Goal: Task Accomplishment & Management: Complete application form

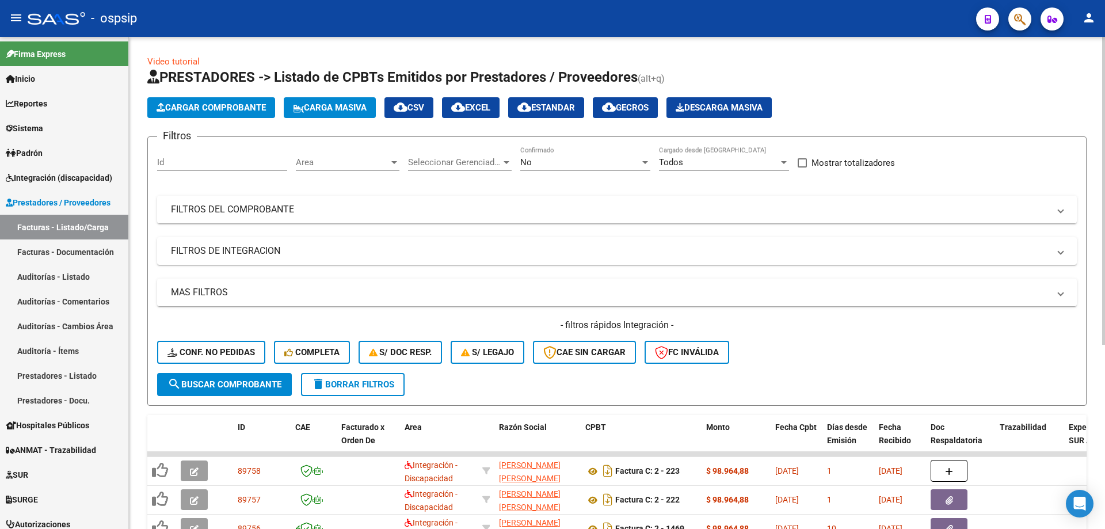
click at [560, 158] on div "No" at bounding box center [580, 162] width 120 height 10
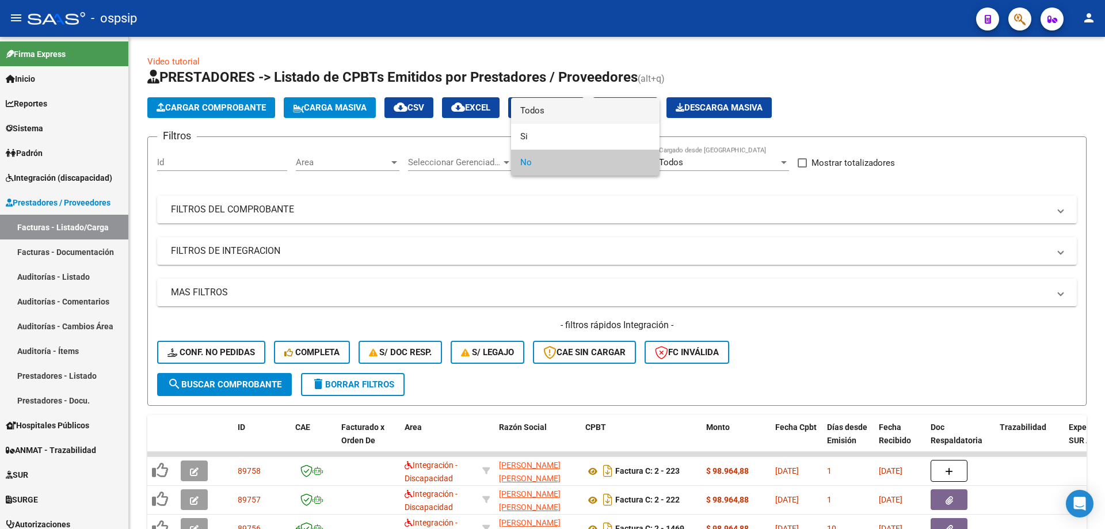
click at [549, 113] on span "Todos" at bounding box center [585, 111] width 130 height 26
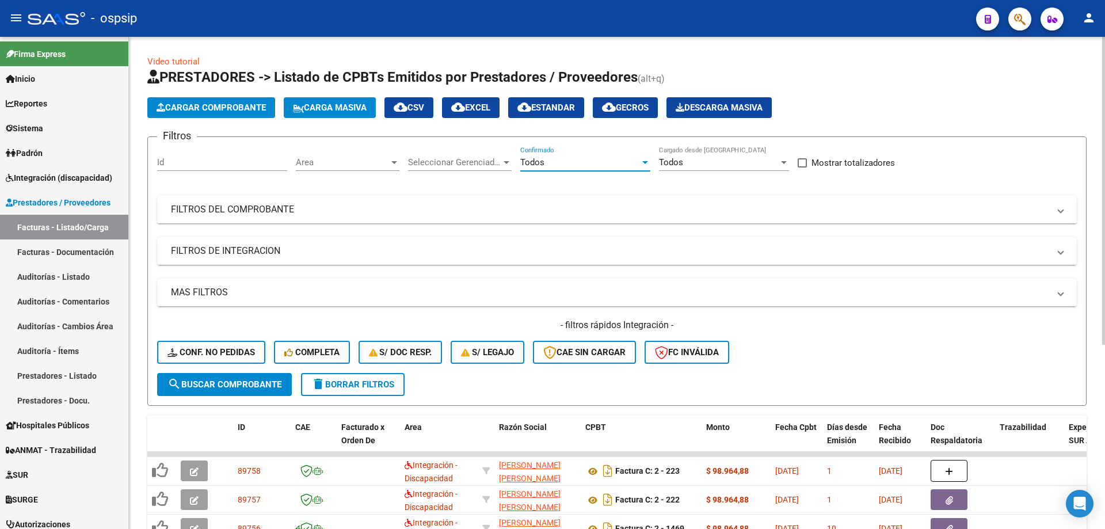
click at [228, 216] on mat-expansion-panel-header "FILTROS DEL COMPROBANTE" at bounding box center [617, 210] width 920 height 28
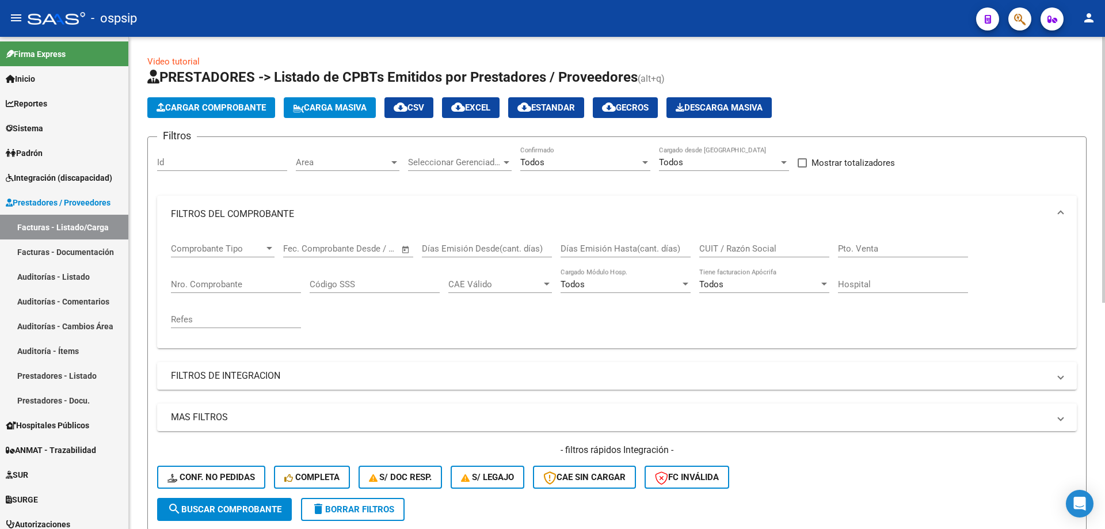
click at [204, 285] on input "Nro. Comprobante" at bounding box center [236, 284] width 130 height 10
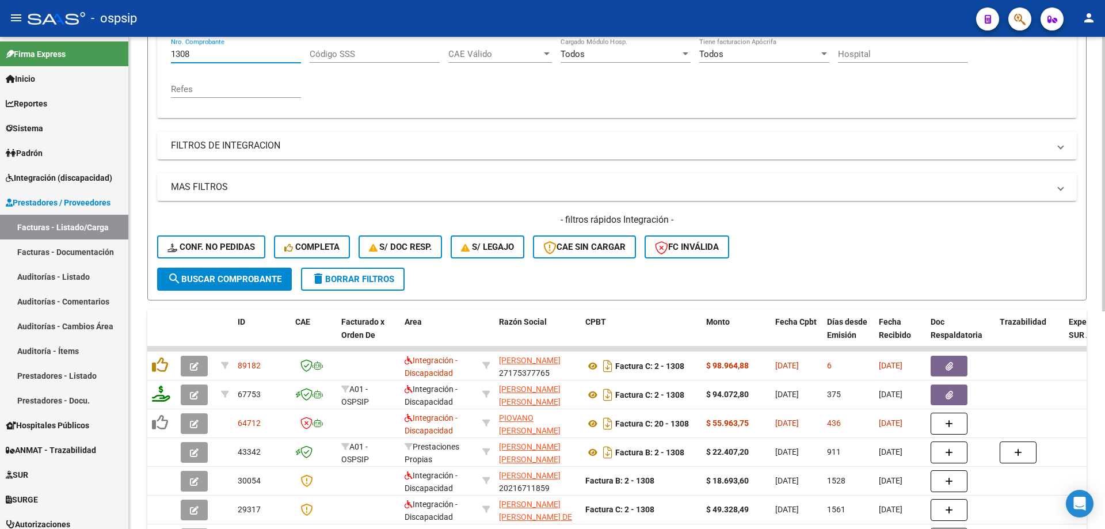
scroll to position [345, 0]
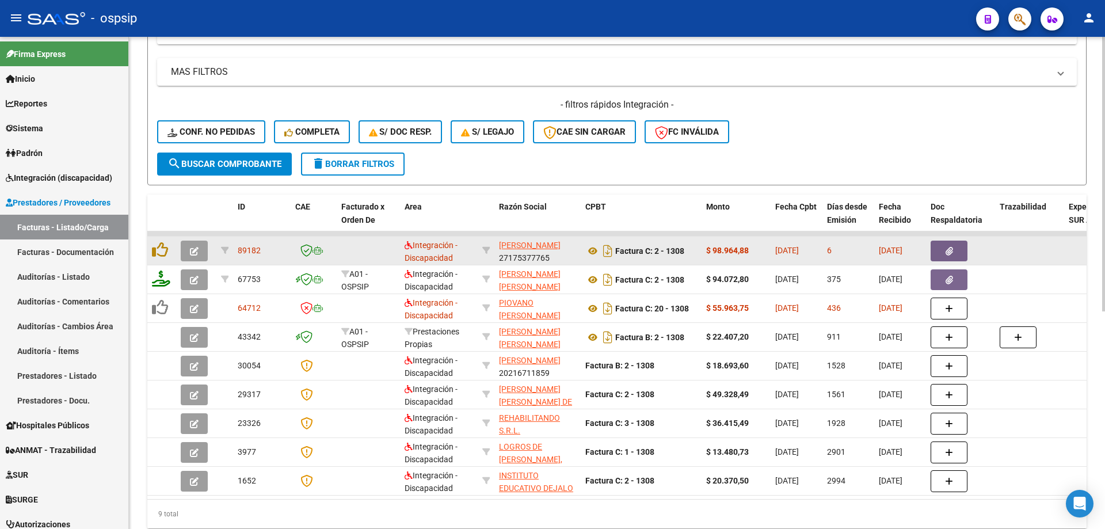
type input "1308"
click at [191, 253] on icon "button" at bounding box center [194, 251] width 9 height 9
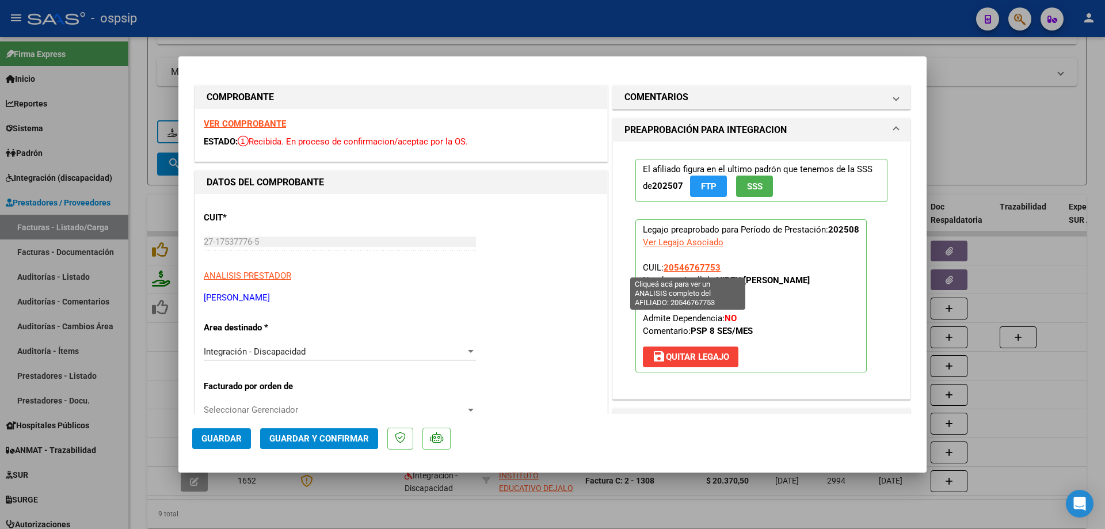
click at [693, 267] on span "20546767753" at bounding box center [692, 268] width 57 height 10
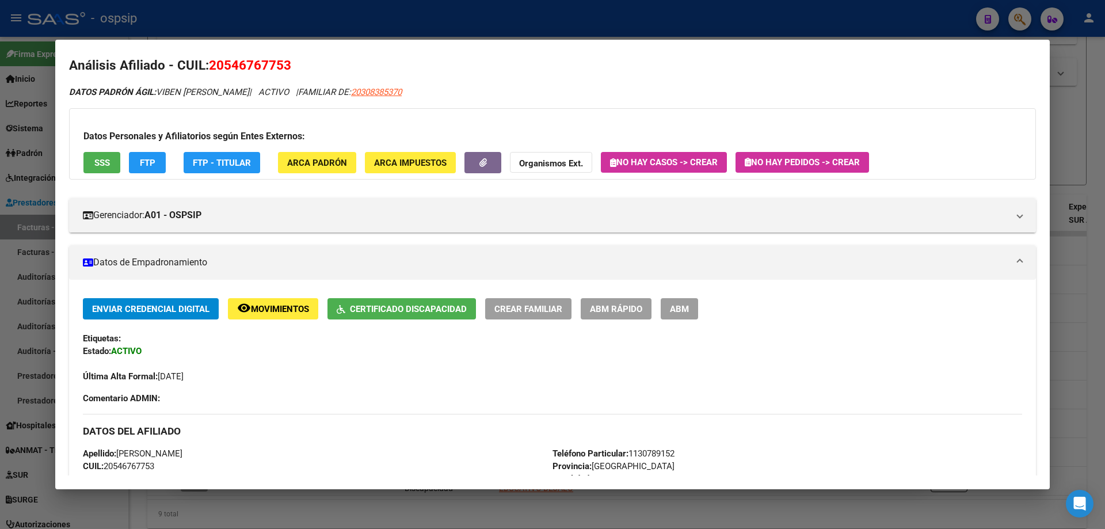
scroll to position [0, 0]
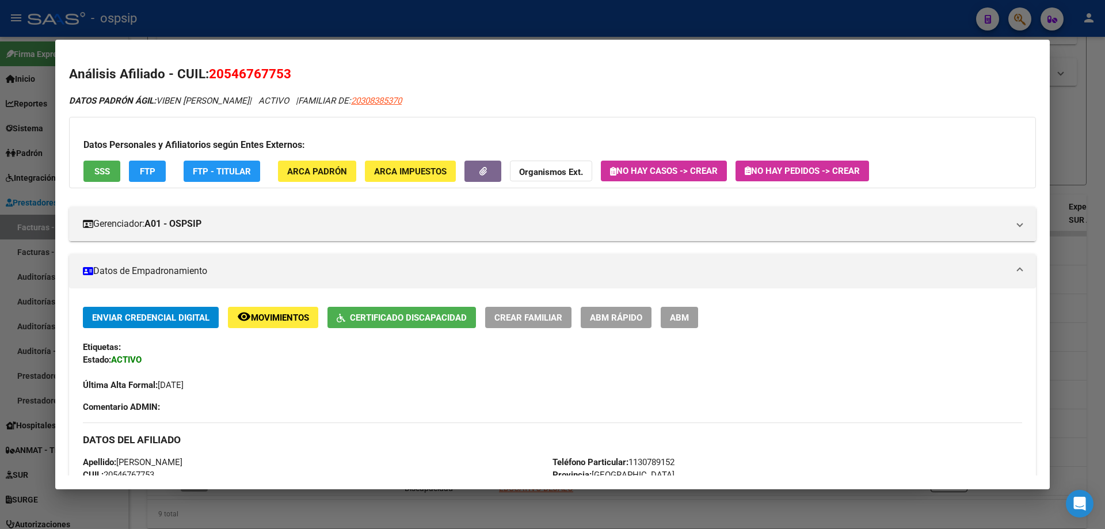
click at [1093, 155] on div at bounding box center [552, 264] width 1105 height 529
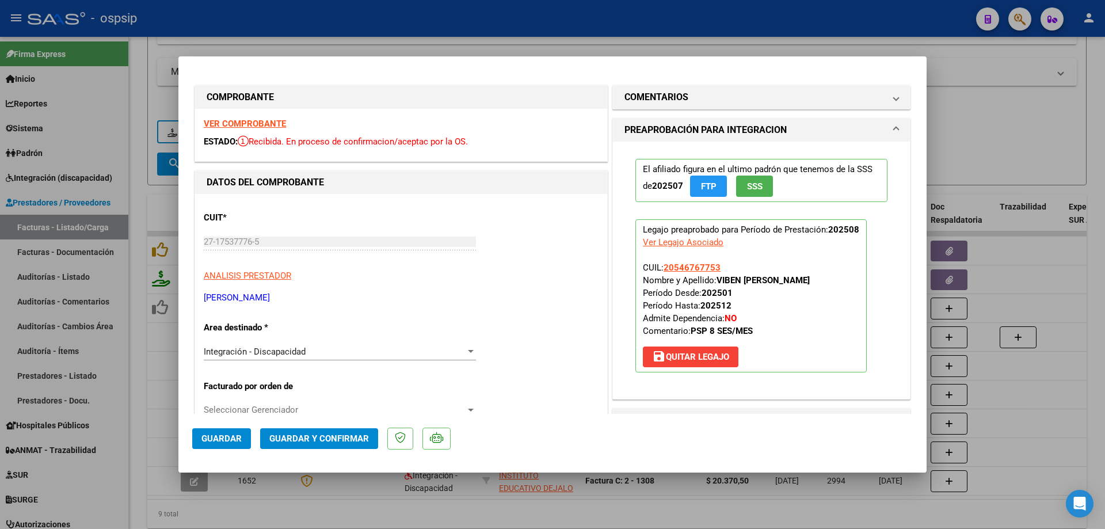
click at [758, 188] on span "SSS" at bounding box center [755, 186] width 16 height 10
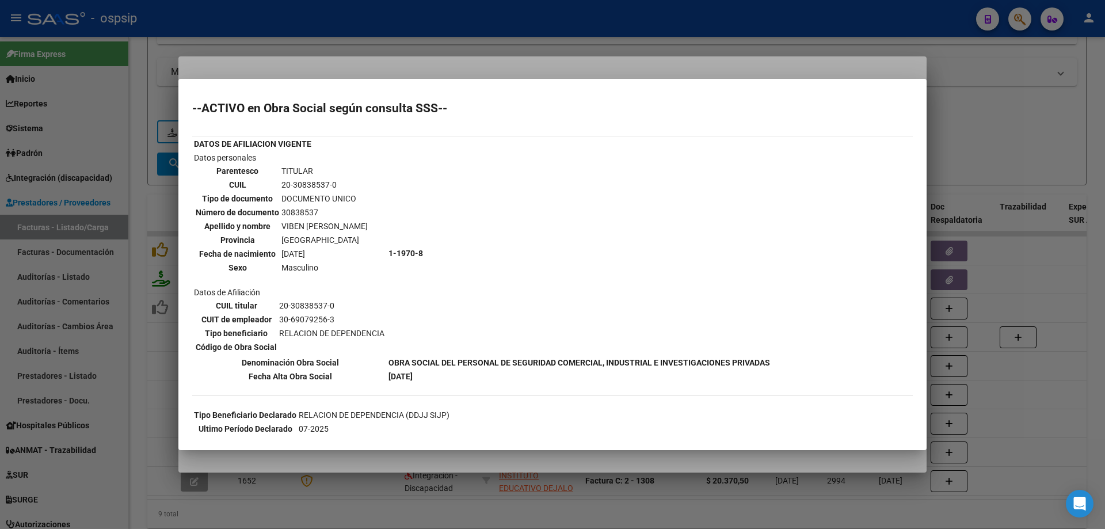
click at [990, 109] on div at bounding box center [552, 264] width 1105 height 529
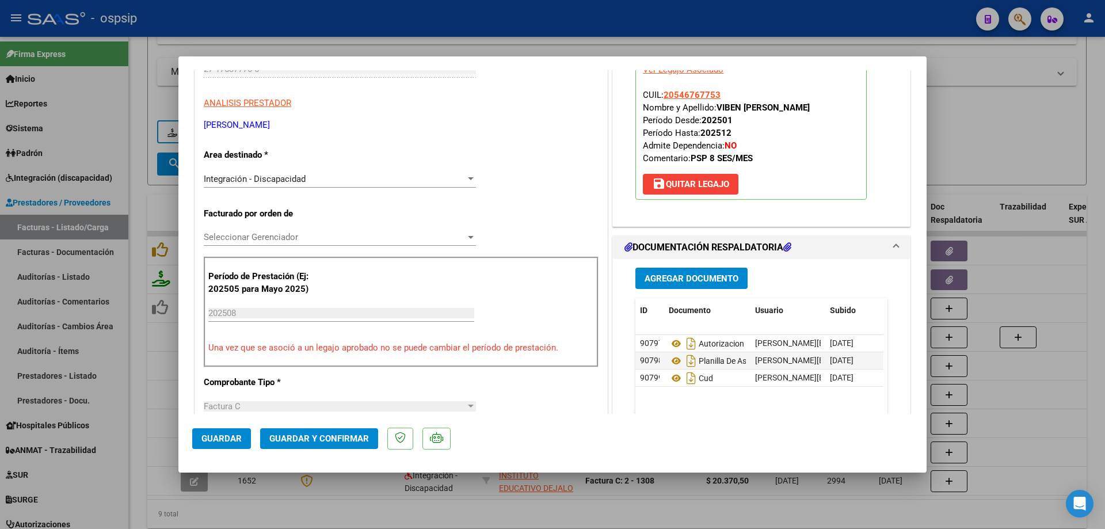
scroll to position [288, 0]
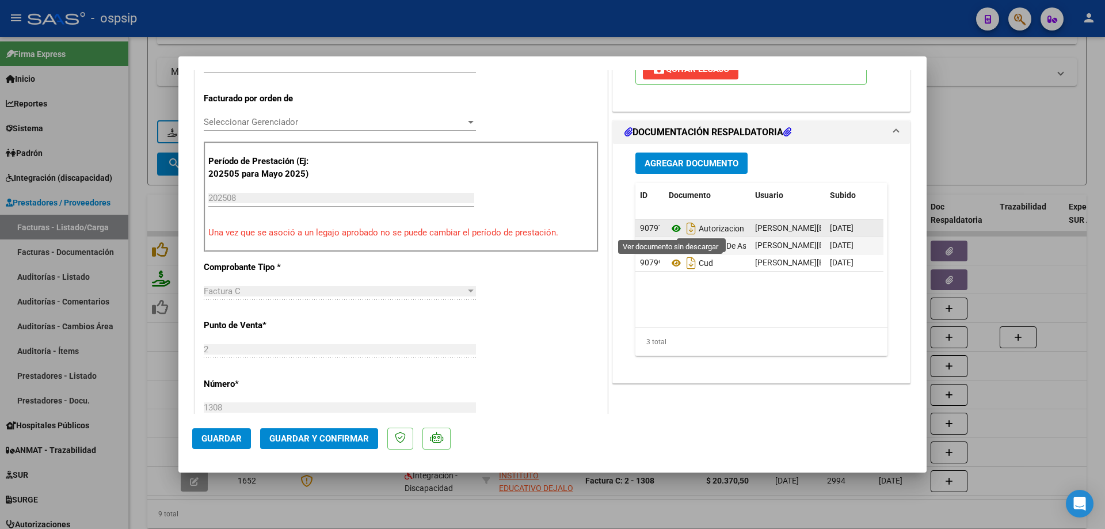
click at [670, 225] on icon at bounding box center [676, 229] width 15 height 14
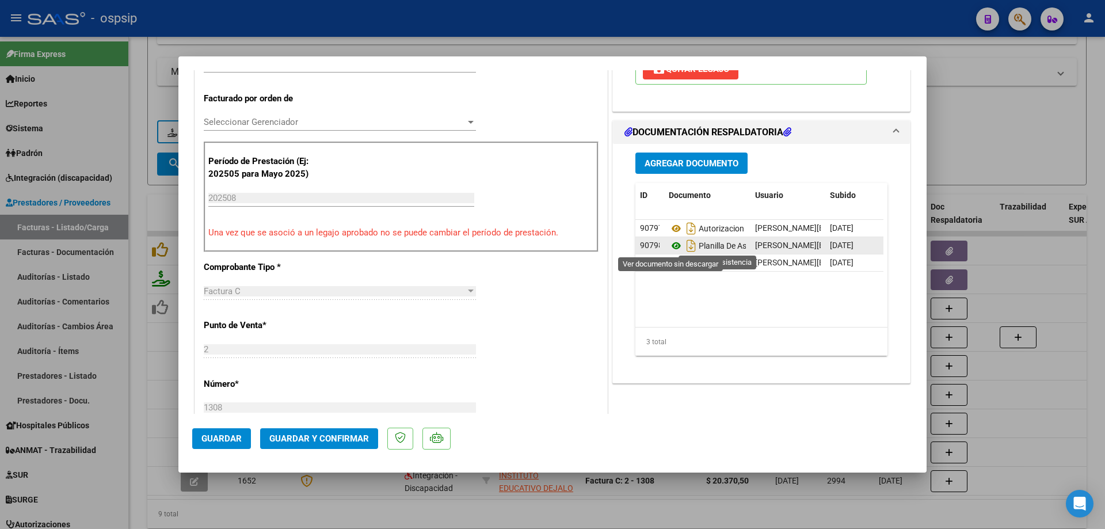
click at [670, 248] on icon at bounding box center [676, 246] width 15 height 14
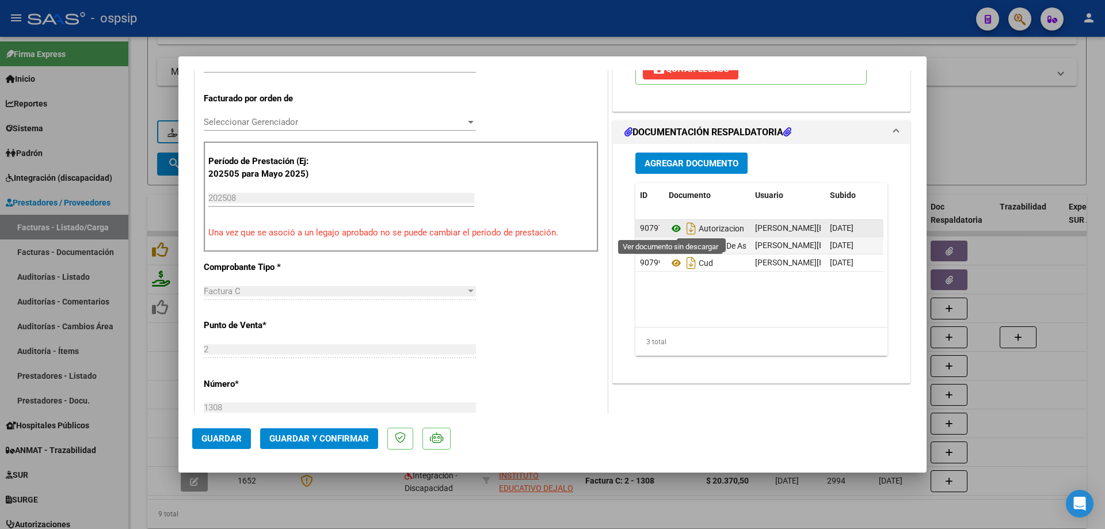
click at [673, 229] on icon at bounding box center [676, 229] width 15 height 14
click at [303, 447] on button "Guardar y Confirmar" at bounding box center [319, 438] width 118 height 21
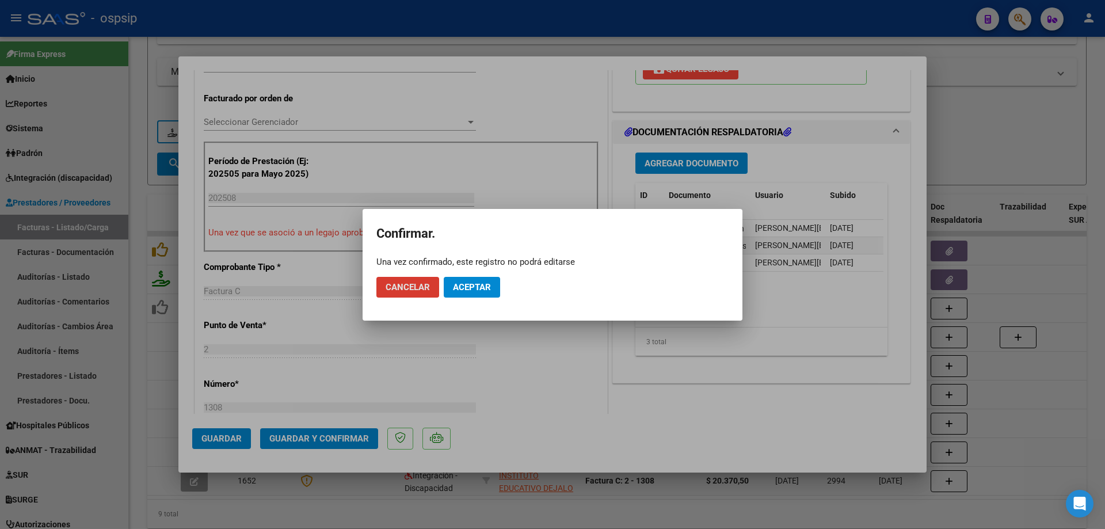
click at [466, 285] on span "Aceptar" at bounding box center [472, 287] width 38 height 10
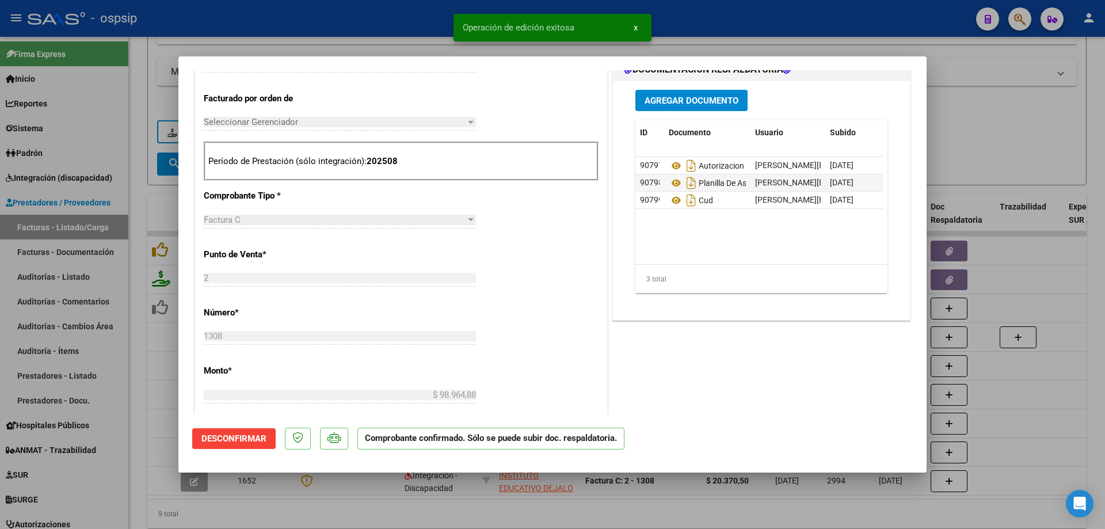
click at [1004, 147] on div at bounding box center [552, 264] width 1105 height 529
type input "$ 0,00"
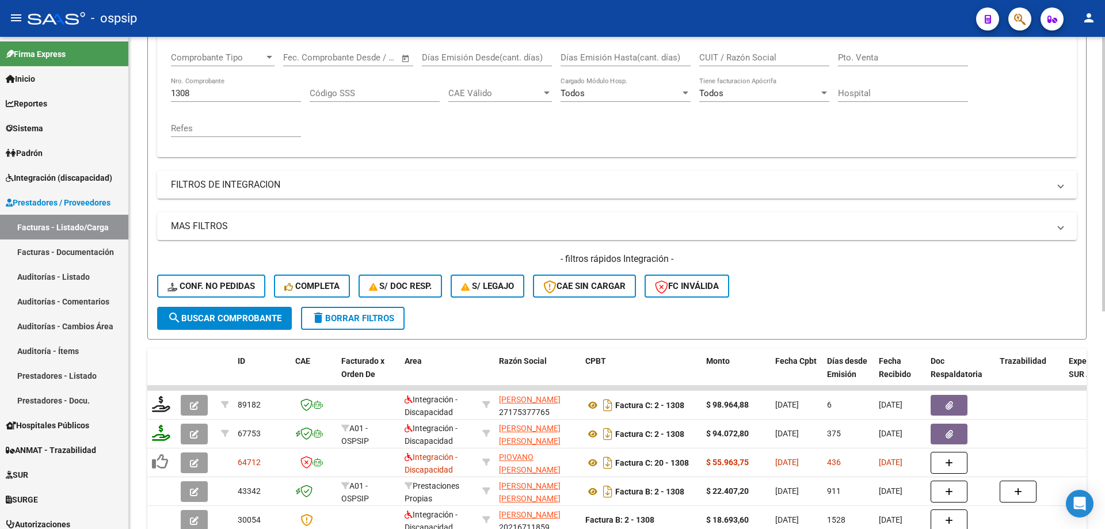
scroll to position [173, 0]
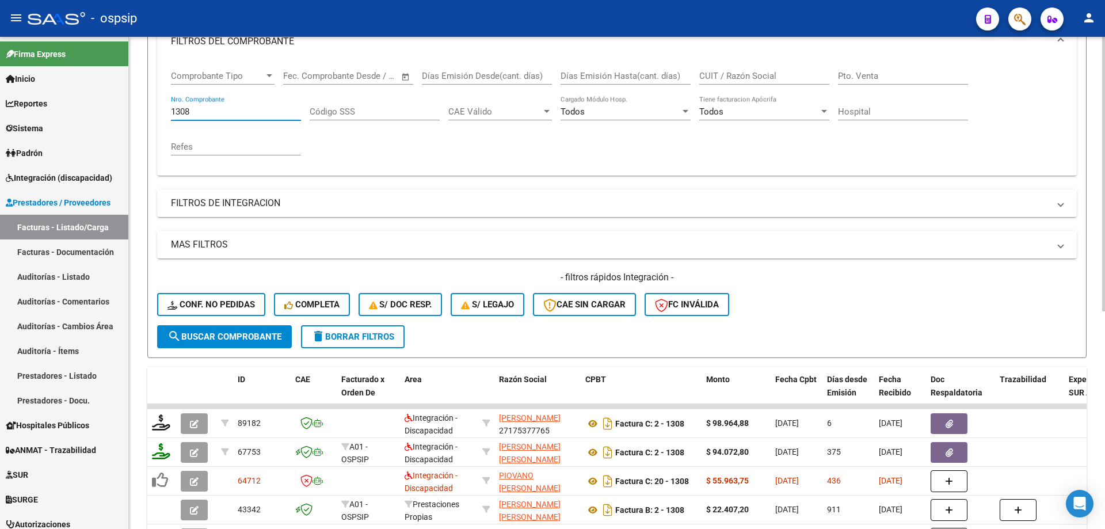
click at [216, 115] on input "1308" at bounding box center [236, 112] width 130 height 10
type input "1"
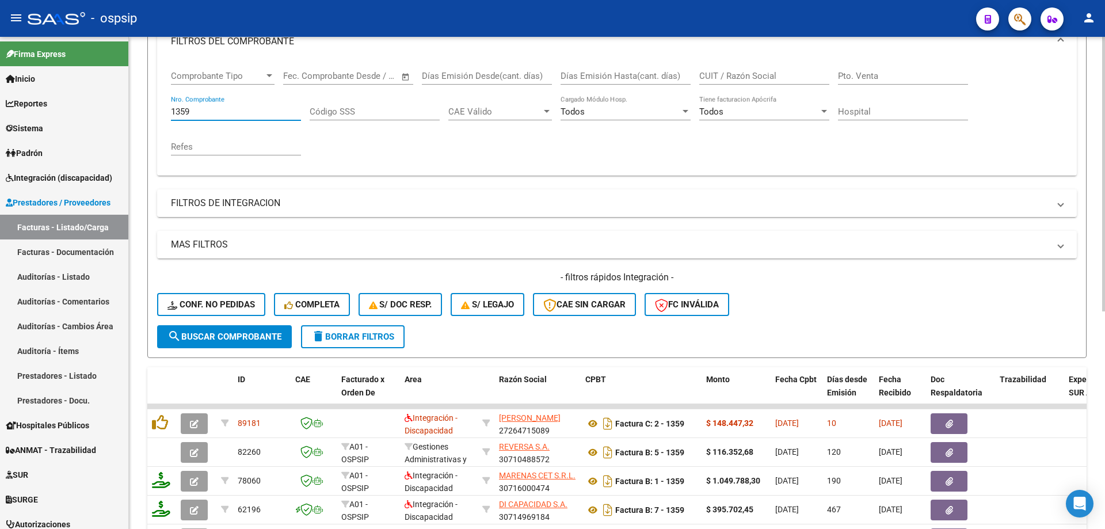
type input "1359"
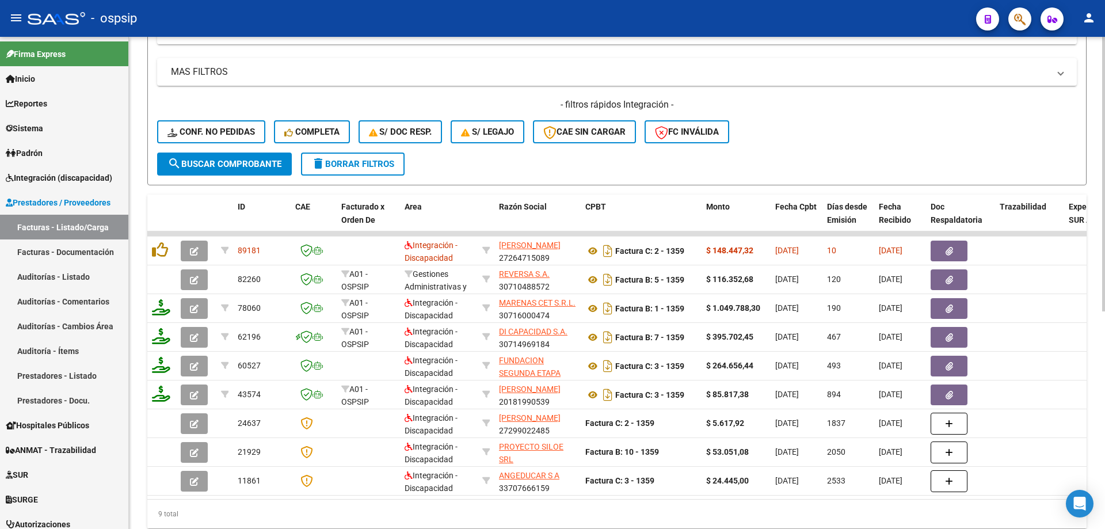
scroll to position [390, 0]
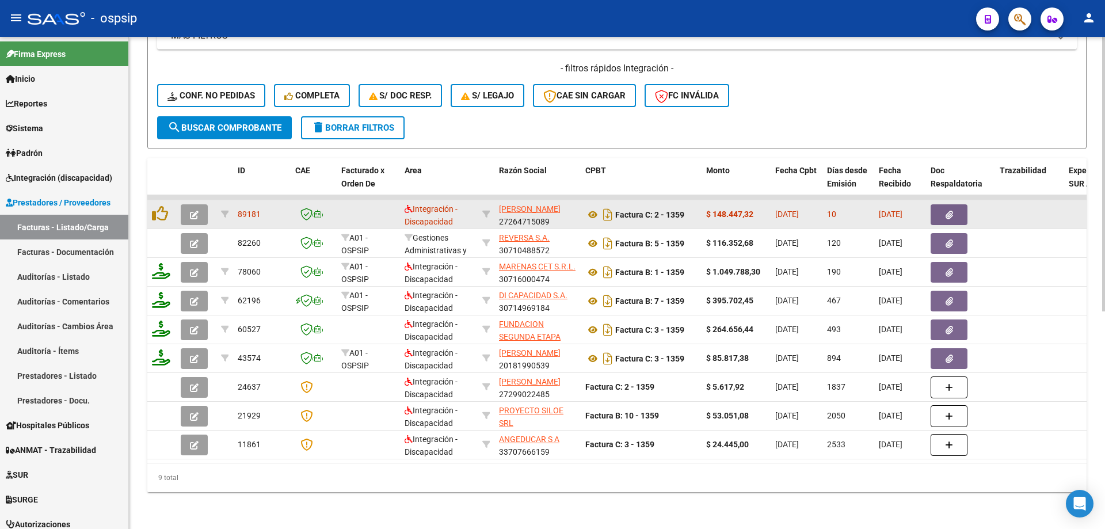
click at [197, 210] on span "button" at bounding box center [194, 215] width 9 height 10
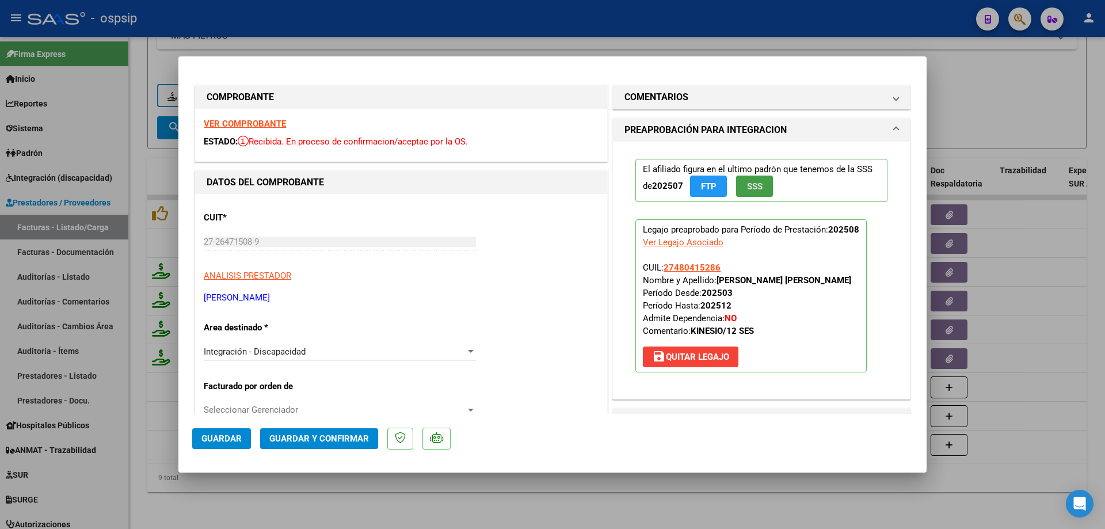
click at [755, 192] on span "SSS" at bounding box center [755, 186] width 16 height 10
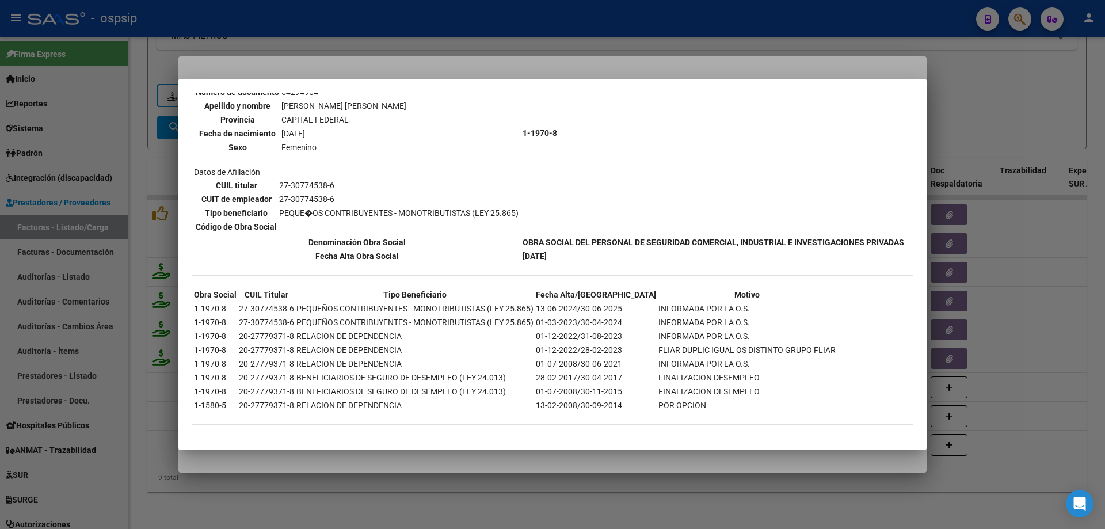
scroll to position [766, 0]
click at [1006, 120] on div at bounding box center [552, 264] width 1105 height 529
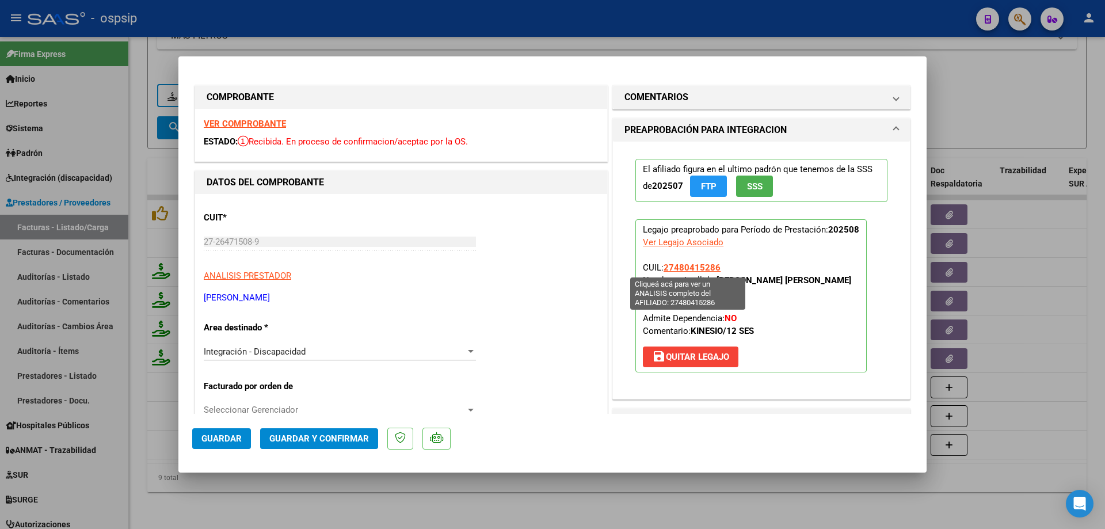
click at [697, 271] on span "27480415286" at bounding box center [692, 268] width 57 height 10
type textarea "27480415286"
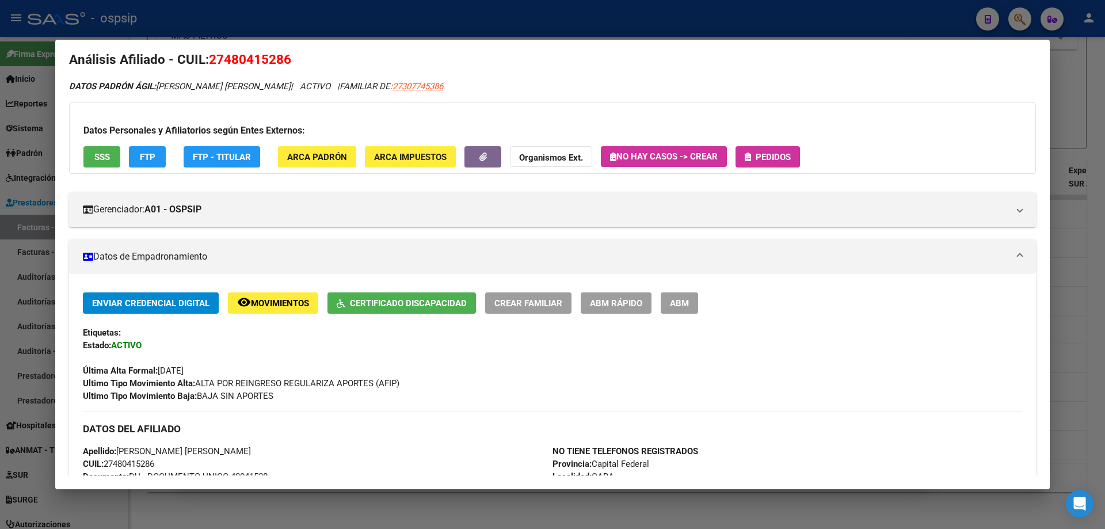
scroll to position [0, 0]
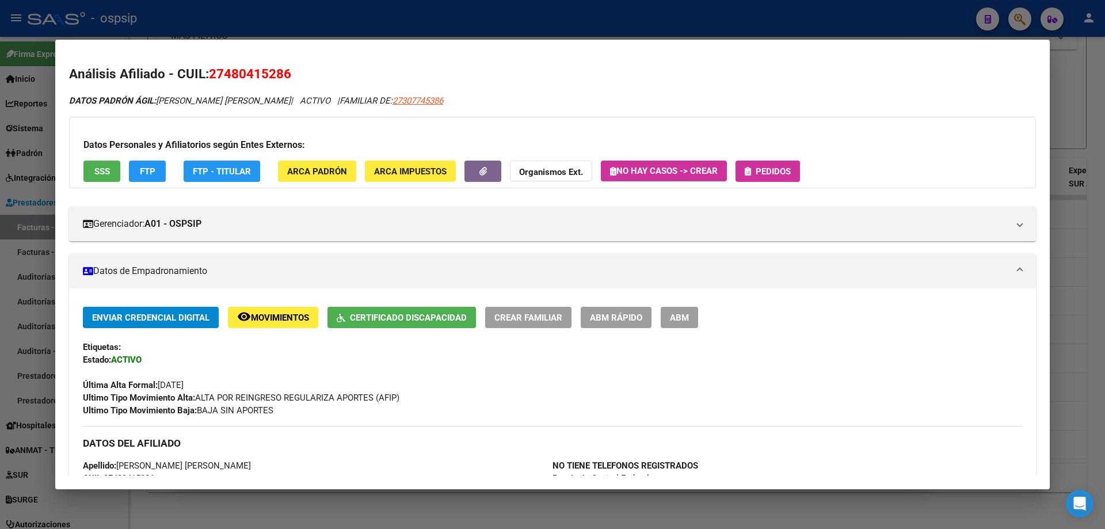
click at [1086, 123] on div at bounding box center [552, 264] width 1105 height 529
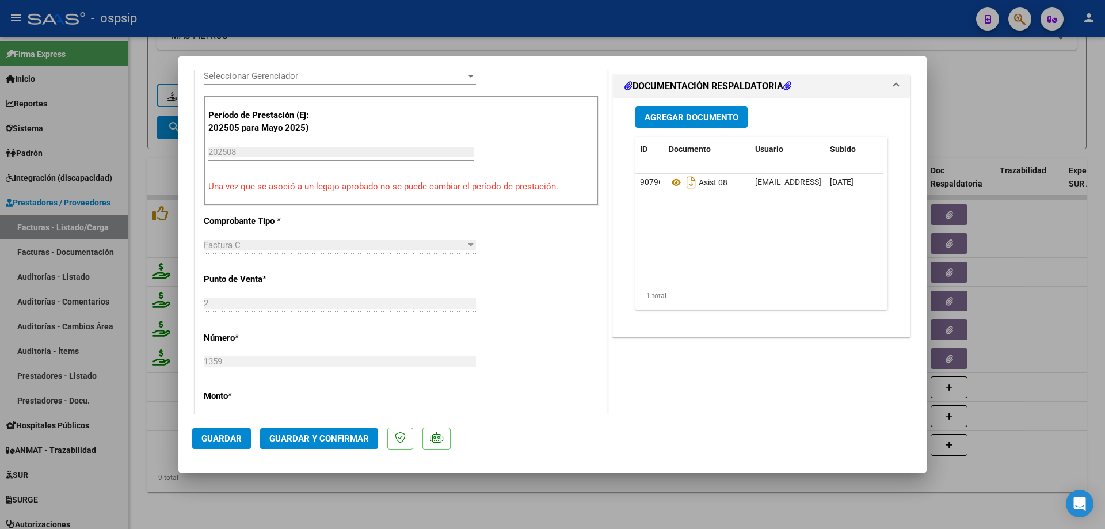
scroll to position [345, 0]
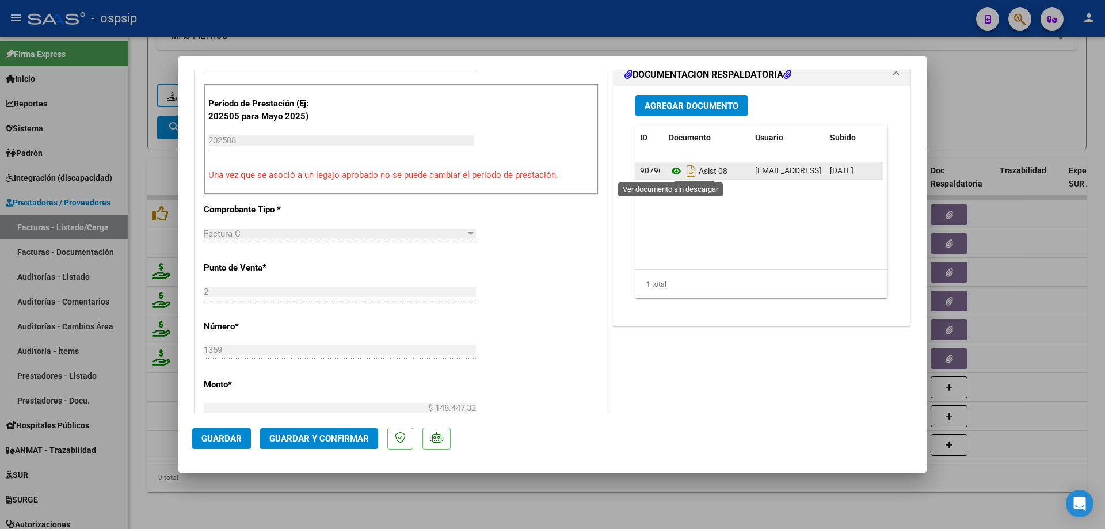
click at [669, 168] on icon at bounding box center [676, 171] width 15 height 14
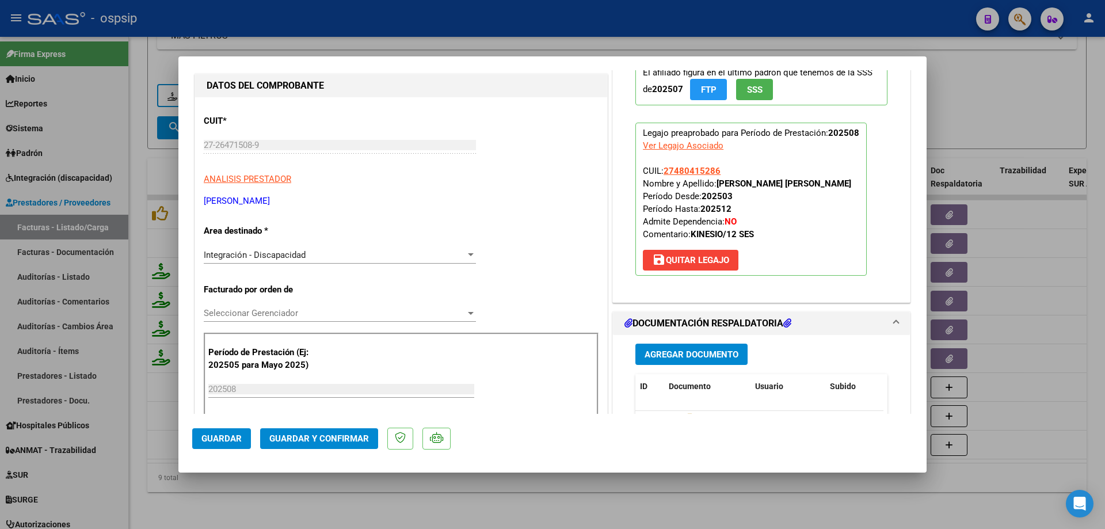
scroll to position [58, 0]
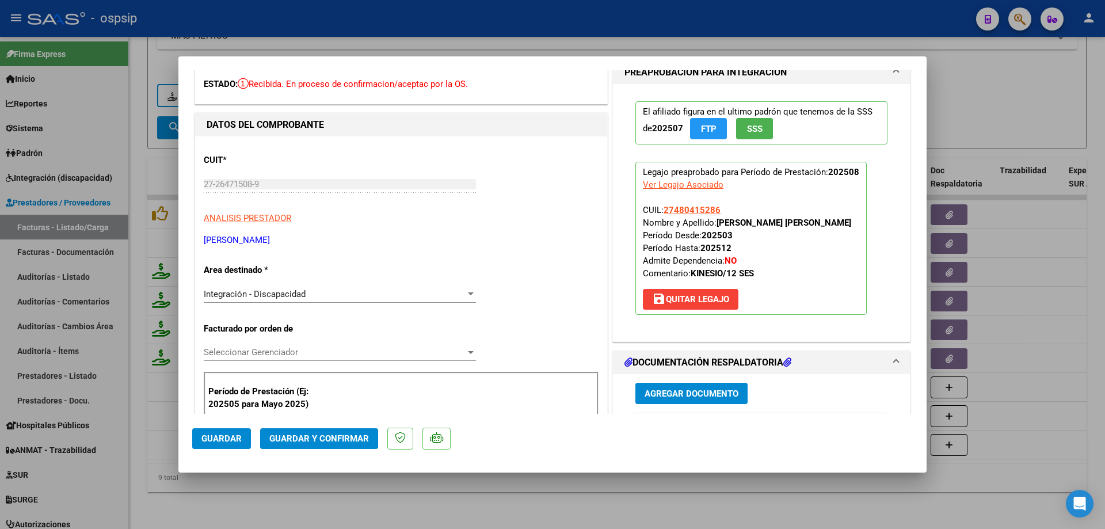
drag, startPoint x: 716, startPoint y: 211, endPoint x: 658, endPoint y: 214, distance: 58.8
click at [658, 214] on p "Legajo preaprobado para Período de Prestación: 202508 Ver Legajo Asociado CUIL:…" at bounding box center [751, 238] width 231 height 153
copy span "27480415286"
click at [344, 445] on button "Guardar y Confirmar" at bounding box center [319, 438] width 118 height 21
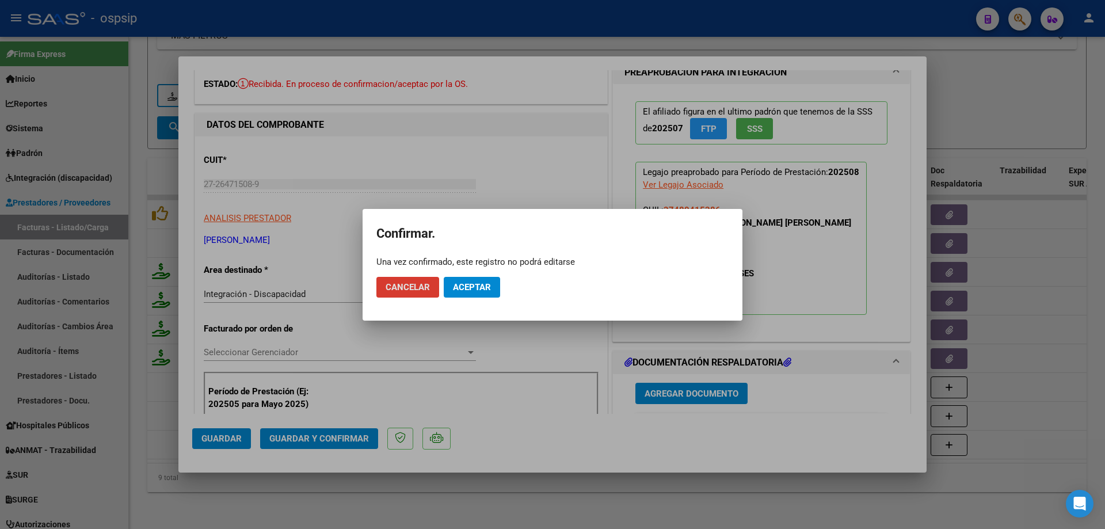
click at [496, 290] on button "Aceptar" at bounding box center [472, 287] width 56 height 21
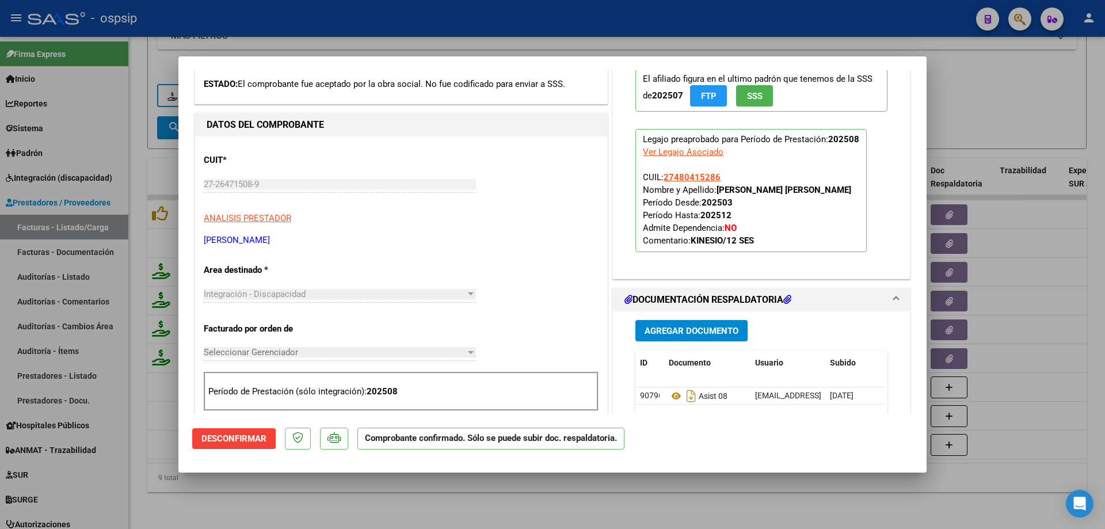
click at [1055, 88] on div at bounding box center [552, 264] width 1105 height 529
type input "$ 0,00"
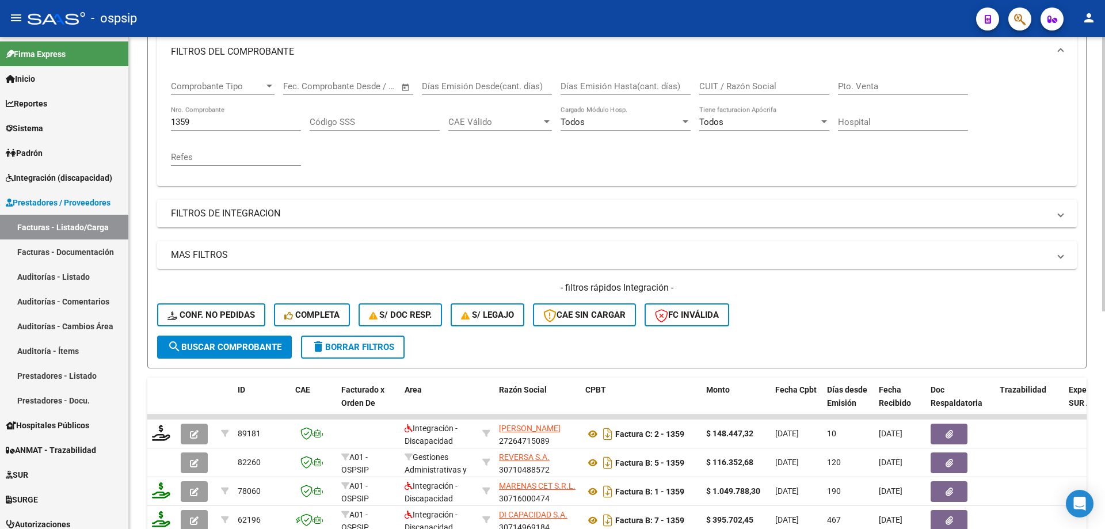
scroll to position [45, 0]
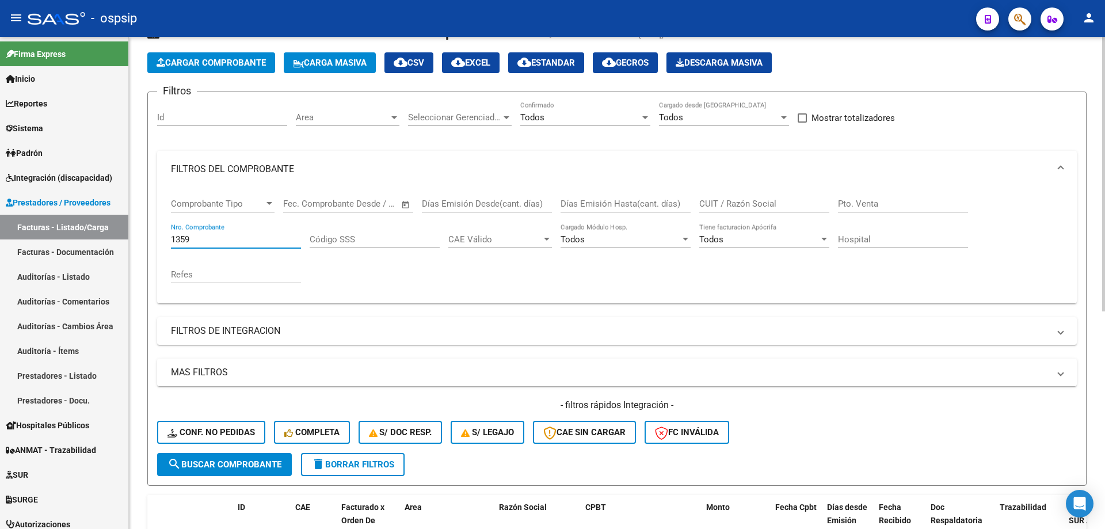
click at [233, 244] on input "1359" at bounding box center [236, 239] width 130 height 10
type input "1"
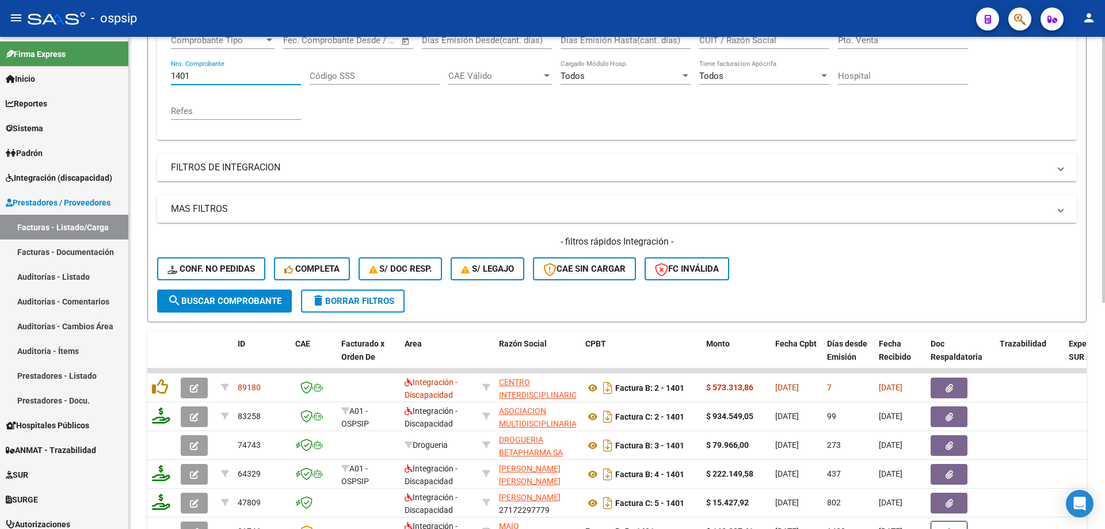
scroll to position [218, 0]
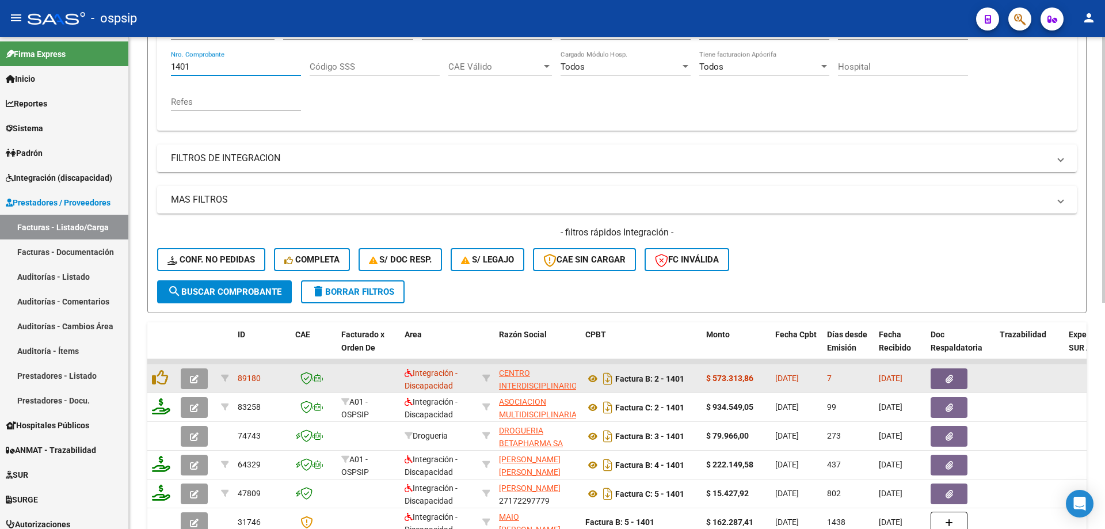
type input "1401"
click at [193, 378] on icon "button" at bounding box center [194, 379] width 9 height 9
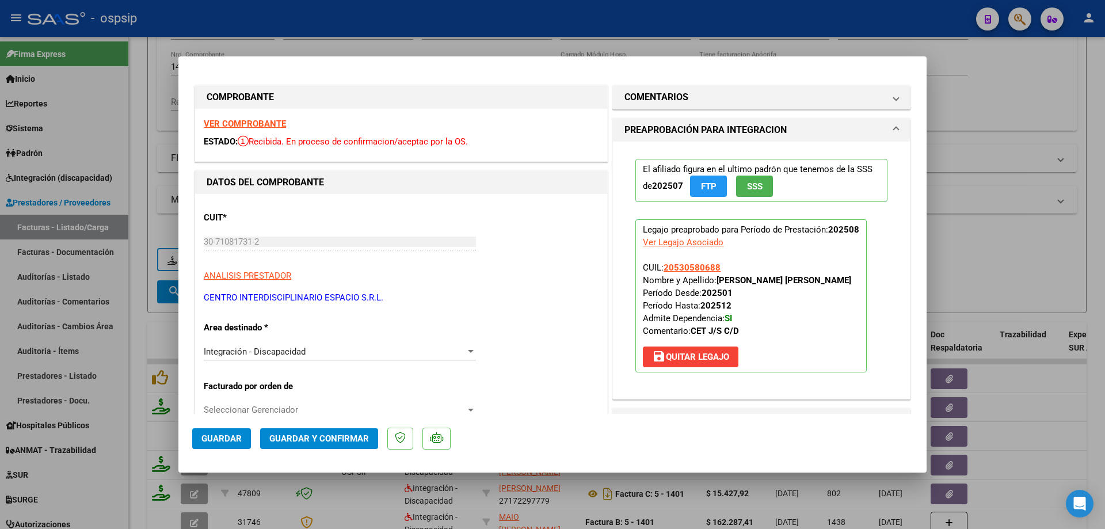
click at [752, 187] on span "SSS" at bounding box center [755, 186] width 16 height 10
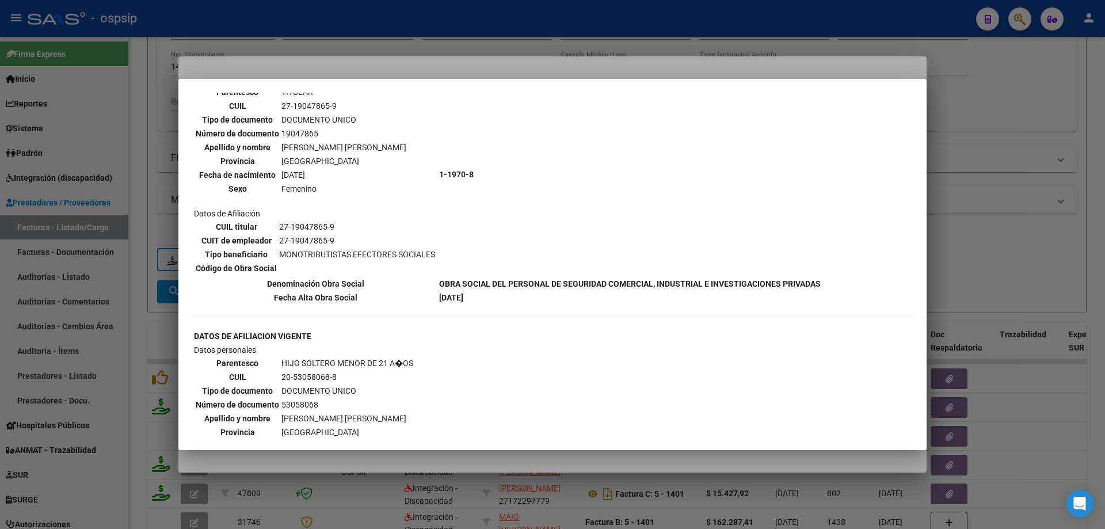
scroll to position [64, 0]
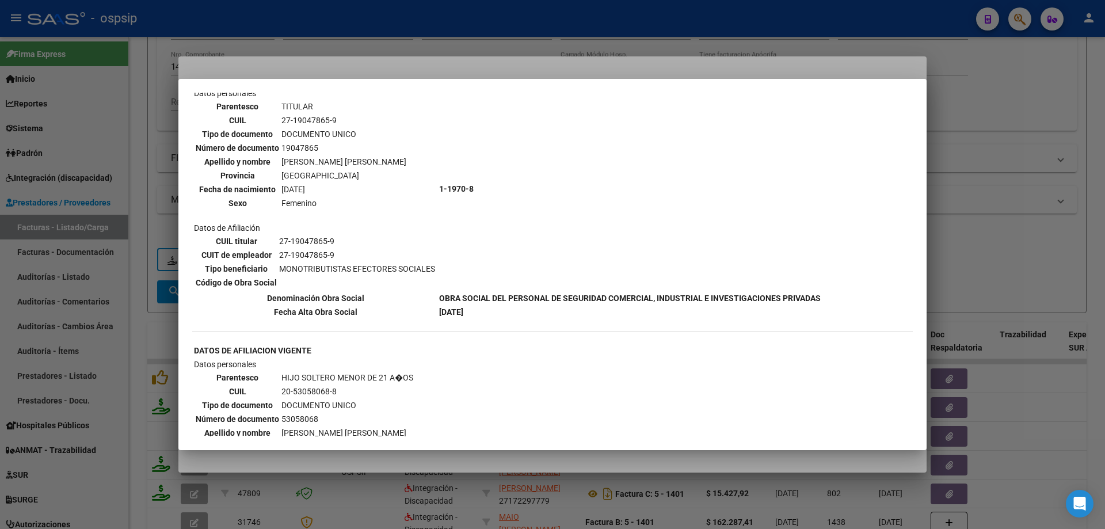
click at [989, 185] on div at bounding box center [552, 264] width 1105 height 529
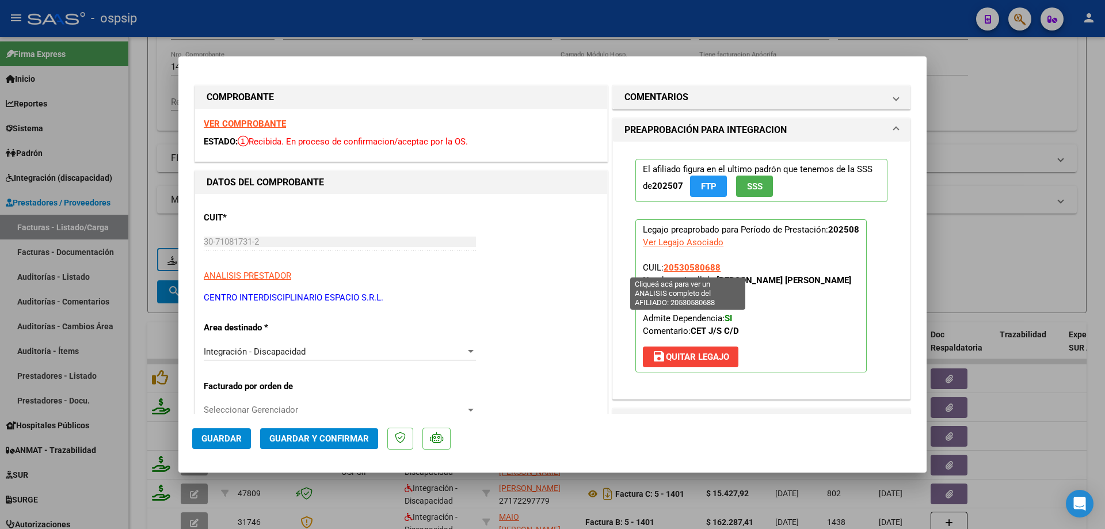
click at [693, 272] on span "20530580688" at bounding box center [692, 268] width 57 height 10
type textarea "20530580688"
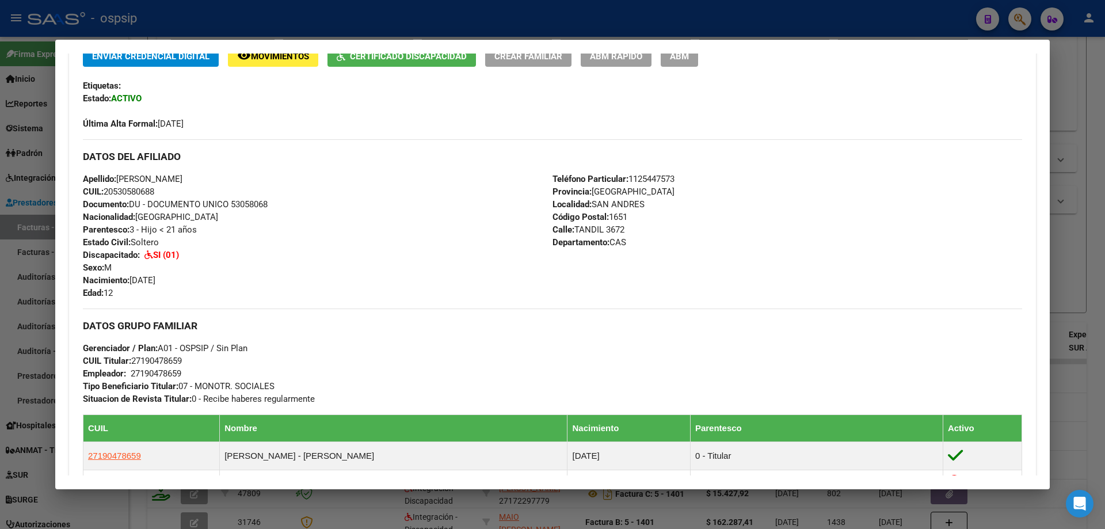
scroll to position [259, 0]
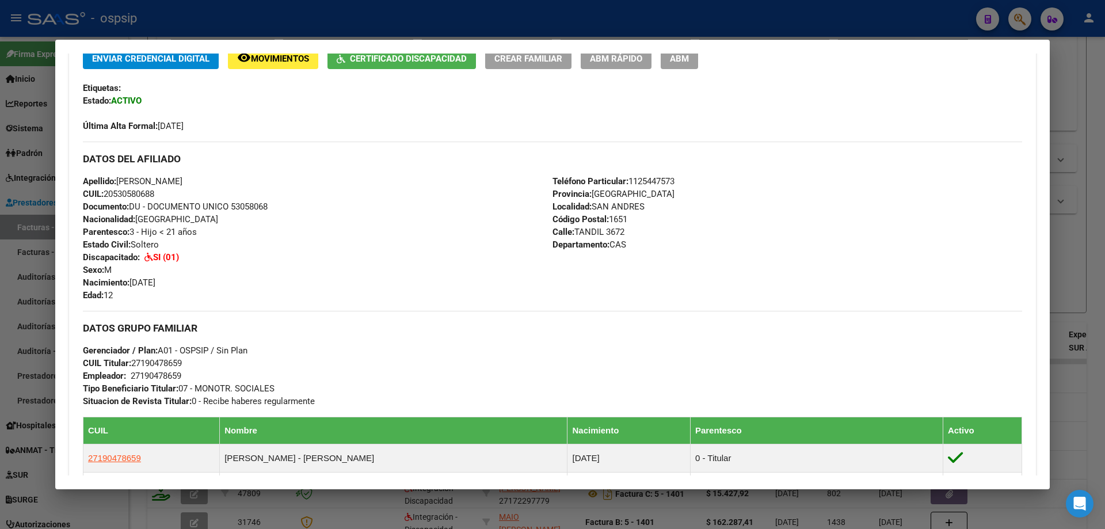
click at [1088, 239] on div at bounding box center [552, 264] width 1105 height 529
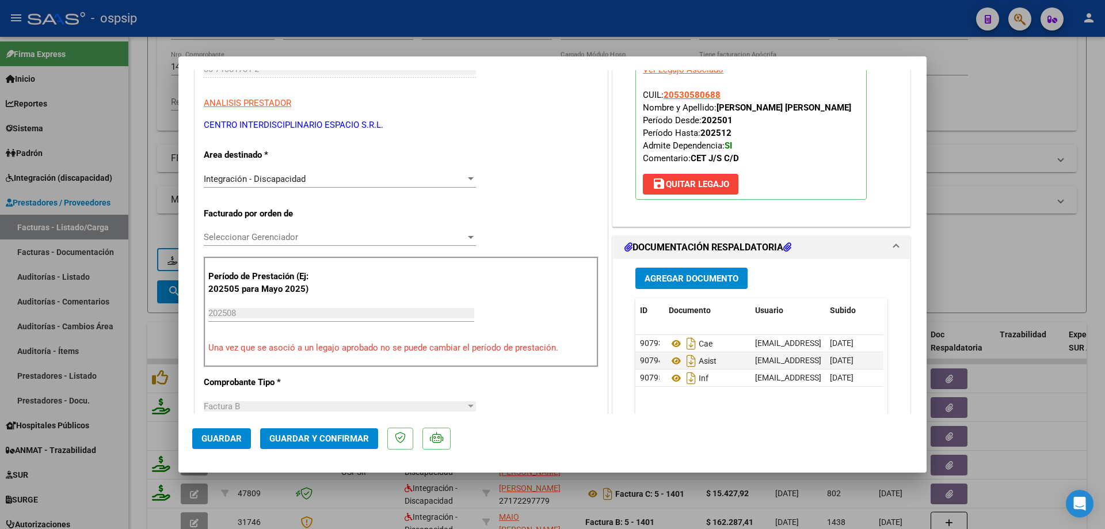
scroll to position [288, 0]
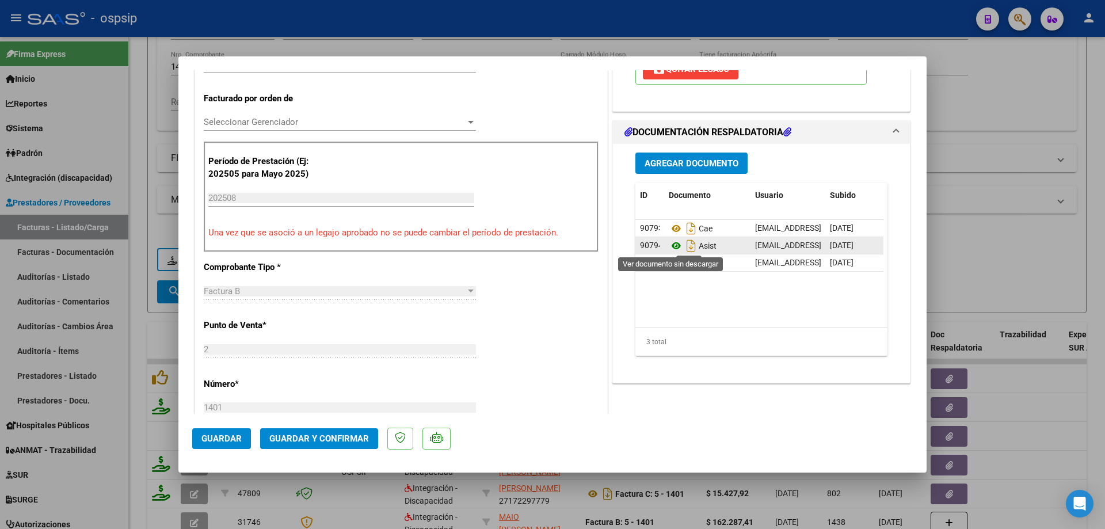
click at [674, 242] on icon at bounding box center [676, 246] width 15 height 14
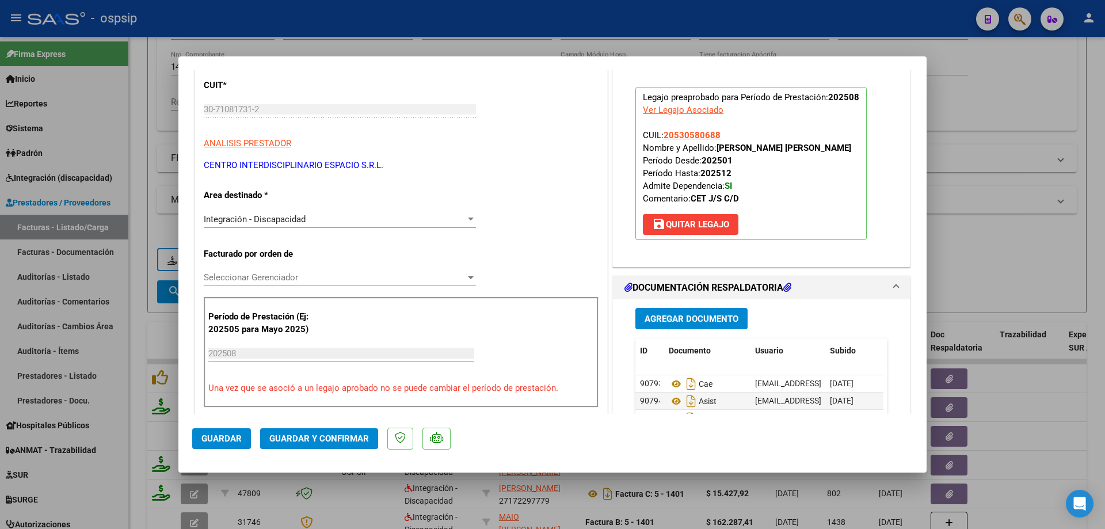
scroll to position [115, 0]
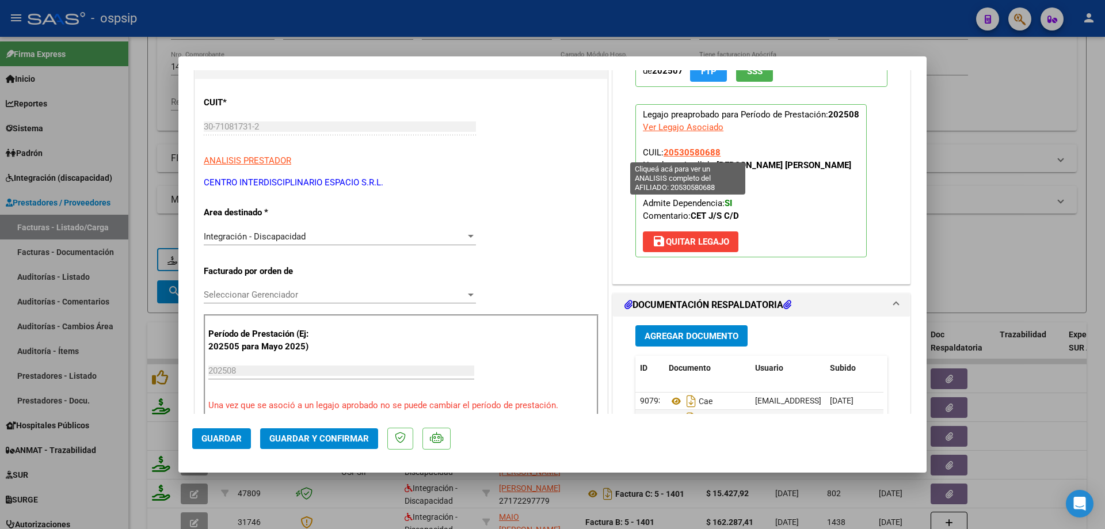
drag, startPoint x: 720, startPoint y: 151, endPoint x: 662, endPoint y: 149, distance: 58.2
click at [662, 149] on p "Legajo preaprobado para Período de Prestación: 202508 Ver Legajo Asociado CUIL:…" at bounding box center [751, 180] width 231 height 153
copy span "20530580688"
click at [300, 438] on span "Guardar y Confirmar" at bounding box center [319, 439] width 100 height 10
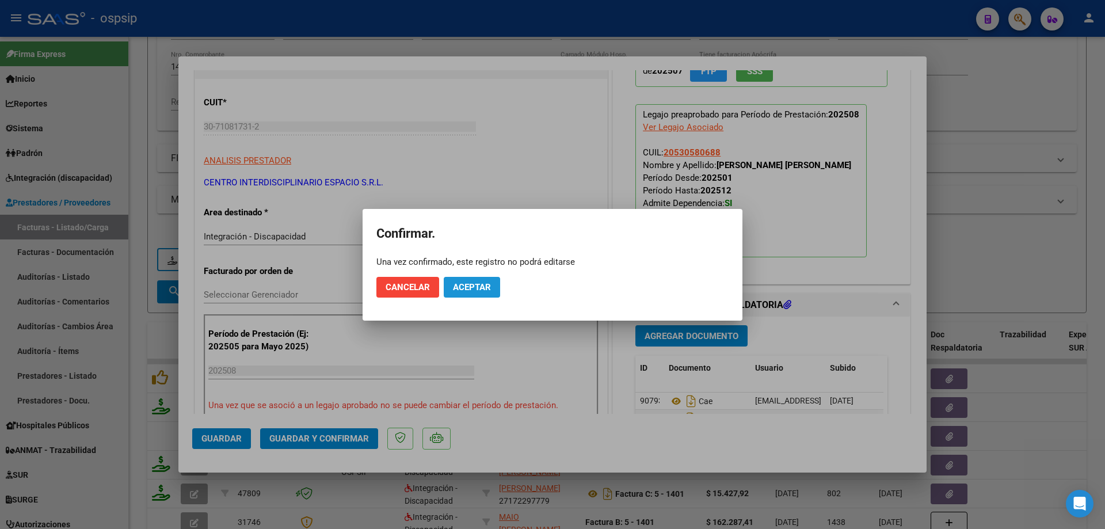
click at [463, 286] on span "Aceptar" at bounding box center [472, 287] width 38 height 10
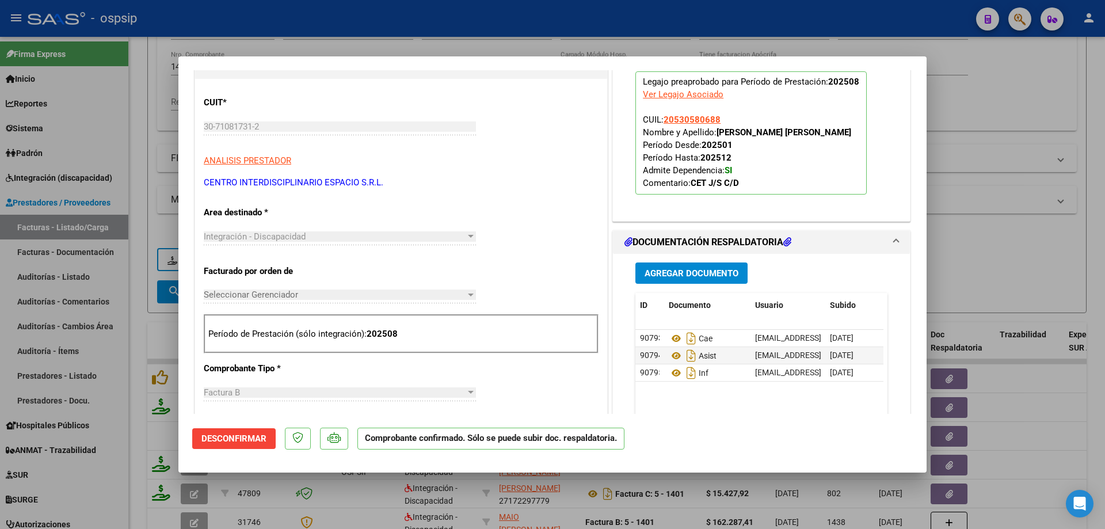
click at [987, 227] on div at bounding box center [552, 264] width 1105 height 529
type input "$ 0,00"
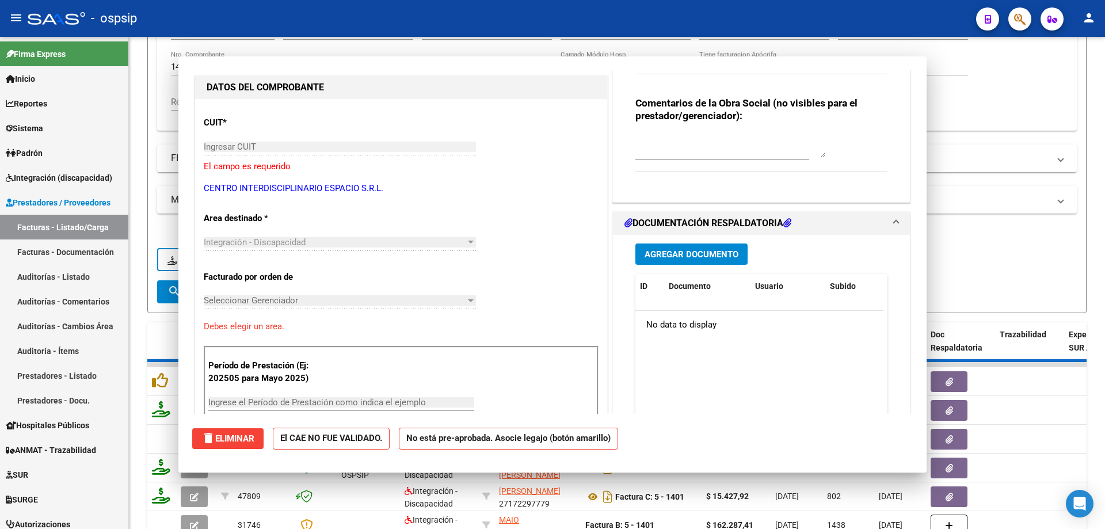
scroll to position [135, 0]
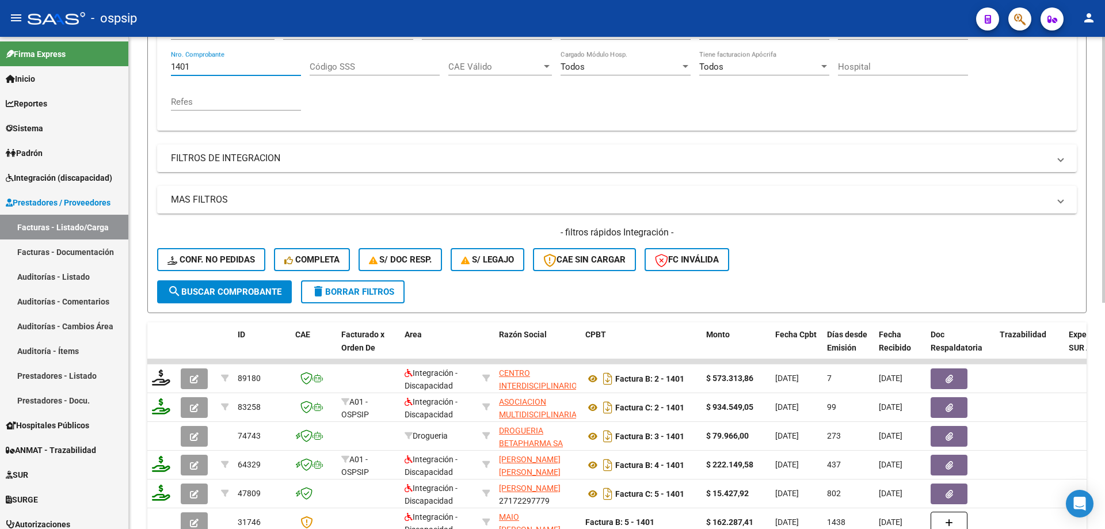
click at [204, 70] on input "1401" at bounding box center [236, 67] width 130 height 10
type input "1"
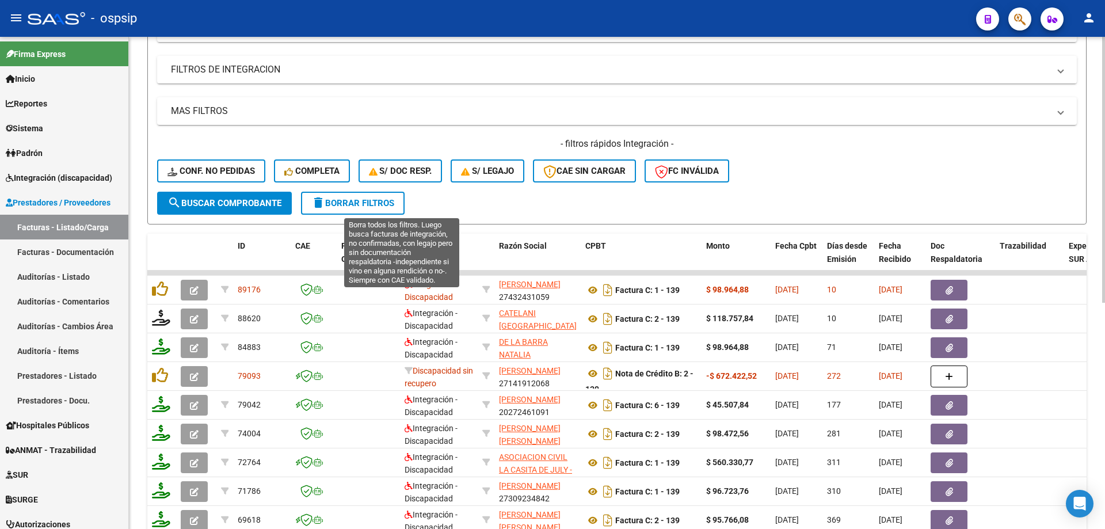
scroll to position [333, 0]
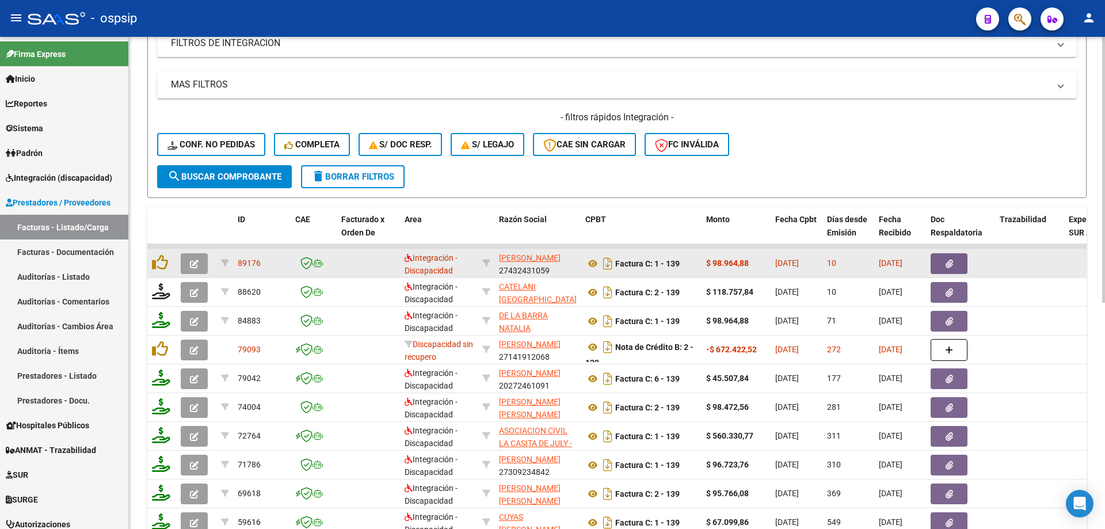
type input "139"
click at [195, 257] on button "button" at bounding box center [194, 263] width 27 height 21
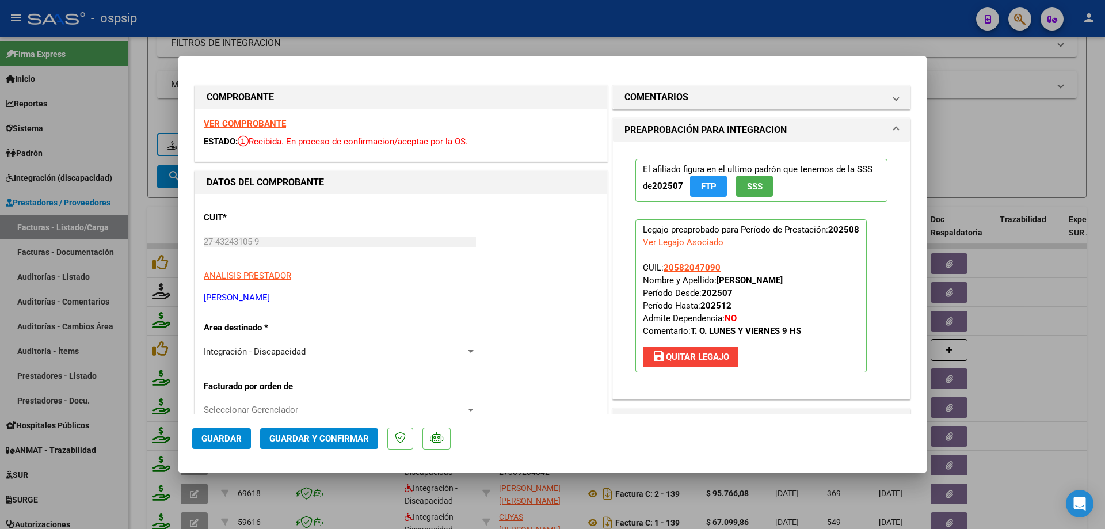
click at [749, 191] on span "SSS" at bounding box center [755, 186] width 16 height 10
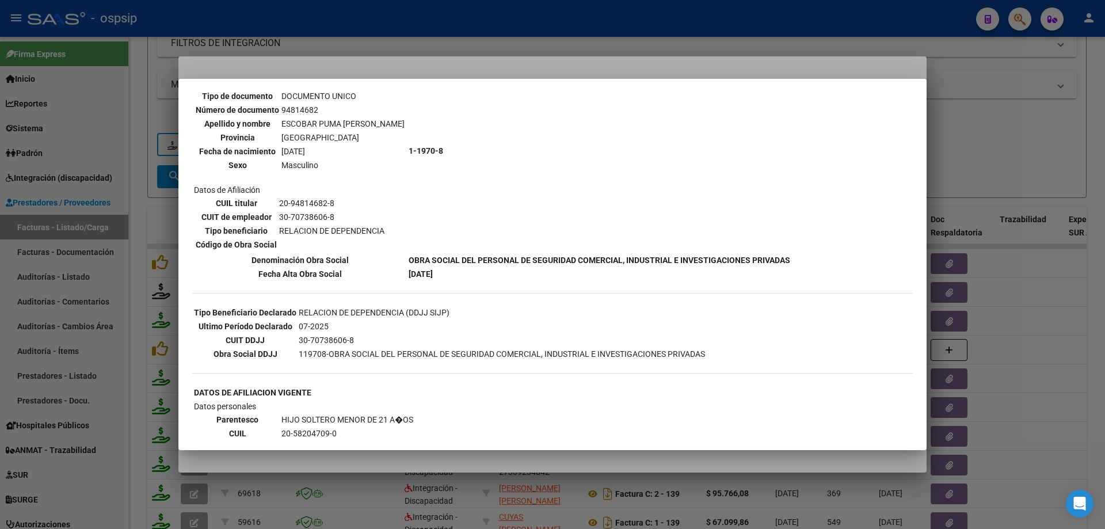
scroll to position [0, 0]
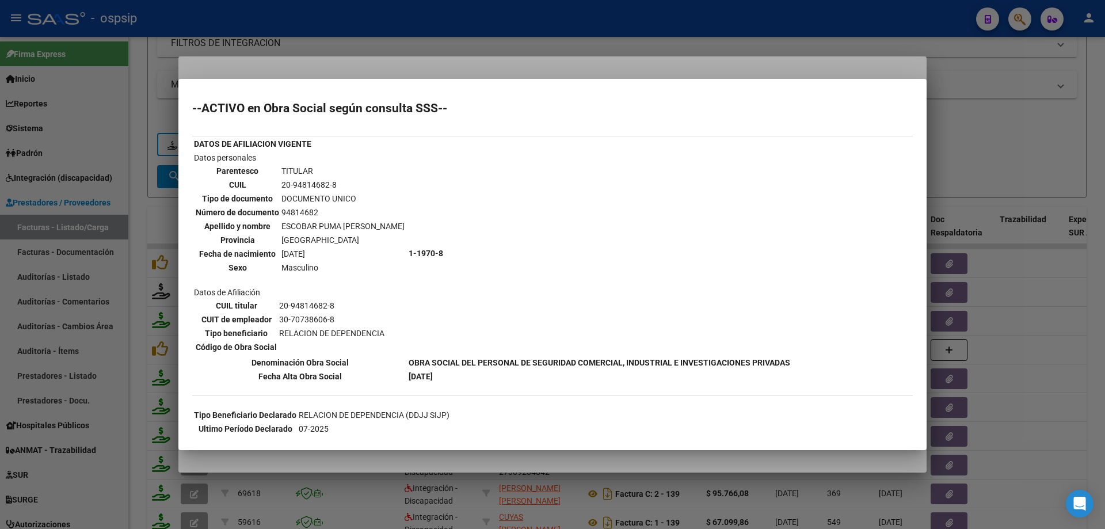
click at [979, 142] on div at bounding box center [552, 264] width 1105 height 529
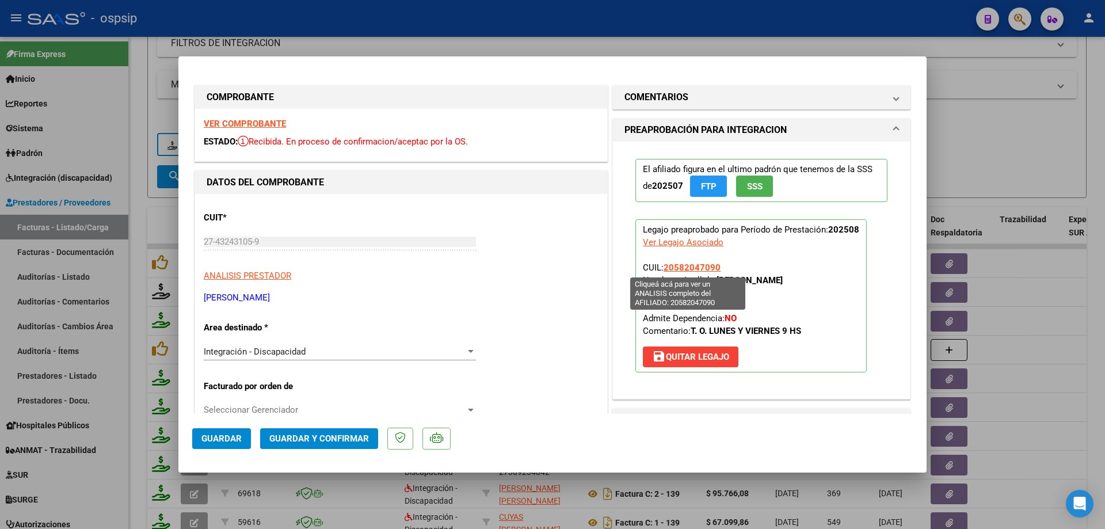
click at [700, 263] on span "20582047090" at bounding box center [692, 268] width 57 height 10
type textarea "20582047090"
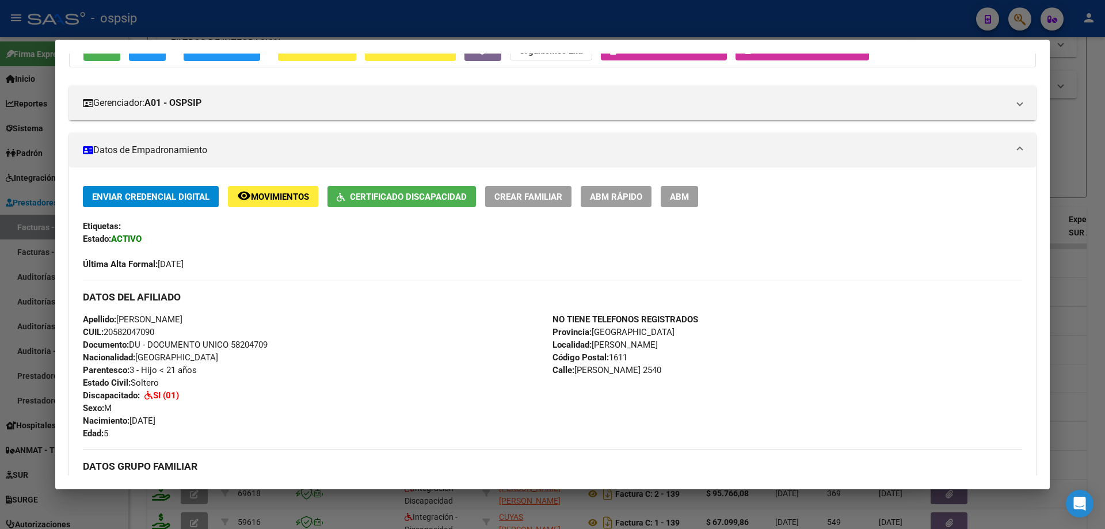
scroll to position [6, 0]
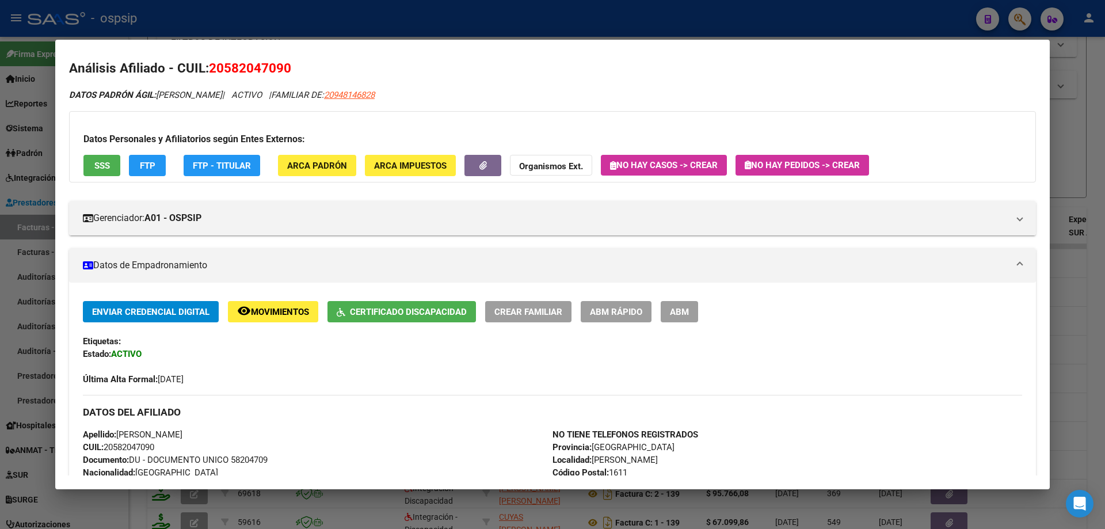
click at [1088, 168] on div at bounding box center [552, 264] width 1105 height 529
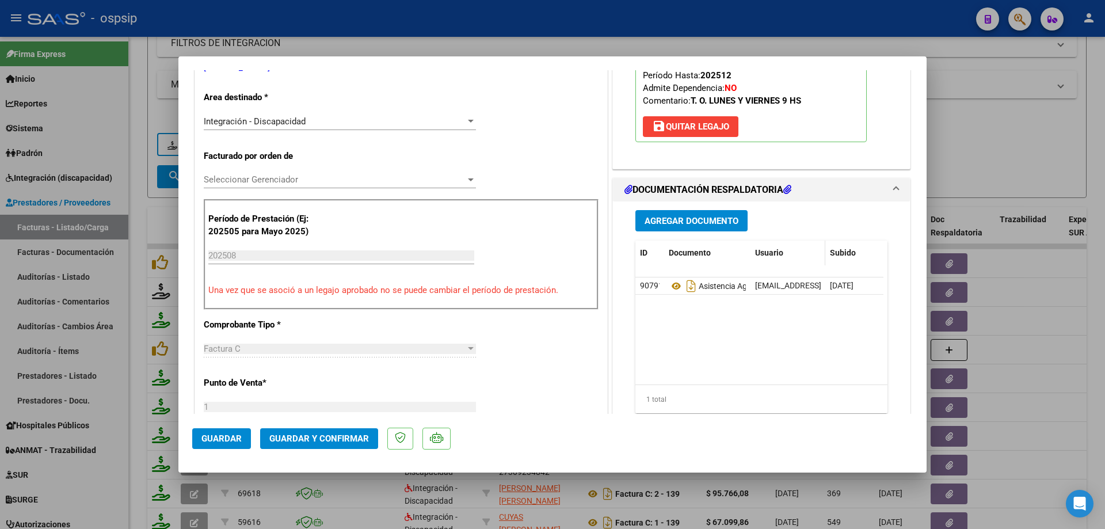
scroll to position [288, 0]
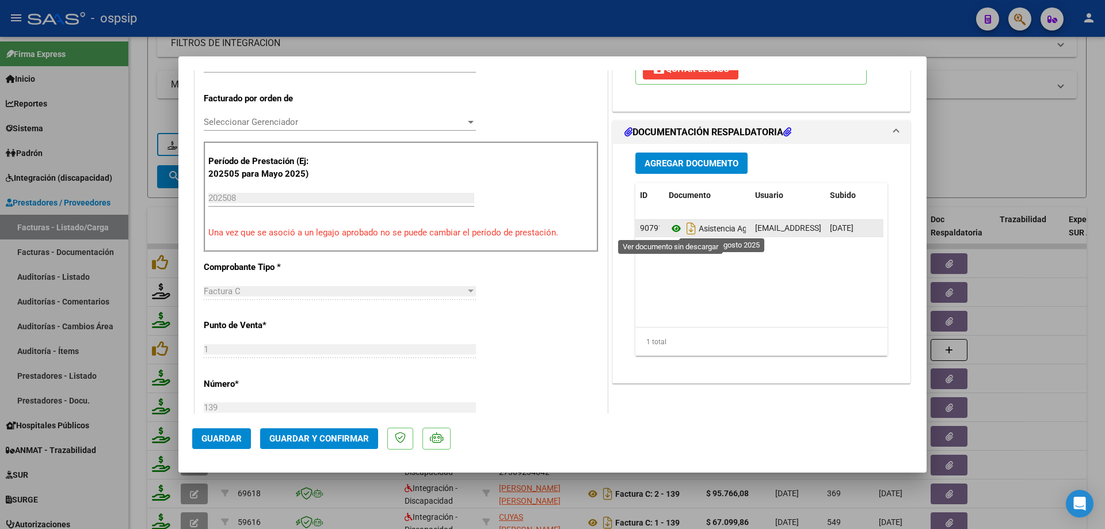
click at [671, 231] on icon at bounding box center [676, 229] width 15 height 14
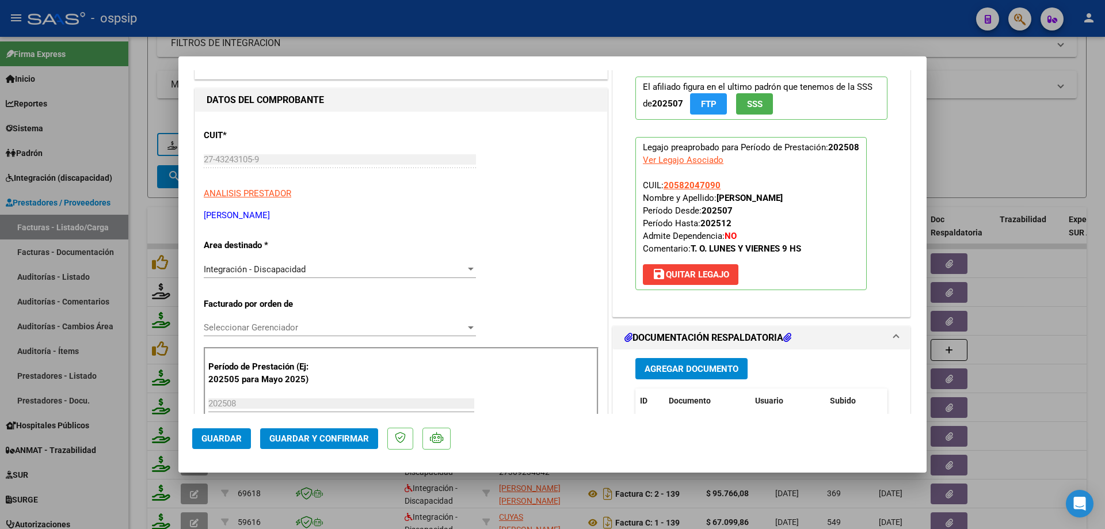
scroll to position [115, 0]
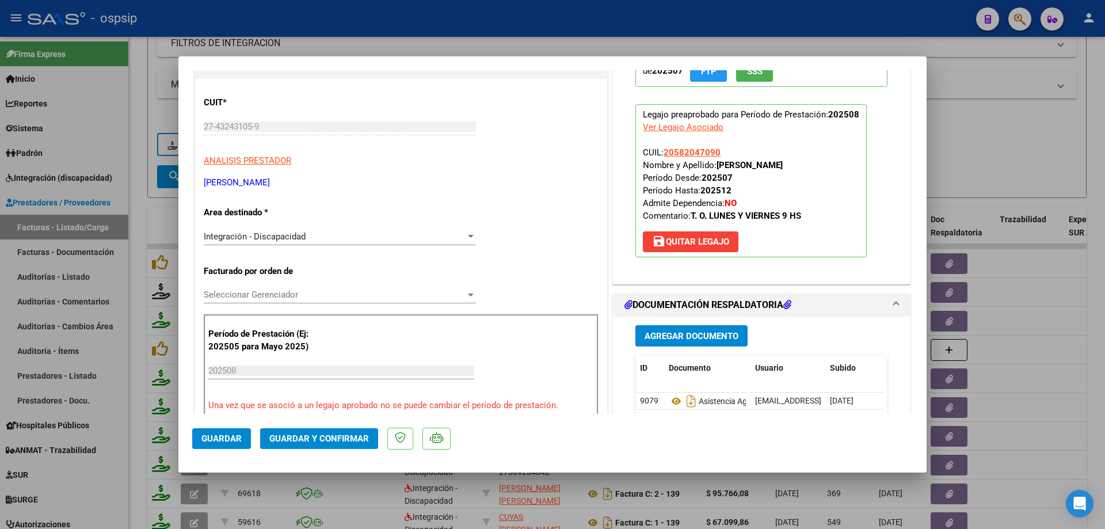
drag, startPoint x: 720, startPoint y: 149, endPoint x: 660, endPoint y: 150, distance: 60.5
click at [660, 150] on p "Legajo preaprobado para Período de Prestación: 202508 Ver Legajo Asociado CUIL:…" at bounding box center [751, 180] width 231 height 153
copy span "20582047090"
click at [298, 436] on span "Guardar y Confirmar" at bounding box center [319, 439] width 100 height 10
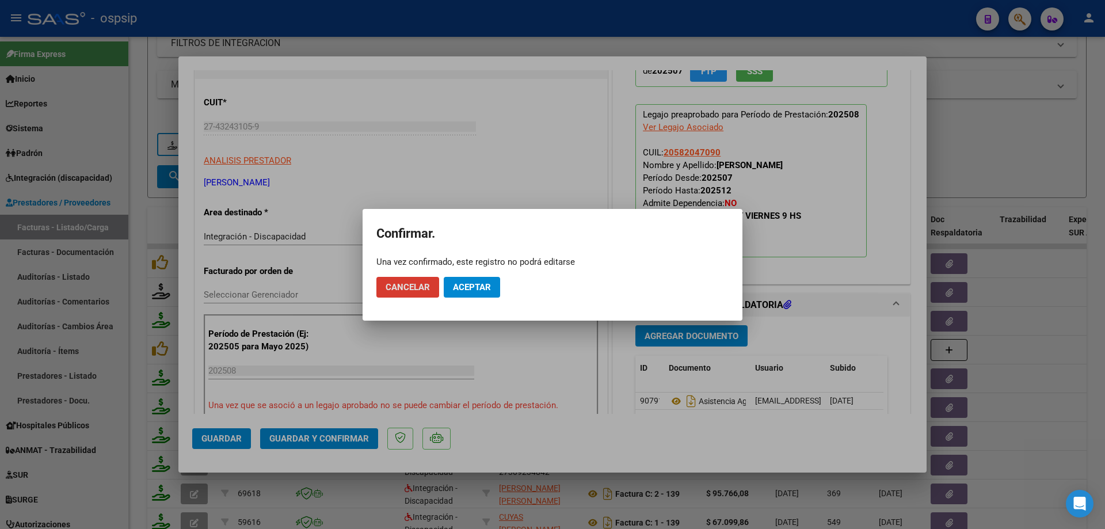
click at [474, 283] on span "Aceptar" at bounding box center [472, 287] width 38 height 10
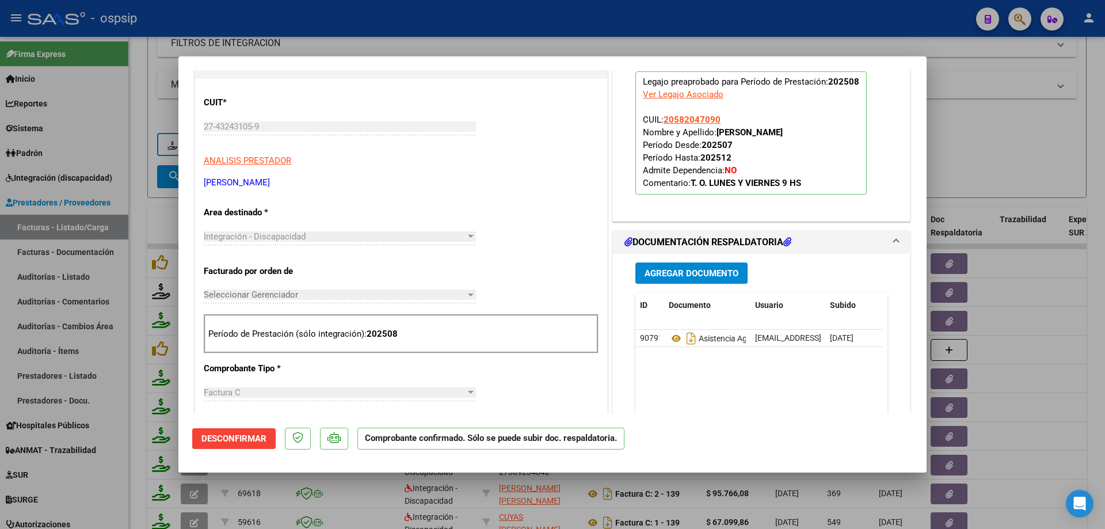
click at [996, 168] on div at bounding box center [552, 264] width 1105 height 529
type input "$ 0,00"
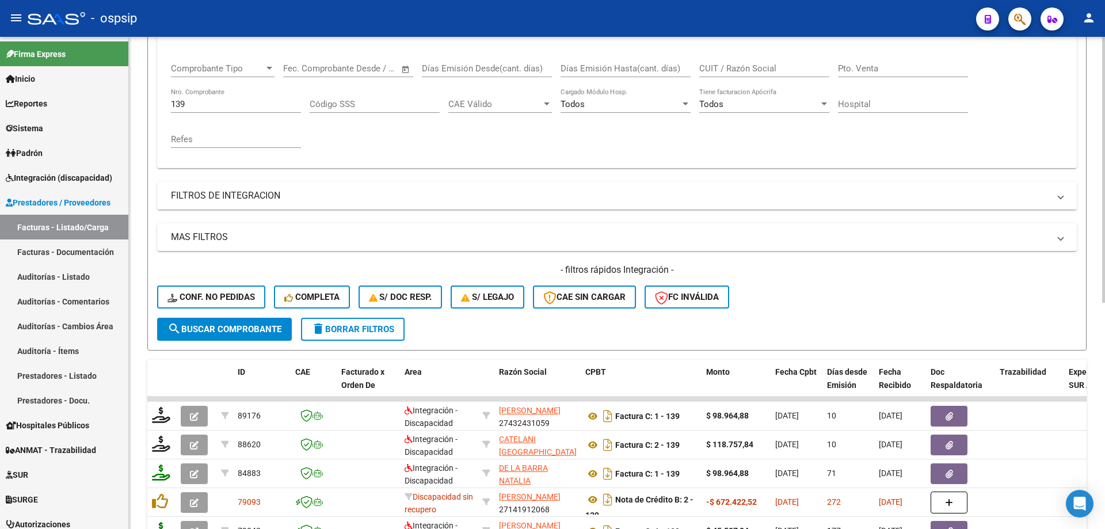
scroll to position [102, 0]
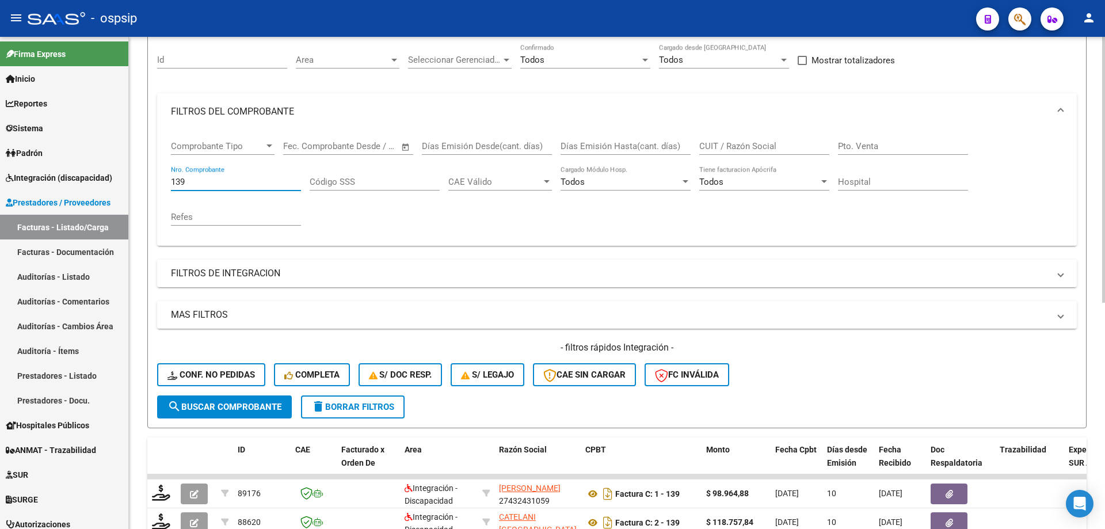
click at [210, 184] on input "139" at bounding box center [236, 182] width 130 height 10
type input "1"
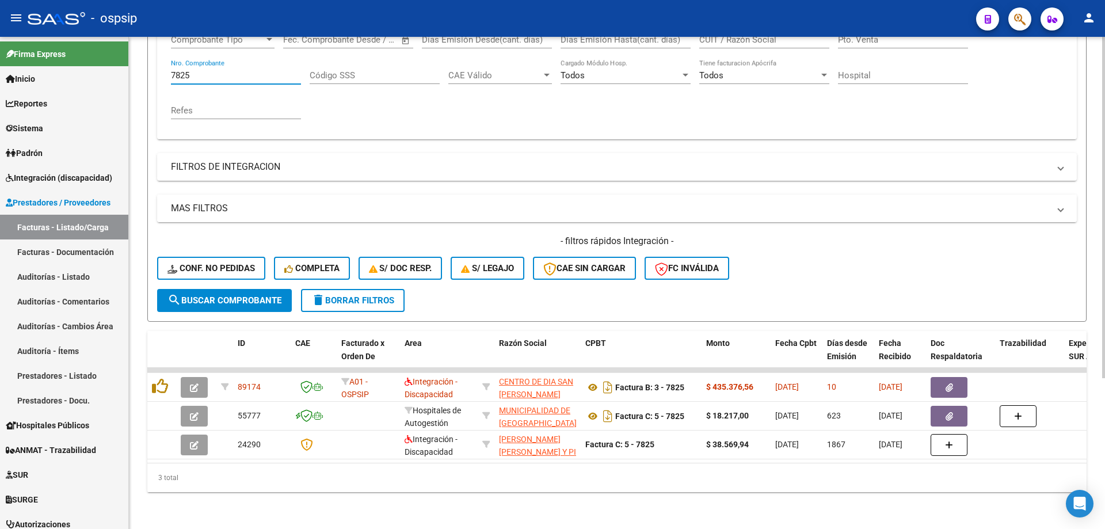
scroll to position [218, 0]
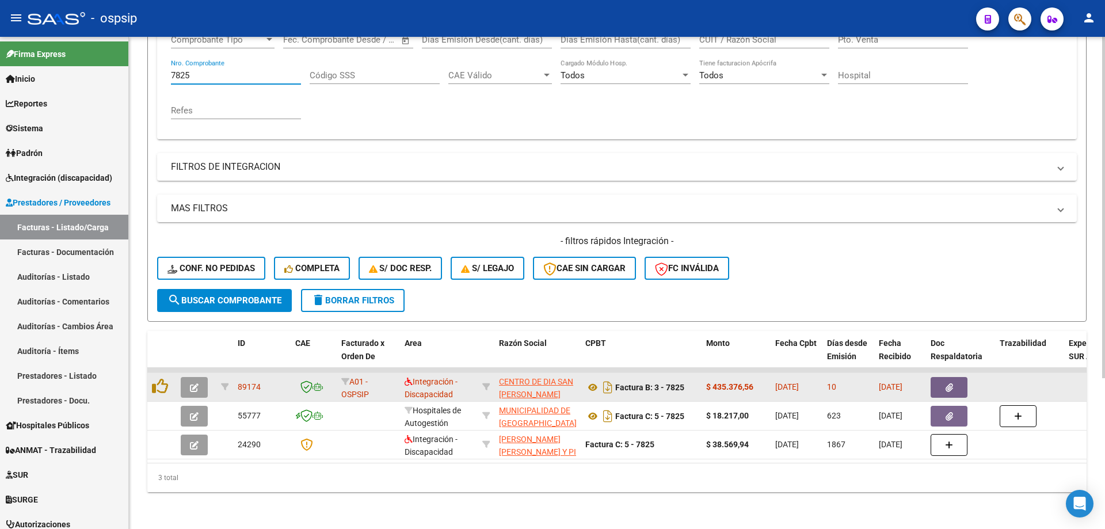
type input "7825"
click at [199, 381] on button "button" at bounding box center [194, 387] width 27 height 21
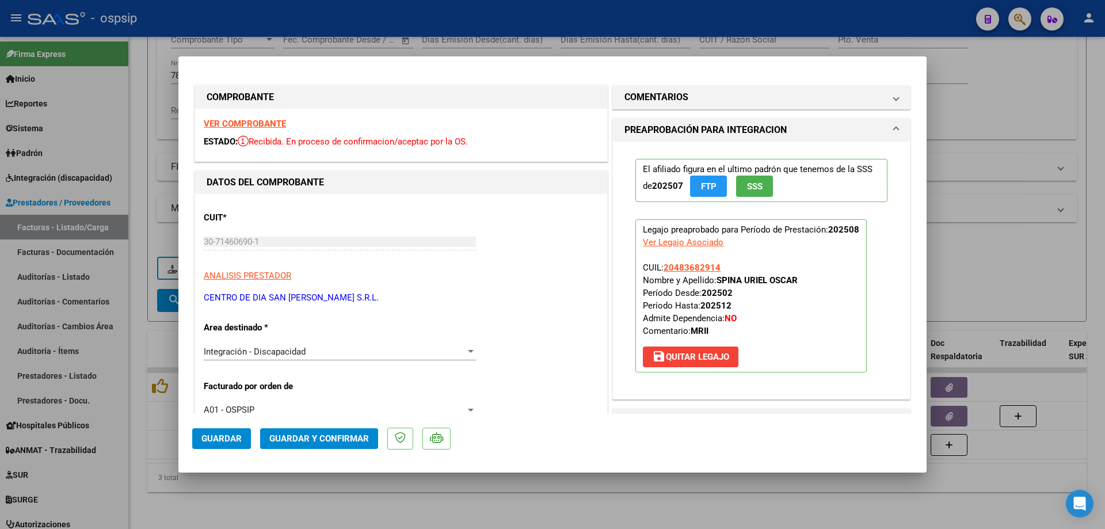
click at [747, 181] on span "SSS" at bounding box center [755, 186] width 16 height 10
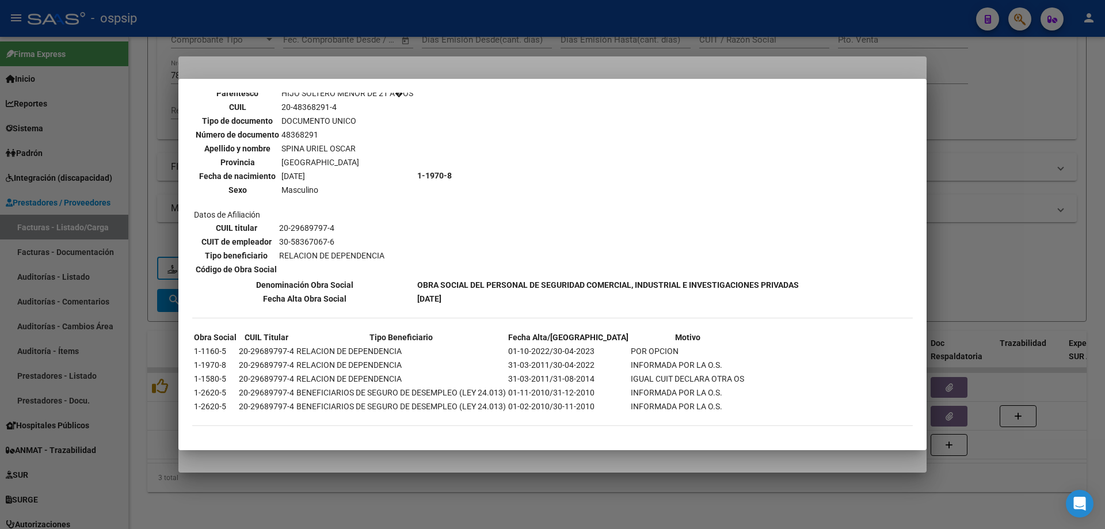
scroll to position [430, 0]
click at [1044, 159] on div at bounding box center [552, 264] width 1105 height 529
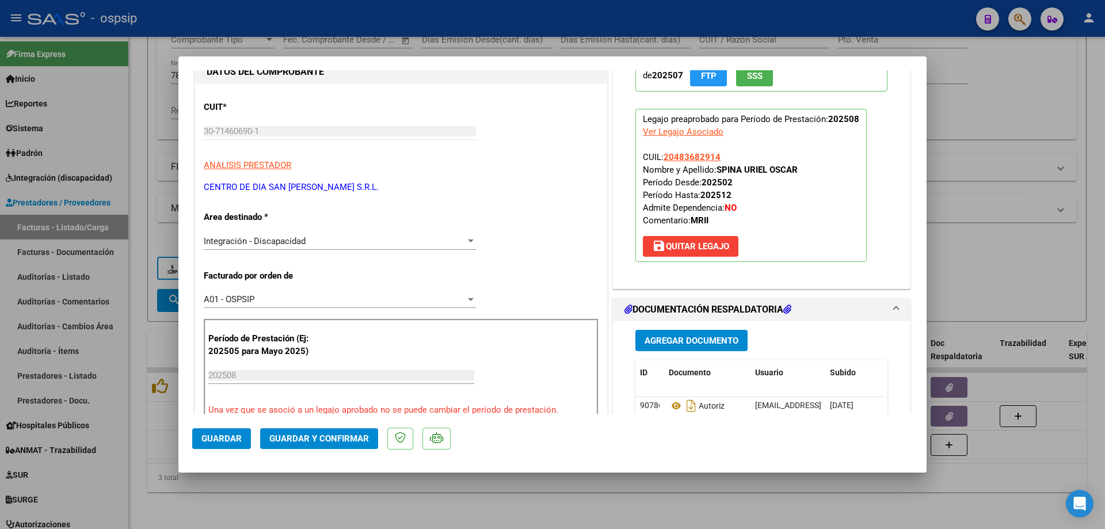
scroll to position [115, 0]
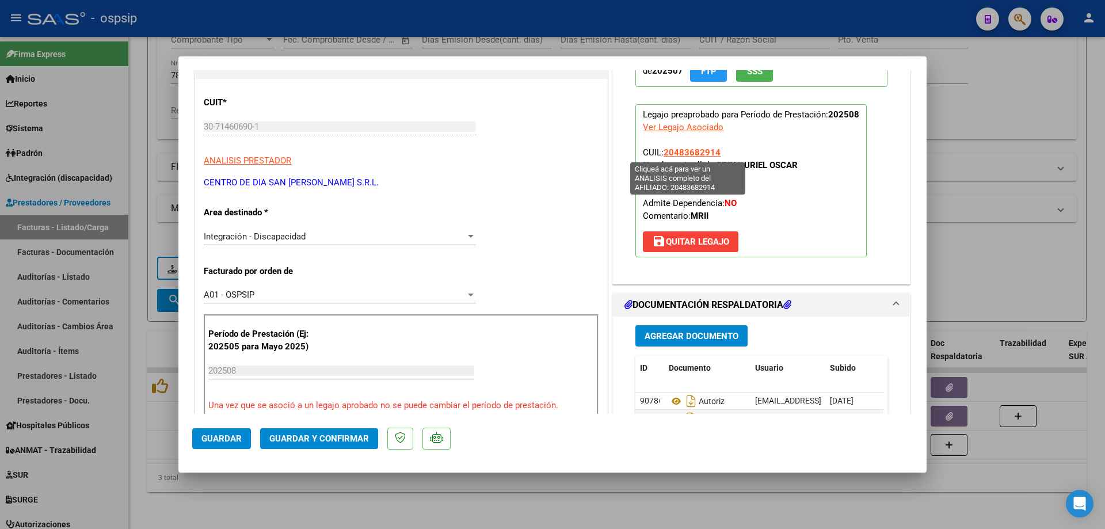
click at [693, 155] on span "20483682914" at bounding box center [692, 152] width 57 height 10
type textarea "20483682914"
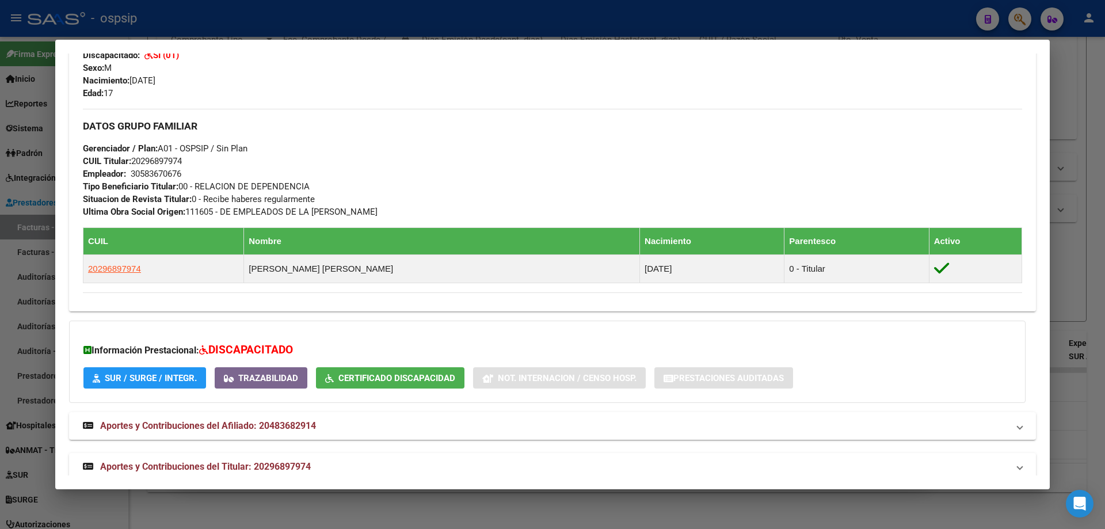
scroll to position [479, 0]
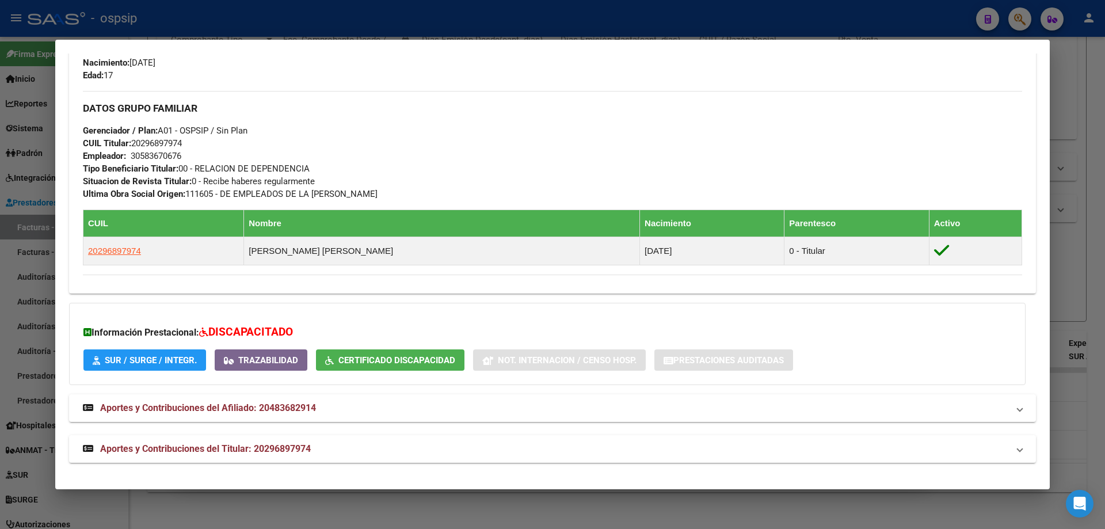
click at [1078, 239] on div at bounding box center [552, 264] width 1105 height 529
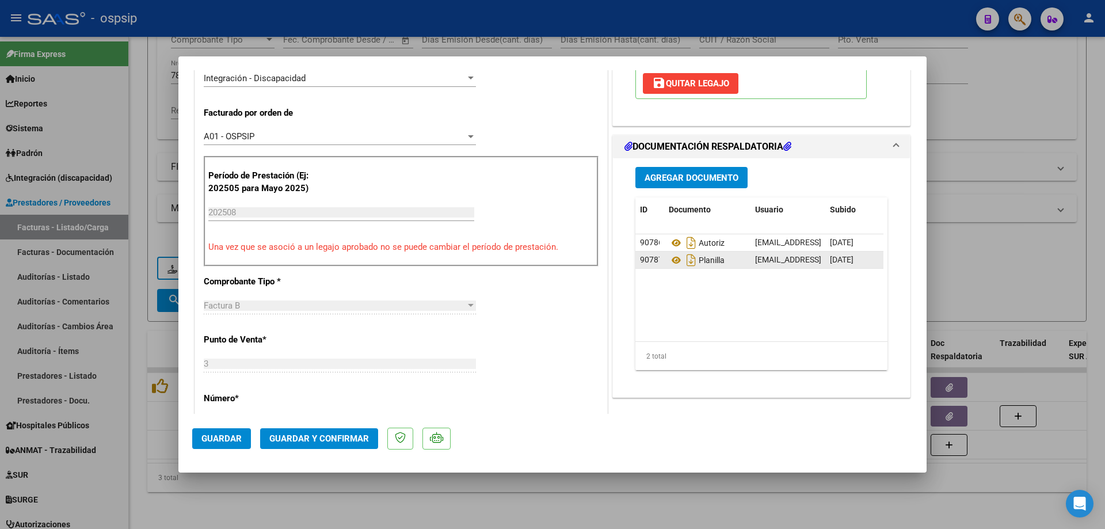
scroll to position [288, 0]
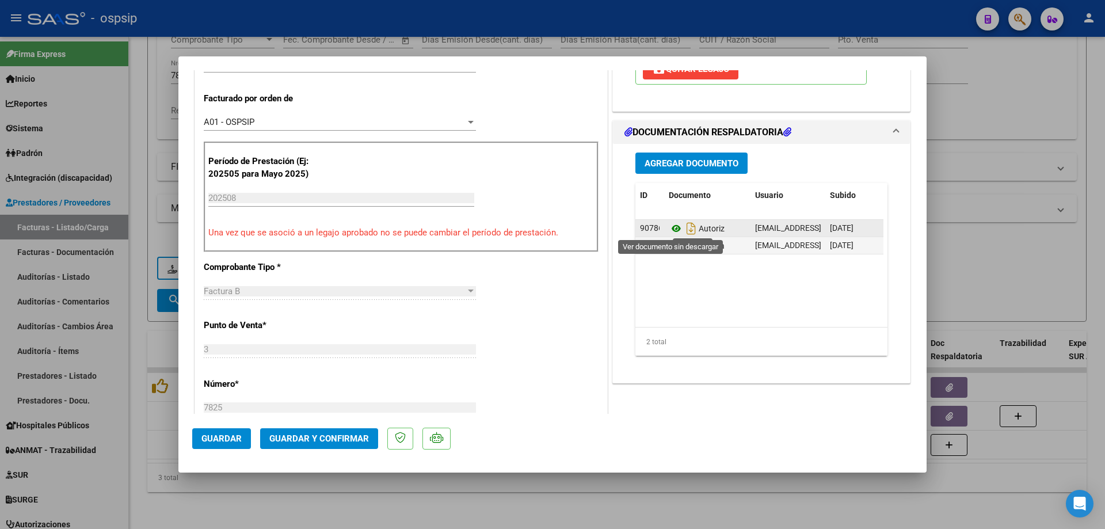
click at [672, 230] on icon at bounding box center [676, 229] width 15 height 14
click at [674, 248] on icon at bounding box center [676, 246] width 15 height 14
click at [322, 440] on span "Guardar y Confirmar" at bounding box center [319, 439] width 100 height 10
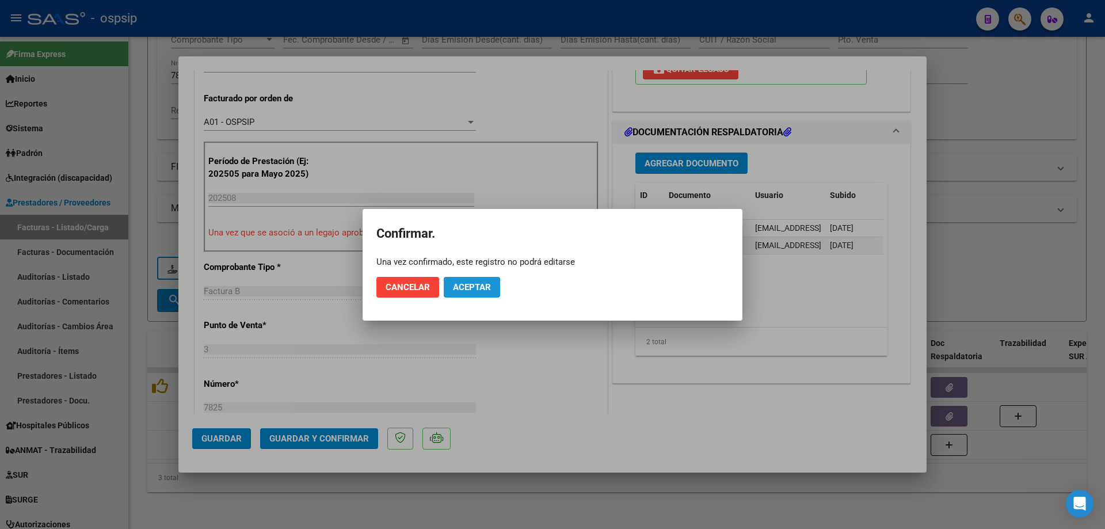
click at [472, 283] on span "Aceptar" at bounding box center [472, 287] width 38 height 10
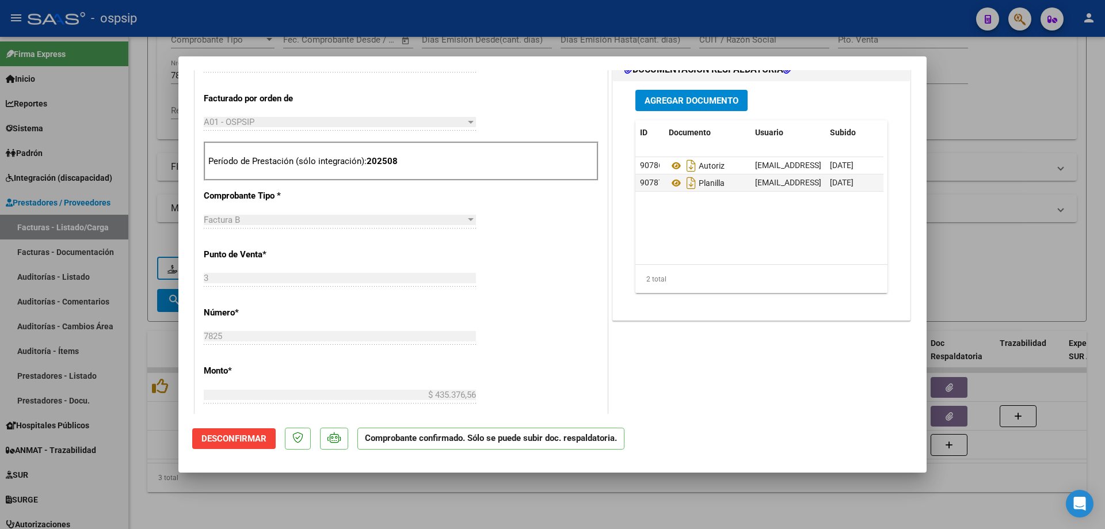
click at [1018, 293] on div at bounding box center [552, 264] width 1105 height 529
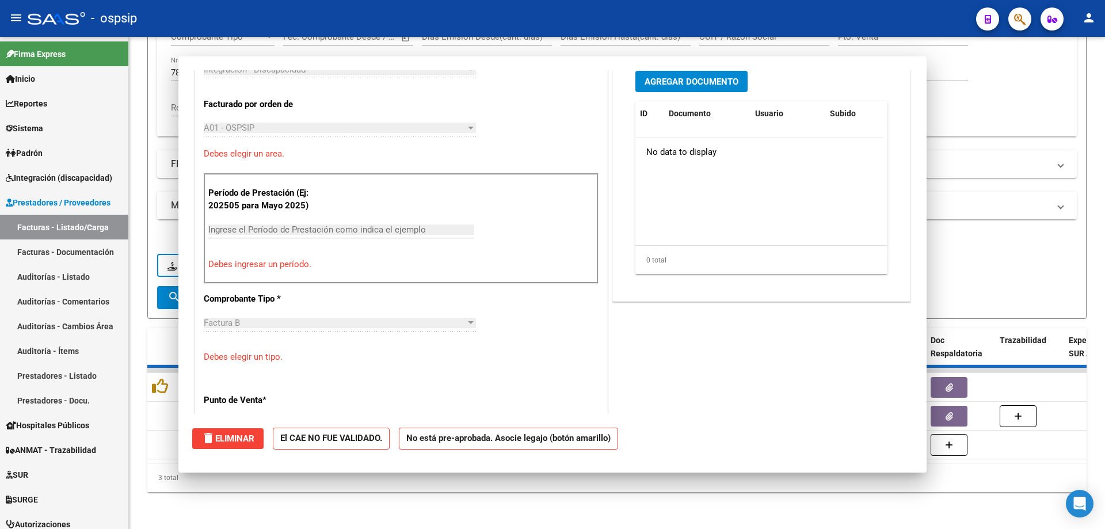
type input "$ 0,00"
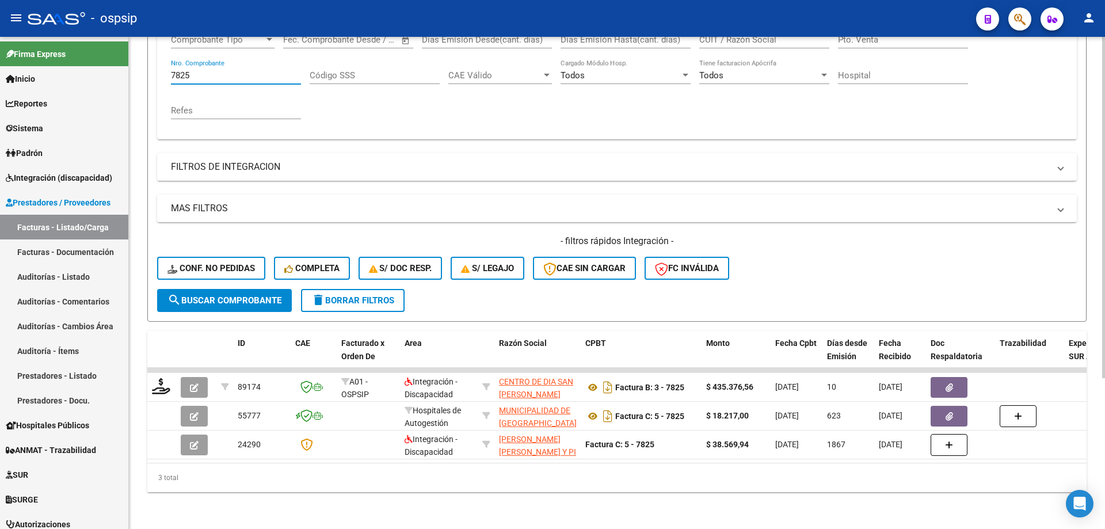
click at [239, 70] on input "7825" at bounding box center [236, 75] width 130 height 10
type input "7"
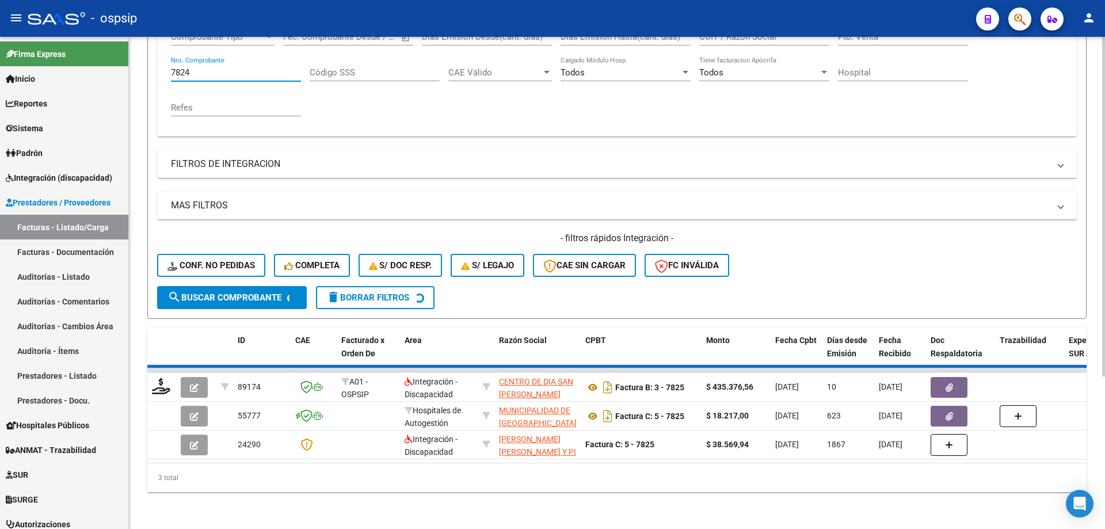
scroll to position [160, 0]
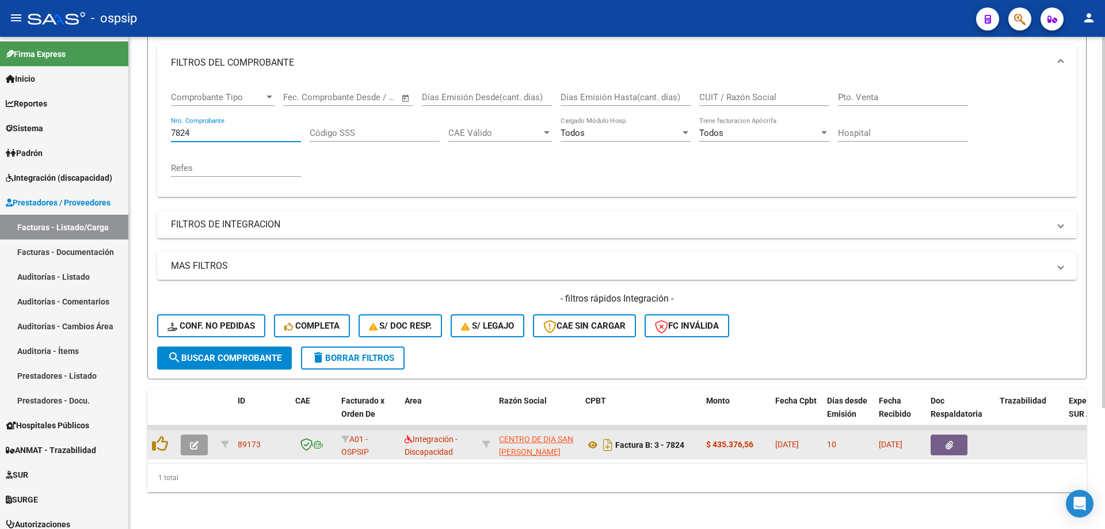
type input "7824"
click at [193, 441] on icon "button" at bounding box center [194, 445] width 9 height 9
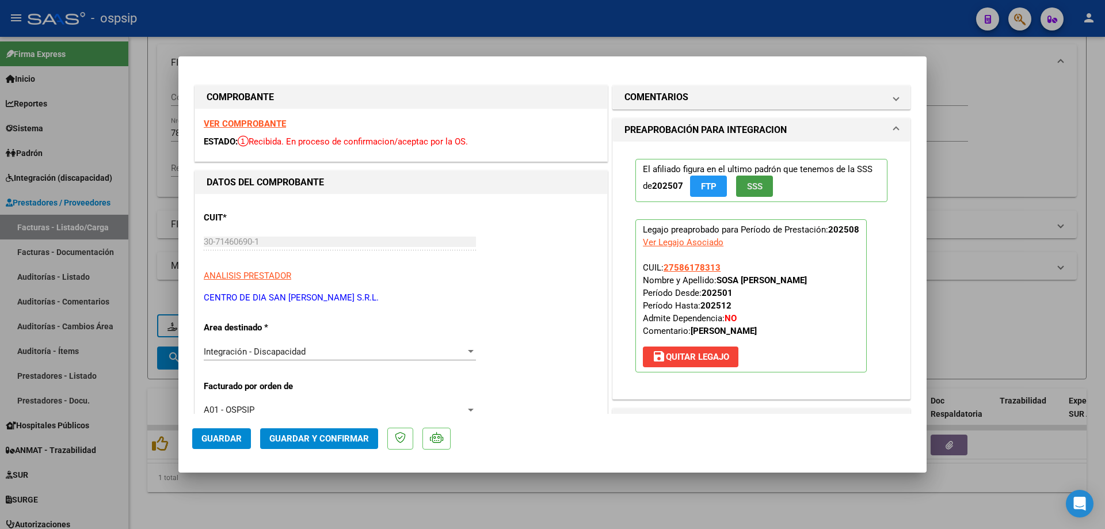
click at [761, 184] on button "SSS" at bounding box center [754, 186] width 37 height 21
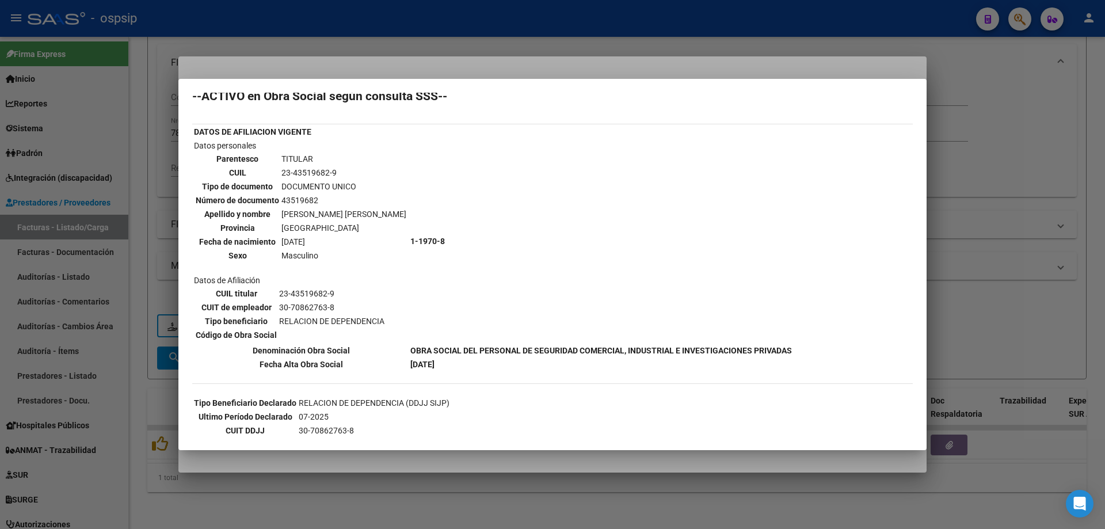
scroll to position [0, 0]
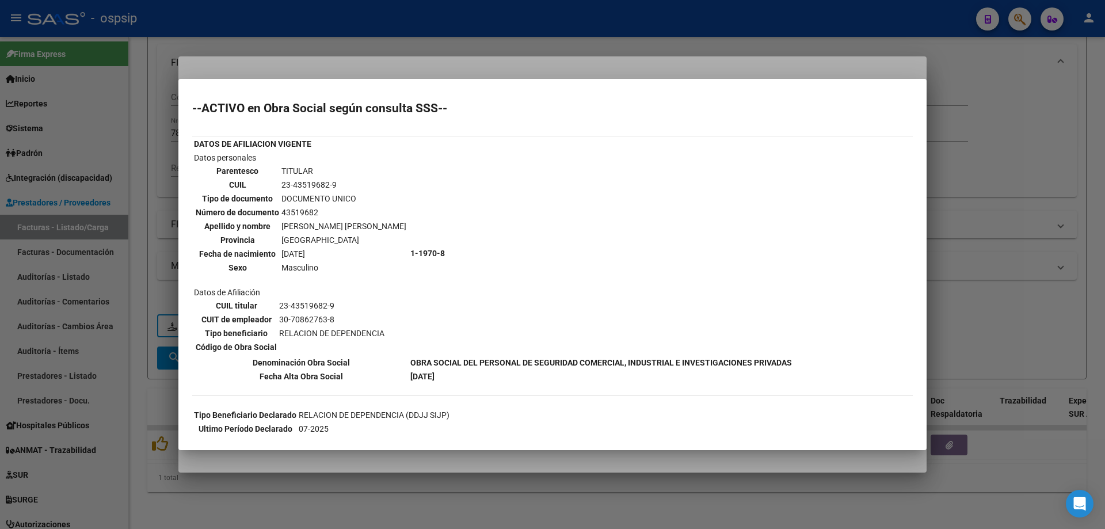
click at [1043, 213] on div at bounding box center [552, 264] width 1105 height 529
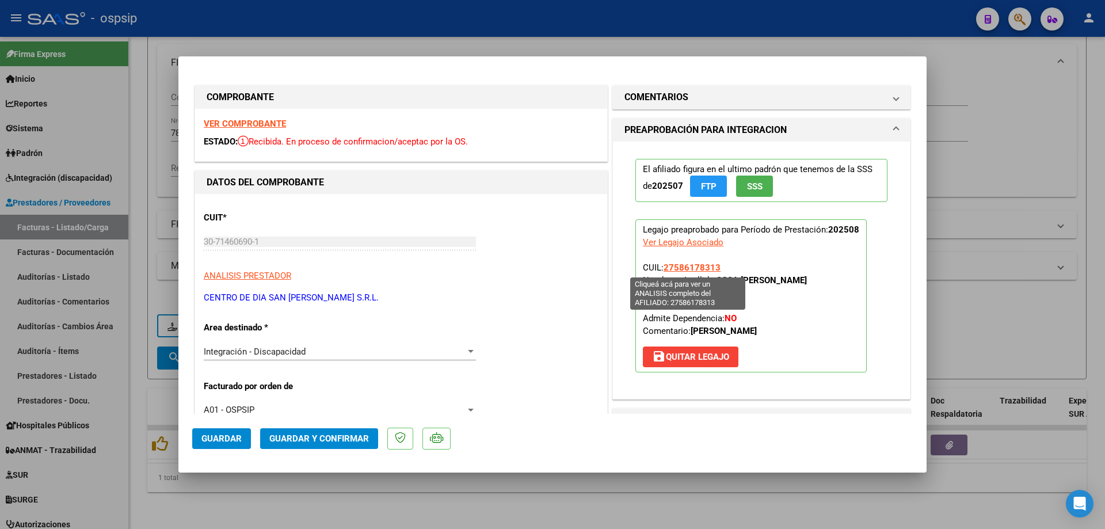
click at [683, 272] on span "27586178313" at bounding box center [692, 268] width 57 height 10
type textarea "27586178313"
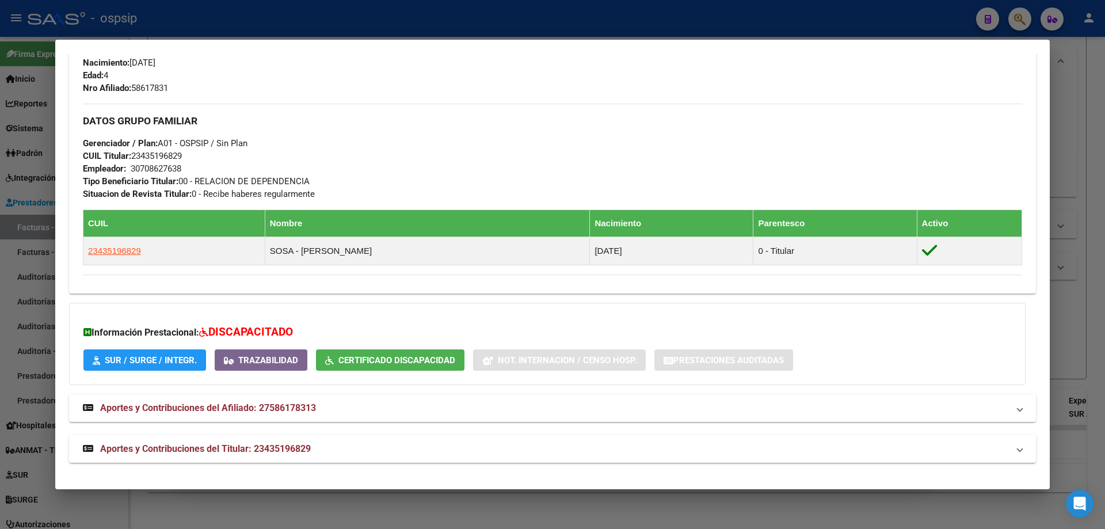
scroll to position [249, 0]
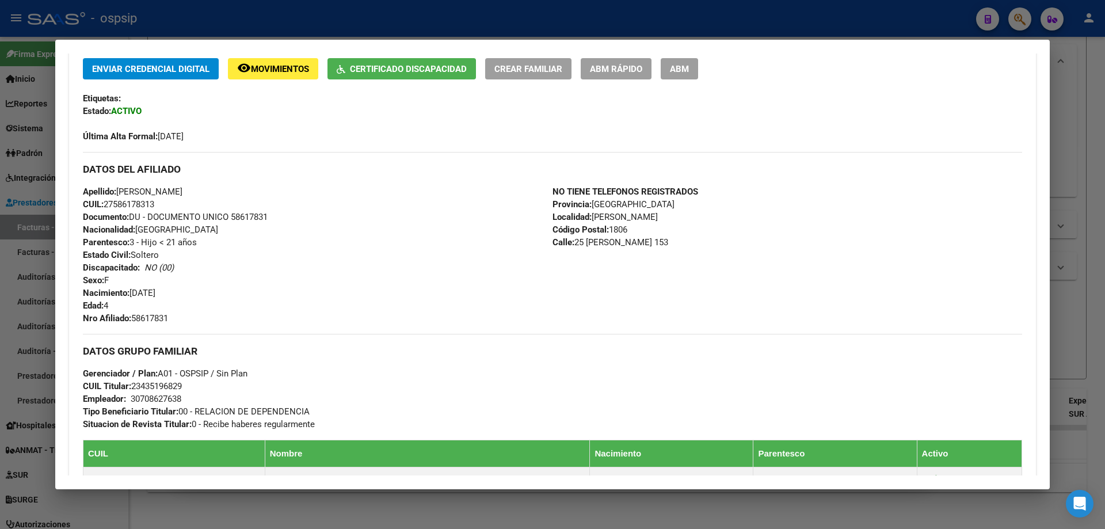
click at [1065, 286] on div at bounding box center [552, 264] width 1105 height 529
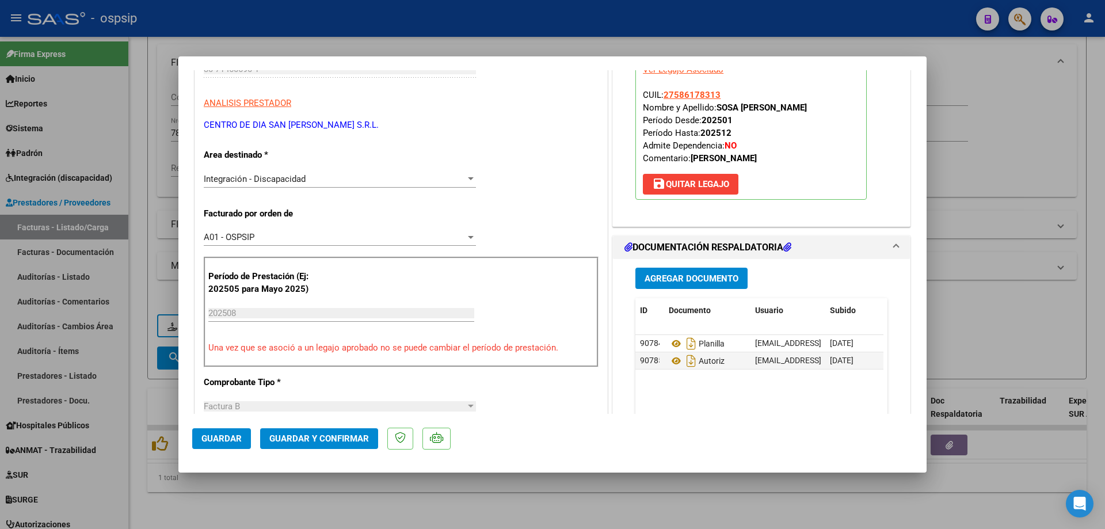
scroll to position [230, 0]
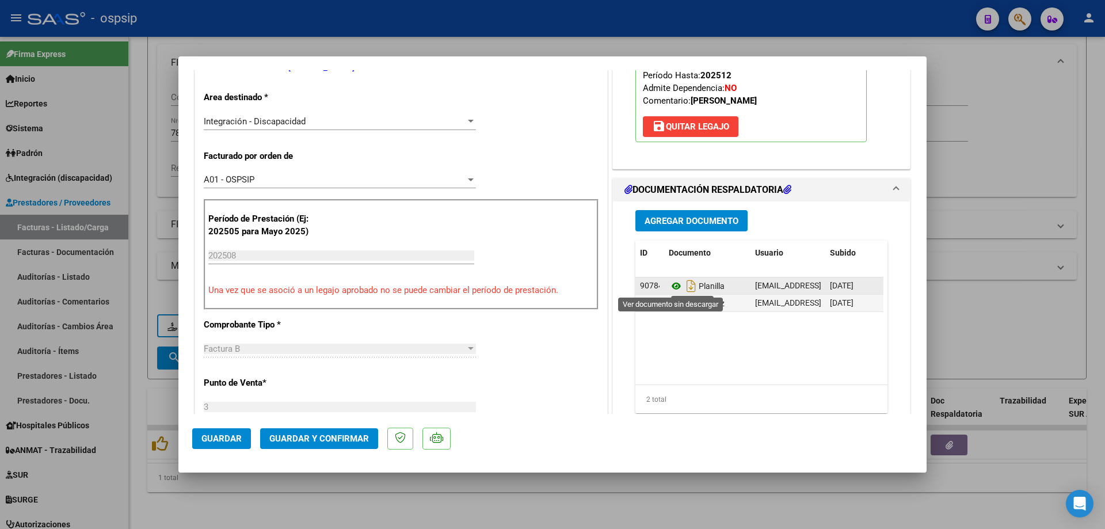
click at [670, 287] on icon at bounding box center [676, 286] width 15 height 14
click at [673, 304] on icon at bounding box center [676, 304] width 15 height 14
click at [358, 440] on span "Guardar y Confirmar" at bounding box center [319, 439] width 100 height 10
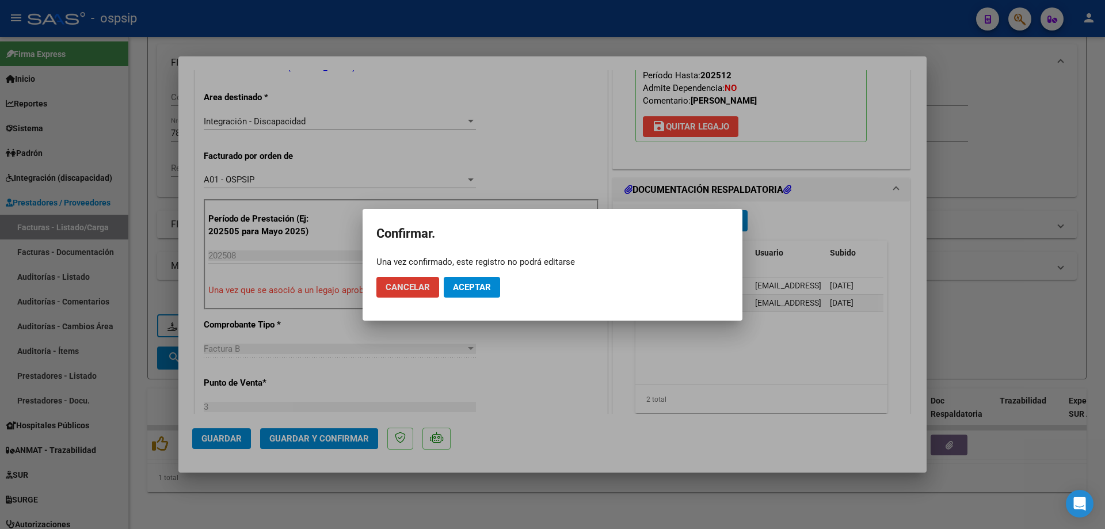
click at [473, 294] on button "Aceptar" at bounding box center [472, 287] width 56 height 21
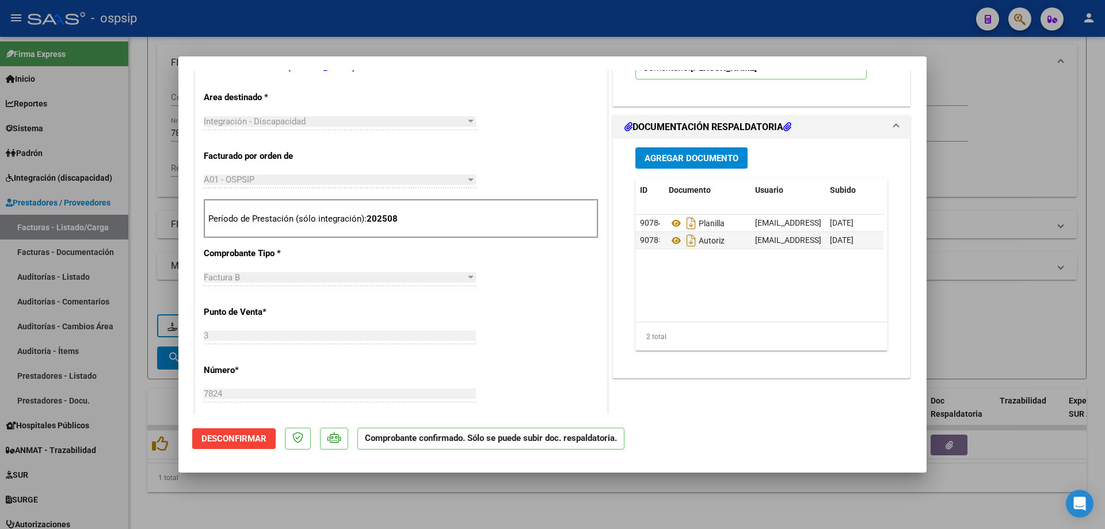
click at [1021, 182] on div at bounding box center [552, 264] width 1105 height 529
type input "$ 0,00"
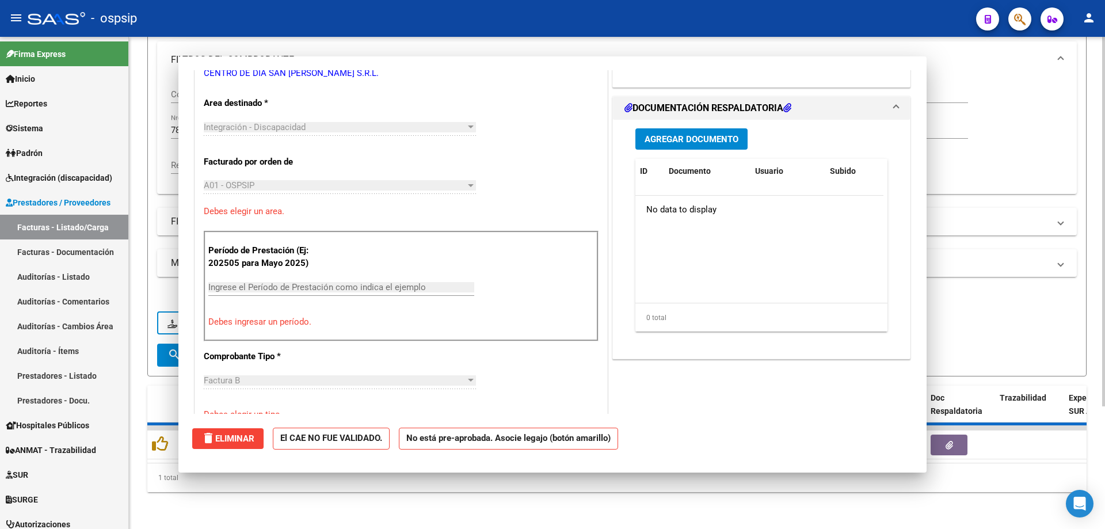
scroll to position [236, 0]
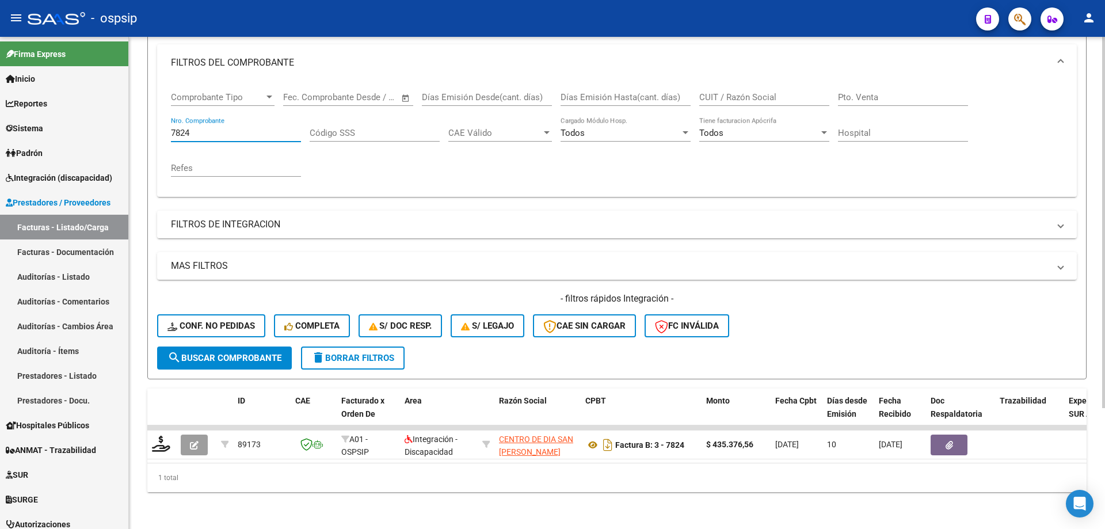
click at [207, 128] on input "7824" at bounding box center [236, 133] width 130 height 10
type input "7"
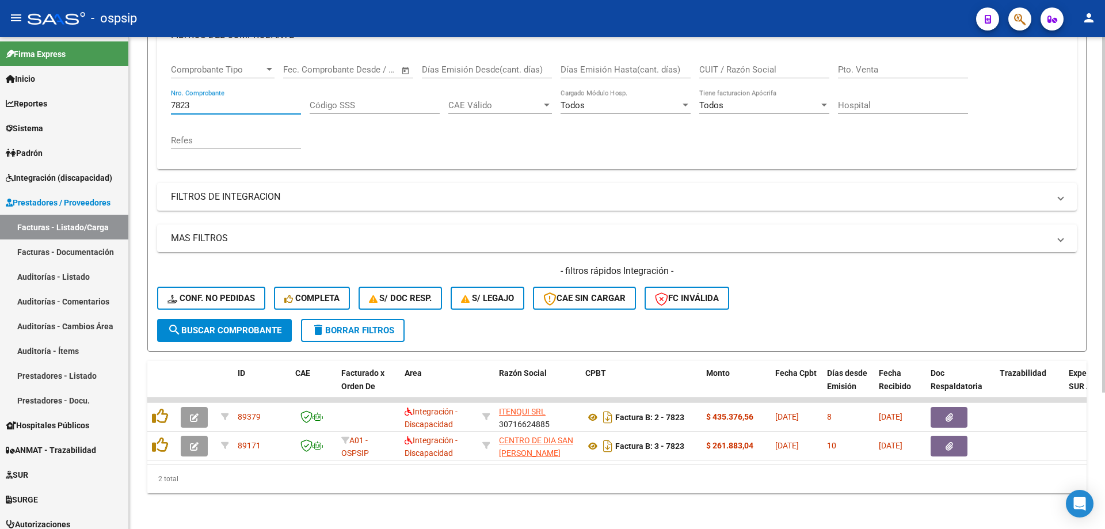
scroll to position [189, 0]
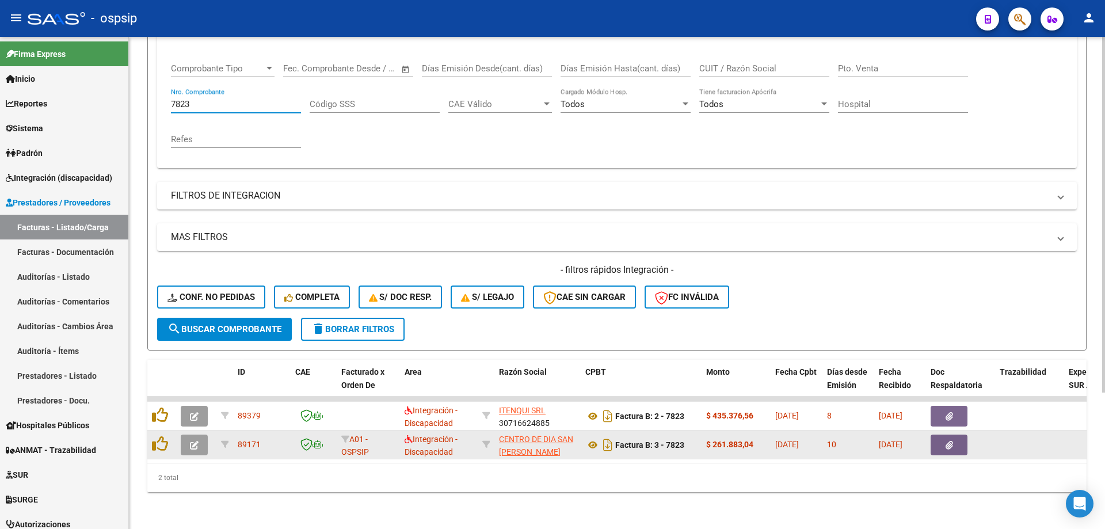
type input "7823"
click at [185, 435] on button "button" at bounding box center [194, 445] width 27 height 21
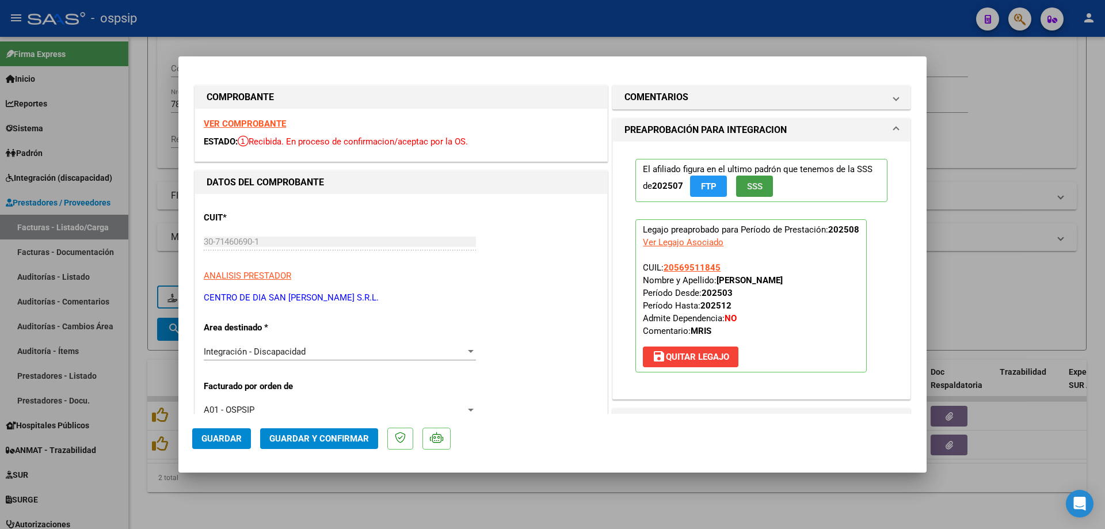
click at [745, 194] on button "SSS" at bounding box center [754, 186] width 37 height 21
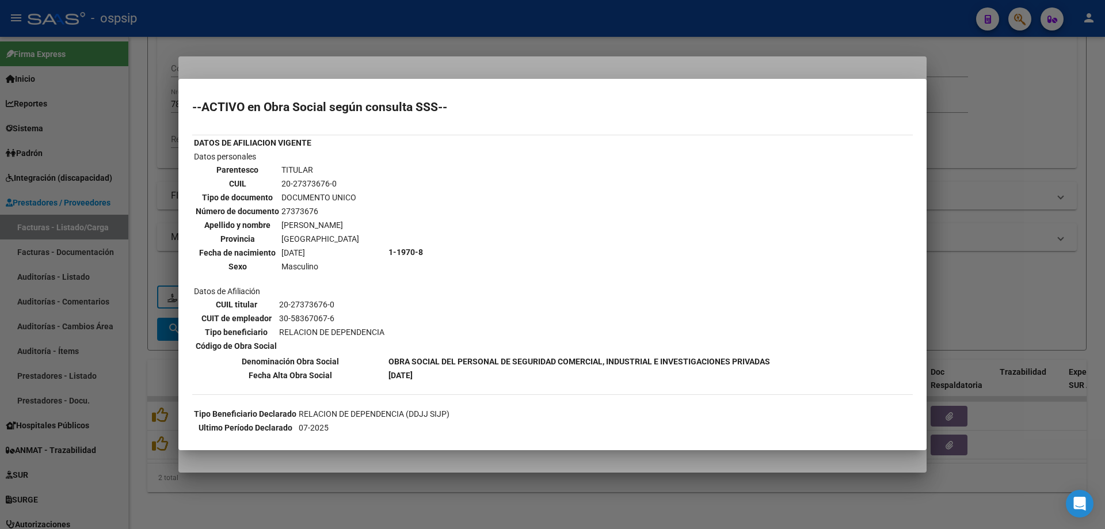
scroll to position [0, 0]
click at [963, 178] on div at bounding box center [552, 264] width 1105 height 529
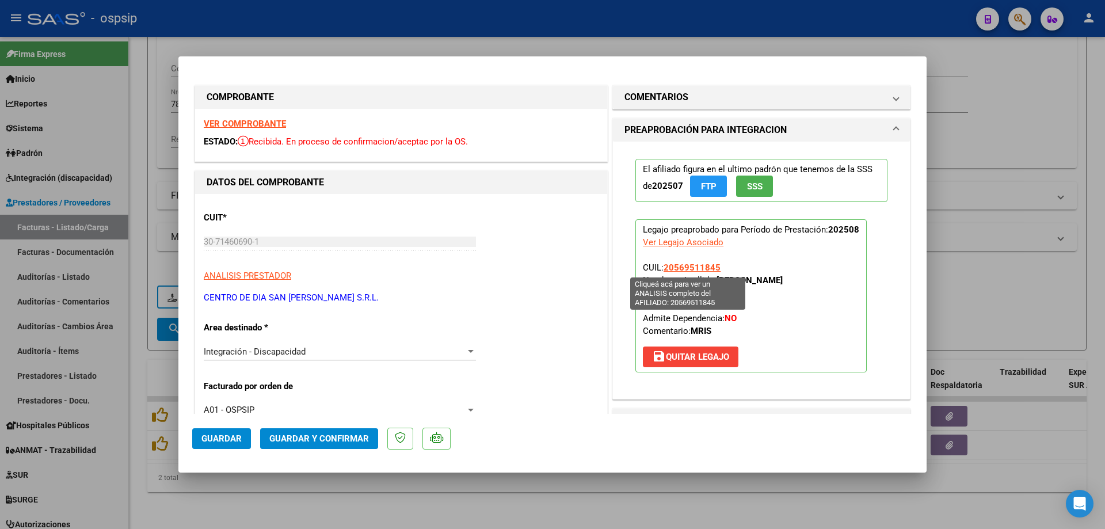
click at [702, 267] on span "20569511845" at bounding box center [692, 268] width 57 height 10
type textarea "20569511845"
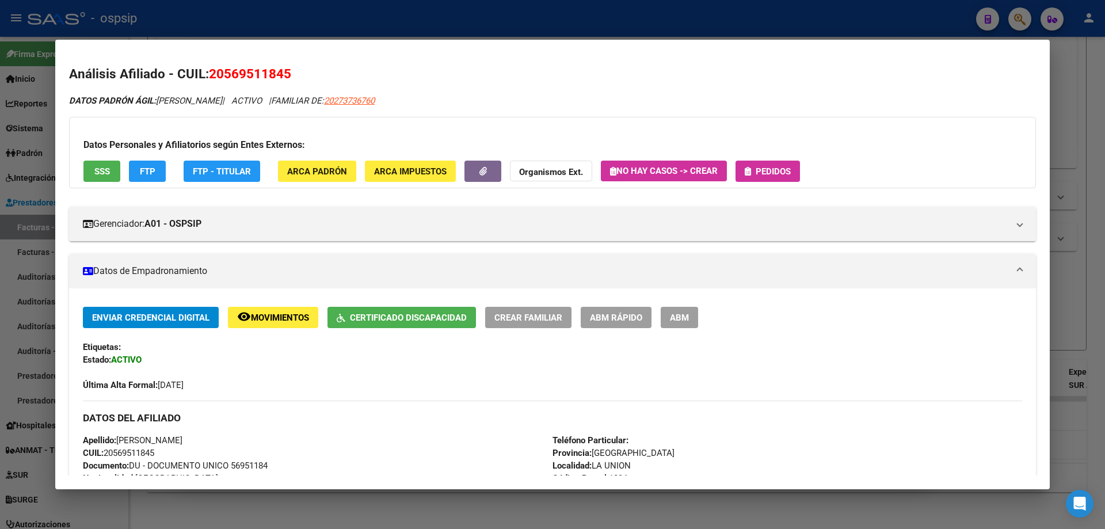
click at [1096, 264] on div at bounding box center [552, 264] width 1105 height 529
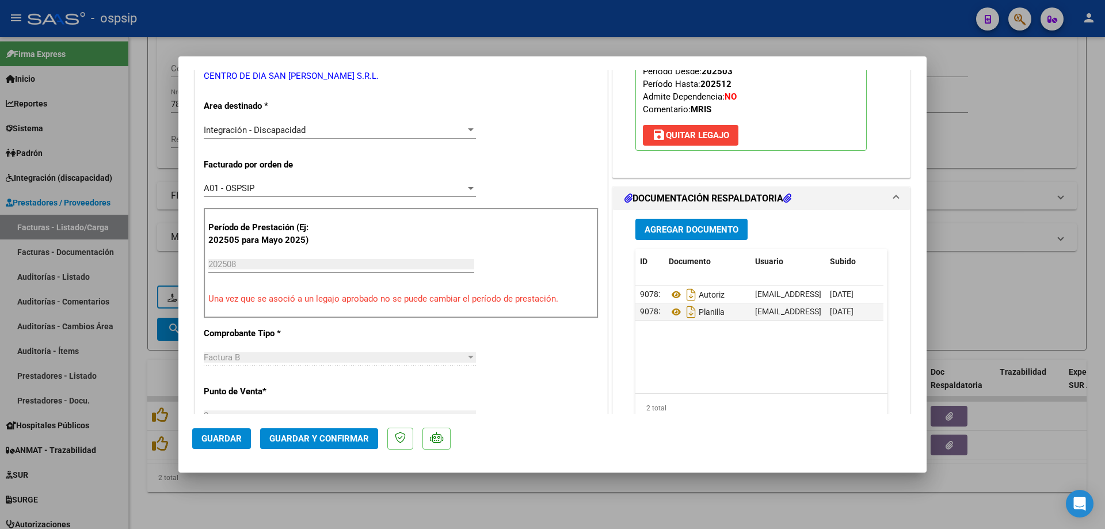
scroll to position [230, 0]
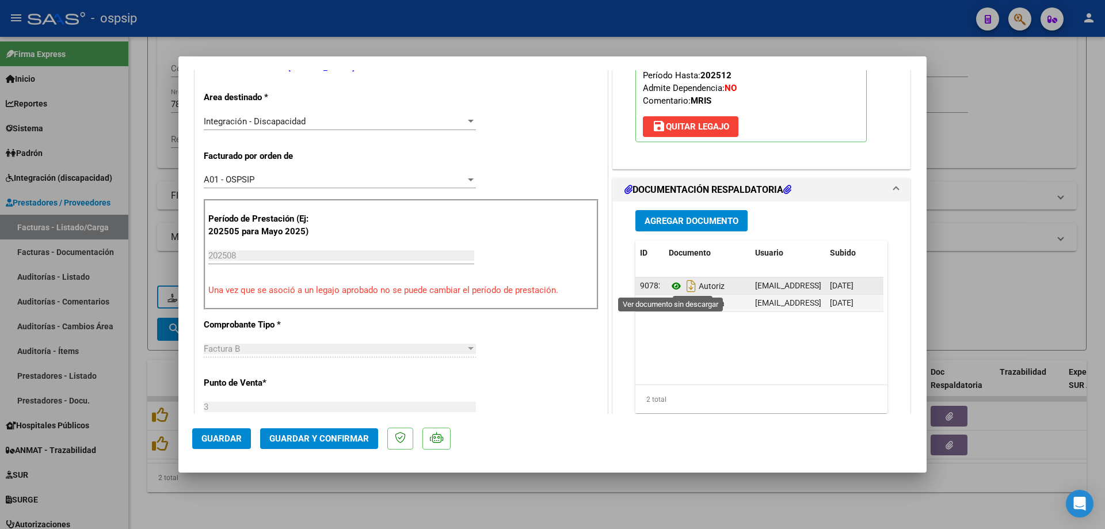
click at [670, 282] on icon at bounding box center [676, 286] width 15 height 14
click at [676, 299] on icon at bounding box center [676, 304] width 15 height 14
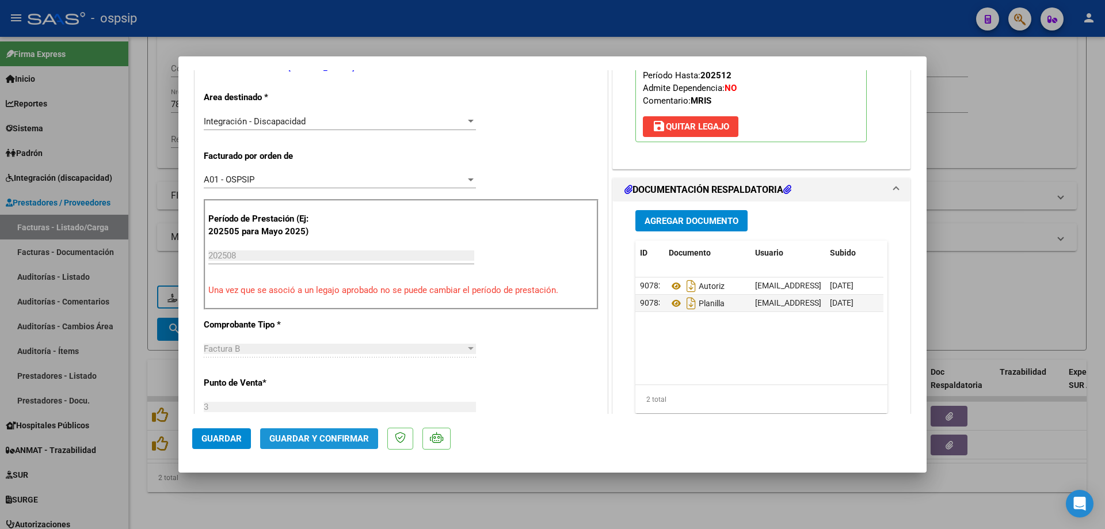
click at [333, 441] on span "Guardar y Confirmar" at bounding box center [319, 439] width 100 height 10
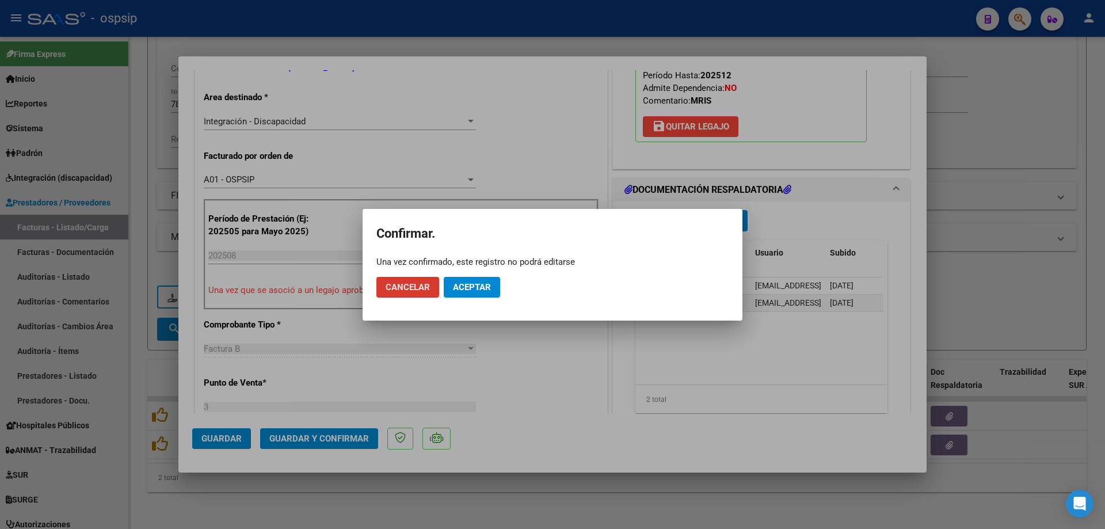
click at [483, 284] on span "Aceptar" at bounding box center [472, 287] width 38 height 10
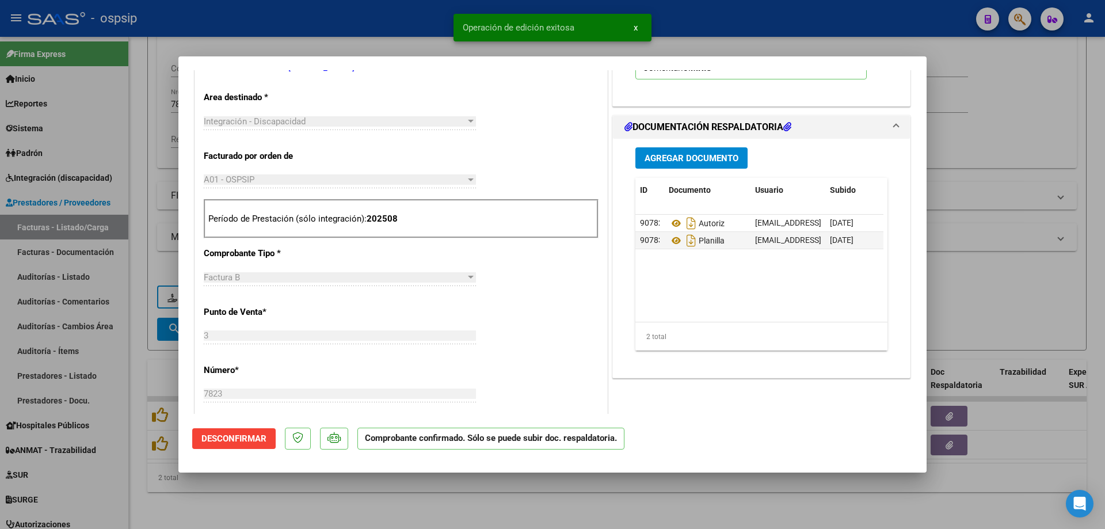
click at [998, 299] on div at bounding box center [552, 264] width 1105 height 529
type input "$ 0,00"
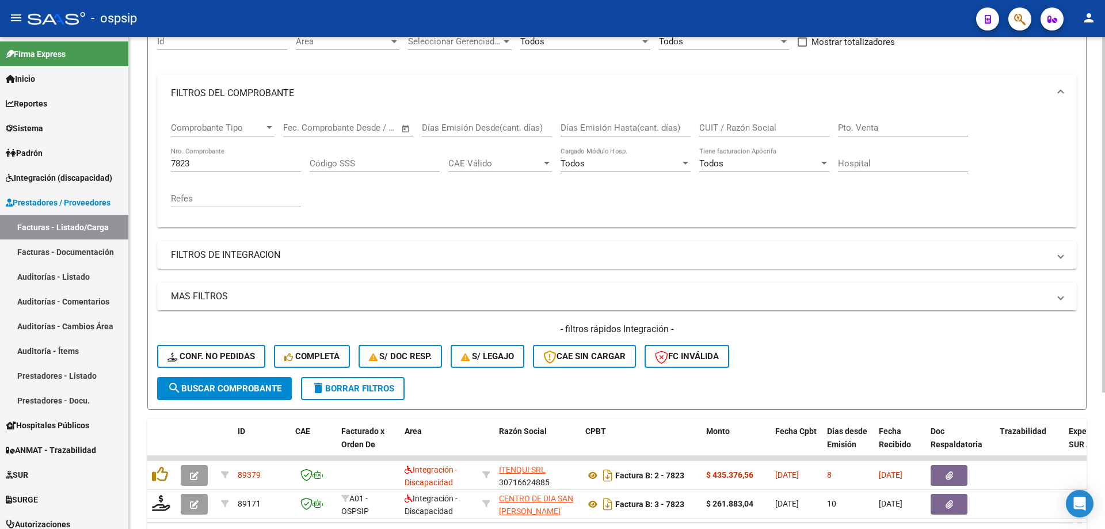
scroll to position [74, 0]
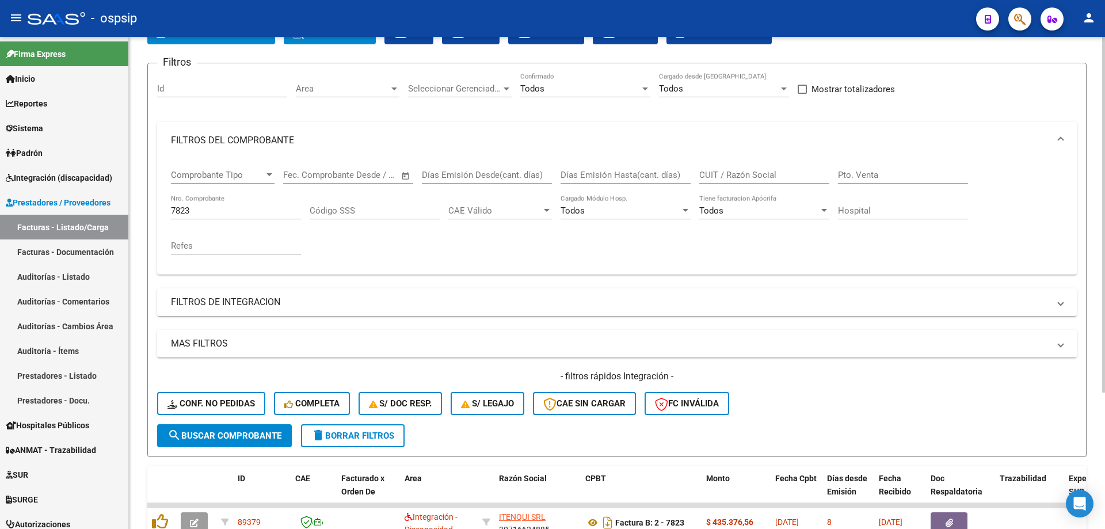
drag, startPoint x: 206, startPoint y: 212, endPoint x: 192, endPoint y: 216, distance: 13.7
click at [200, 215] on input "7823" at bounding box center [236, 211] width 130 height 10
type input "7"
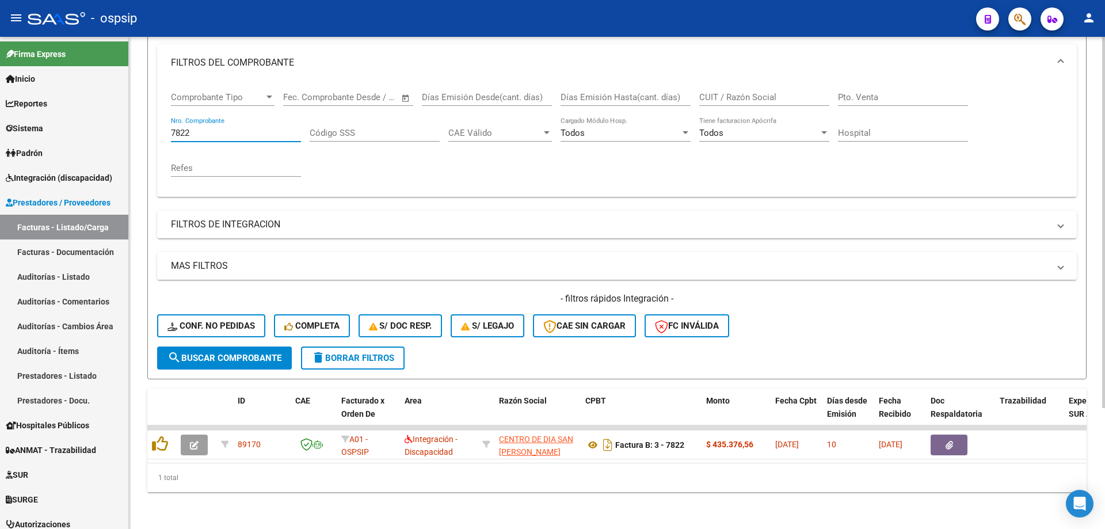
scroll to position [160, 0]
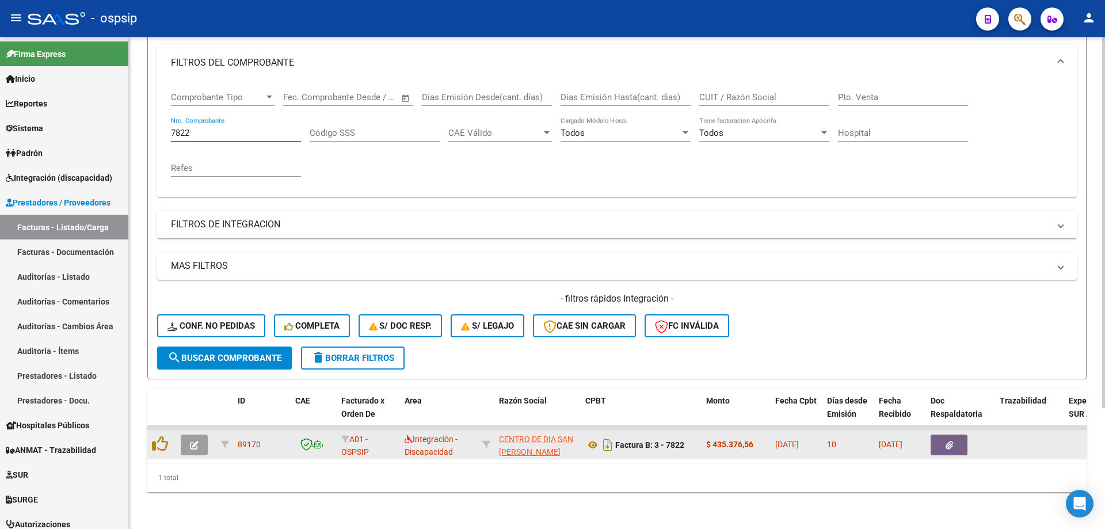
type input "7822"
click at [192, 441] on icon "button" at bounding box center [194, 445] width 9 height 9
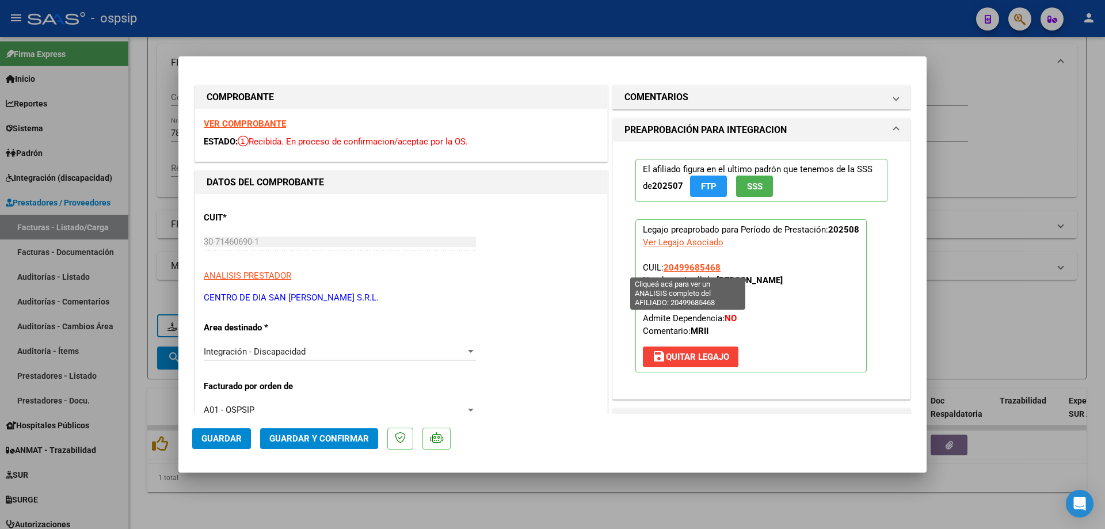
click at [685, 269] on span "20499685468" at bounding box center [692, 268] width 57 height 10
type textarea "20499685468"
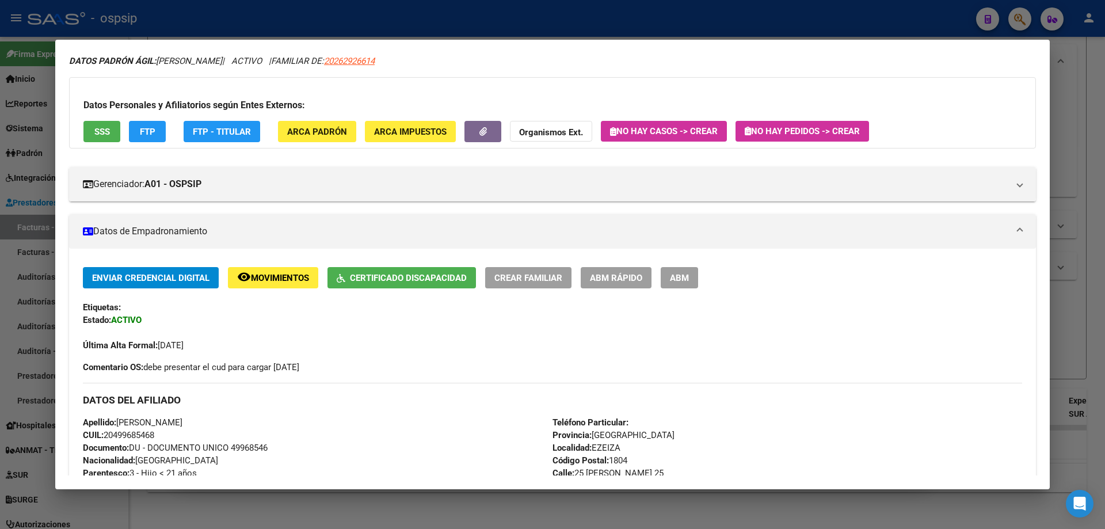
scroll to position [0, 0]
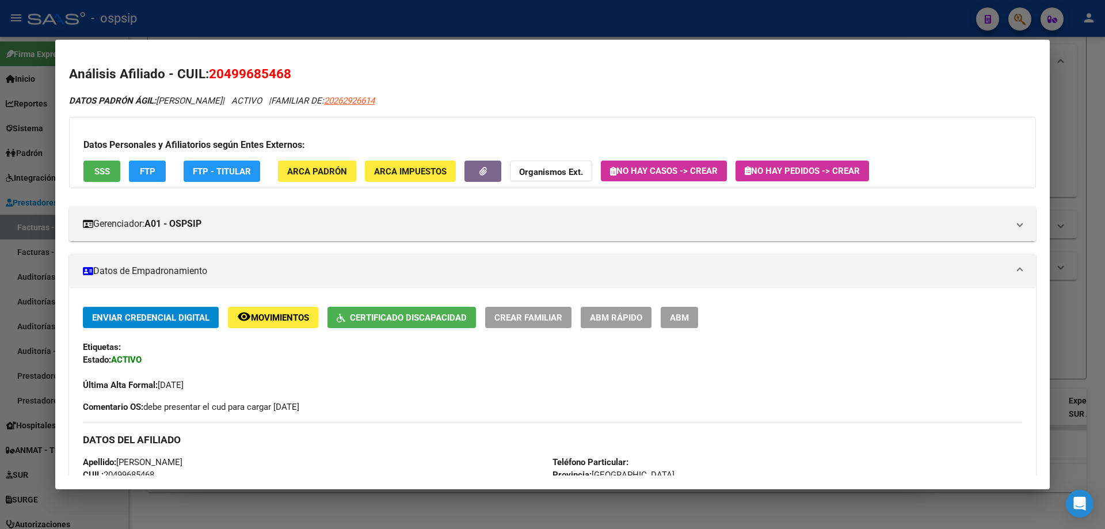
click at [1081, 310] on div at bounding box center [552, 264] width 1105 height 529
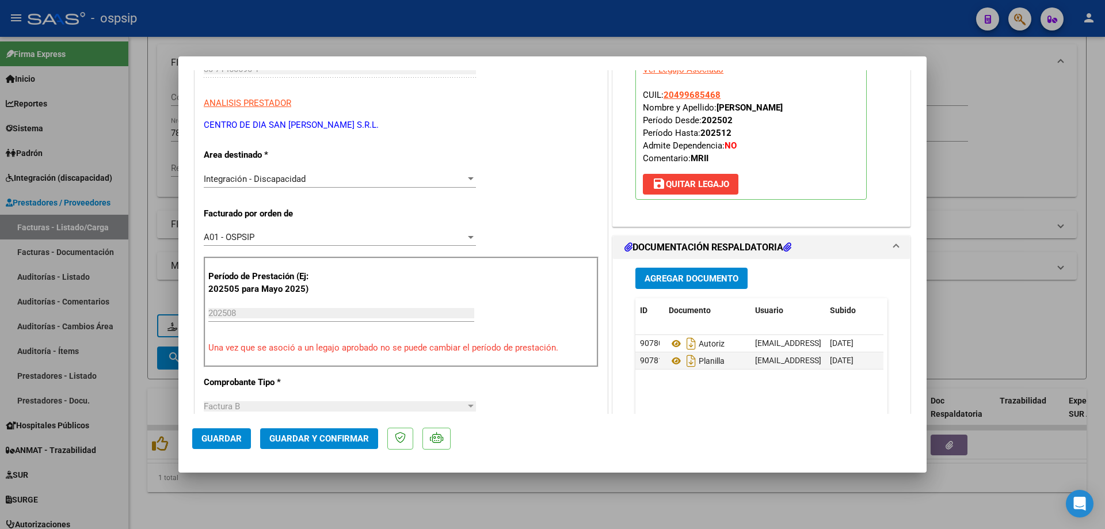
scroll to position [288, 0]
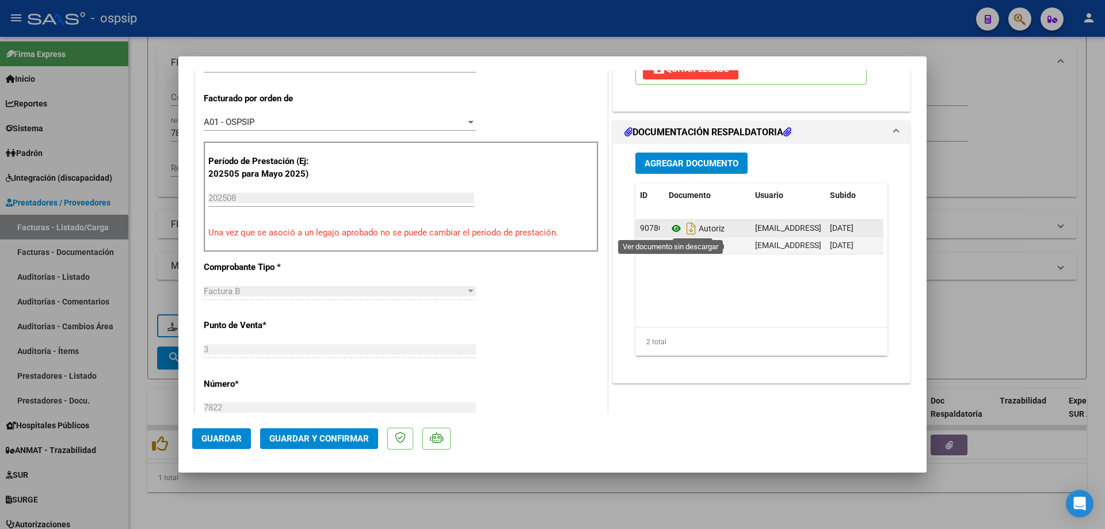
click at [673, 227] on icon at bounding box center [676, 229] width 15 height 14
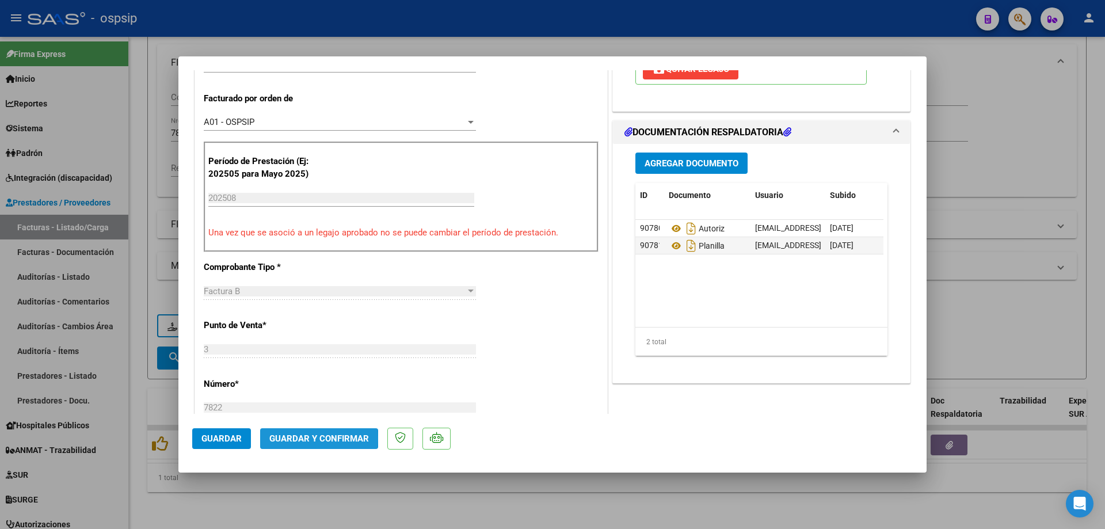
click at [297, 439] on span "Guardar y Confirmar" at bounding box center [319, 439] width 100 height 10
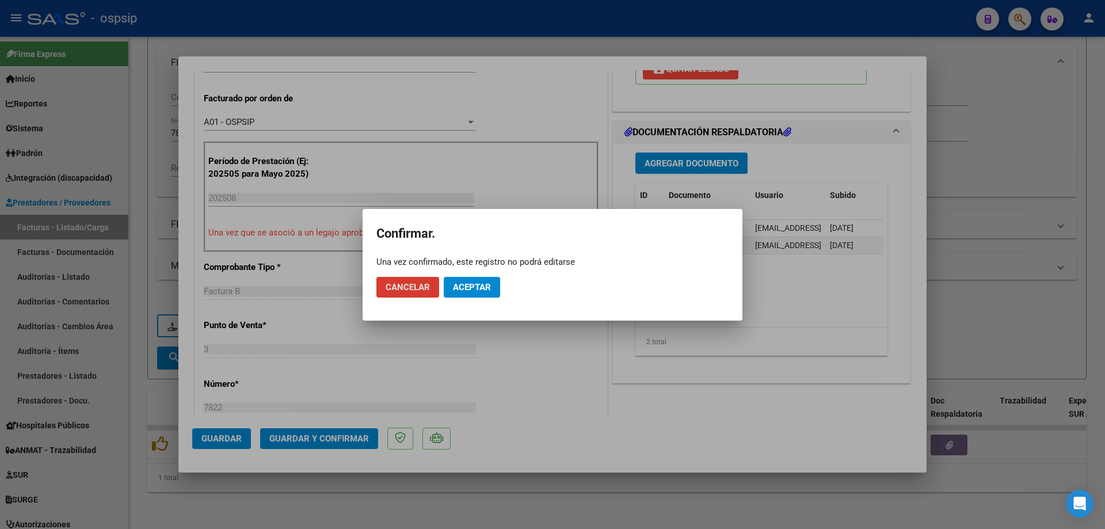
click at [475, 287] on span "Aceptar" at bounding box center [472, 287] width 38 height 10
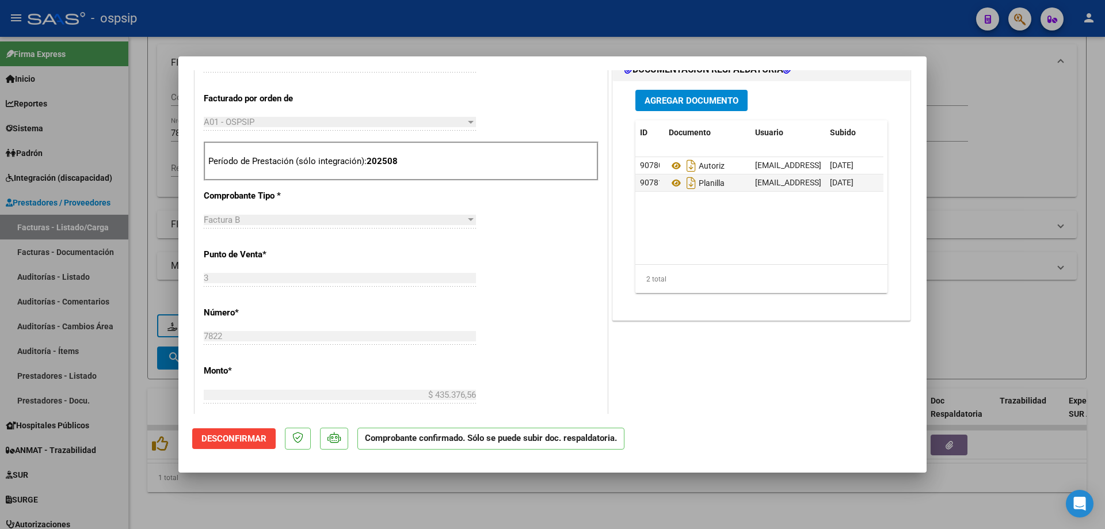
click at [956, 160] on div at bounding box center [552, 264] width 1105 height 529
type input "$ 0,00"
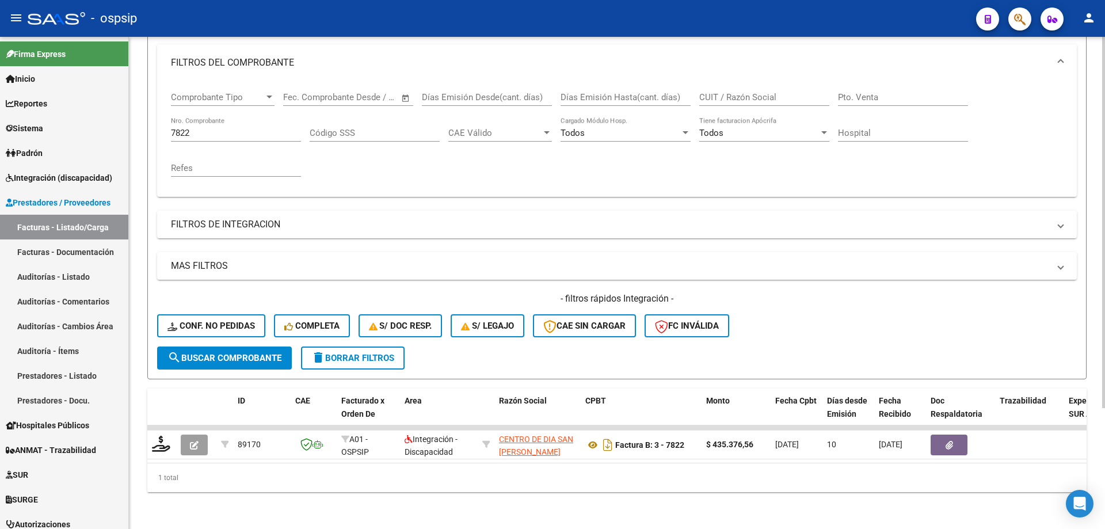
click at [216, 130] on div "7822 Nro. Comprobante" at bounding box center [236, 129] width 130 height 25
type input "7"
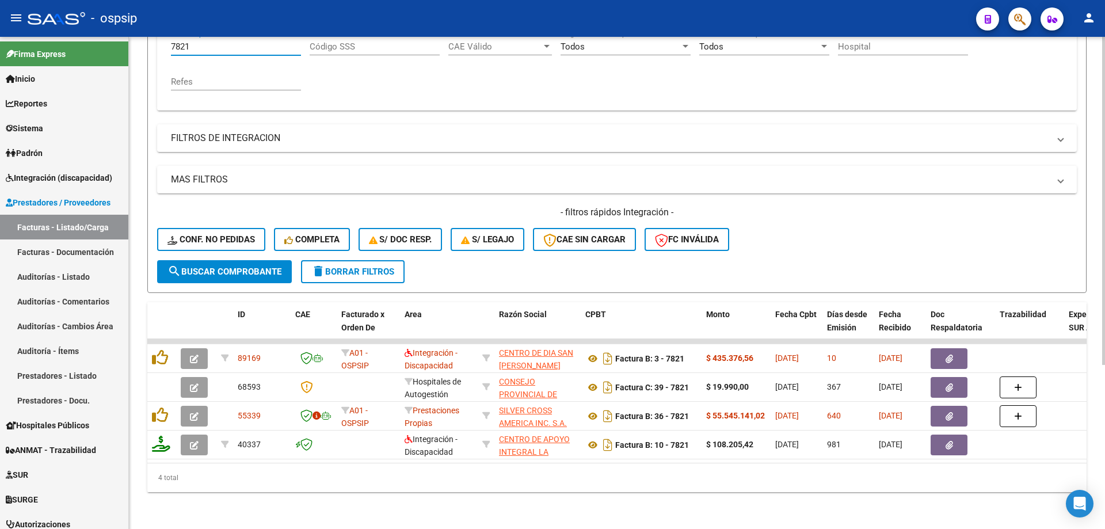
scroll to position [246, 0]
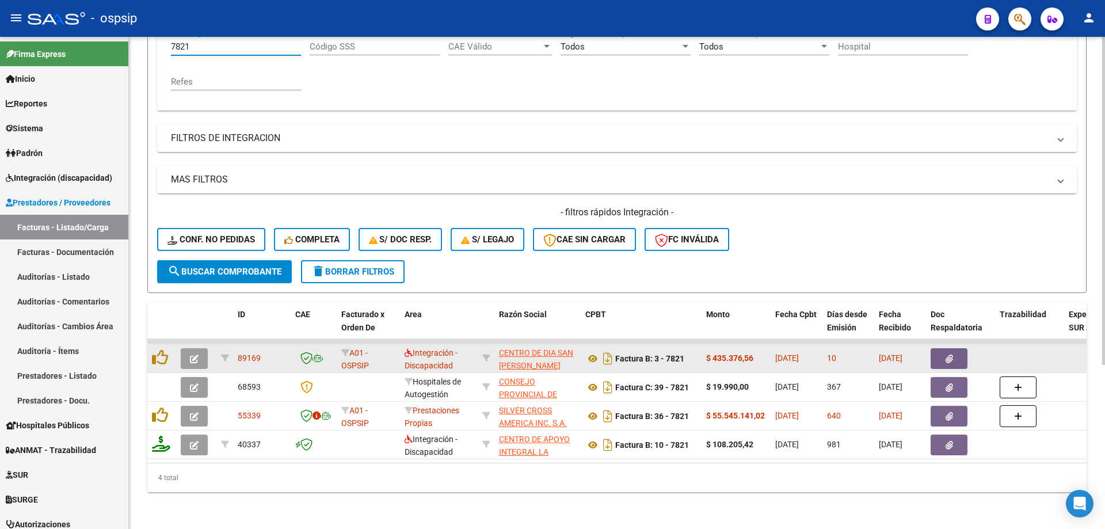
type input "7821"
click at [192, 355] on icon "button" at bounding box center [194, 359] width 9 height 9
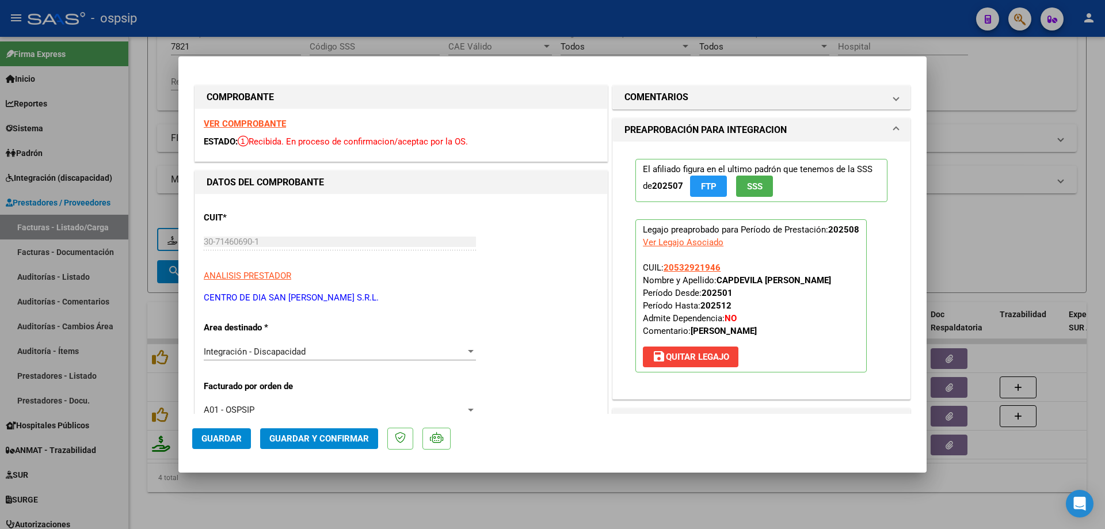
click at [764, 183] on button "SSS" at bounding box center [754, 186] width 37 height 21
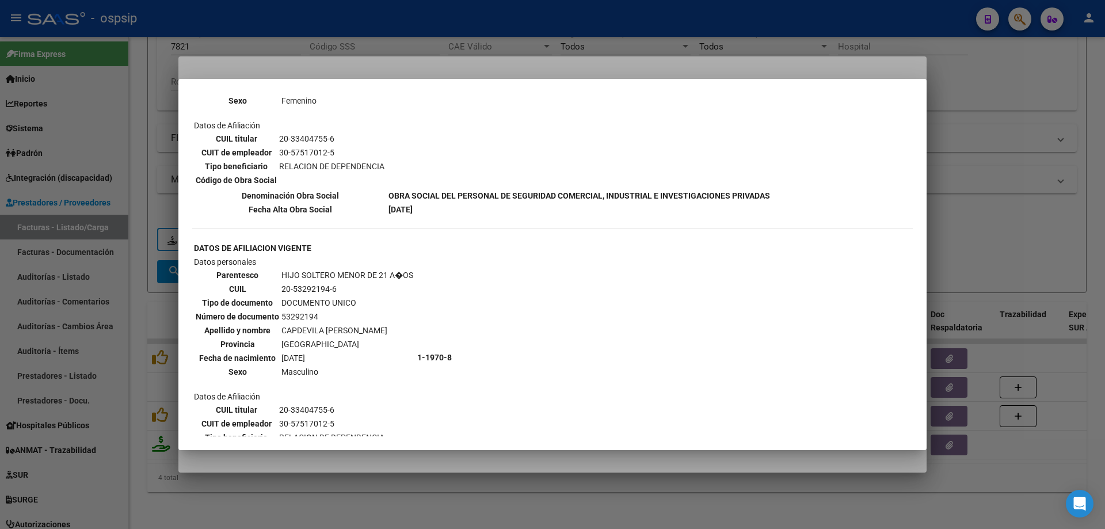
scroll to position [748, 0]
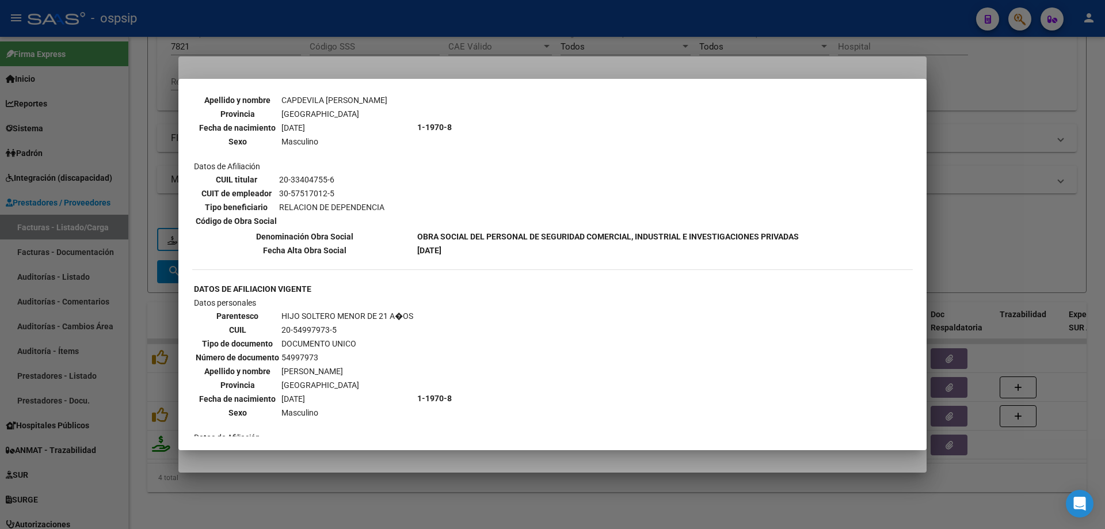
click at [1023, 199] on div at bounding box center [552, 264] width 1105 height 529
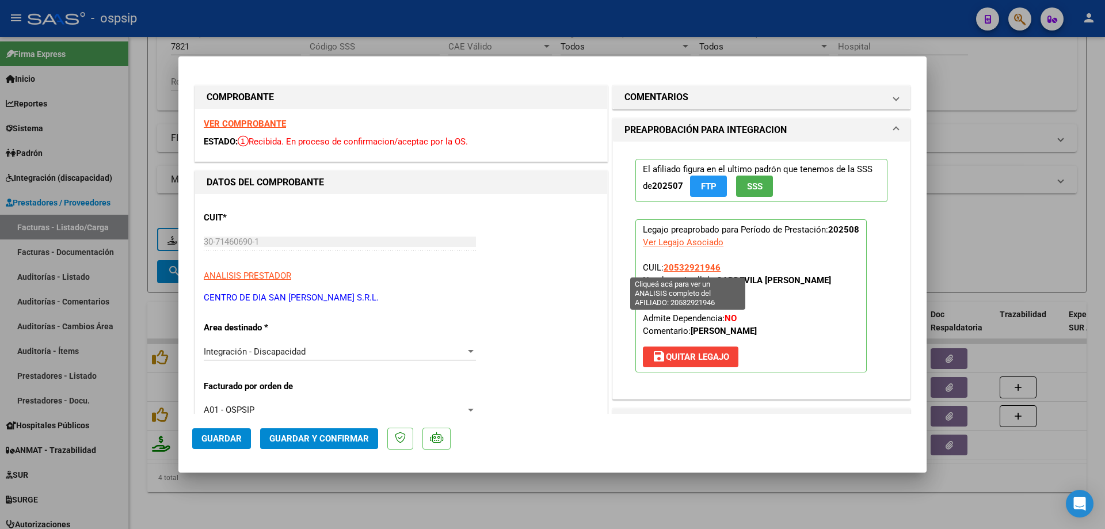
click at [704, 269] on span "20532921946" at bounding box center [692, 268] width 57 height 10
type textarea "20532921946"
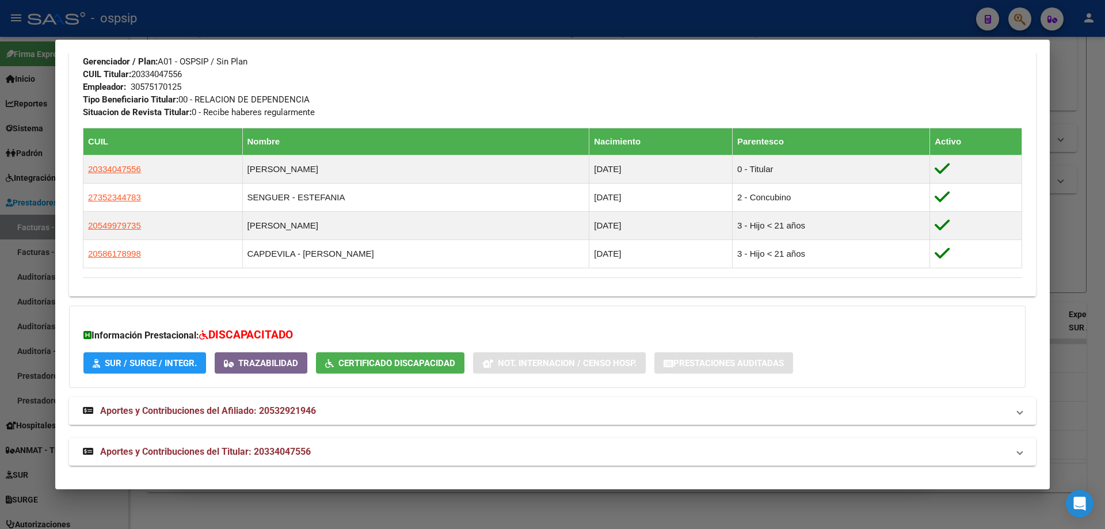
scroll to position [573, 0]
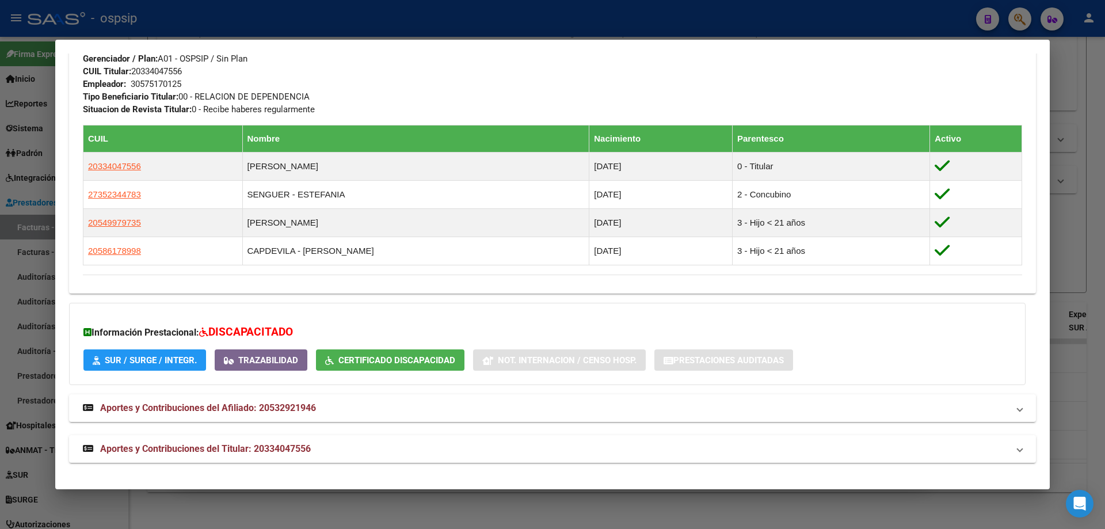
click at [1105, 246] on div at bounding box center [552, 264] width 1105 height 529
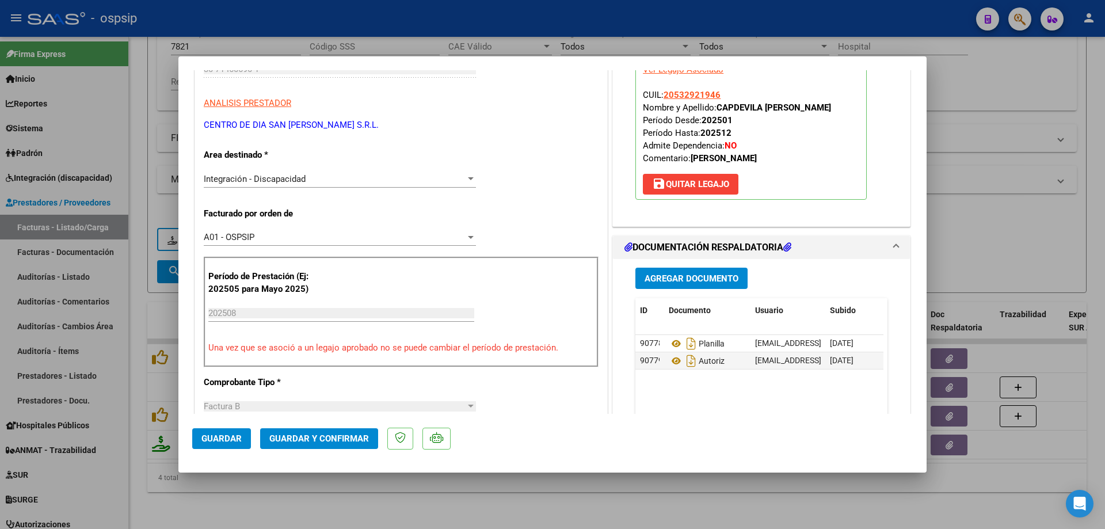
scroll to position [230, 0]
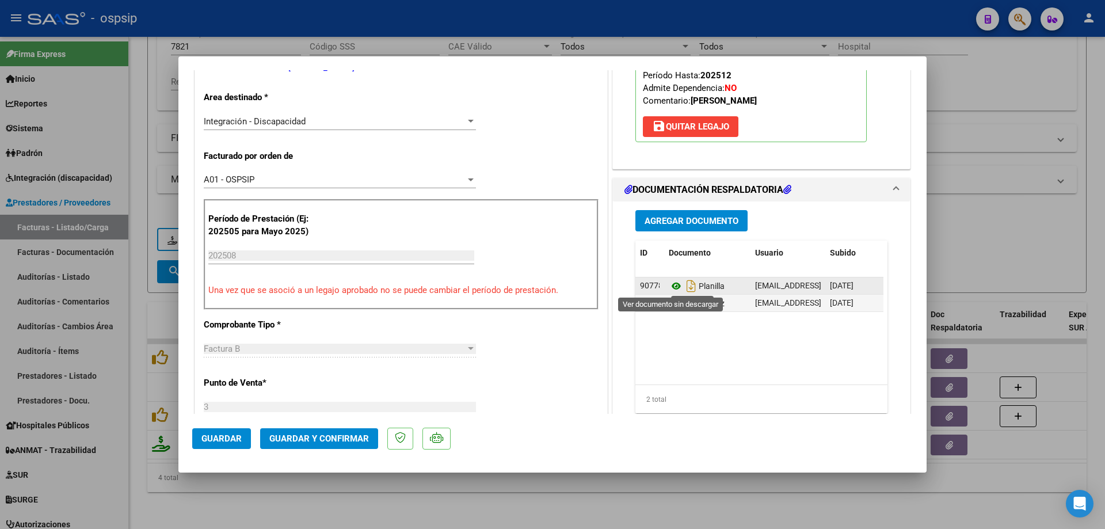
click at [675, 284] on icon at bounding box center [676, 286] width 15 height 14
click at [670, 303] on icon at bounding box center [676, 304] width 15 height 14
click at [351, 435] on span "Guardar y Confirmar" at bounding box center [319, 439] width 100 height 10
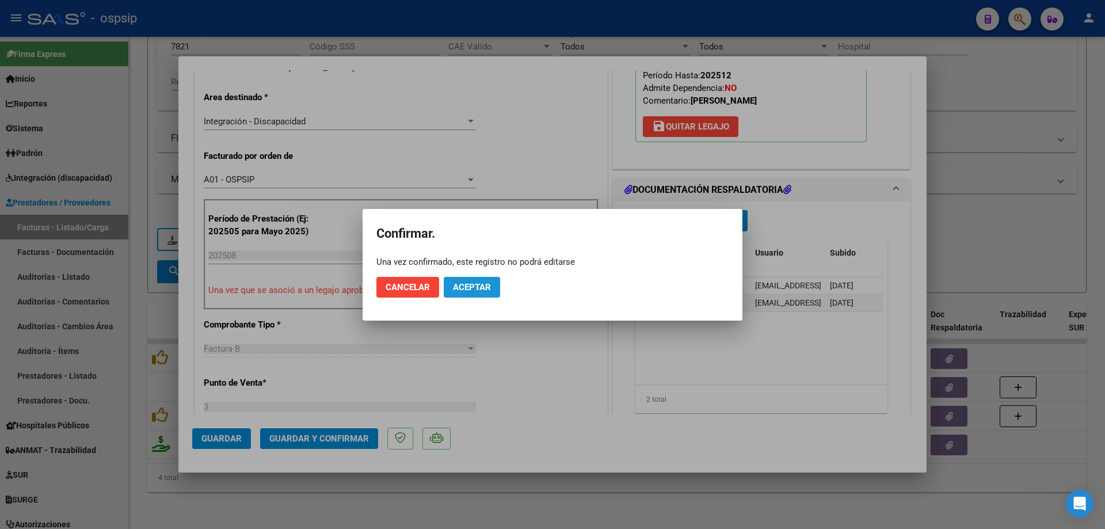
click at [466, 279] on button "Aceptar" at bounding box center [472, 287] width 56 height 21
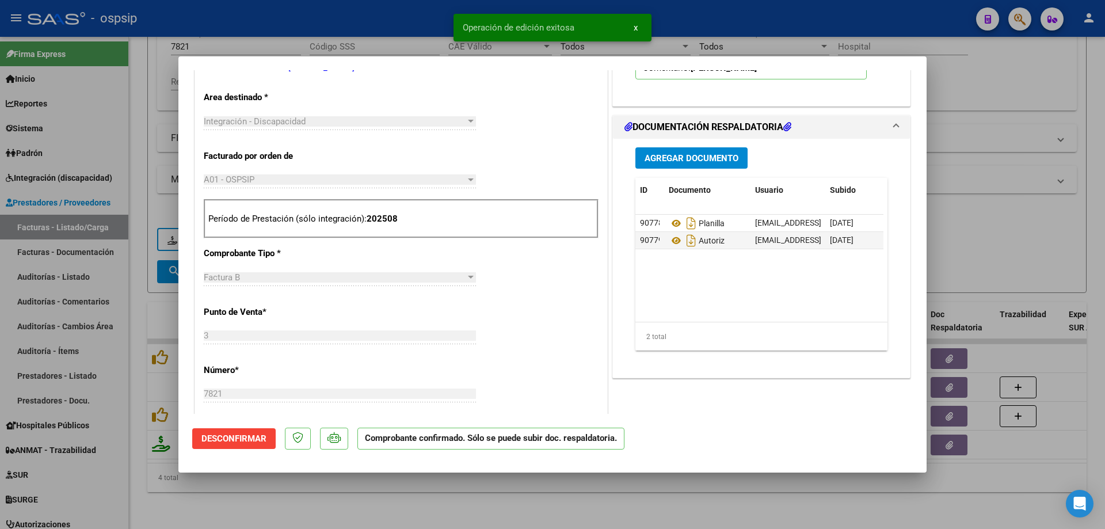
click at [1028, 245] on div at bounding box center [552, 264] width 1105 height 529
type input "$ 0,00"
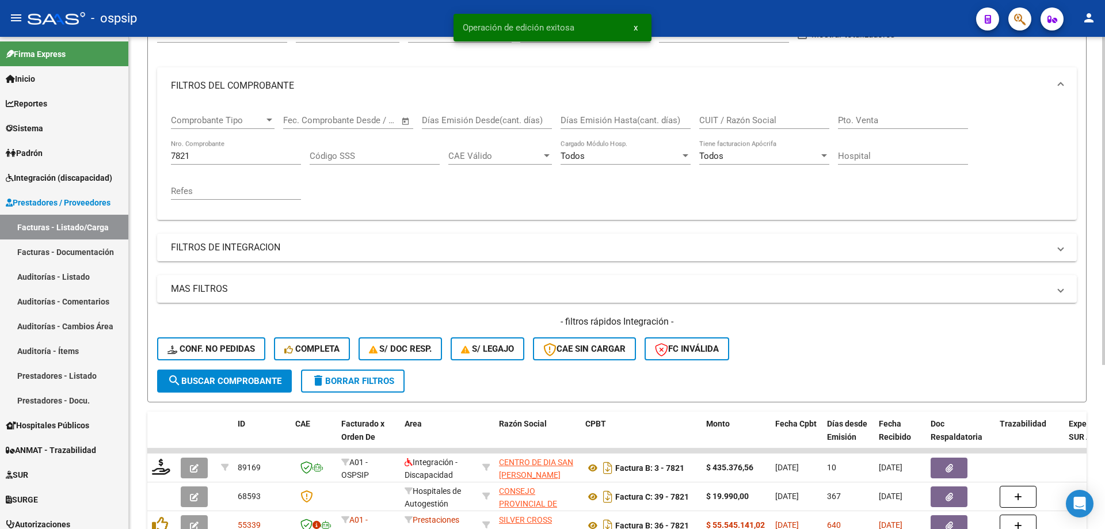
scroll to position [74, 0]
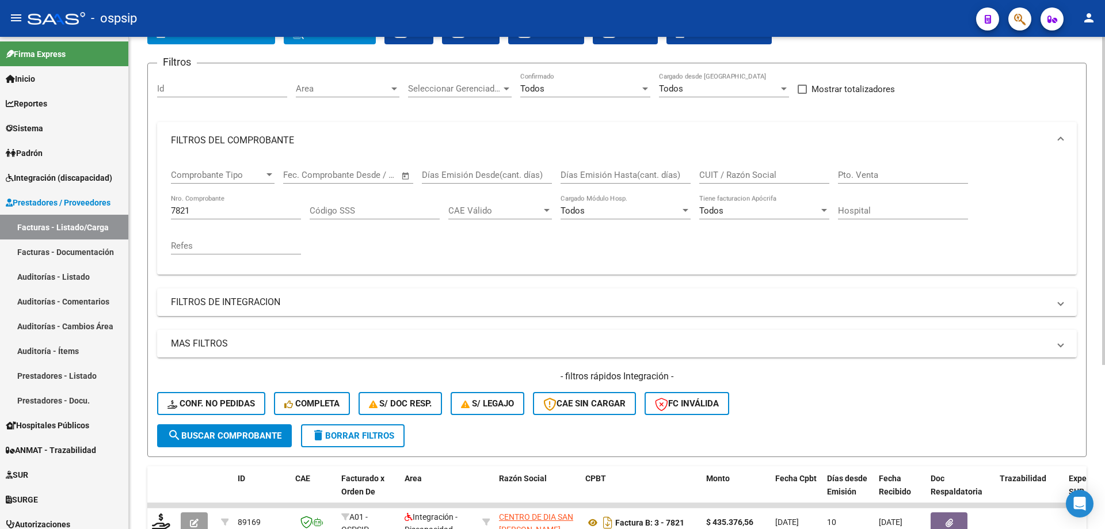
click at [197, 208] on input "7821" at bounding box center [236, 211] width 130 height 10
type input "7"
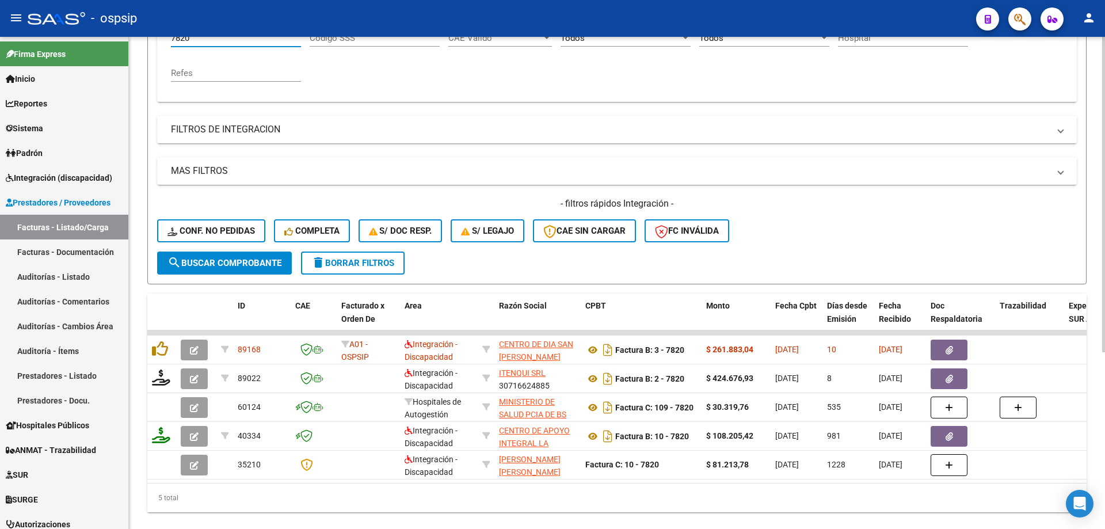
scroll to position [275, 0]
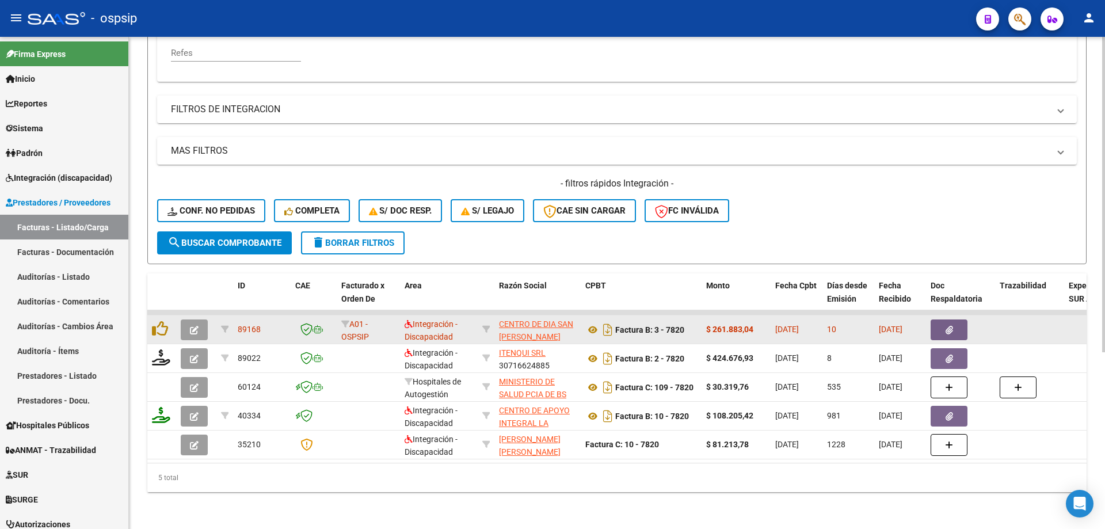
type input "7820"
click at [197, 326] on icon "button" at bounding box center [194, 330] width 9 height 9
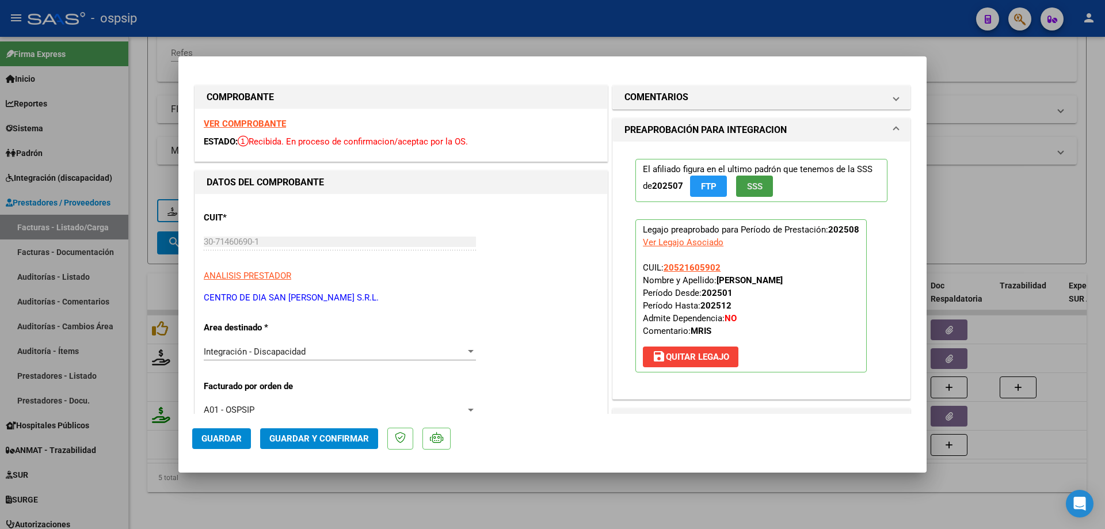
click at [751, 184] on span "SSS" at bounding box center [755, 186] width 16 height 10
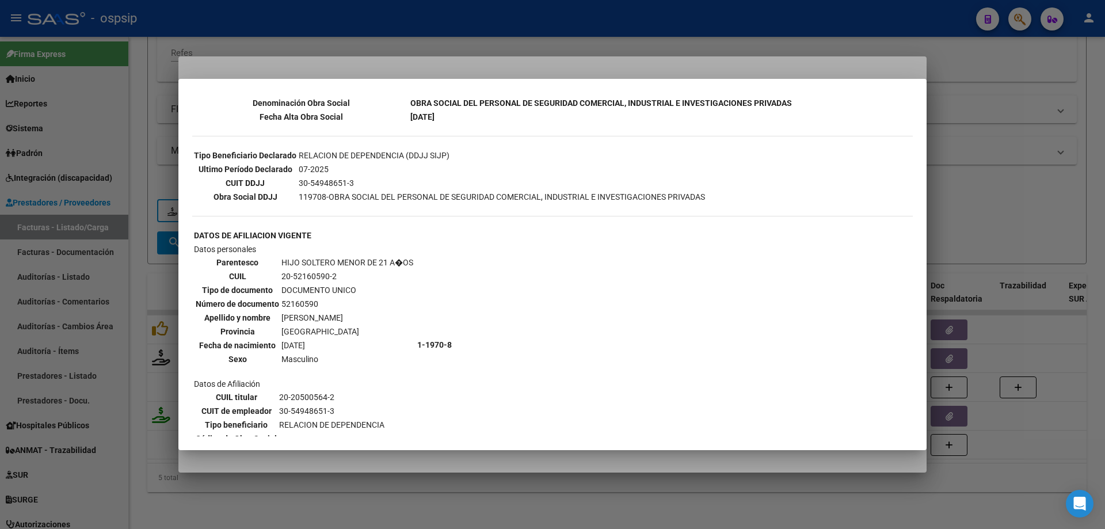
scroll to position [150, 0]
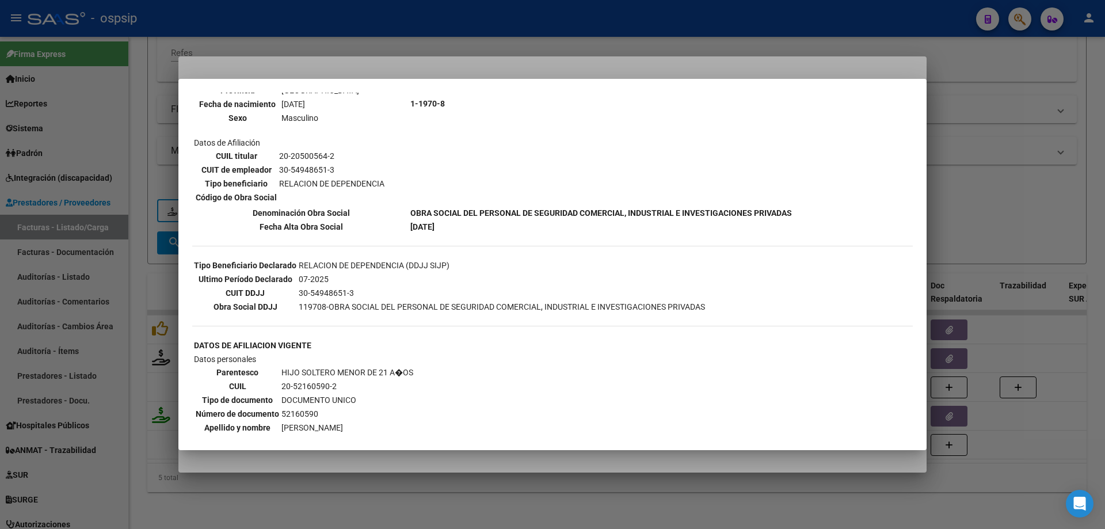
click at [971, 196] on div at bounding box center [552, 264] width 1105 height 529
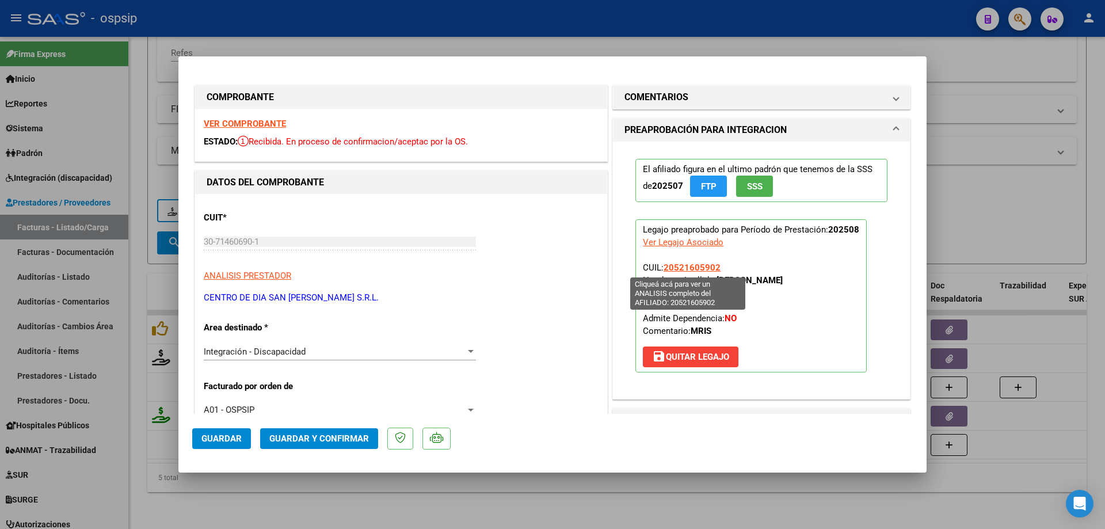
click at [689, 269] on span "20521605902" at bounding box center [692, 268] width 57 height 10
type textarea "20521605902"
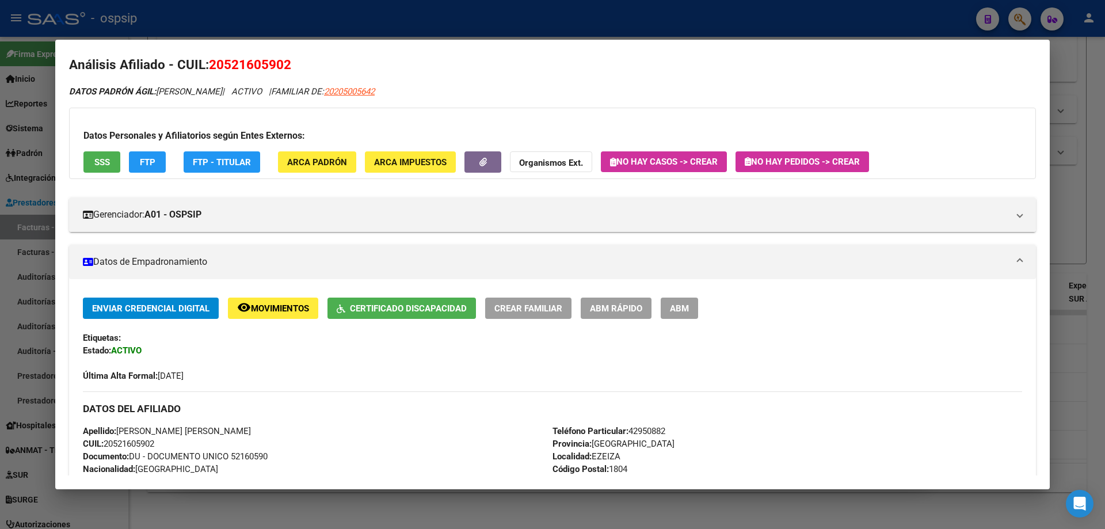
scroll to position [0, 0]
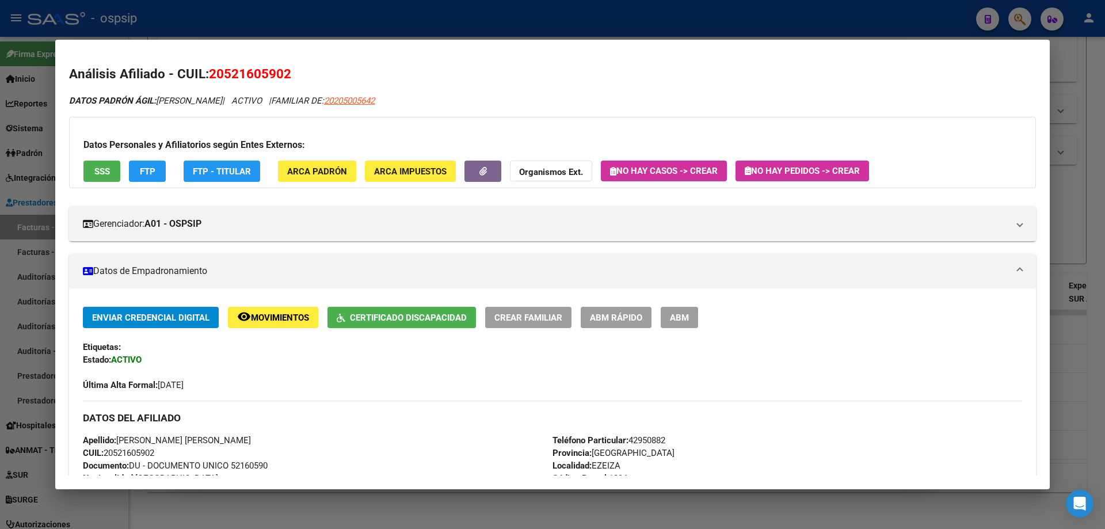
click at [1084, 187] on div at bounding box center [552, 264] width 1105 height 529
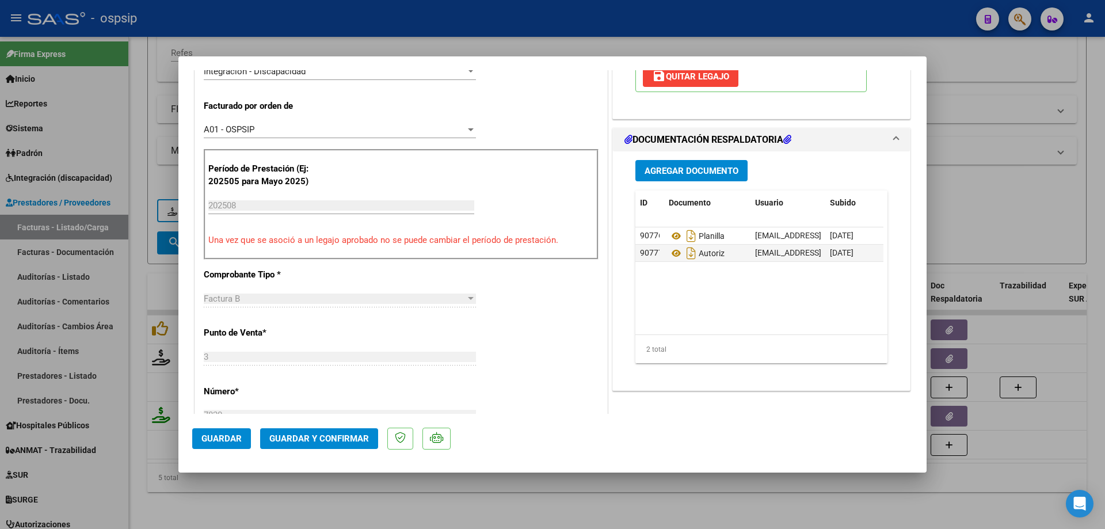
scroll to position [288, 0]
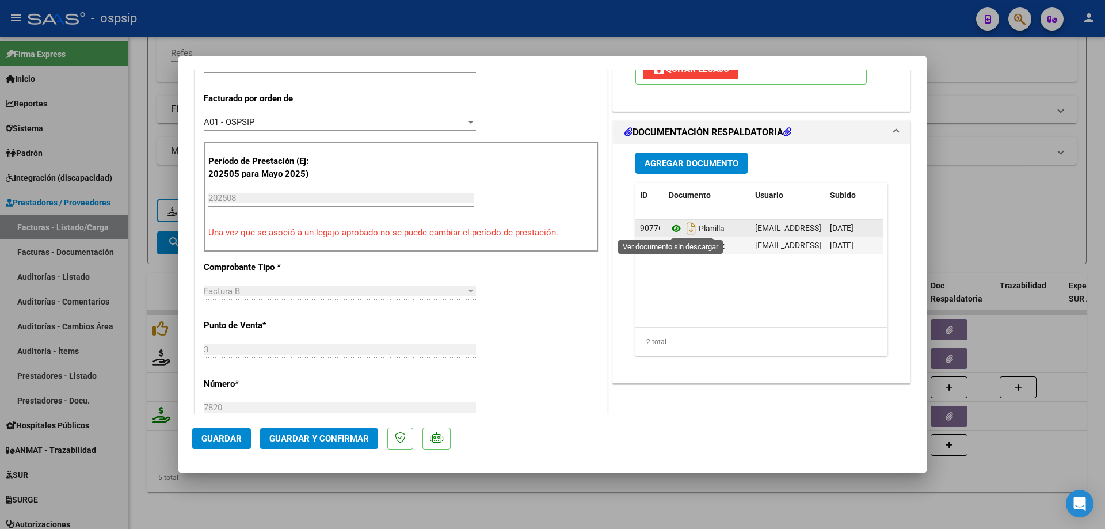
click at [669, 230] on icon at bounding box center [676, 229] width 15 height 14
click at [358, 447] on button "Guardar y Confirmar" at bounding box center [319, 438] width 118 height 21
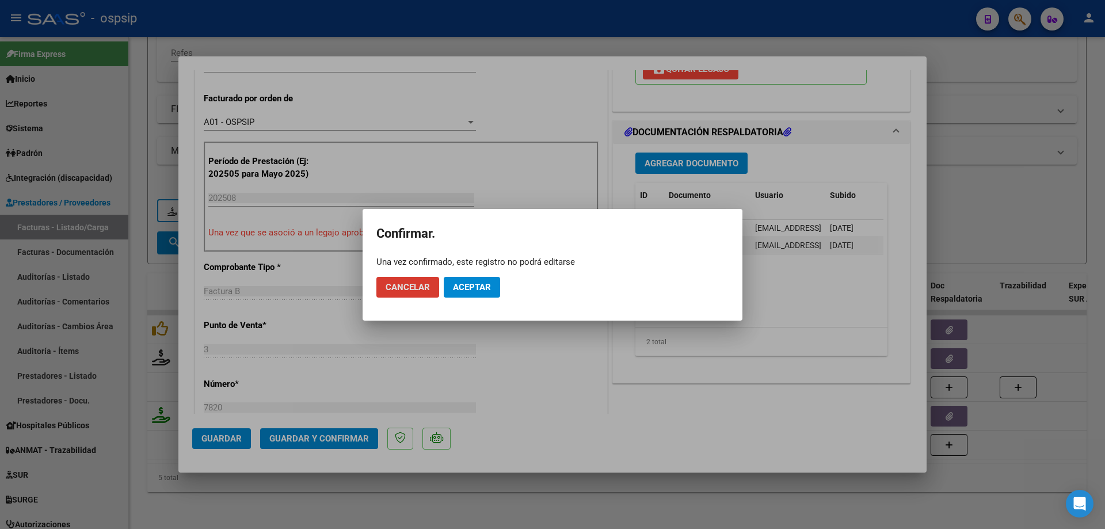
click at [486, 292] on button "Aceptar" at bounding box center [472, 287] width 56 height 21
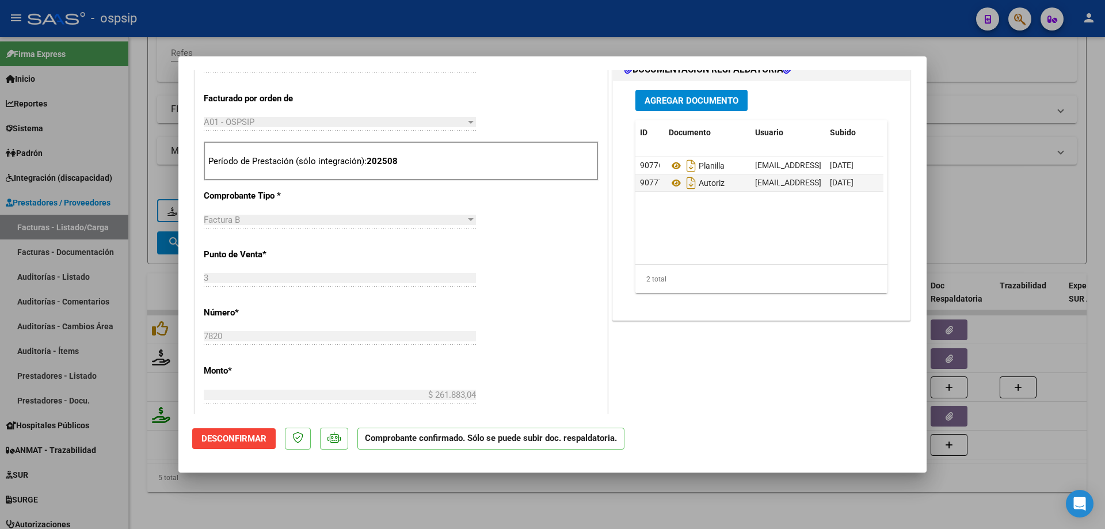
click at [1035, 272] on div at bounding box center [552, 264] width 1105 height 529
type input "$ 0,00"
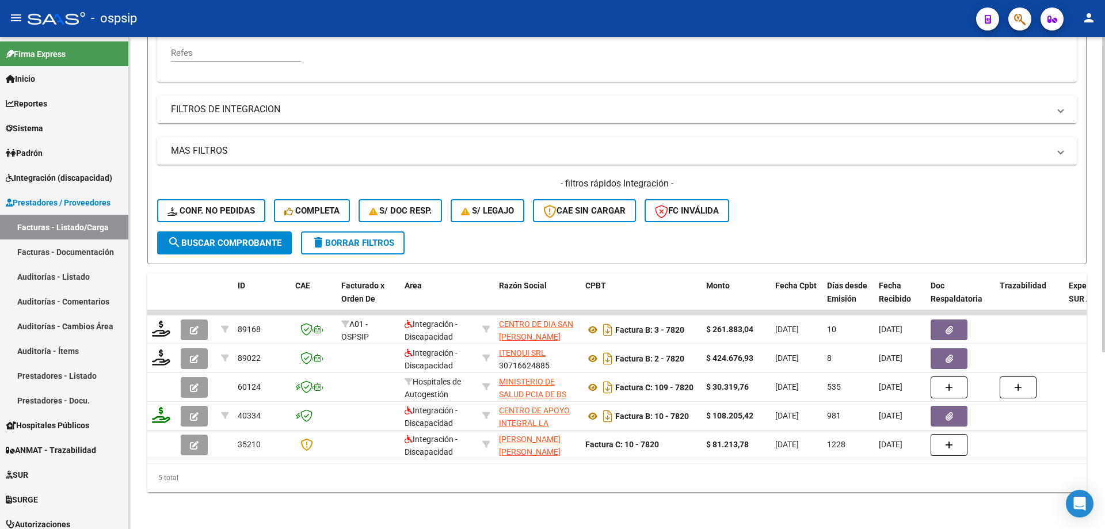
scroll to position [160, 0]
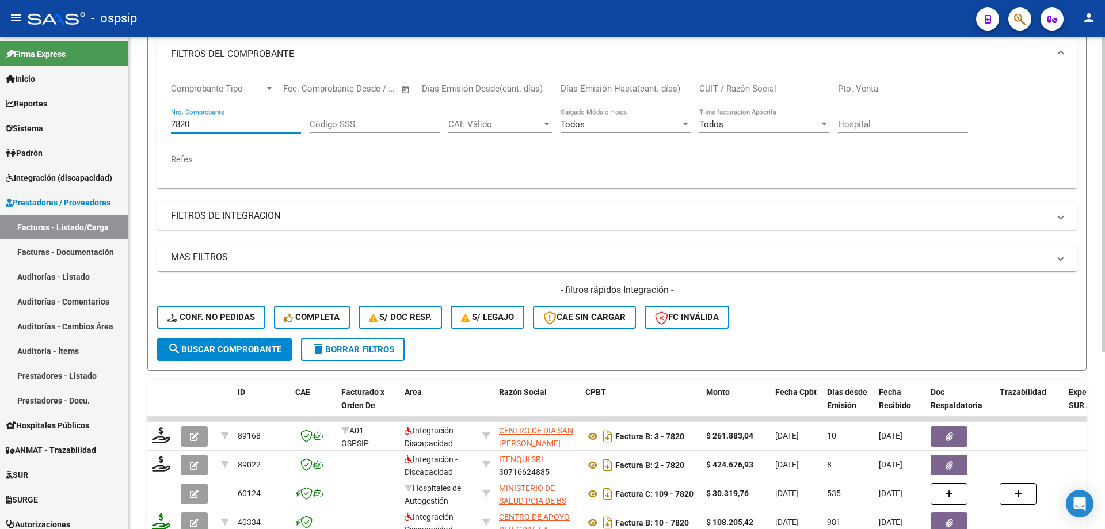
click at [208, 126] on input "7820" at bounding box center [236, 124] width 130 height 10
type input "7"
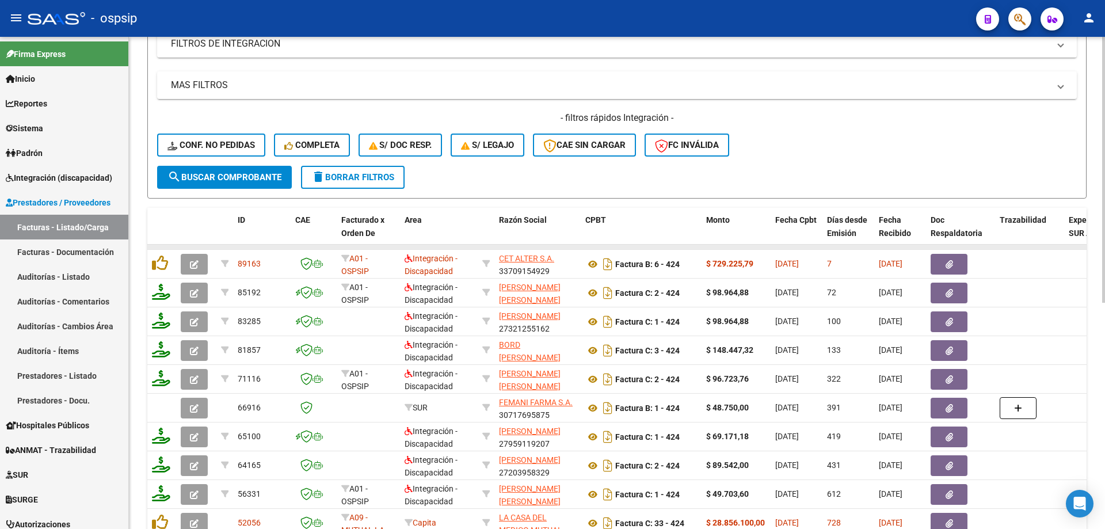
scroll to position [333, 0]
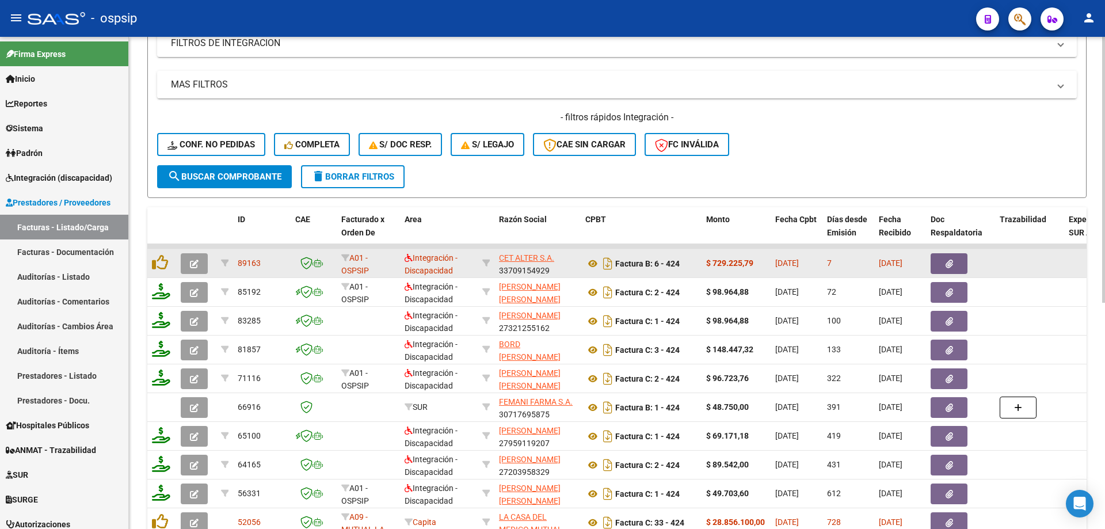
type input "424"
click at [191, 264] on icon "button" at bounding box center [194, 264] width 9 height 9
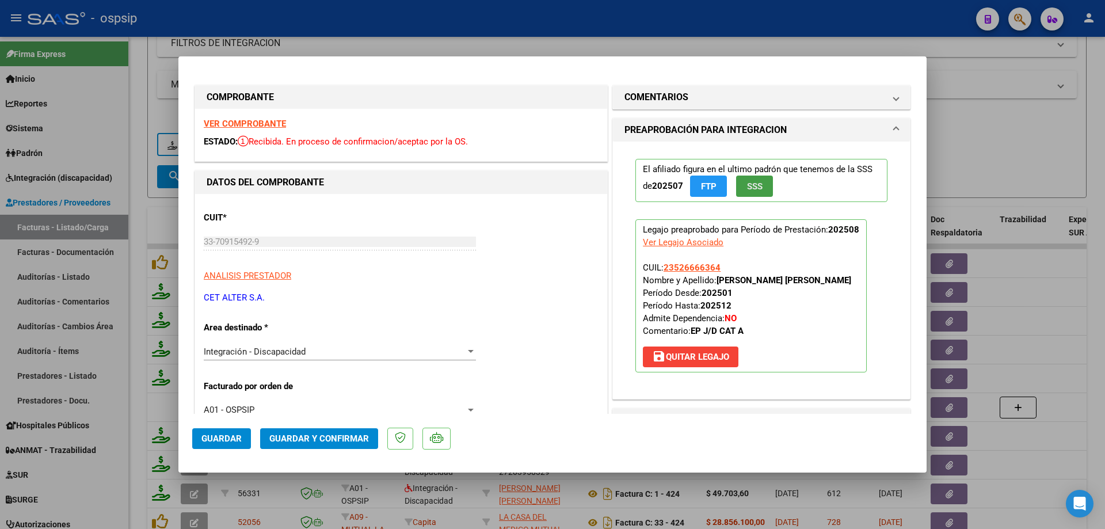
click at [747, 182] on span "SSS" at bounding box center [755, 186] width 16 height 10
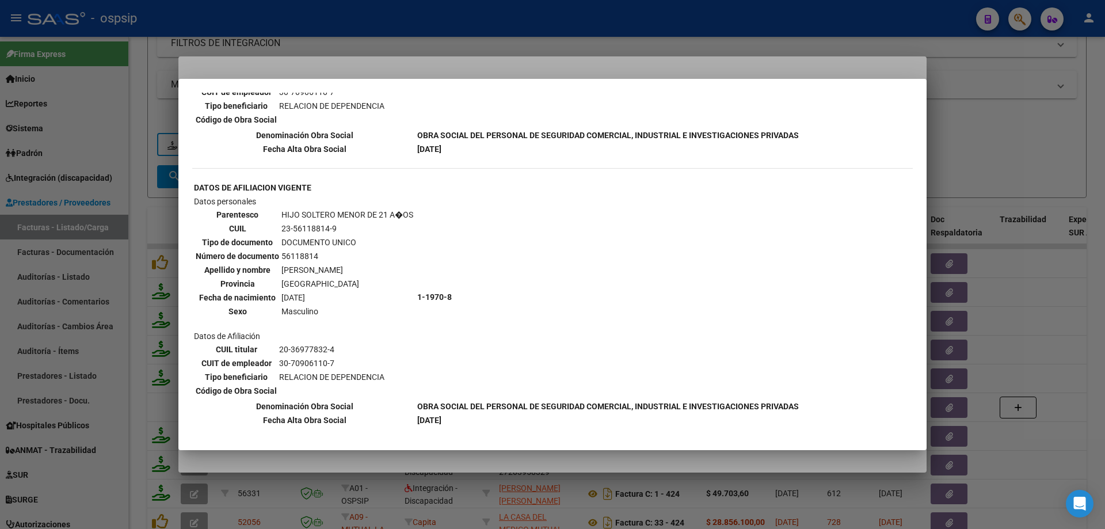
scroll to position [865, 0]
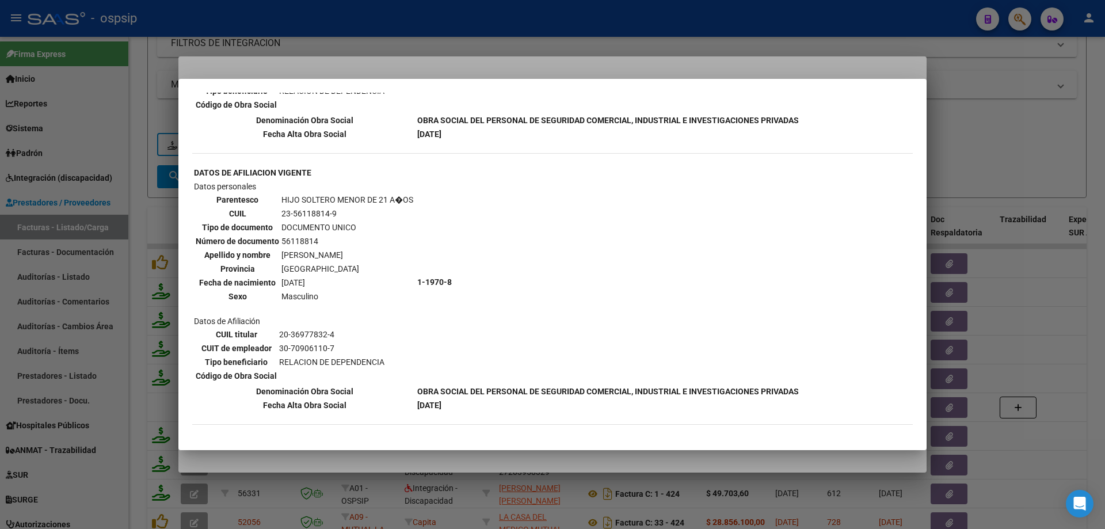
click at [968, 143] on div at bounding box center [552, 264] width 1105 height 529
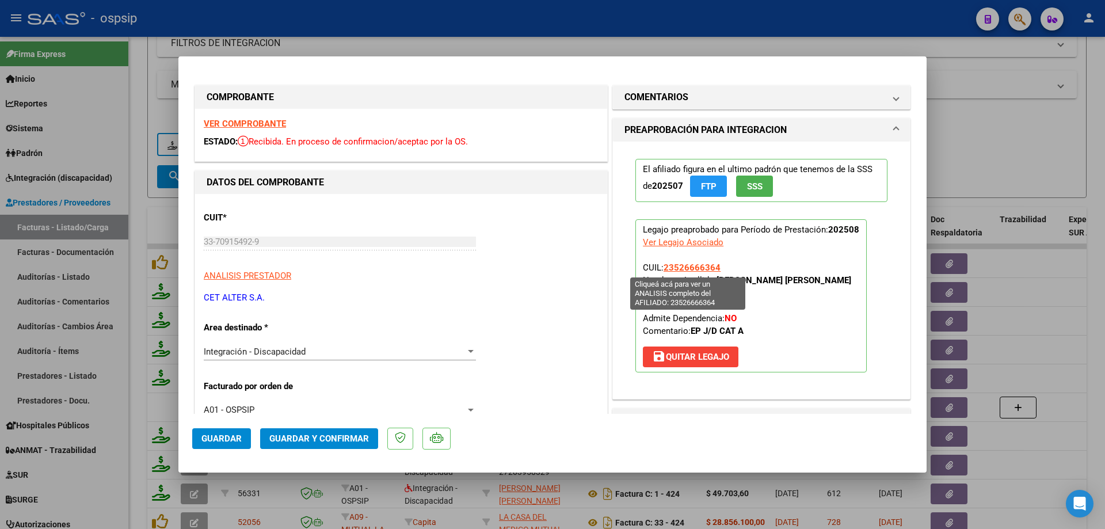
click at [681, 268] on span "23526666364" at bounding box center [692, 268] width 57 height 10
type textarea "23526666364"
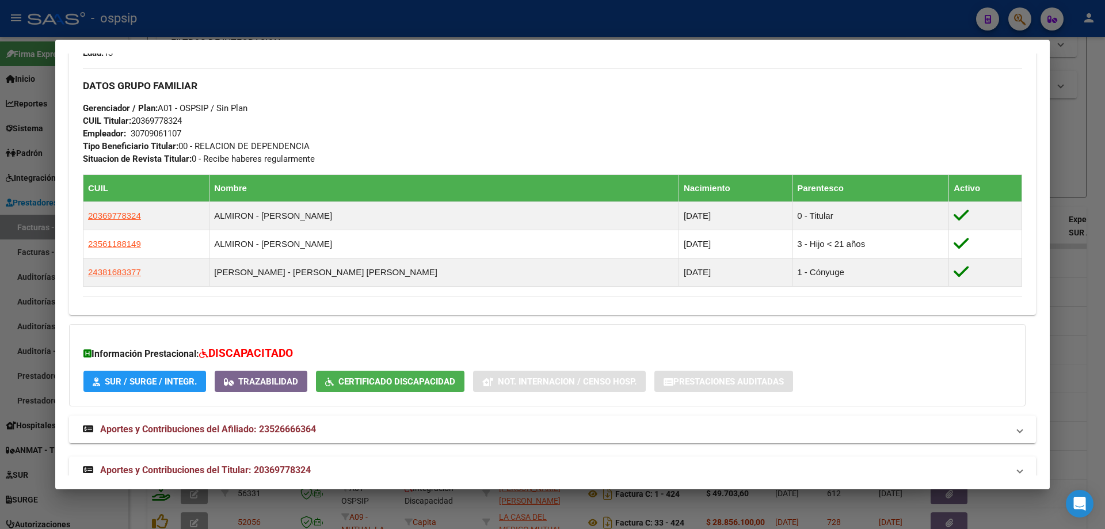
scroll to position [523, 0]
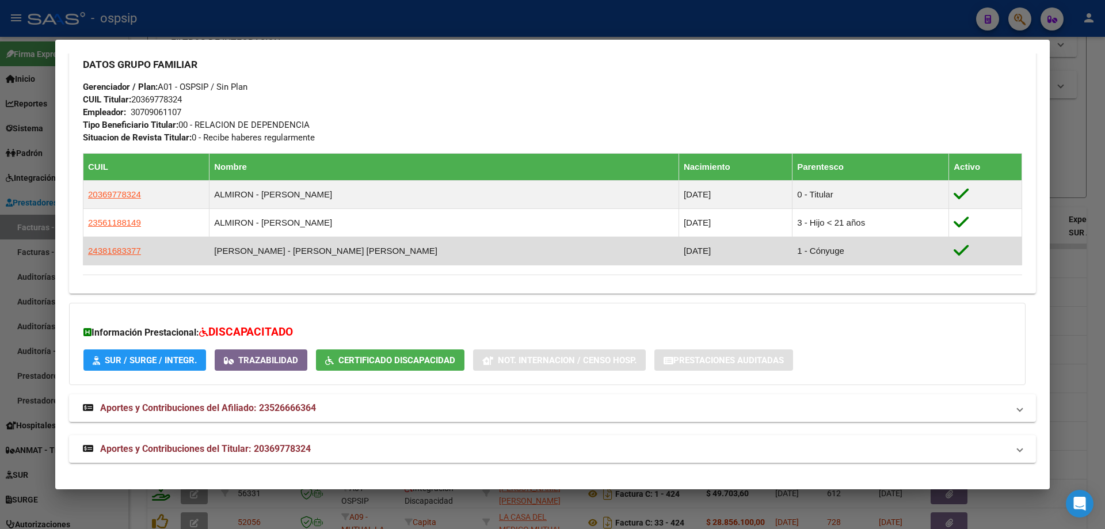
click at [1001, 256] on td at bounding box center [985, 251] width 73 height 28
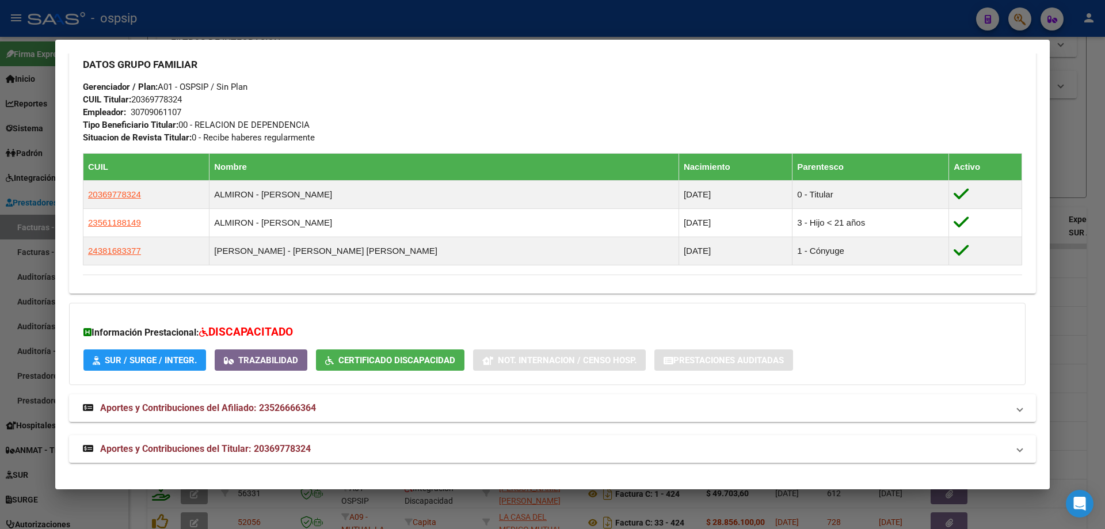
click at [1085, 246] on div at bounding box center [552, 264] width 1105 height 529
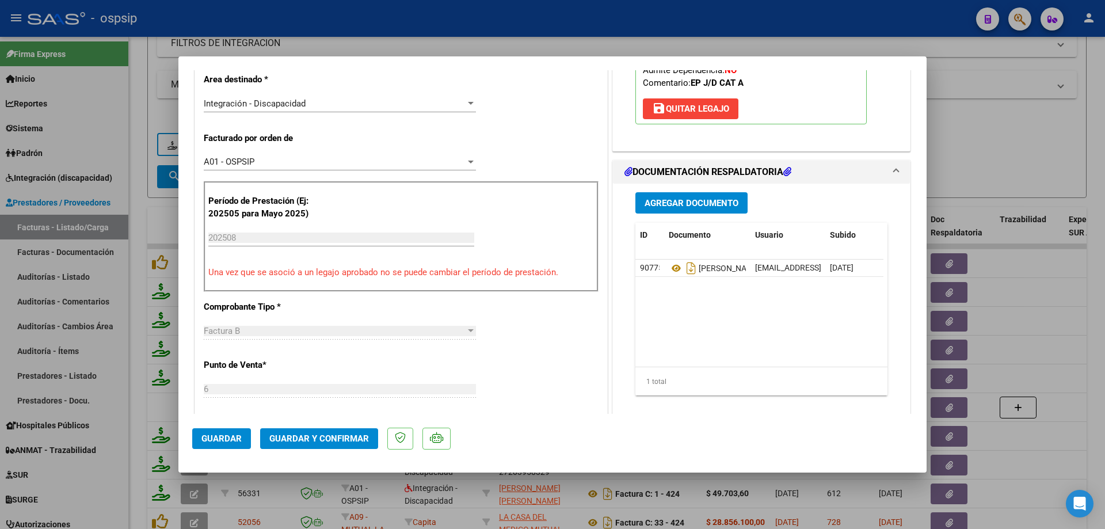
scroll to position [288, 0]
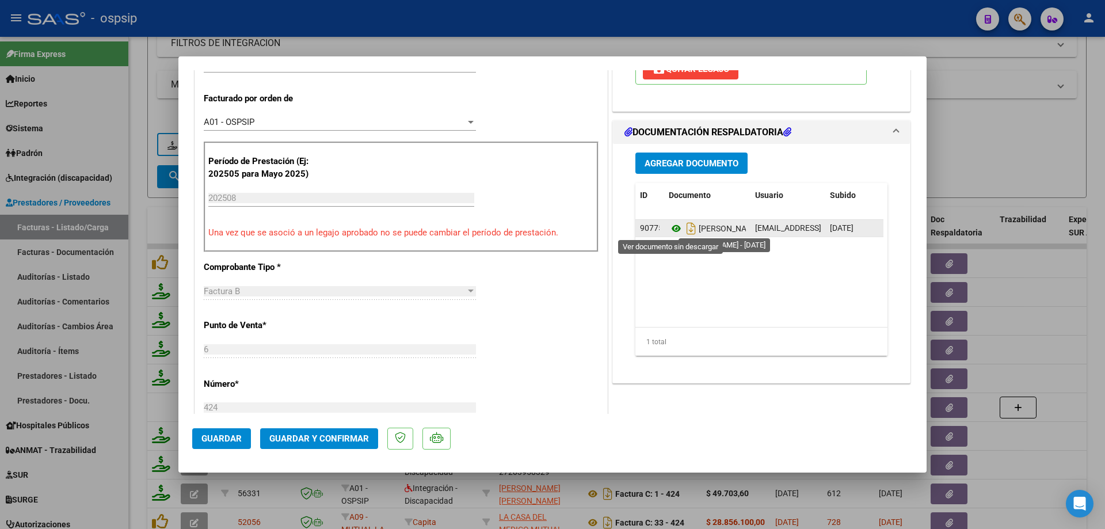
click at [671, 229] on icon at bounding box center [676, 229] width 15 height 14
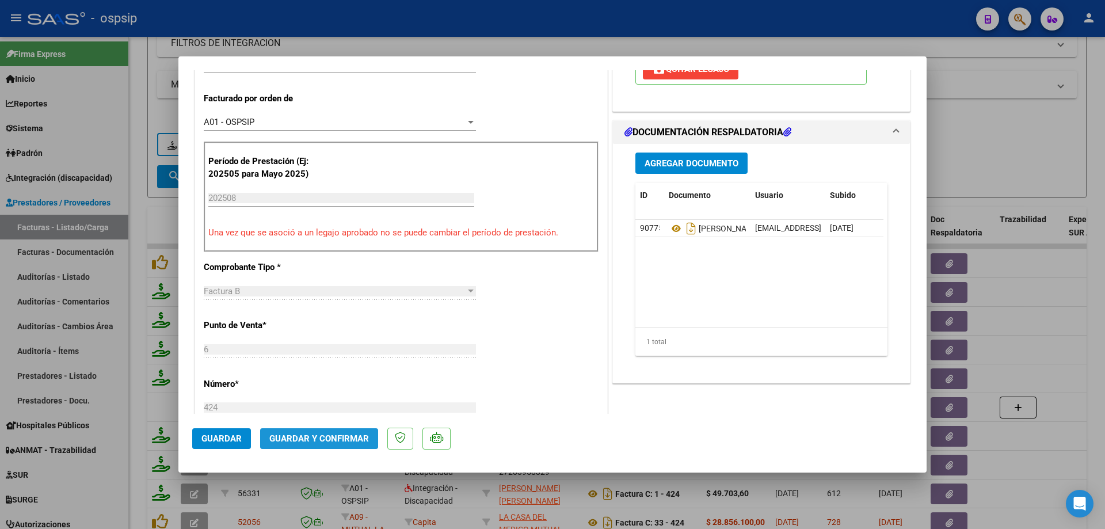
click at [330, 432] on button "Guardar y Confirmar" at bounding box center [319, 438] width 118 height 21
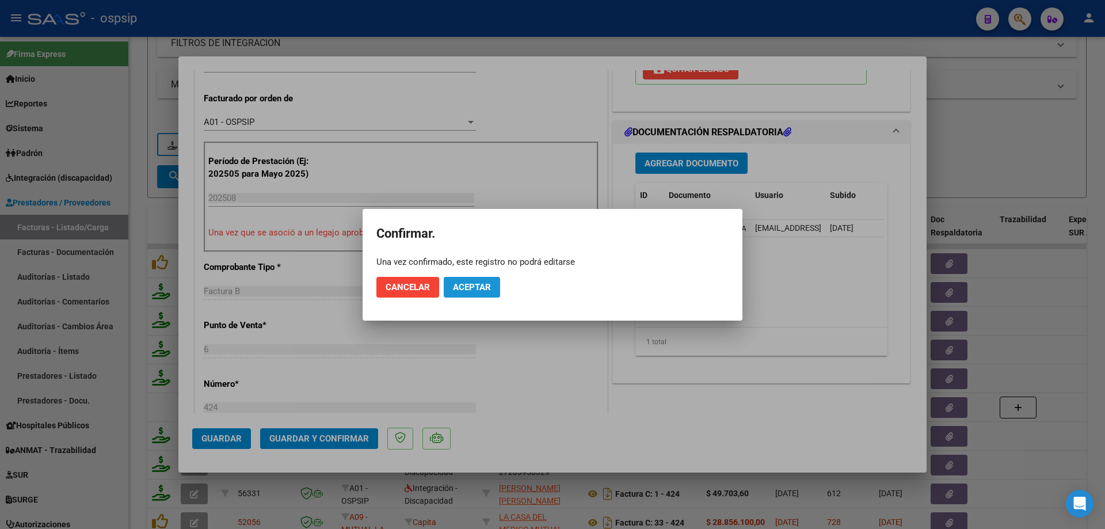
click at [476, 283] on span "Aceptar" at bounding box center [472, 287] width 38 height 10
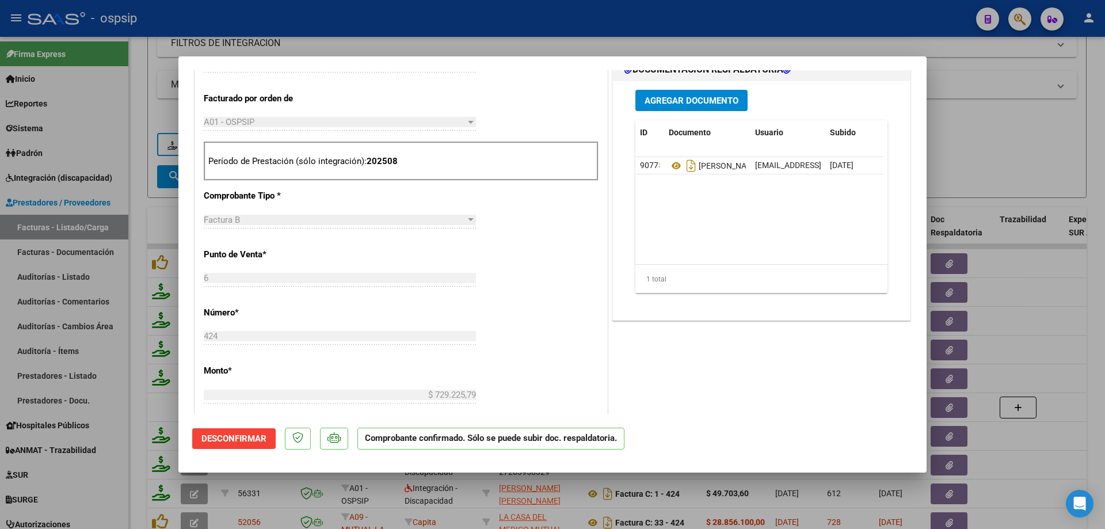
click at [1001, 135] on div at bounding box center [552, 264] width 1105 height 529
type input "$ 0,00"
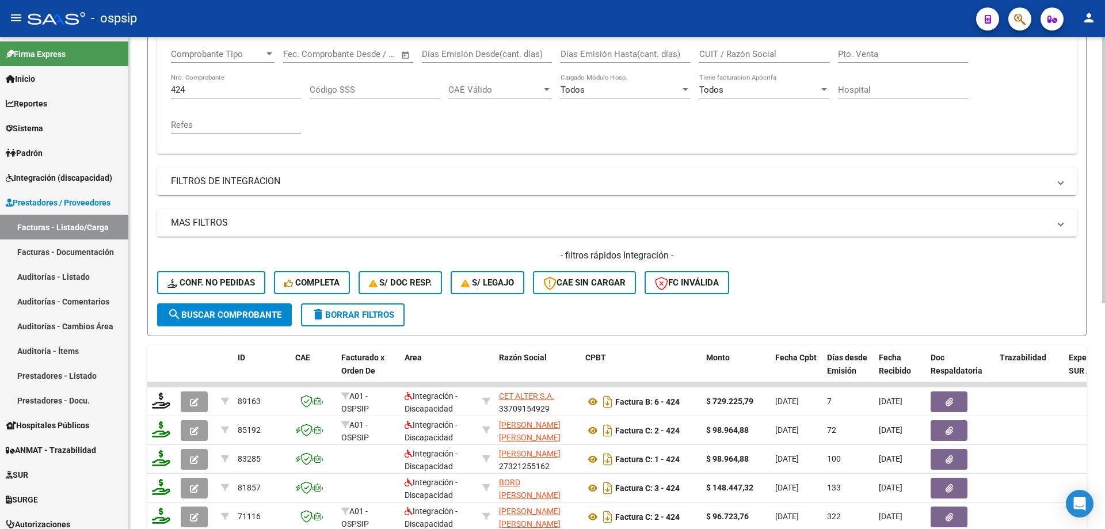
scroll to position [160, 0]
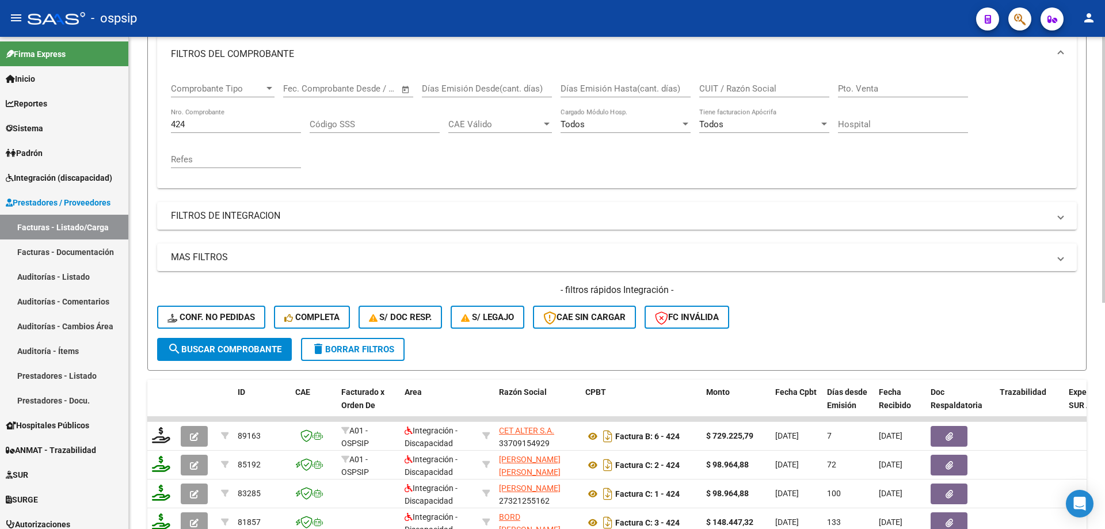
click at [199, 123] on input "424" at bounding box center [236, 124] width 130 height 10
type input "4"
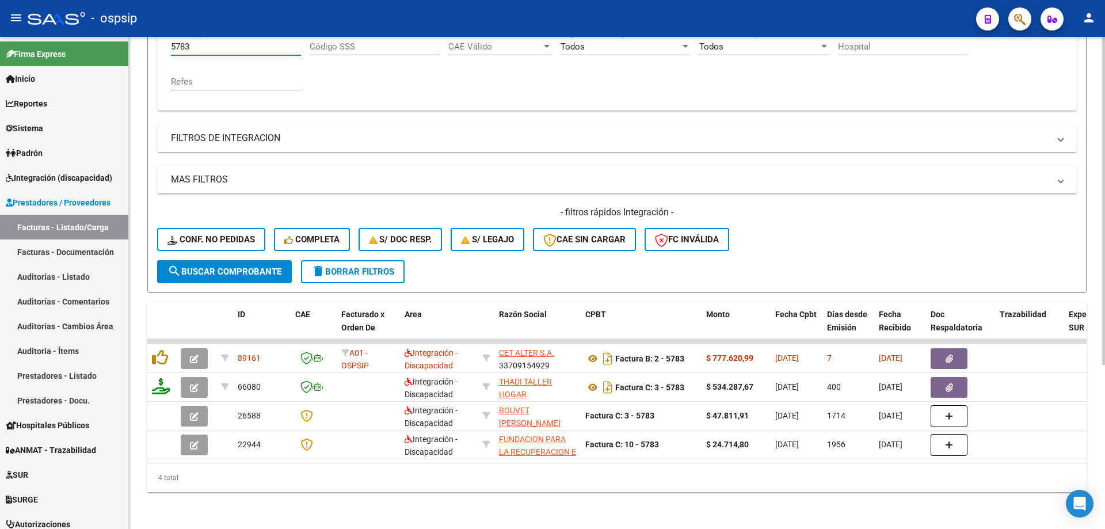
scroll to position [246, 0]
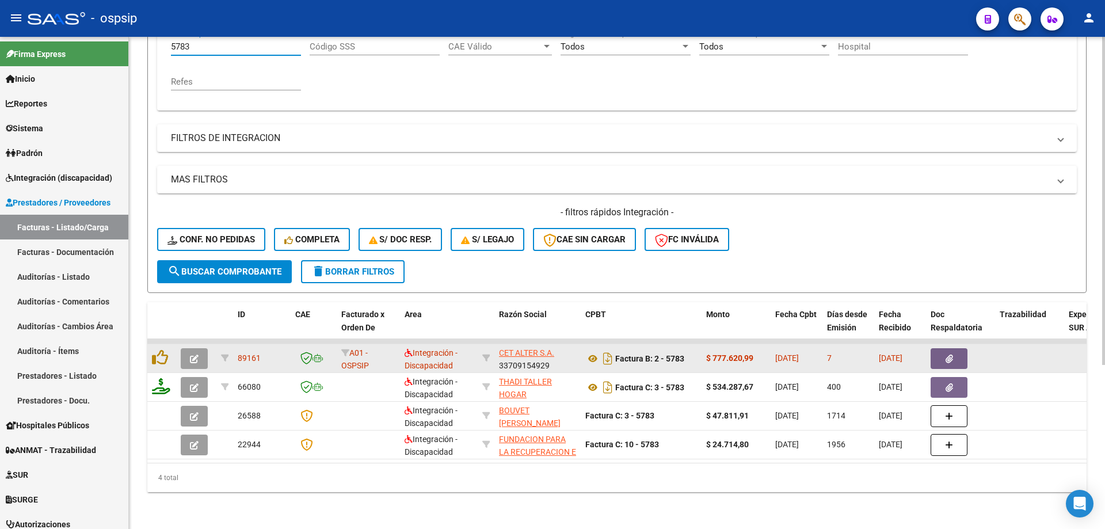
type input "5783"
click at [196, 355] on icon "button" at bounding box center [194, 359] width 9 height 9
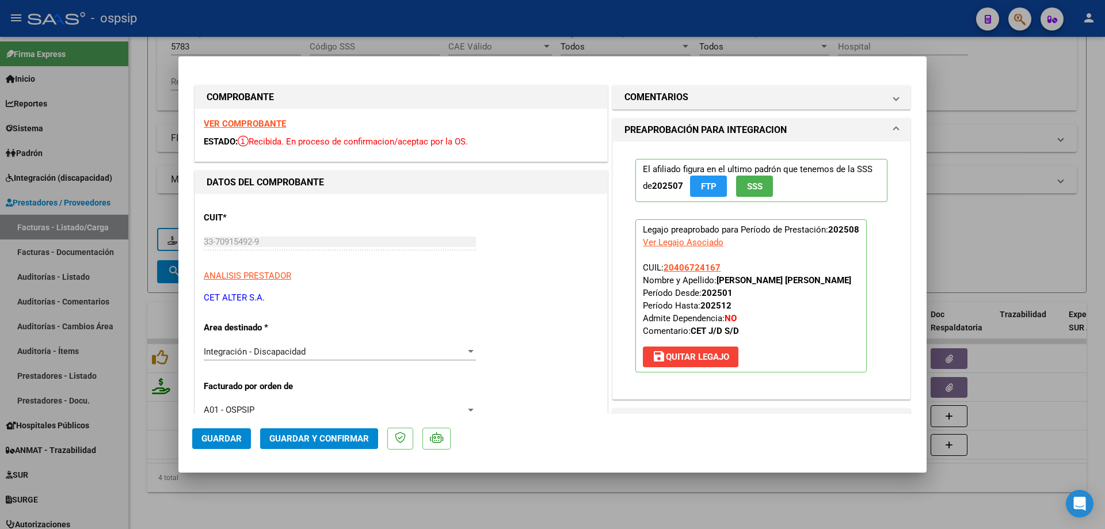
click at [756, 183] on span "SSS" at bounding box center [755, 186] width 16 height 10
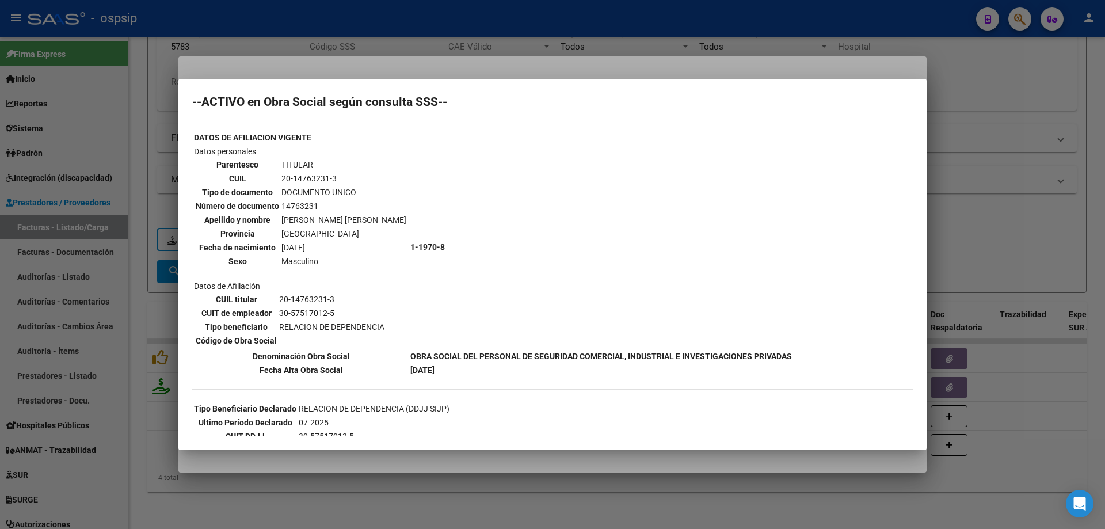
scroll to position [0, 0]
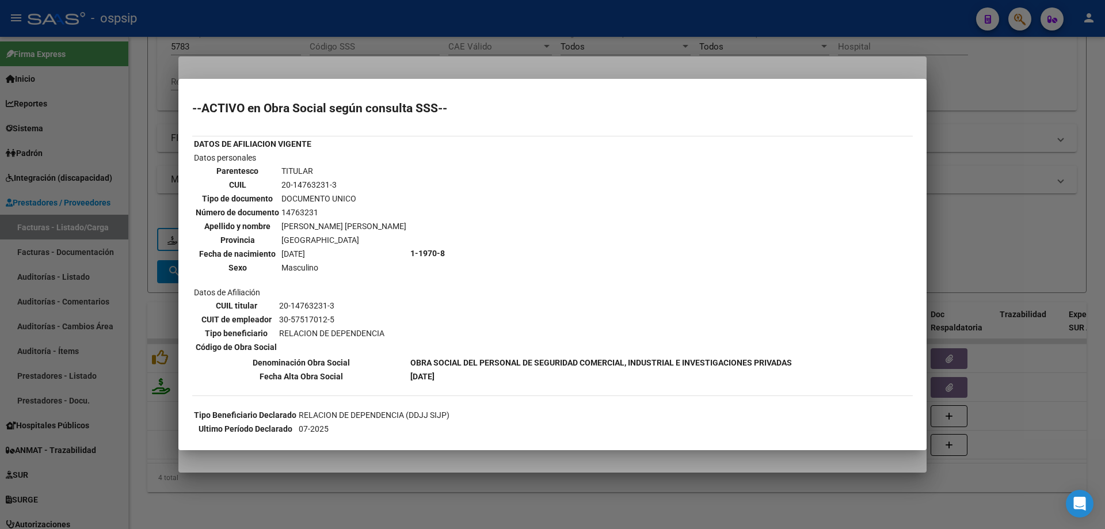
click at [997, 143] on div at bounding box center [552, 264] width 1105 height 529
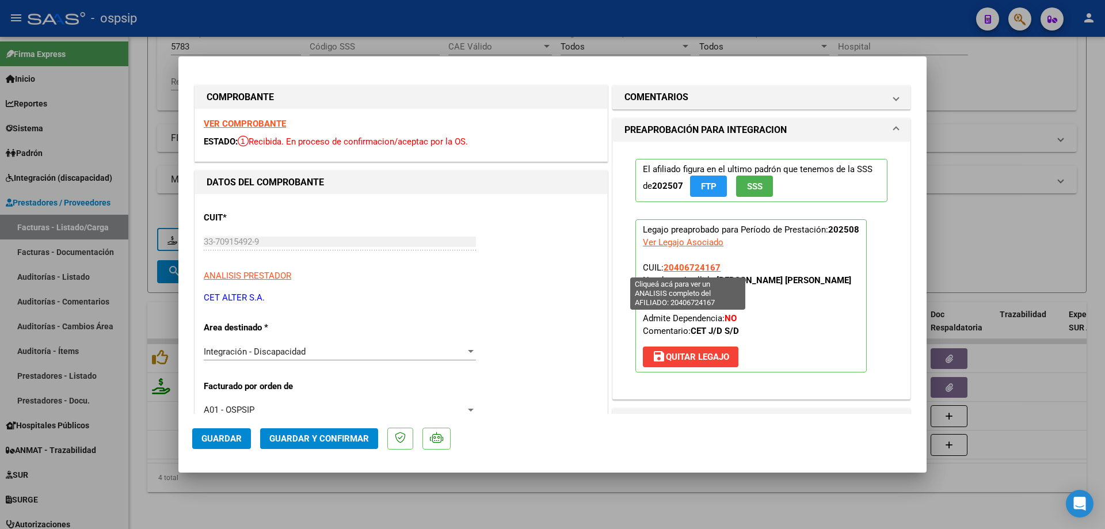
click at [691, 263] on span "20406724167" at bounding box center [692, 268] width 57 height 10
type textarea "20406724167"
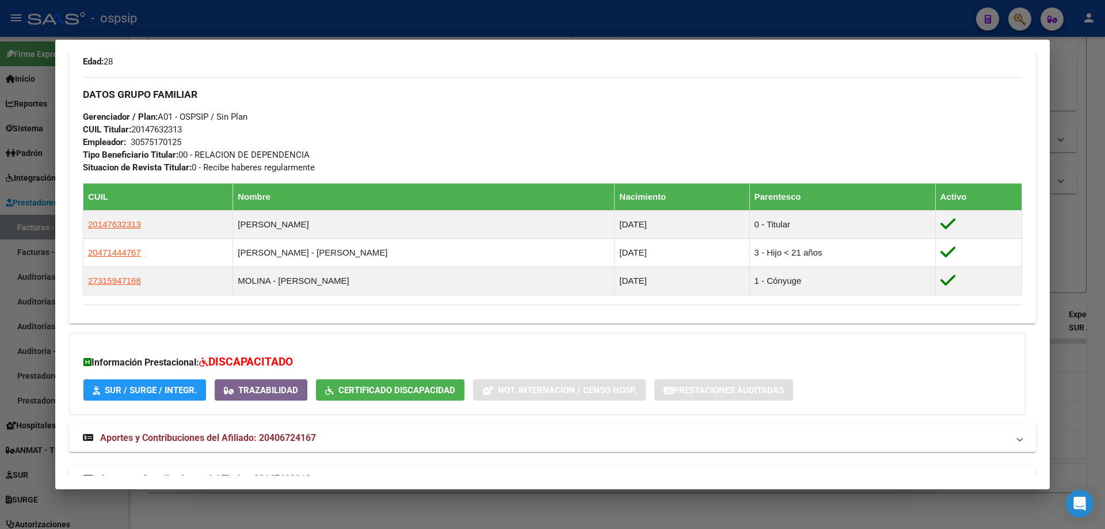
scroll to position [523, 0]
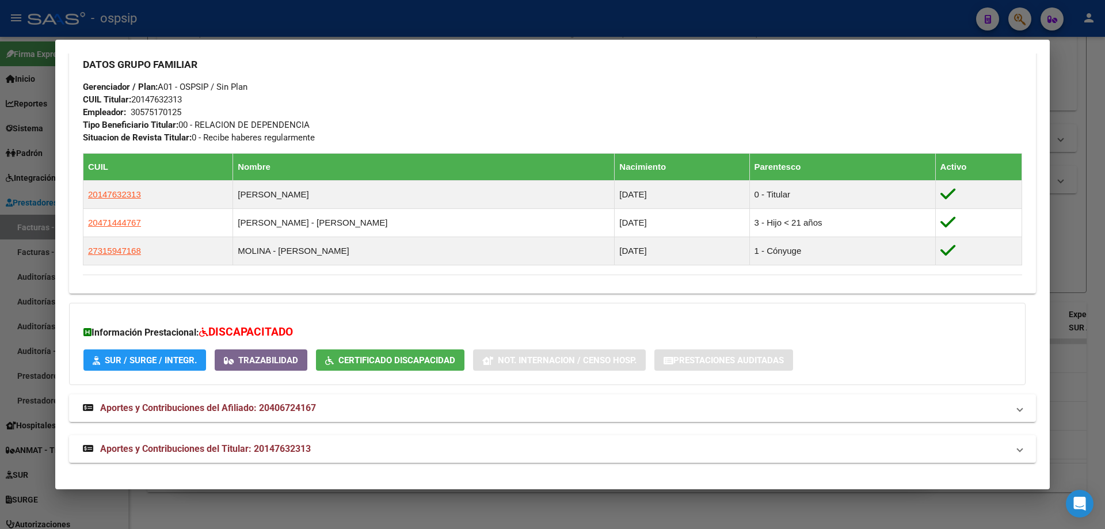
click at [1084, 254] on div at bounding box center [552, 264] width 1105 height 529
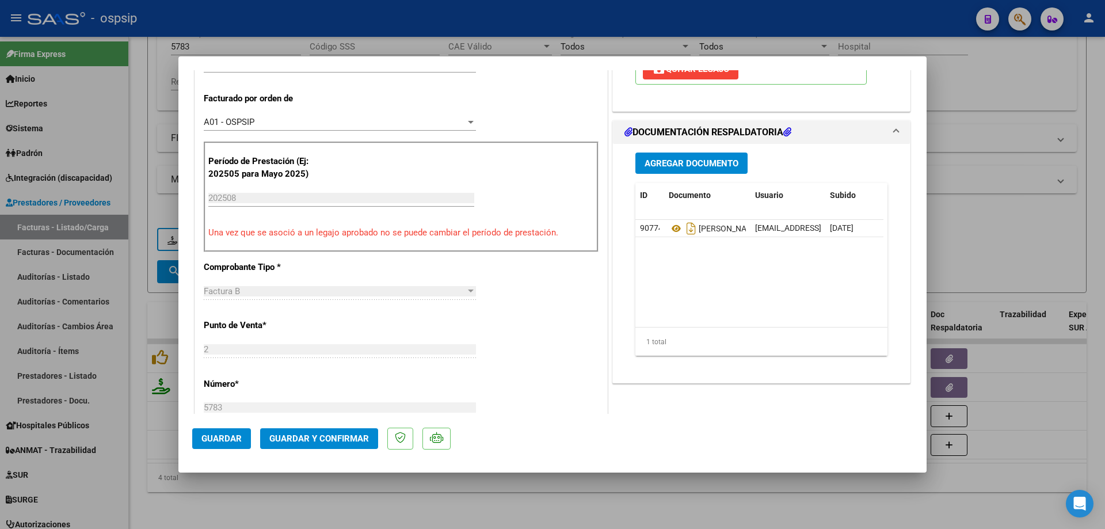
scroll to position [403, 0]
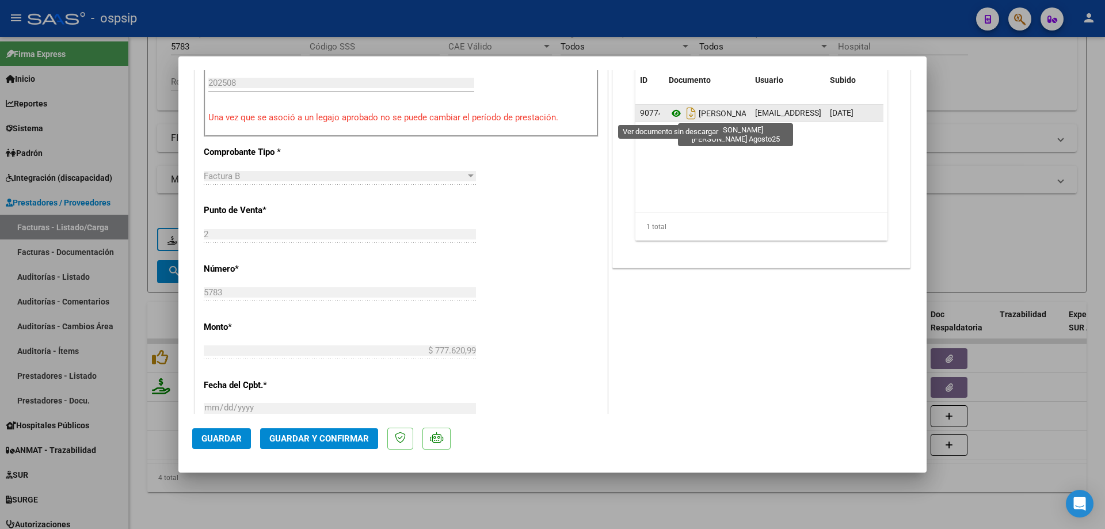
click at [669, 116] on icon at bounding box center [676, 114] width 15 height 14
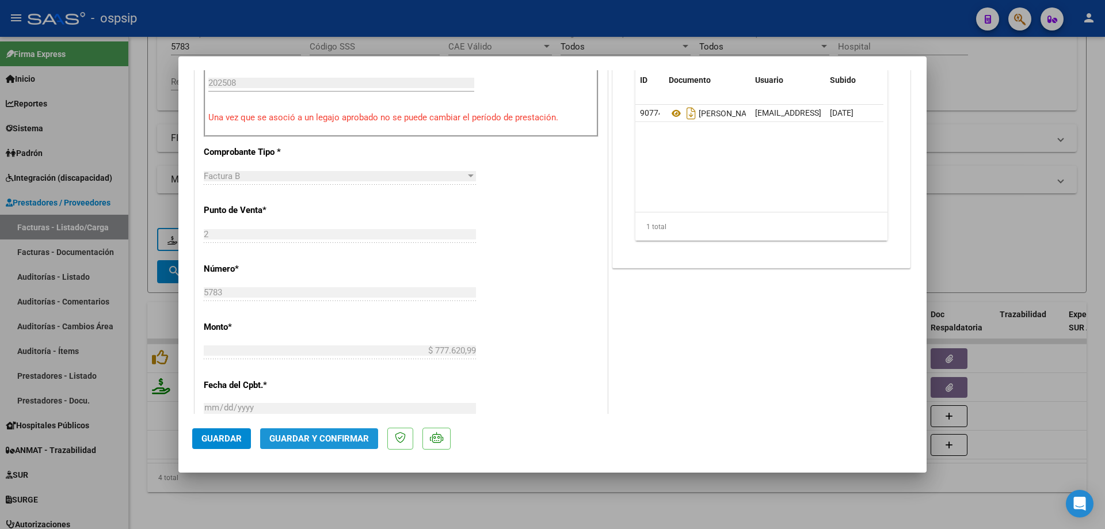
click at [350, 434] on span "Guardar y Confirmar" at bounding box center [319, 439] width 100 height 10
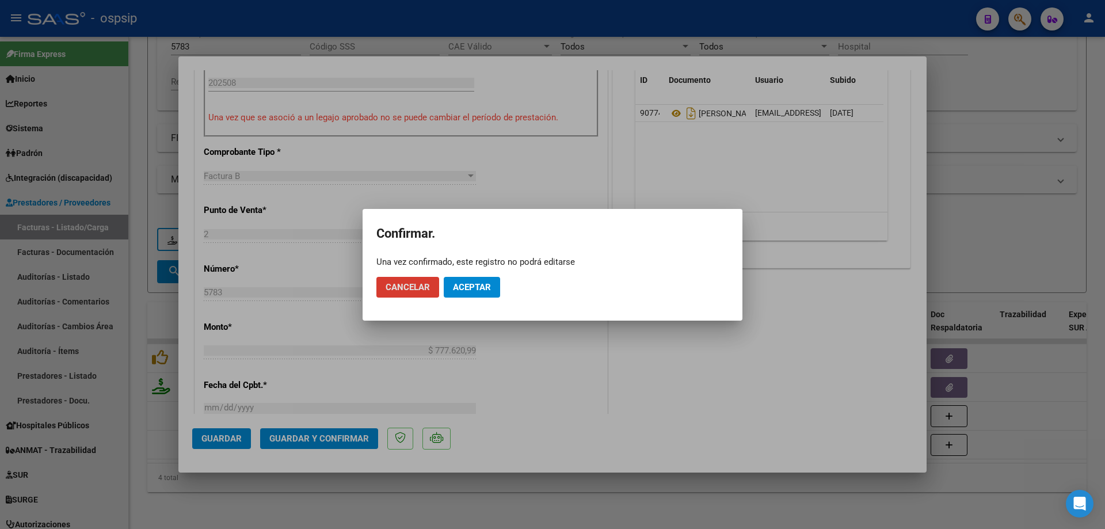
click at [483, 287] on span "Aceptar" at bounding box center [472, 287] width 38 height 10
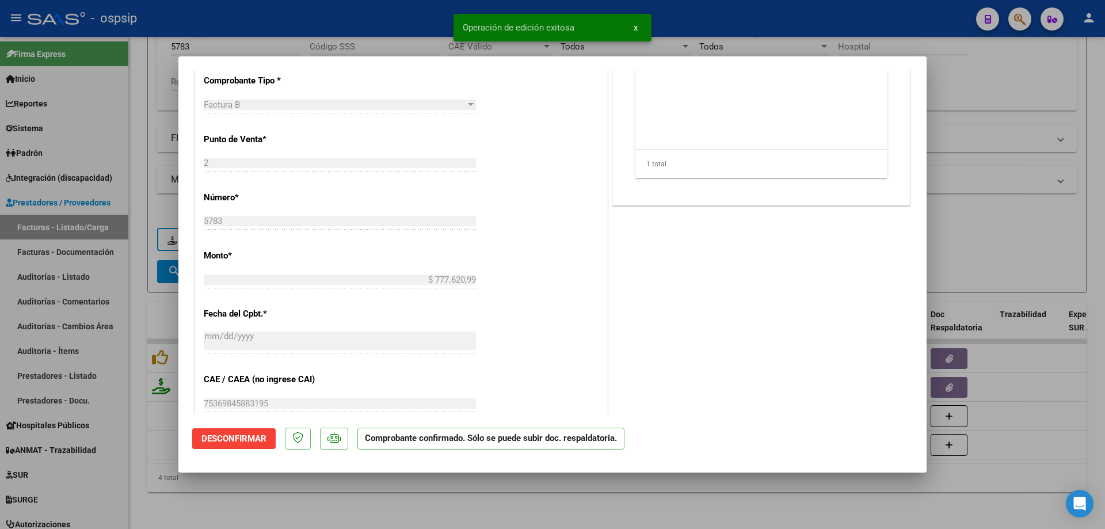
click at [999, 217] on div at bounding box center [552, 264] width 1105 height 529
type input "$ 0,00"
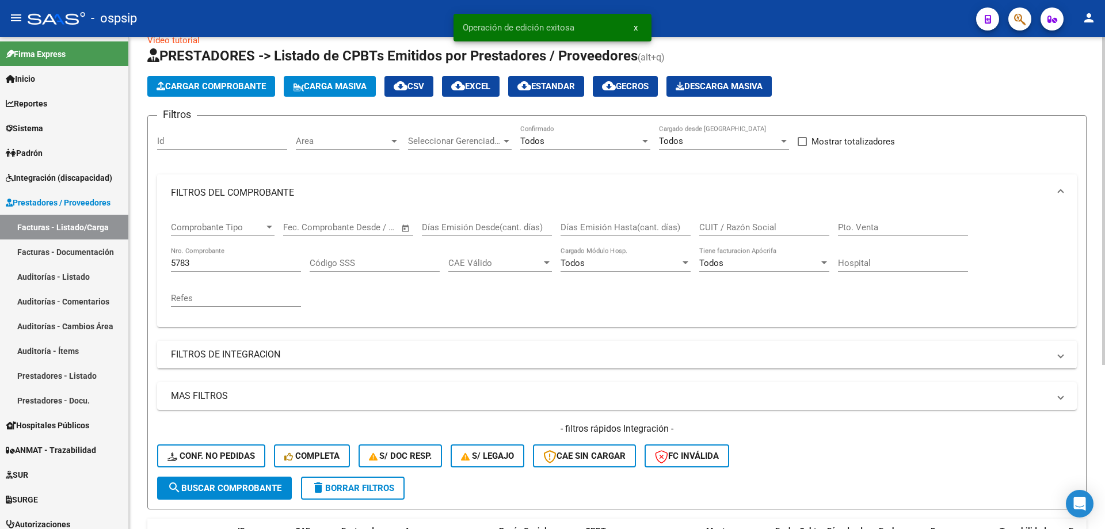
scroll to position [16, 0]
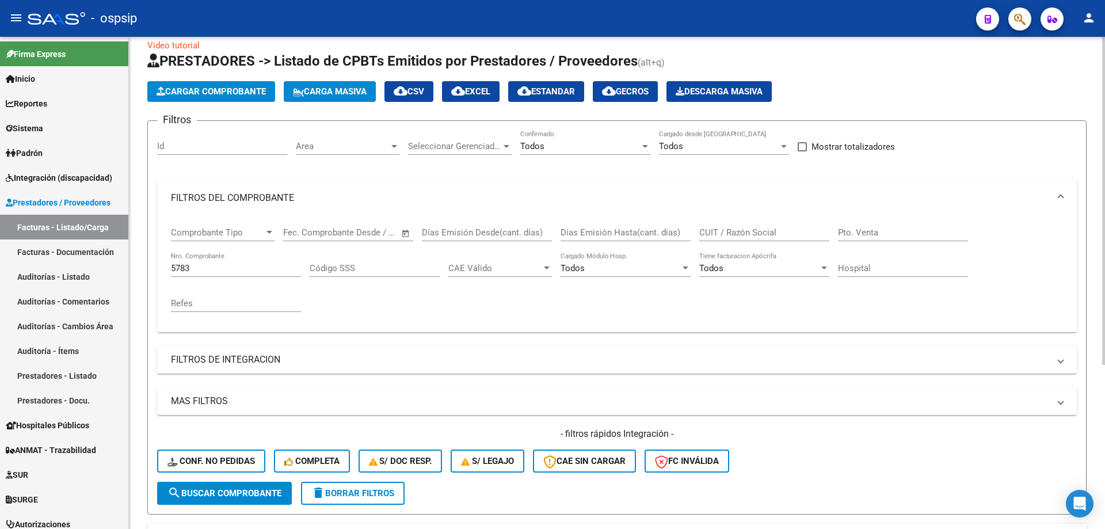
click at [192, 268] on input "5783" at bounding box center [236, 268] width 130 height 10
type input "5"
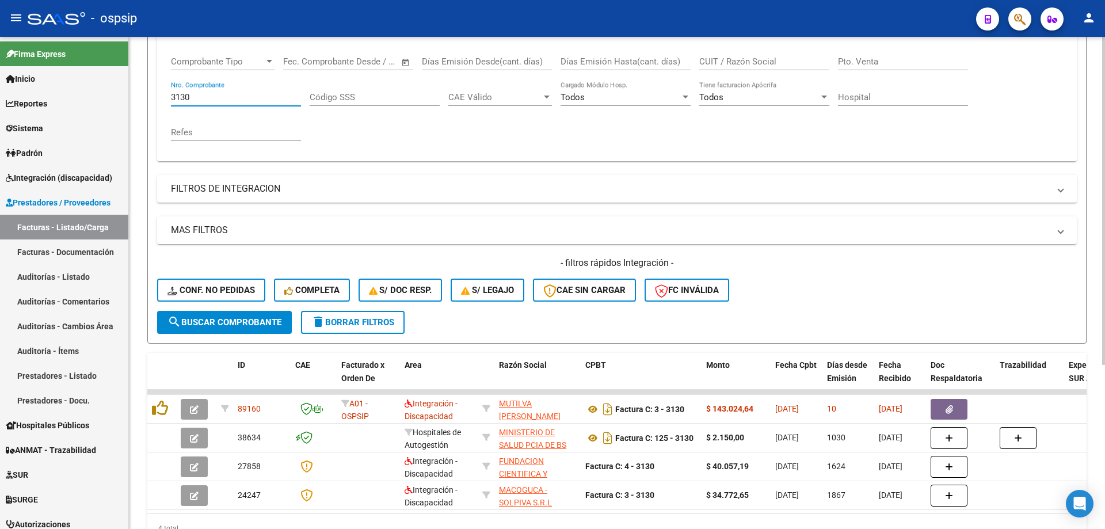
scroll to position [246, 0]
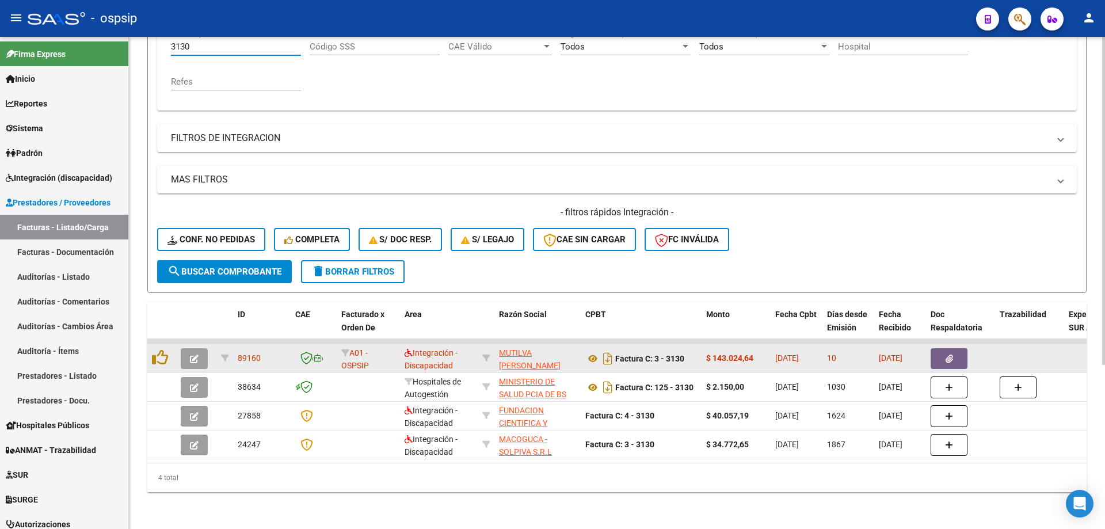
type input "3130"
click at [195, 355] on icon "button" at bounding box center [194, 359] width 9 height 9
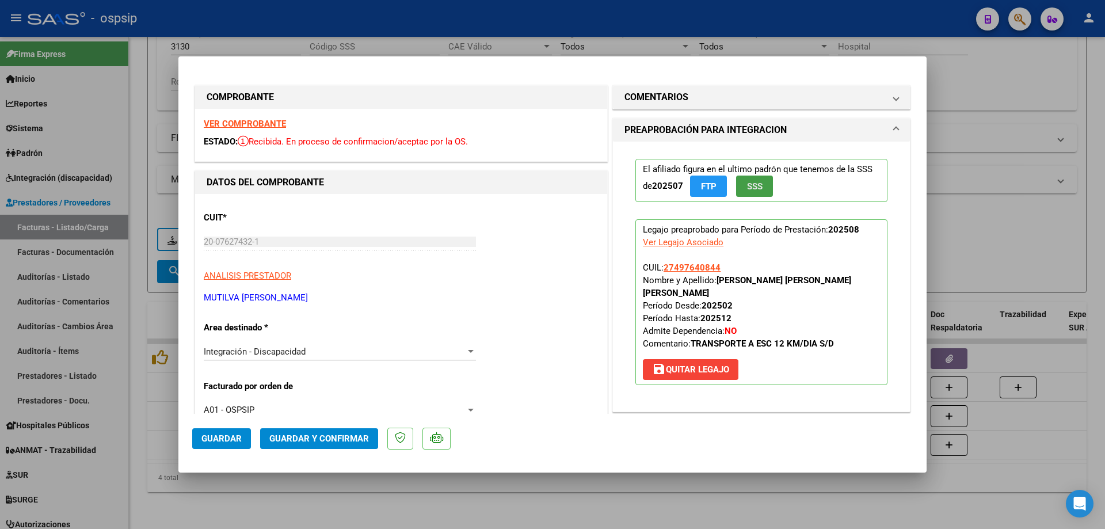
click at [749, 192] on button "SSS" at bounding box center [754, 186] width 37 height 21
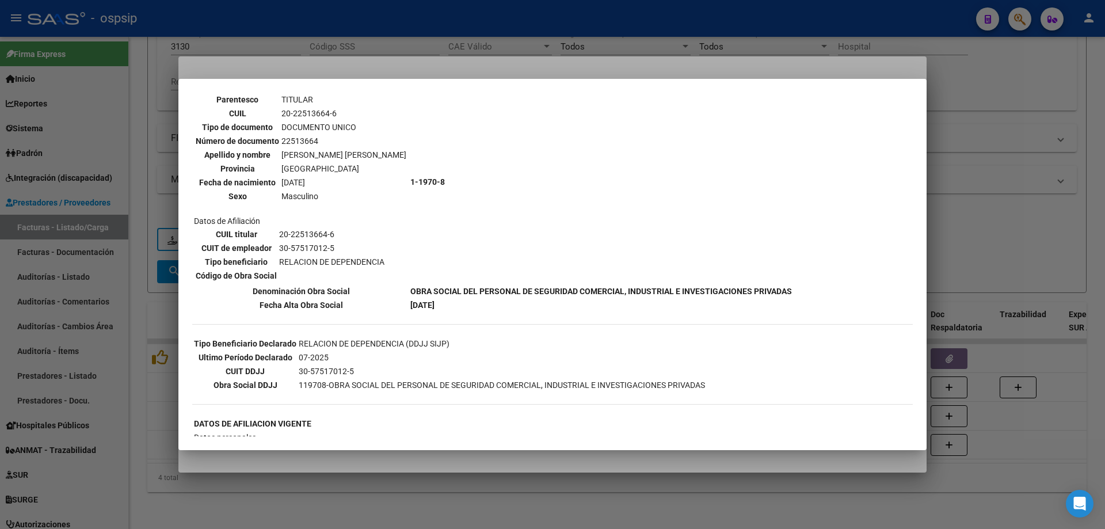
scroll to position [0, 0]
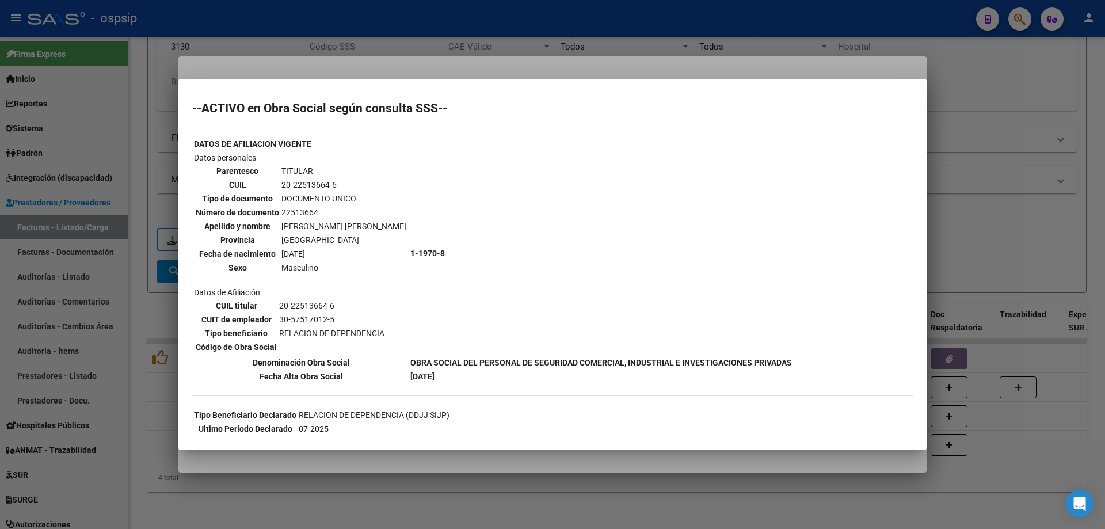
click at [961, 206] on div at bounding box center [552, 264] width 1105 height 529
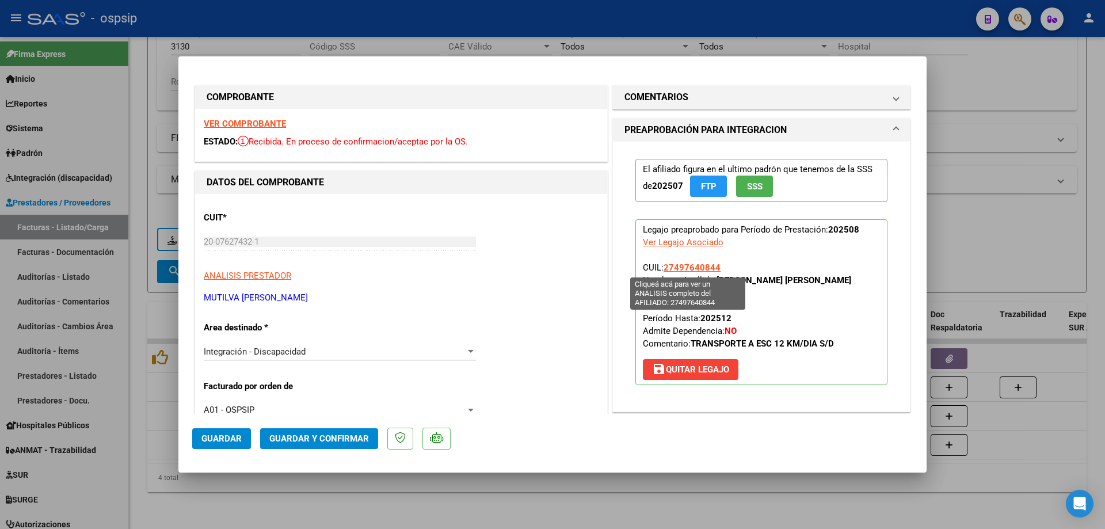
click at [683, 266] on span "27497640844" at bounding box center [692, 268] width 57 height 10
type textarea "27497640844"
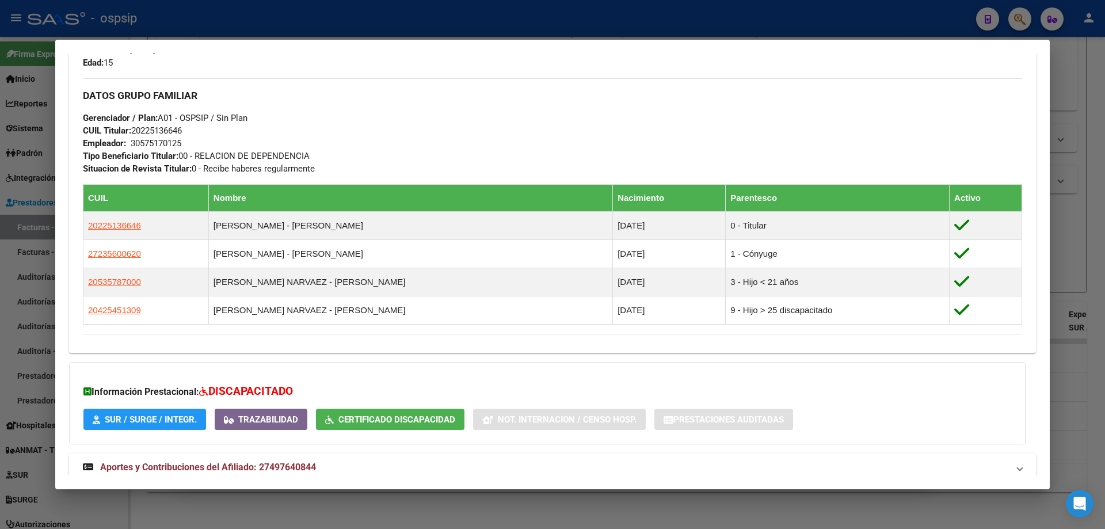
scroll to position [436, 0]
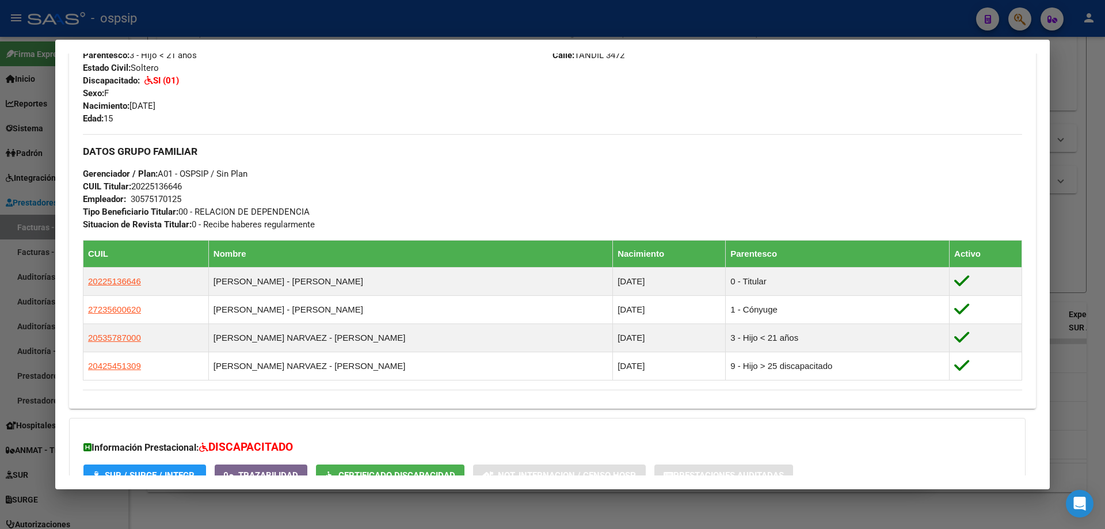
click at [1084, 241] on div at bounding box center [552, 264] width 1105 height 529
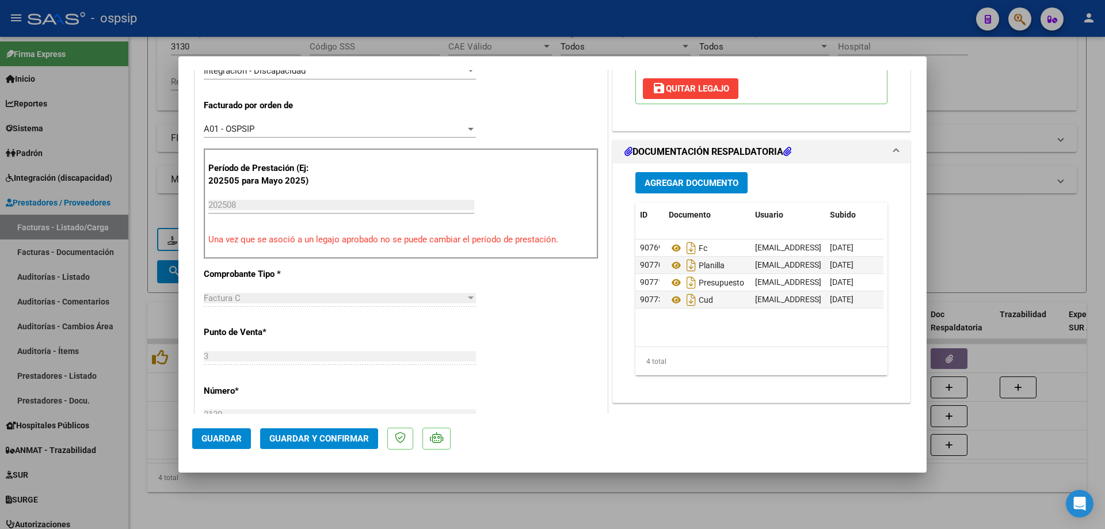
scroll to position [288, 0]
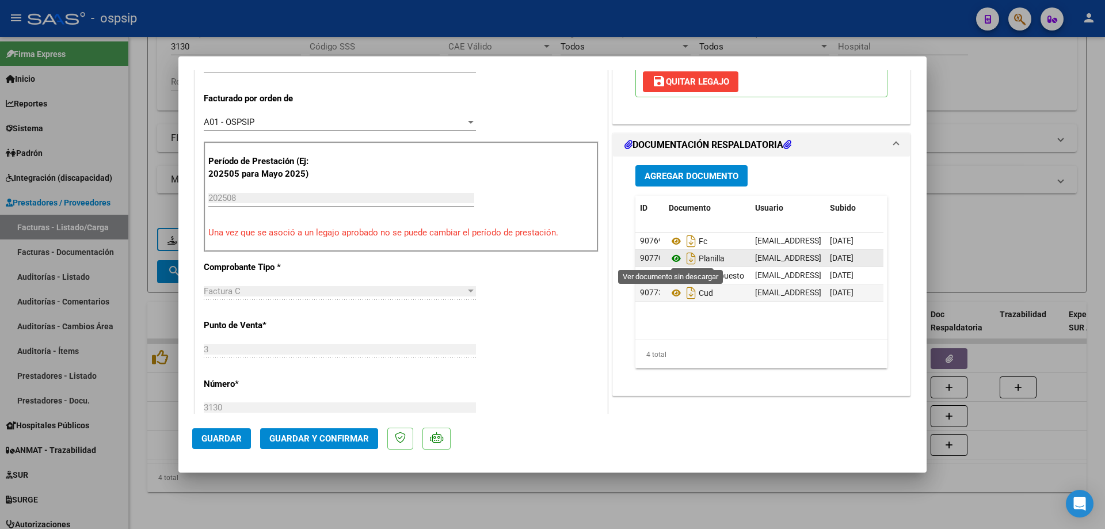
click at [671, 263] on icon at bounding box center [676, 259] width 15 height 14
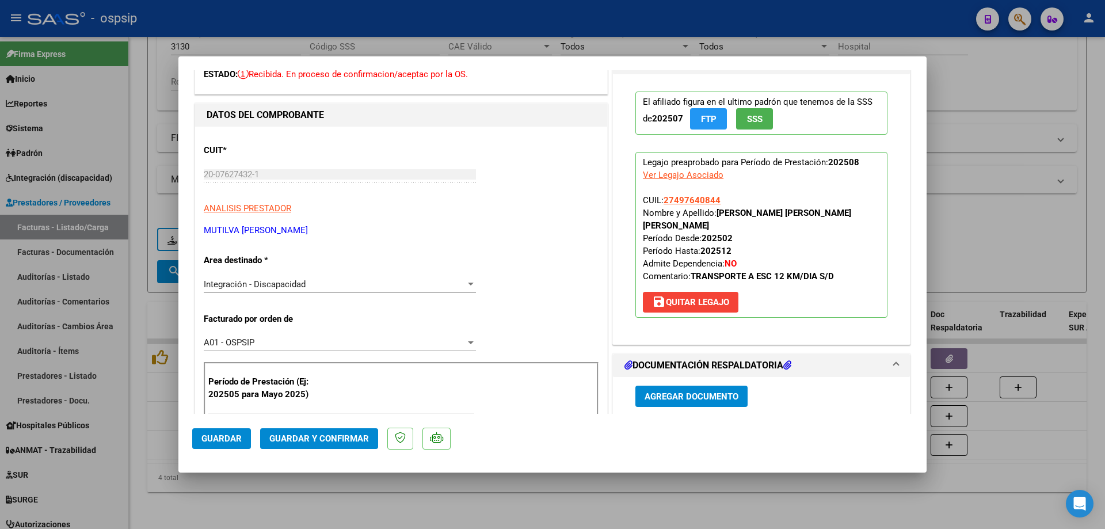
scroll to position [58, 0]
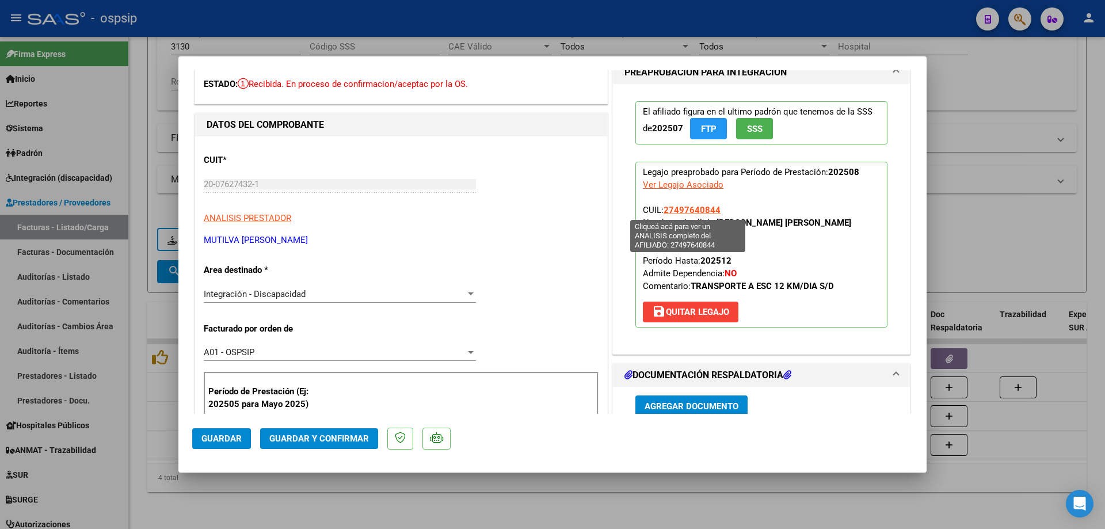
drag, startPoint x: 719, startPoint y: 207, endPoint x: 660, endPoint y: 210, distance: 58.3
click at [660, 210] on p "Legajo preaprobado para Período de Prestación: 202508 Ver Legajo Asociado CUIL:…" at bounding box center [762, 245] width 252 height 166
copy span "27497640844"
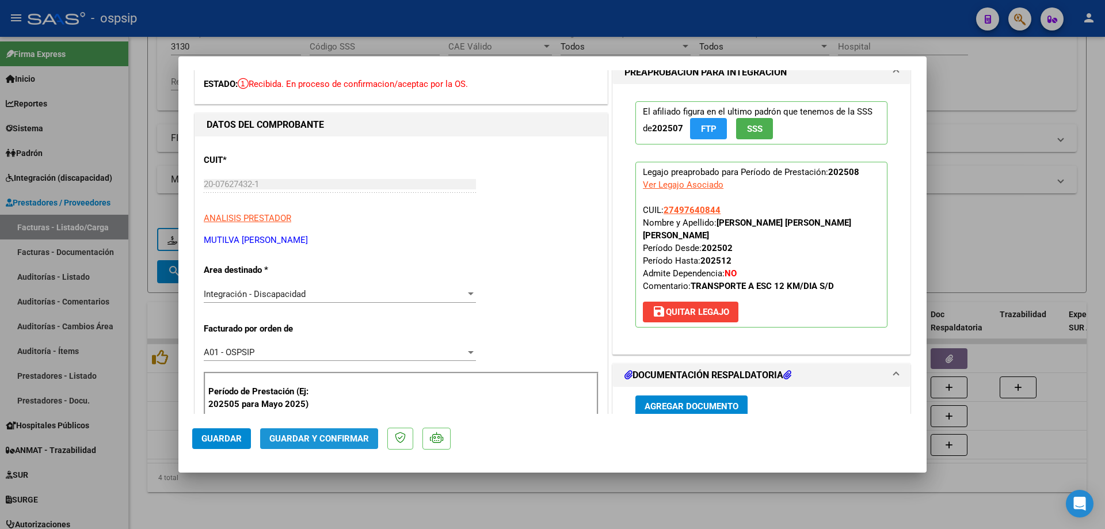
click at [309, 441] on span "Guardar y Confirmar" at bounding box center [319, 439] width 100 height 10
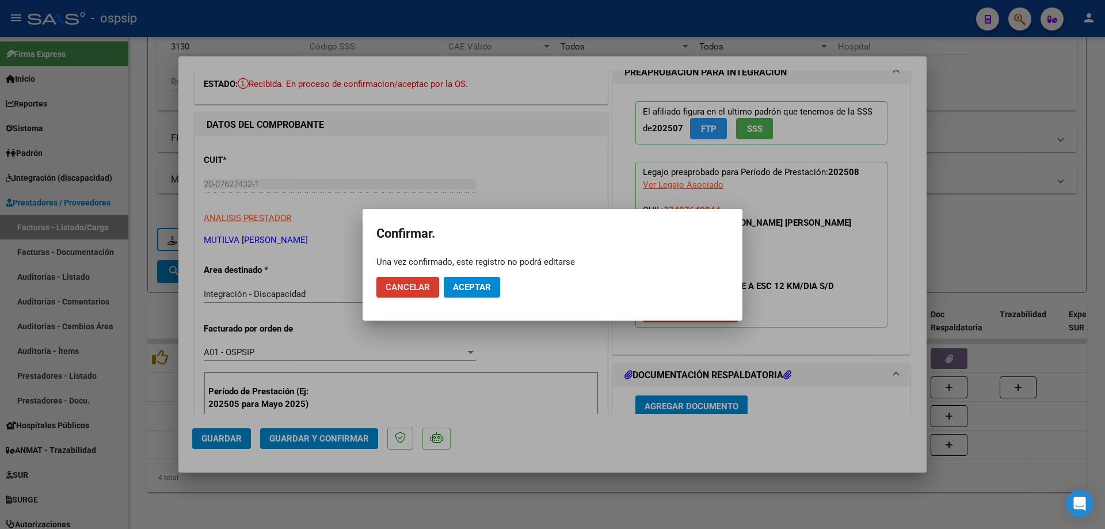
click at [482, 286] on span "Aceptar" at bounding box center [472, 287] width 38 height 10
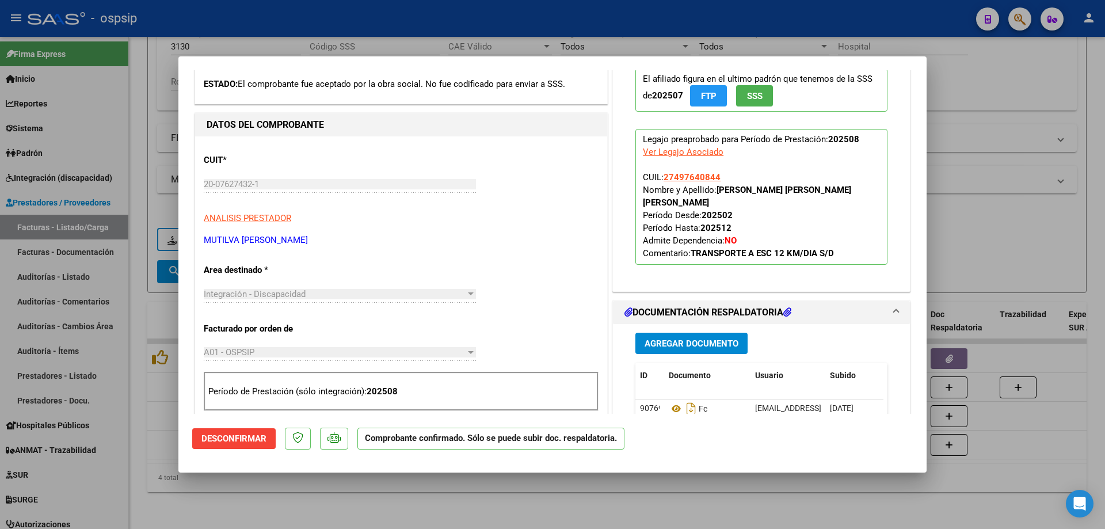
click at [990, 238] on div at bounding box center [552, 264] width 1105 height 529
type input "$ 0,00"
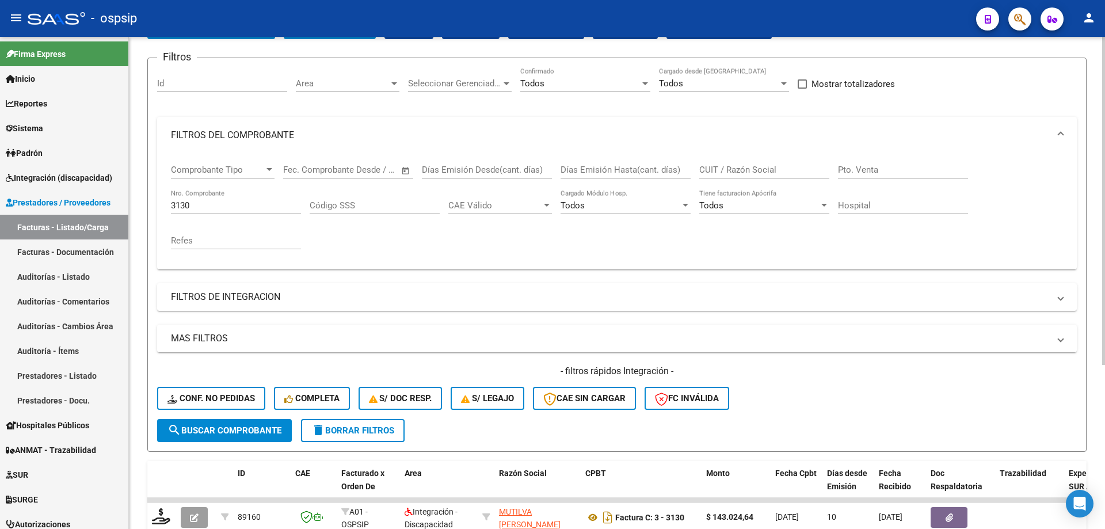
scroll to position [74, 0]
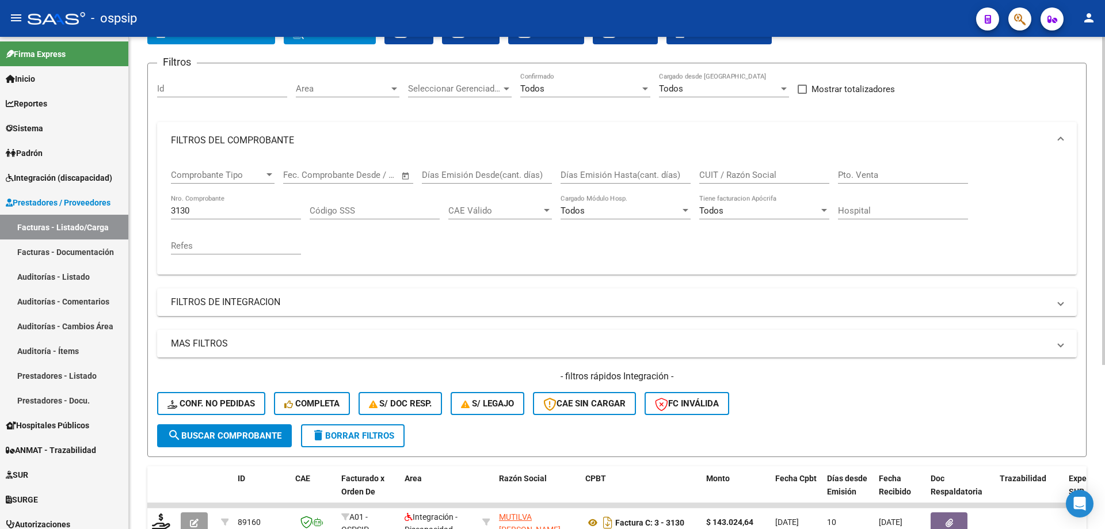
click at [207, 206] on input "3130" at bounding box center [236, 211] width 130 height 10
type input "3"
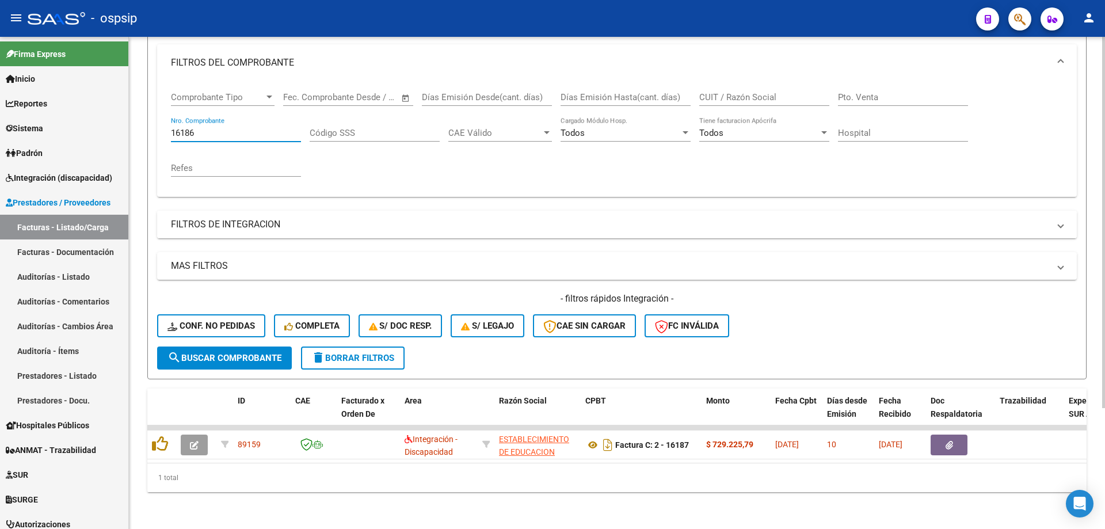
scroll to position [160, 0]
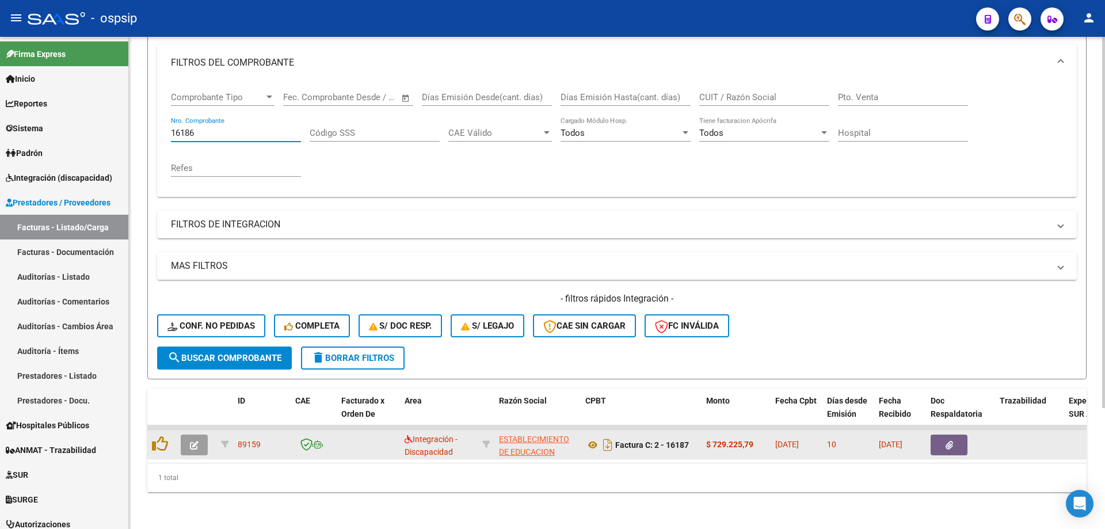
type input "16186"
click at [192, 441] on icon "button" at bounding box center [194, 445] width 9 height 9
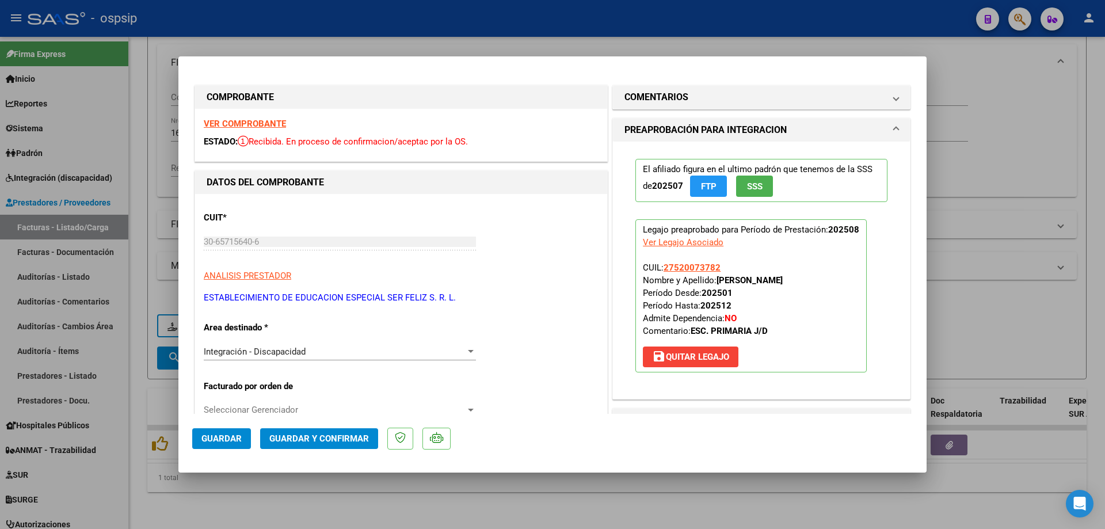
click at [759, 185] on button "SSS" at bounding box center [754, 186] width 37 height 21
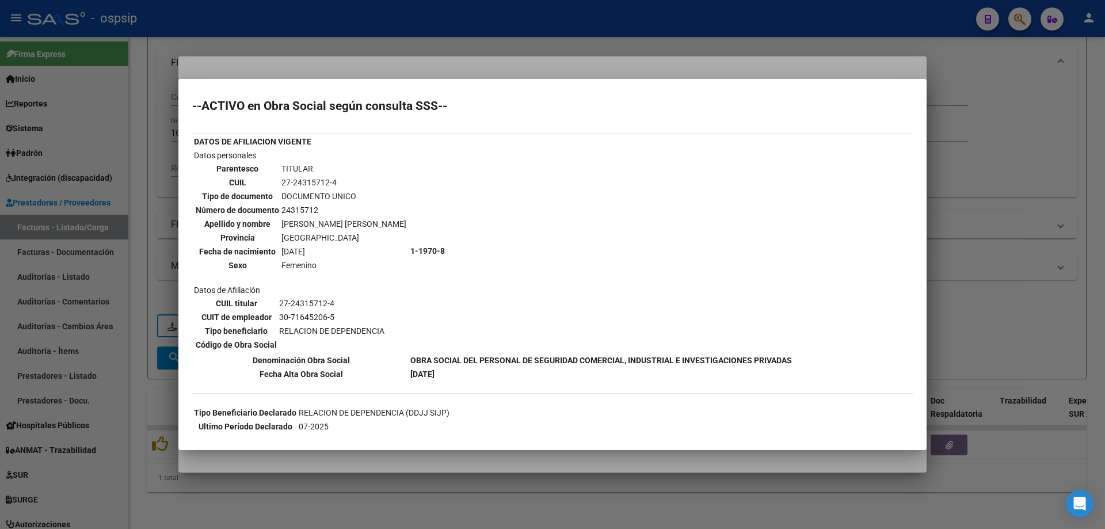
scroll to position [0, 0]
click at [953, 200] on div at bounding box center [552, 264] width 1105 height 529
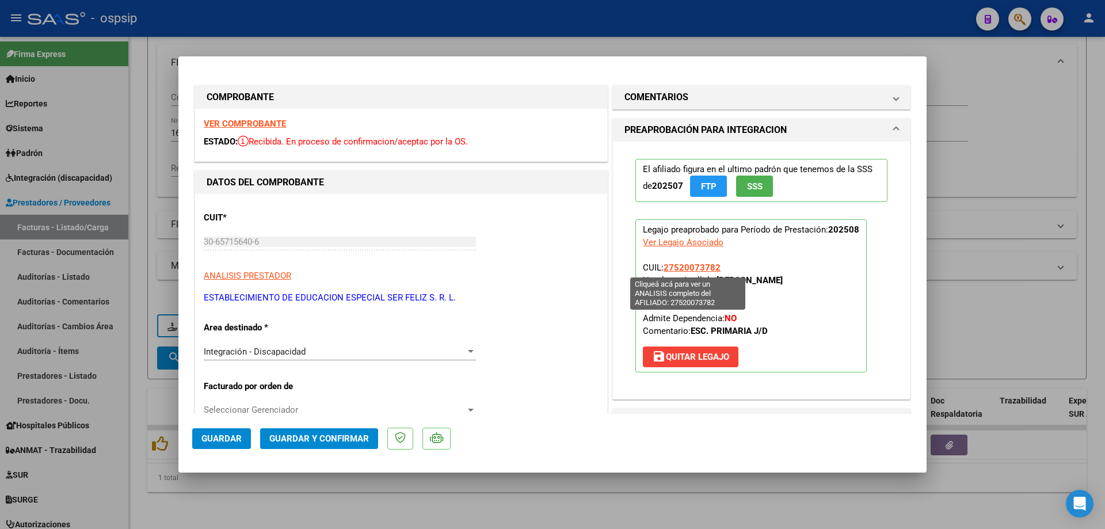
click at [678, 270] on span "27520073782" at bounding box center [692, 268] width 57 height 10
type textarea "27520073782"
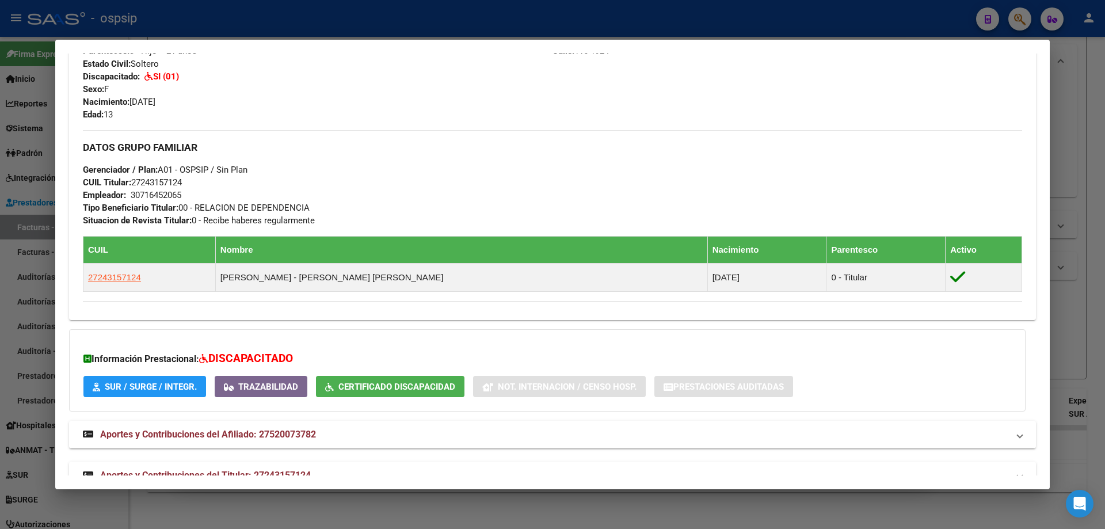
scroll to position [488, 0]
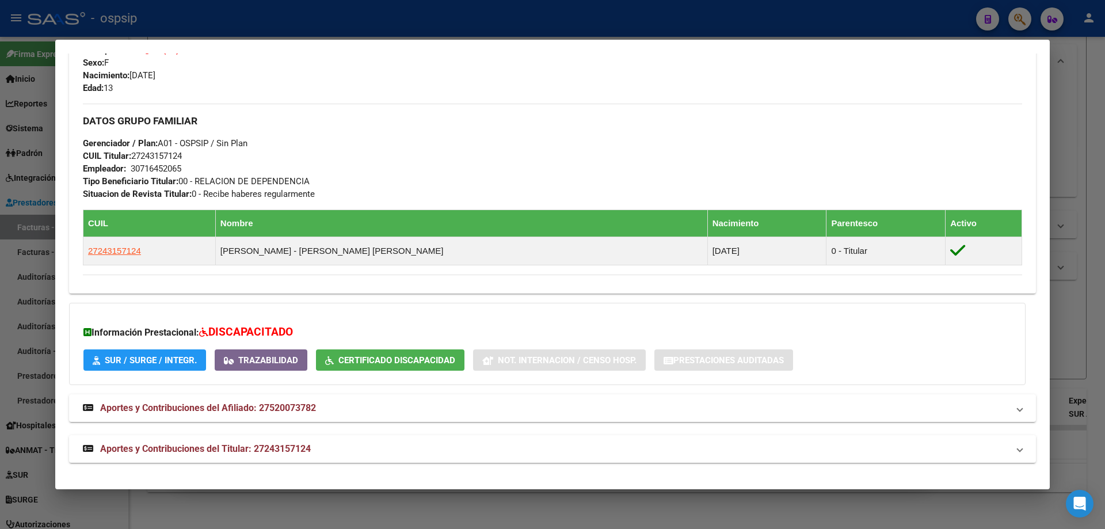
click at [1076, 272] on div at bounding box center [552, 264] width 1105 height 529
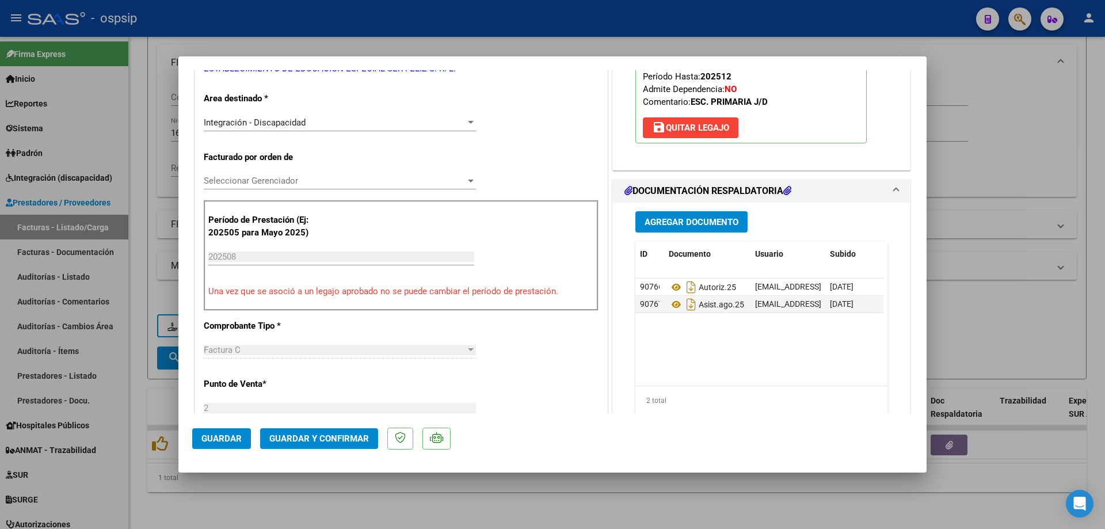
scroll to position [230, 0]
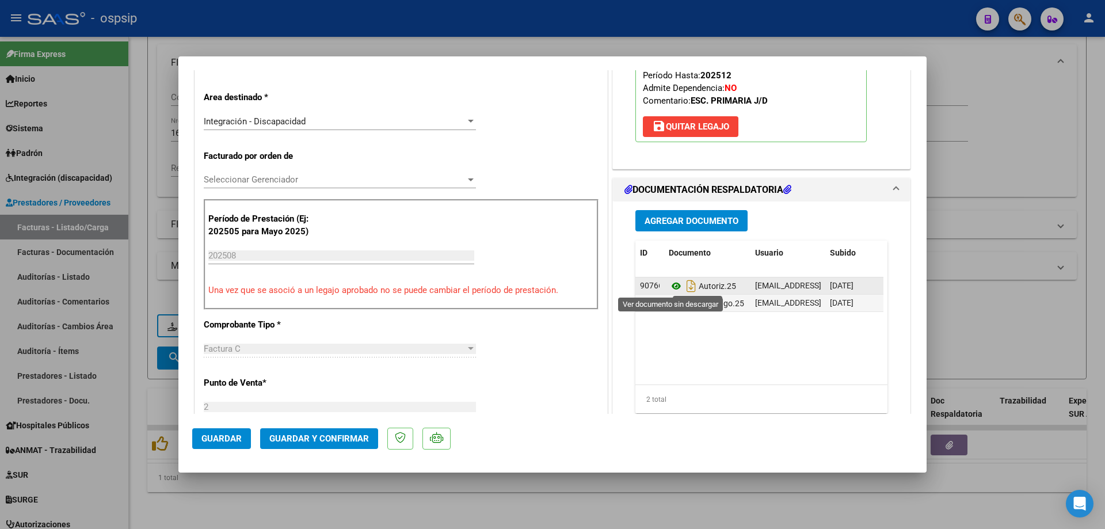
click at [669, 285] on icon at bounding box center [676, 286] width 15 height 14
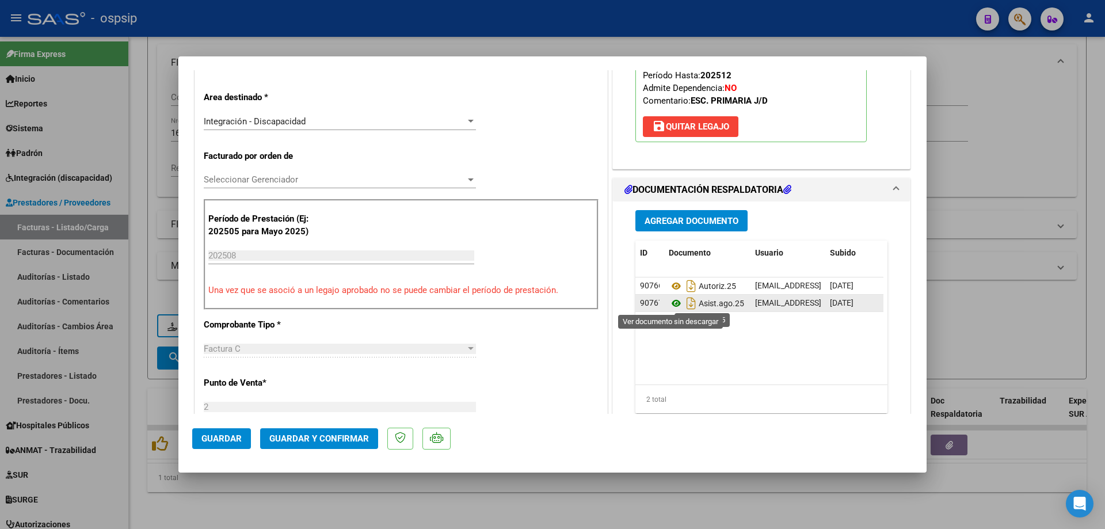
click at [671, 306] on icon at bounding box center [676, 304] width 15 height 14
click at [345, 433] on button "Guardar y Confirmar" at bounding box center [319, 438] width 118 height 21
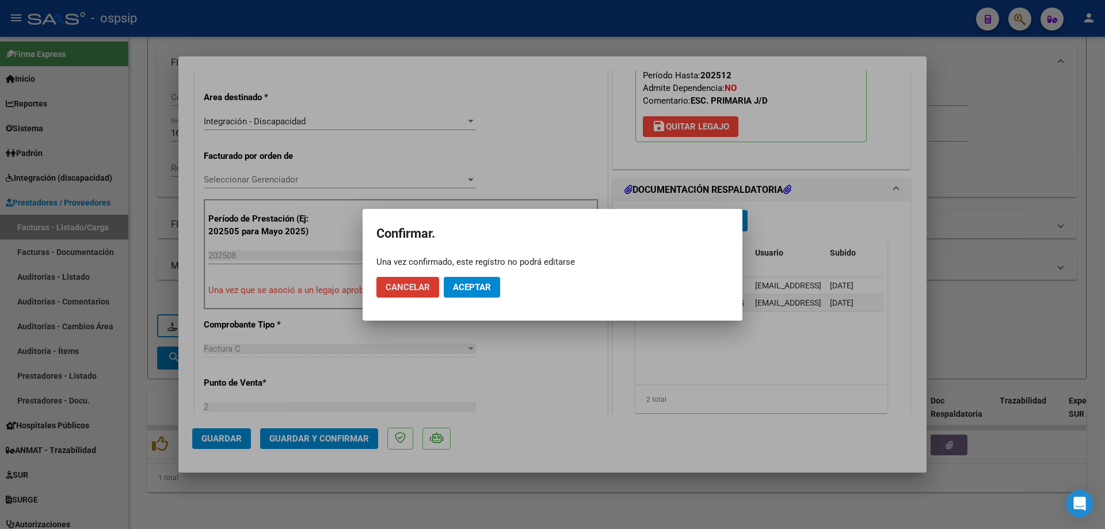
click at [489, 283] on span "Aceptar" at bounding box center [472, 287] width 38 height 10
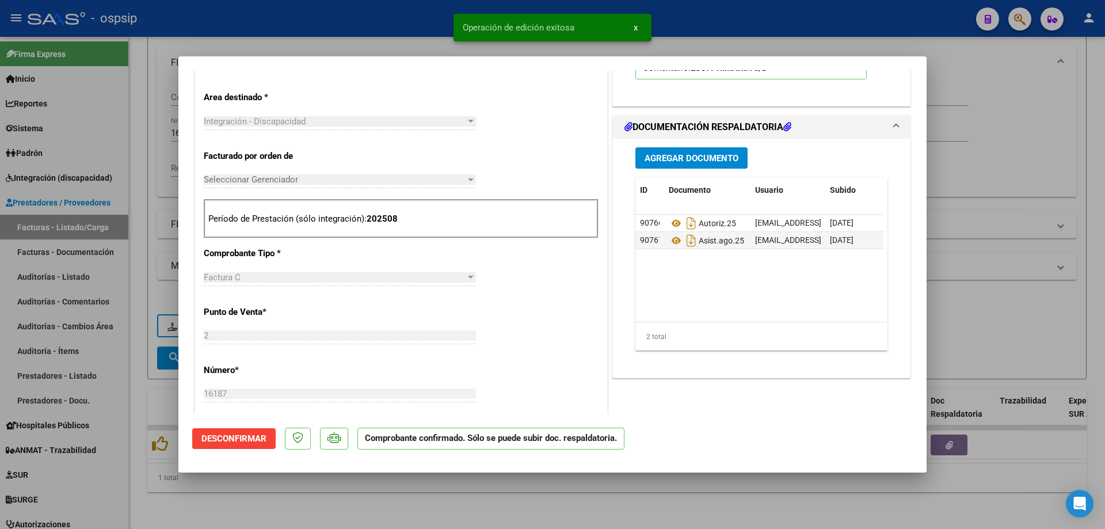
click at [956, 269] on div at bounding box center [552, 264] width 1105 height 529
type input "$ 0,00"
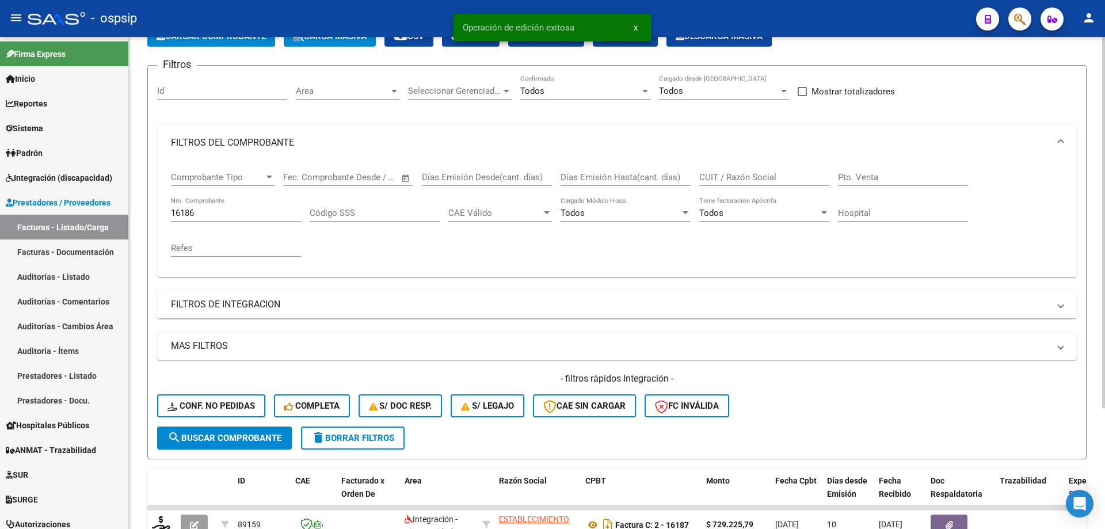
scroll to position [45, 0]
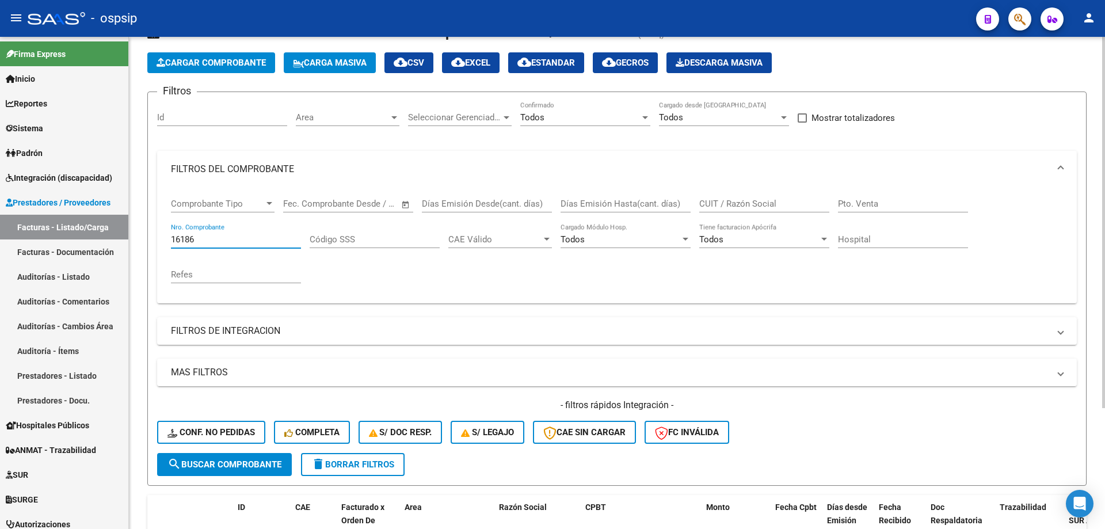
click at [203, 241] on input "16186" at bounding box center [236, 239] width 130 height 10
type input "1"
type input "16186"
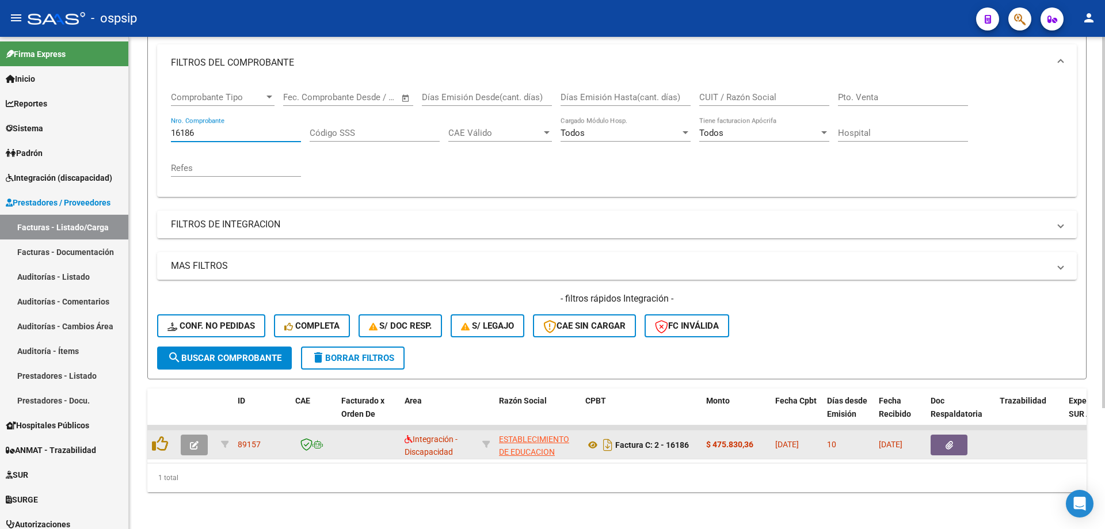
click at [196, 441] on icon "button" at bounding box center [194, 445] width 9 height 9
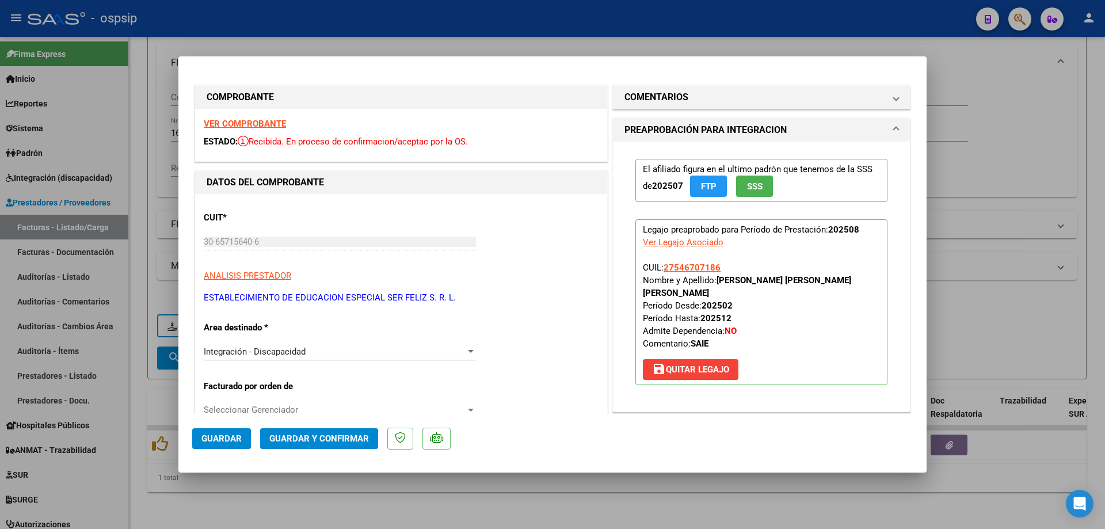
click at [750, 192] on button "SSS" at bounding box center [754, 186] width 37 height 21
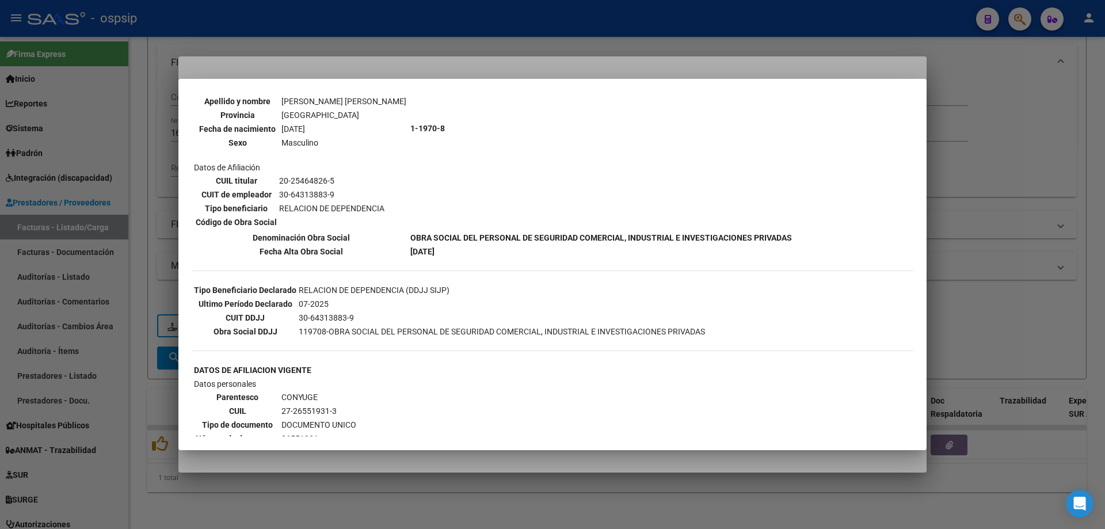
scroll to position [0, 0]
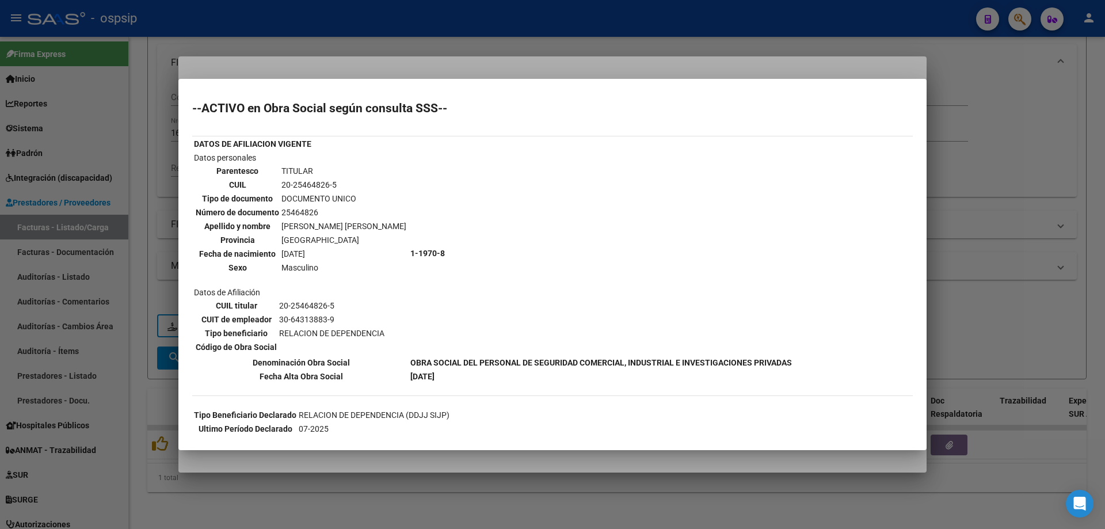
click at [966, 162] on div at bounding box center [552, 264] width 1105 height 529
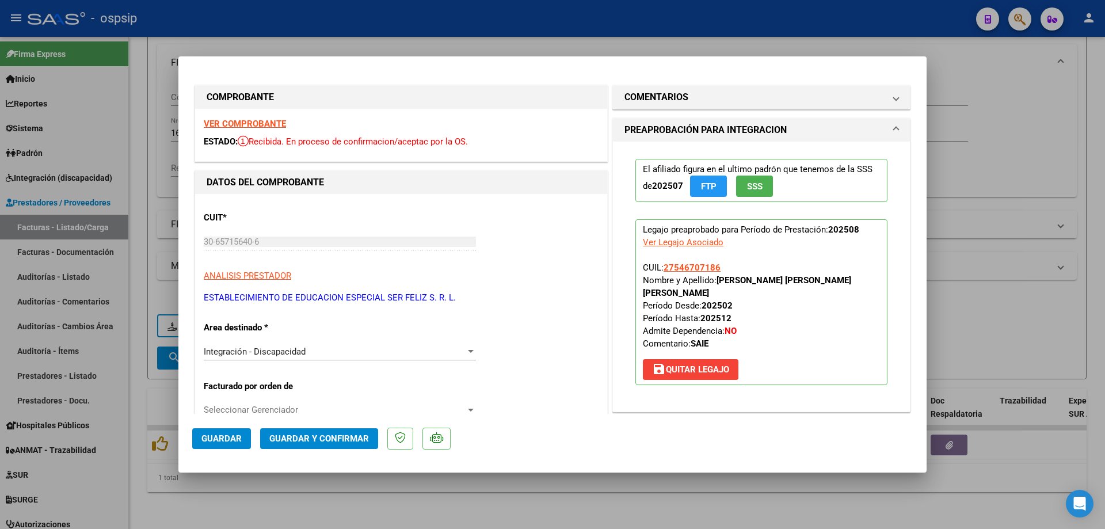
click at [695, 273] on app-link-go-to "27546707186" at bounding box center [692, 267] width 57 height 13
click at [691, 268] on span "27546707186" at bounding box center [692, 268] width 57 height 10
type textarea "27546707186"
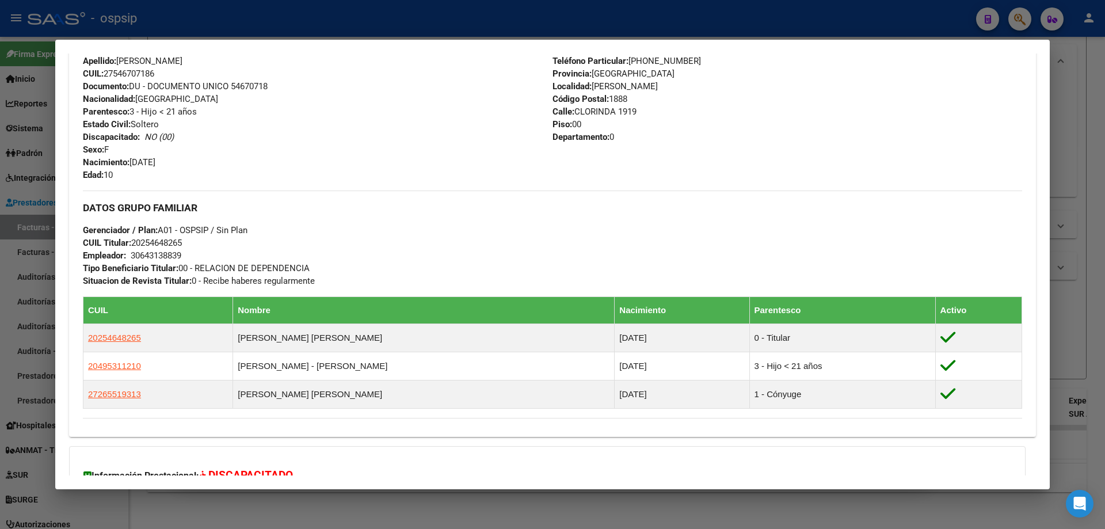
scroll to position [461, 0]
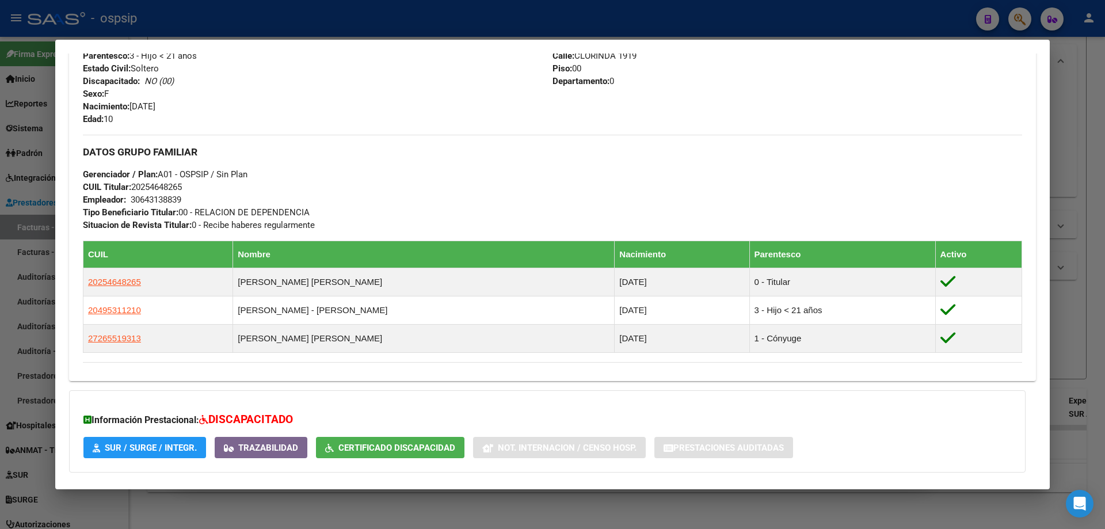
click at [1069, 283] on div at bounding box center [552, 264] width 1105 height 529
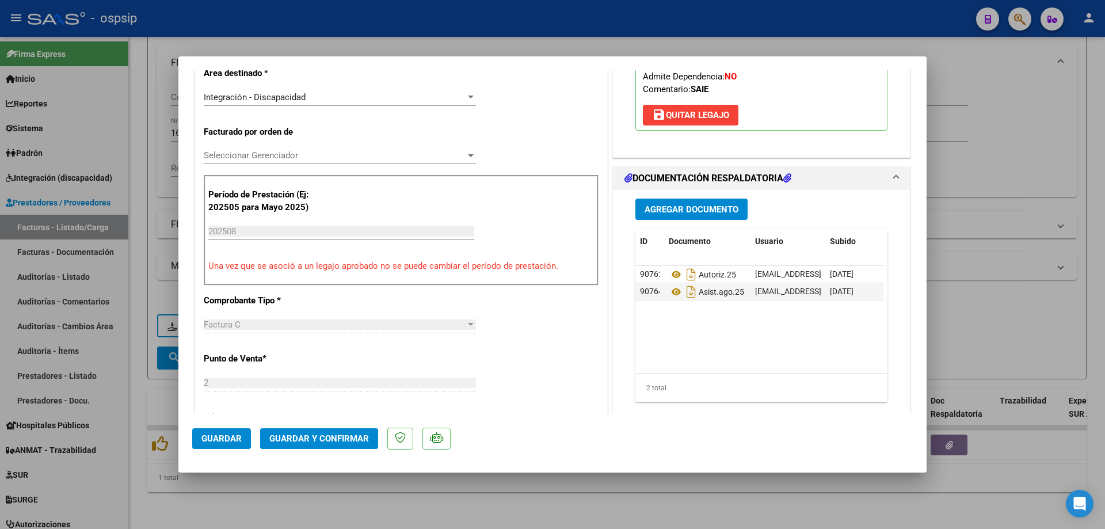
scroll to position [288, 0]
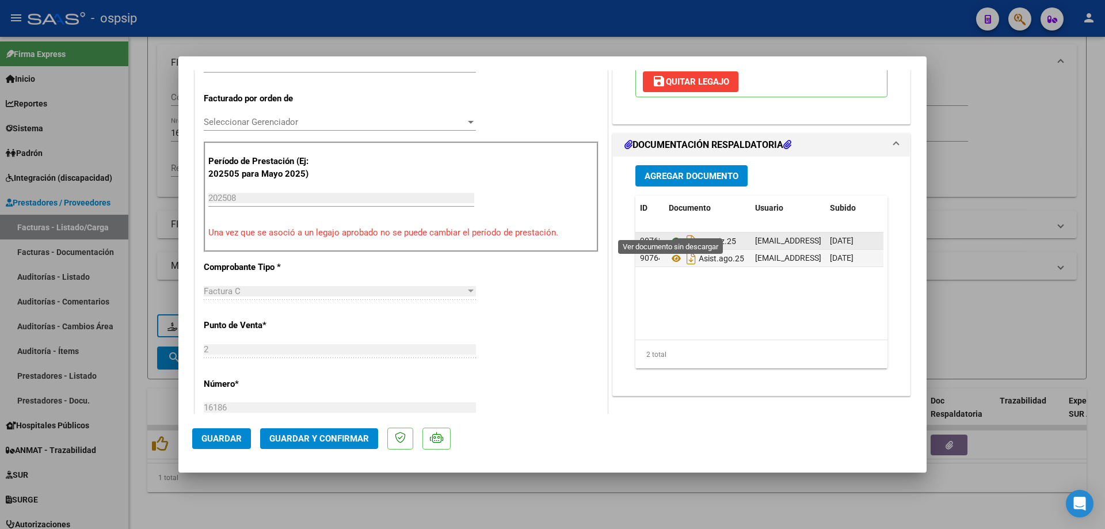
click at [672, 234] on icon at bounding box center [676, 241] width 15 height 14
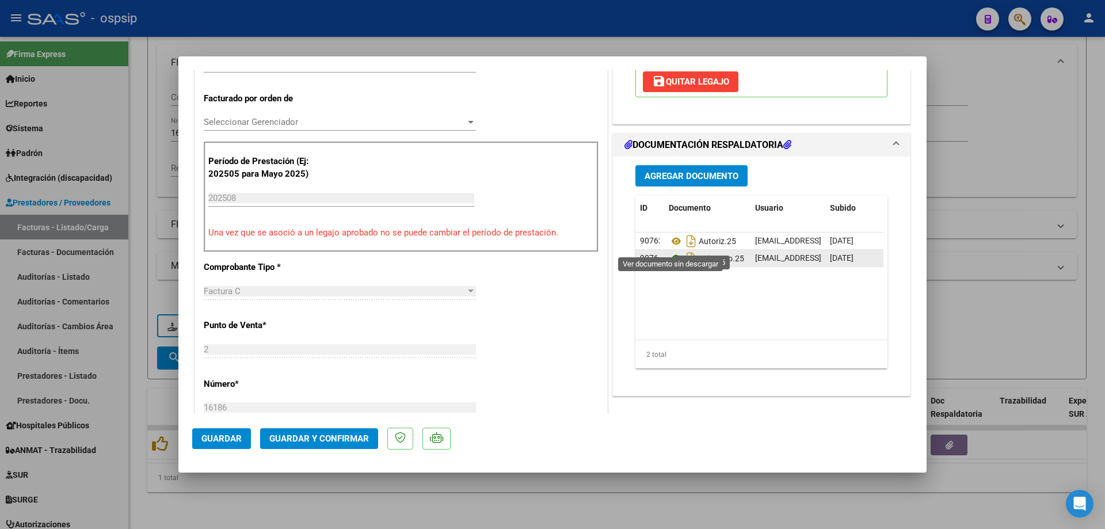
click at [672, 252] on icon at bounding box center [676, 259] width 15 height 14
click at [335, 445] on button "Guardar y Confirmar" at bounding box center [319, 438] width 118 height 21
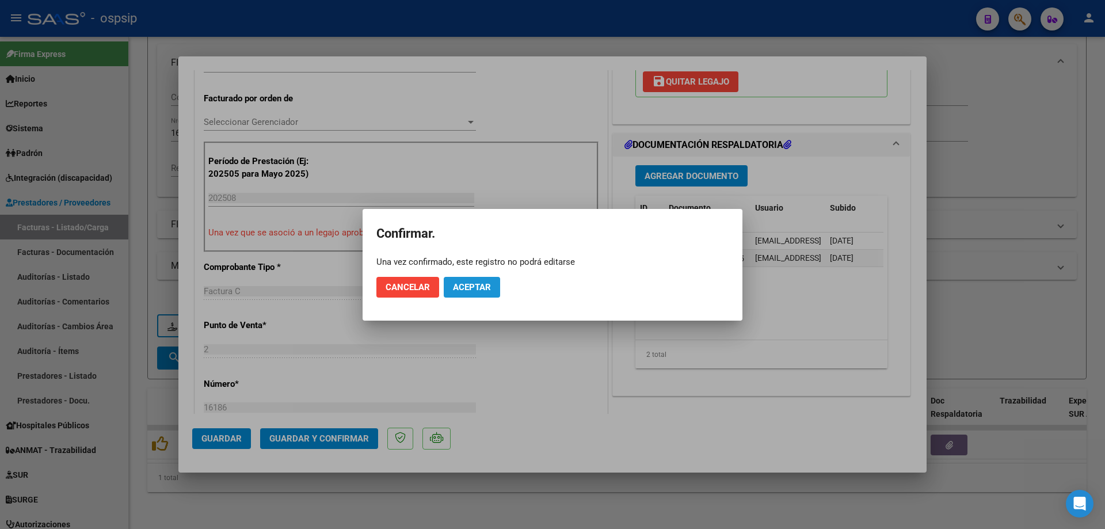
click at [474, 293] on button "Aceptar" at bounding box center [472, 287] width 56 height 21
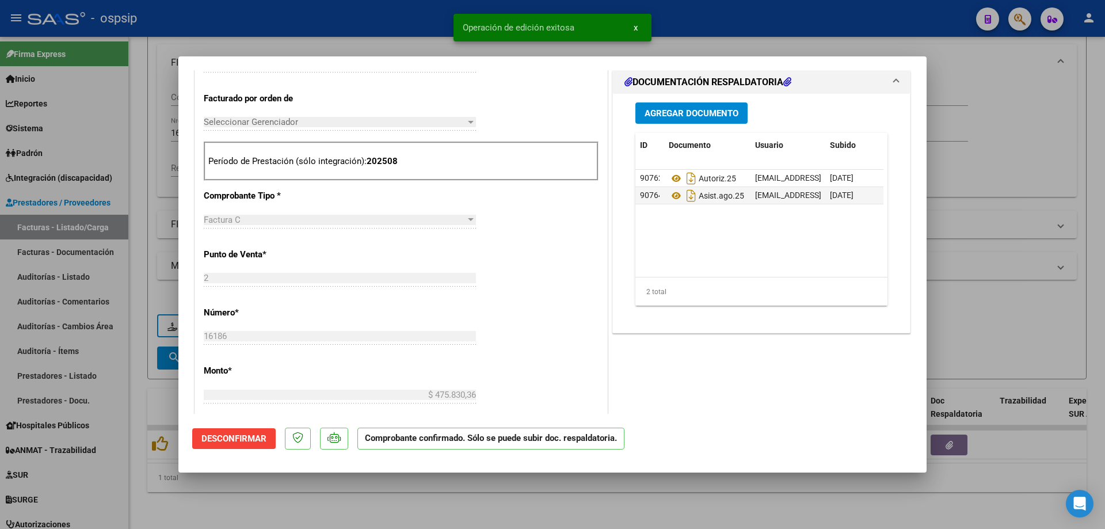
click at [1013, 140] on div at bounding box center [552, 264] width 1105 height 529
type input "$ 0,00"
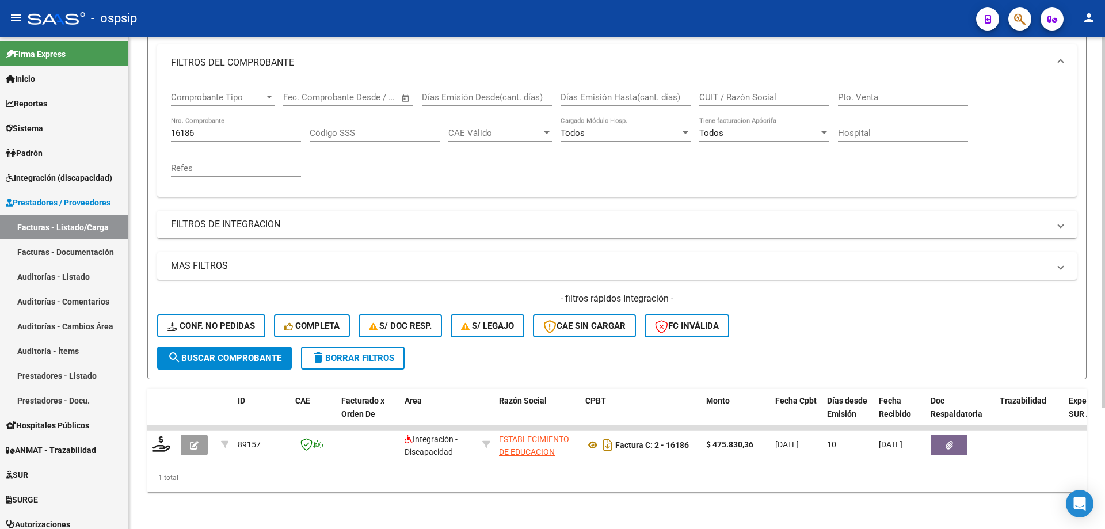
click at [212, 130] on div "16186 Nro. Comprobante" at bounding box center [236, 129] width 130 height 25
type input "1"
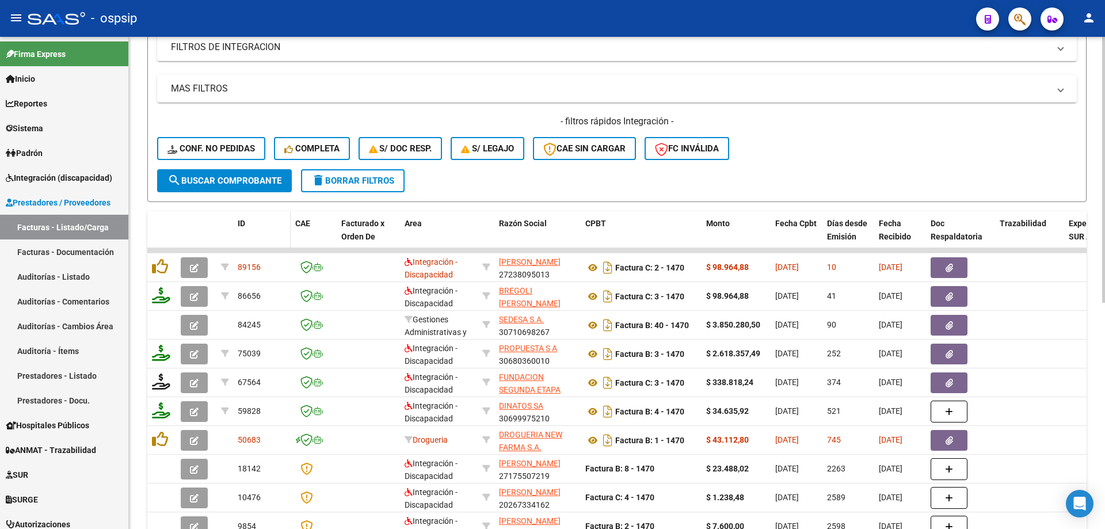
scroll to position [333, 0]
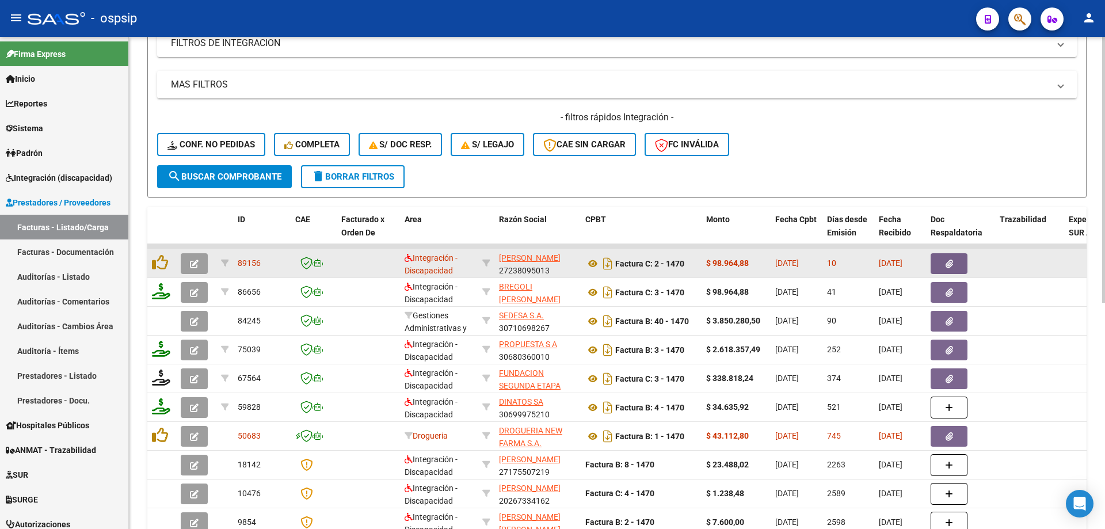
type input "1470"
click at [190, 268] on icon "button" at bounding box center [194, 264] width 9 height 9
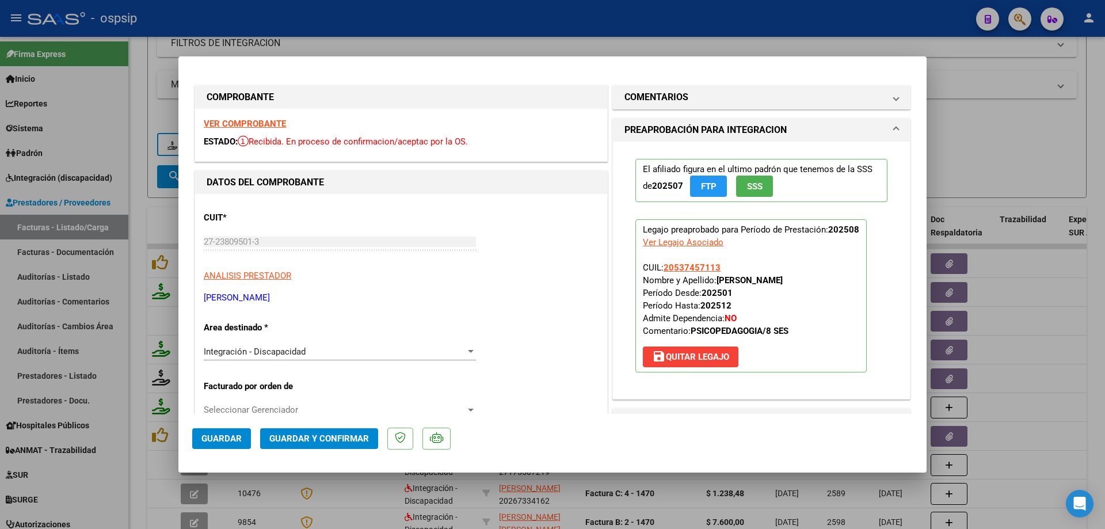
click at [757, 183] on span "SSS" at bounding box center [755, 186] width 16 height 10
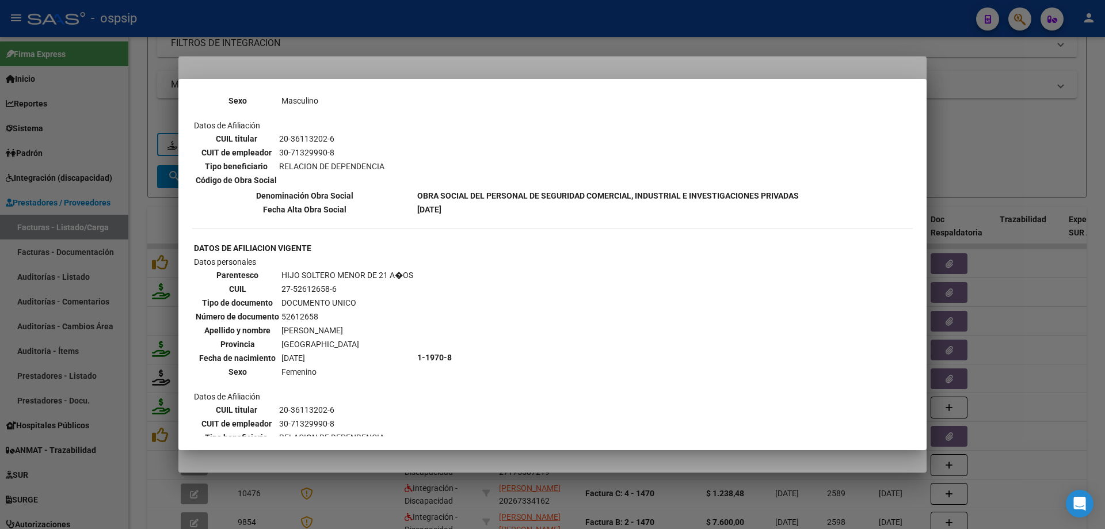
scroll to position [687, 0]
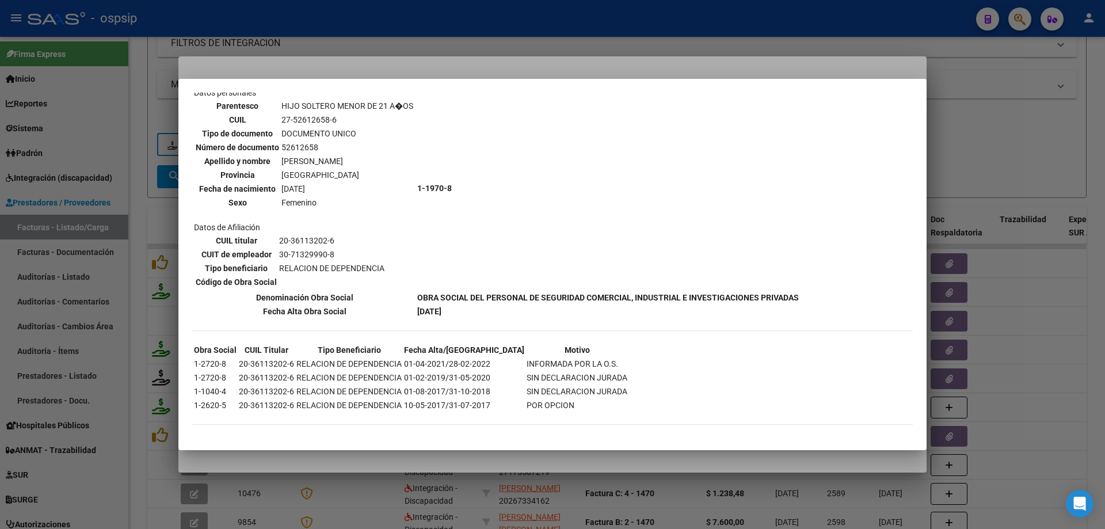
click at [1010, 136] on div at bounding box center [552, 264] width 1105 height 529
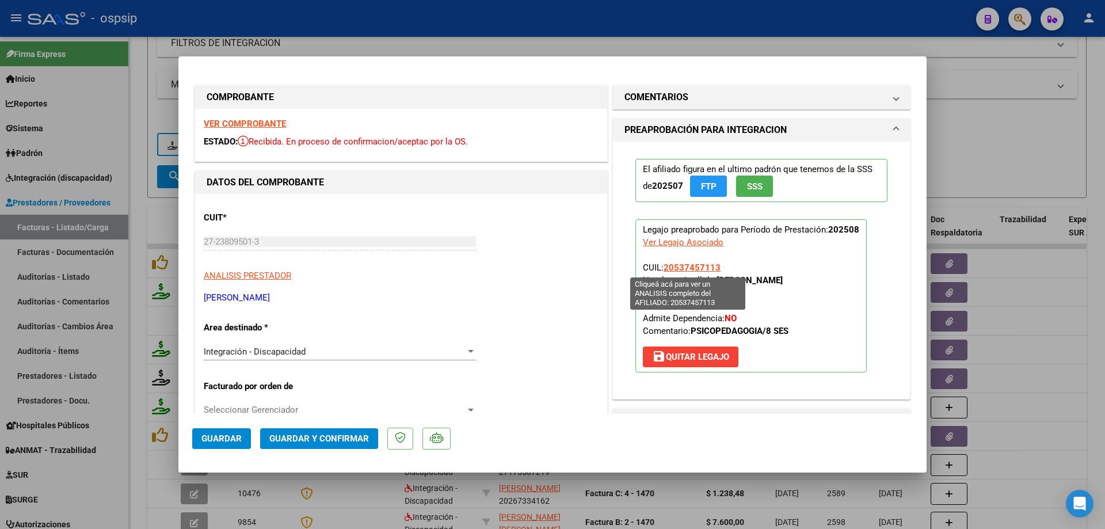
click at [680, 267] on span "20537457113" at bounding box center [692, 268] width 57 height 10
type textarea "20537457113"
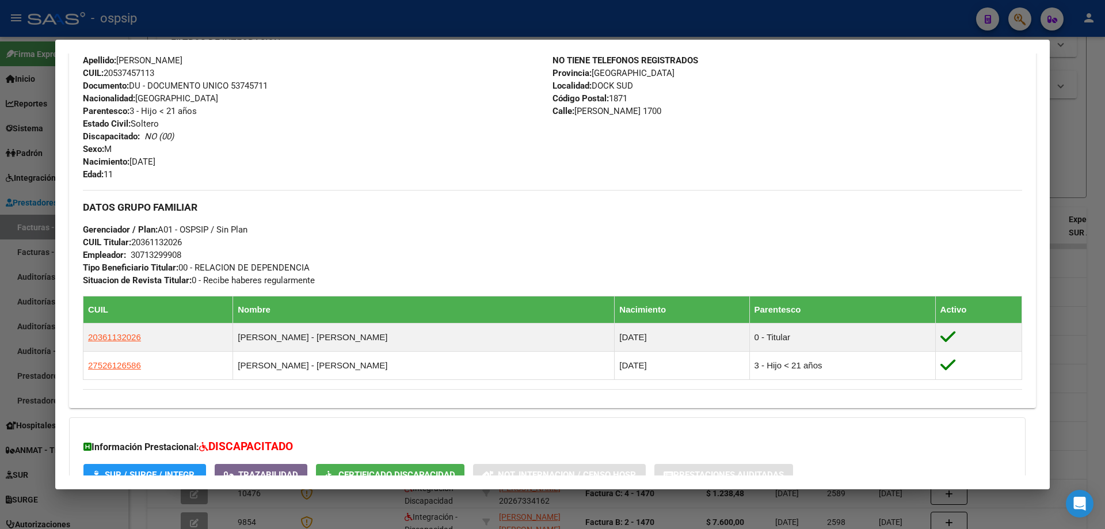
scroll to position [405, 0]
click at [1092, 168] on div at bounding box center [552, 264] width 1105 height 529
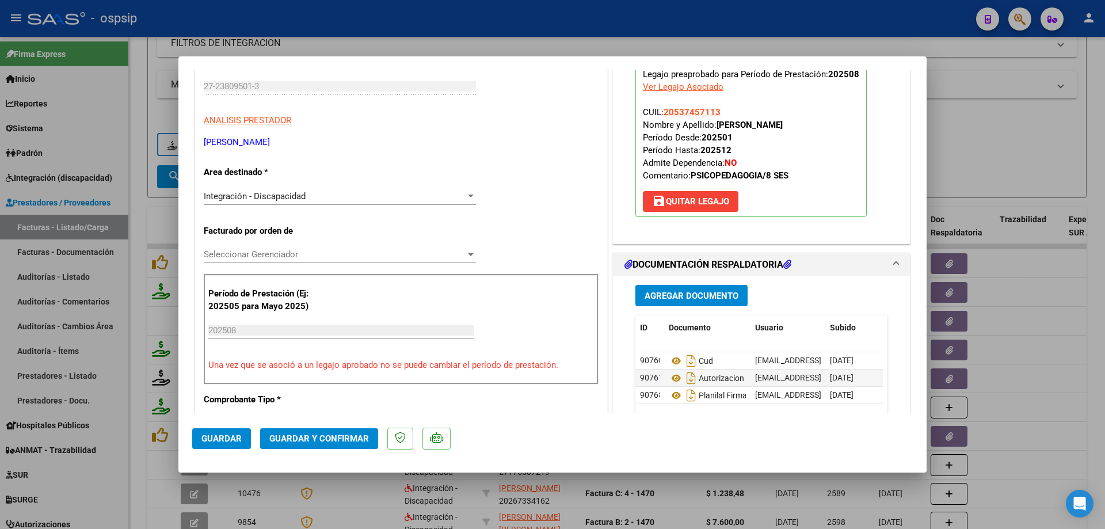
scroll to position [230, 0]
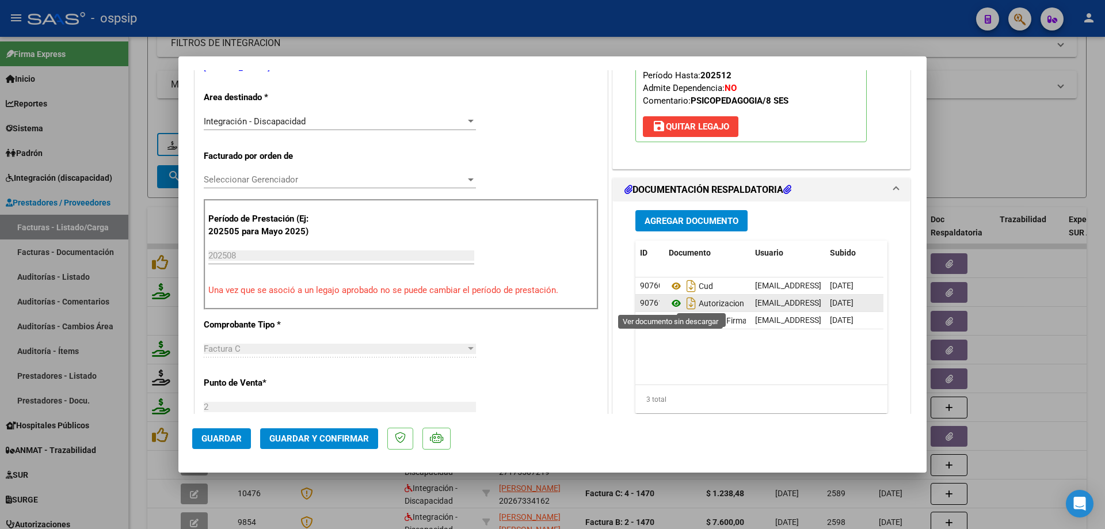
click at [671, 303] on icon at bounding box center [676, 304] width 15 height 14
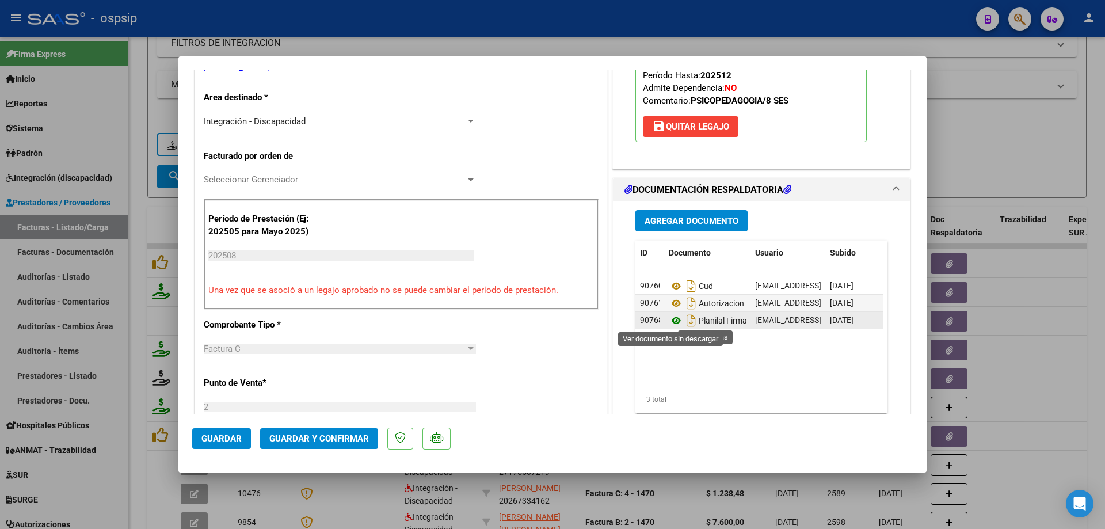
click at [670, 324] on icon at bounding box center [676, 321] width 15 height 14
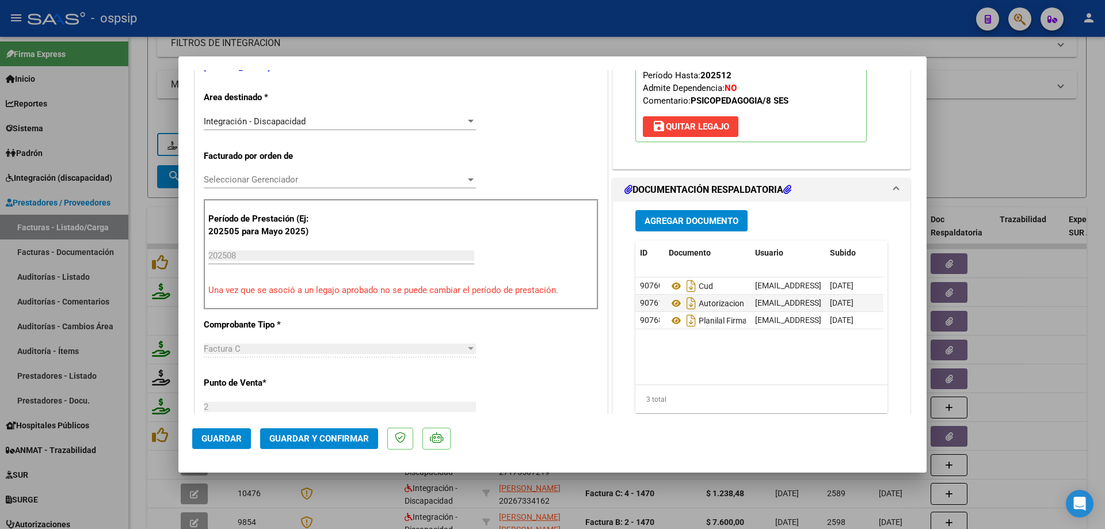
click at [345, 438] on span "Guardar y Confirmar" at bounding box center [319, 439] width 100 height 10
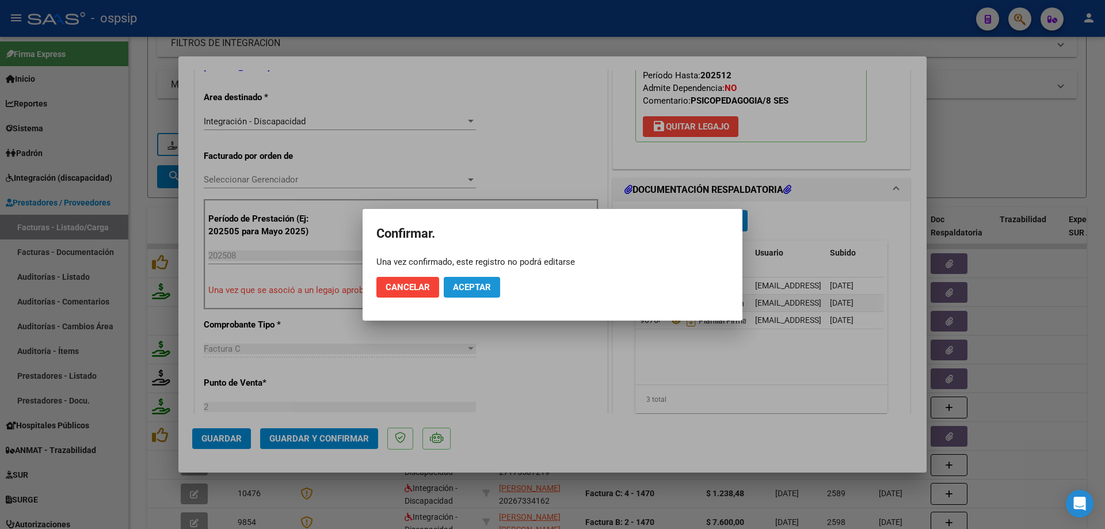
click at [484, 286] on span "Aceptar" at bounding box center [472, 287] width 38 height 10
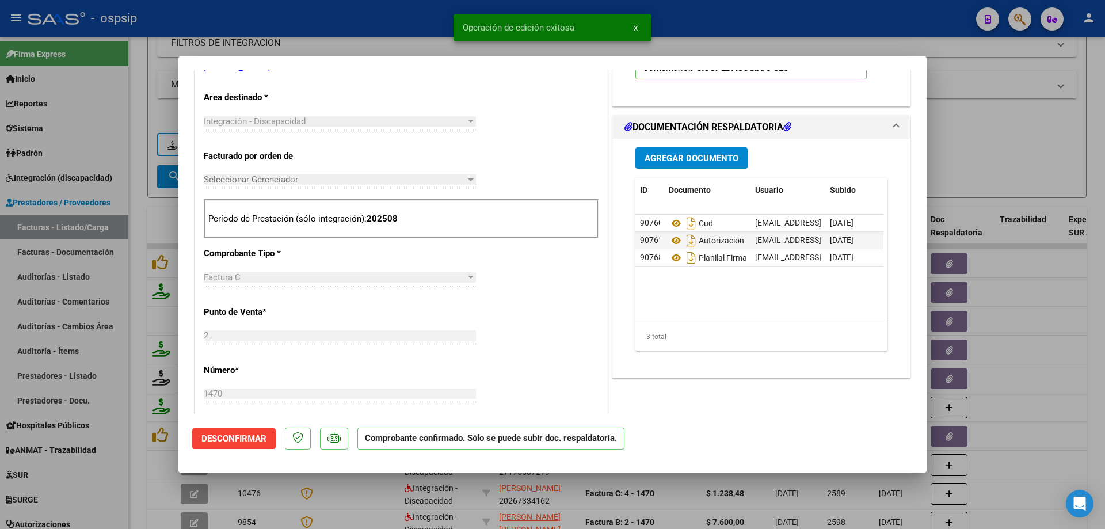
click at [1001, 127] on div at bounding box center [552, 264] width 1105 height 529
type input "$ 0,00"
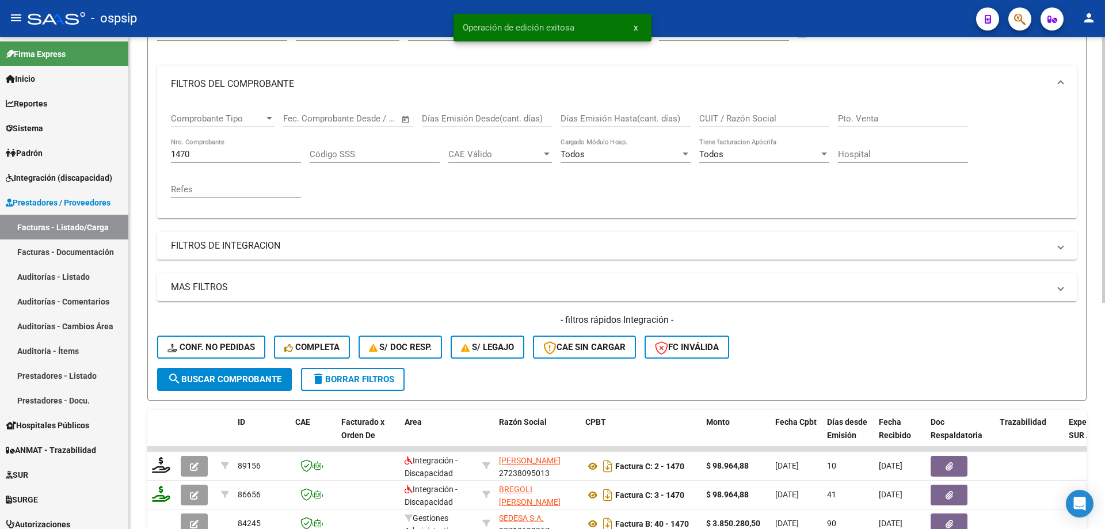
scroll to position [102, 0]
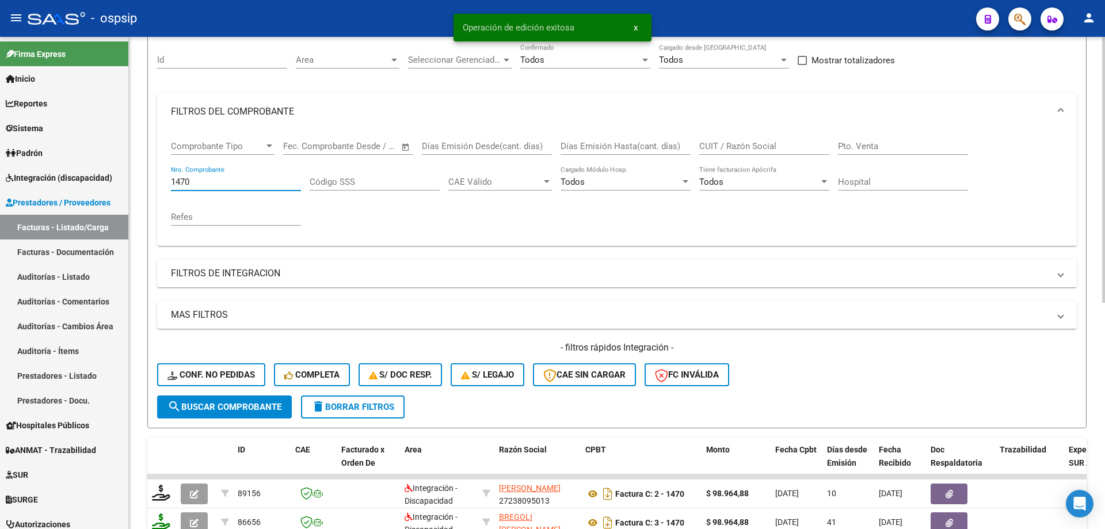
click at [219, 182] on input "1470" at bounding box center [236, 182] width 130 height 10
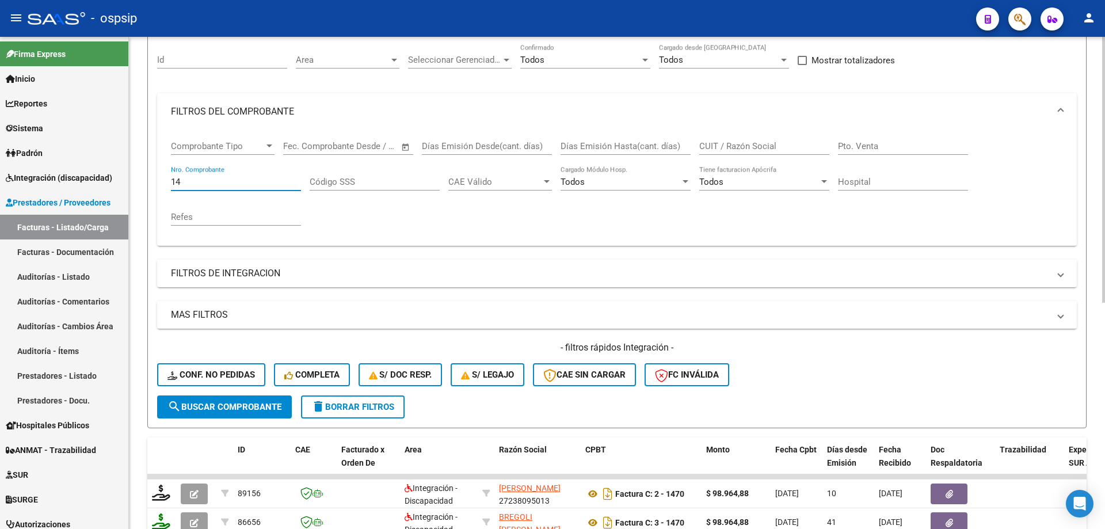
type input "1"
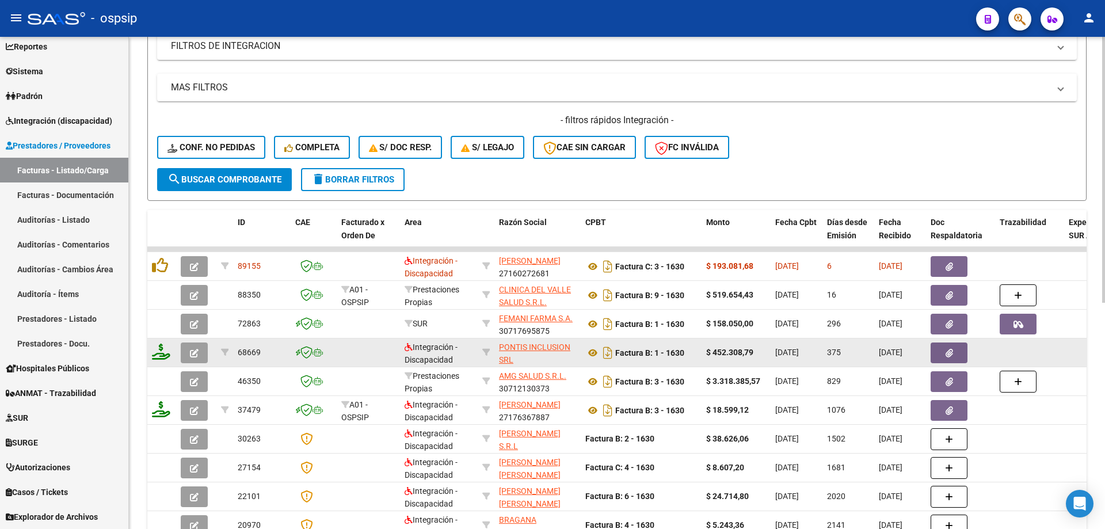
scroll to position [333, 0]
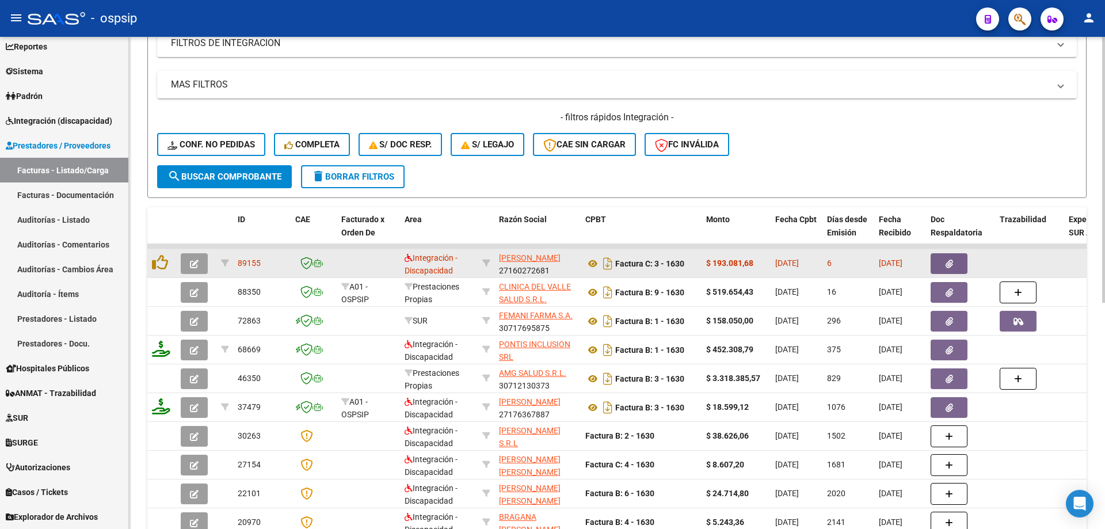
type input "1630"
click at [197, 261] on icon "button" at bounding box center [194, 264] width 9 height 9
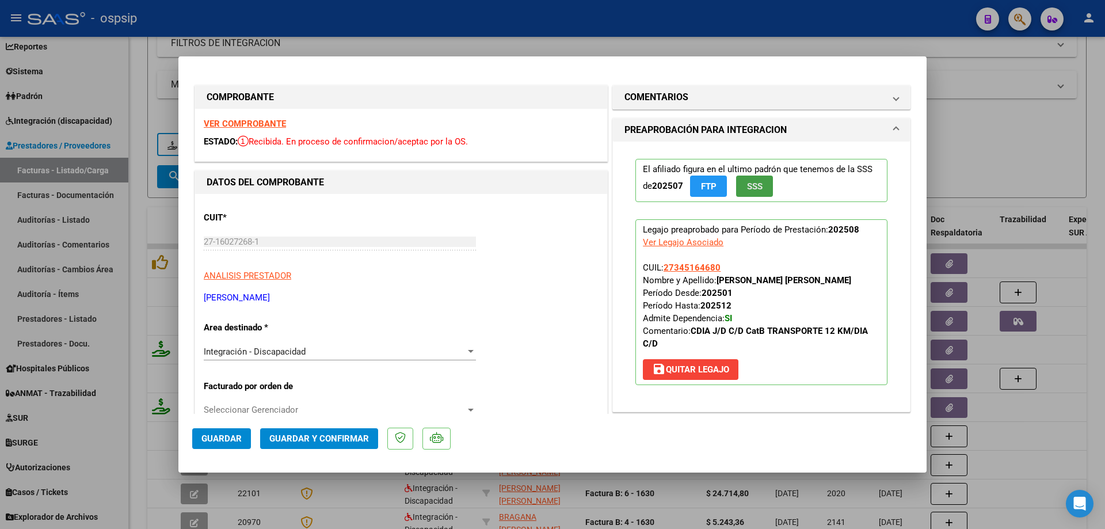
click at [758, 184] on span "SSS" at bounding box center [755, 186] width 16 height 10
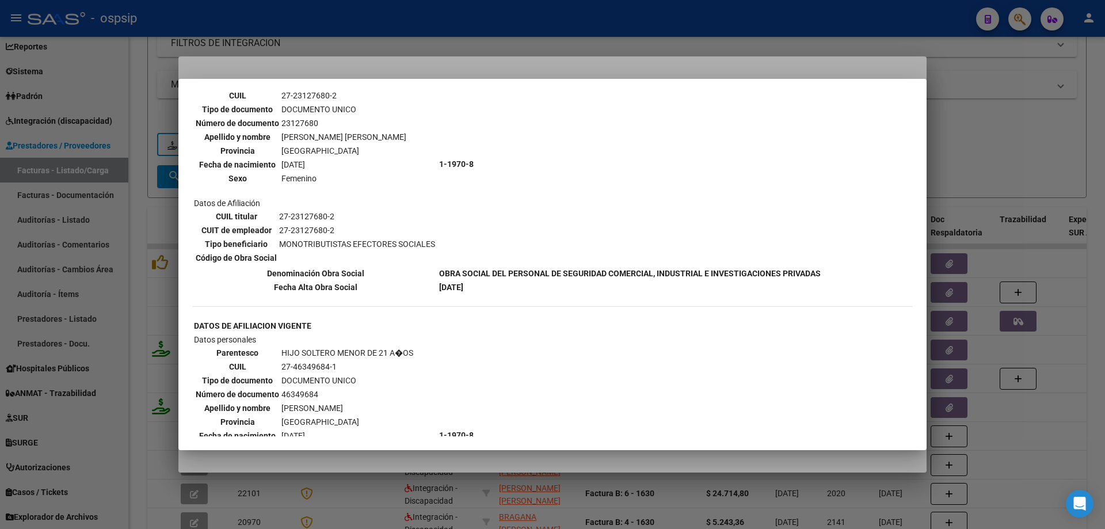
scroll to position [0, 0]
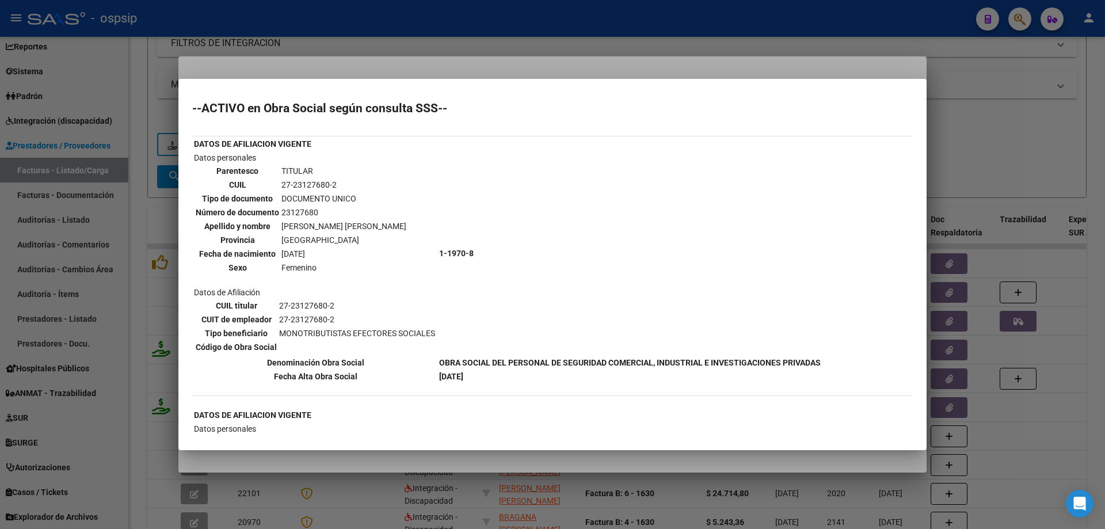
click at [970, 150] on div at bounding box center [552, 264] width 1105 height 529
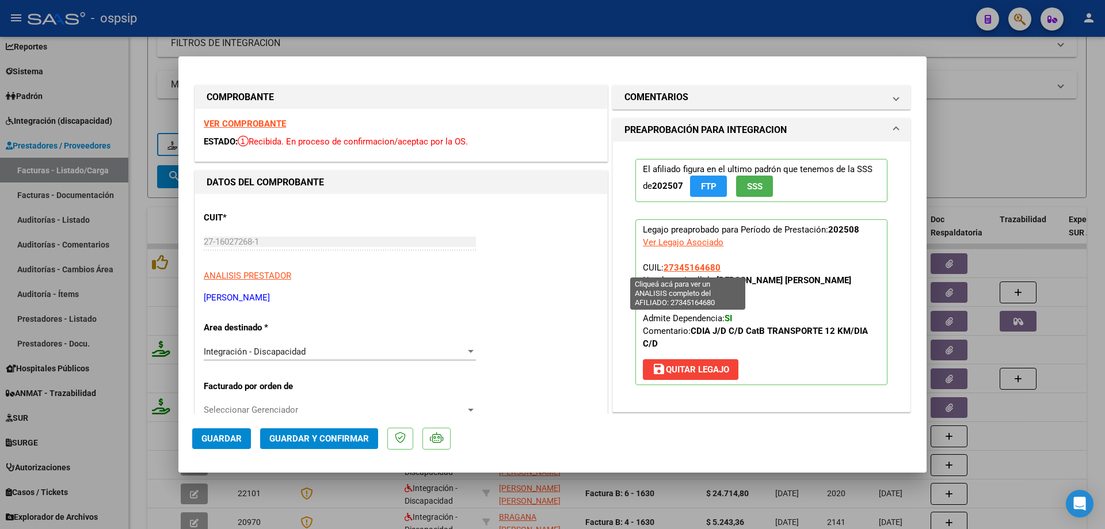
click at [685, 267] on span "27345164680" at bounding box center [692, 268] width 57 height 10
type textarea "27345164680"
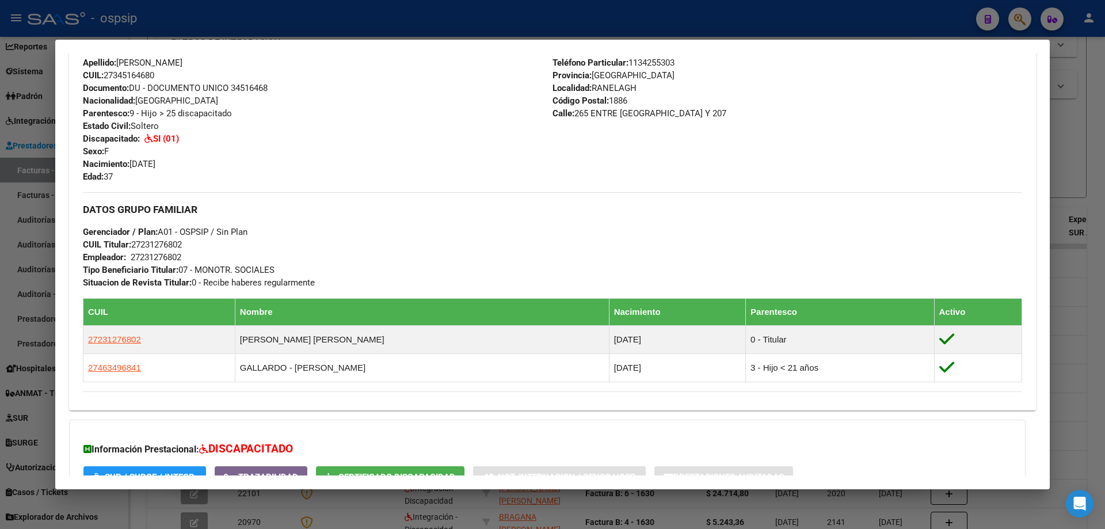
scroll to position [520, 0]
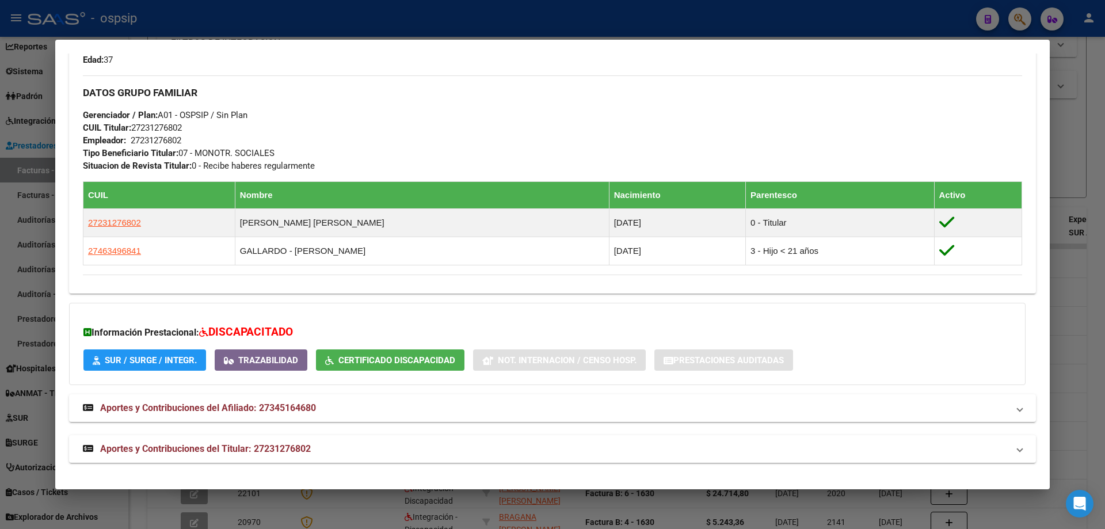
click at [1067, 185] on div at bounding box center [552, 264] width 1105 height 529
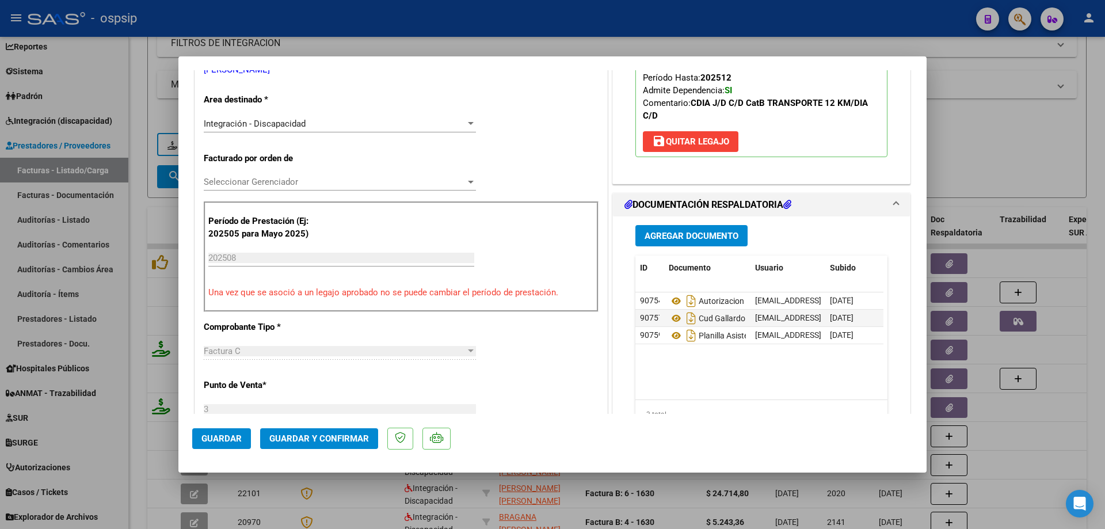
scroll to position [288, 0]
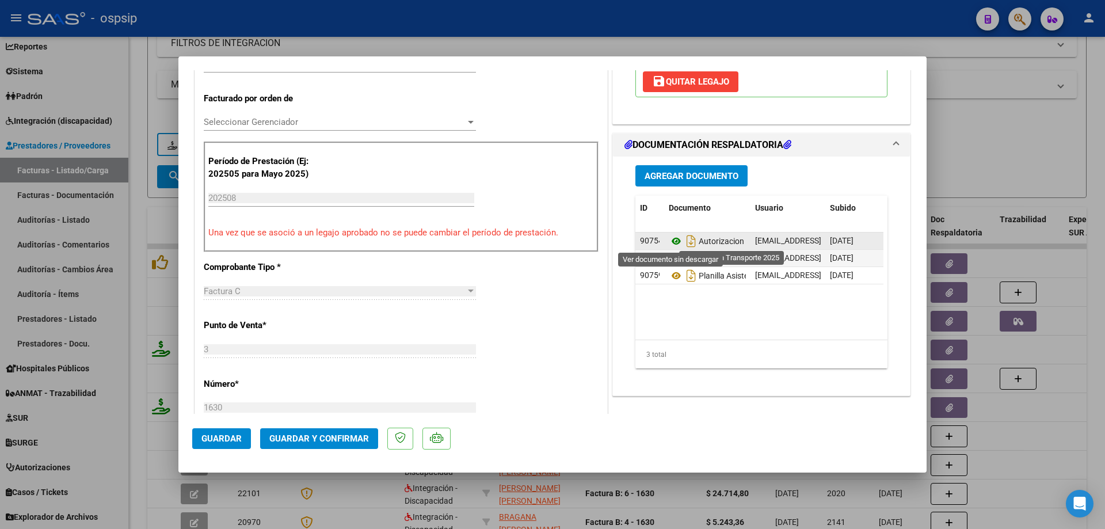
click at [672, 237] on icon at bounding box center [676, 241] width 15 height 14
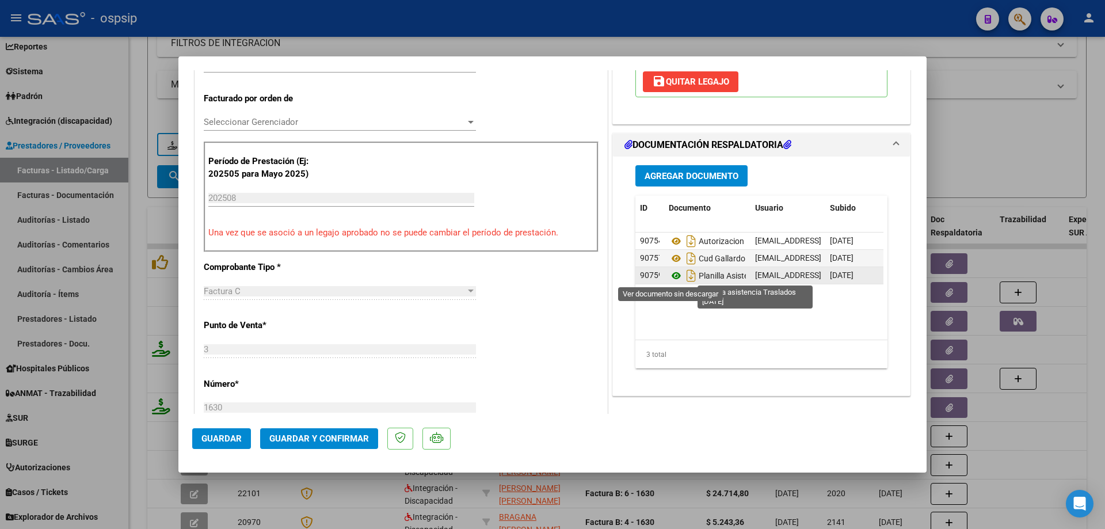
click at [672, 274] on icon at bounding box center [676, 276] width 15 height 14
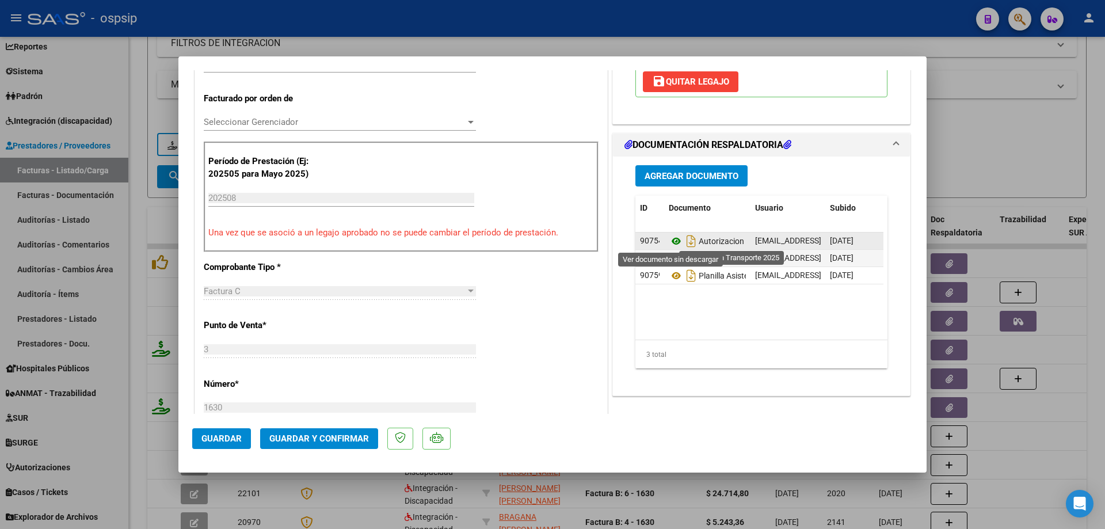
click at [674, 240] on icon at bounding box center [676, 241] width 15 height 14
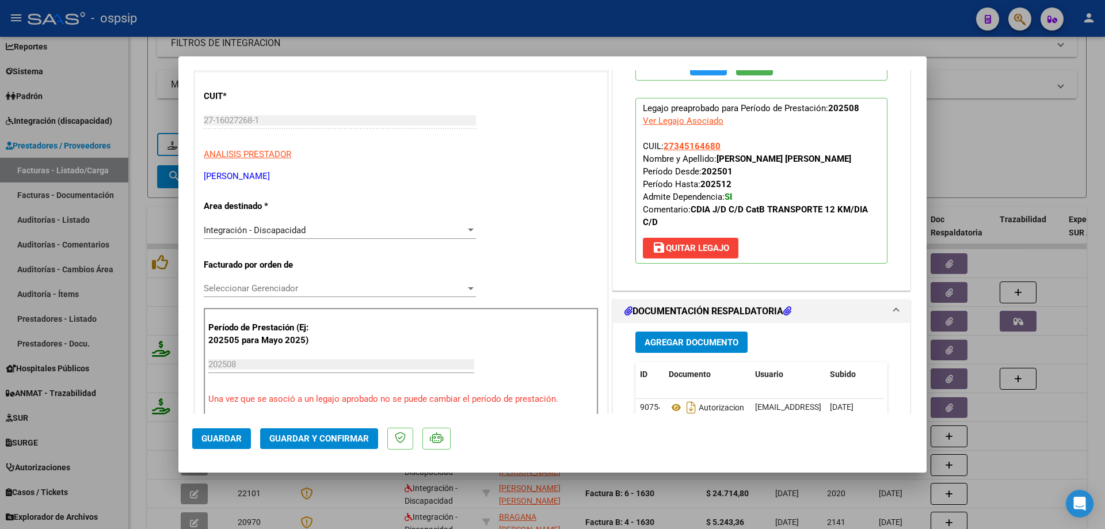
scroll to position [115, 0]
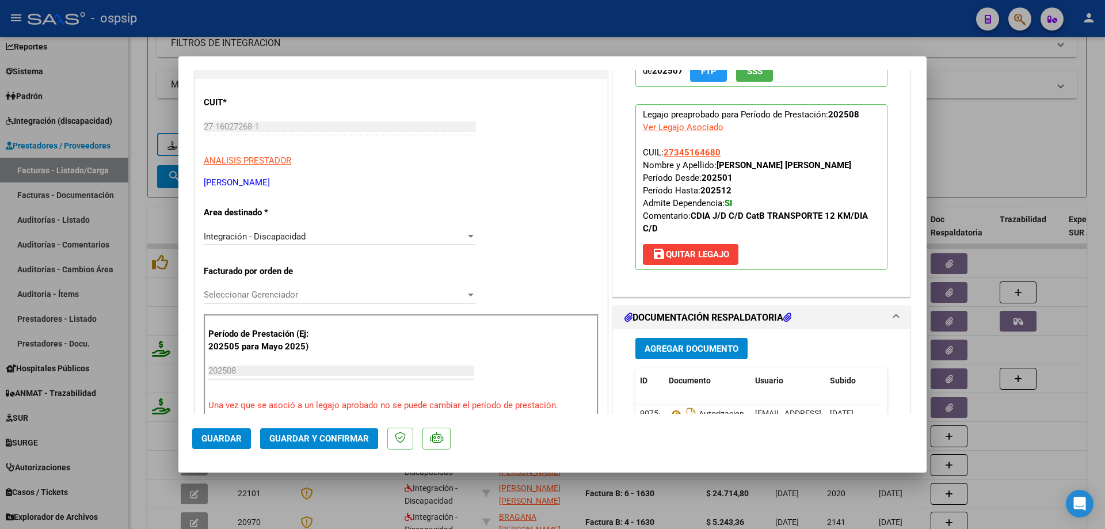
click at [314, 437] on span "Guardar y Confirmar" at bounding box center [319, 439] width 100 height 10
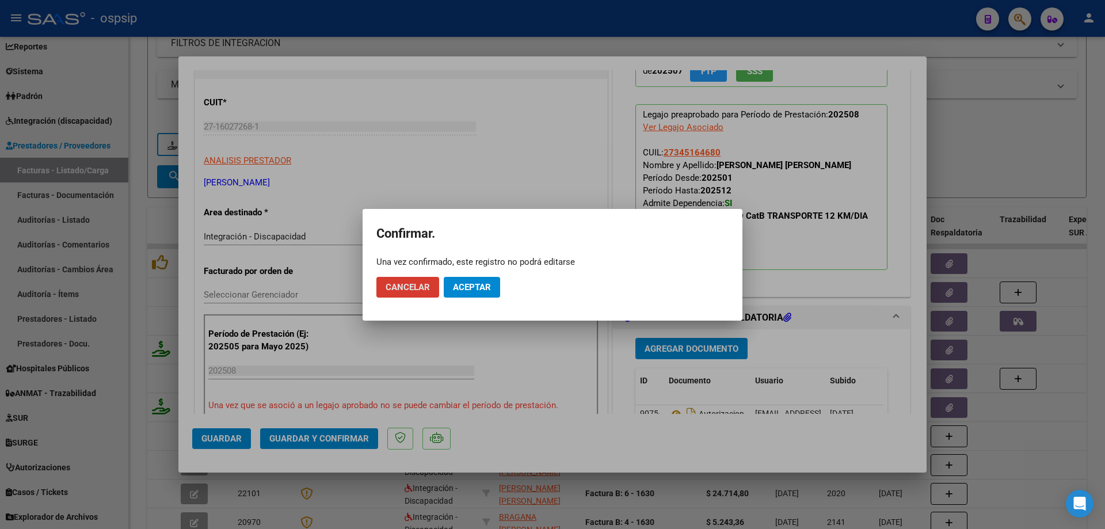
click at [480, 282] on span "Aceptar" at bounding box center [472, 287] width 38 height 10
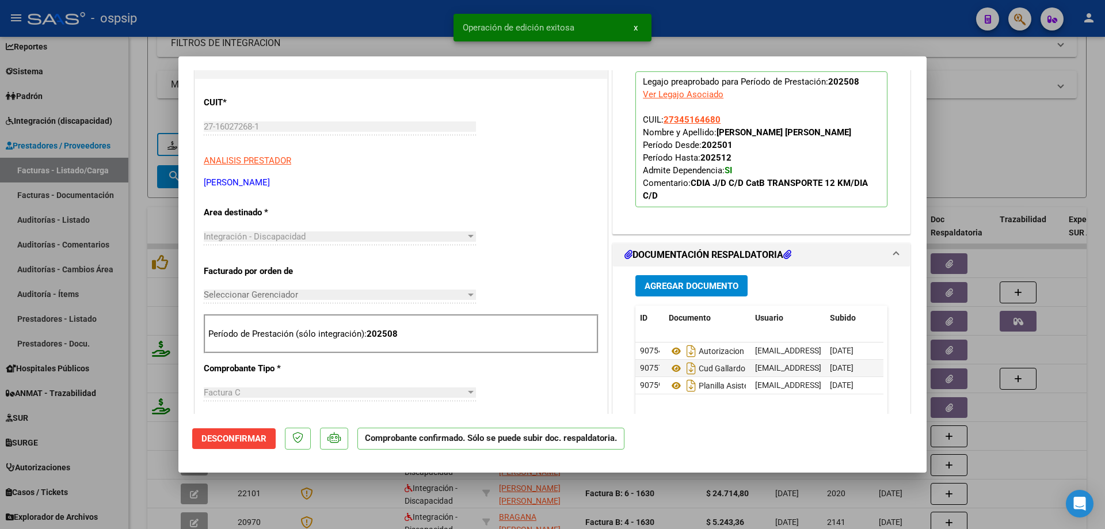
click at [968, 147] on div at bounding box center [552, 264] width 1105 height 529
type input "$ 0,00"
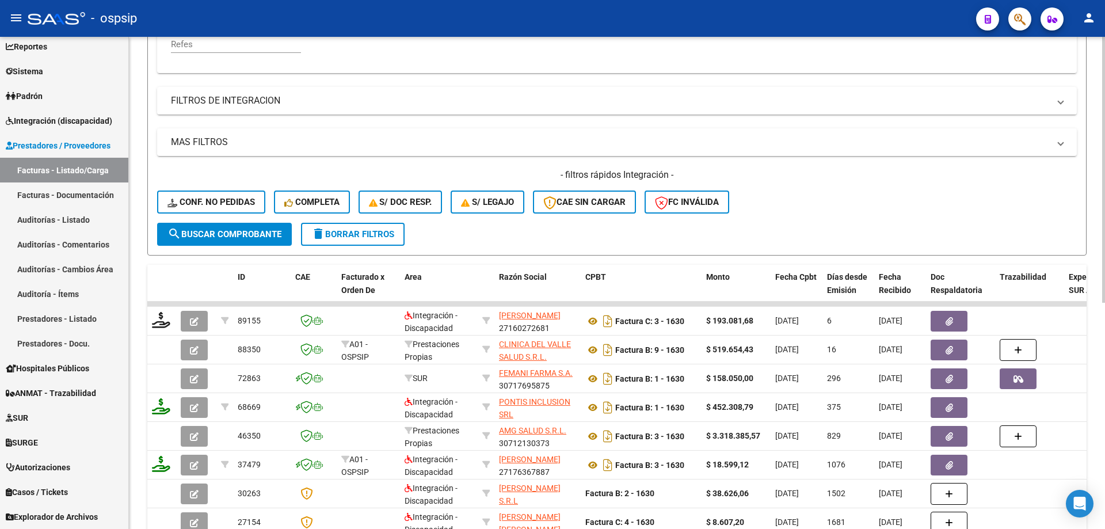
scroll to position [160, 0]
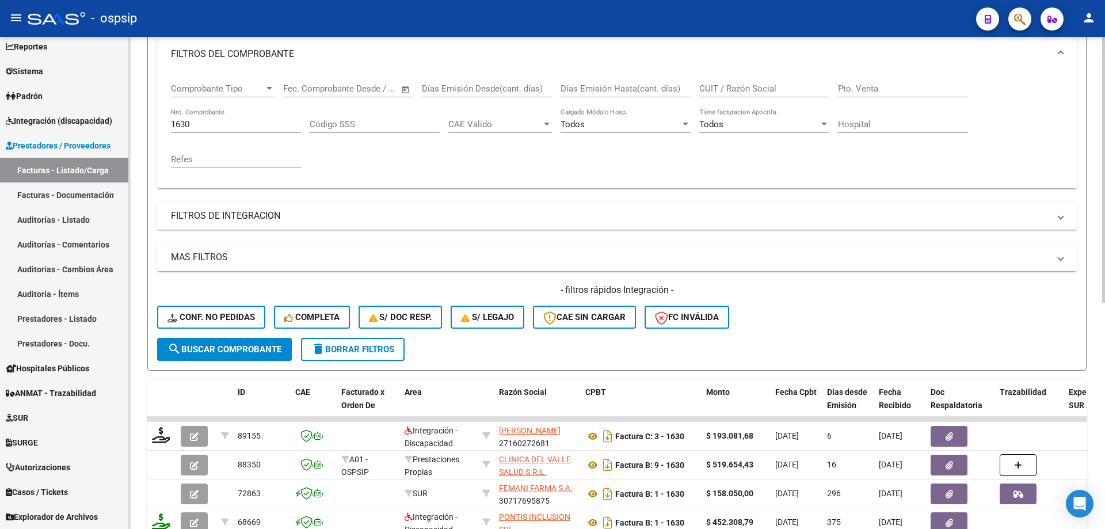
click at [203, 132] on div "1630 Nro. Comprobante" at bounding box center [236, 120] width 130 height 25
type input "1"
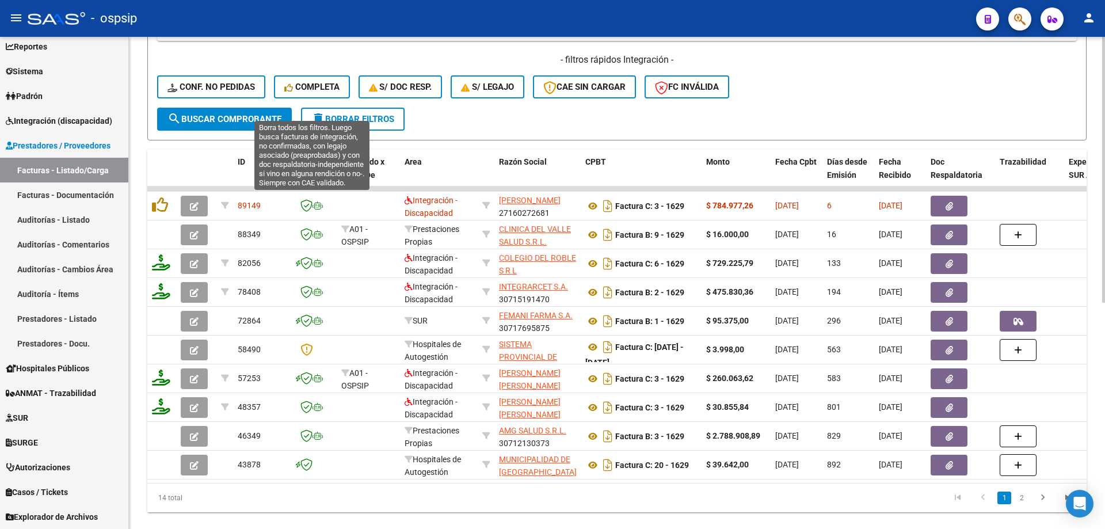
scroll to position [419, 0]
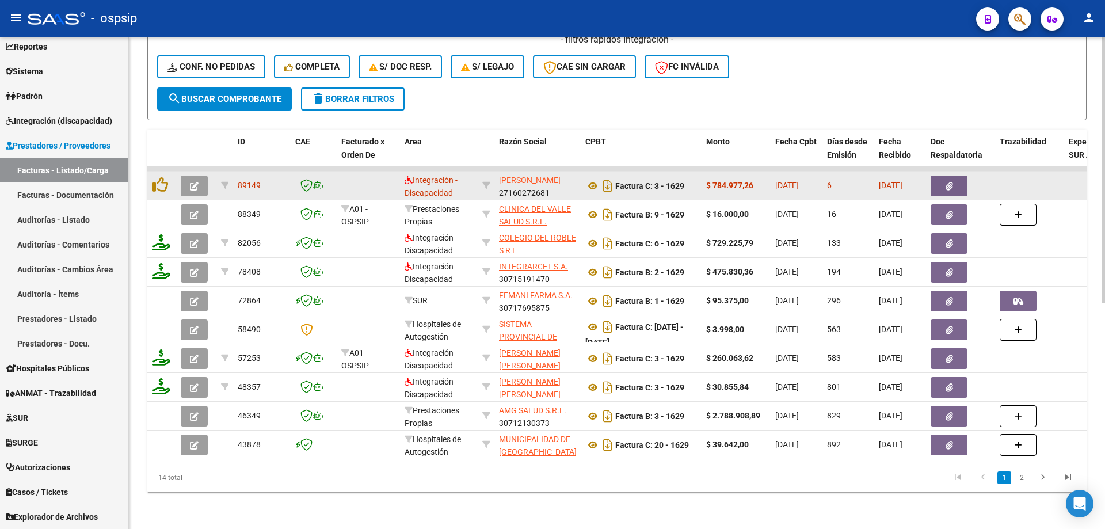
click at [199, 176] on button "button" at bounding box center [194, 186] width 27 height 21
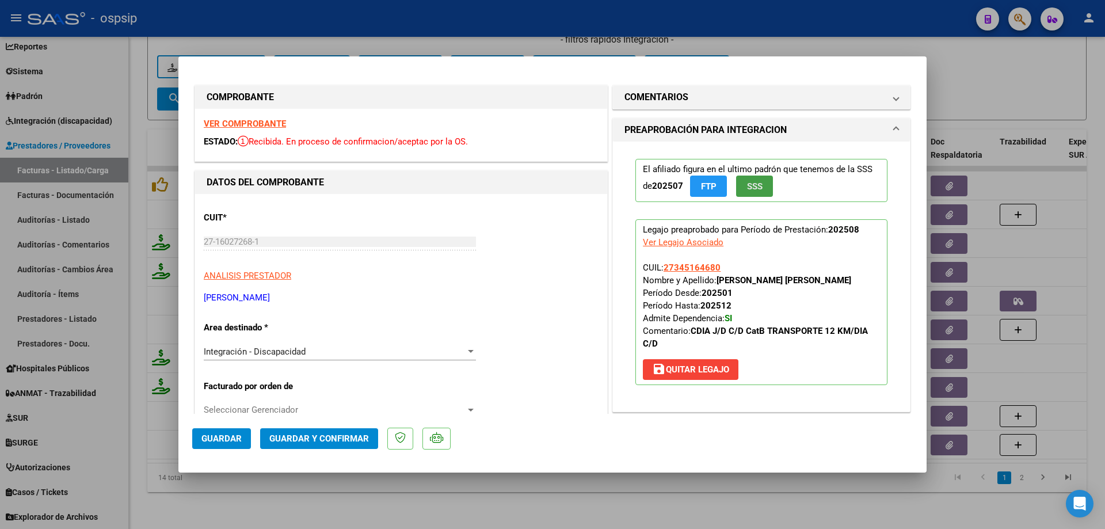
click at [755, 188] on span "SSS" at bounding box center [755, 186] width 16 height 10
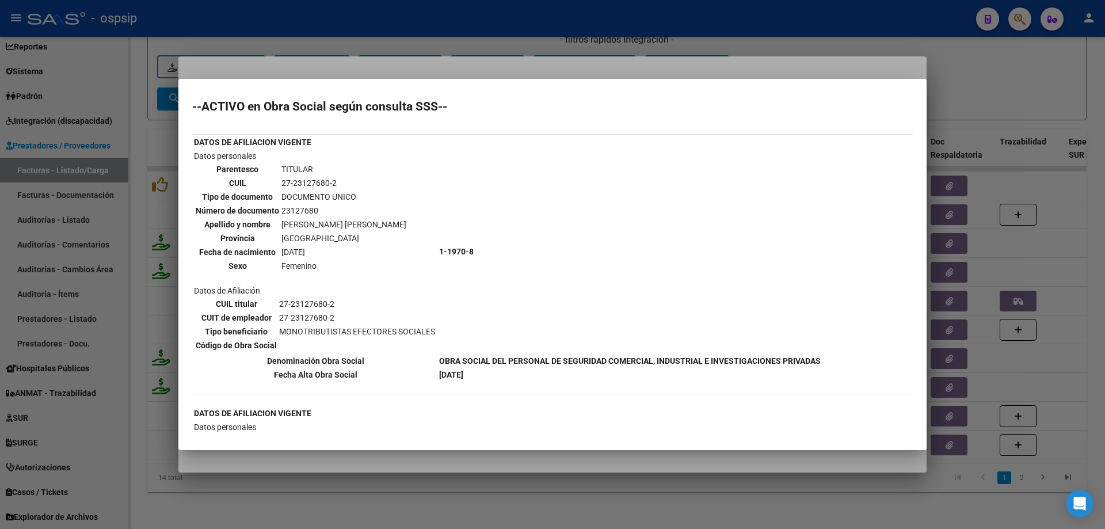
scroll to position [0, 0]
click at [1020, 82] on div at bounding box center [552, 264] width 1105 height 529
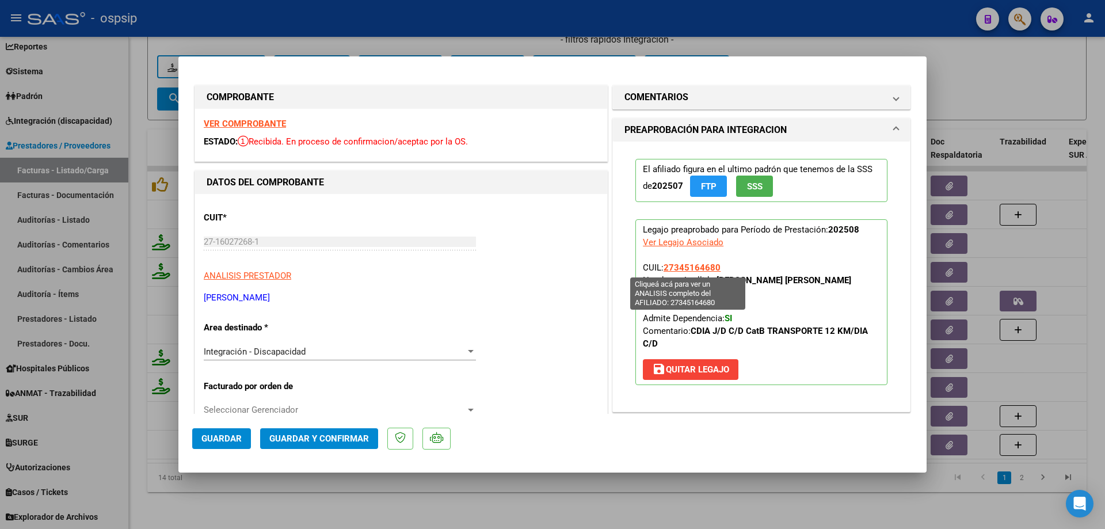
click at [685, 270] on span "27345164680" at bounding box center [692, 268] width 57 height 10
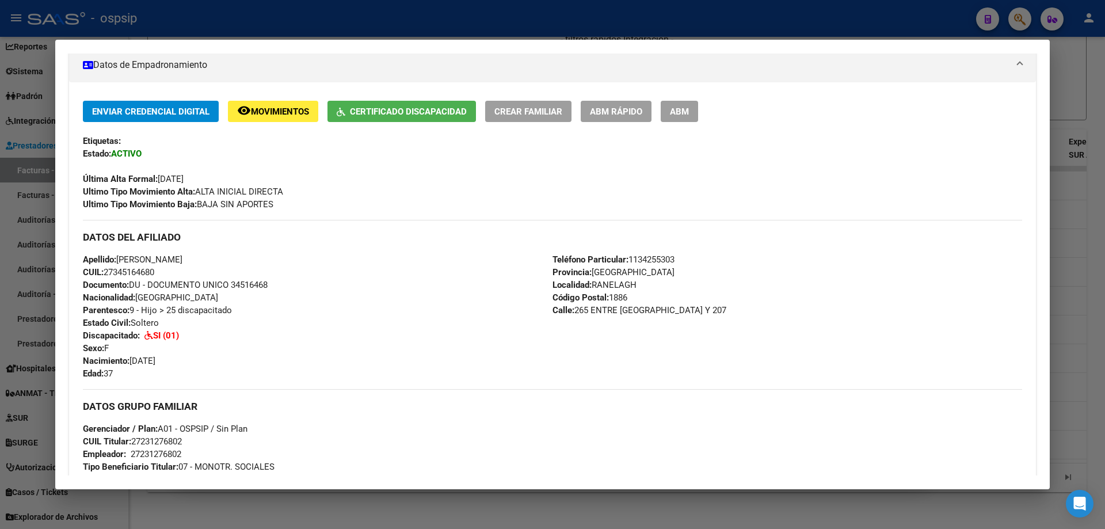
scroll to position [59, 0]
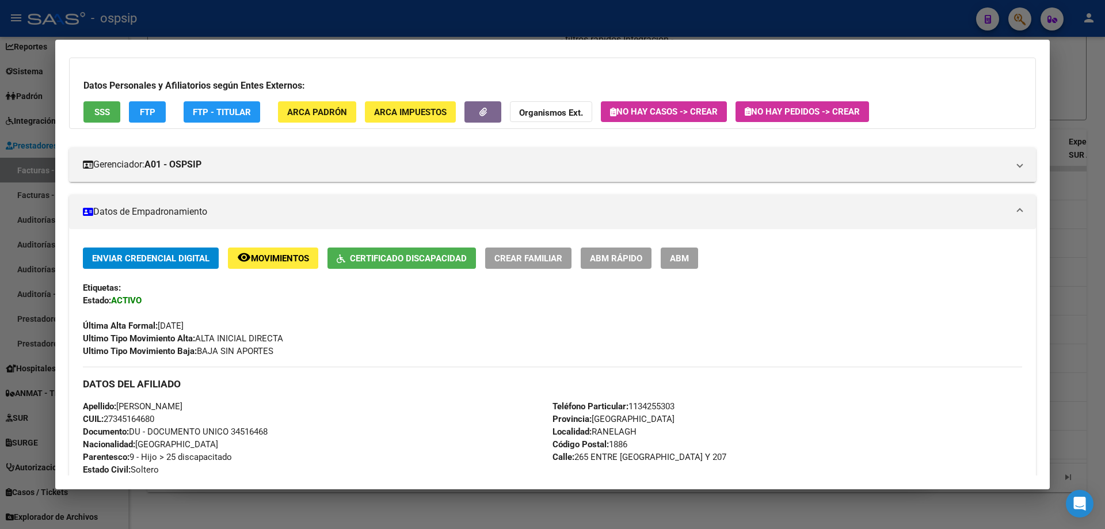
click at [1084, 90] on div at bounding box center [552, 264] width 1105 height 529
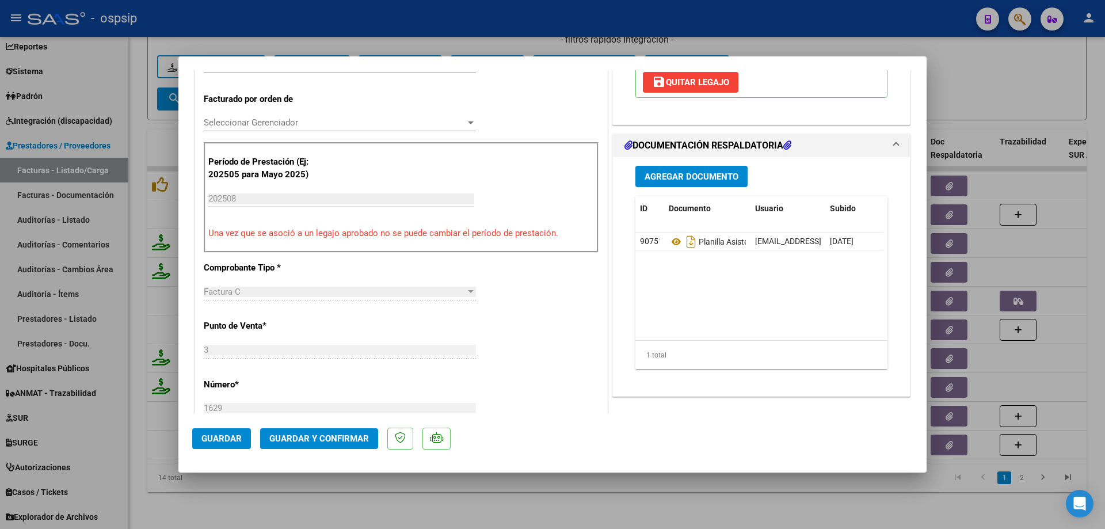
scroll to position [288, 0]
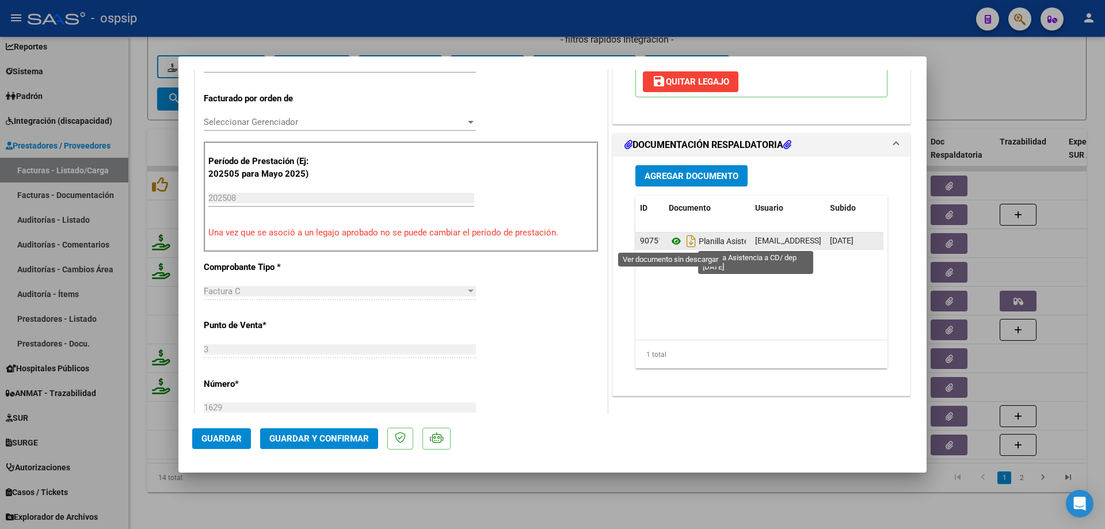
click at [670, 242] on icon at bounding box center [676, 241] width 15 height 14
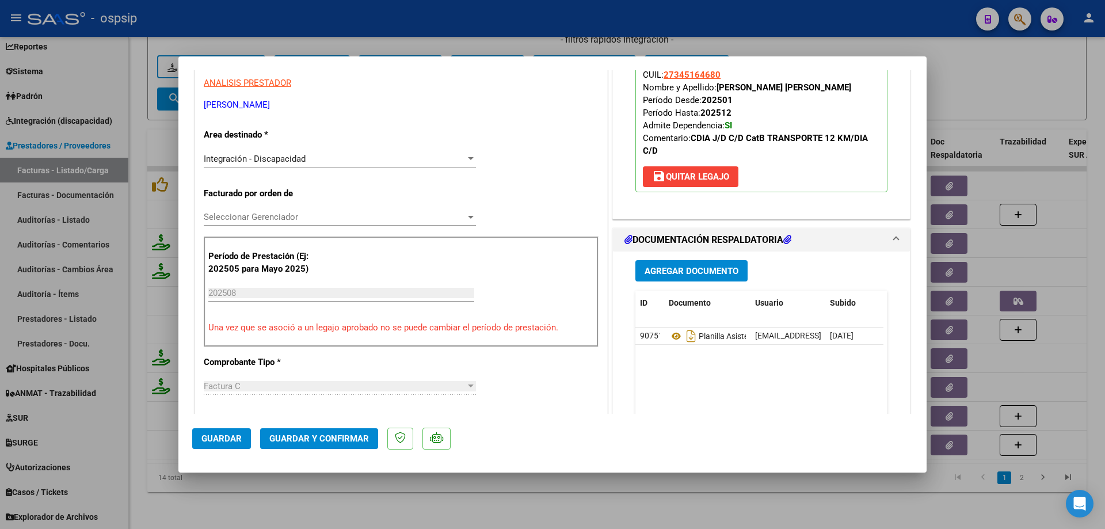
scroll to position [58, 0]
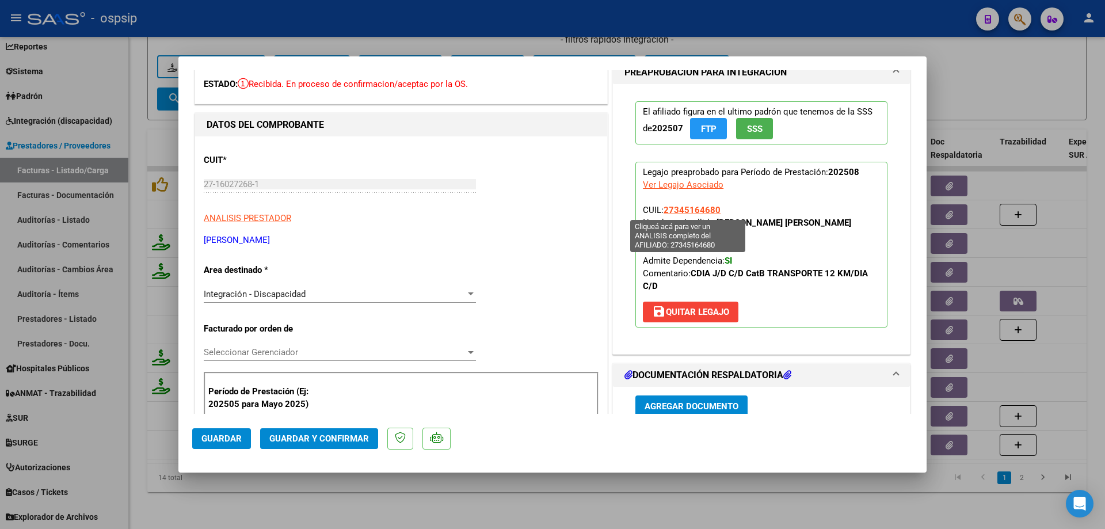
drag, startPoint x: 718, startPoint y: 207, endPoint x: 662, endPoint y: 207, distance: 56.4
click at [662, 207] on p "Legajo preaprobado para Período de Prestación: 202508 Ver Legajo Asociado CUIL:…" at bounding box center [762, 245] width 252 height 166
copy span "27345164680"
click at [327, 446] on button "Guardar y Confirmar" at bounding box center [319, 438] width 118 height 21
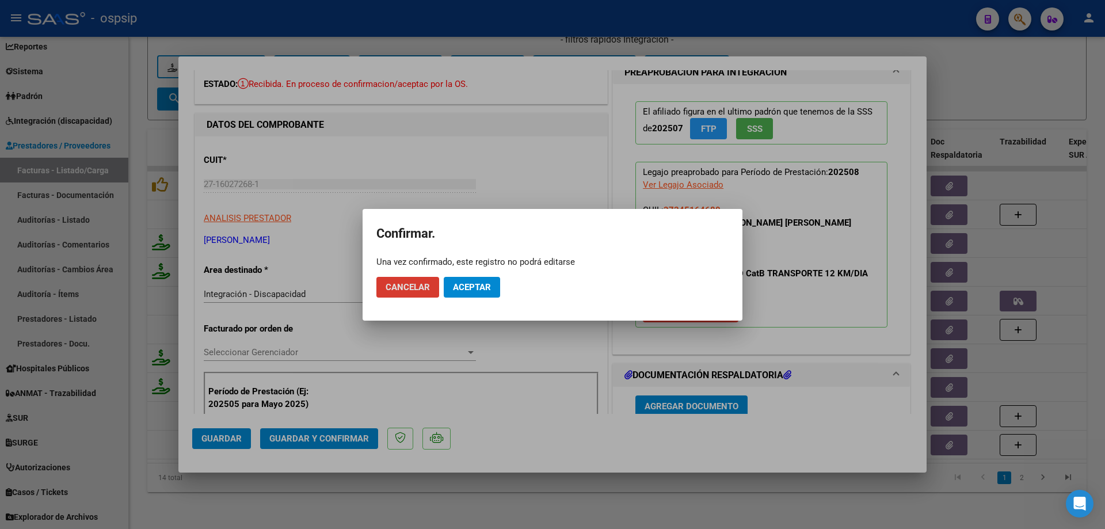
click at [469, 290] on span "Aceptar" at bounding box center [472, 287] width 38 height 10
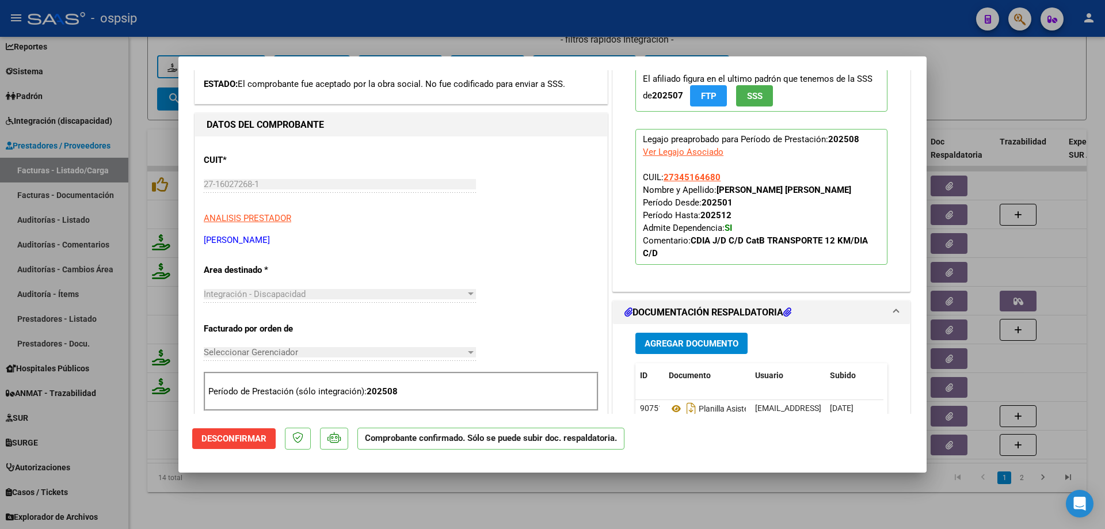
click at [983, 61] on div at bounding box center [552, 264] width 1105 height 529
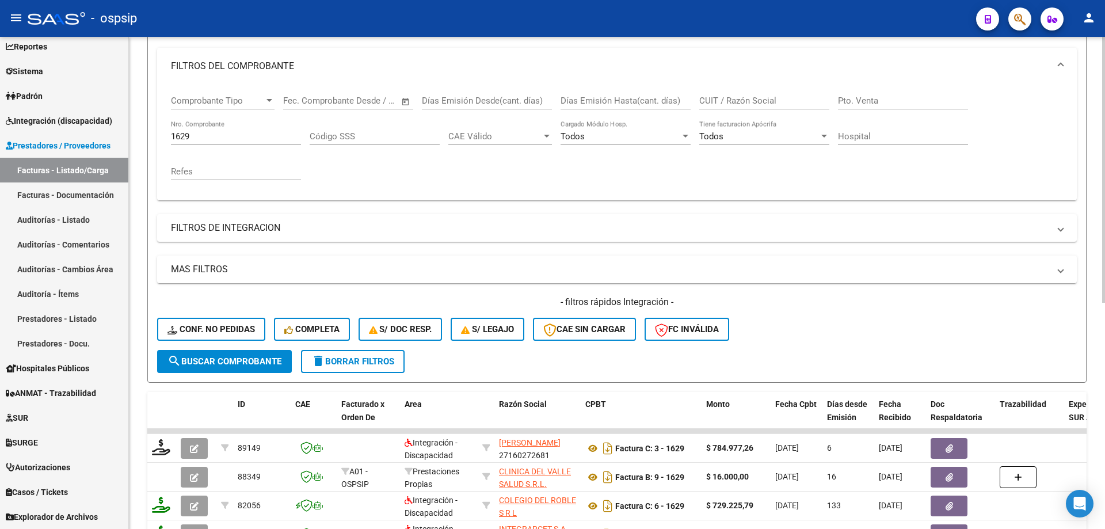
scroll to position [74, 0]
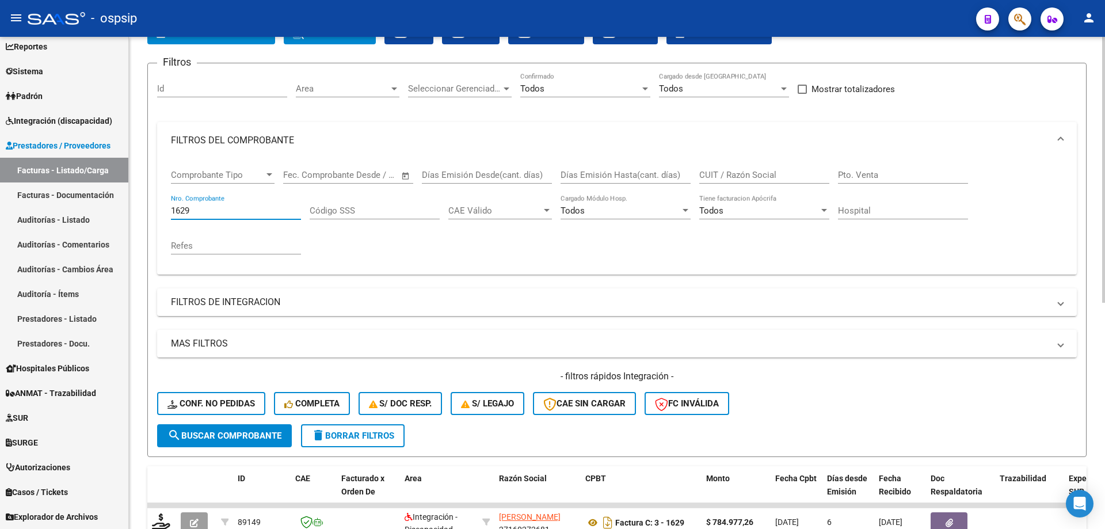
click at [212, 210] on input "1629" at bounding box center [236, 211] width 130 height 10
type input "1"
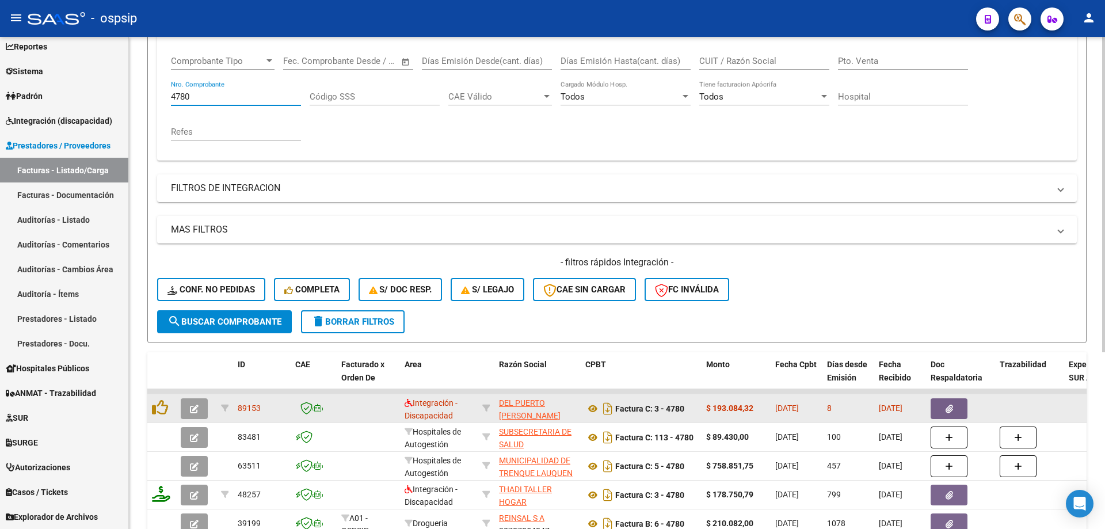
scroll to position [246, 0]
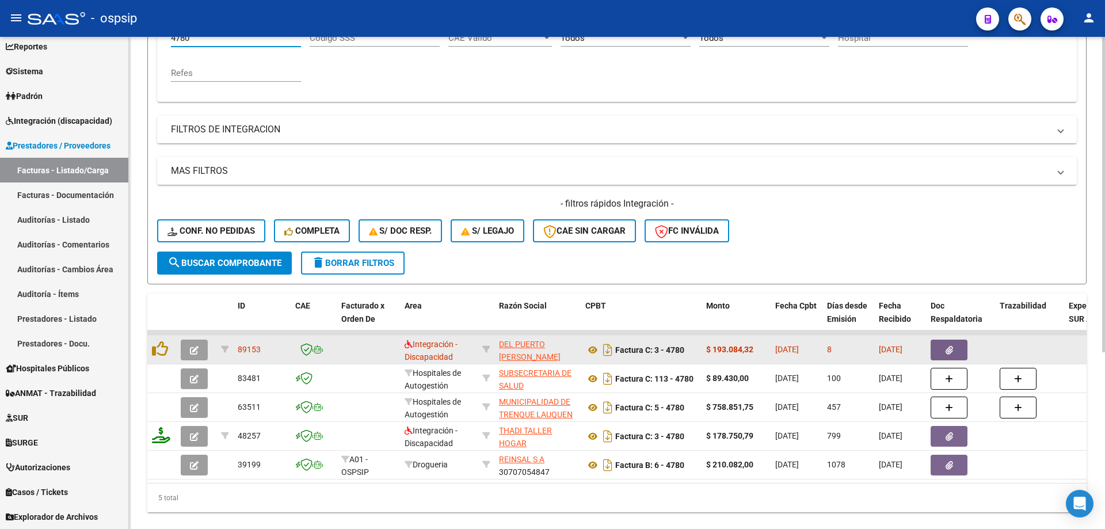
type input "4780"
click at [195, 349] on icon "button" at bounding box center [194, 350] width 9 height 9
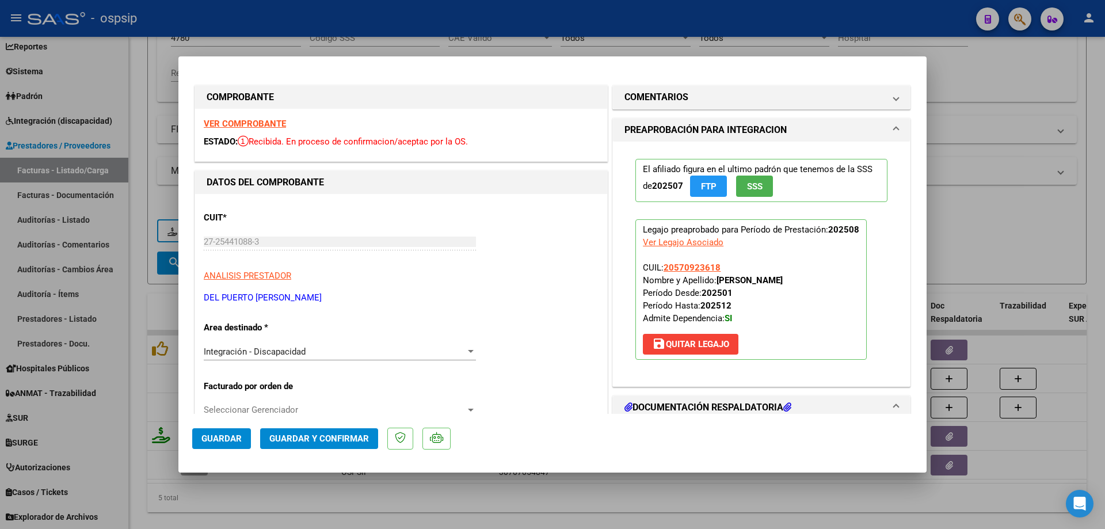
click at [750, 183] on span "SSS" at bounding box center [755, 186] width 16 height 10
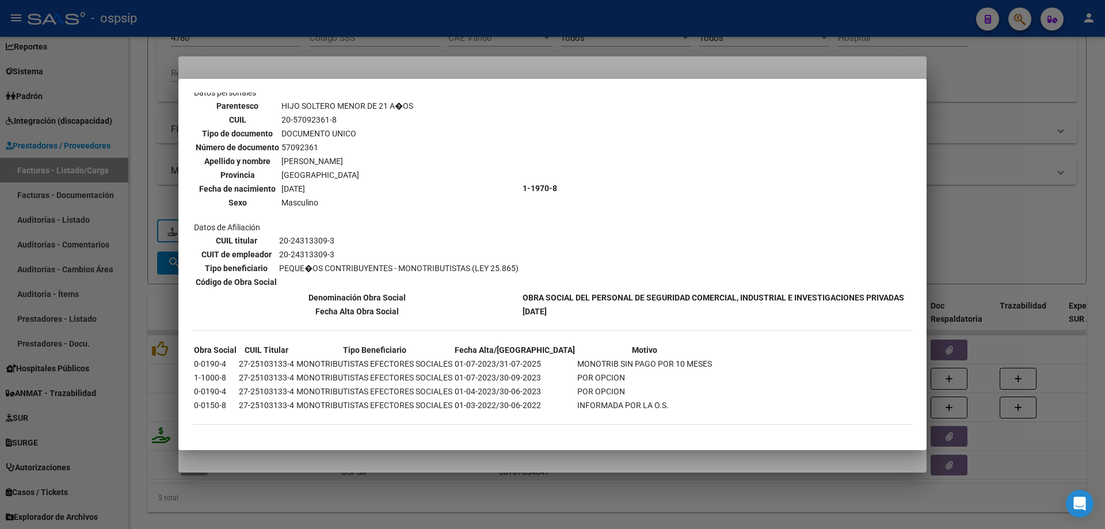
scroll to position [405, 0]
click at [1063, 226] on div at bounding box center [552, 264] width 1105 height 529
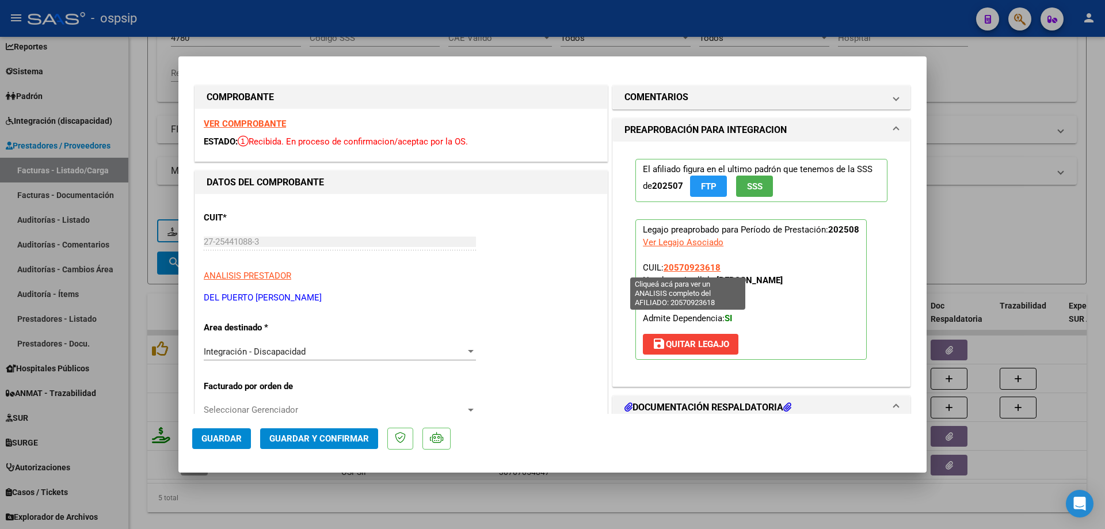
click at [690, 263] on span "20570923618" at bounding box center [692, 268] width 57 height 10
type textarea "20570923618"
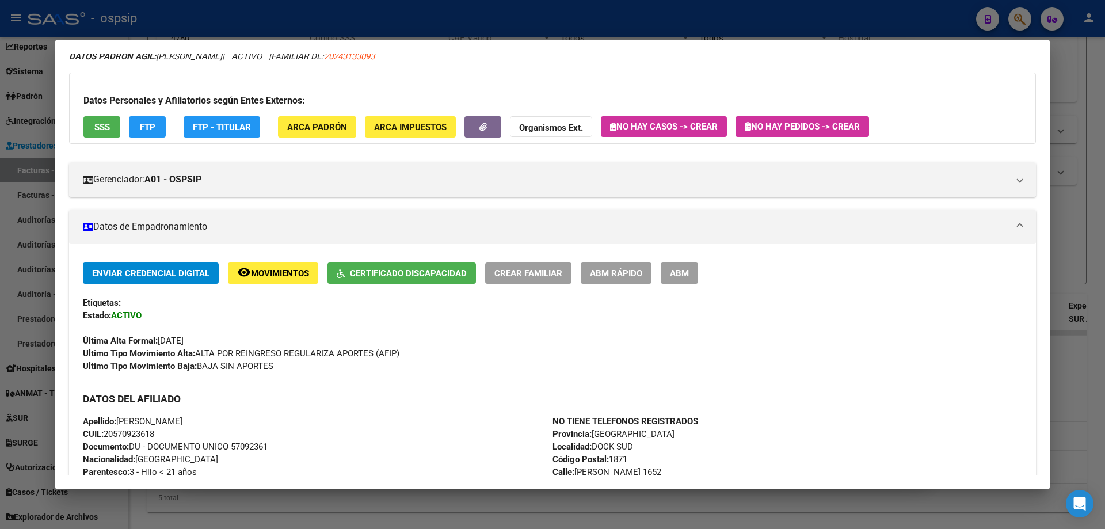
scroll to position [0, 0]
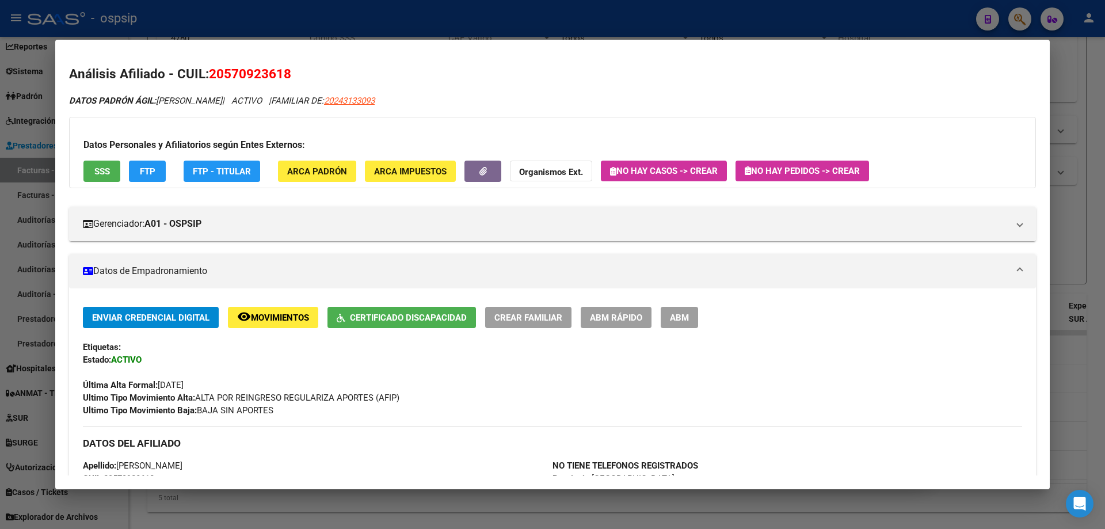
click at [1080, 200] on div at bounding box center [552, 264] width 1105 height 529
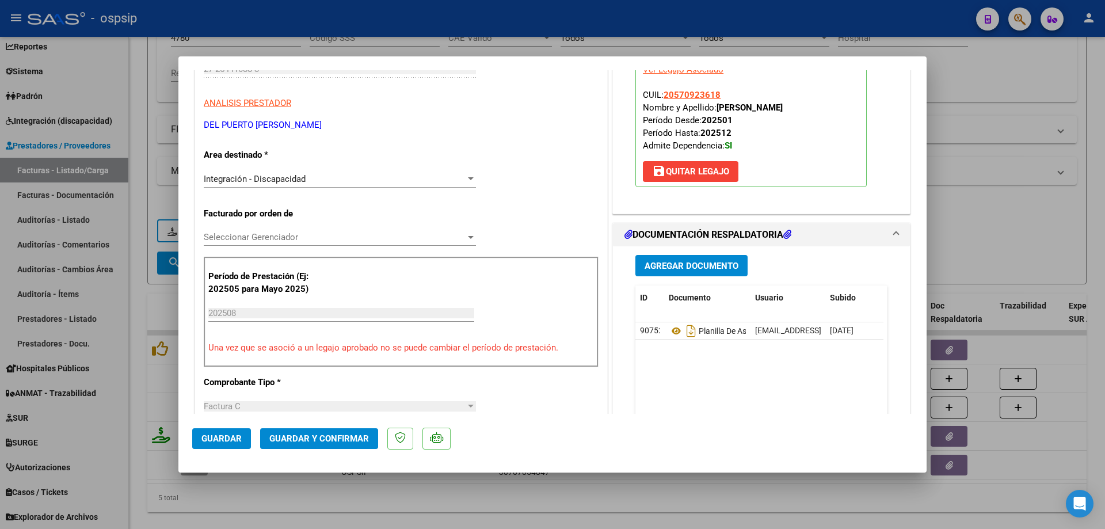
scroll to position [230, 0]
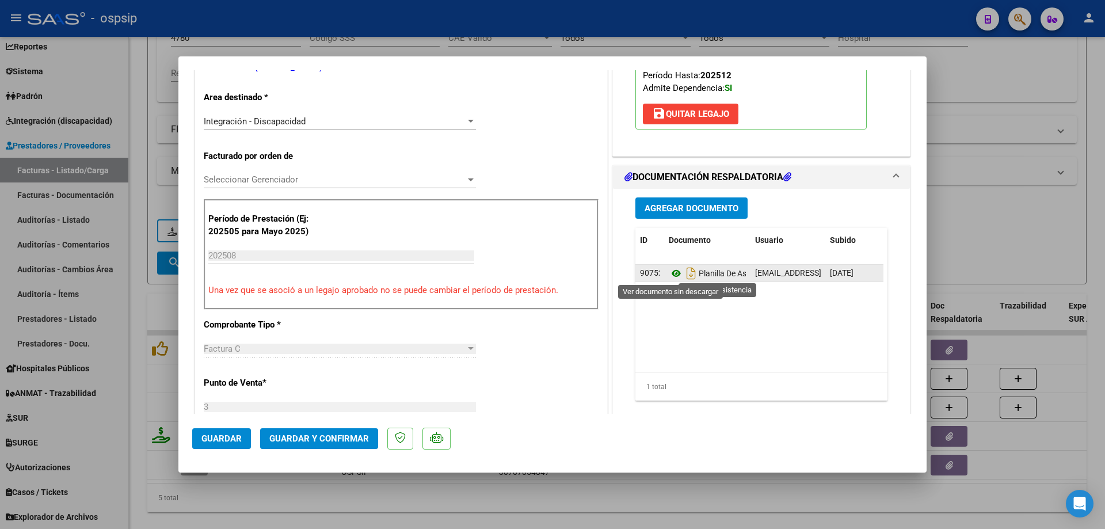
click at [670, 276] on icon at bounding box center [676, 274] width 15 height 14
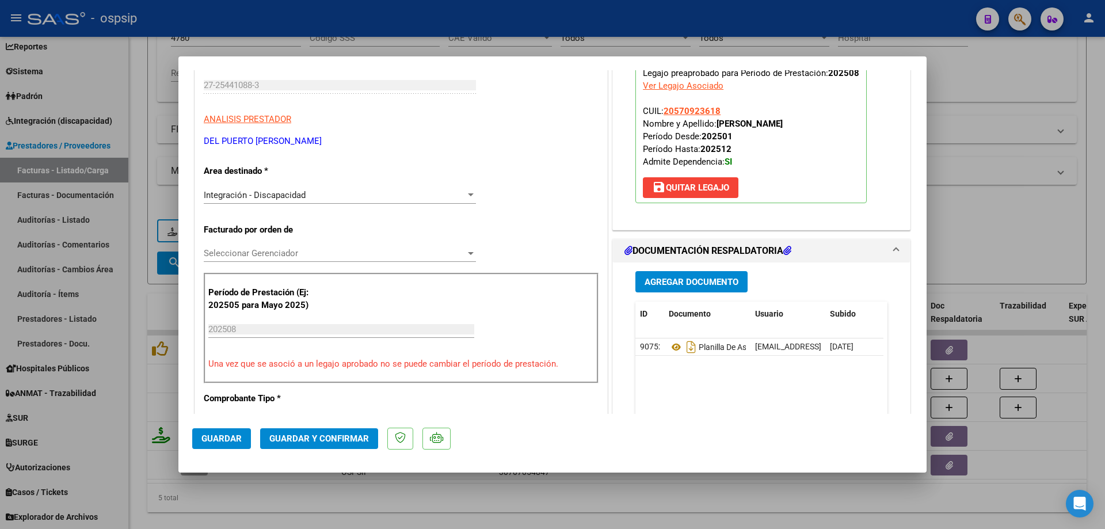
scroll to position [115, 0]
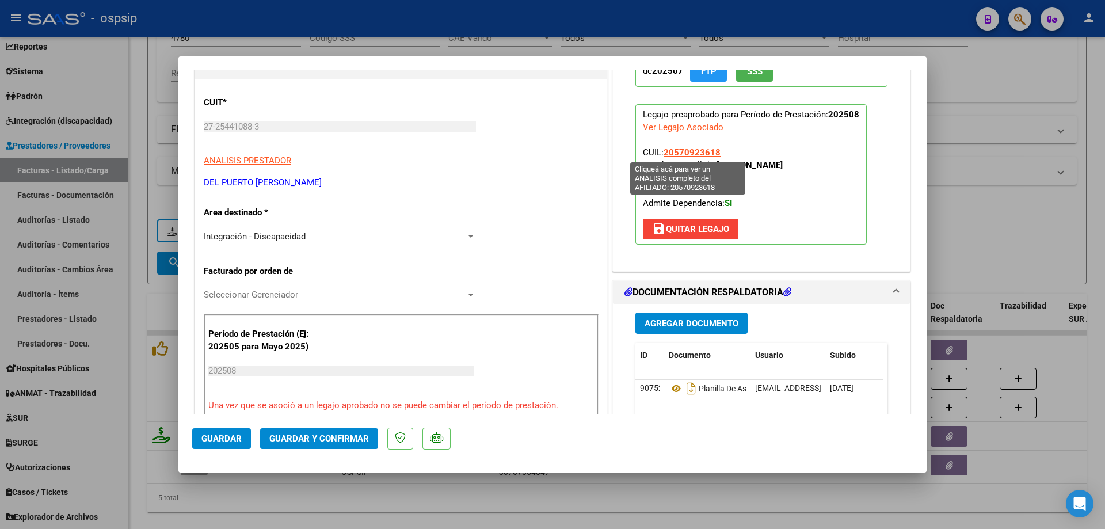
drag, startPoint x: 720, startPoint y: 150, endPoint x: 662, endPoint y: 150, distance: 58.2
click at [662, 150] on p "Legajo preaprobado para Período de Prestación: 202508 Ver Legajo Asociado CUIL:…" at bounding box center [751, 174] width 231 height 140
copy span "20570923618"
click at [332, 430] on button "Guardar y Confirmar" at bounding box center [319, 438] width 118 height 21
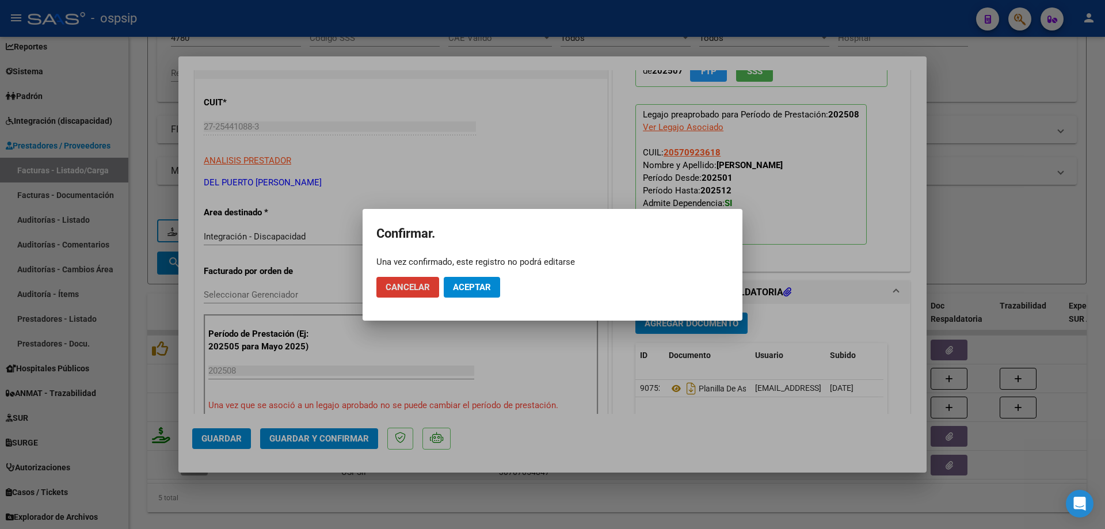
click at [470, 277] on button "Aceptar" at bounding box center [472, 287] width 56 height 21
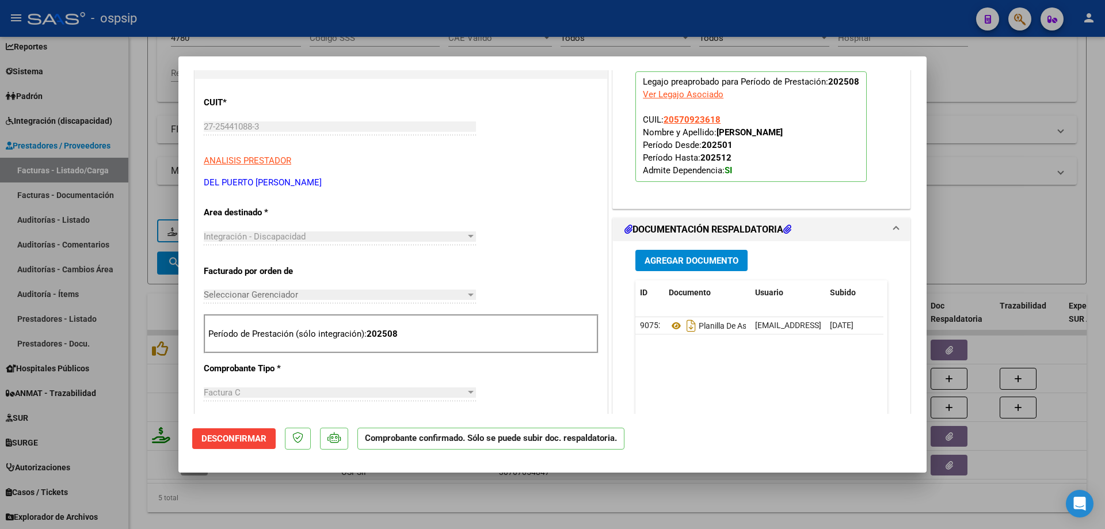
click at [999, 231] on div at bounding box center [552, 264] width 1105 height 529
type input "$ 0,00"
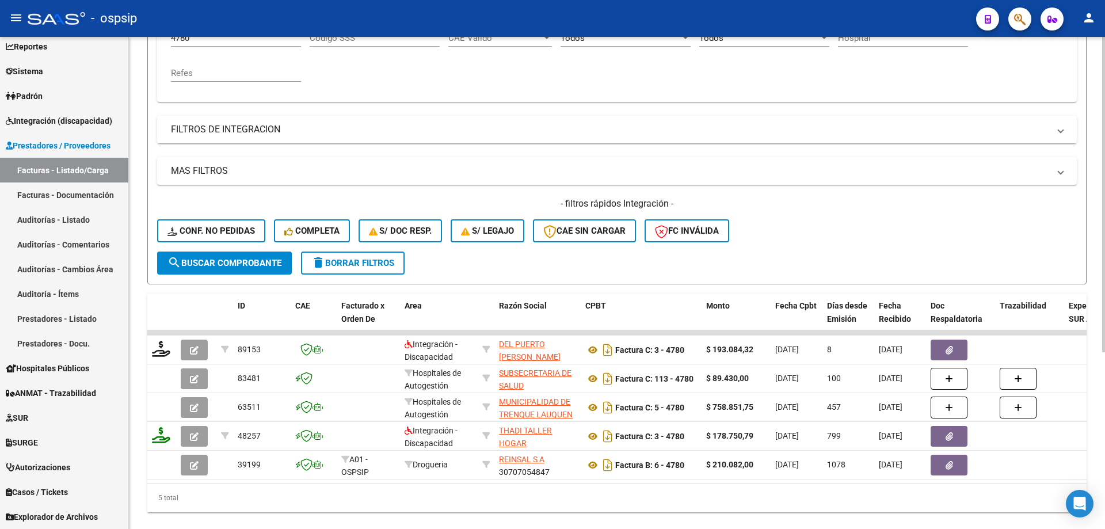
scroll to position [131, 0]
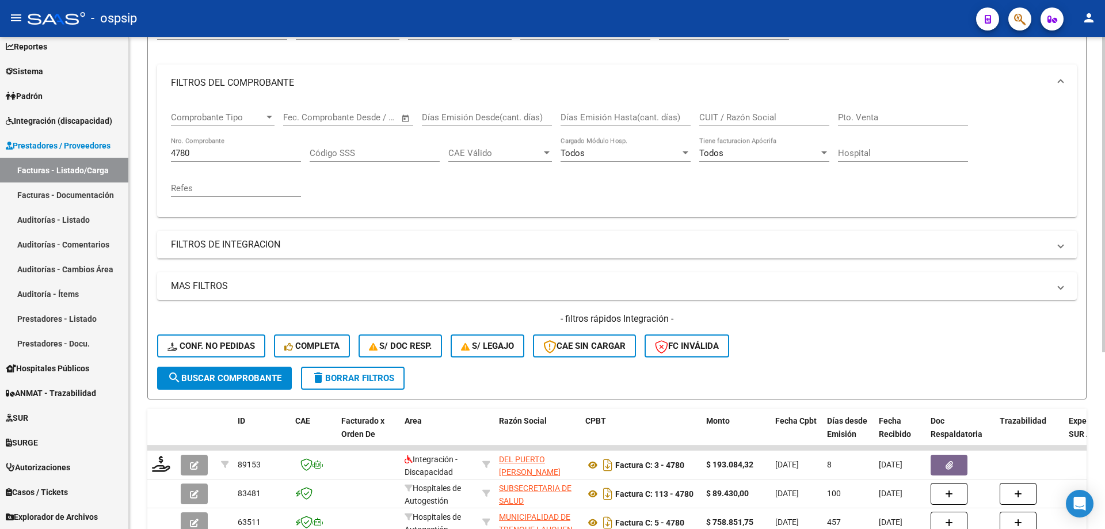
click at [210, 155] on input "4780" at bounding box center [236, 153] width 130 height 10
type input "4"
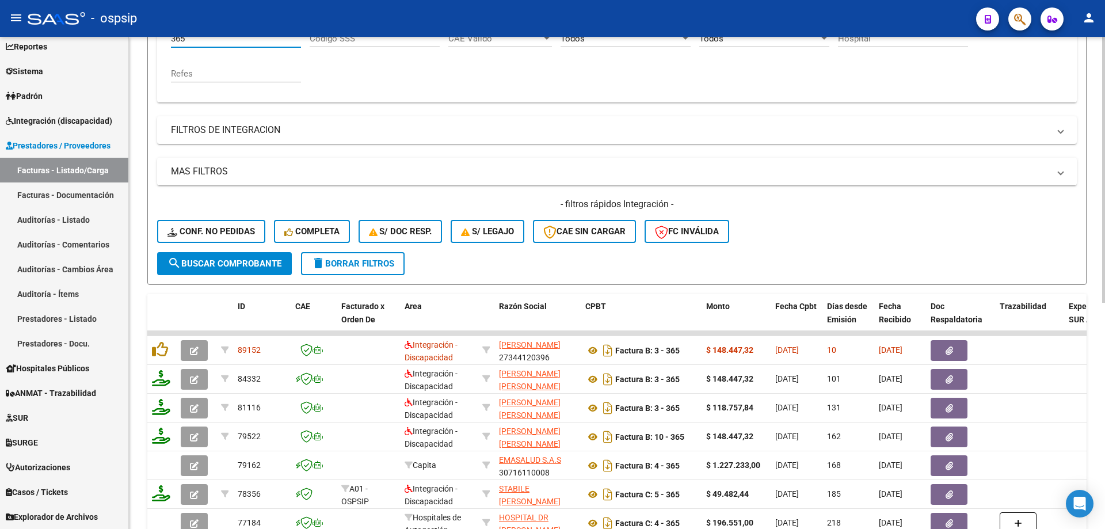
scroll to position [246, 0]
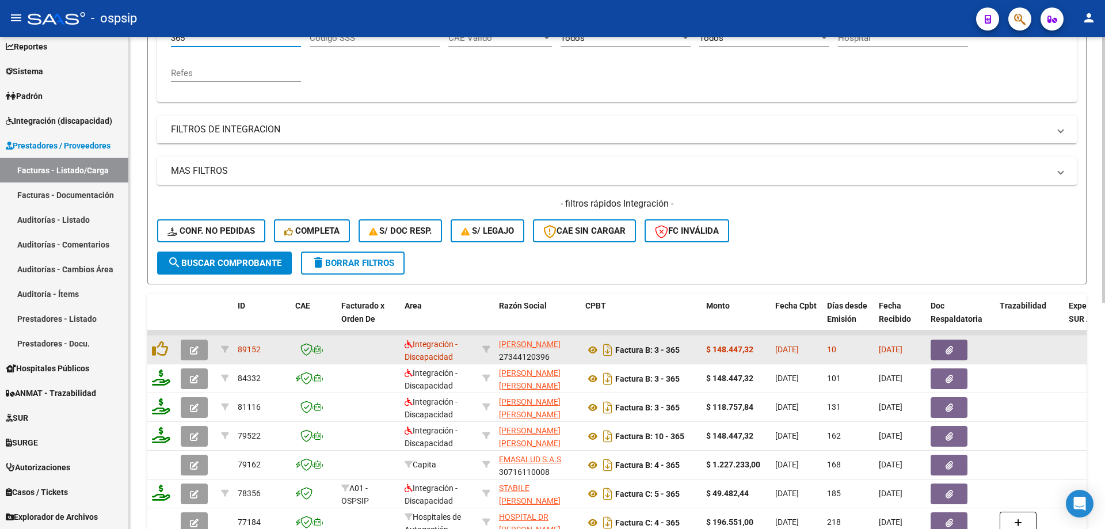
type input "365"
click at [187, 354] on button "button" at bounding box center [194, 350] width 27 height 21
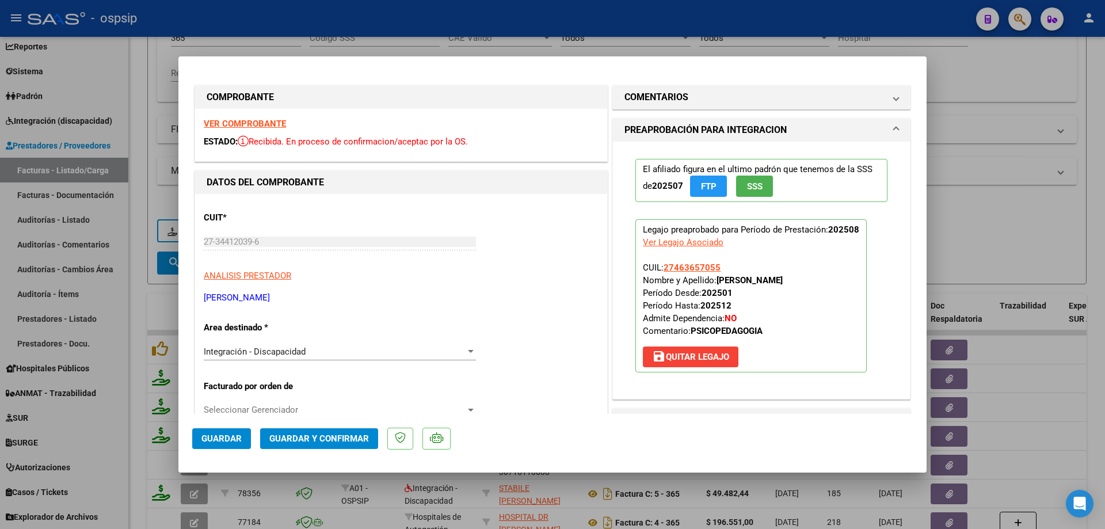
click at [753, 185] on span "SSS" at bounding box center [755, 186] width 16 height 10
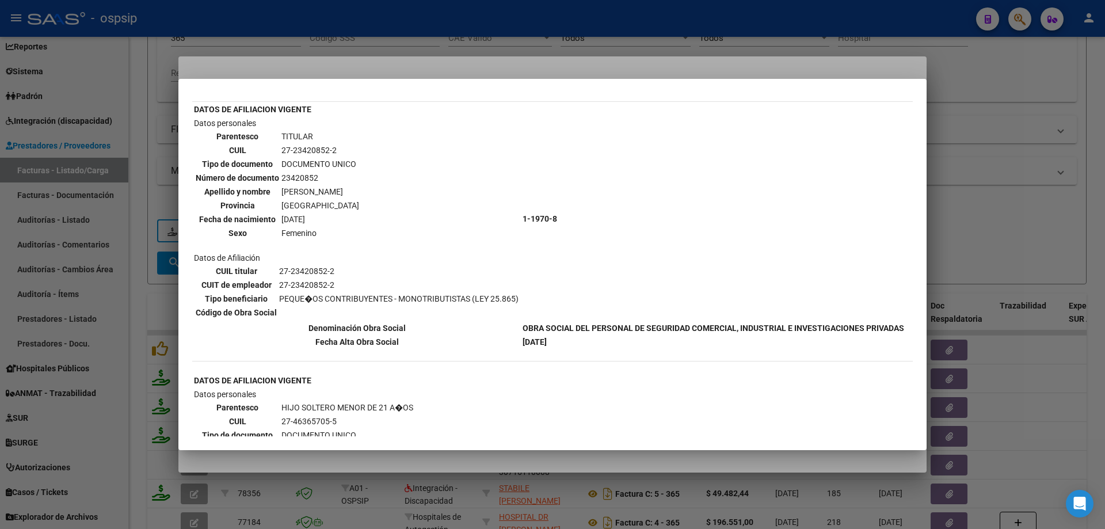
scroll to position [16, 0]
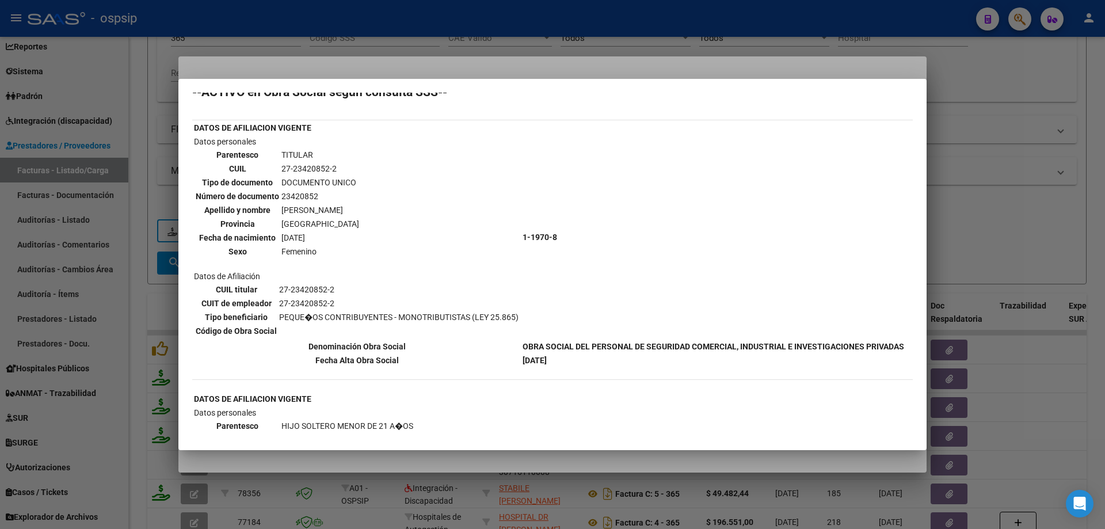
click at [970, 200] on div at bounding box center [552, 264] width 1105 height 529
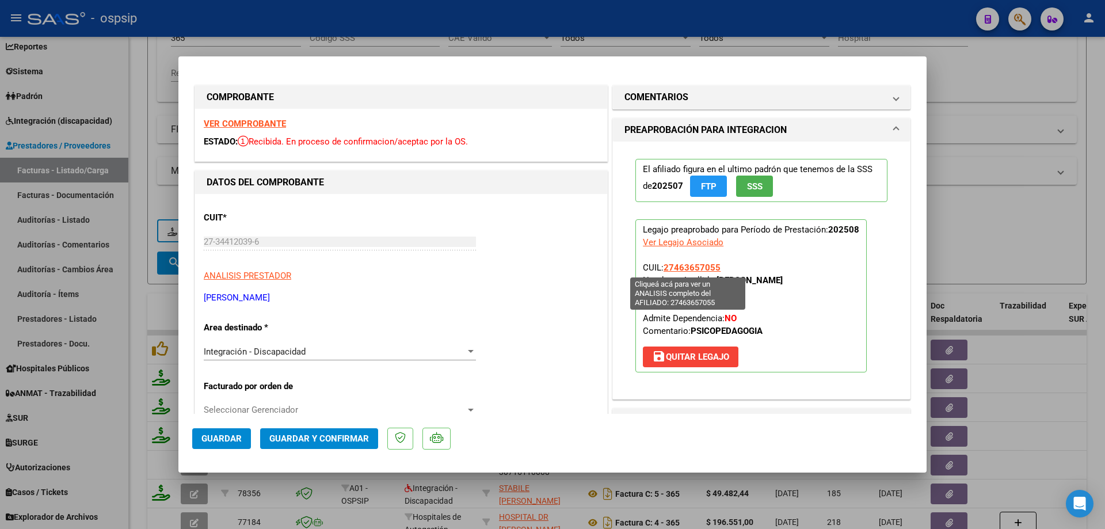
click at [697, 265] on span "27463657055" at bounding box center [692, 268] width 57 height 10
type textarea "27463657055"
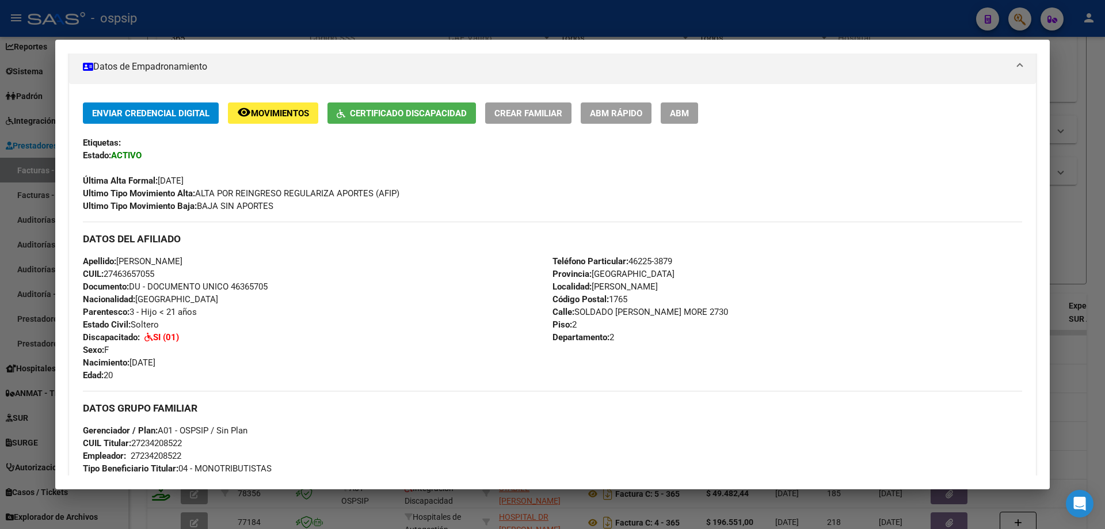
scroll to position [173, 0]
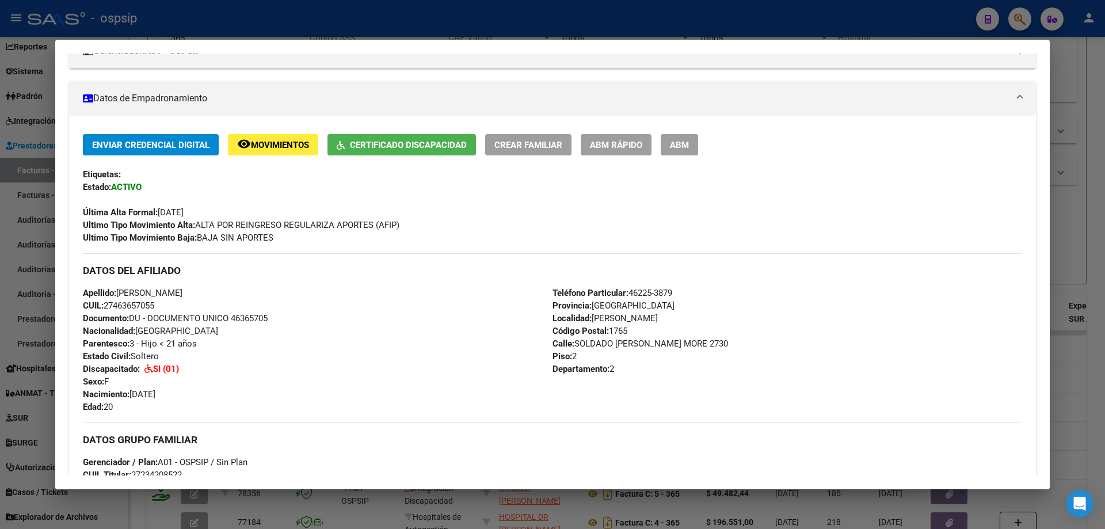
click at [1072, 244] on div at bounding box center [552, 264] width 1105 height 529
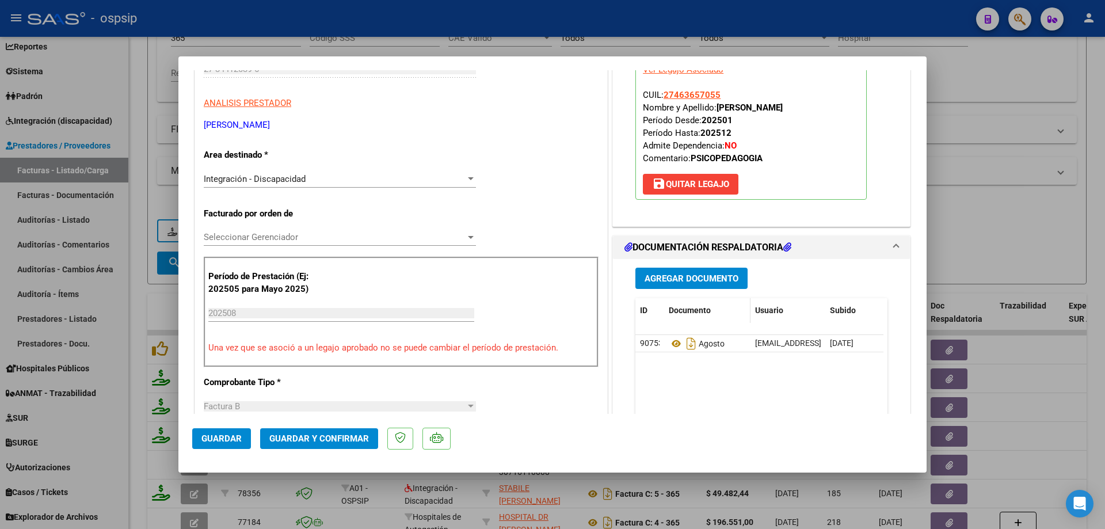
scroll to position [230, 0]
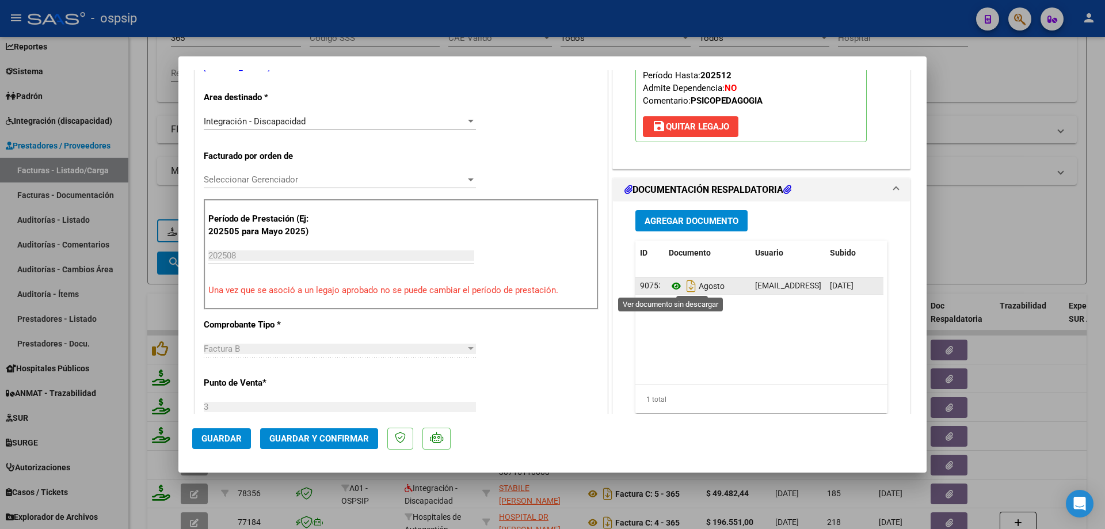
click at [669, 282] on icon at bounding box center [676, 286] width 15 height 14
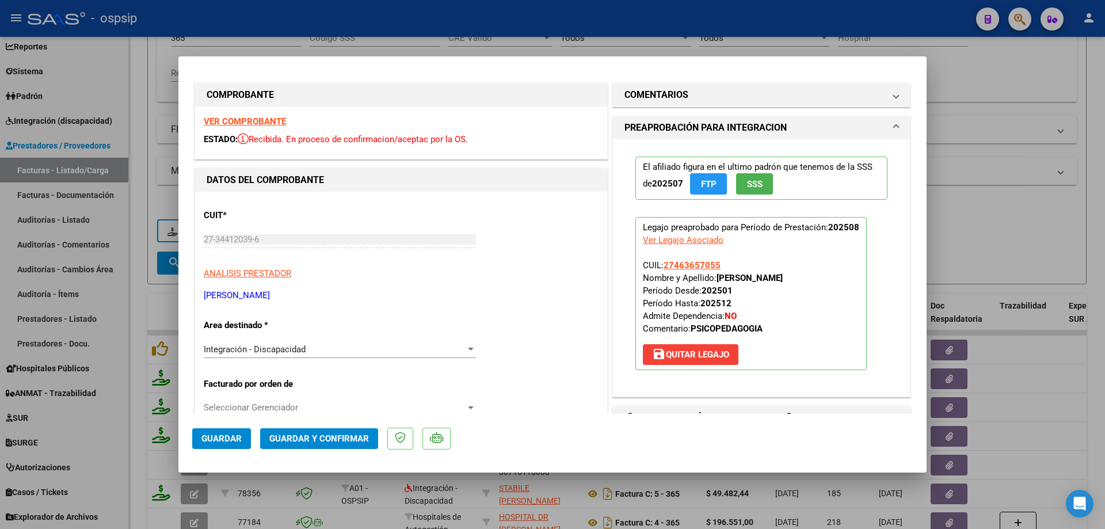
scroll to position [0, 0]
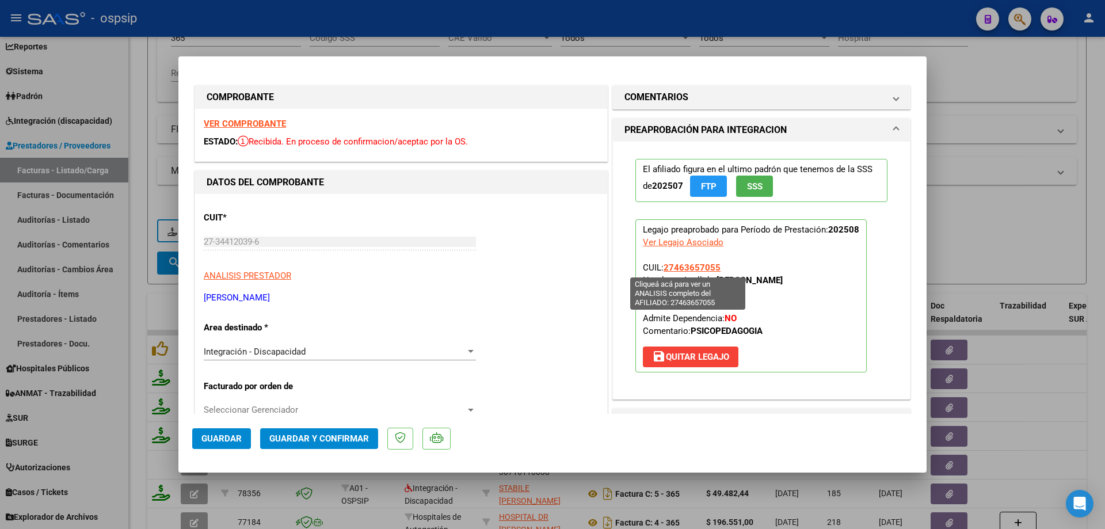
drag, startPoint x: 719, startPoint y: 264, endPoint x: 662, endPoint y: 268, distance: 56.6
click at [662, 268] on p "Legajo preaprobado para Período de Prestación: 202508 Ver Legajo Asociado CUIL:…" at bounding box center [751, 295] width 231 height 153
copy span "27463657055"
click at [335, 436] on span "Guardar y Confirmar" at bounding box center [319, 439] width 100 height 10
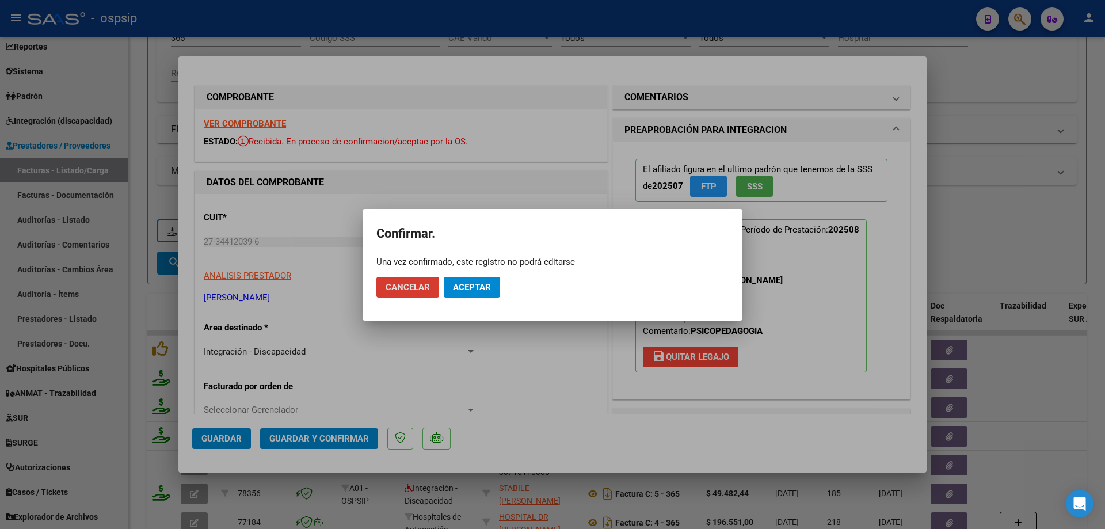
click at [479, 288] on span "Aceptar" at bounding box center [472, 287] width 38 height 10
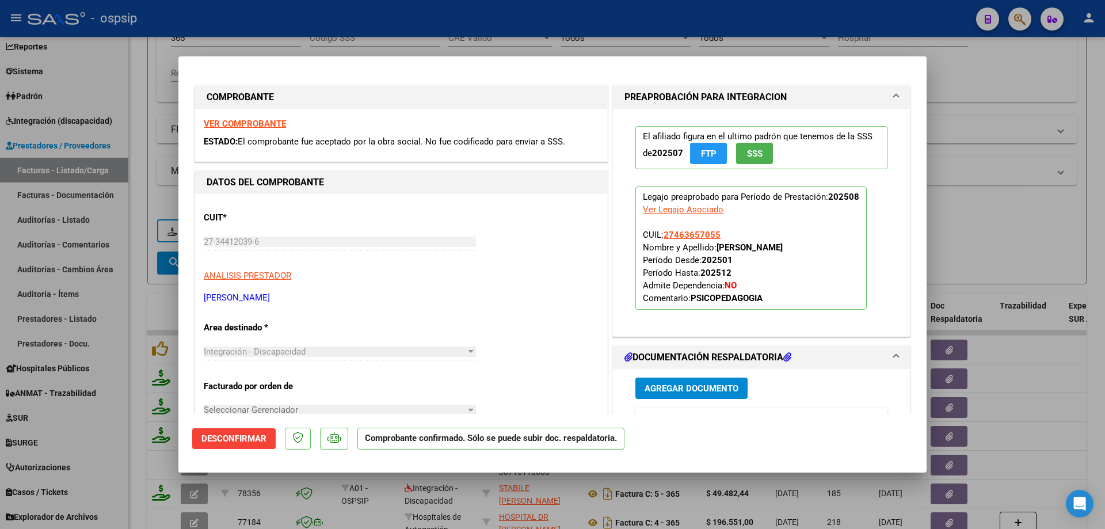
click at [996, 223] on div at bounding box center [552, 264] width 1105 height 529
type input "$ 0,00"
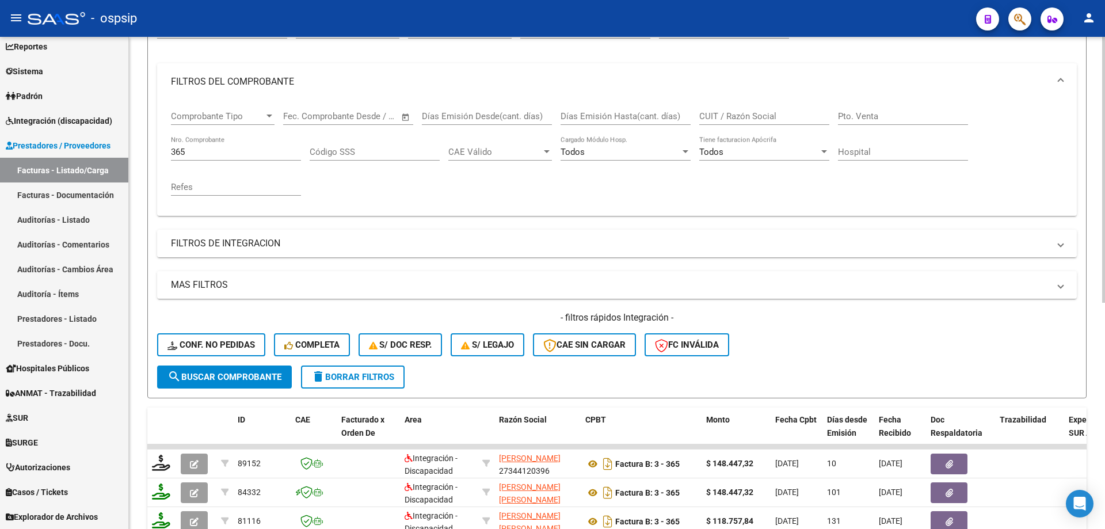
scroll to position [131, 0]
click at [207, 154] on input "365" at bounding box center [236, 153] width 130 height 10
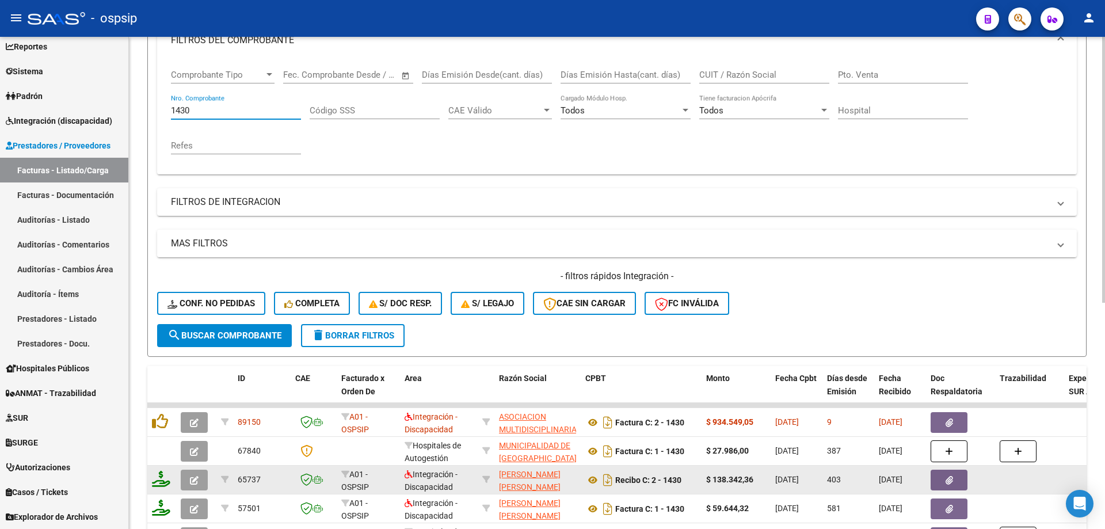
scroll to position [189, 0]
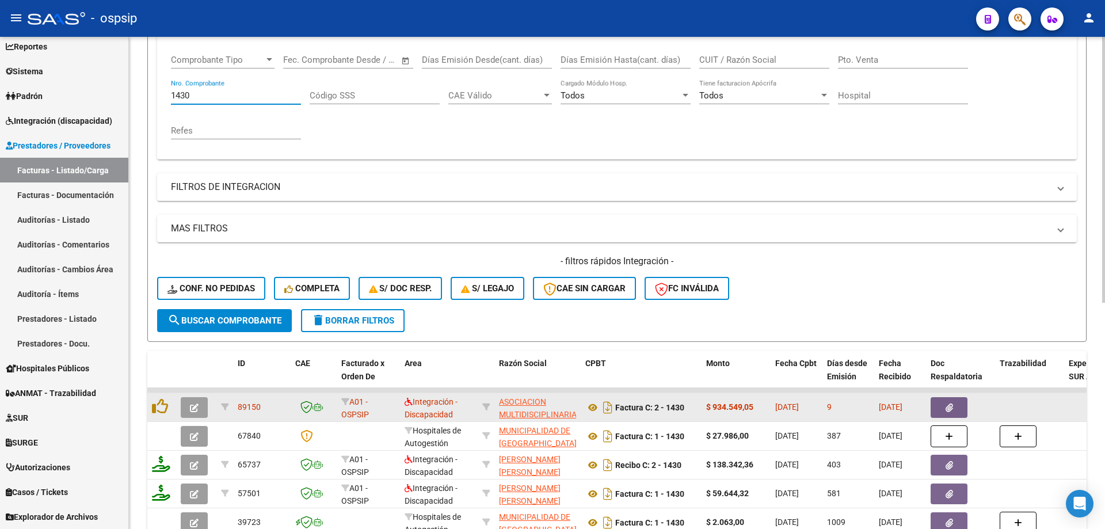
click at [192, 406] on icon "button" at bounding box center [194, 408] width 9 height 9
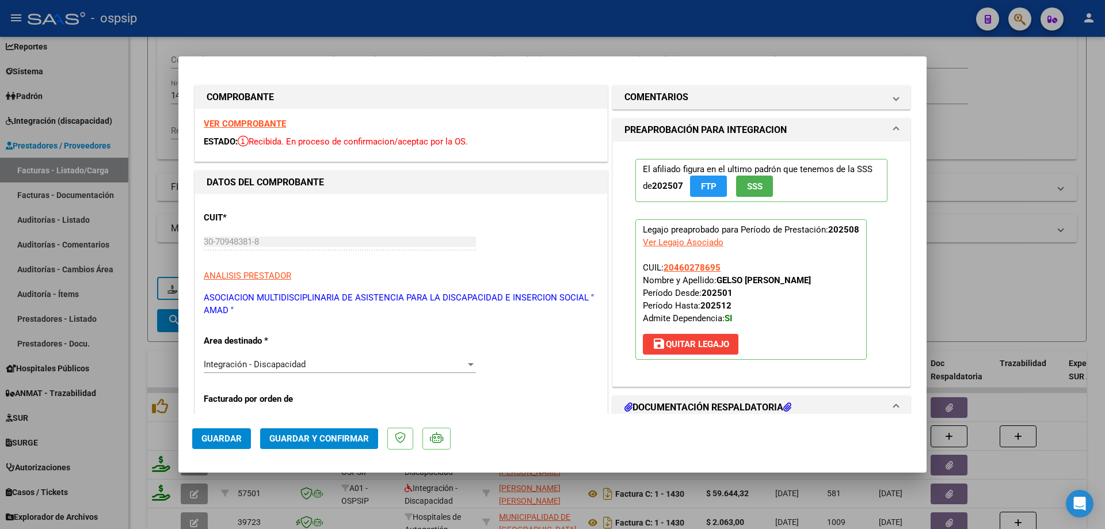
click at [747, 184] on span "SSS" at bounding box center [755, 186] width 16 height 10
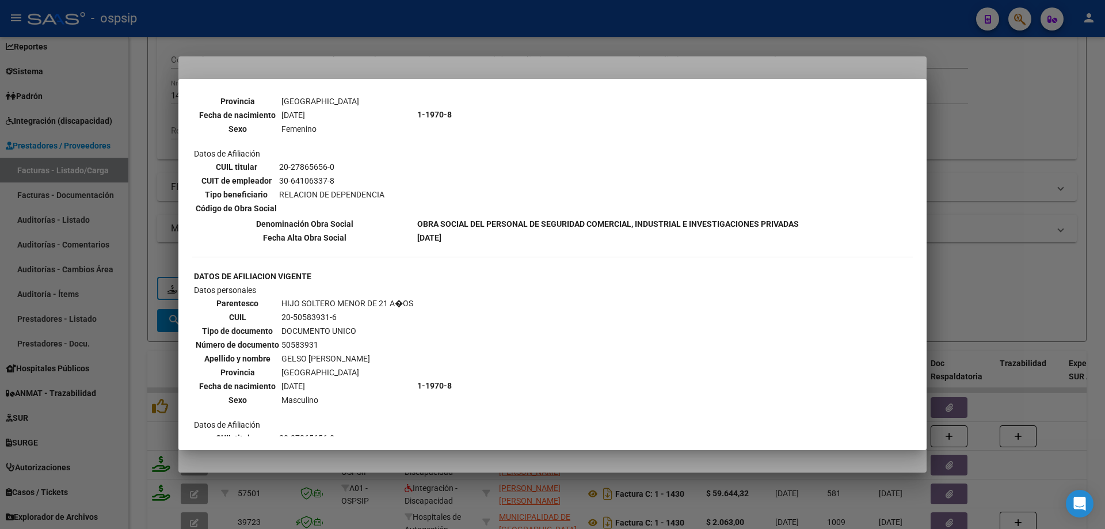
scroll to position [864, 0]
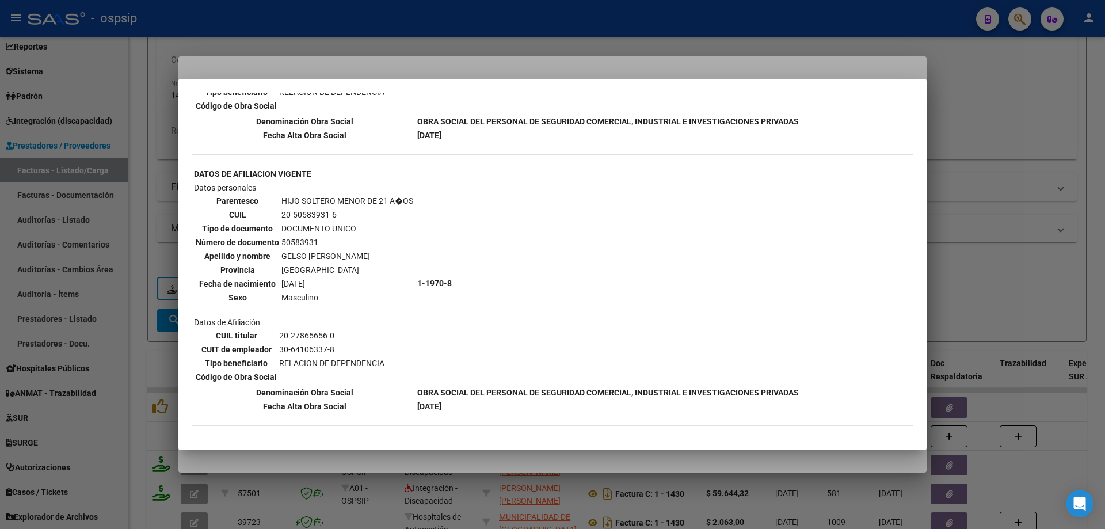
click at [1004, 230] on div at bounding box center [552, 264] width 1105 height 529
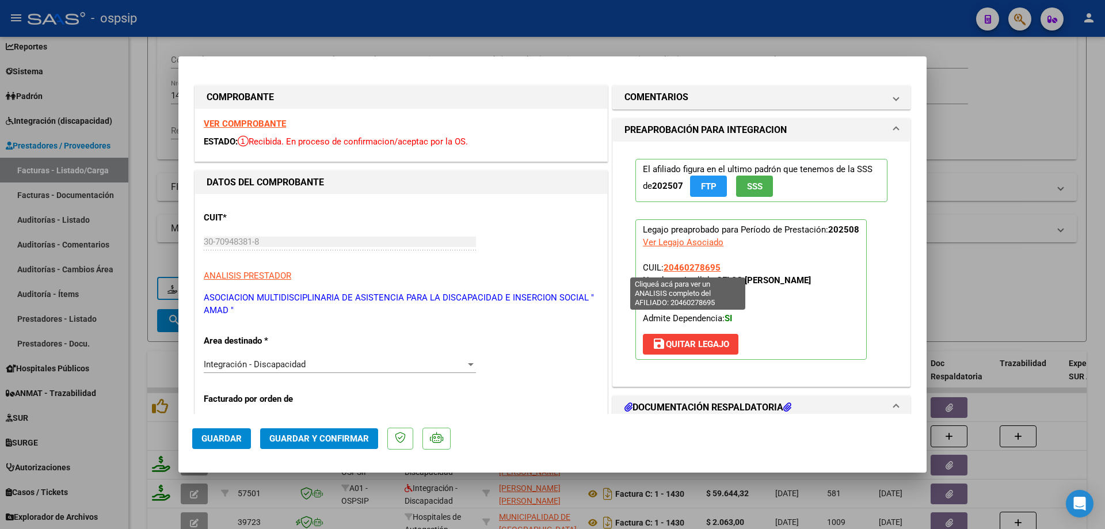
click at [678, 264] on span "20460278695" at bounding box center [692, 268] width 57 height 10
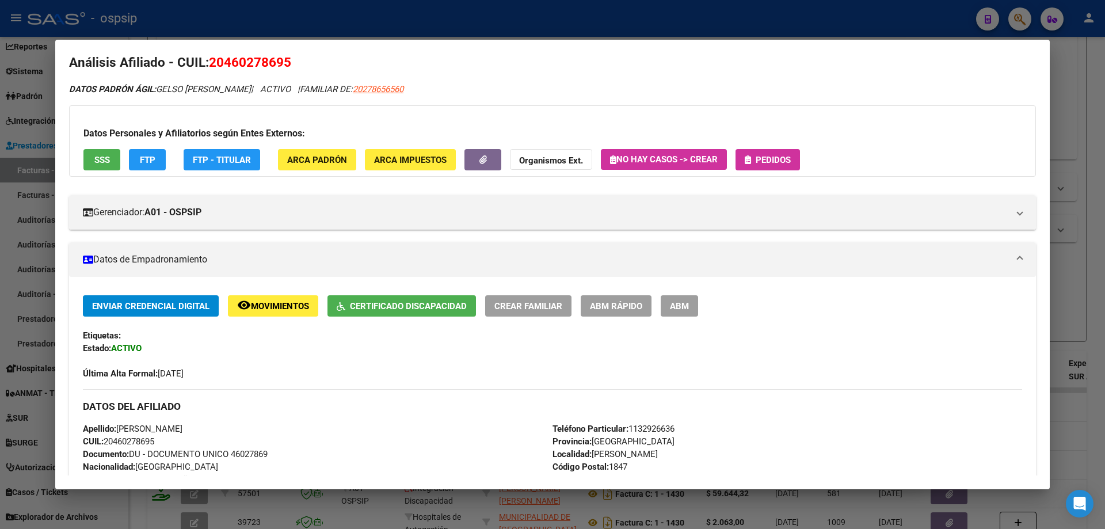
scroll to position [0, 0]
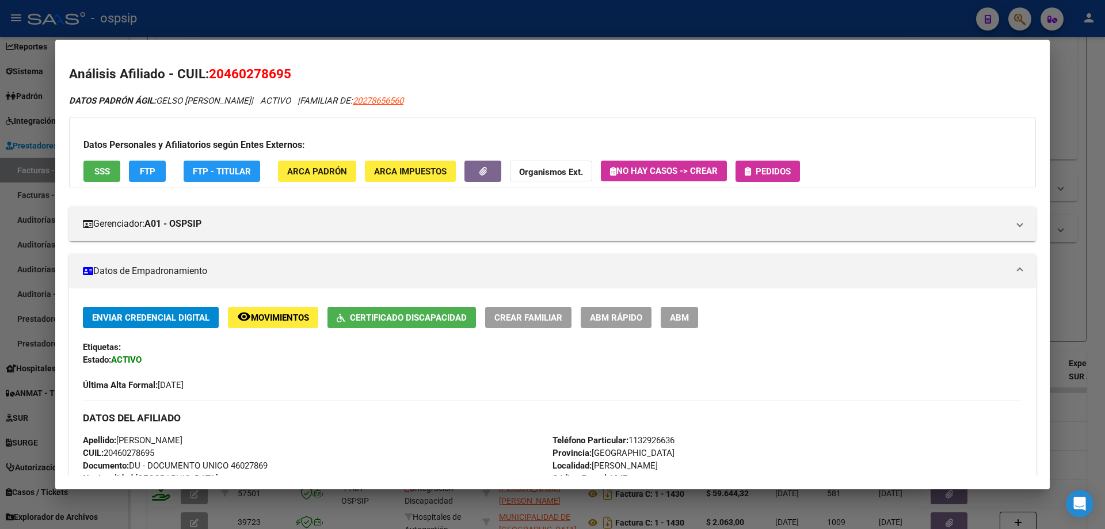
click at [1077, 295] on div at bounding box center [552, 264] width 1105 height 529
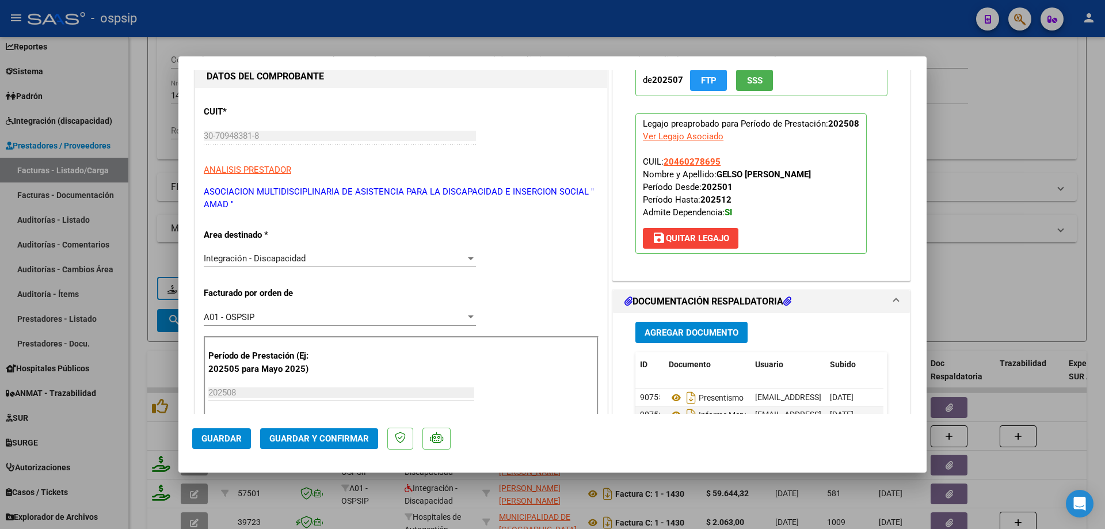
scroll to position [173, 0]
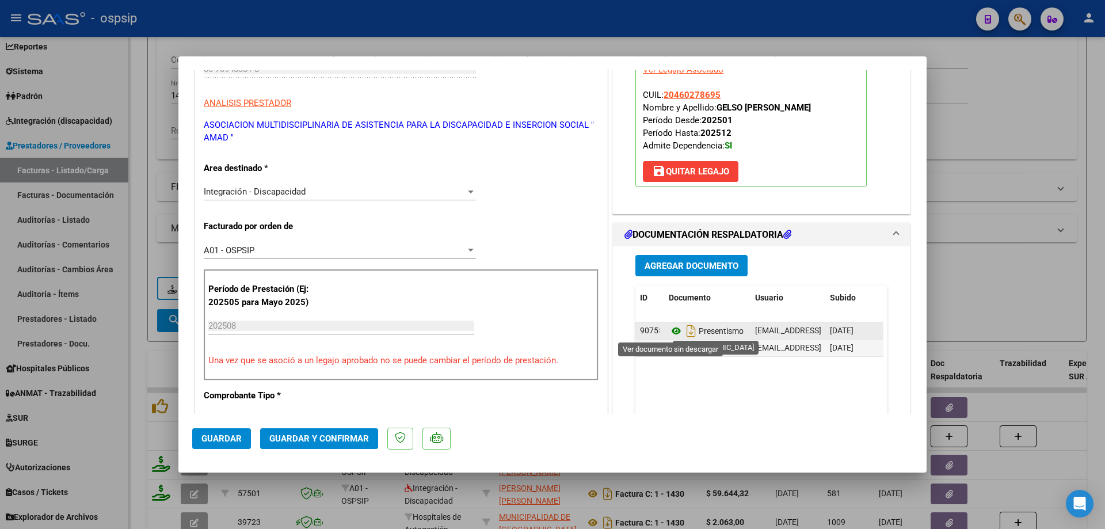
click at [669, 330] on icon at bounding box center [676, 331] width 15 height 14
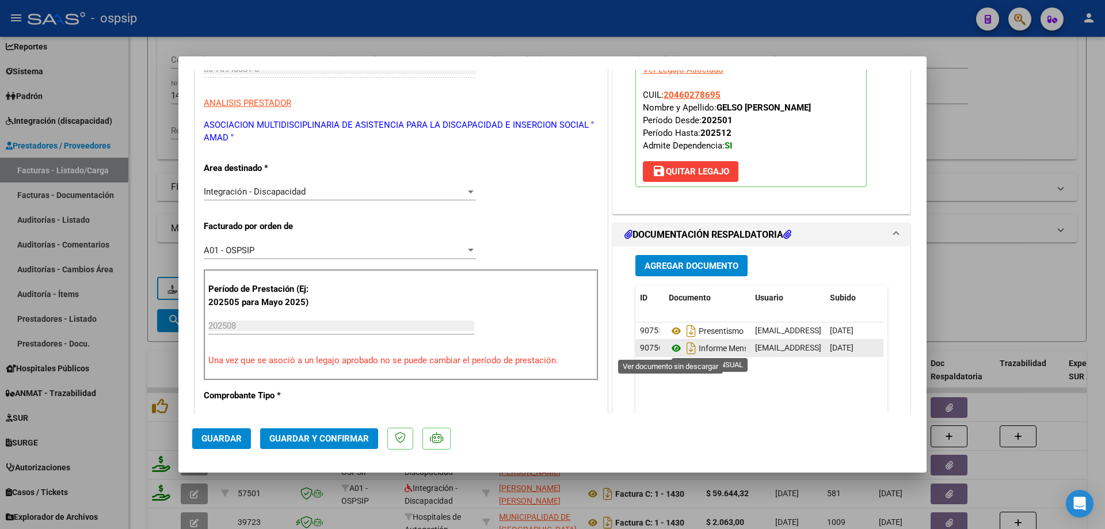
click at [675, 347] on icon at bounding box center [676, 348] width 15 height 14
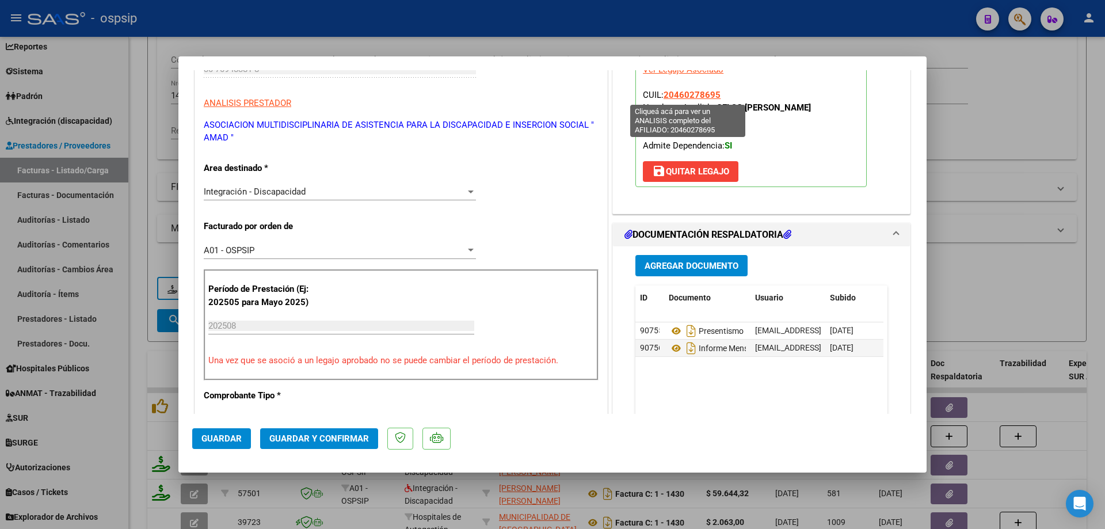
drag, startPoint x: 719, startPoint y: 93, endPoint x: 662, endPoint y: 94, distance: 57.0
click at [662, 94] on p "Legajo preaprobado para Período de Prestación: 202508 Ver Legajo Asociado CUIL:…" at bounding box center [751, 117] width 231 height 140
copy span "20460278695"
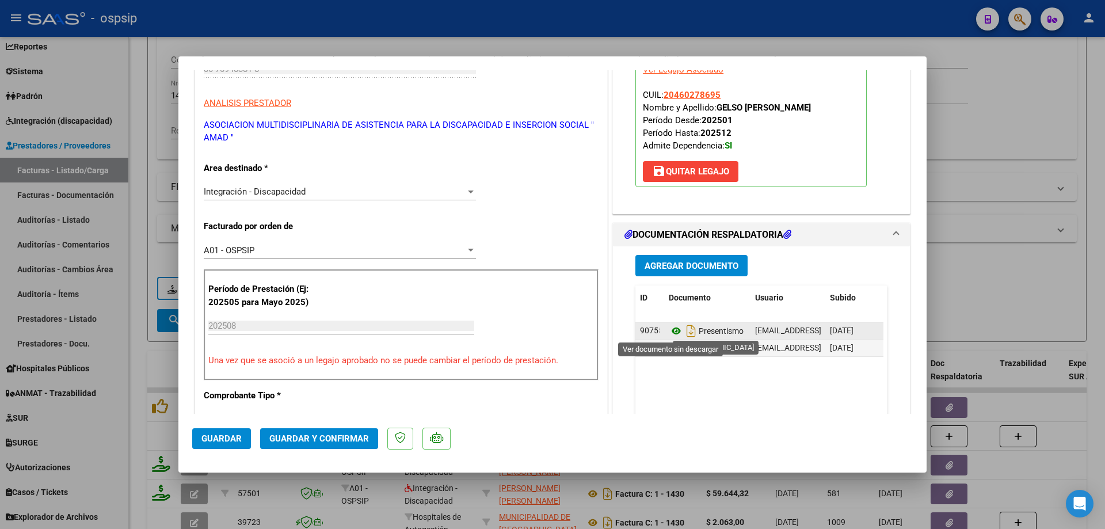
click at [669, 332] on icon at bounding box center [676, 331] width 15 height 14
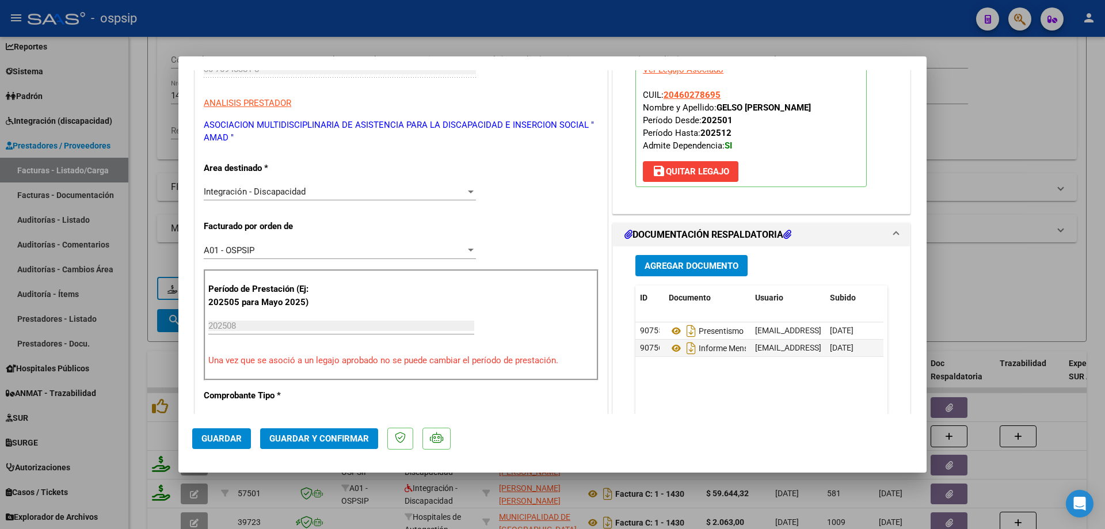
click at [331, 436] on span "Guardar y Confirmar" at bounding box center [319, 439] width 100 height 10
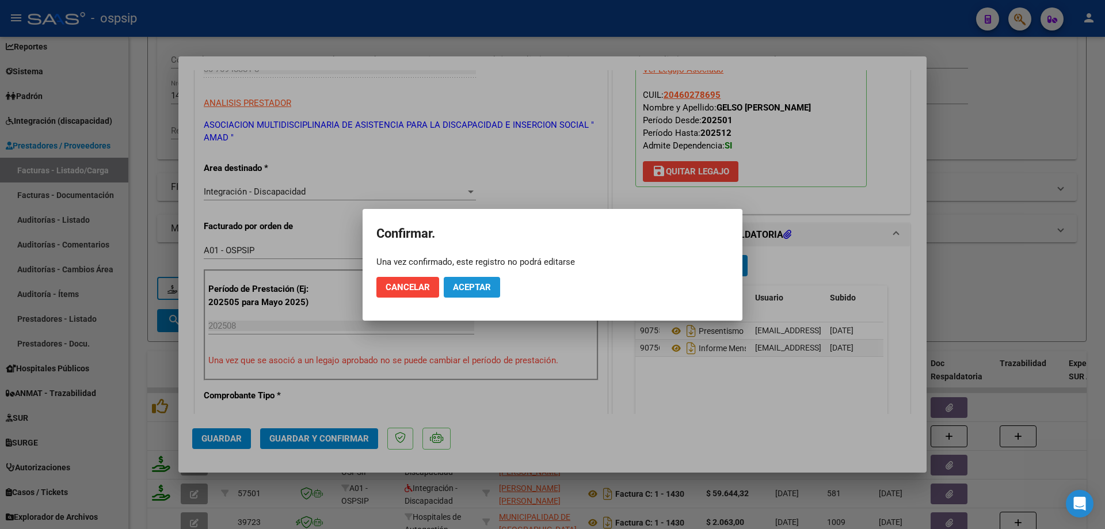
click at [465, 286] on span "Aceptar" at bounding box center [472, 287] width 38 height 10
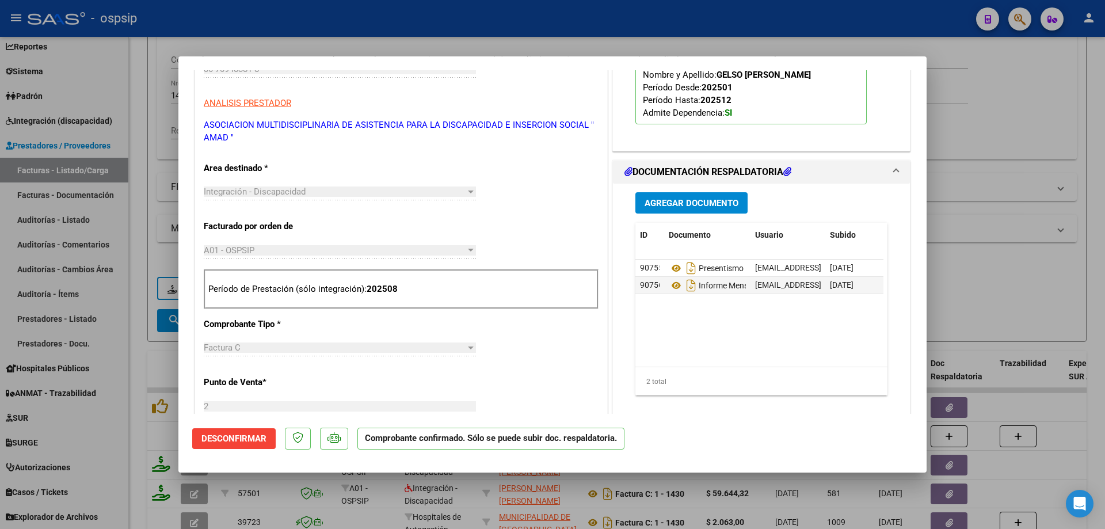
click at [1043, 274] on div at bounding box center [552, 264] width 1105 height 529
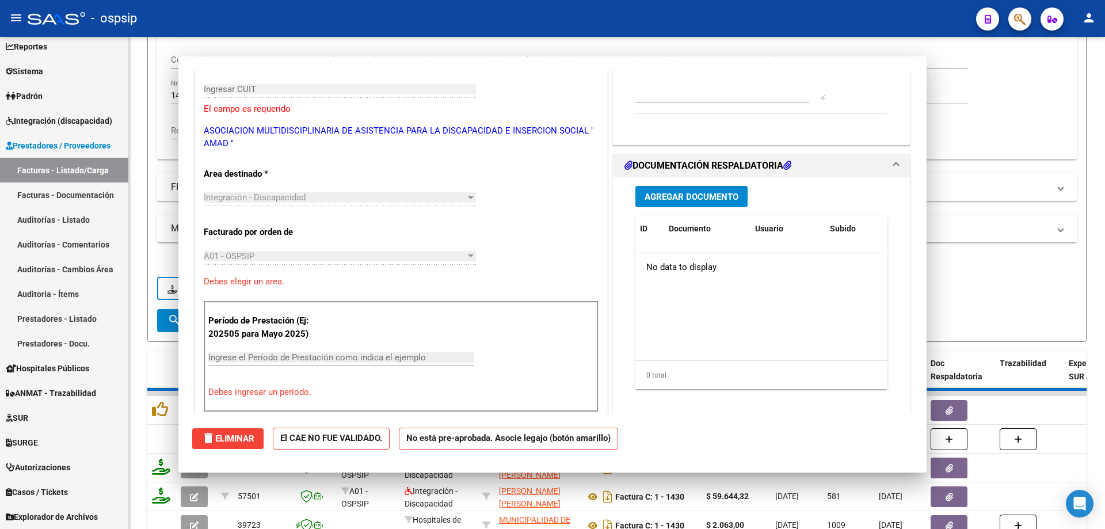
scroll to position [193, 0]
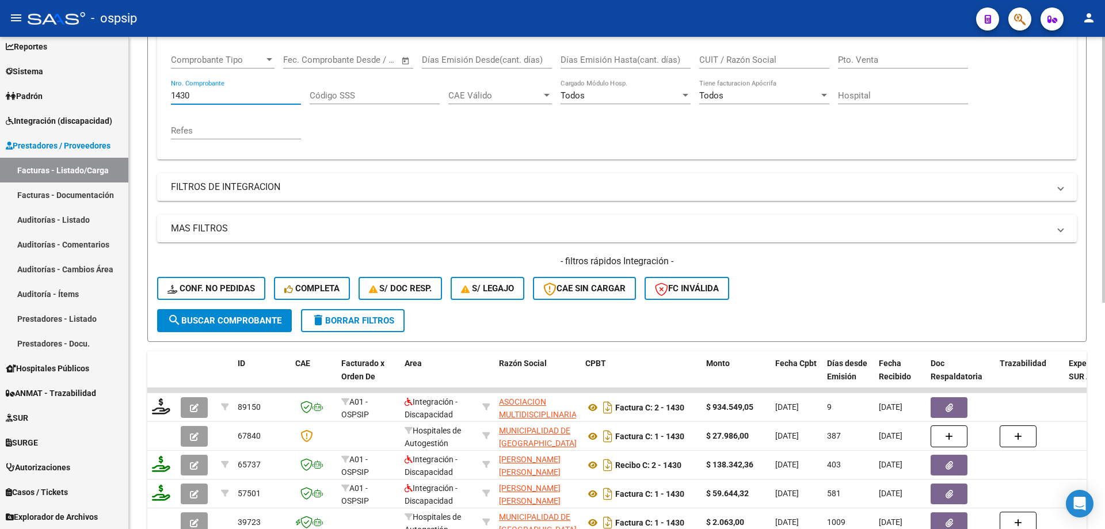
click at [196, 96] on input "1430" at bounding box center [236, 95] width 130 height 10
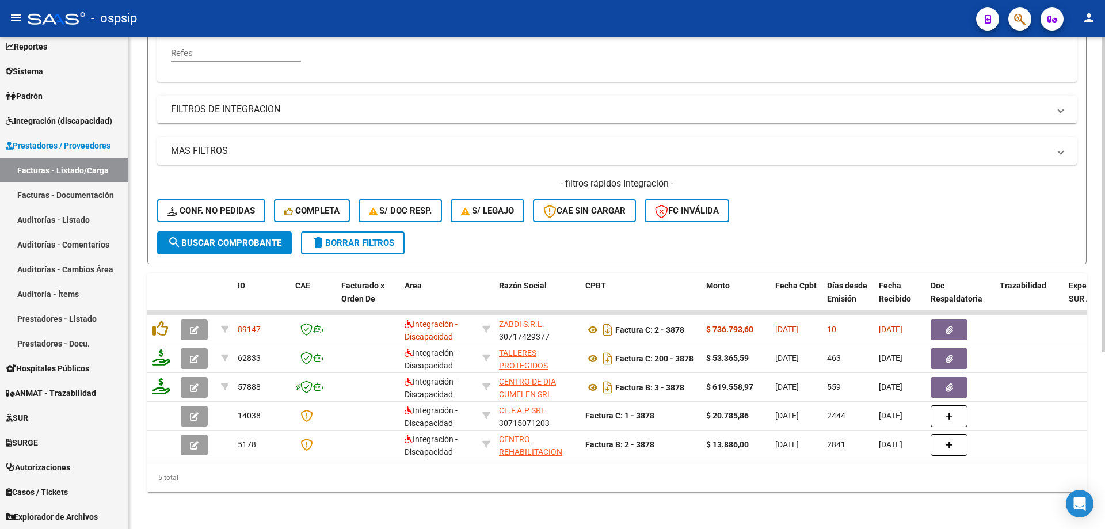
scroll to position [275, 0]
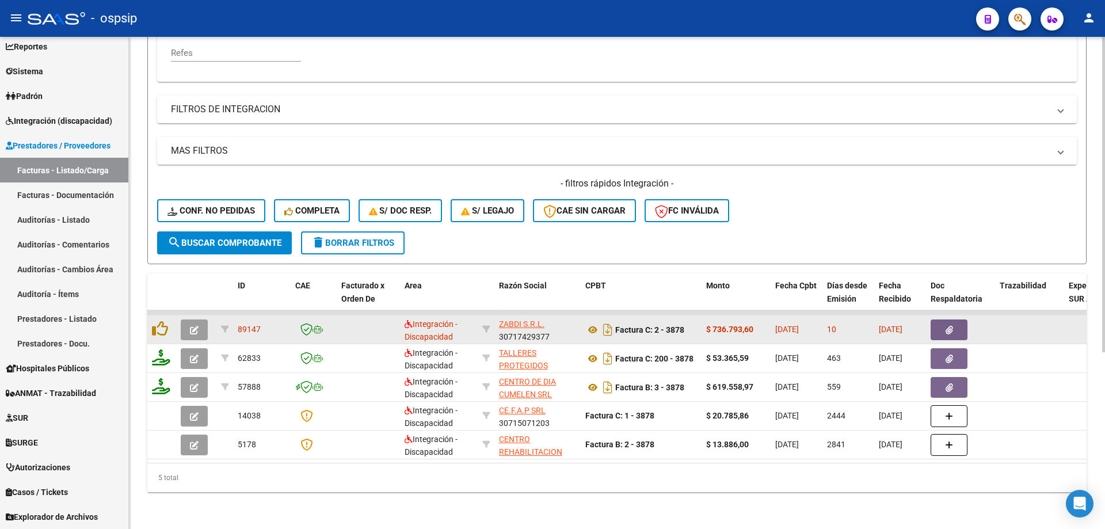
click at [192, 325] on span "button" at bounding box center [194, 330] width 9 height 10
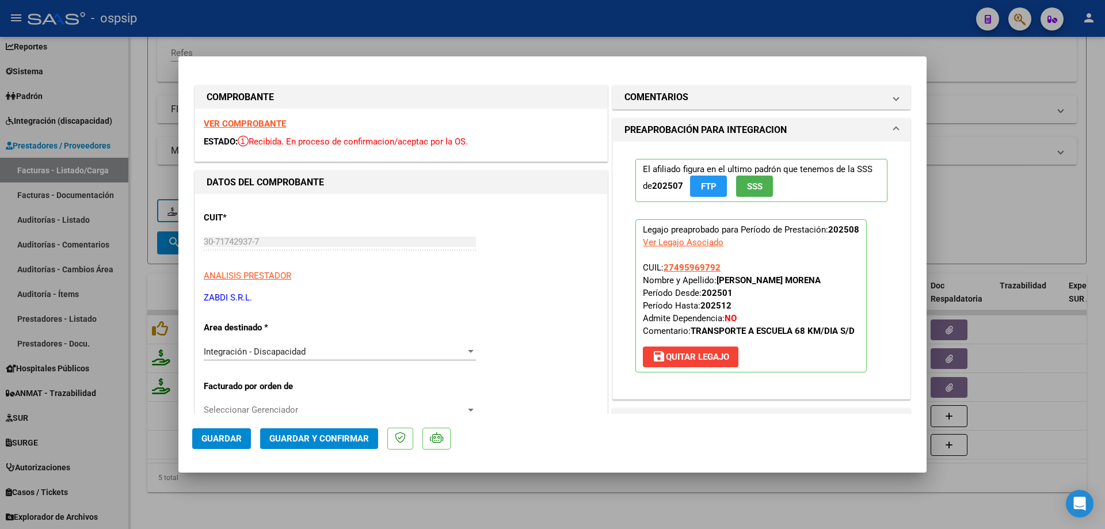
click at [747, 188] on span "SSS" at bounding box center [755, 186] width 16 height 10
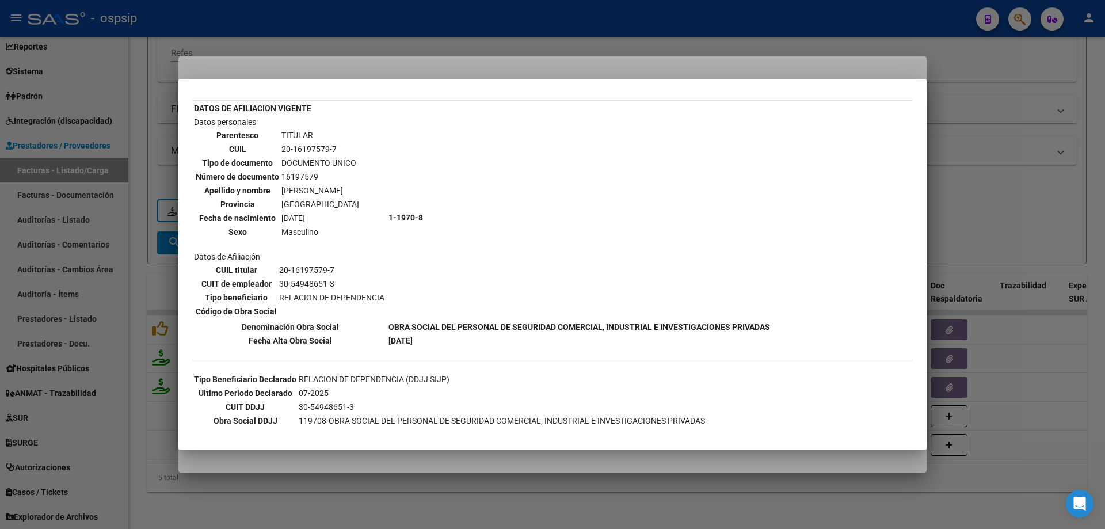
scroll to position [35, 0]
click at [1066, 145] on div at bounding box center [552, 264] width 1105 height 529
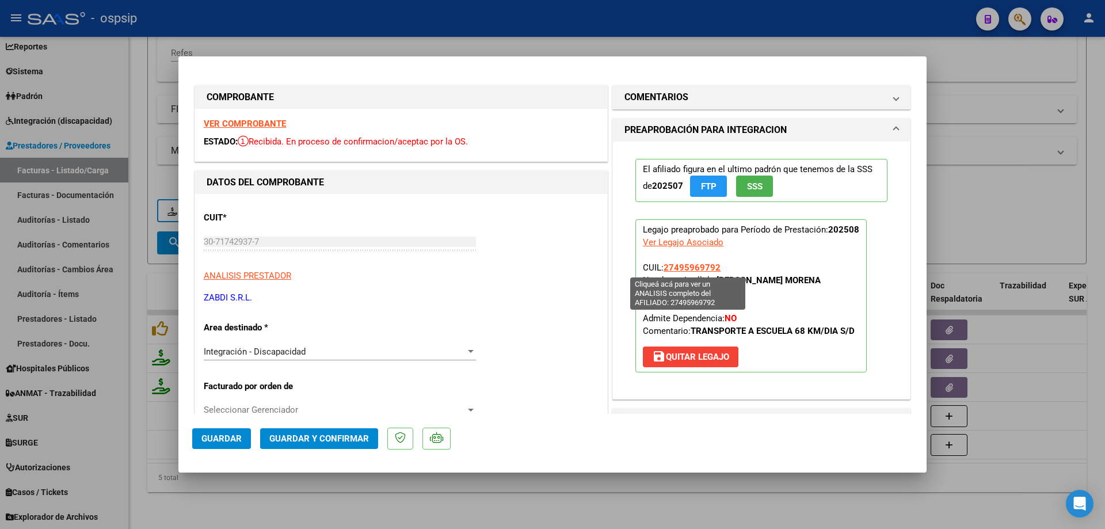
click at [696, 265] on span "27495969792" at bounding box center [692, 268] width 57 height 10
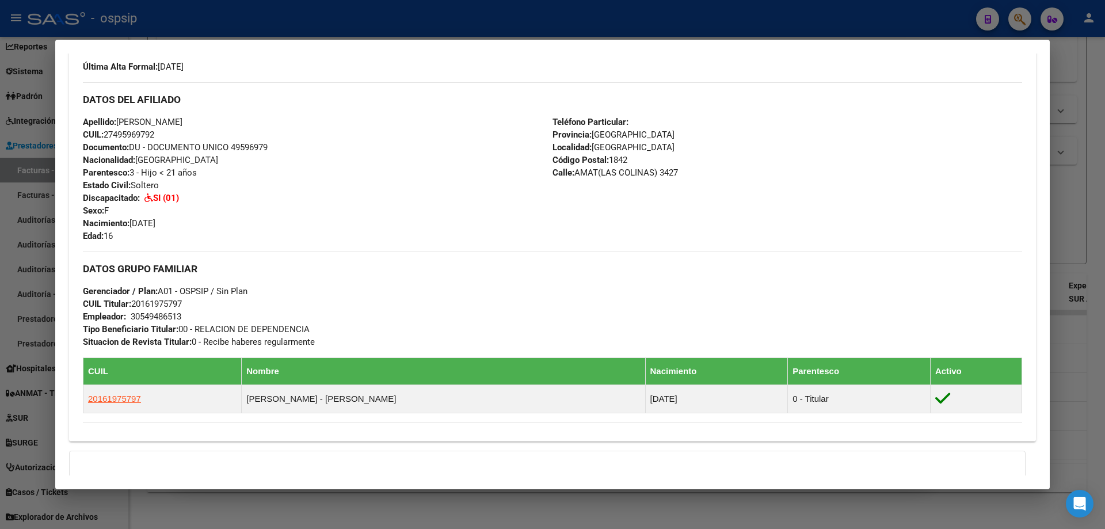
scroll to position [294, 0]
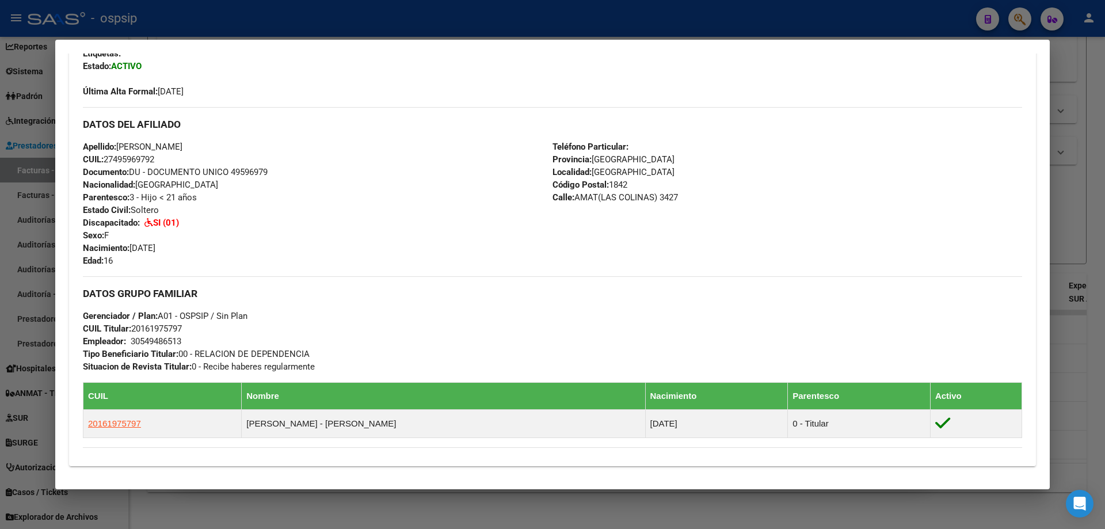
click at [1098, 336] on div at bounding box center [552, 264] width 1105 height 529
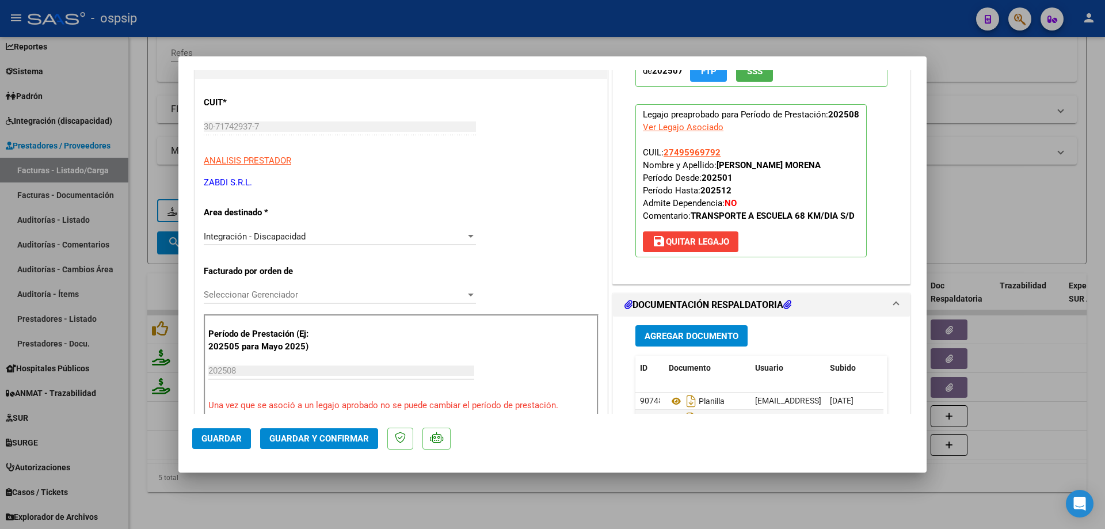
scroll to position [173, 0]
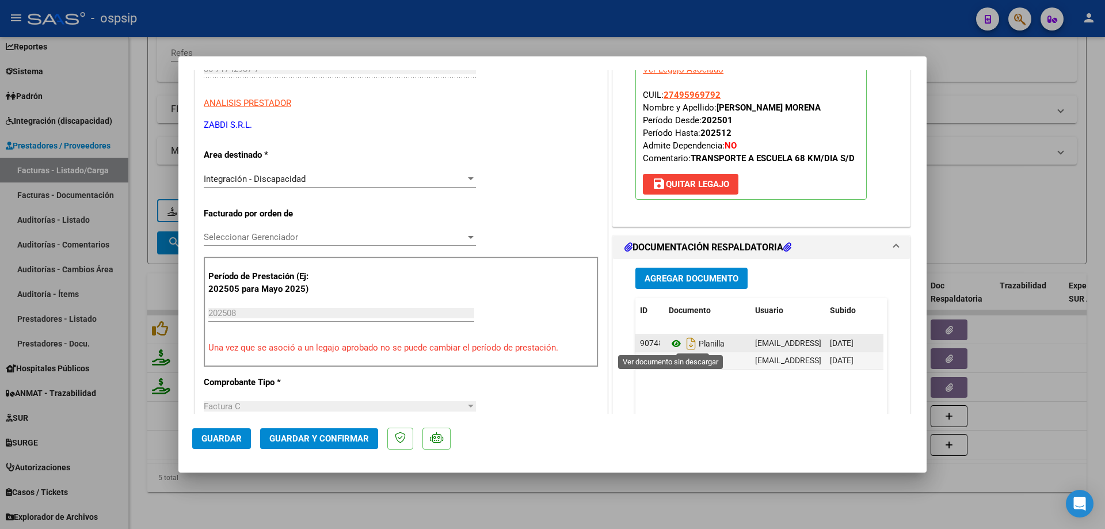
click at [670, 344] on icon at bounding box center [676, 344] width 15 height 14
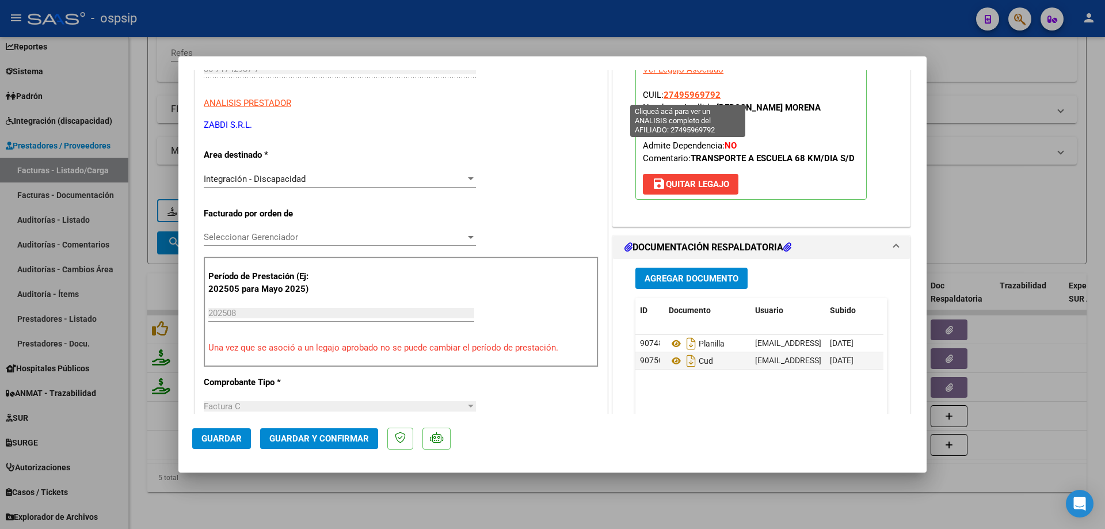
drag, startPoint x: 724, startPoint y: 94, endPoint x: 661, endPoint y: 96, distance: 62.8
click at [661, 96] on p "Legajo preaprobado para Período de Prestación: 202508 Ver Legajo Asociado CUIL:…" at bounding box center [751, 123] width 231 height 153
copy span "27495969792"
click at [320, 436] on span "Guardar y Confirmar" at bounding box center [319, 439] width 100 height 10
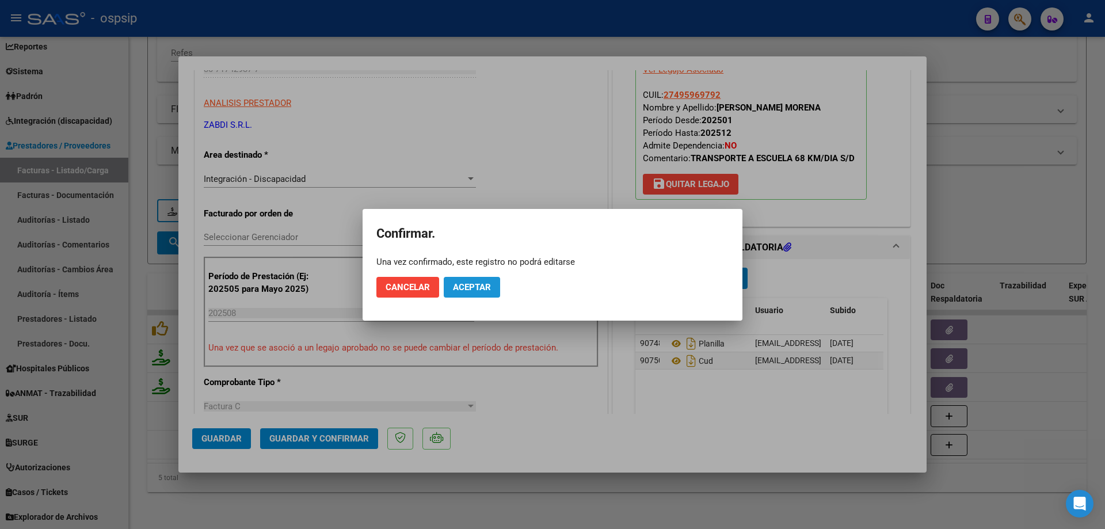
click at [493, 284] on button "Aceptar" at bounding box center [472, 287] width 56 height 21
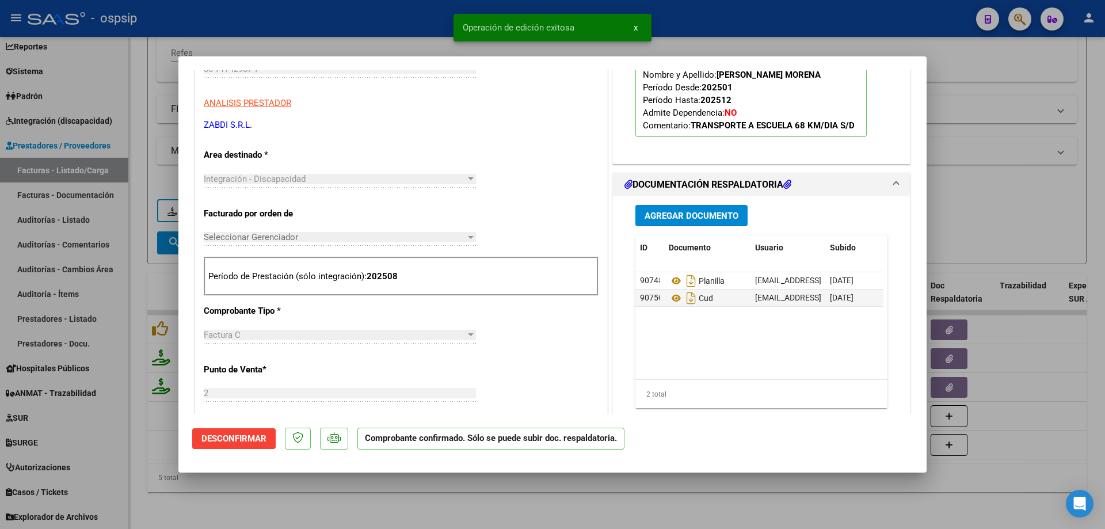
click at [971, 149] on div at bounding box center [552, 264] width 1105 height 529
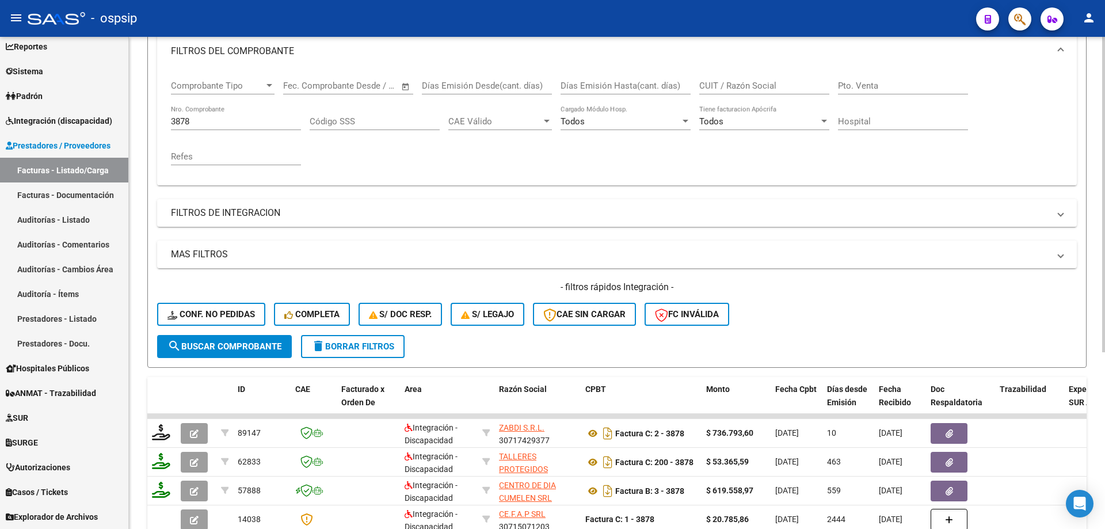
scroll to position [160, 0]
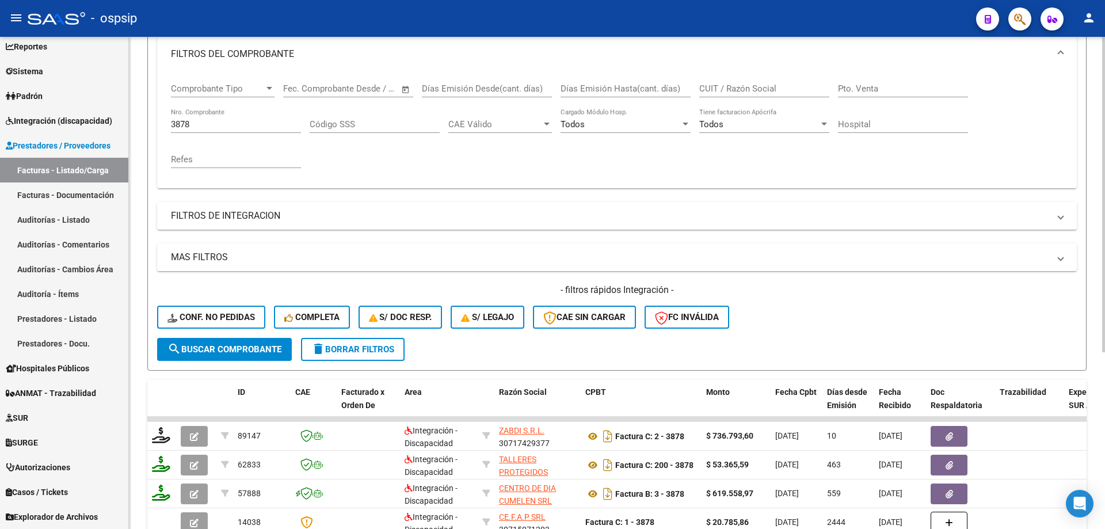
click at [215, 128] on input "3878" at bounding box center [236, 124] width 130 height 10
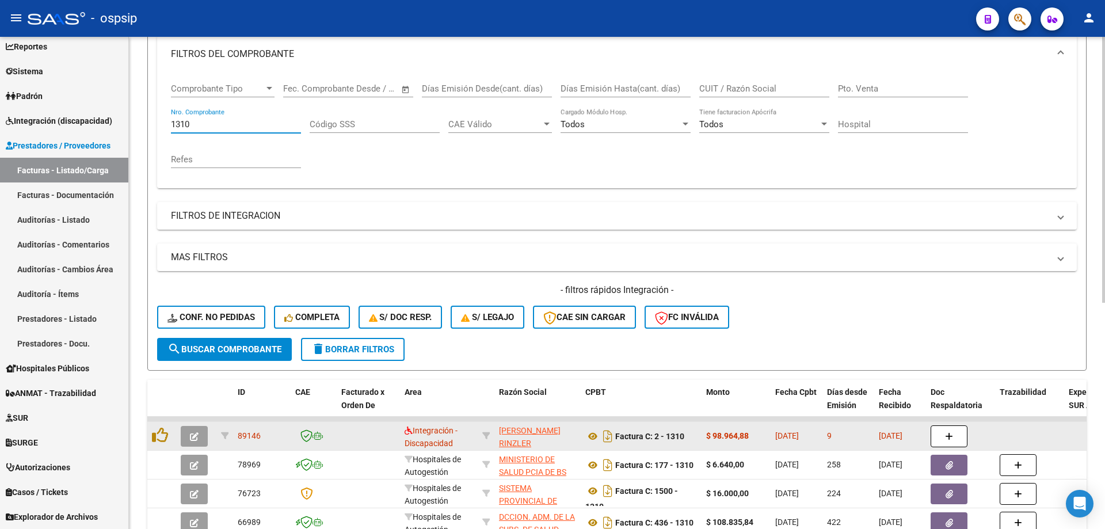
click at [198, 433] on icon "button" at bounding box center [194, 436] width 9 height 9
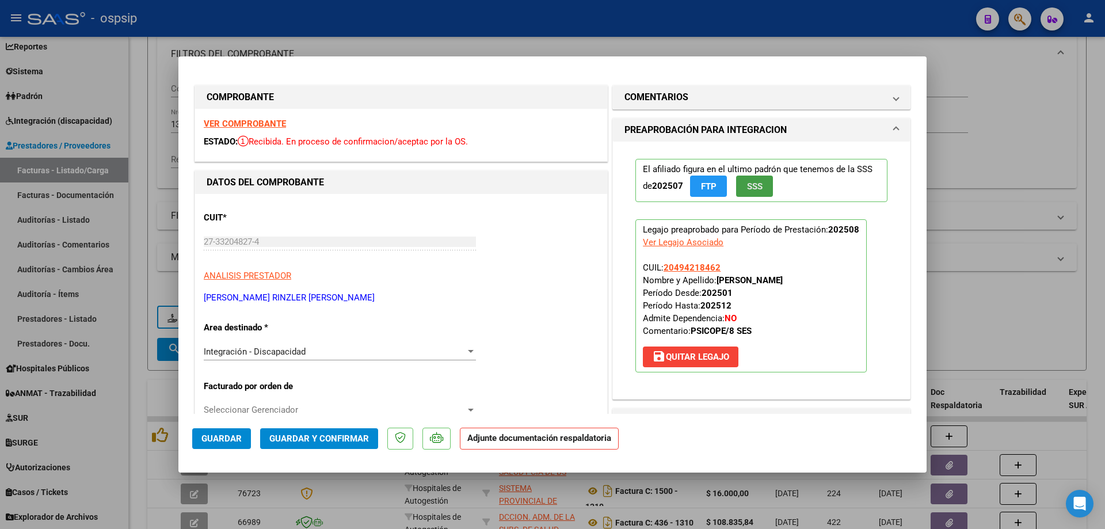
click at [758, 189] on span "SSS" at bounding box center [755, 186] width 16 height 10
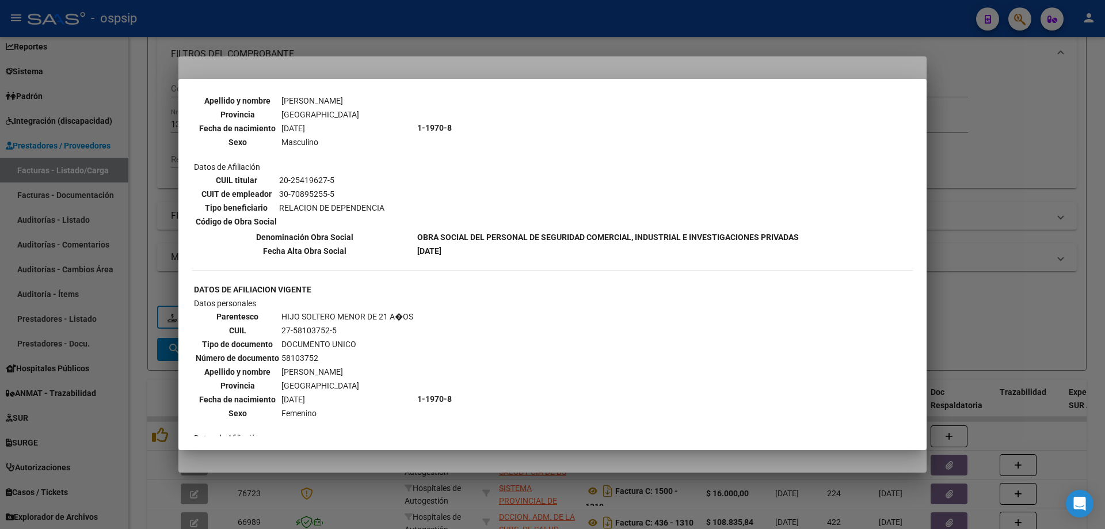
scroll to position [572, 0]
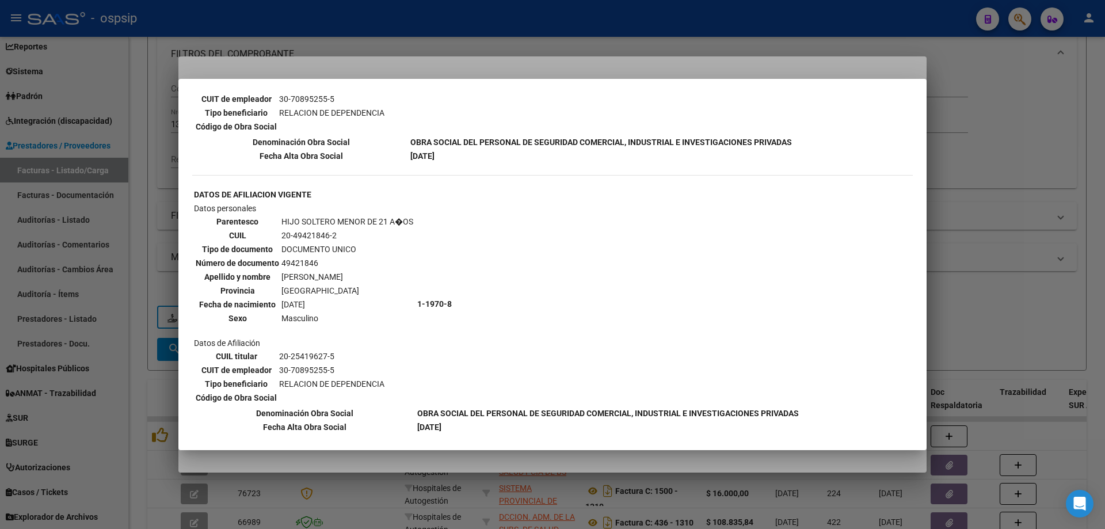
click at [1055, 136] on div at bounding box center [552, 264] width 1105 height 529
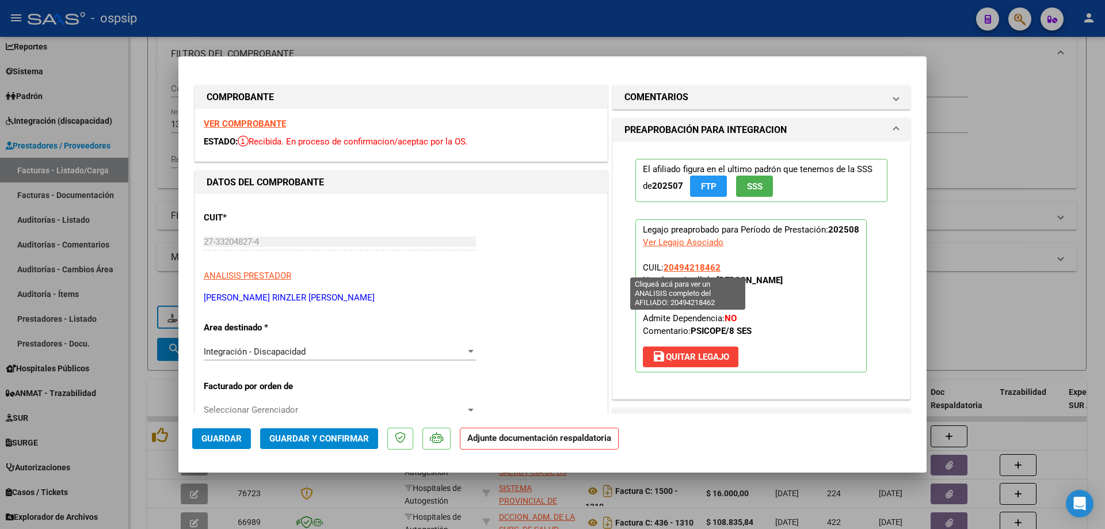
click at [700, 273] on span "20494218462" at bounding box center [692, 268] width 57 height 10
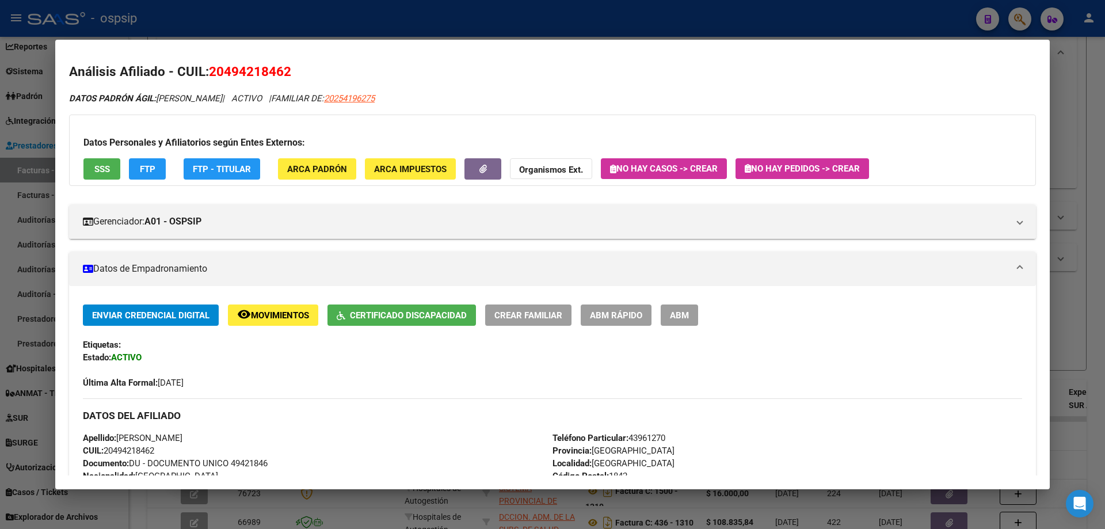
scroll to position [0, 0]
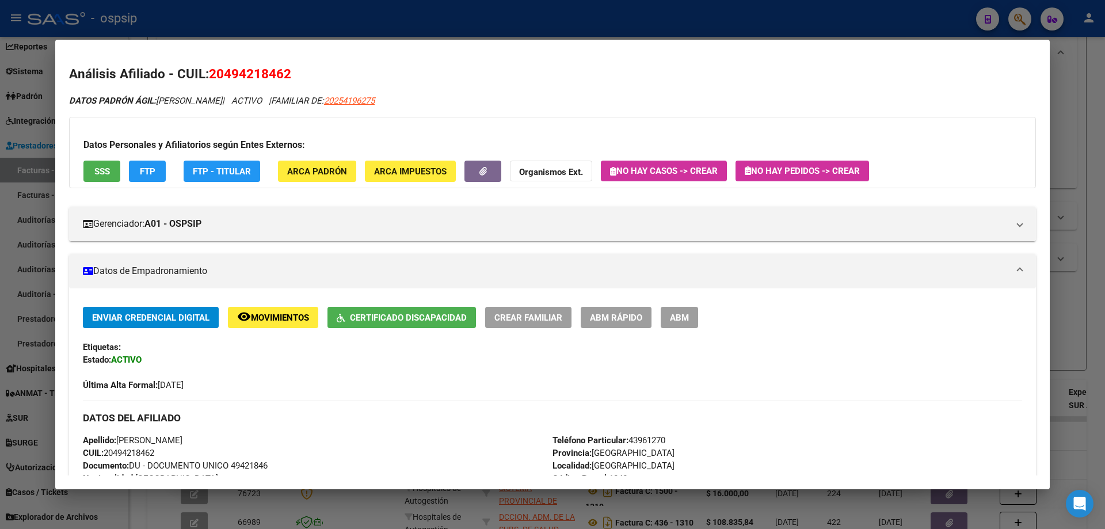
click at [1070, 129] on div at bounding box center [552, 264] width 1105 height 529
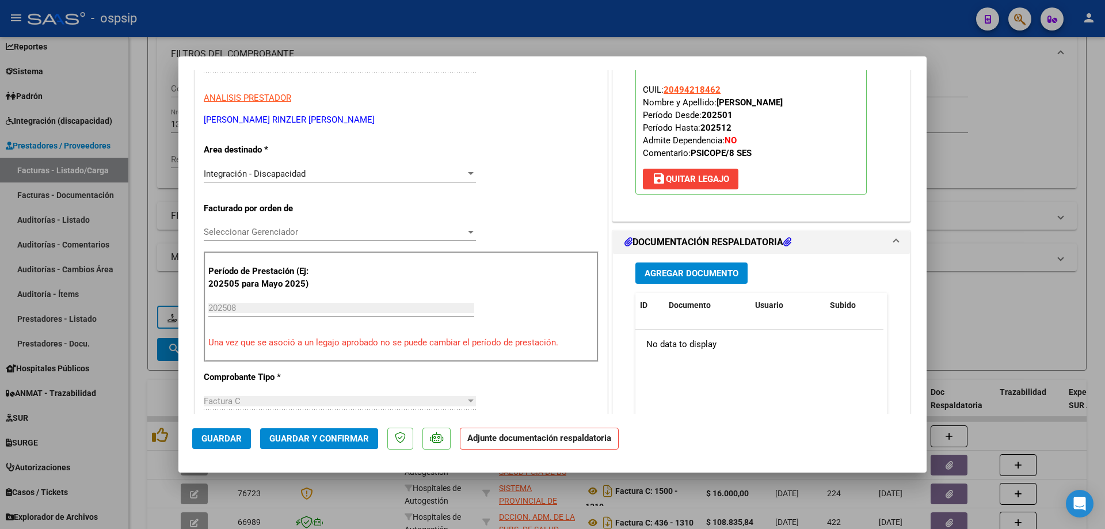
scroll to position [115, 0]
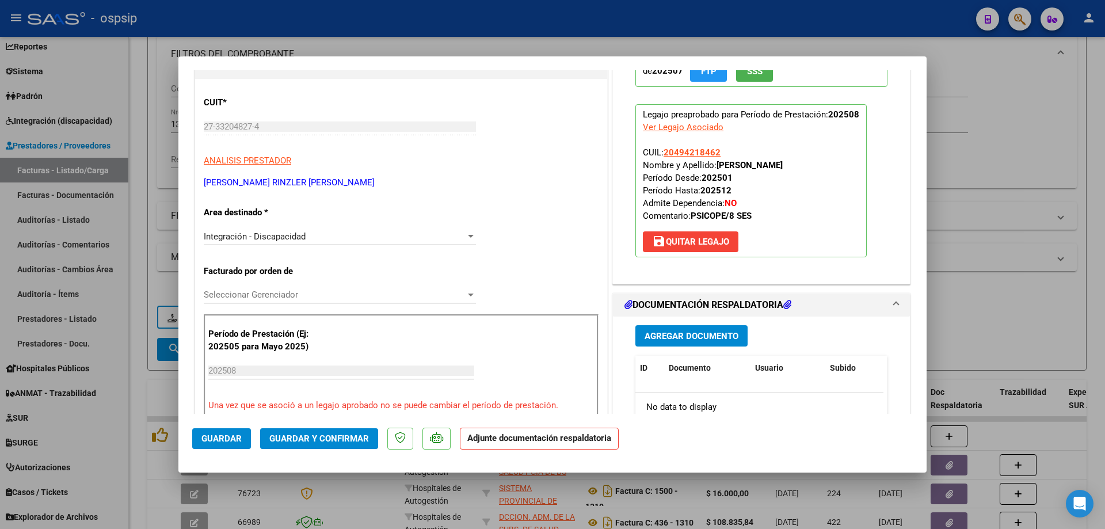
click at [979, 163] on div at bounding box center [552, 264] width 1105 height 529
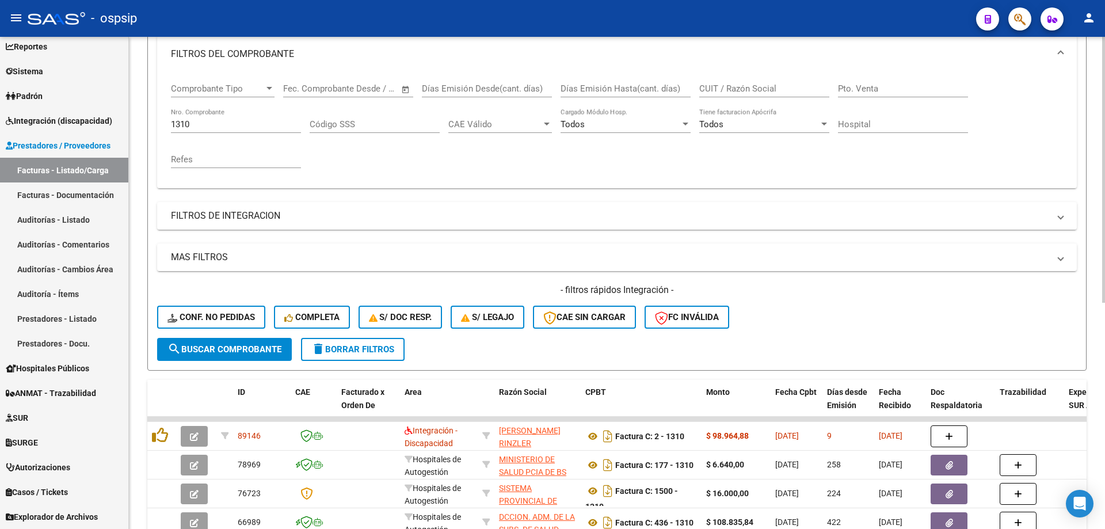
click at [199, 126] on input "1310" at bounding box center [236, 124] width 130 height 10
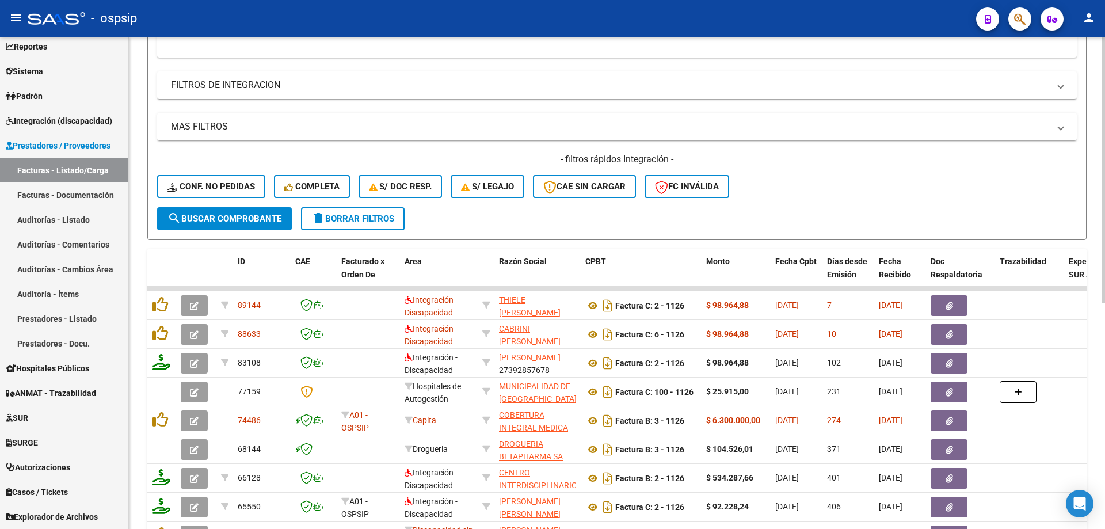
scroll to position [333, 0]
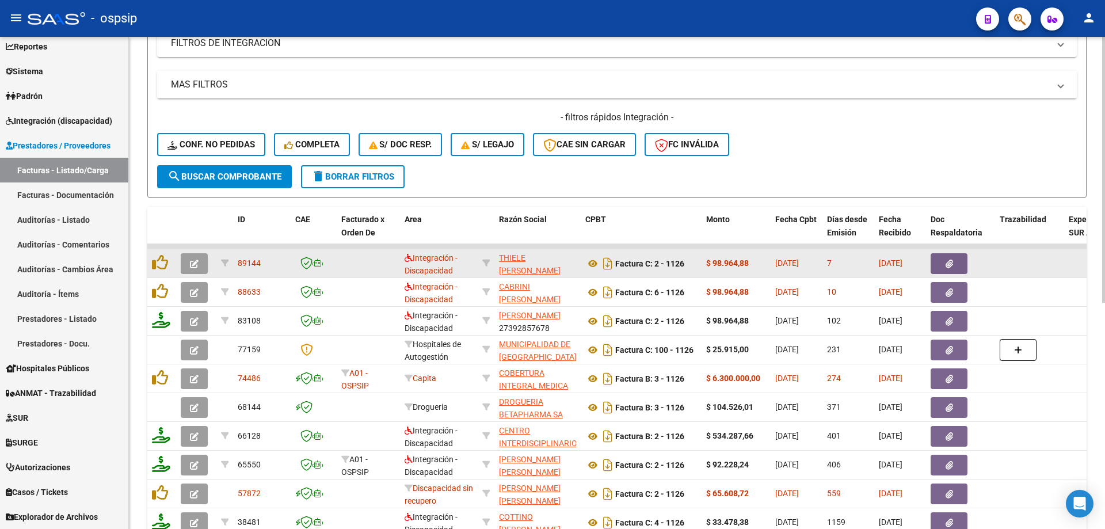
click at [194, 256] on button "button" at bounding box center [194, 263] width 27 height 21
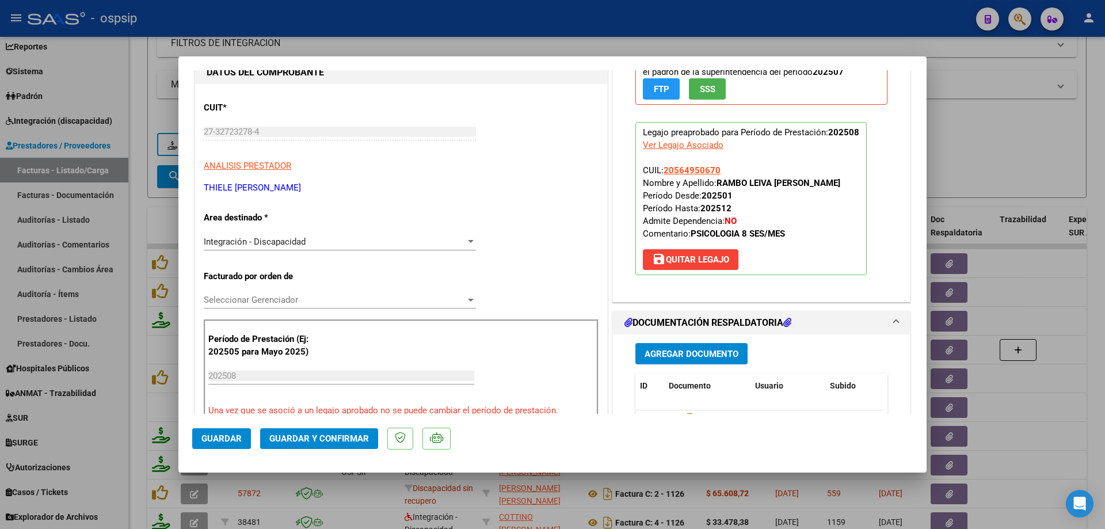
scroll to position [115, 0]
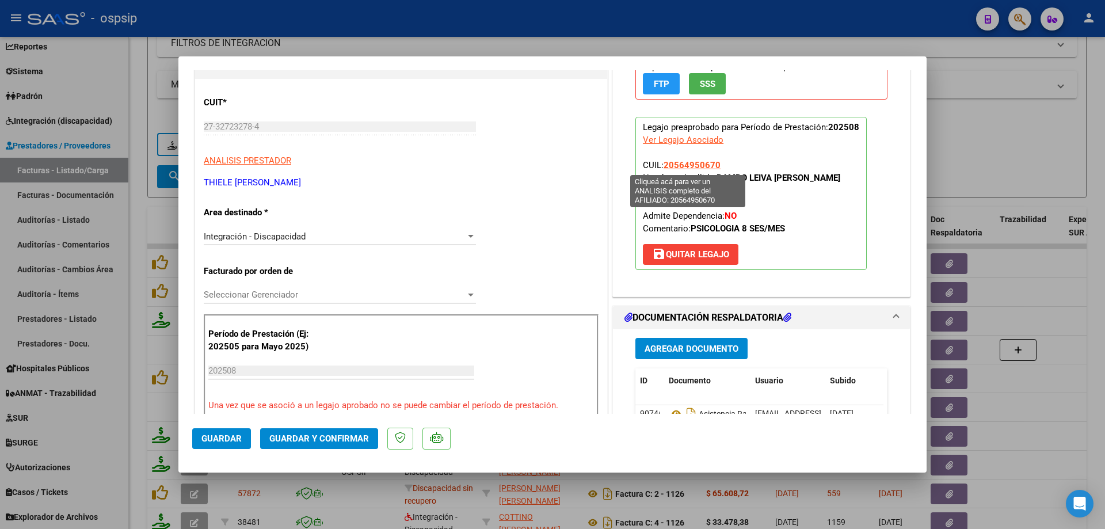
click at [688, 166] on span "20564950670" at bounding box center [692, 165] width 57 height 10
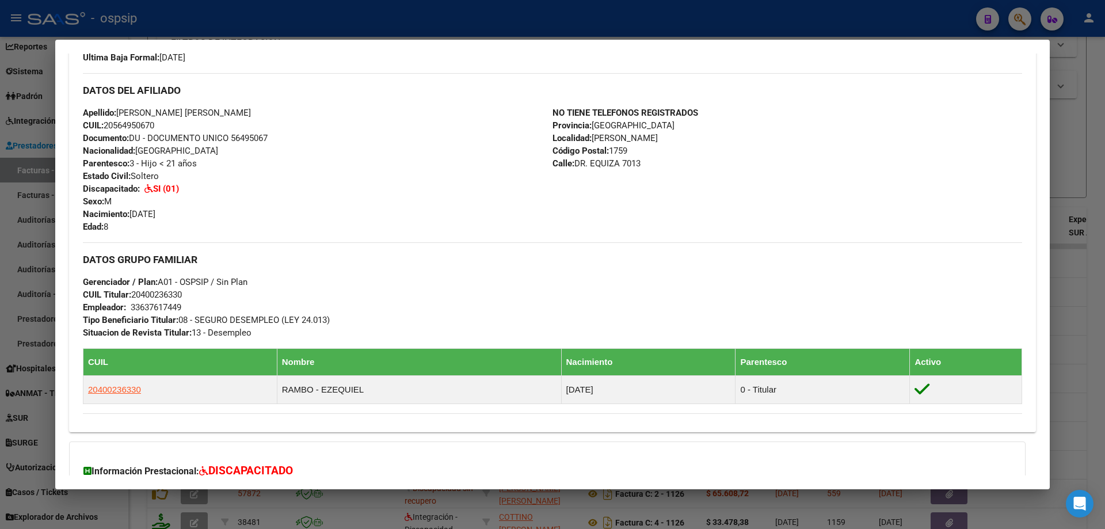
scroll to position [364, 0]
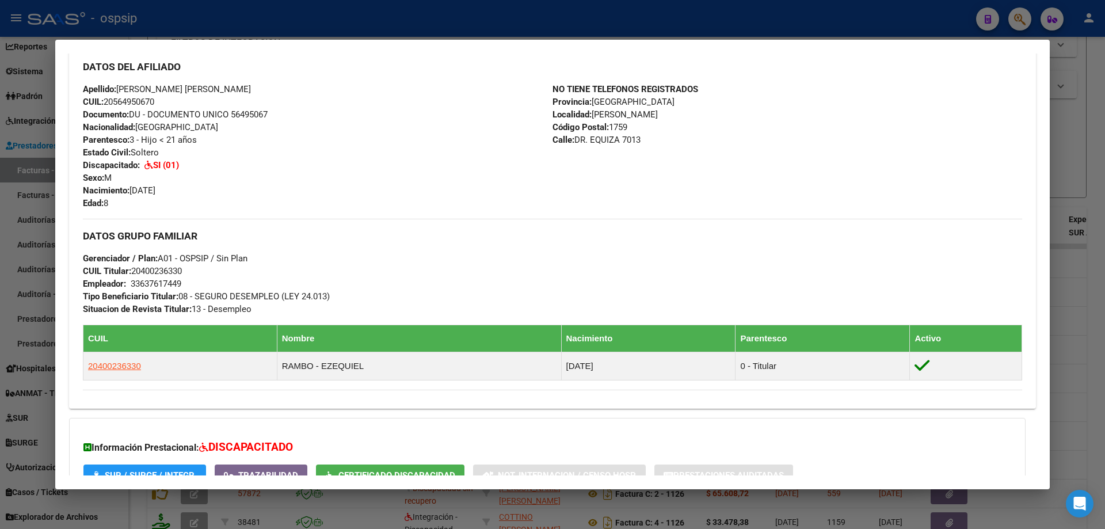
click at [1066, 157] on div at bounding box center [552, 264] width 1105 height 529
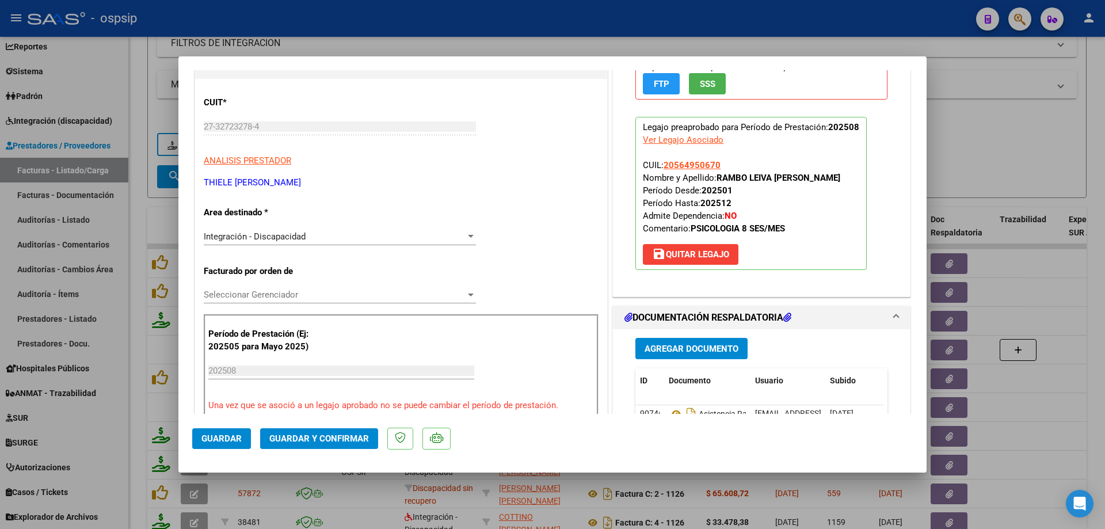
scroll to position [230, 0]
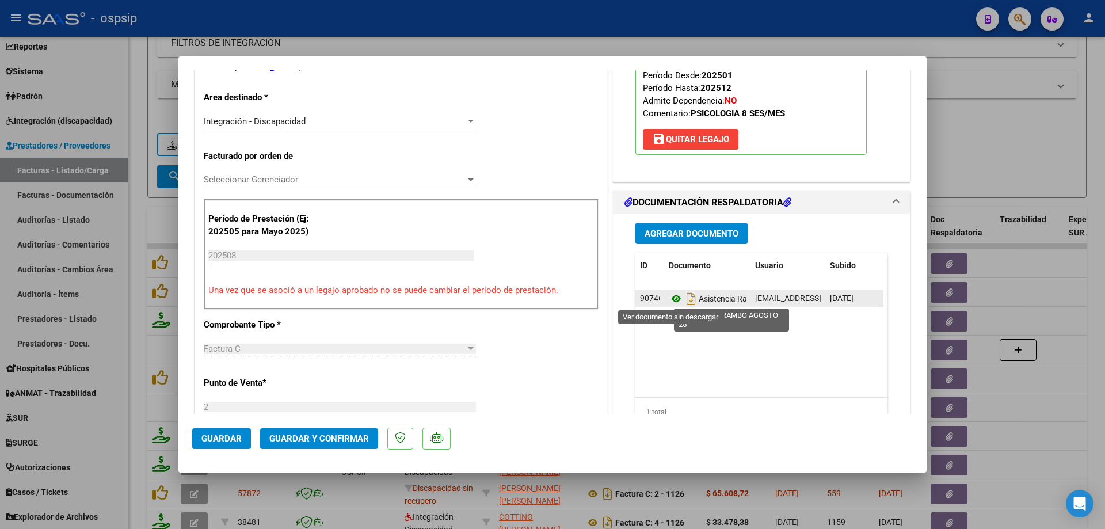
click at [671, 297] on icon at bounding box center [676, 299] width 15 height 14
click at [669, 298] on icon at bounding box center [676, 299] width 15 height 14
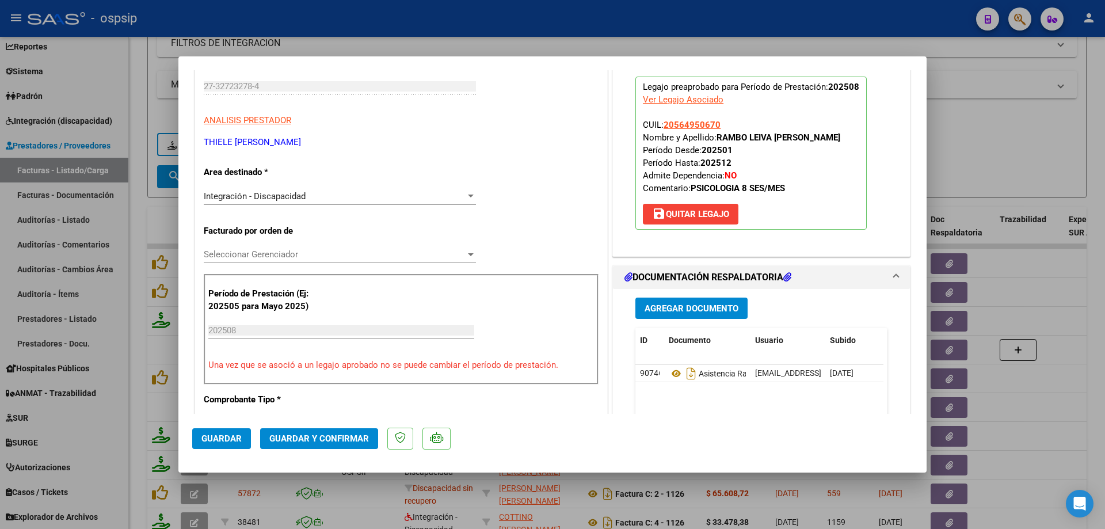
scroll to position [58, 0]
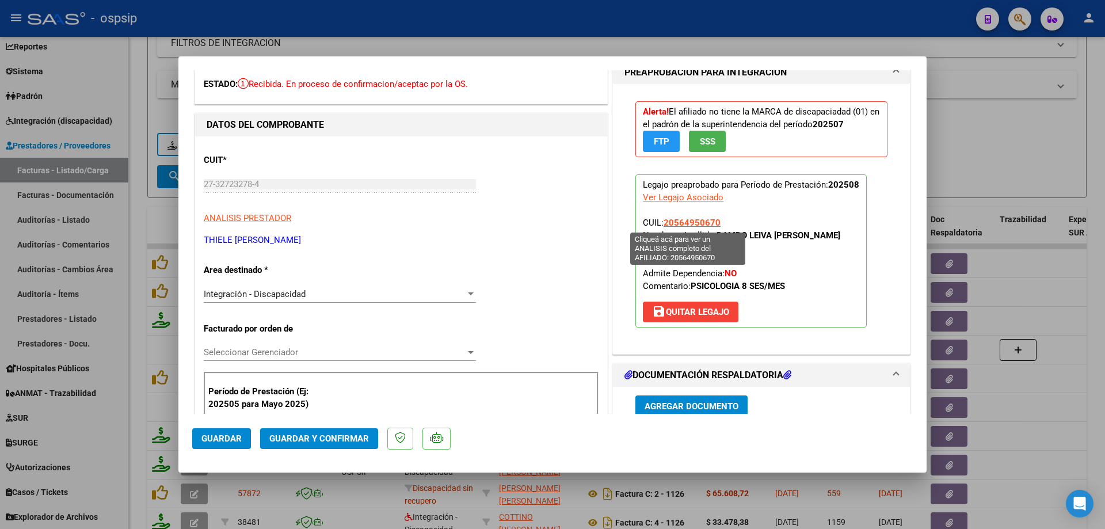
drag, startPoint x: 718, startPoint y: 221, endPoint x: 660, endPoint y: 221, distance: 57.6
click at [660, 221] on p "Legajo preaprobado para Período de Prestación: 202508 Ver Legajo Asociado CUIL:…" at bounding box center [751, 250] width 231 height 153
copy span "20564950670"
click at [360, 431] on button "Guardar y Confirmar" at bounding box center [319, 438] width 118 height 21
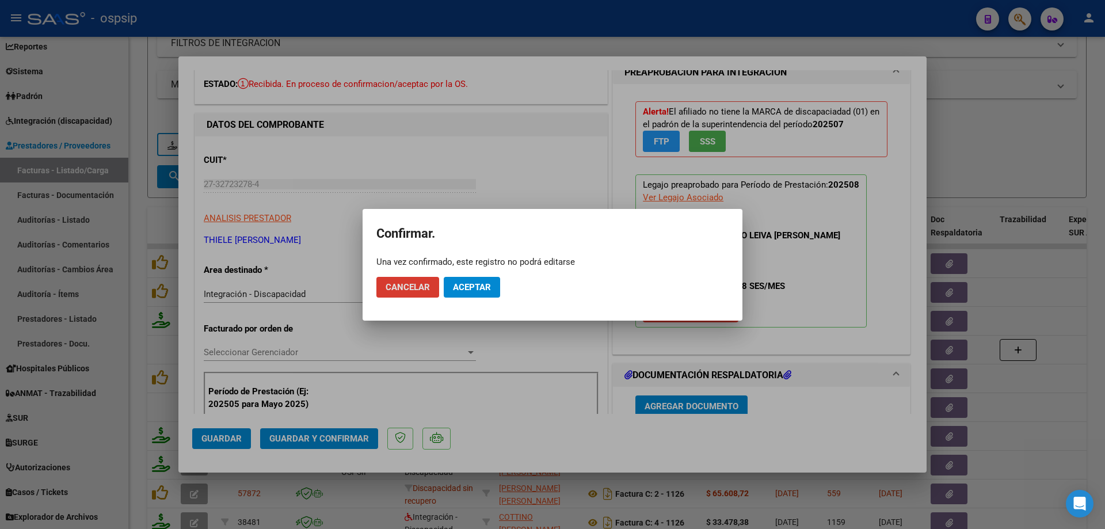
click at [455, 295] on button "Aceptar" at bounding box center [472, 287] width 56 height 21
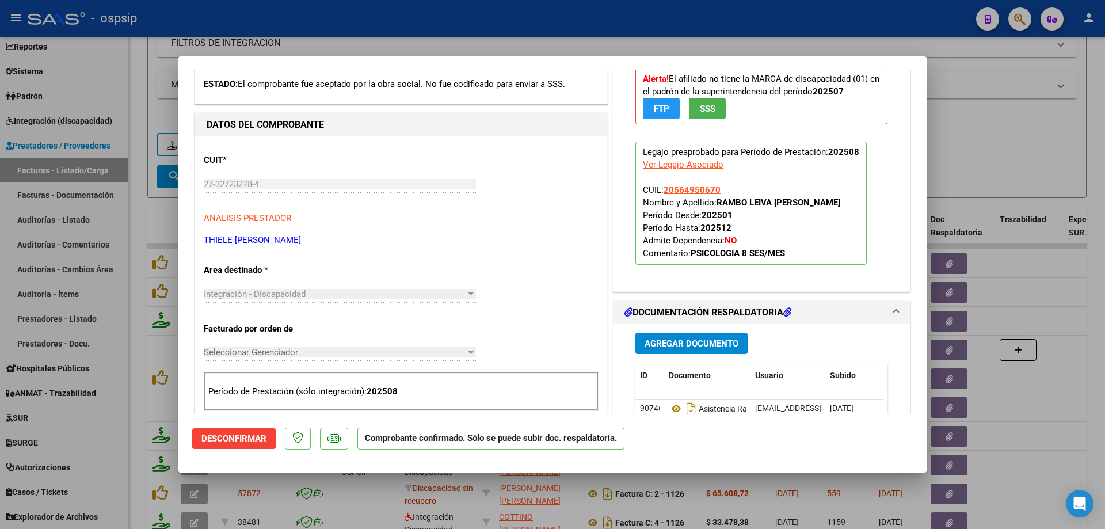
click at [978, 139] on div at bounding box center [552, 264] width 1105 height 529
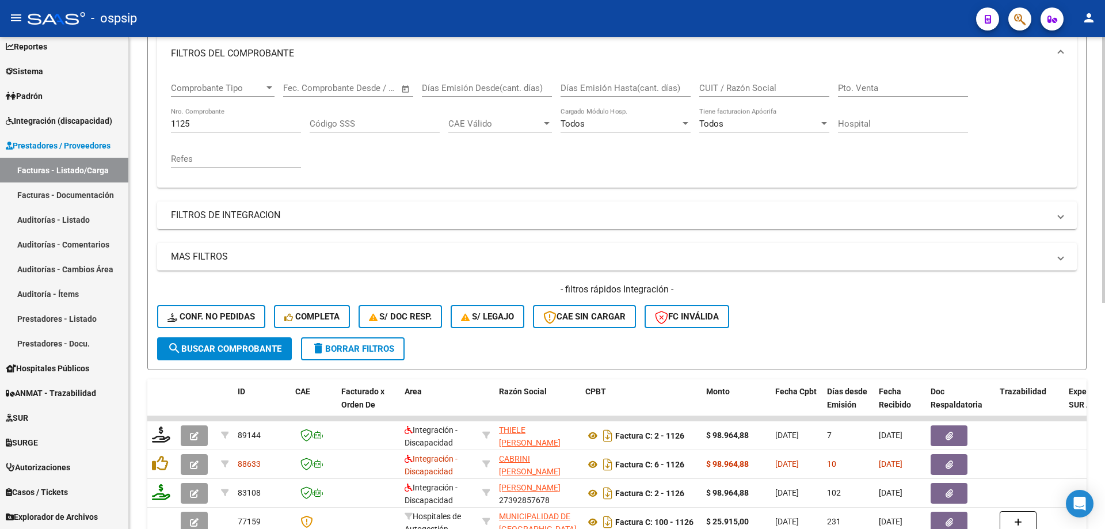
scroll to position [160, 0]
click at [206, 131] on div "1125 Nro. Comprobante" at bounding box center [236, 120] width 130 height 25
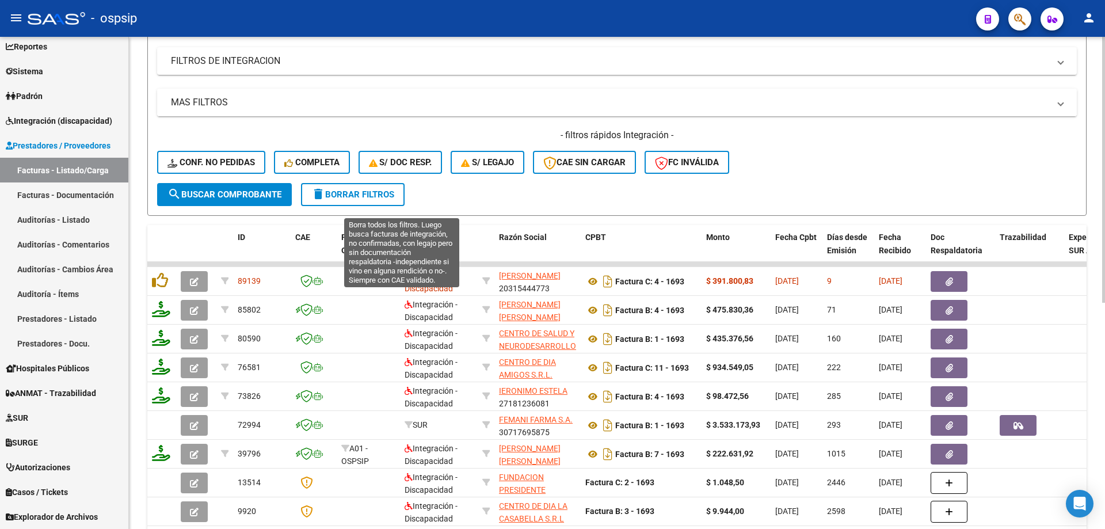
scroll to position [333, 0]
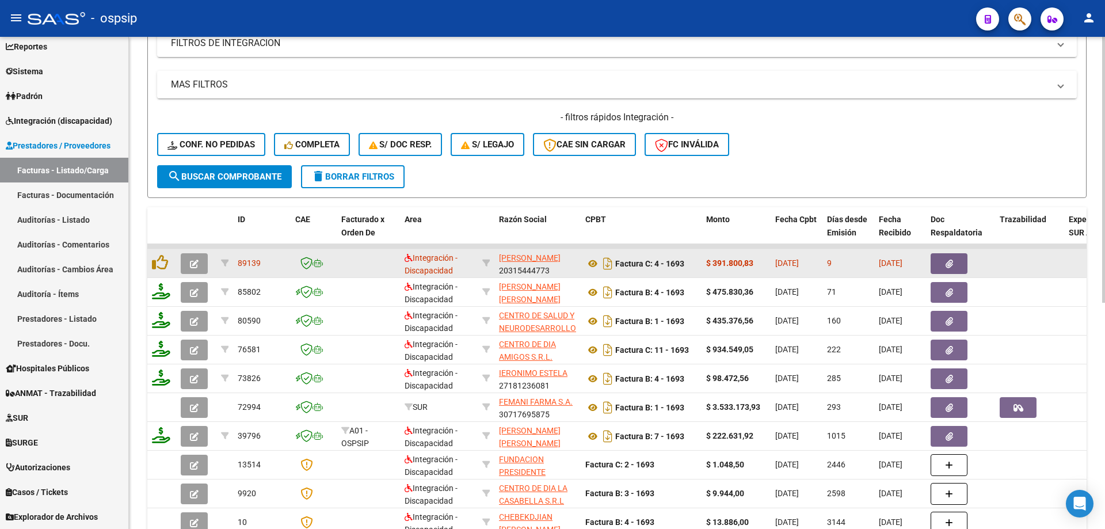
click at [195, 264] on icon "button" at bounding box center [194, 264] width 9 height 9
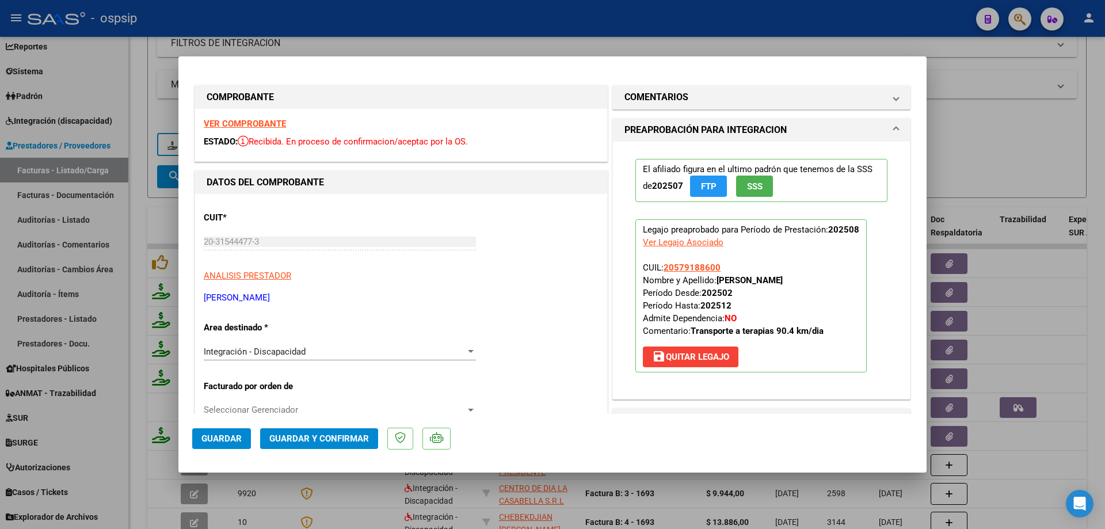
click at [750, 187] on span "SSS" at bounding box center [755, 186] width 16 height 10
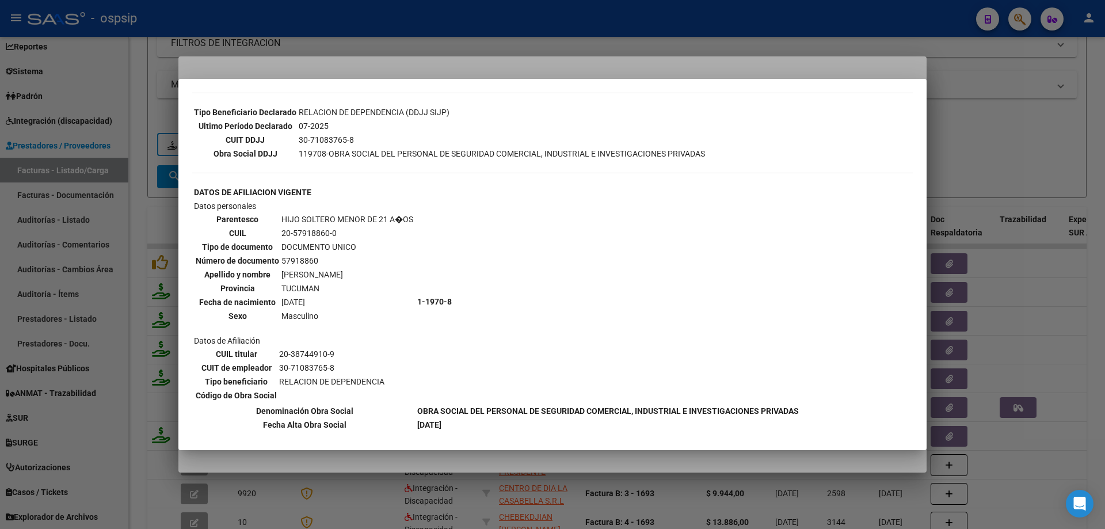
scroll to position [322, 0]
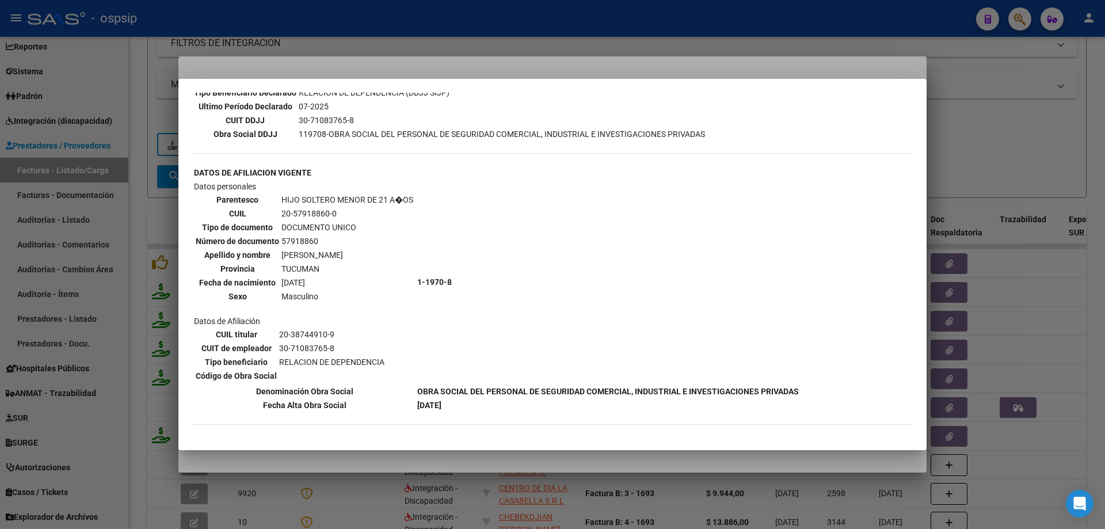
click at [1012, 161] on div at bounding box center [552, 264] width 1105 height 529
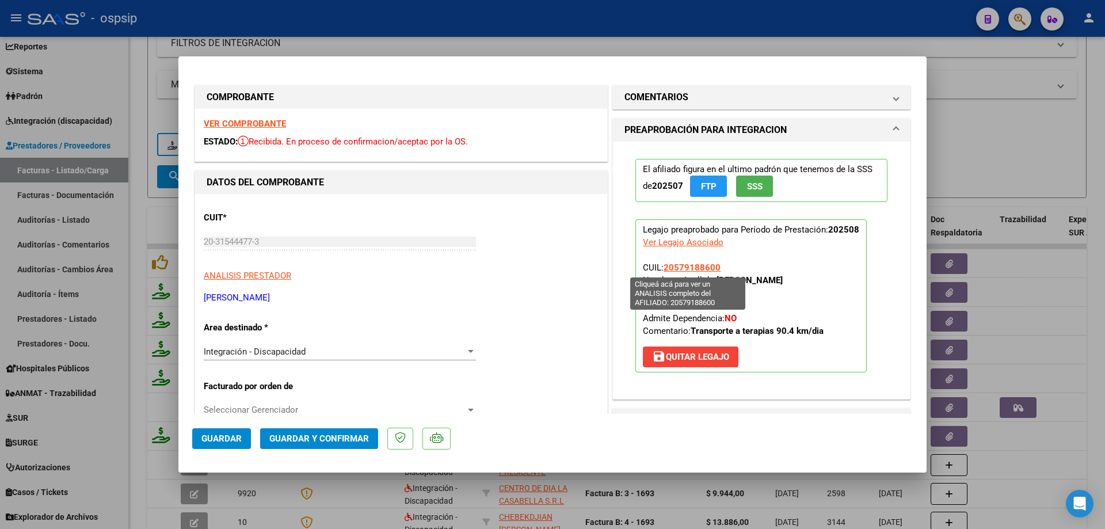
click at [697, 268] on span "20579188600" at bounding box center [692, 268] width 57 height 10
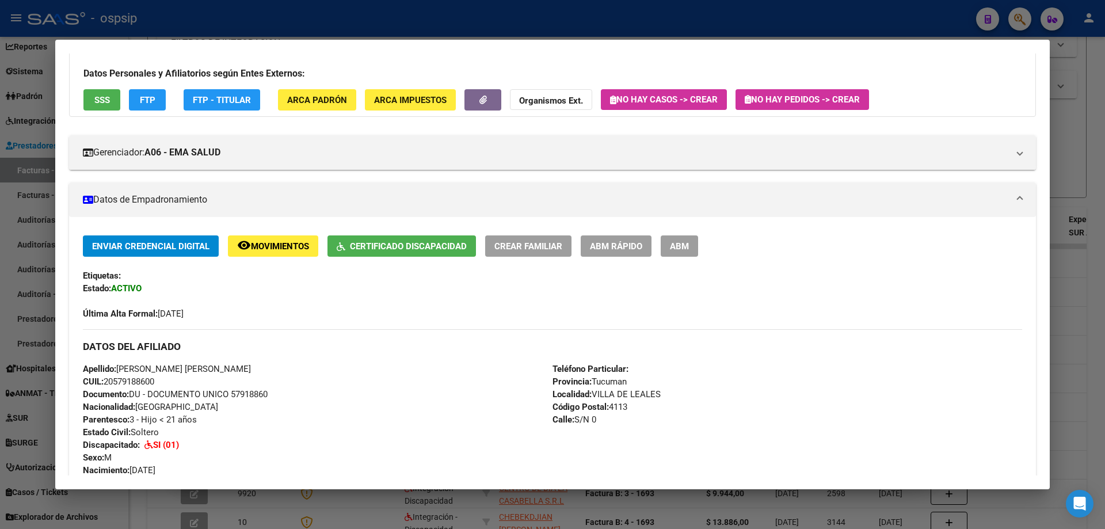
scroll to position [63, 0]
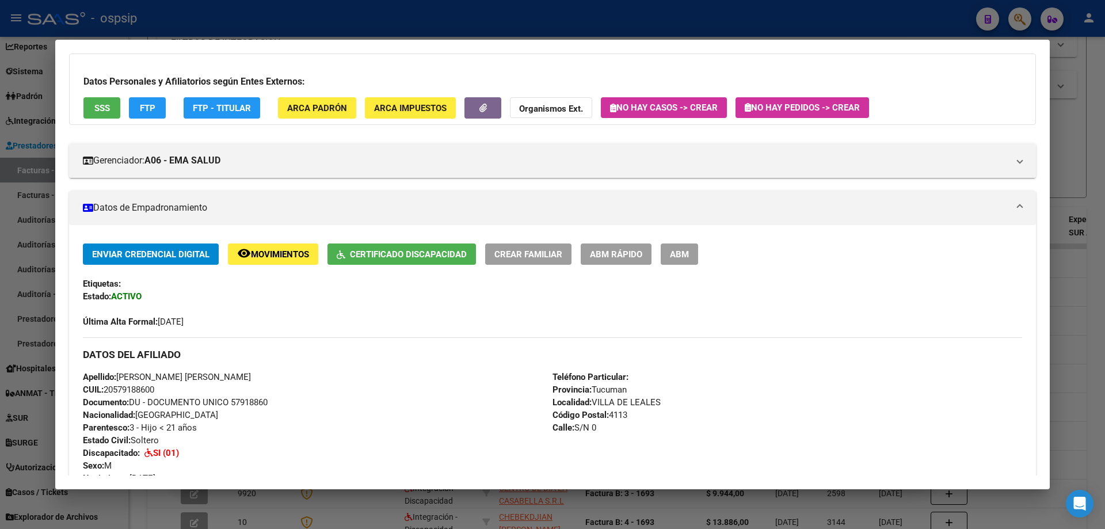
click at [1083, 175] on div at bounding box center [552, 264] width 1105 height 529
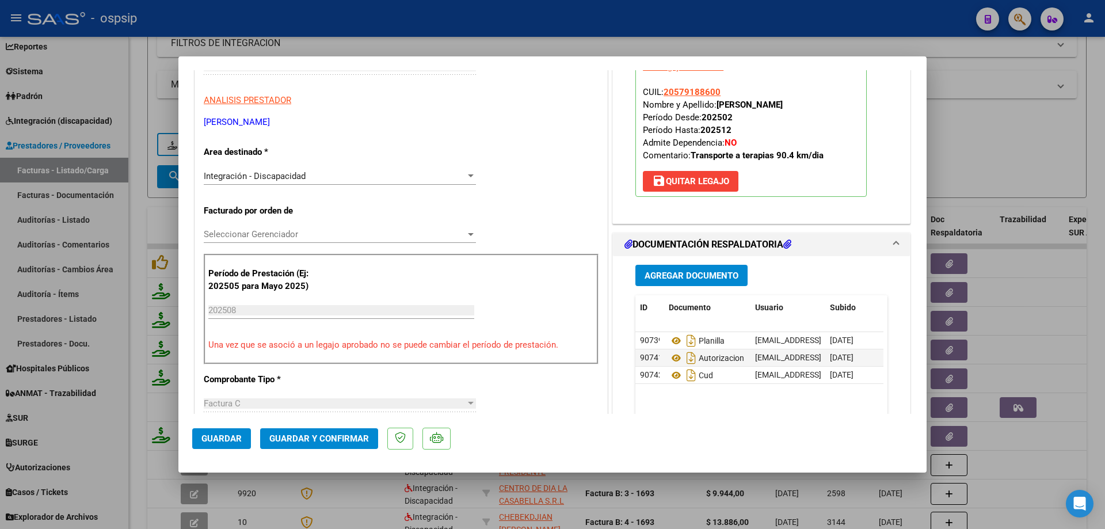
scroll to position [288, 0]
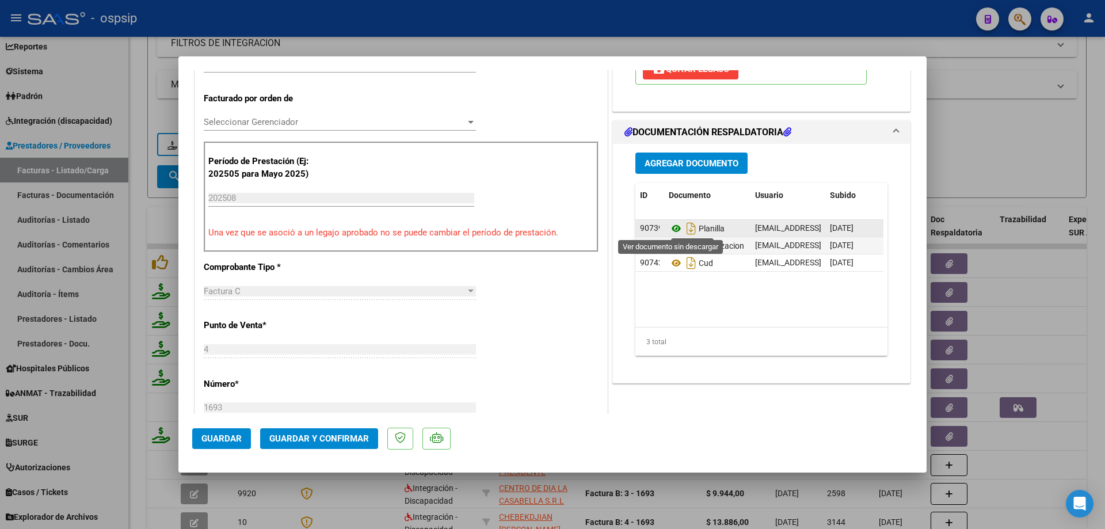
click at [673, 229] on icon at bounding box center [676, 229] width 15 height 14
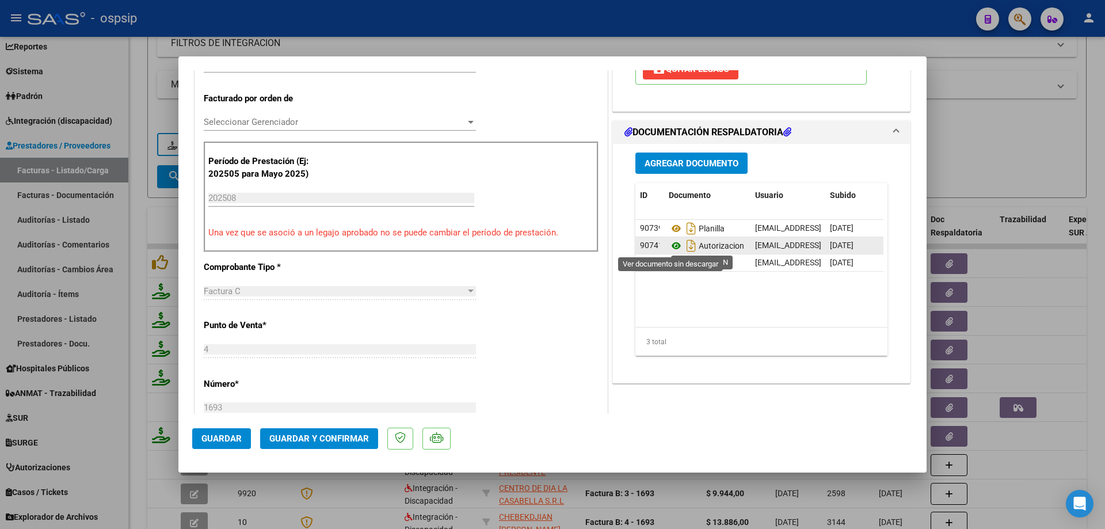
click at [677, 246] on icon at bounding box center [676, 246] width 15 height 14
click at [671, 245] on icon at bounding box center [676, 246] width 15 height 14
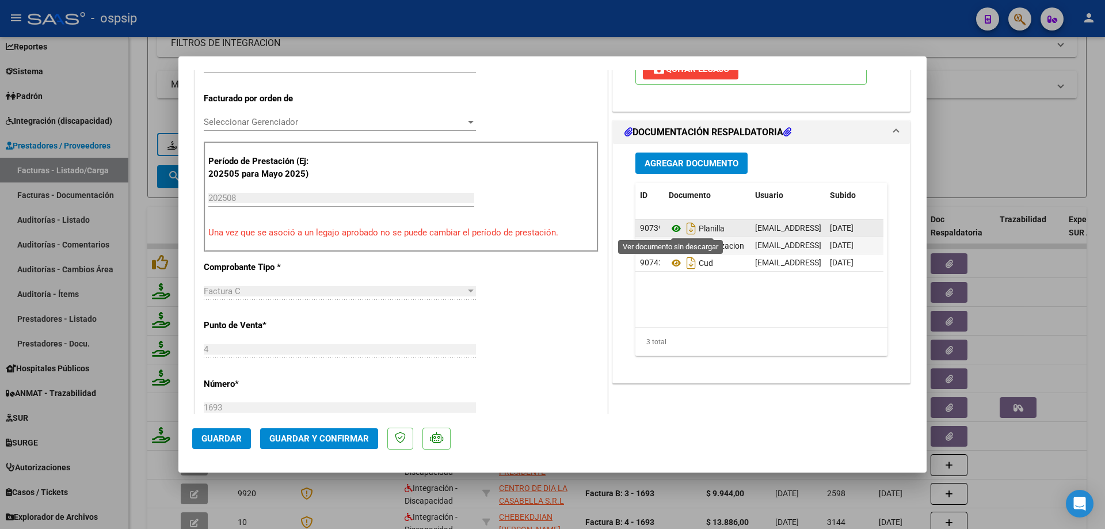
click at [672, 230] on icon at bounding box center [676, 229] width 15 height 14
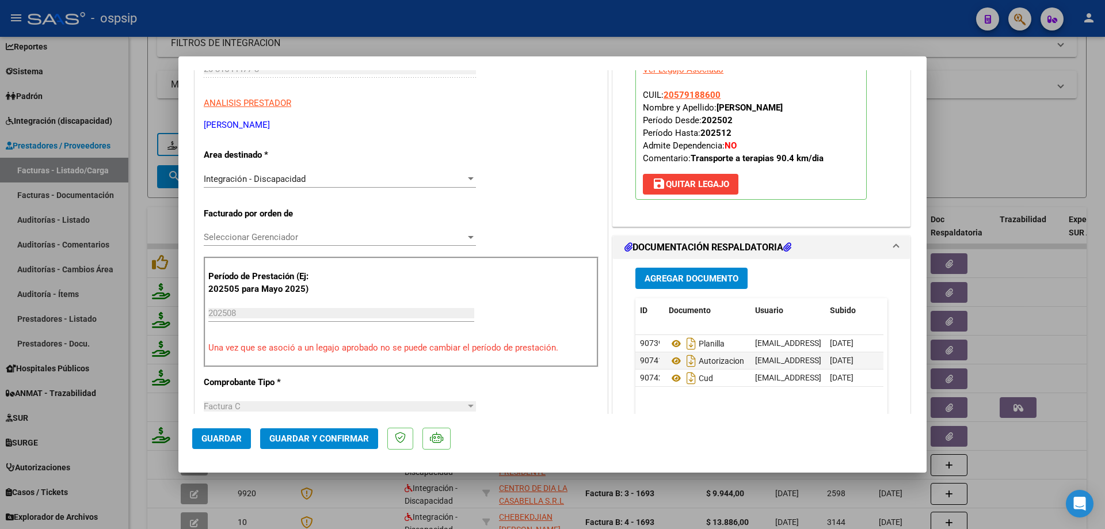
scroll to position [115, 0]
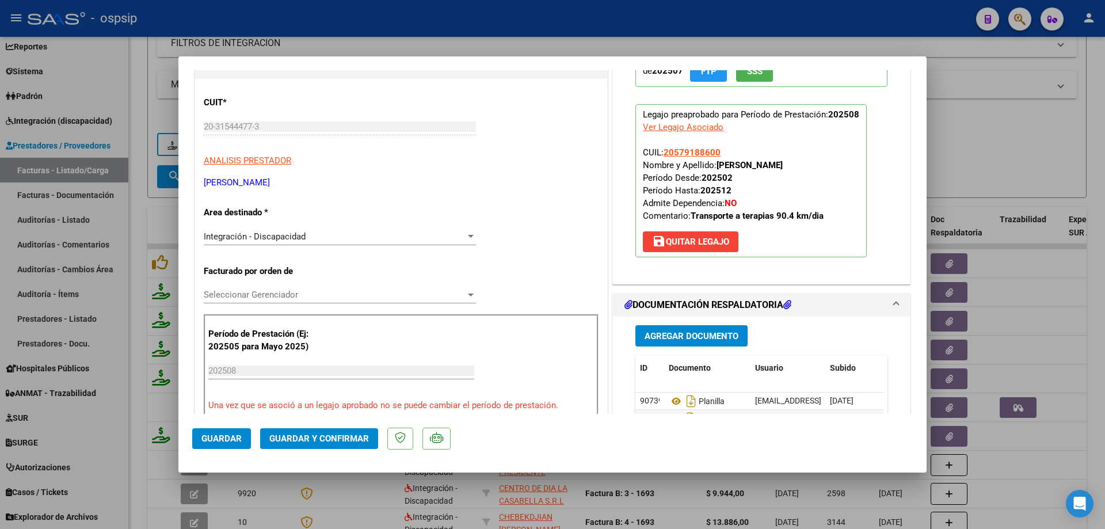
click at [329, 443] on span "Guardar y Confirmar" at bounding box center [319, 439] width 100 height 10
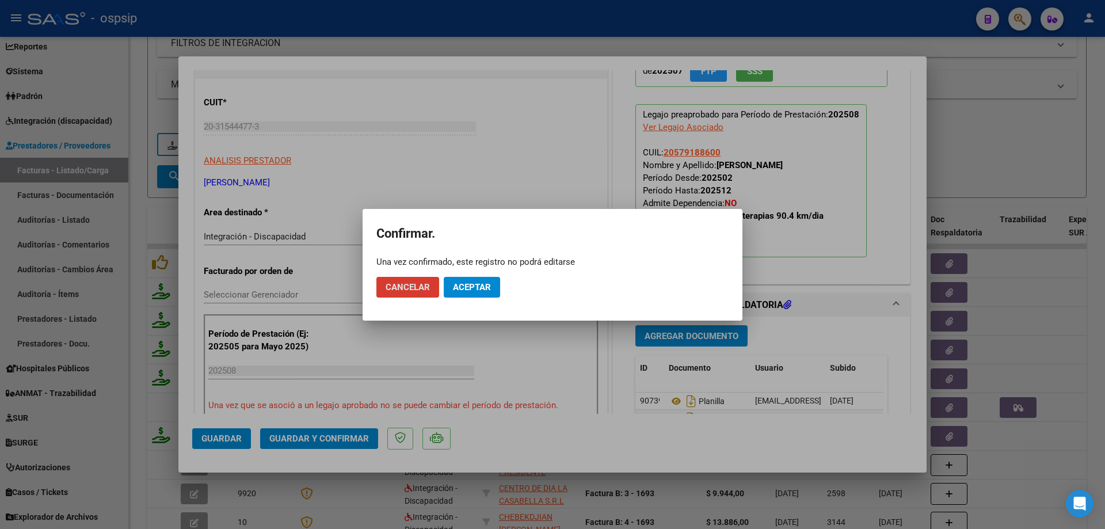
click at [473, 287] on span "Aceptar" at bounding box center [472, 287] width 38 height 10
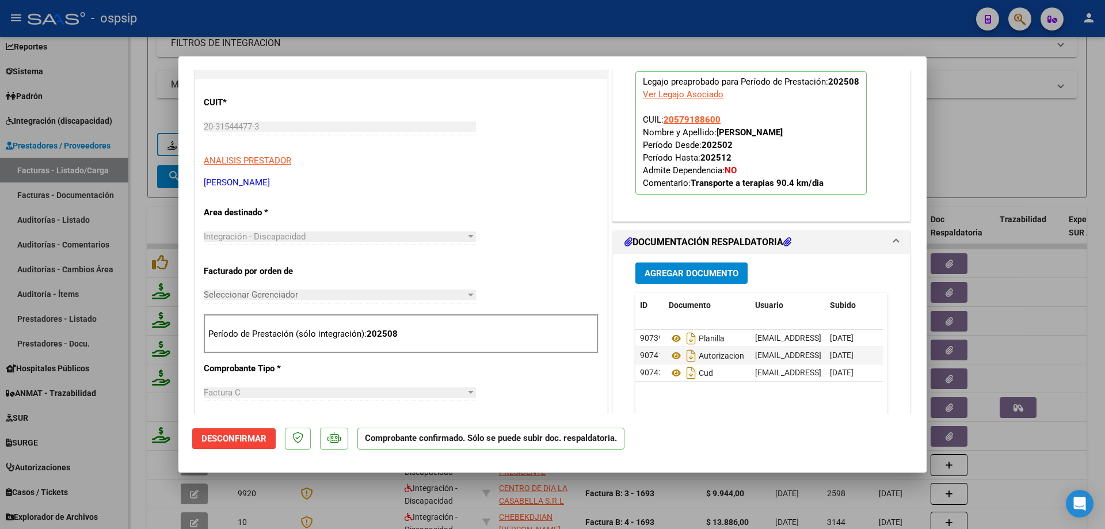
click at [1030, 166] on div at bounding box center [552, 264] width 1105 height 529
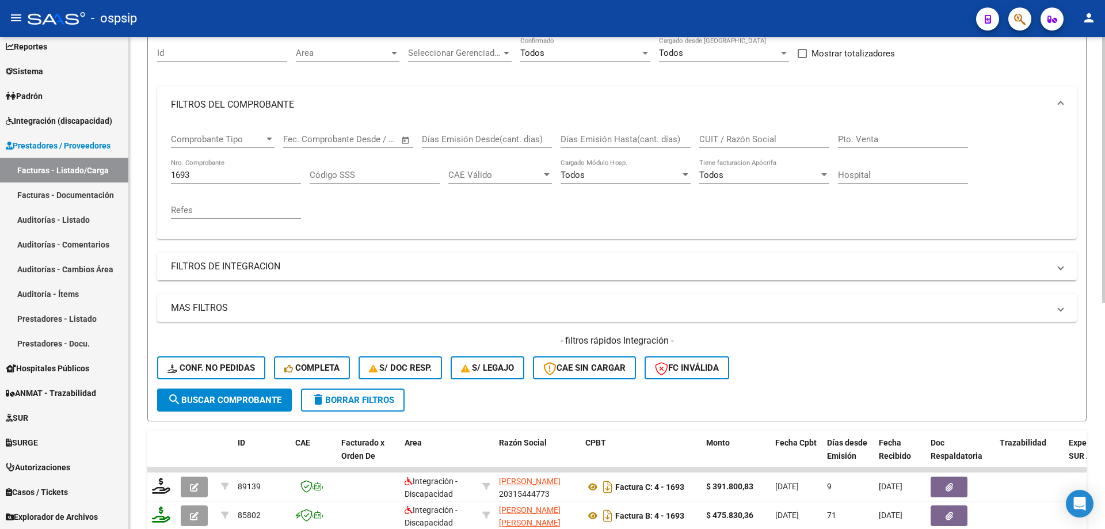
scroll to position [102, 0]
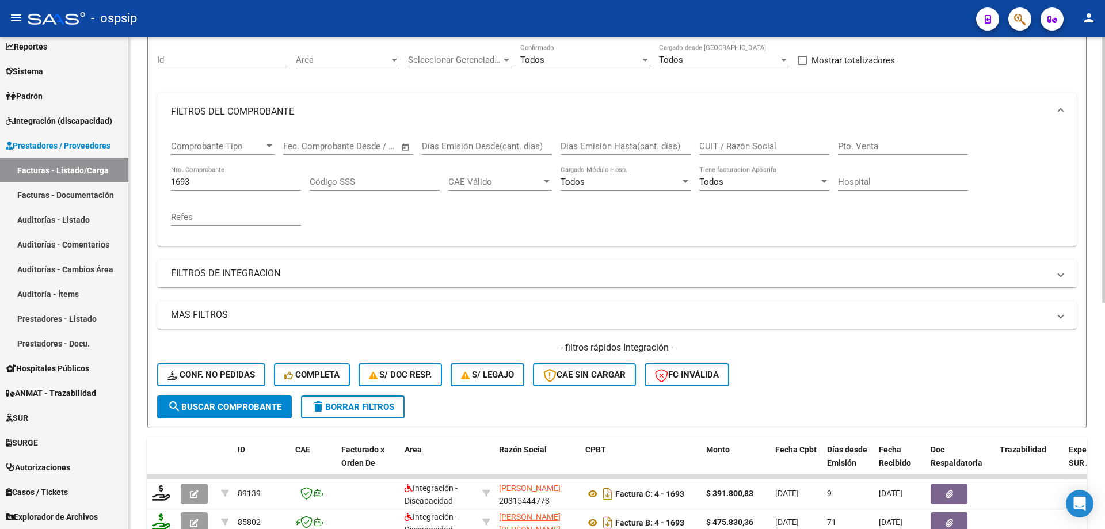
click at [211, 175] on div "1693 Nro. Comprobante" at bounding box center [236, 178] width 130 height 25
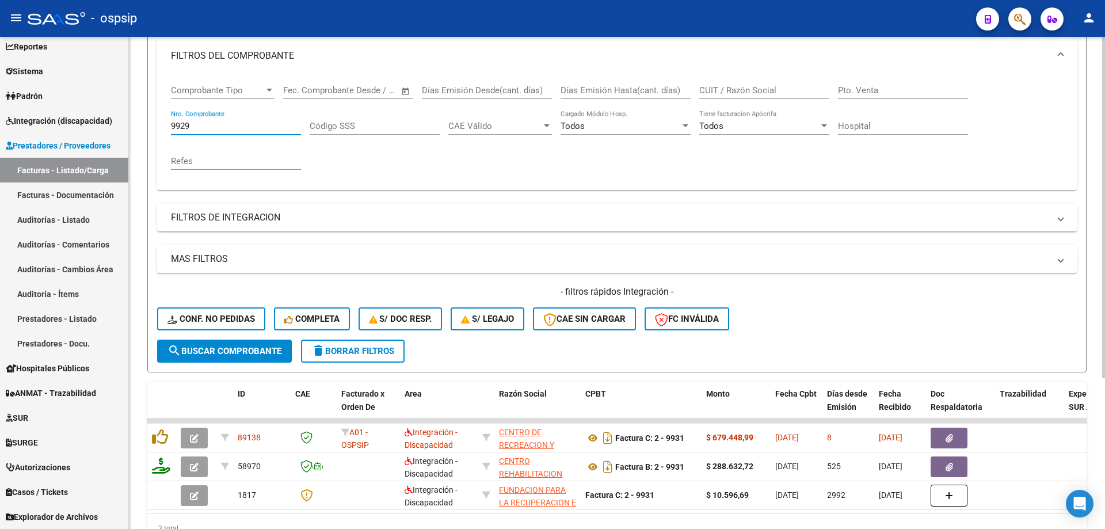
scroll to position [218, 0]
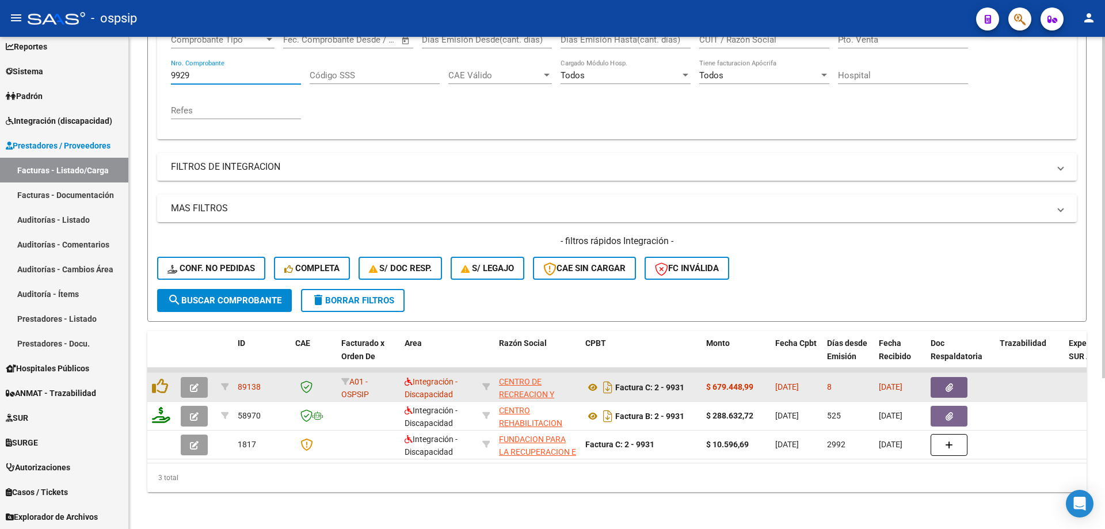
click at [198, 383] on icon "button" at bounding box center [194, 387] width 9 height 9
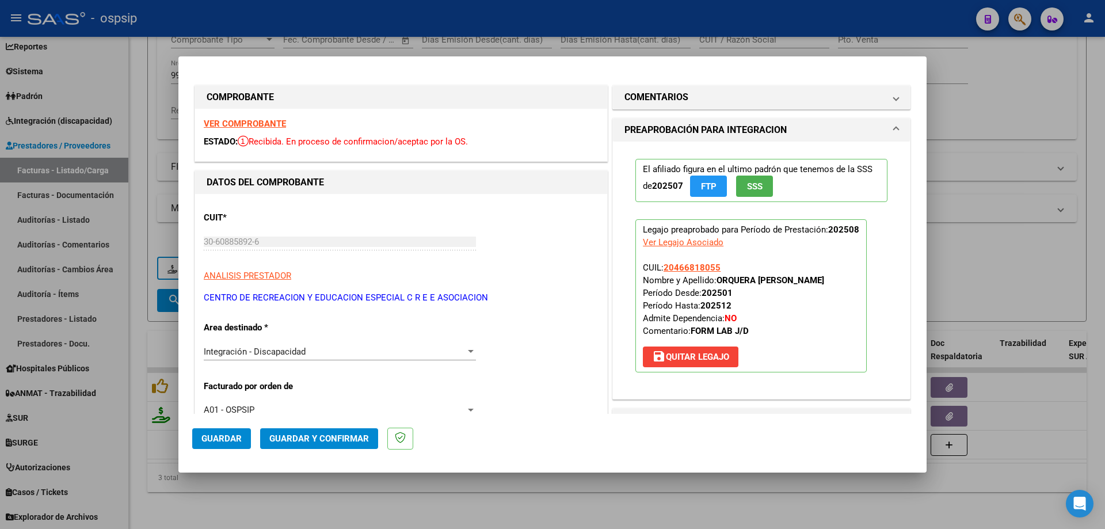
click at [757, 190] on span "SSS" at bounding box center [755, 186] width 16 height 10
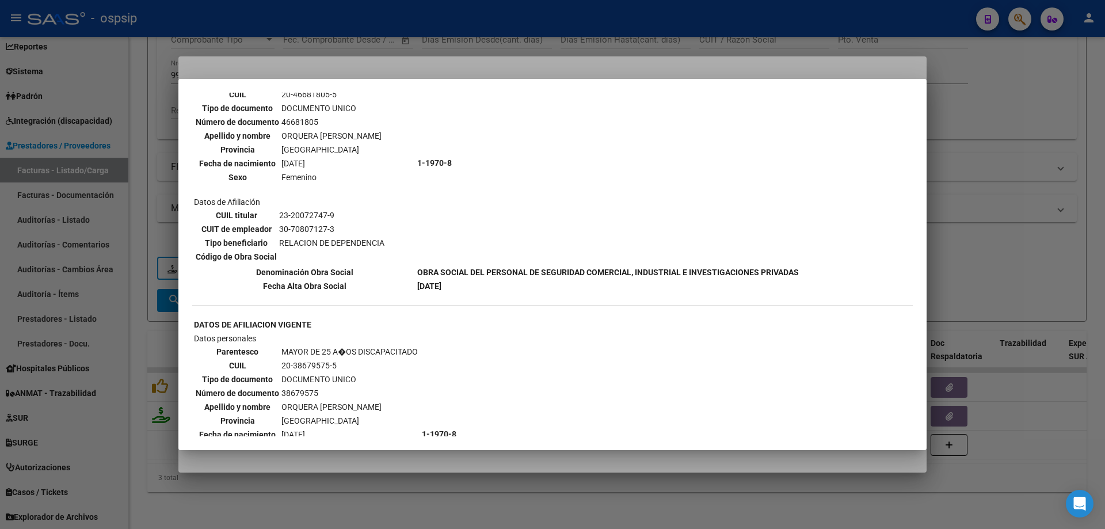
scroll to position [386, 0]
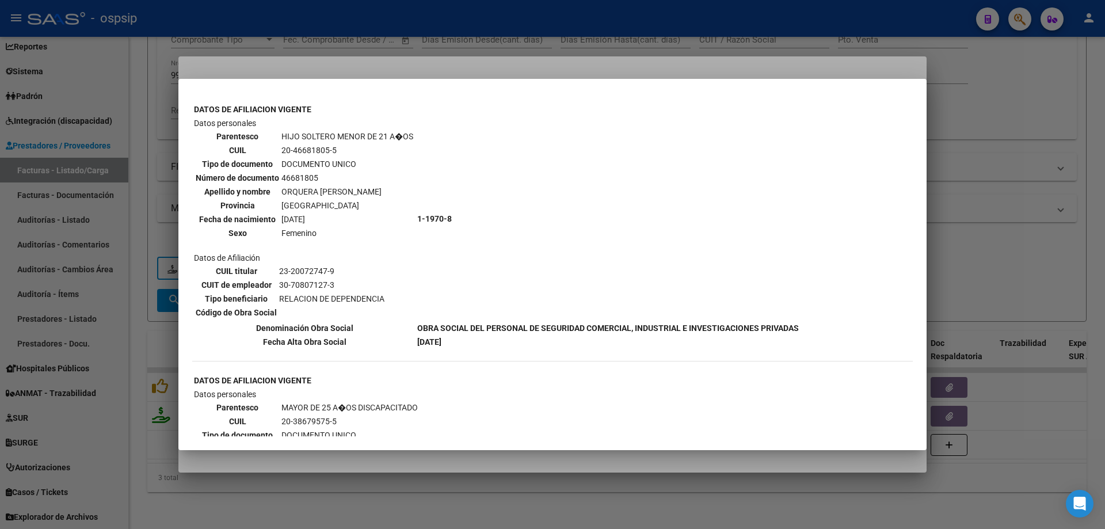
click at [1043, 214] on div at bounding box center [552, 264] width 1105 height 529
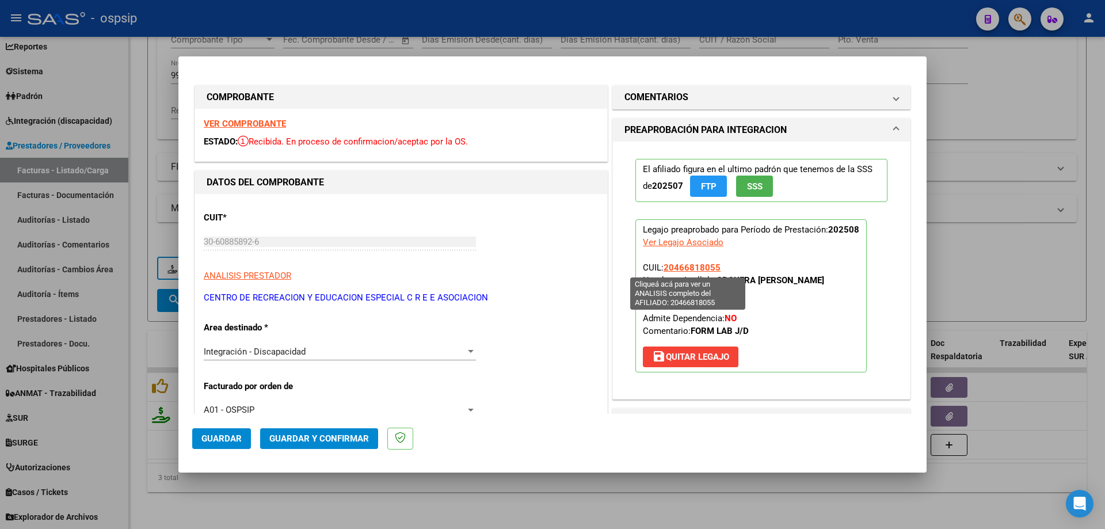
click at [681, 265] on span "20466818055" at bounding box center [692, 268] width 57 height 10
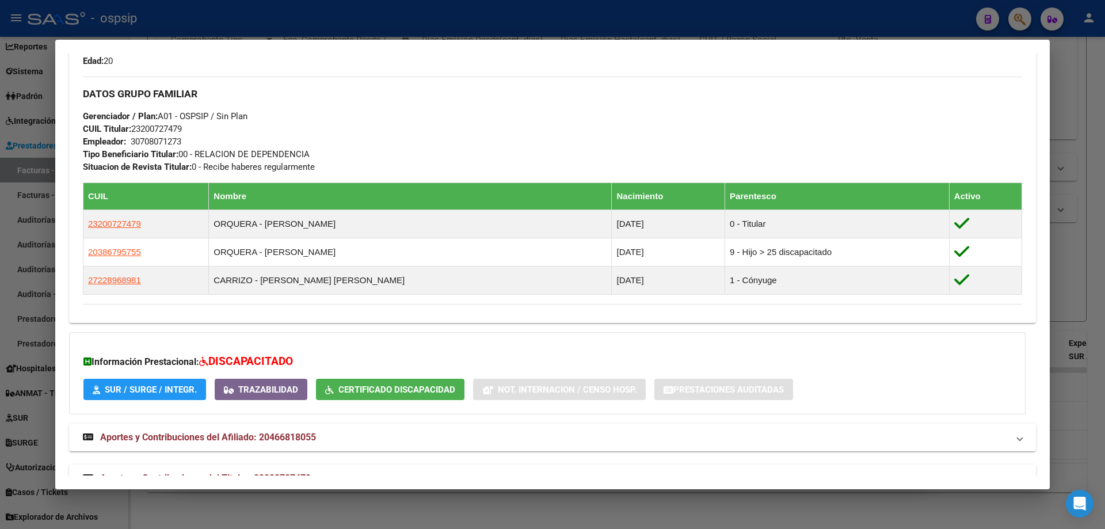
scroll to position [523, 0]
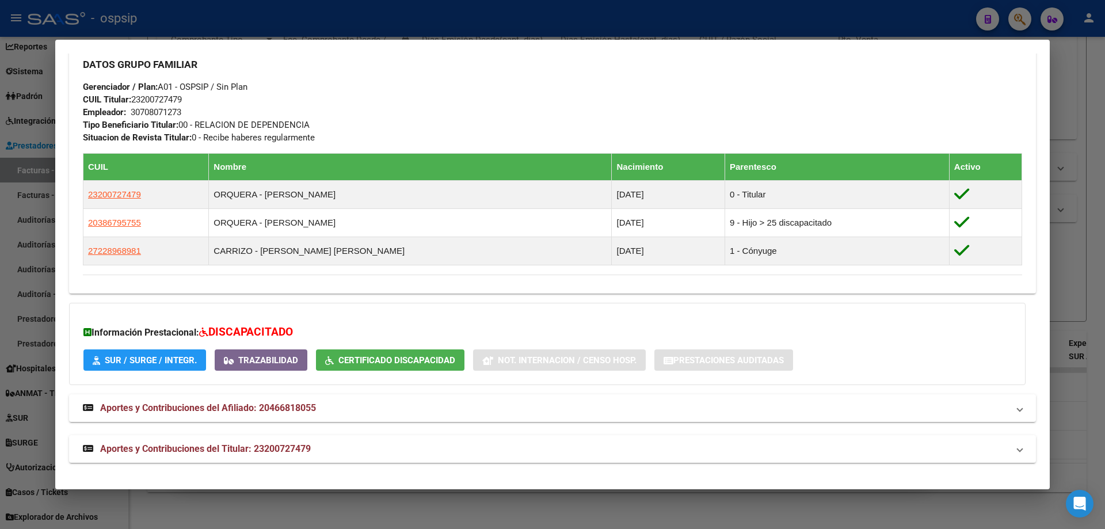
click at [1061, 236] on div at bounding box center [552, 264] width 1105 height 529
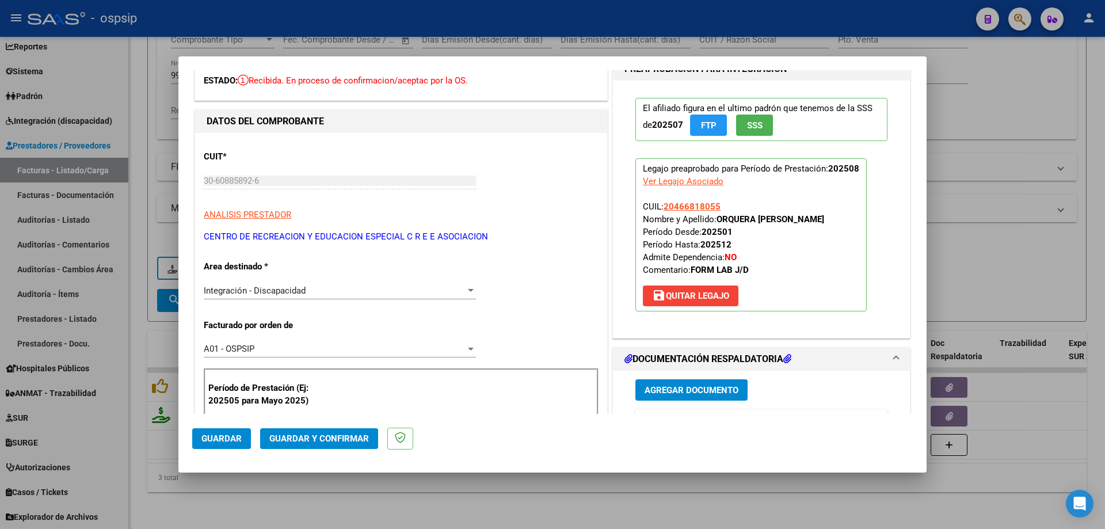
scroll to position [230, 0]
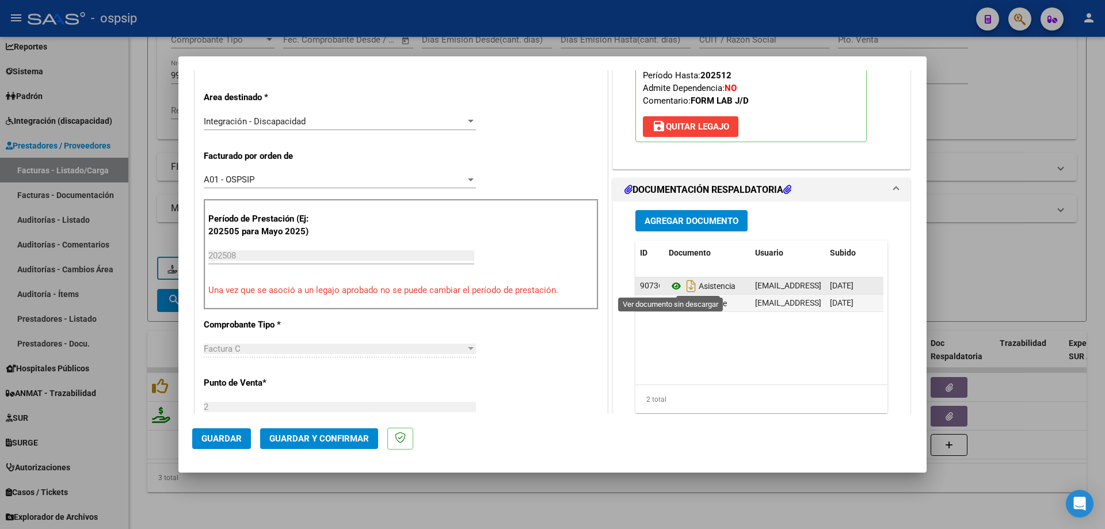
click at [673, 283] on icon at bounding box center [676, 286] width 15 height 14
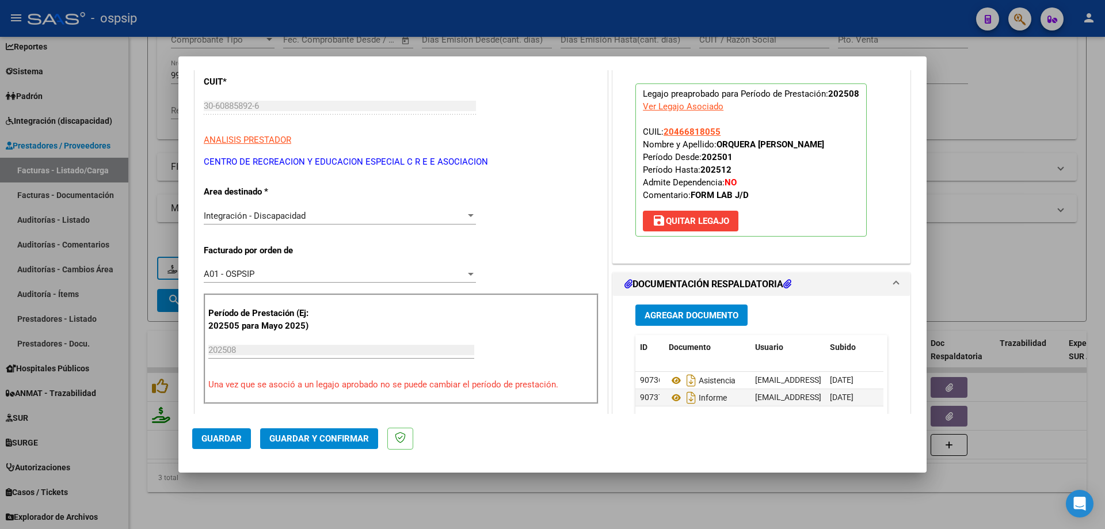
scroll to position [0, 0]
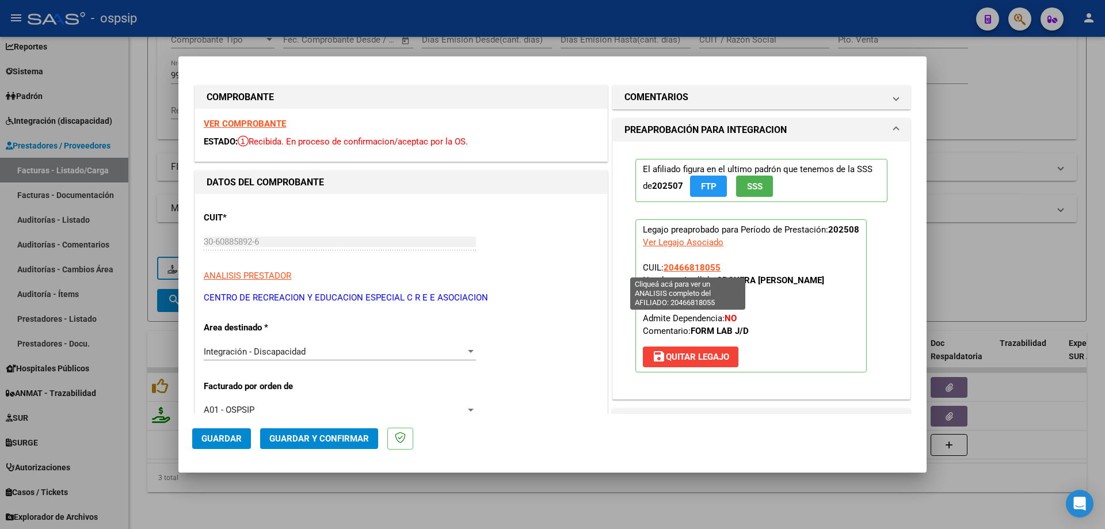
click at [700, 267] on span "20466818055" at bounding box center [692, 268] width 57 height 10
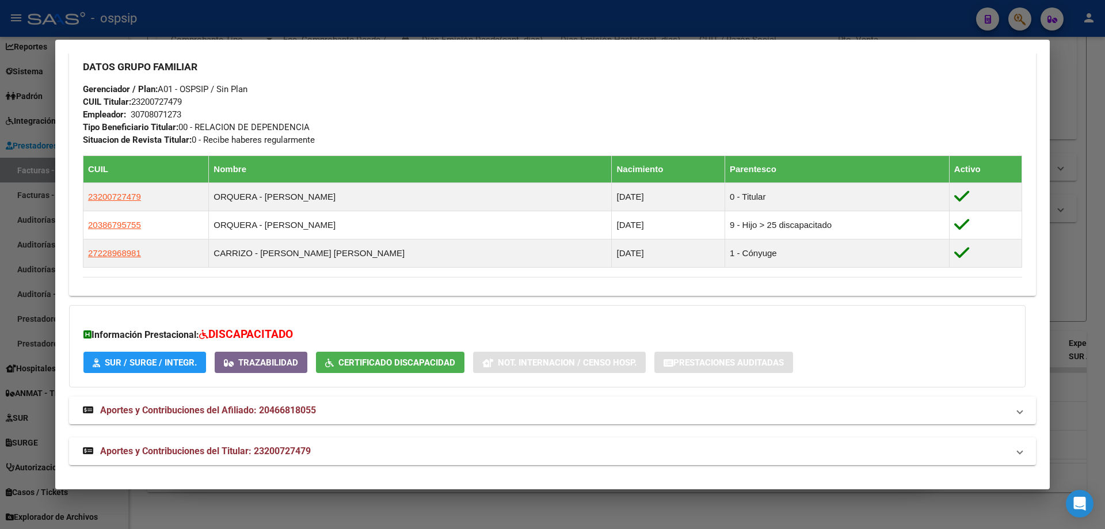
scroll to position [523, 0]
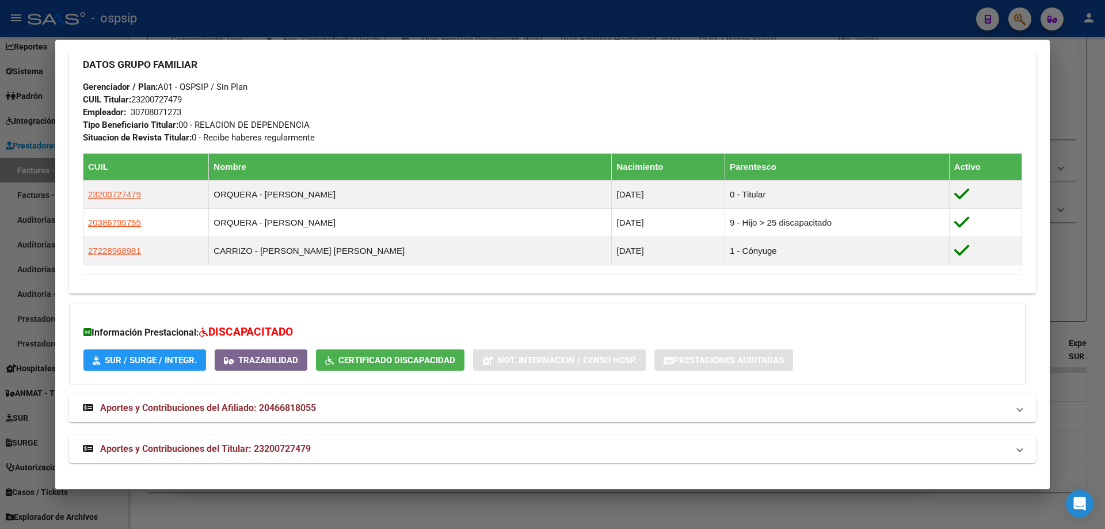
click at [1057, 265] on div at bounding box center [552, 264] width 1105 height 529
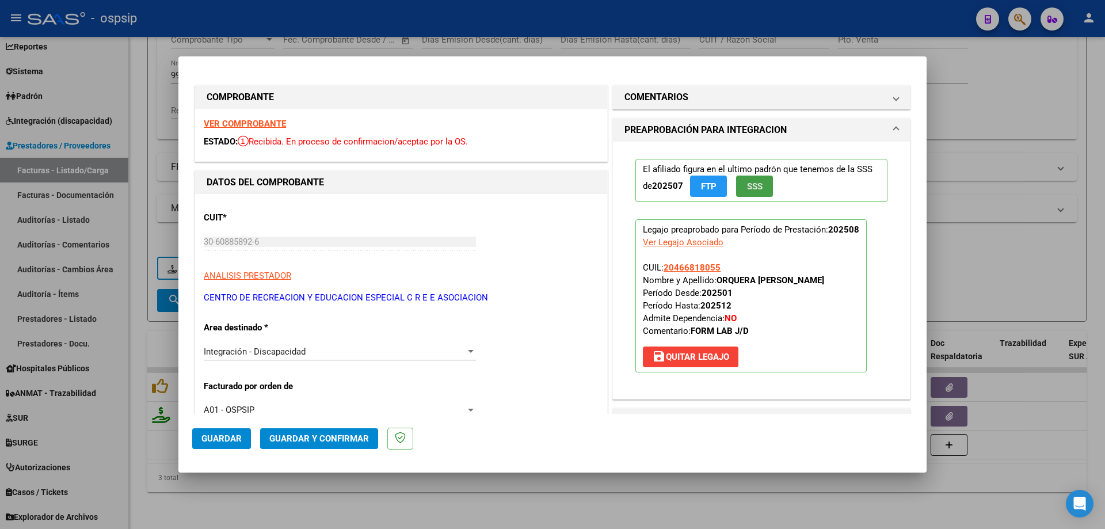
click at [757, 184] on span "SSS" at bounding box center [755, 186] width 16 height 10
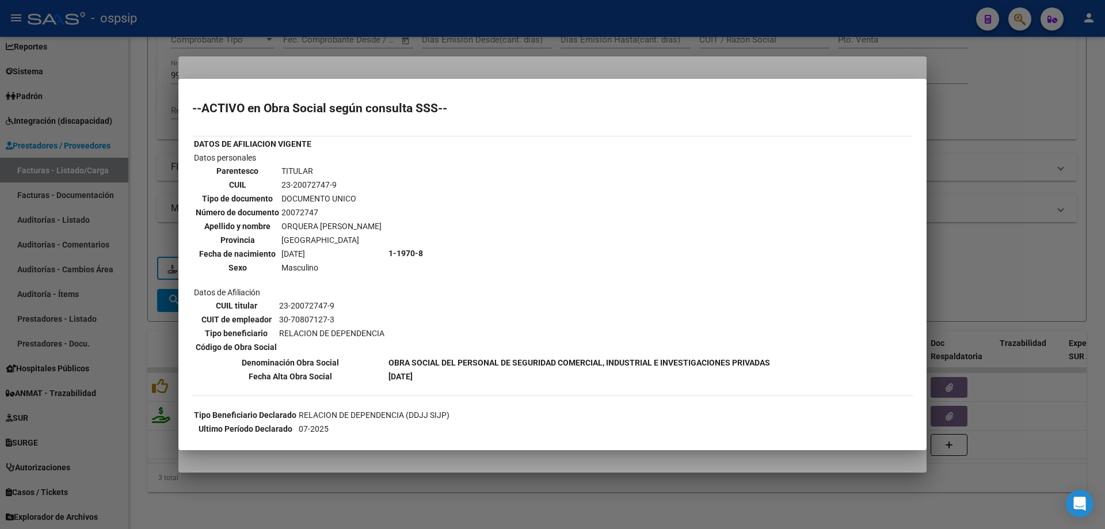
click at [1005, 203] on div at bounding box center [552, 264] width 1105 height 529
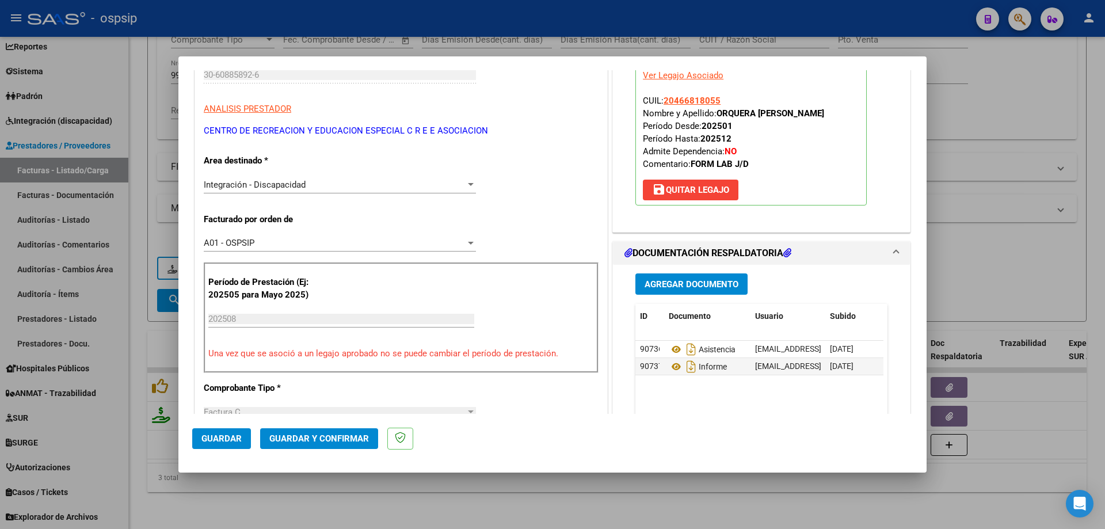
scroll to position [115, 0]
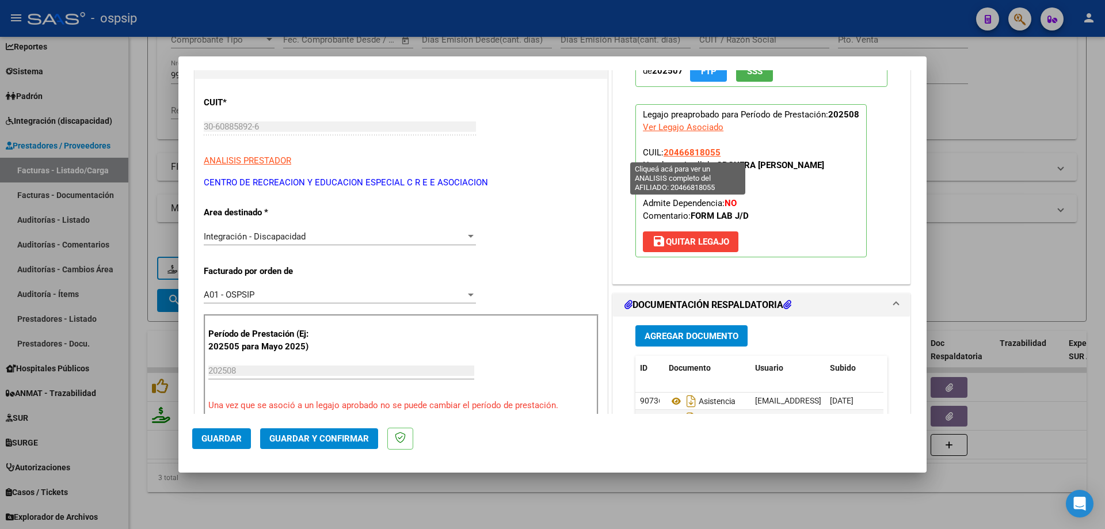
drag, startPoint x: 714, startPoint y: 150, endPoint x: 662, endPoint y: 151, distance: 51.8
click at [664, 151] on span "20466818055" at bounding box center [692, 152] width 57 height 10
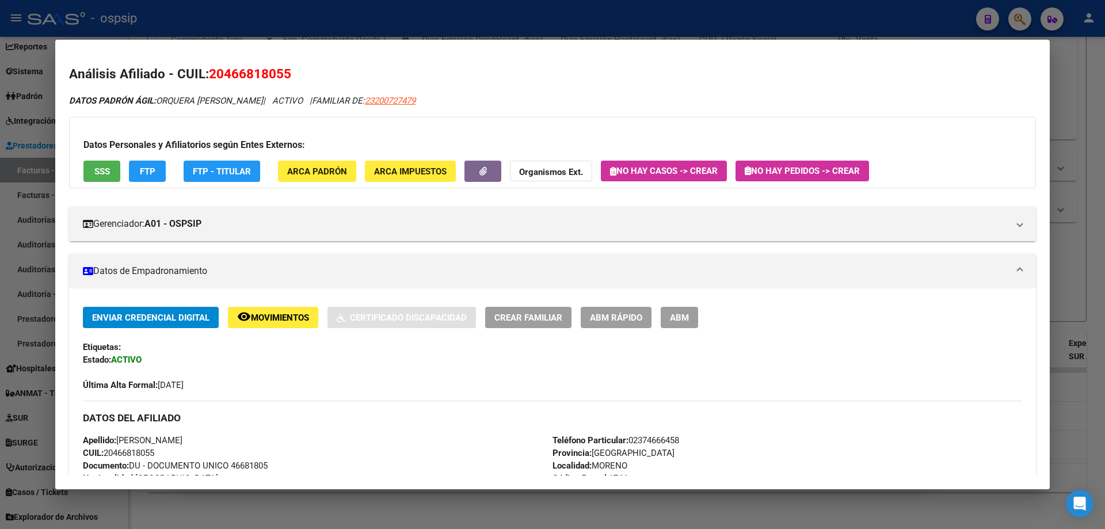
click at [1088, 222] on div at bounding box center [552, 264] width 1105 height 529
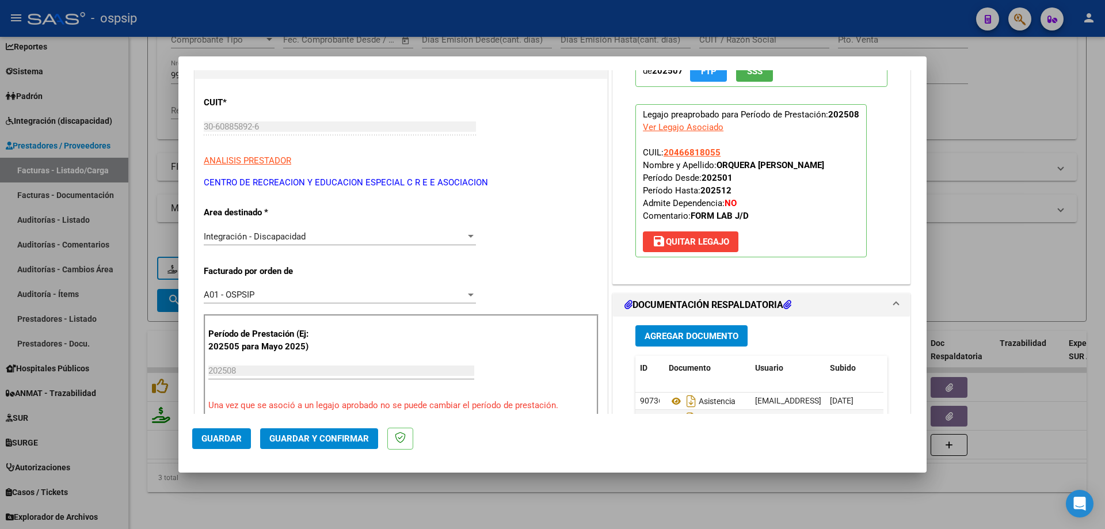
drag, startPoint x: 721, startPoint y: 153, endPoint x: 660, endPoint y: 155, distance: 61.1
click at [660, 155] on p "Legajo preaprobado para Período de Prestación: 202508 Ver Legajo Asociado CUIL:…" at bounding box center [751, 180] width 231 height 153
click at [324, 440] on span "Guardar y Confirmar" at bounding box center [319, 439] width 100 height 10
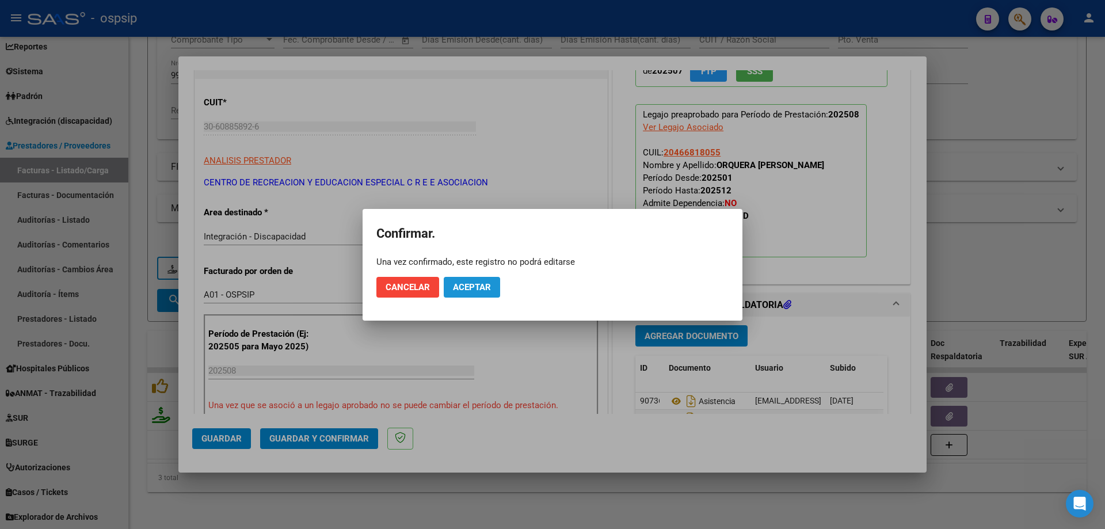
click at [466, 295] on button "Aceptar" at bounding box center [472, 287] width 56 height 21
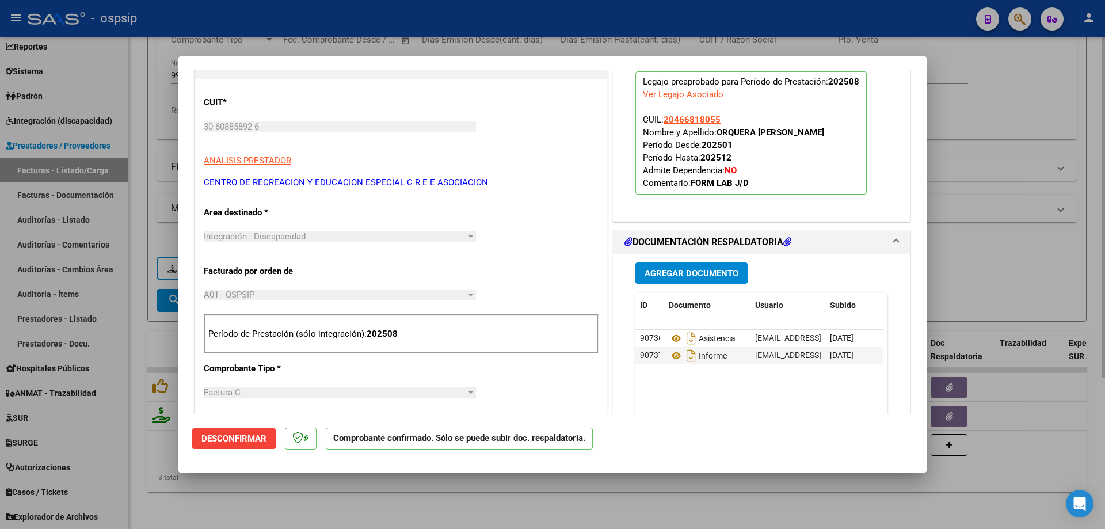
click at [1052, 222] on div at bounding box center [552, 264] width 1105 height 529
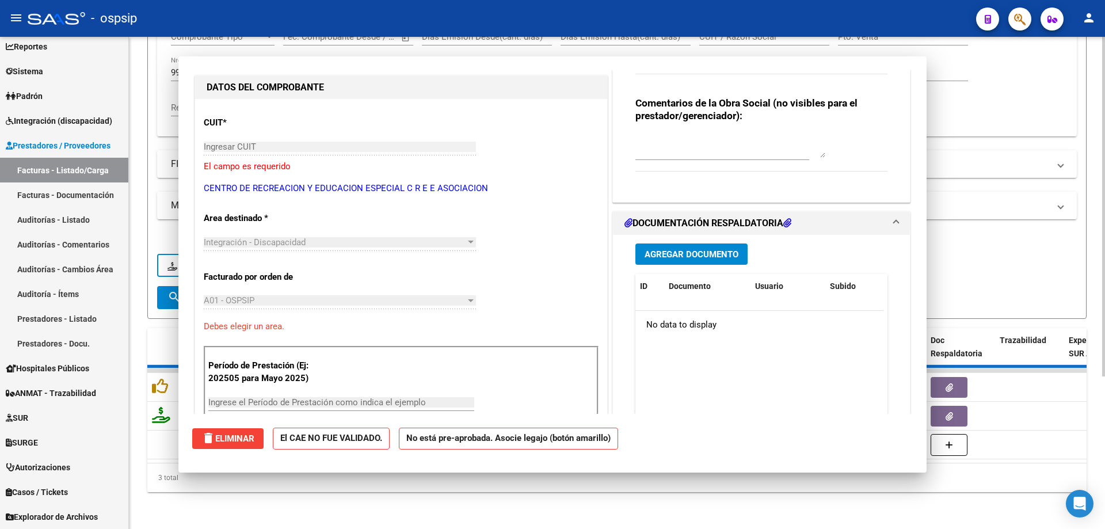
scroll to position [0, 0]
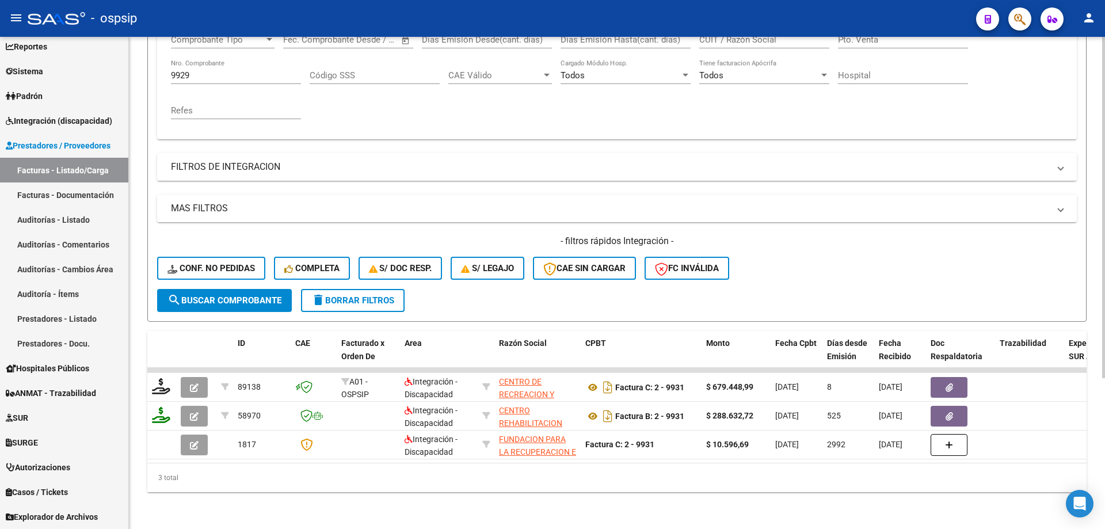
click at [230, 70] on input "9929" at bounding box center [236, 75] width 130 height 10
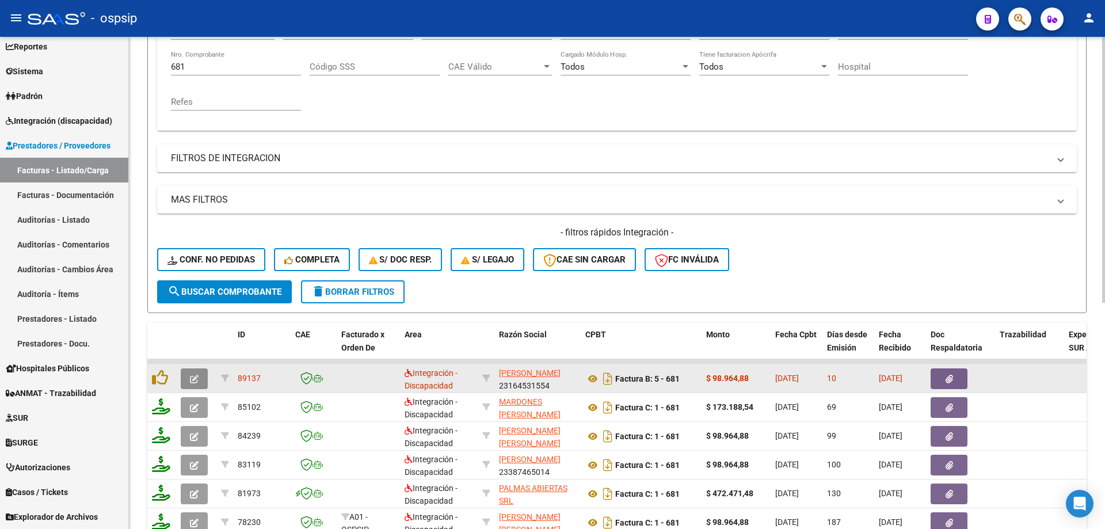
click at [194, 379] on icon "button" at bounding box center [194, 379] width 9 height 9
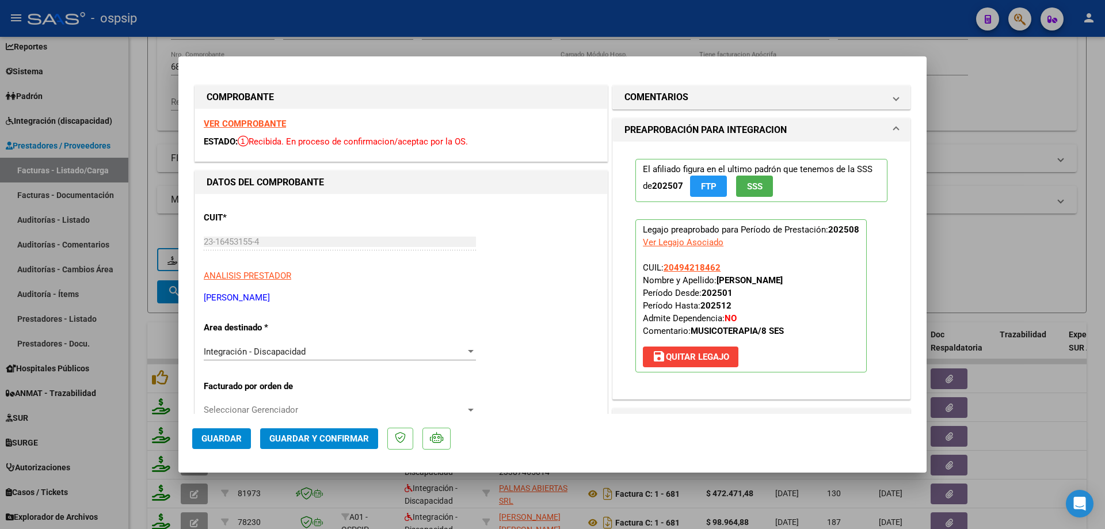
click at [754, 187] on span "SSS" at bounding box center [755, 186] width 16 height 10
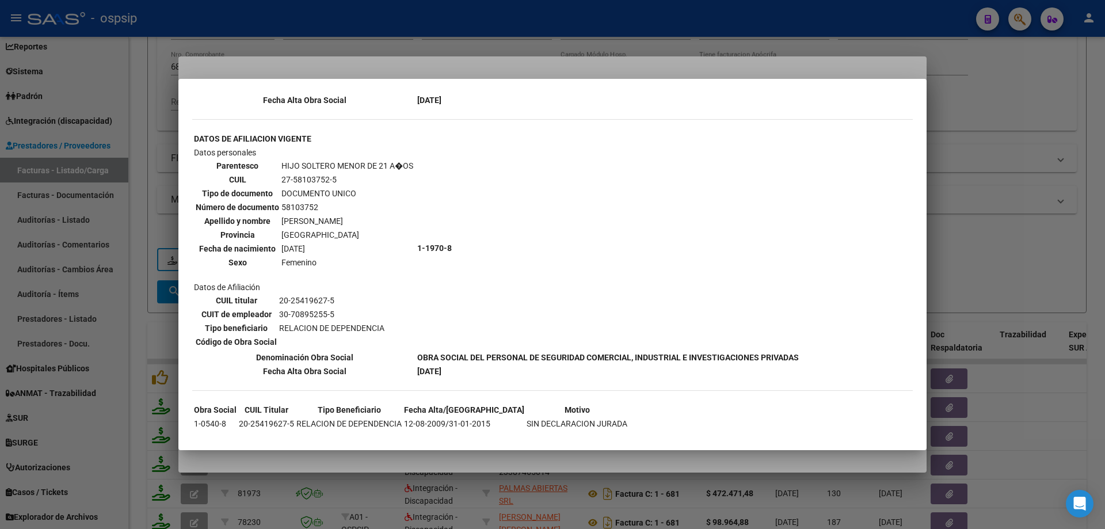
scroll to position [917, 0]
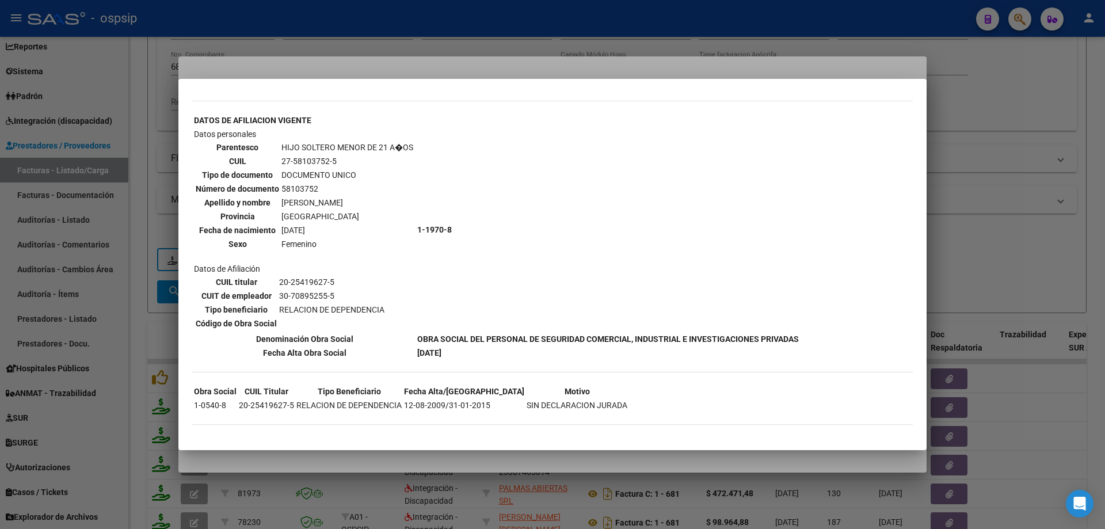
click at [1044, 210] on div at bounding box center [552, 264] width 1105 height 529
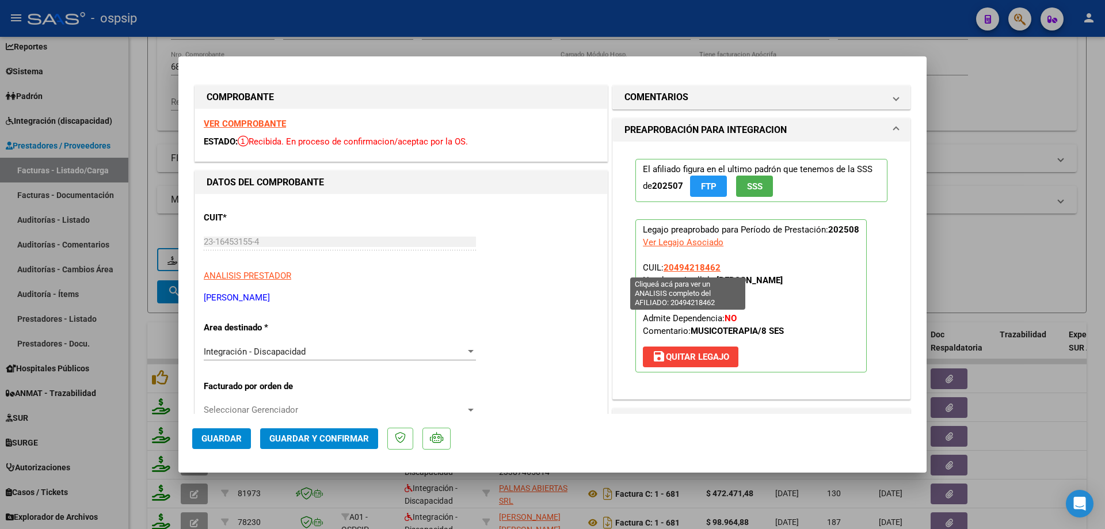
click at [693, 269] on span "20494218462" at bounding box center [692, 268] width 57 height 10
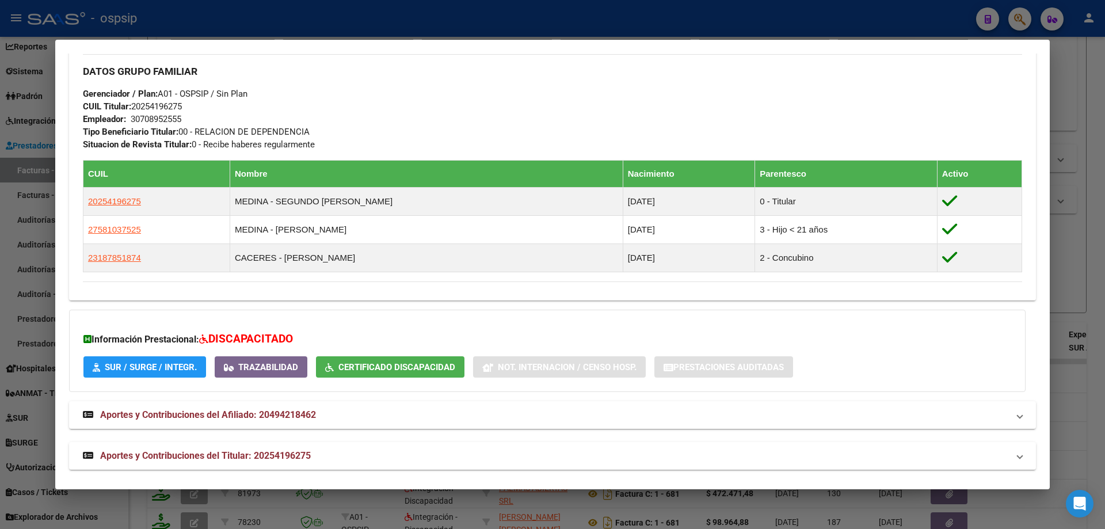
scroll to position [523, 0]
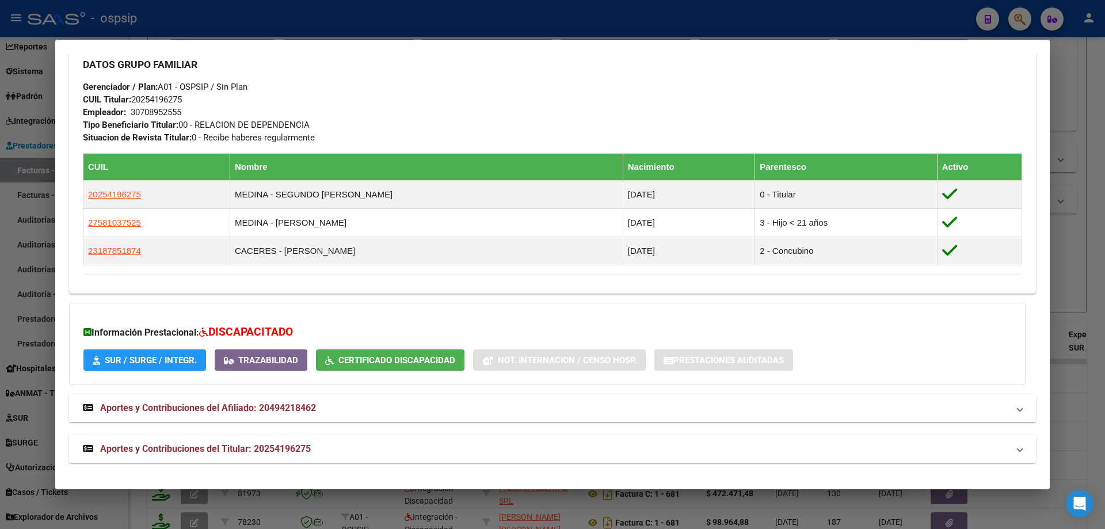
click at [1086, 239] on div at bounding box center [552, 264] width 1105 height 529
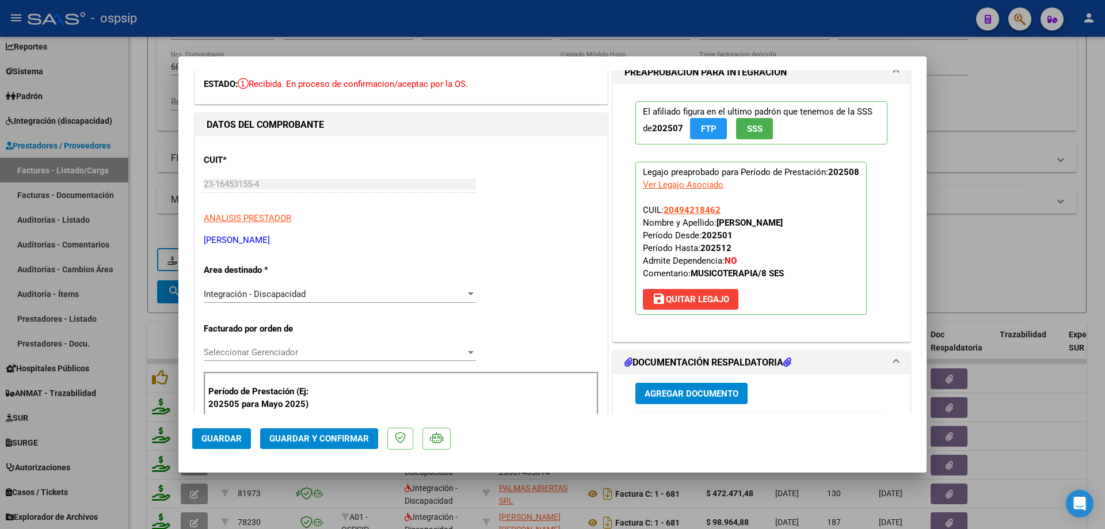
scroll to position [115, 0]
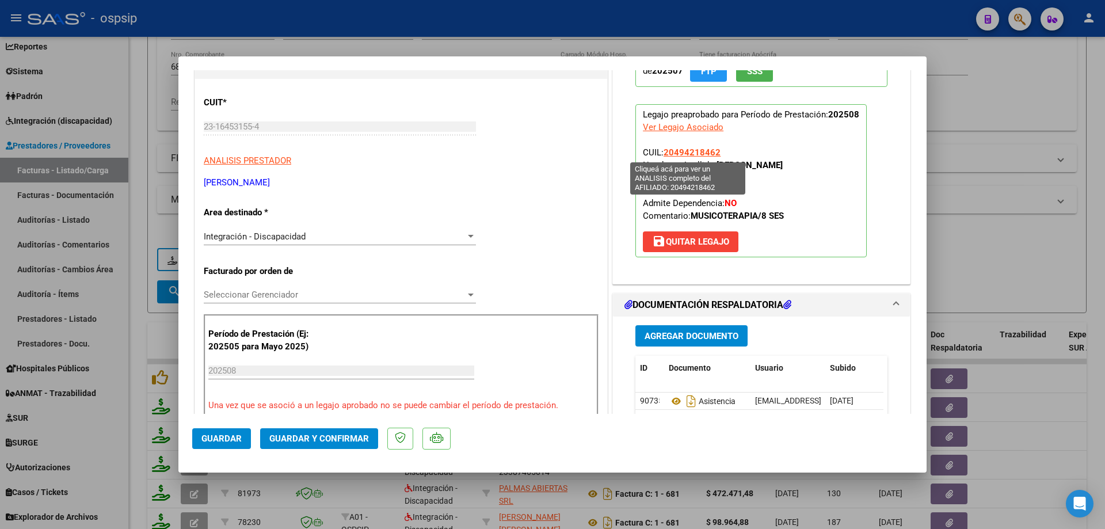
drag, startPoint x: 724, startPoint y: 154, endPoint x: 660, endPoint y: 155, distance: 63.4
click at [660, 155] on p "Legajo preaprobado para Período de Prestación: 202508 Ver Legajo Asociado CUIL:…" at bounding box center [751, 180] width 231 height 153
drag, startPoint x: 675, startPoint y: 145, endPoint x: 745, endPoint y: 134, distance: 71.2
click at [745, 134] on p "Legajo preaprobado para Período de Prestación: 202508 Ver Legajo Asociado CUIL:…" at bounding box center [751, 180] width 231 height 153
drag, startPoint x: 716, startPoint y: 152, endPoint x: 662, endPoint y: 157, distance: 54.3
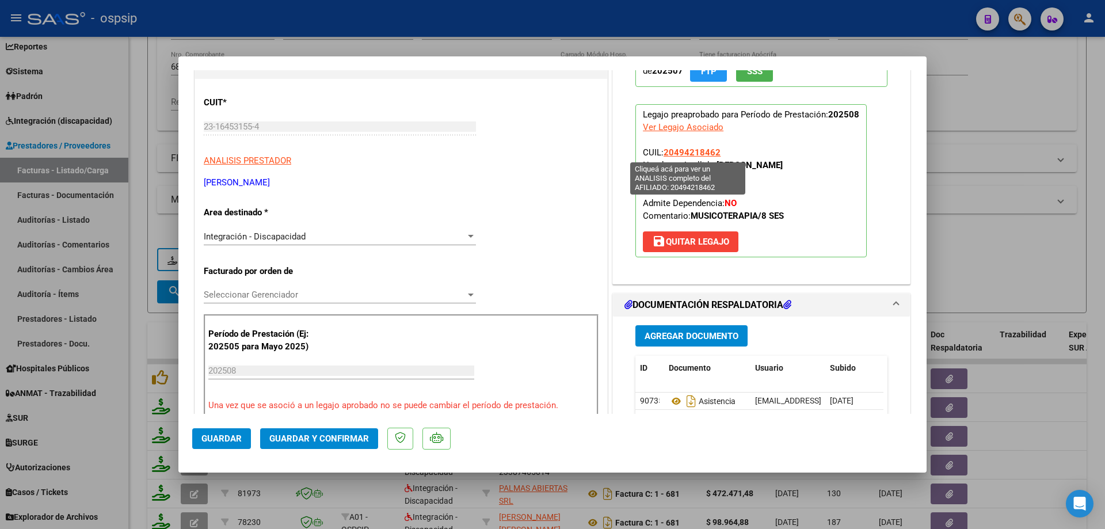
click at [662, 157] on p "Legajo preaprobado para Período de Prestación: 202508 Ver Legajo Asociado CUIL:…" at bounding box center [751, 180] width 231 height 153
click at [302, 442] on span "Guardar y Confirmar" at bounding box center [319, 439] width 100 height 10
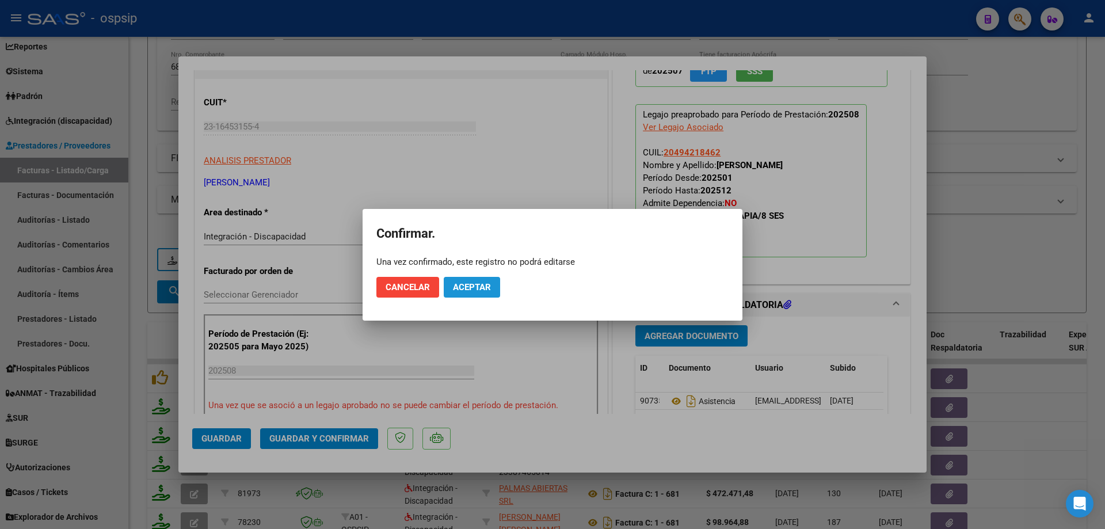
click at [459, 290] on span "Aceptar" at bounding box center [472, 287] width 38 height 10
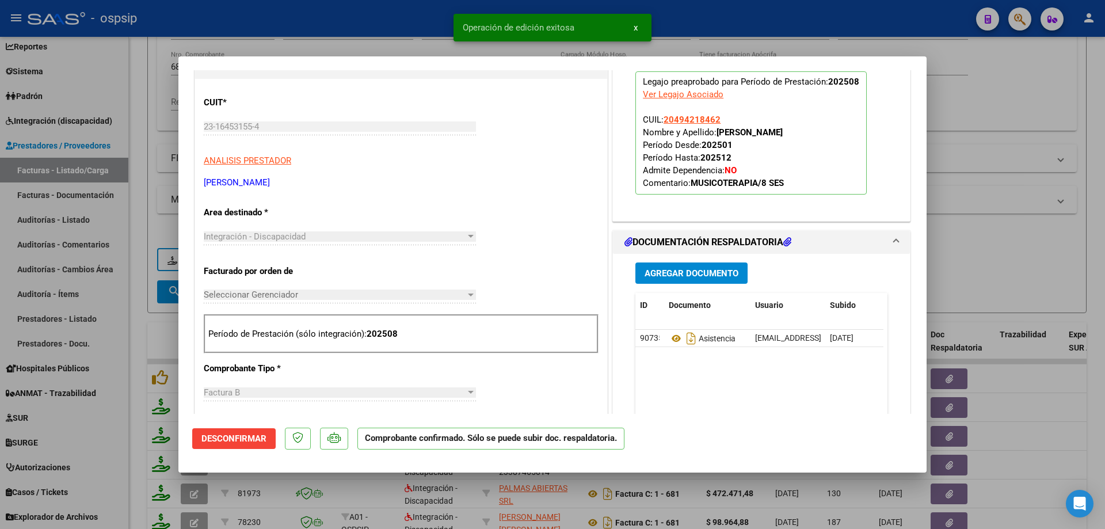
click at [1000, 273] on div at bounding box center [552, 264] width 1105 height 529
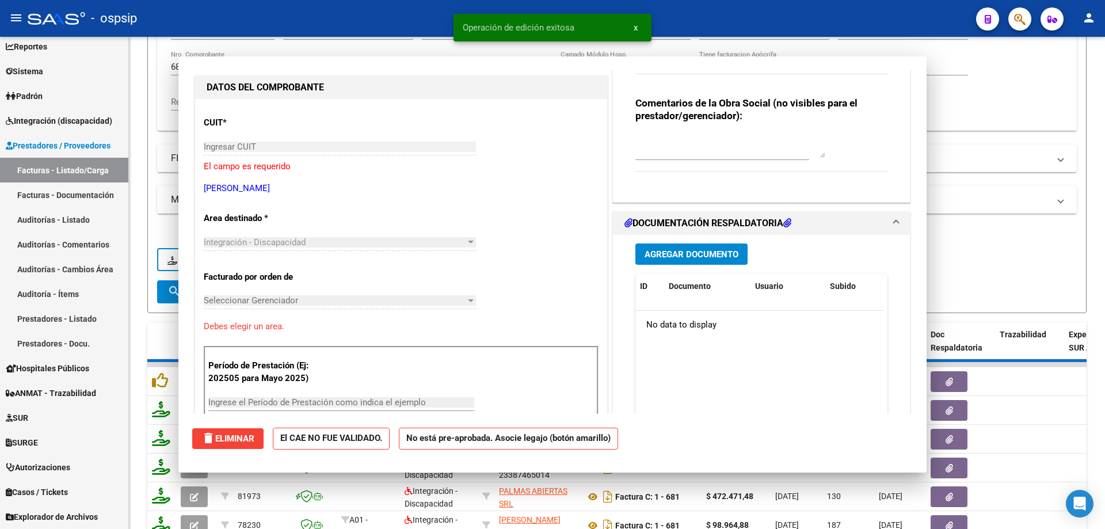
scroll to position [135, 0]
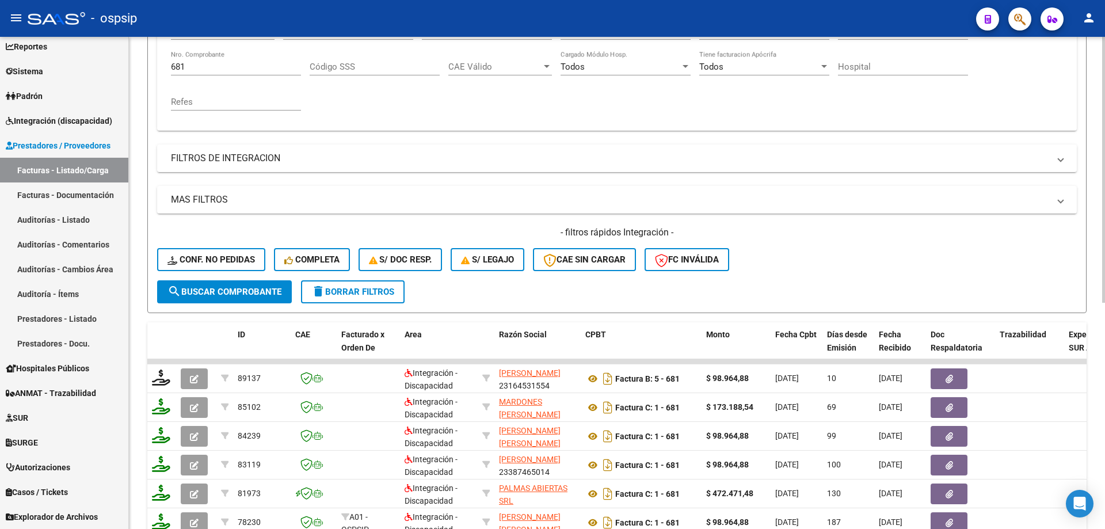
click at [228, 70] on input "681" at bounding box center [236, 67] width 130 height 10
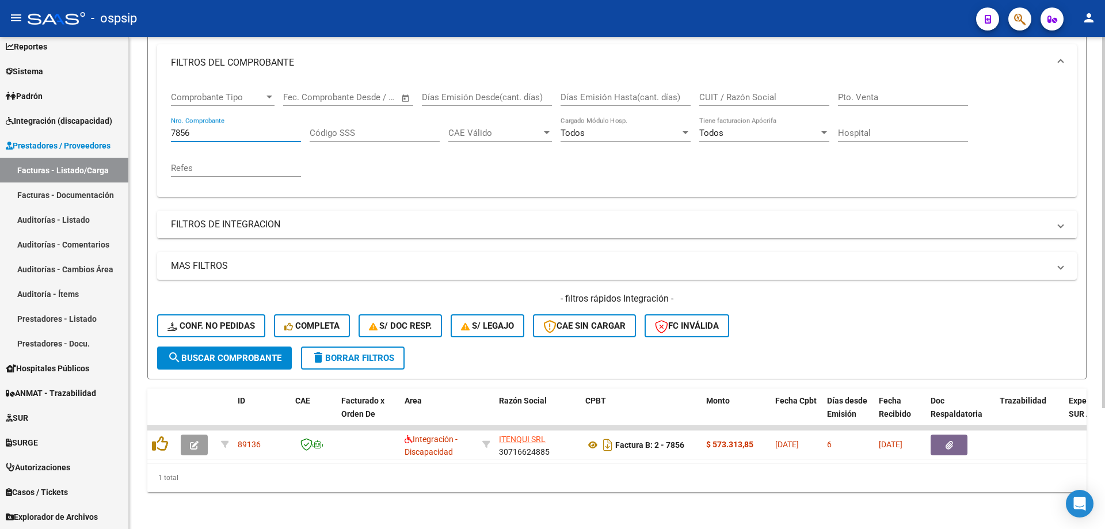
scroll to position [160, 0]
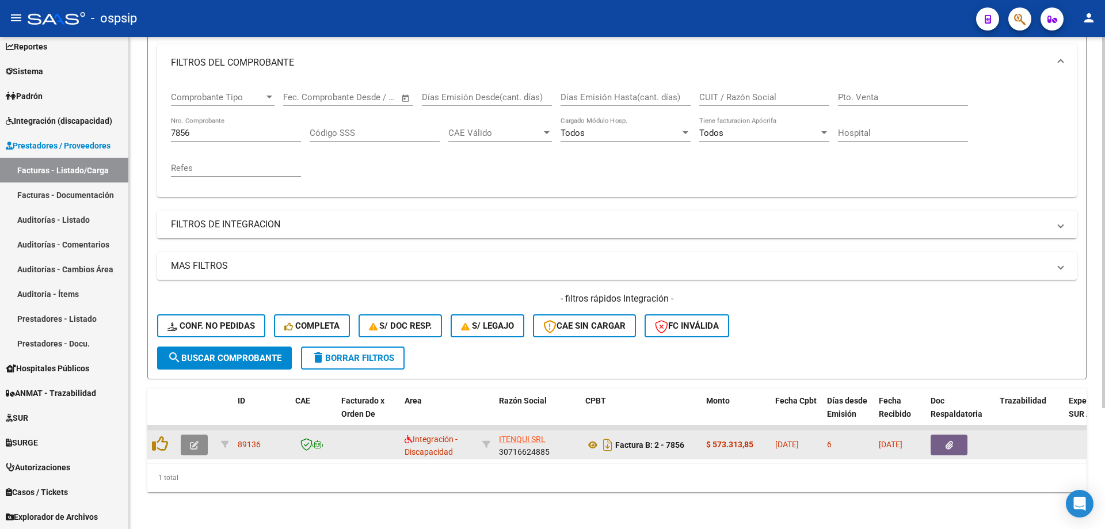
click at [187, 436] on button "button" at bounding box center [194, 445] width 27 height 21
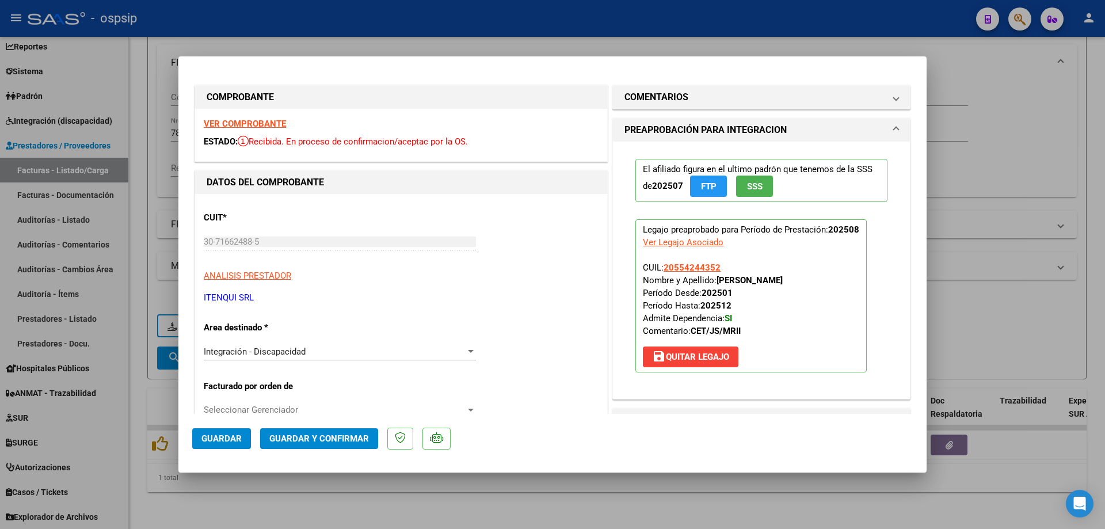
click at [750, 188] on span "SSS" at bounding box center [755, 186] width 16 height 10
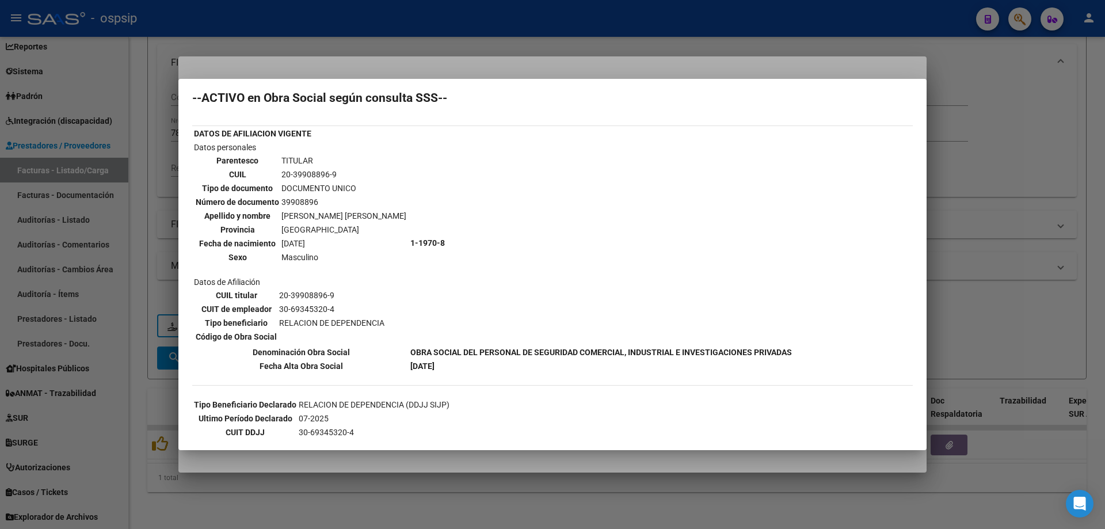
scroll to position [0, 0]
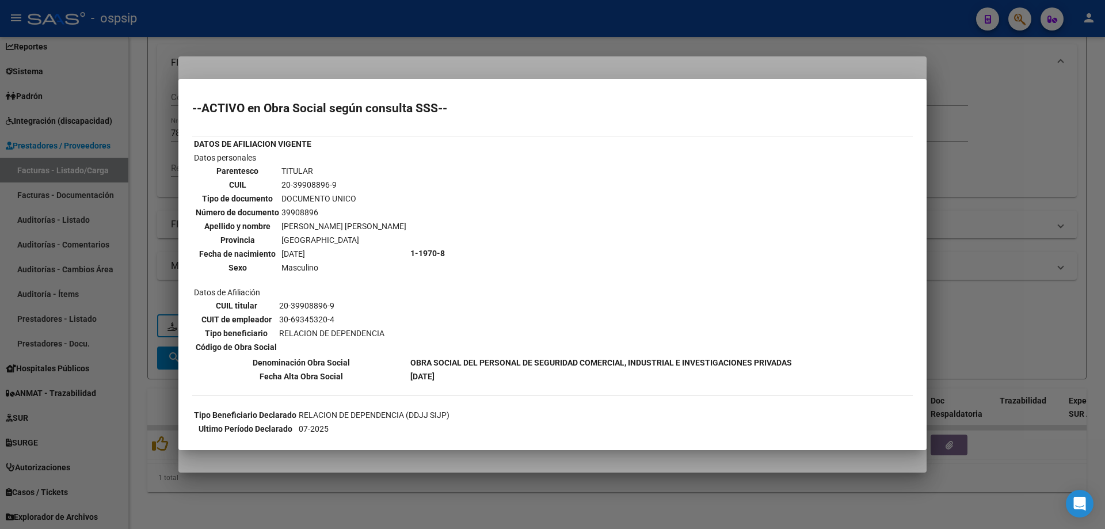
click at [989, 212] on div at bounding box center [552, 264] width 1105 height 529
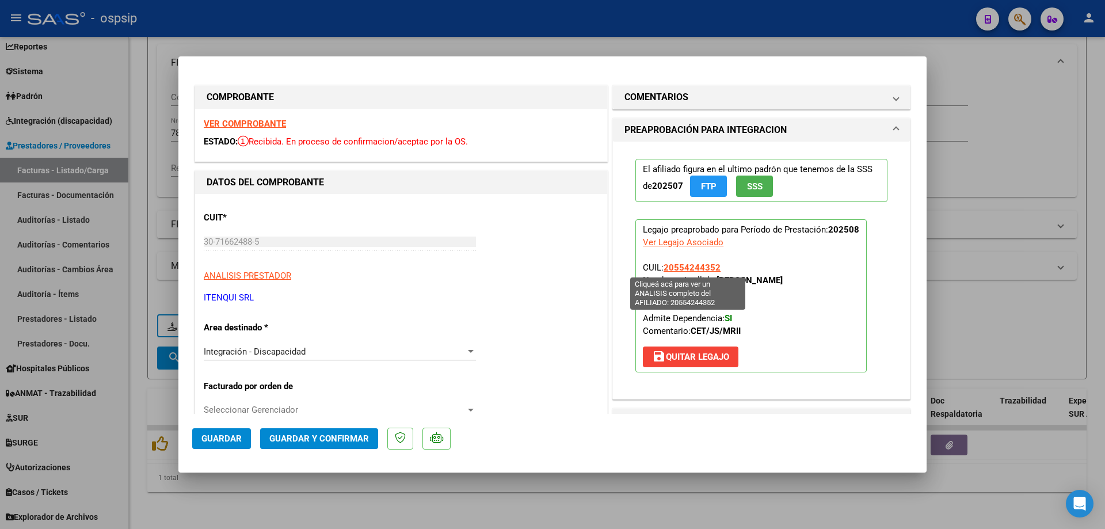
click at [691, 269] on span "20554244352" at bounding box center [692, 268] width 57 height 10
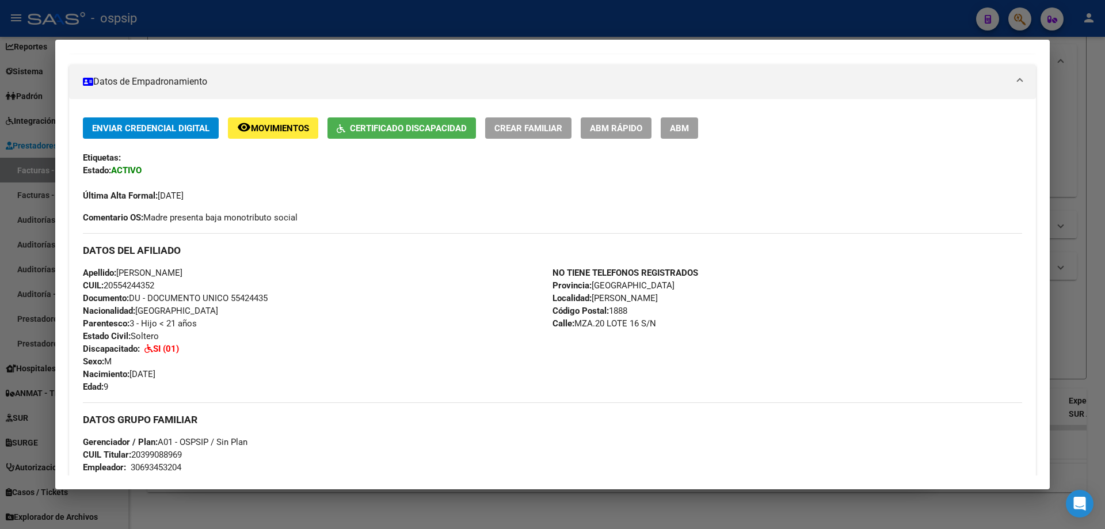
scroll to position [84, 0]
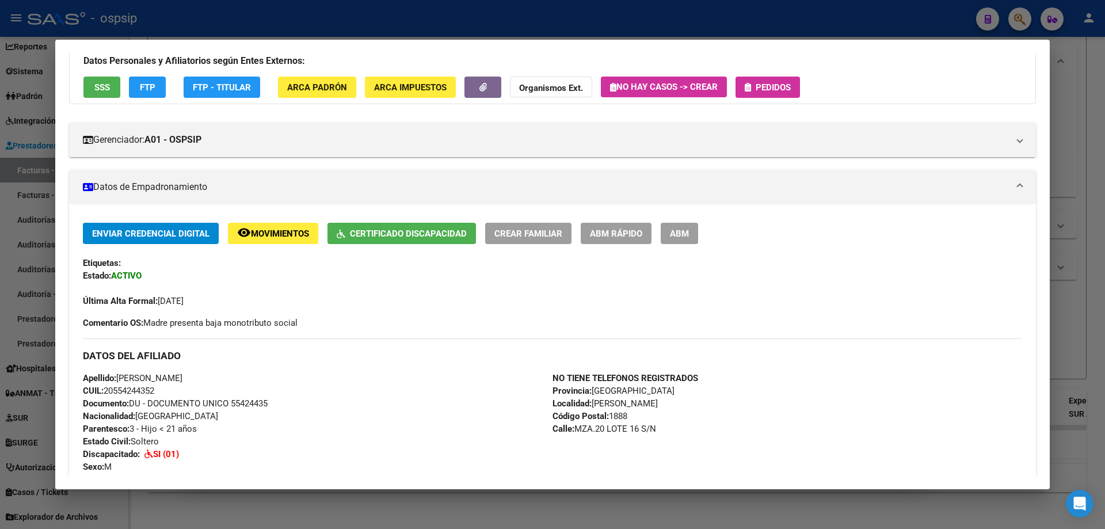
click at [1100, 331] on div at bounding box center [552, 264] width 1105 height 529
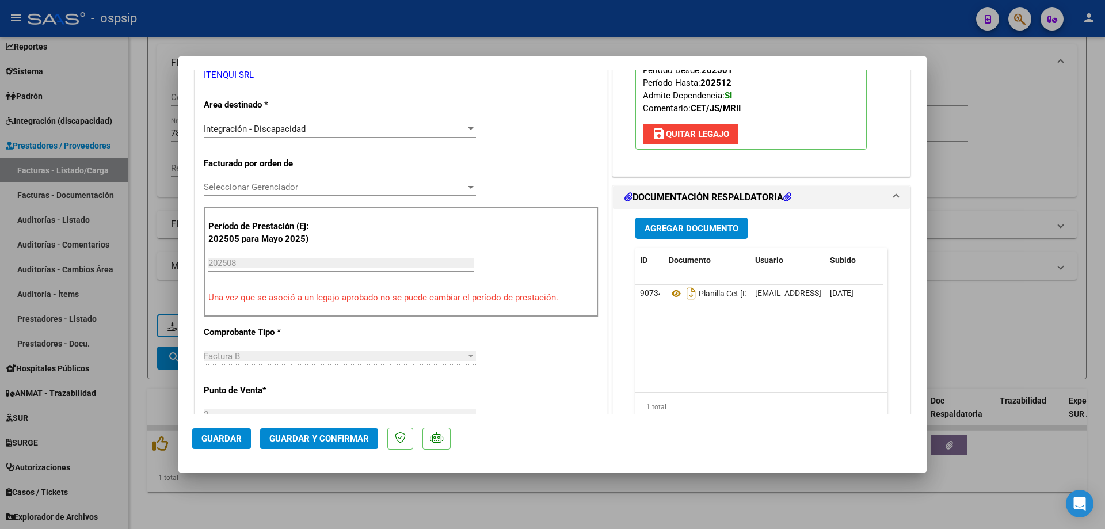
scroll to position [288, 0]
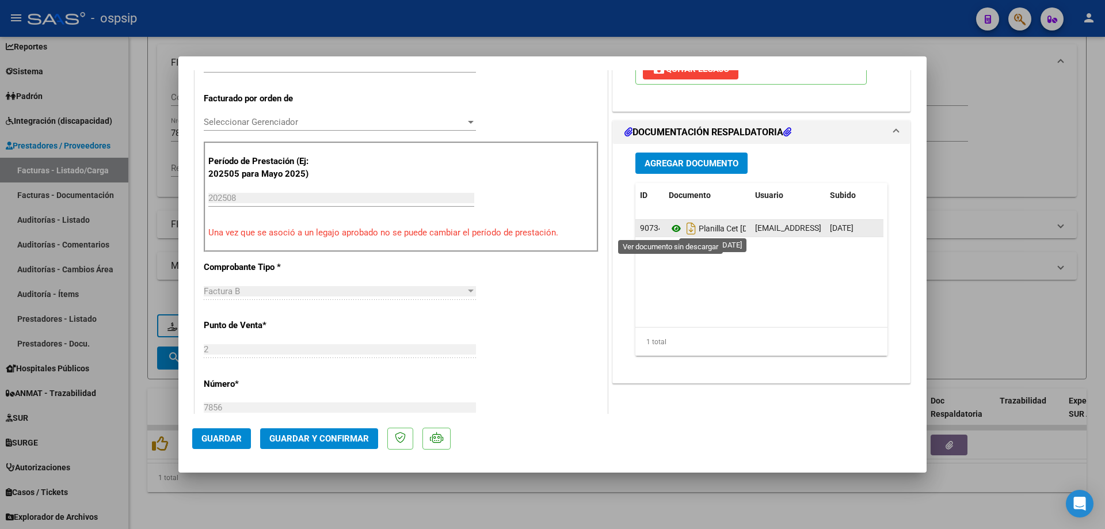
click at [674, 229] on icon at bounding box center [676, 229] width 15 height 14
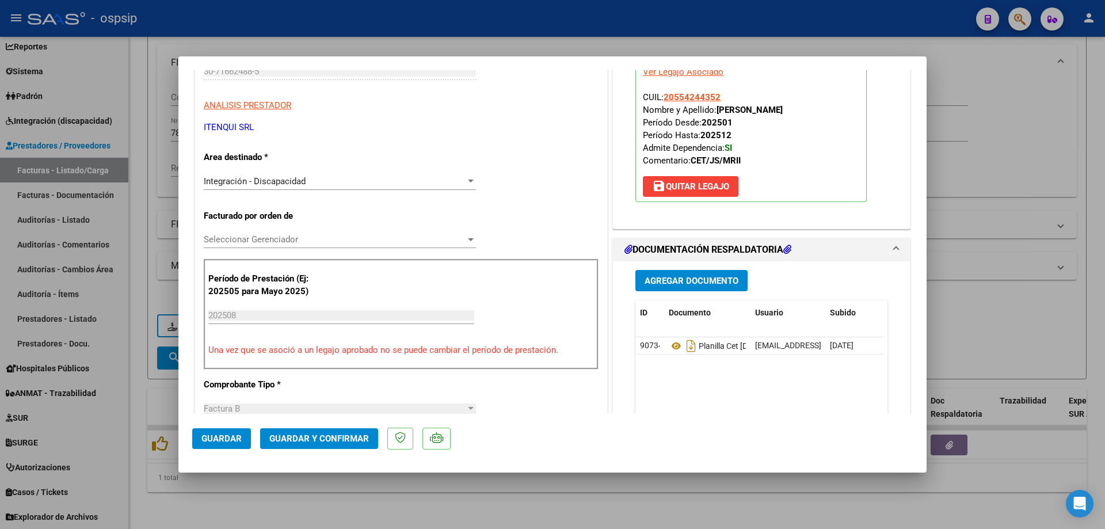
scroll to position [135, 0]
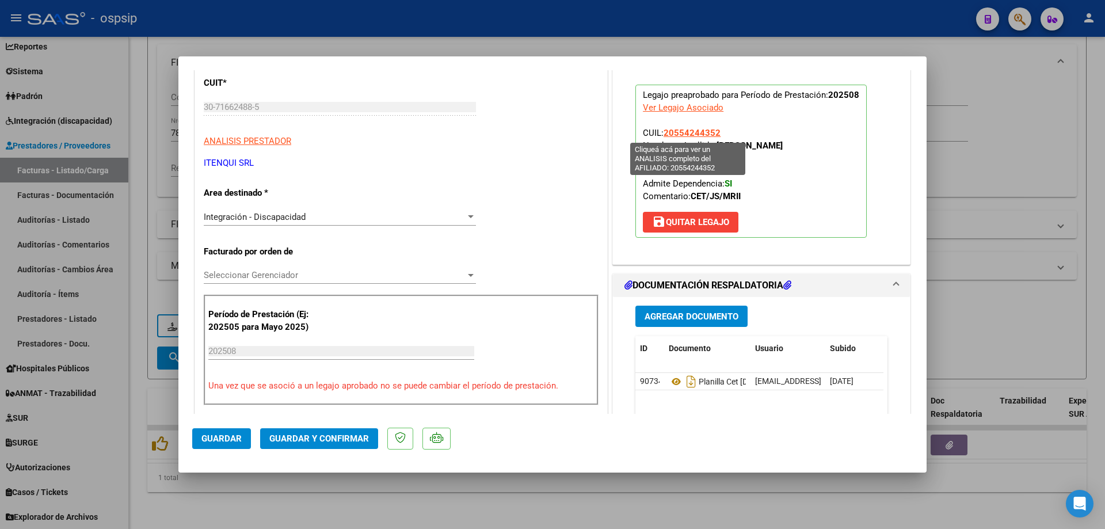
drag, startPoint x: 721, startPoint y: 136, endPoint x: 660, endPoint y: 137, distance: 60.5
click at [660, 137] on p "Legajo preaprobado para Período de Prestación: 202508 Ver Legajo Asociado CUIL:…" at bounding box center [751, 161] width 231 height 153
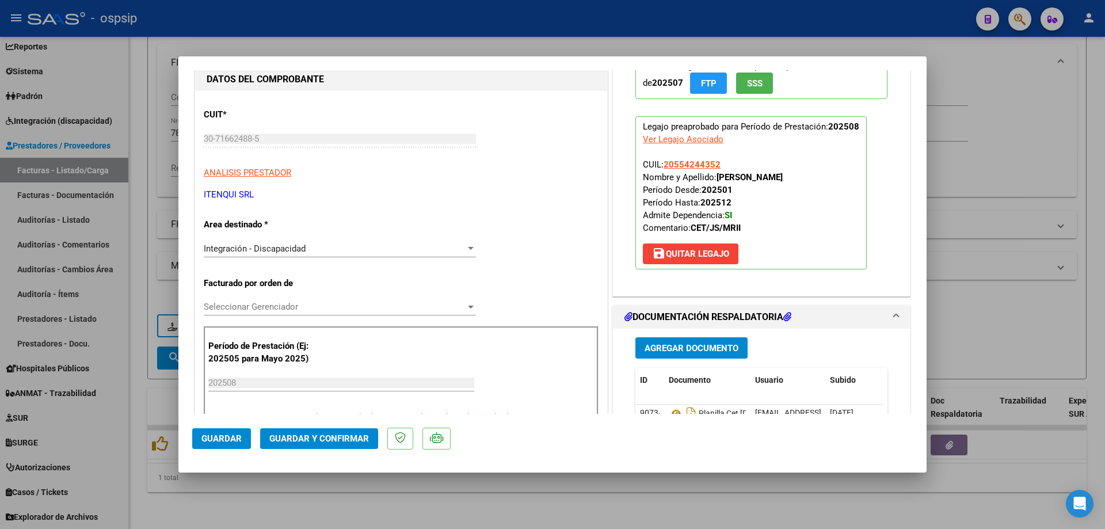
scroll to position [77, 0]
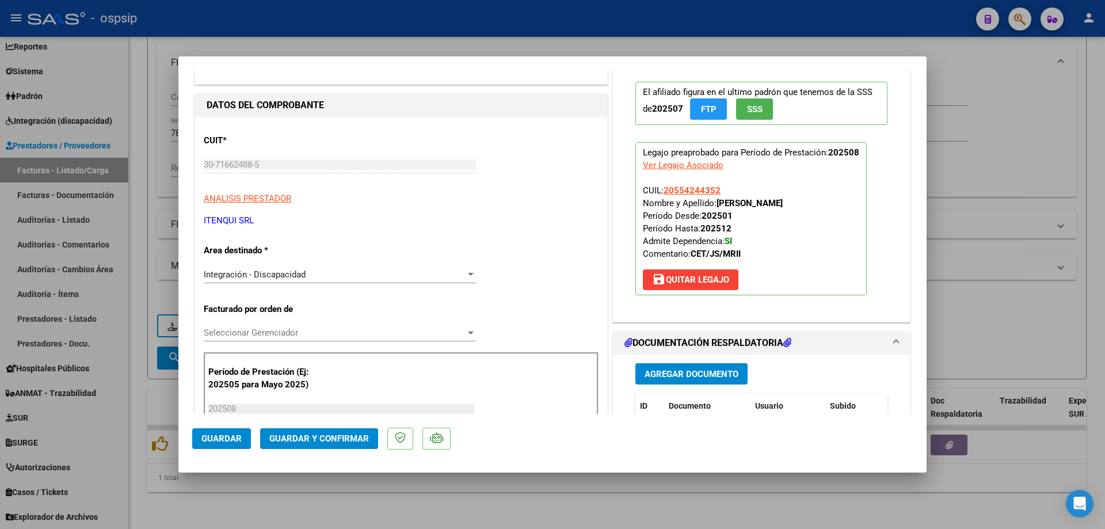
click at [301, 439] on span "Guardar y Confirmar" at bounding box center [319, 439] width 100 height 10
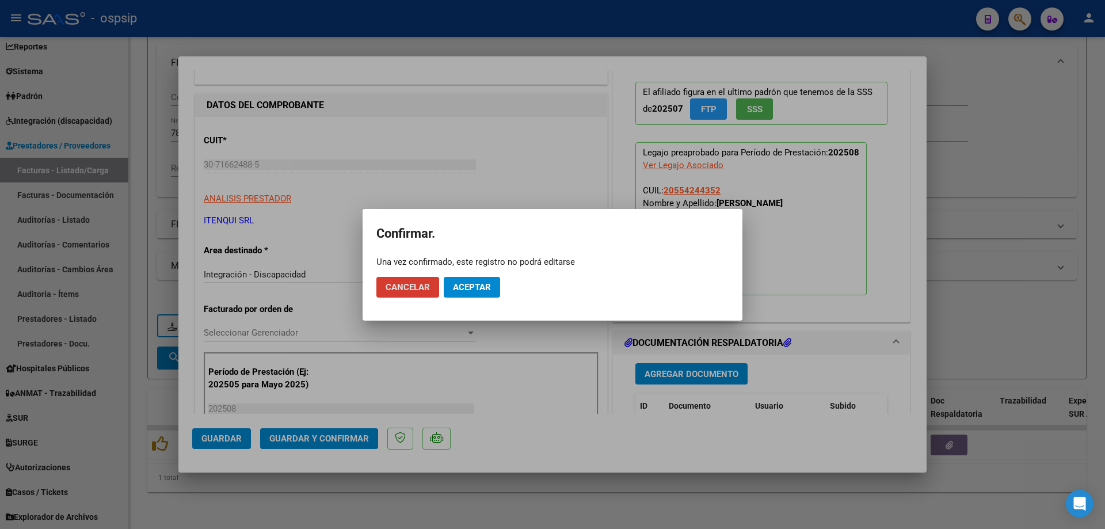
click at [466, 292] on button "Aceptar" at bounding box center [472, 287] width 56 height 21
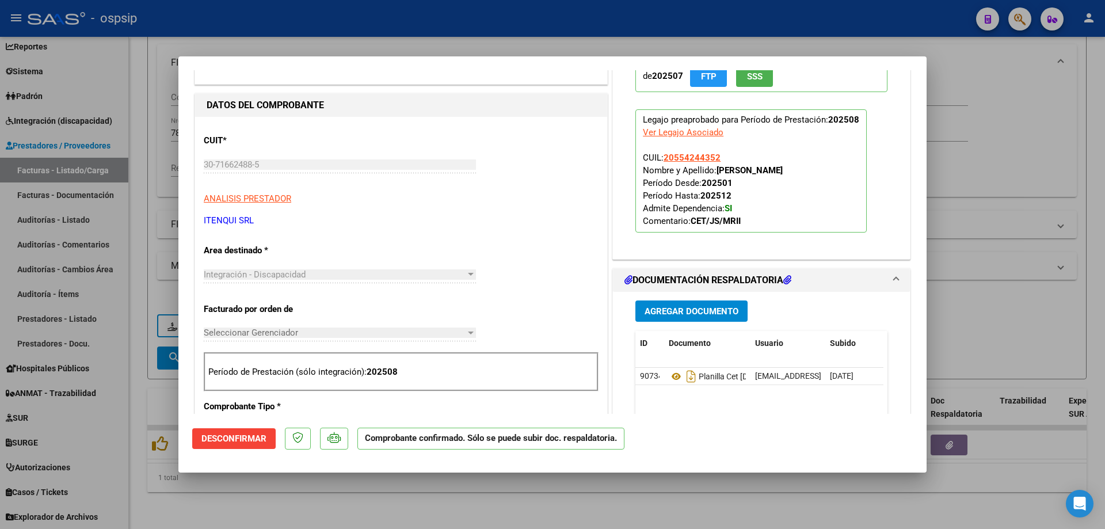
click at [961, 159] on div at bounding box center [552, 264] width 1105 height 529
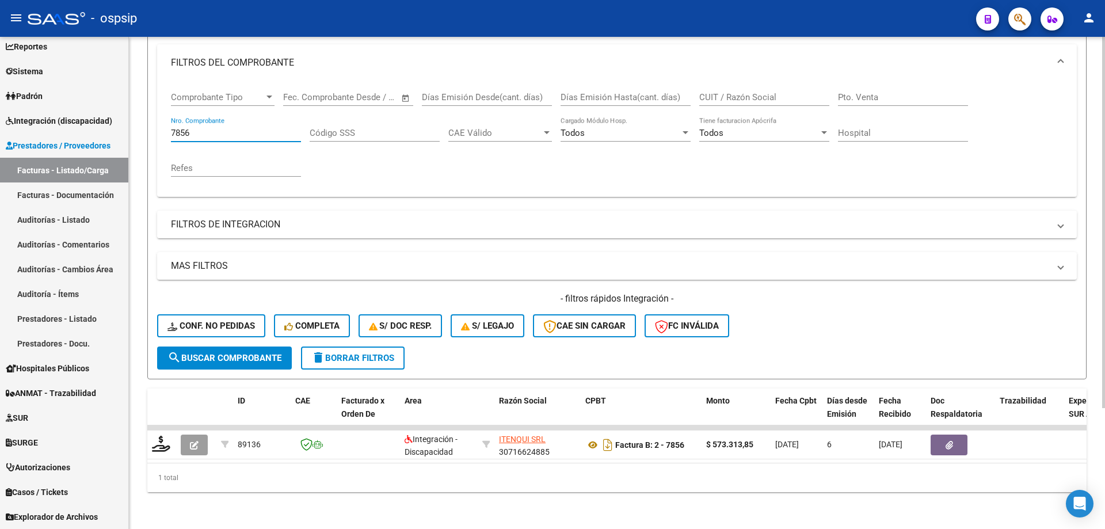
click at [225, 128] on input "7856" at bounding box center [236, 133] width 130 height 10
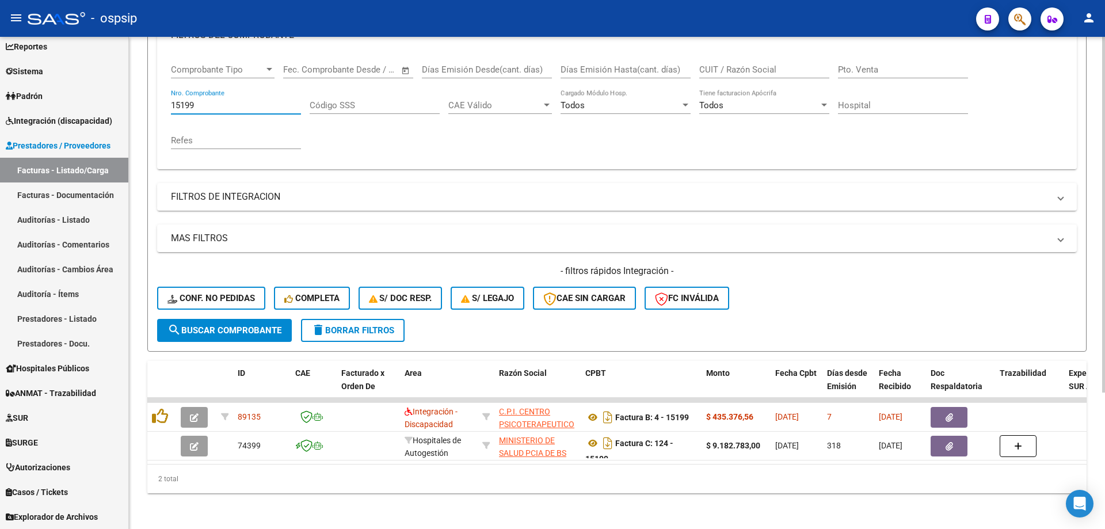
scroll to position [189, 0]
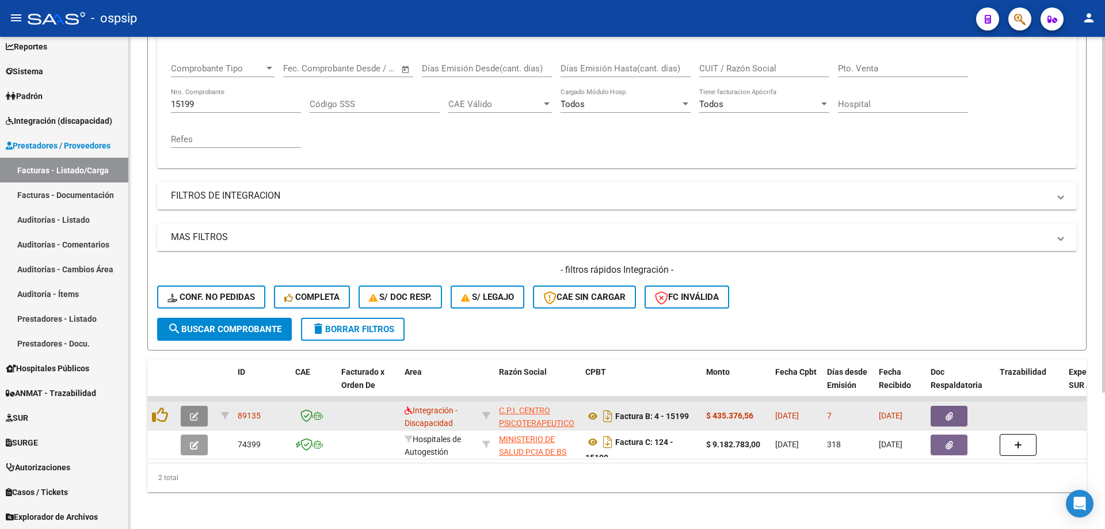
click at [188, 406] on button "button" at bounding box center [194, 416] width 27 height 21
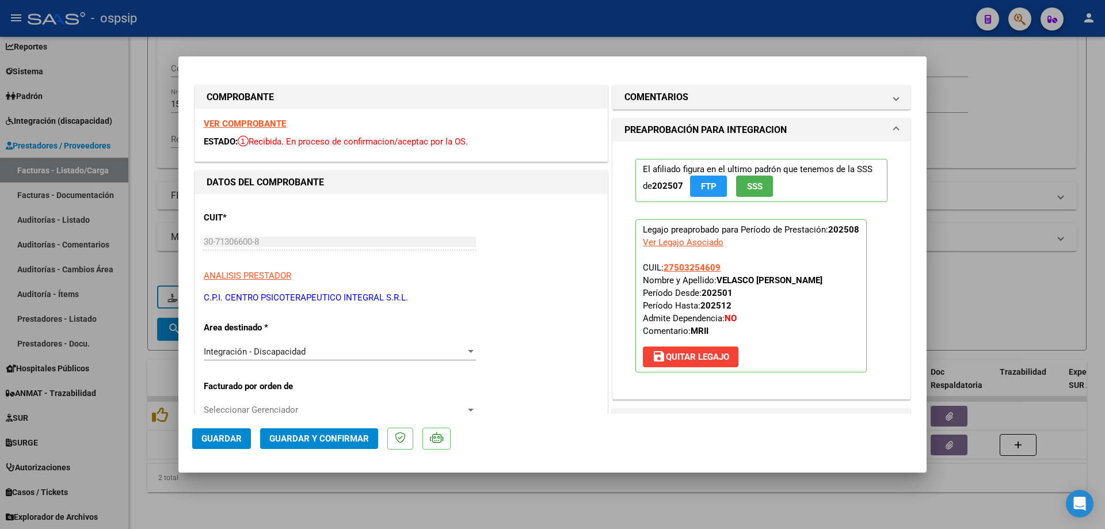
click at [749, 182] on span "SSS" at bounding box center [755, 186] width 16 height 10
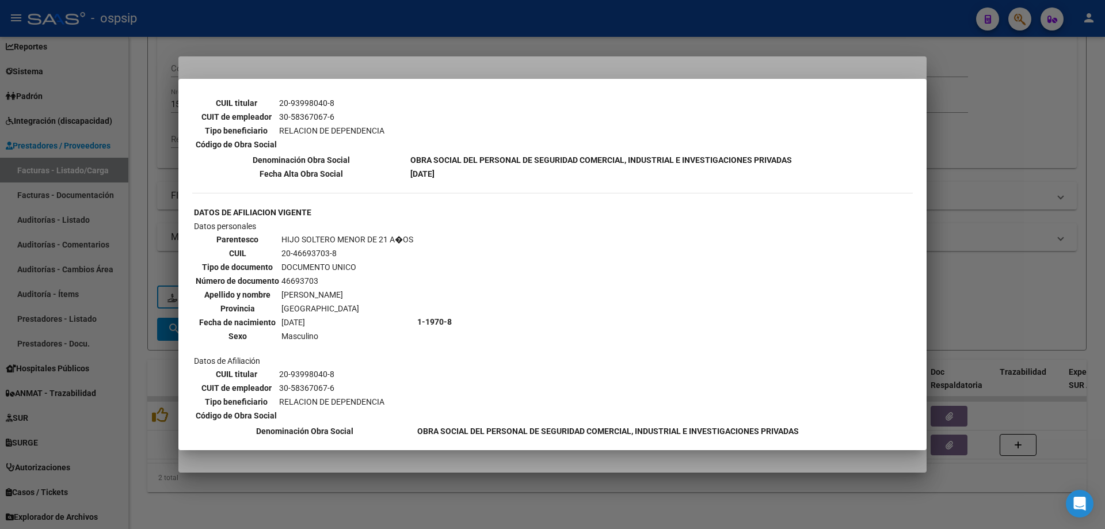
scroll to position [497, 0]
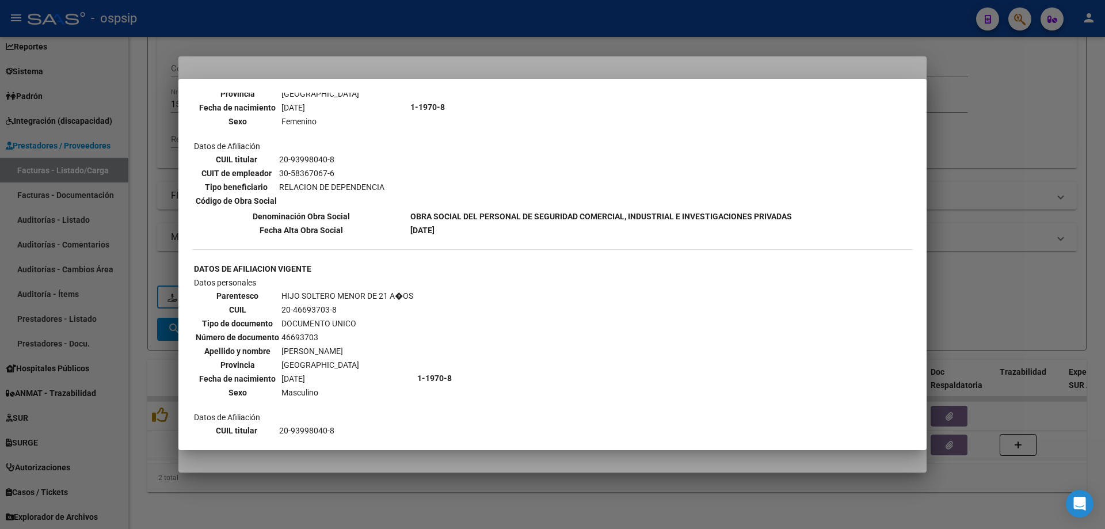
click at [968, 242] on div at bounding box center [552, 264] width 1105 height 529
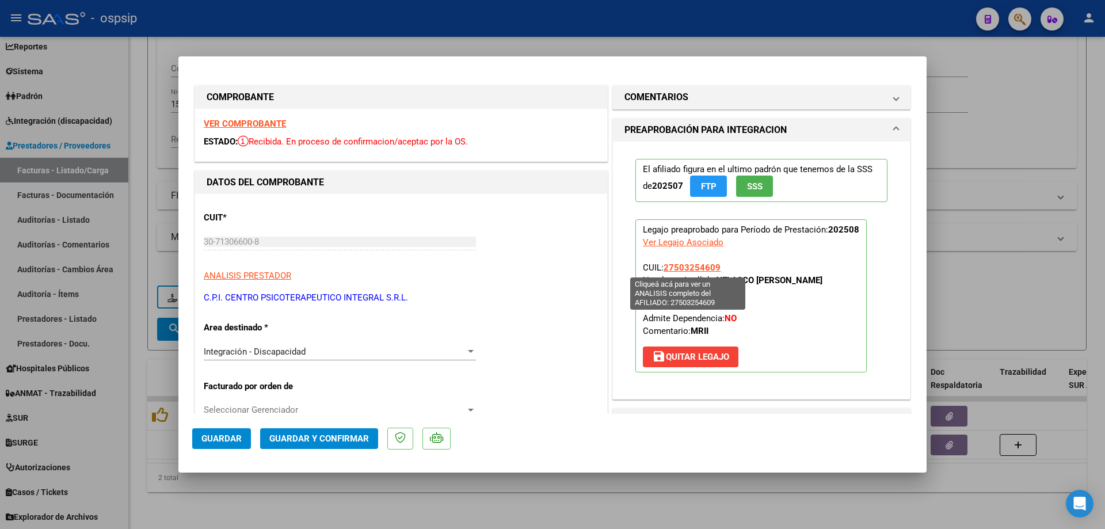
click at [688, 265] on span "27503254609" at bounding box center [692, 268] width 57 height 10
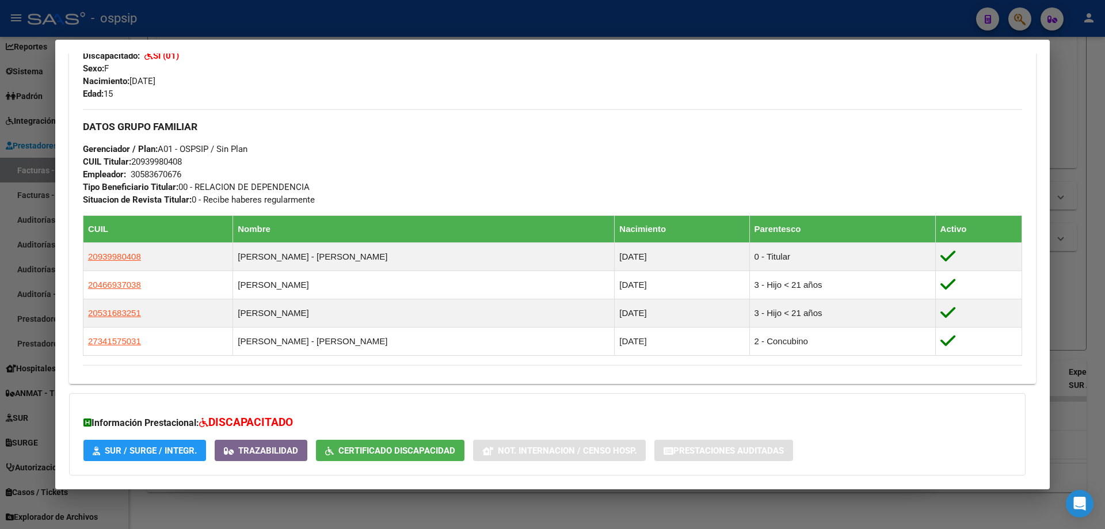
scroll to position [551, 0]
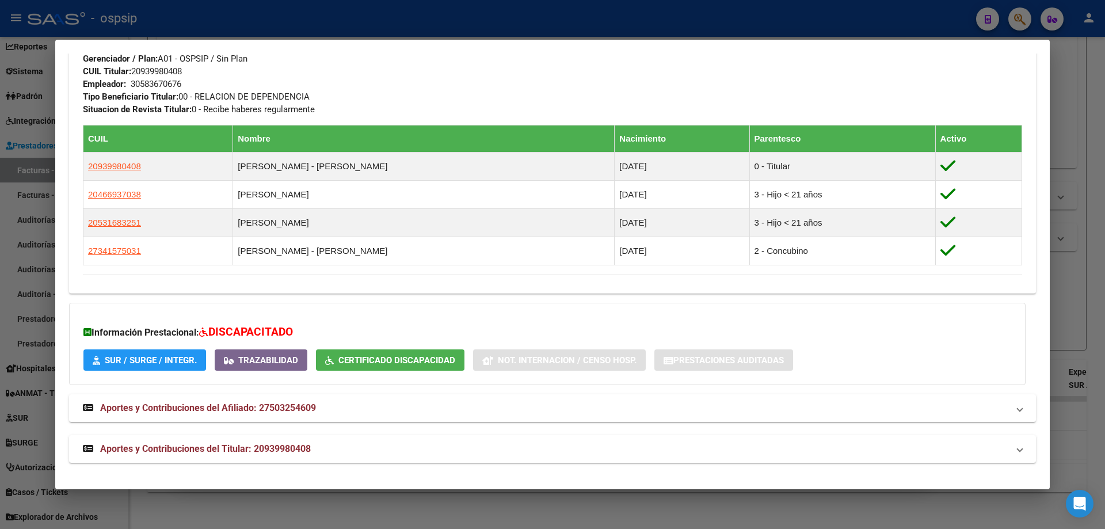
click at [1096, 303] on div at bounding box center [552, 264] width 1105 height 529
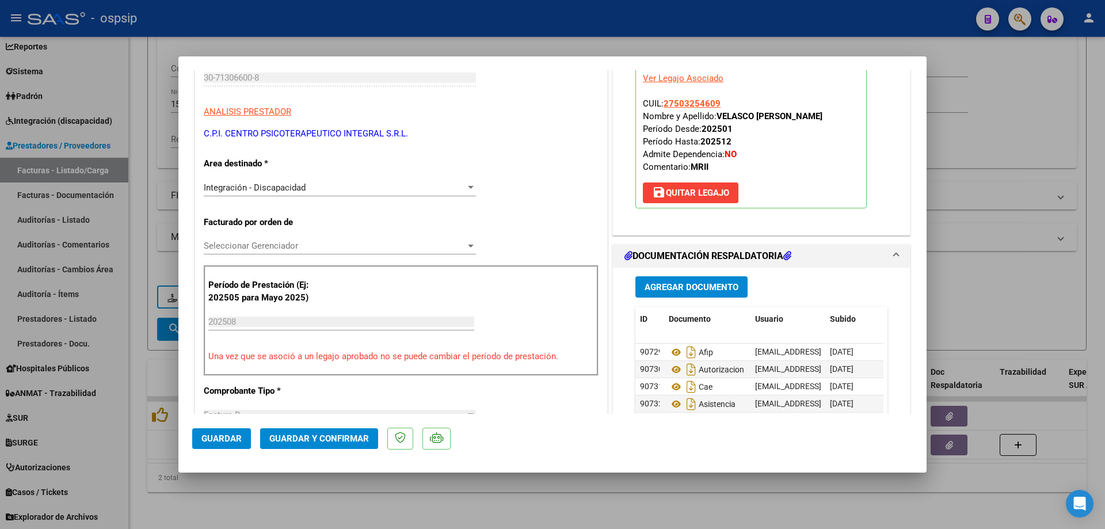
scroll to position [230, 0]
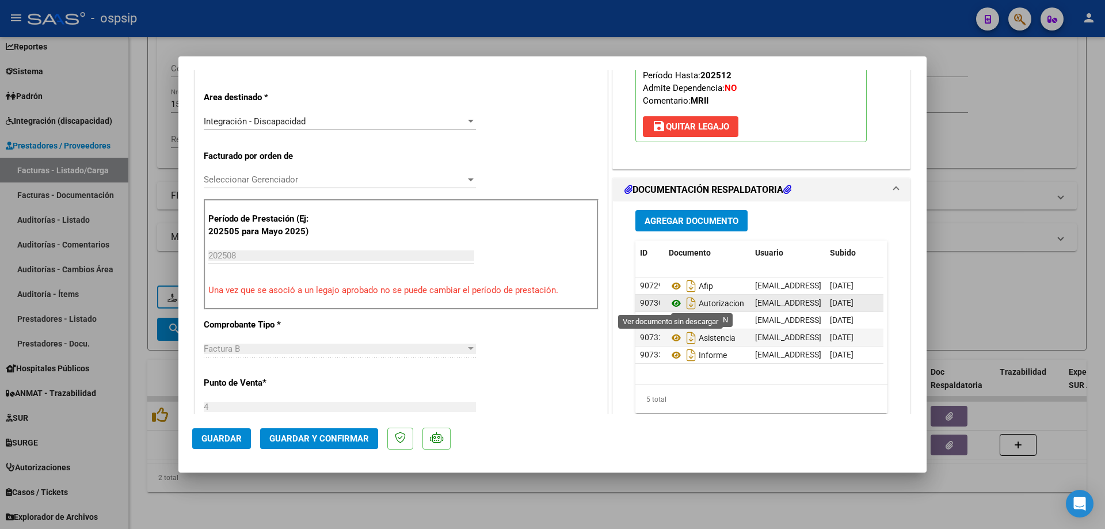
click at [669, 303] on icon at bounding box center [676, 304] width 15 height 14
click at [673, 339] on icon at bounding box center [676, 338] width 15 height 14
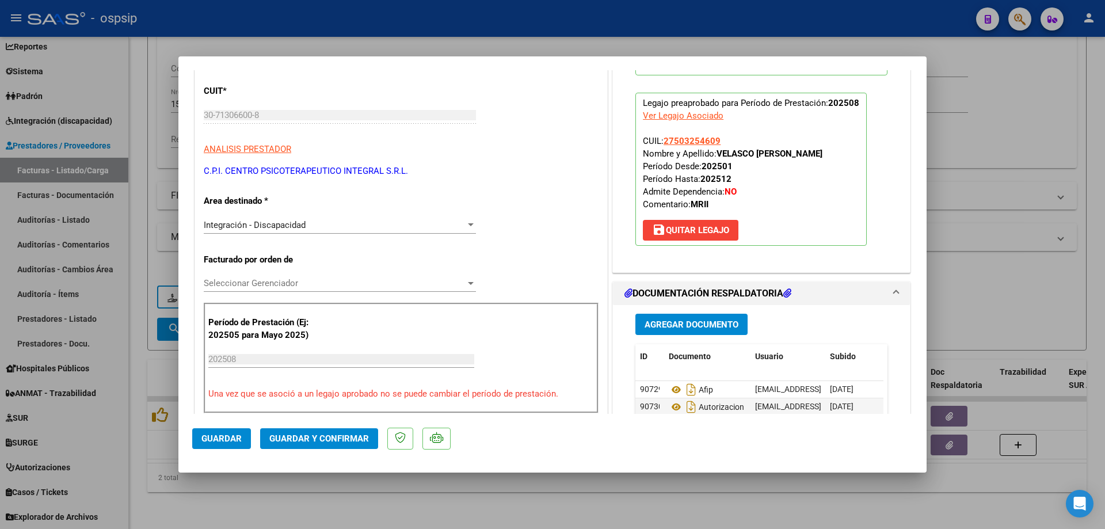
scroll to position [115, 0]
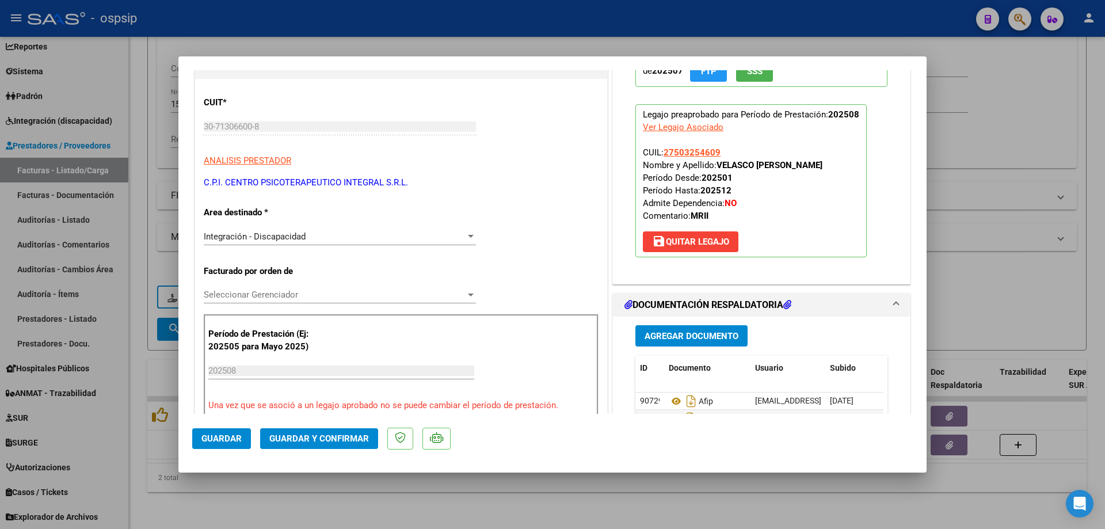
click at [337, 441] on span "Guardar y Confirmar" at bounding box center [319, 439] width 100 height 10
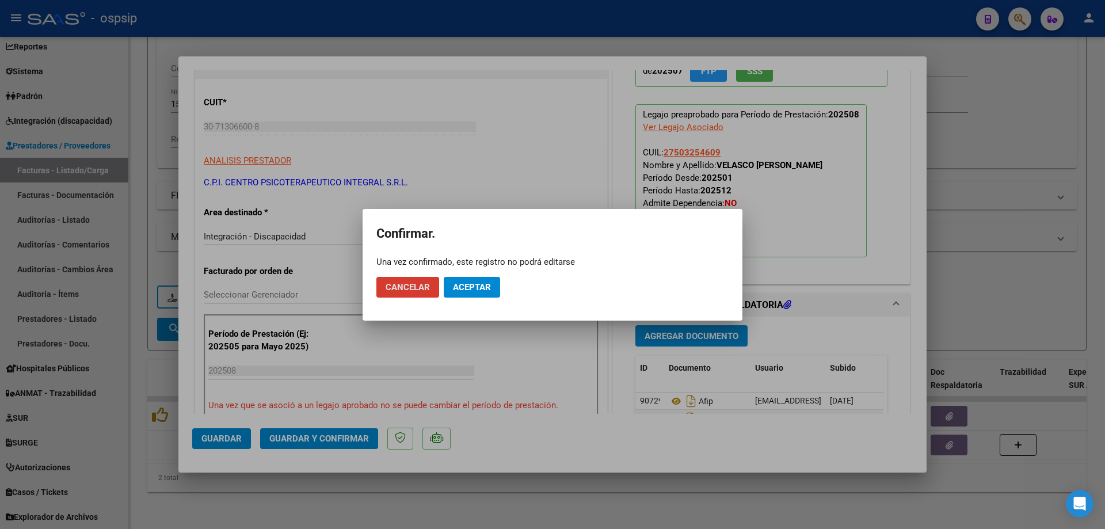
click at [474, 279] on button "Aceptar" at bounding box center [472, 287] width 56 height 21
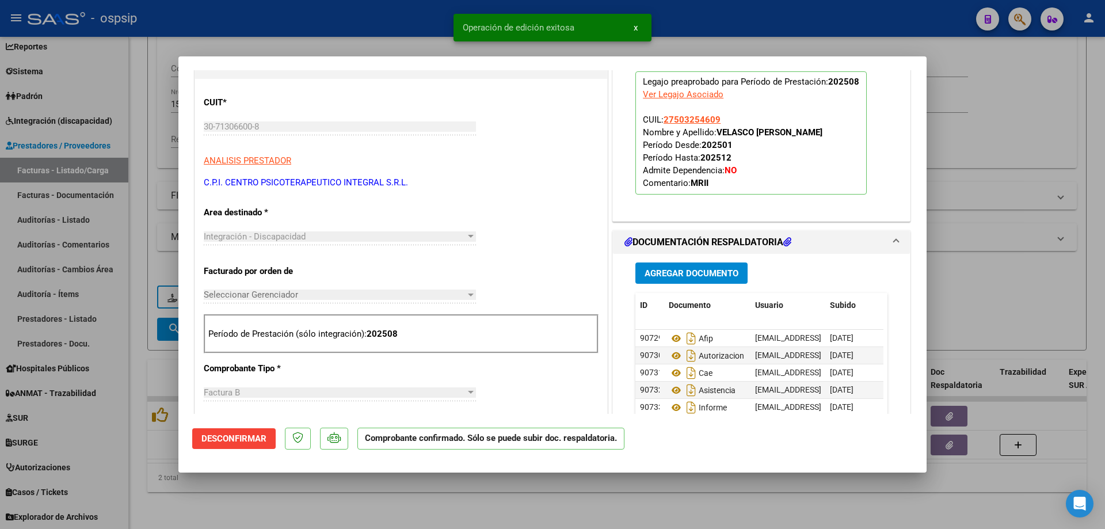
click at [1009, 110] on div at bounding box center [552, 264] width 1105 height 529
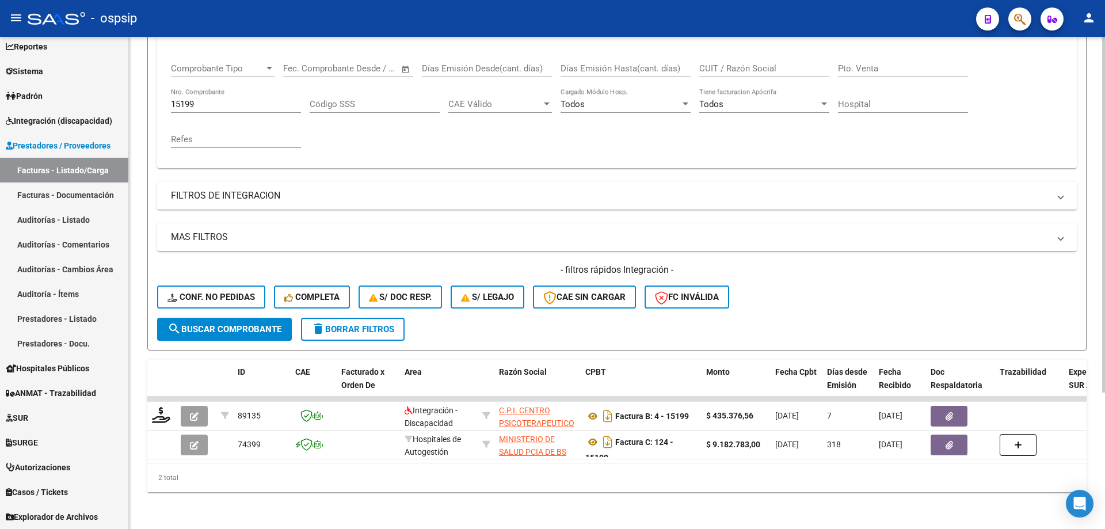
click at [248, 99] on input "15199" at bounding box center [236, 104] width 130 height 10
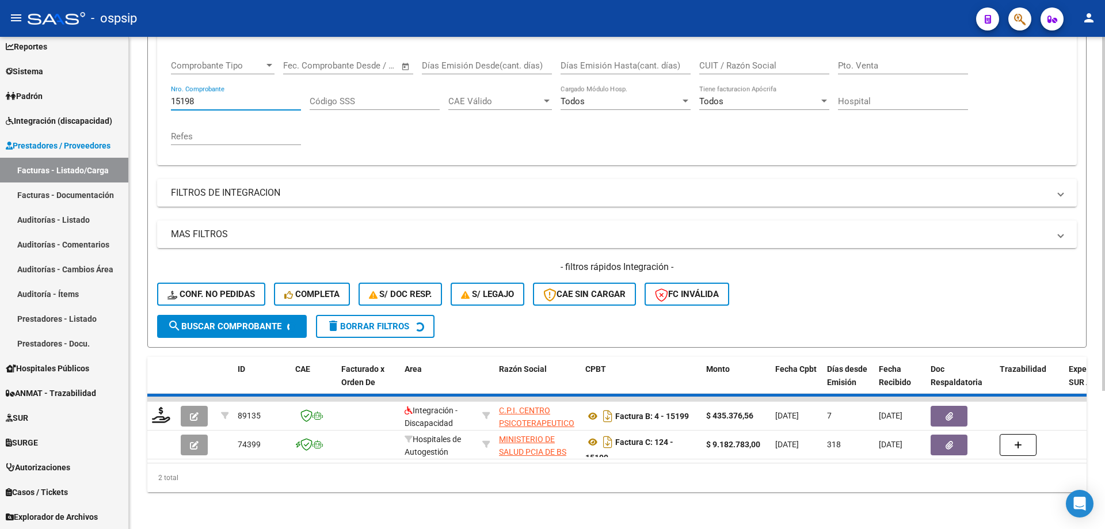
scroll to position [160, 0]
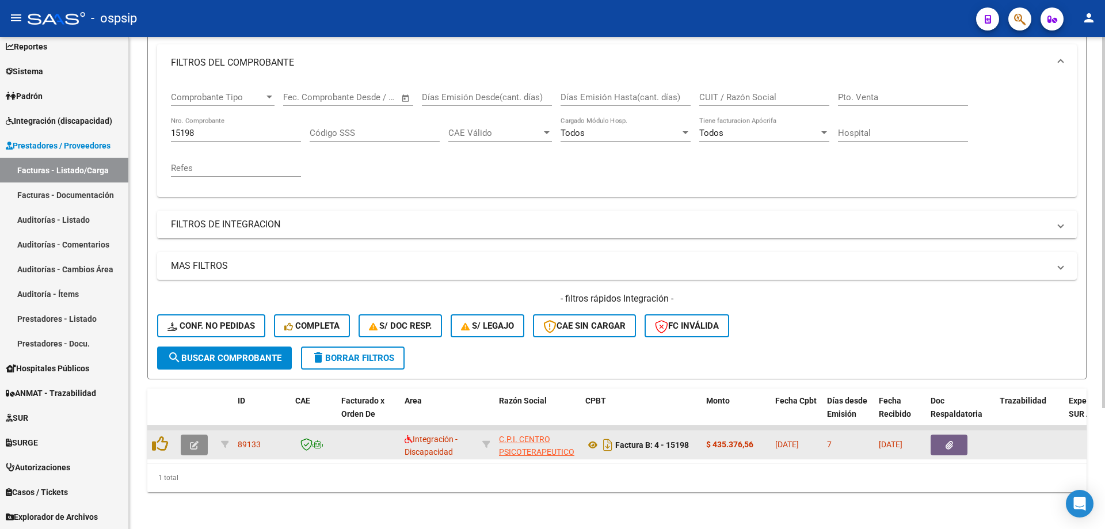
click at [189, 435] on button "button" at bounding box center [194, 445] width 27 height 21
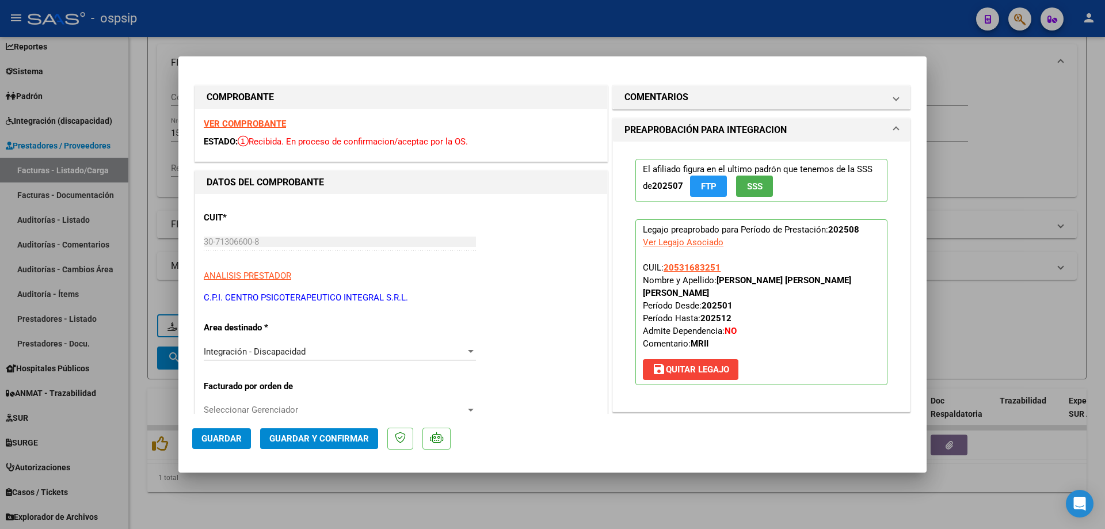
click at [759, 186] on button "SSS" at bounding box center [754, 186] width 37 height 21
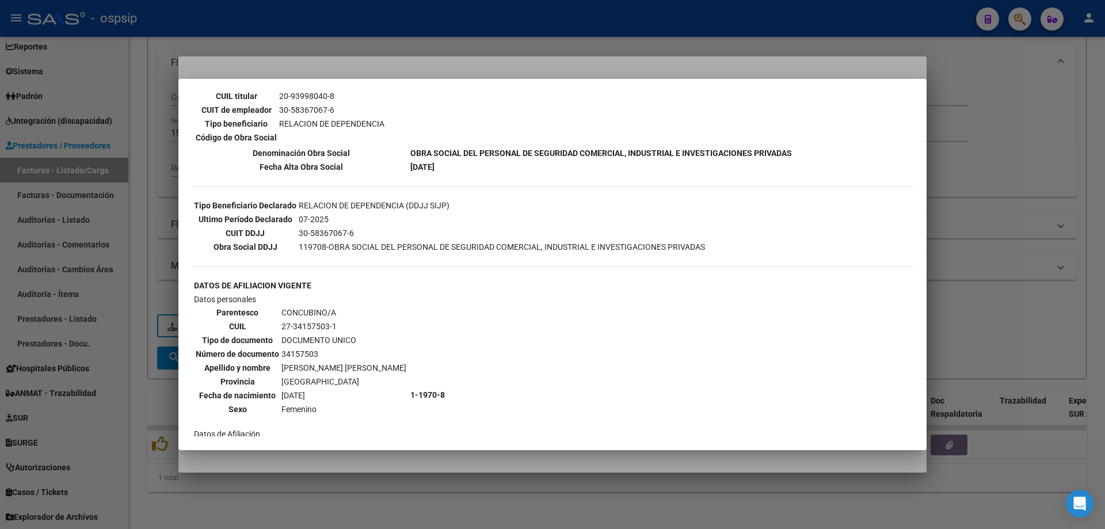
scroll to position [0, 0]
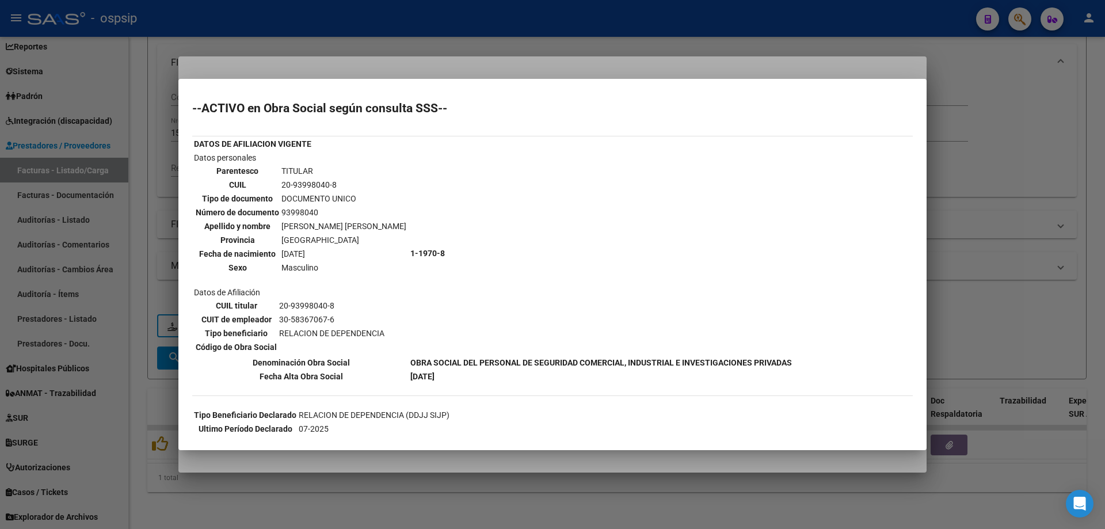
click at [959, 176] on div at bounding box center [552, 264] width 1105 height 529
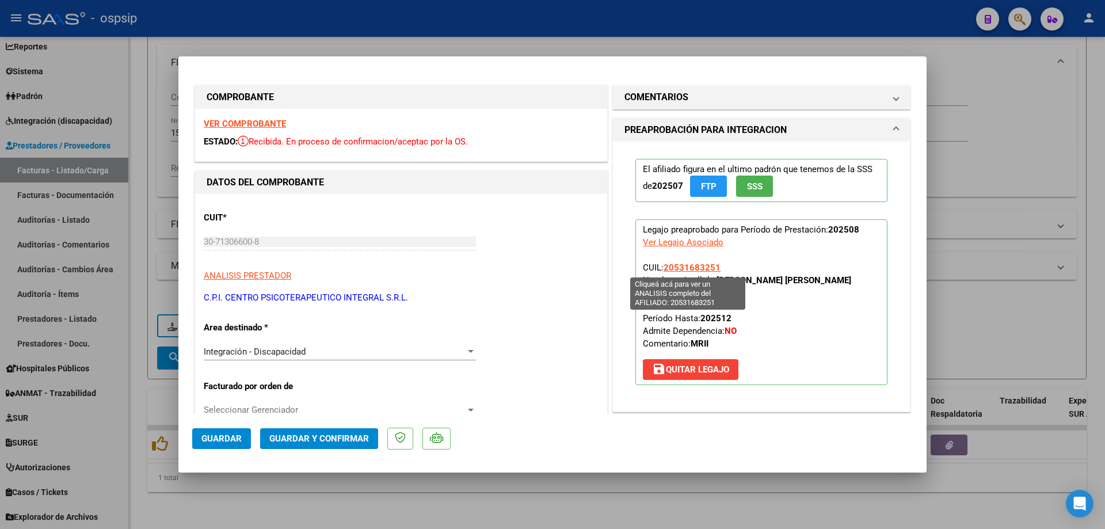
click at [705, 265] on span "20531683251" at bounding box center [692, 268] width 57 height 10
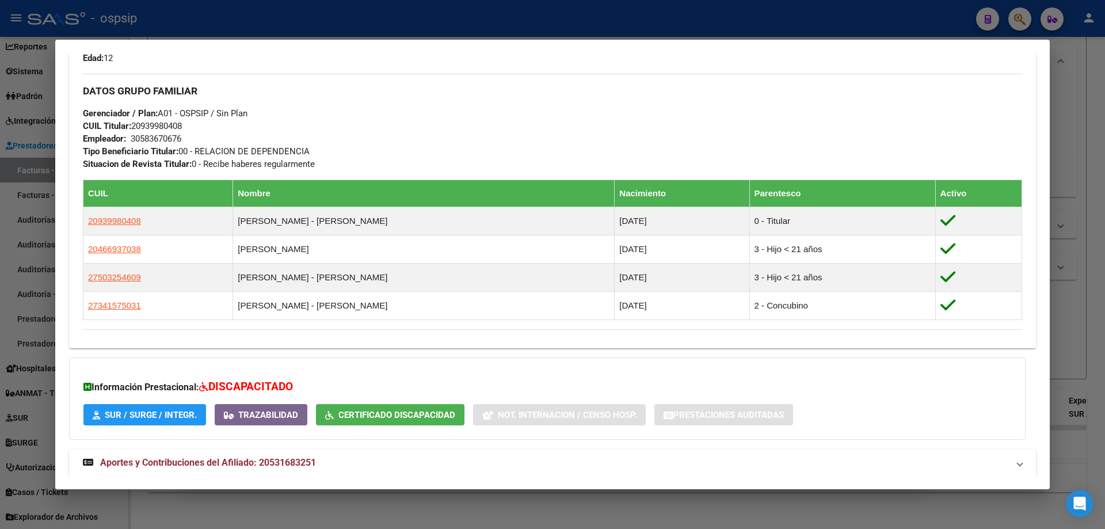
scroll to position [573, 0]
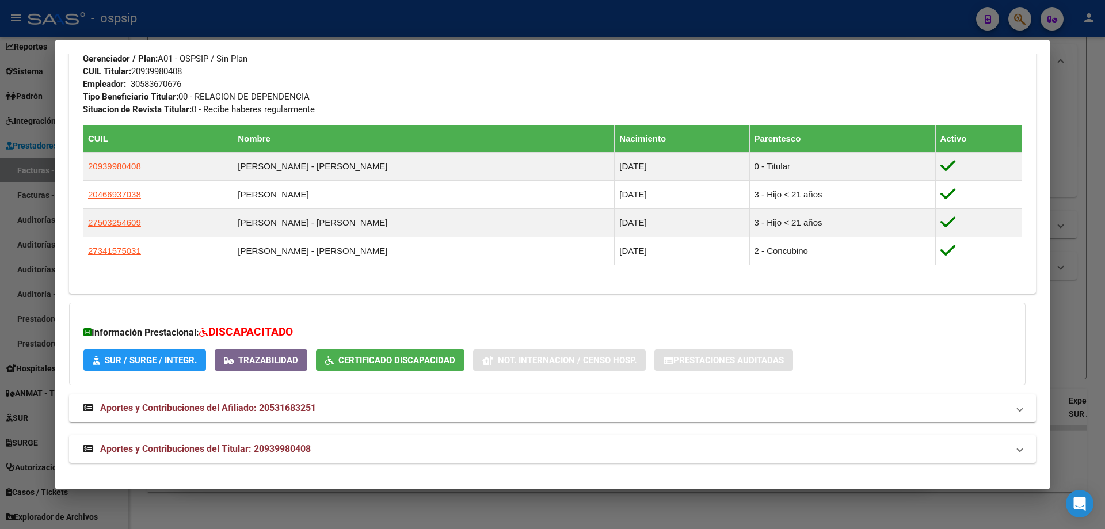
click at [1082, 299] on div at bounding box center [552, 264] width 1105 height 529
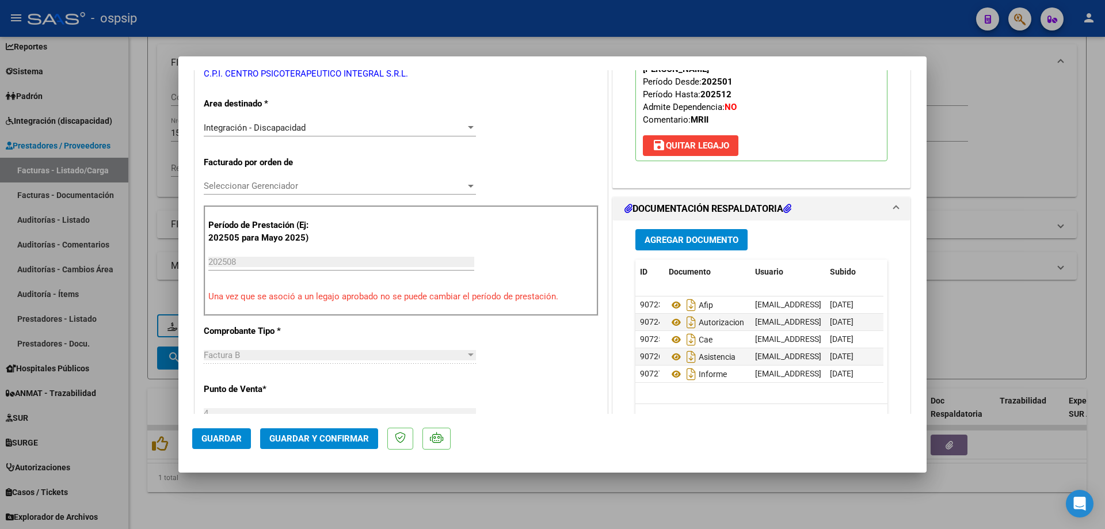
scroll to position [230, 0]
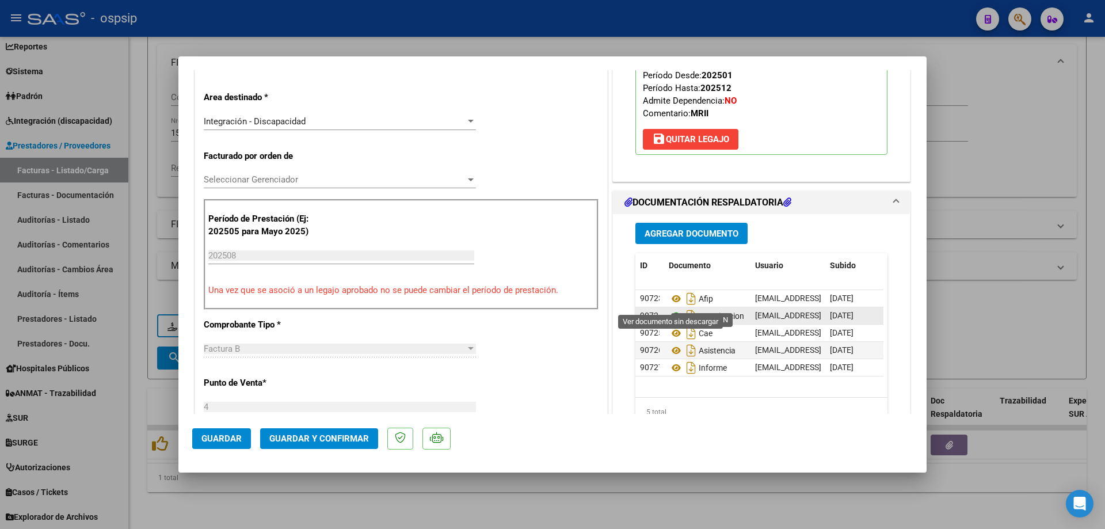
click at [672, 309] on icon at bounding box center [676, 316] width 15 height 14
click at [671, 344] on icon at bounding box center [676, 351] width 15 height 14
click at [674, 344] on icon at bounding box center [676, 351] width 15 height 14
click at [673, 309] on icon at bounding box center [676, 316] width 15 height 14
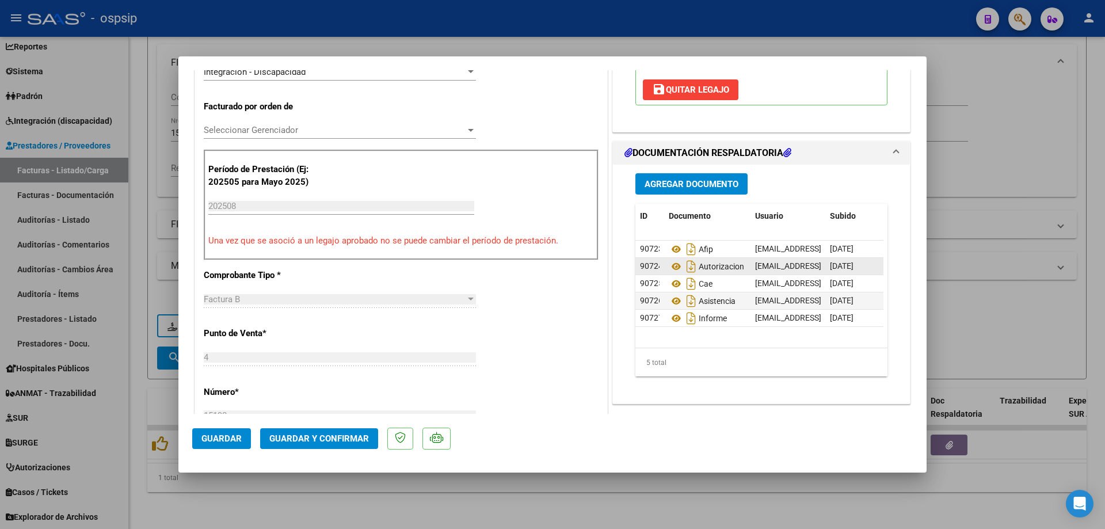
scroll to position [345, 0]
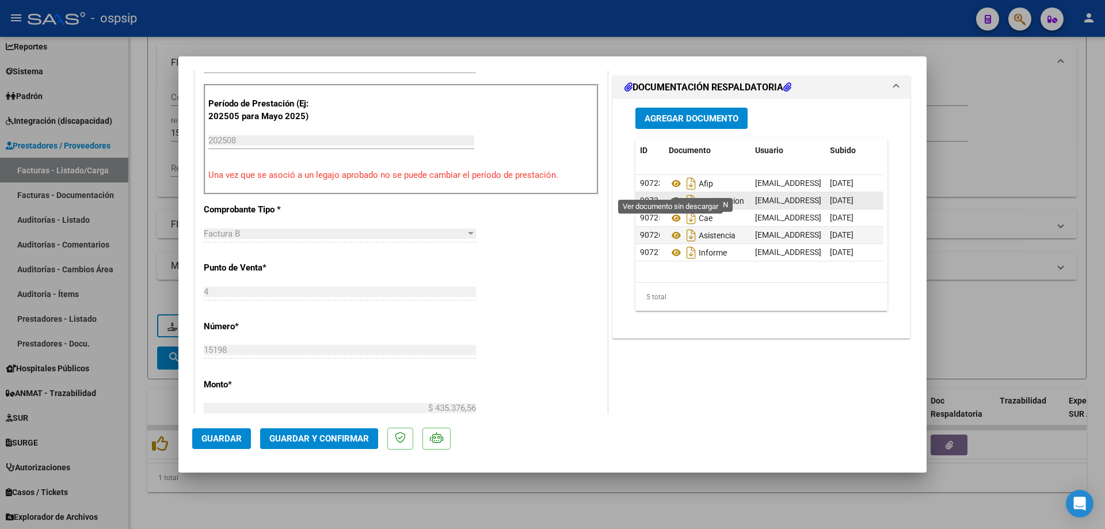
click at [672, 194] on icon at bounding box center [676, 201] width 15 height 14
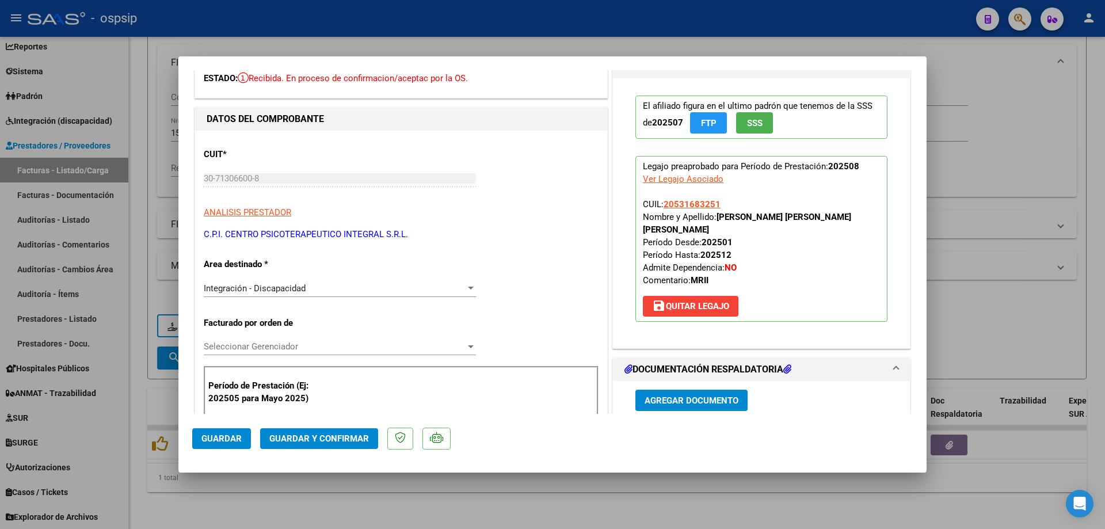
scroll to position [58, 0]
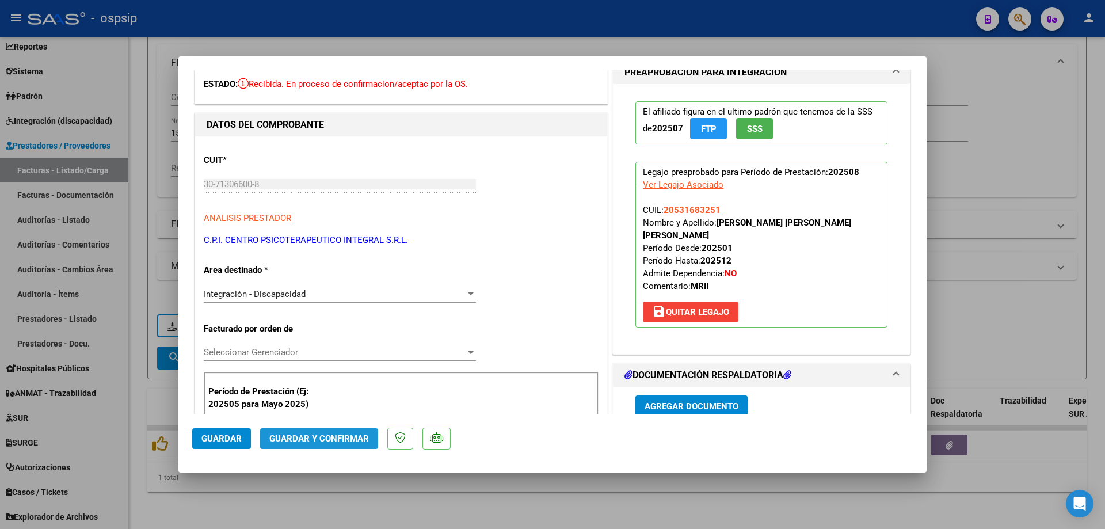
click at [327, 435] on span "Guardar y Confirmar" at bounding box center [319, 439] width 100 height 10
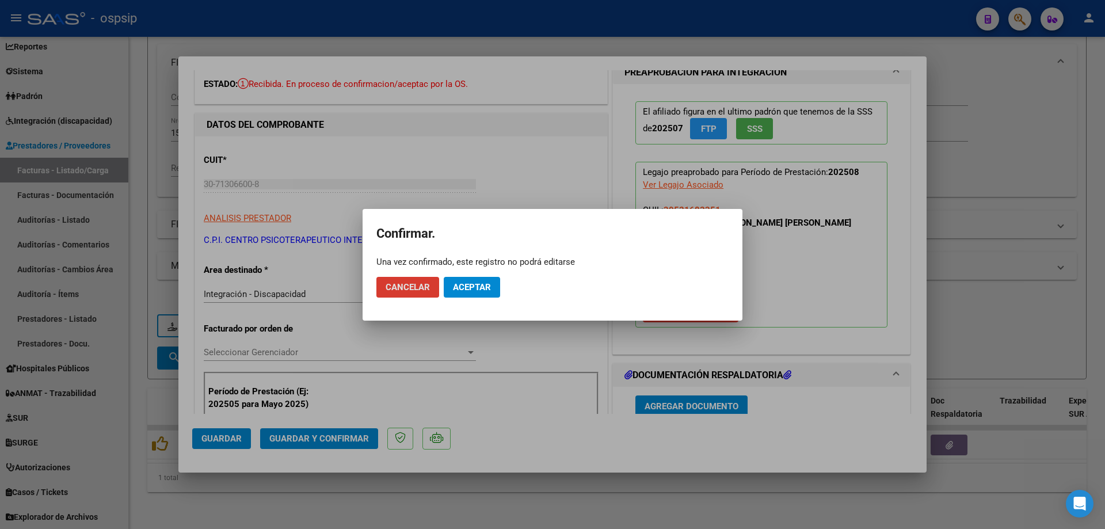
click at [488, 294] on button "Aceptar" at bounding box center [472, 287] width 56 height 21
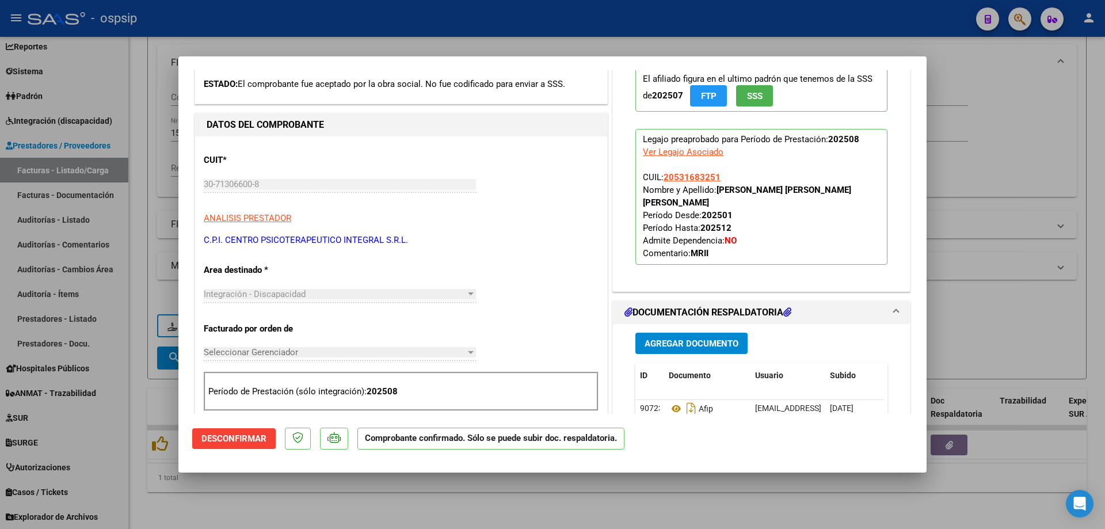
click at [1006, 146] on div at bounding box center [552, 264] width 1105 height 529
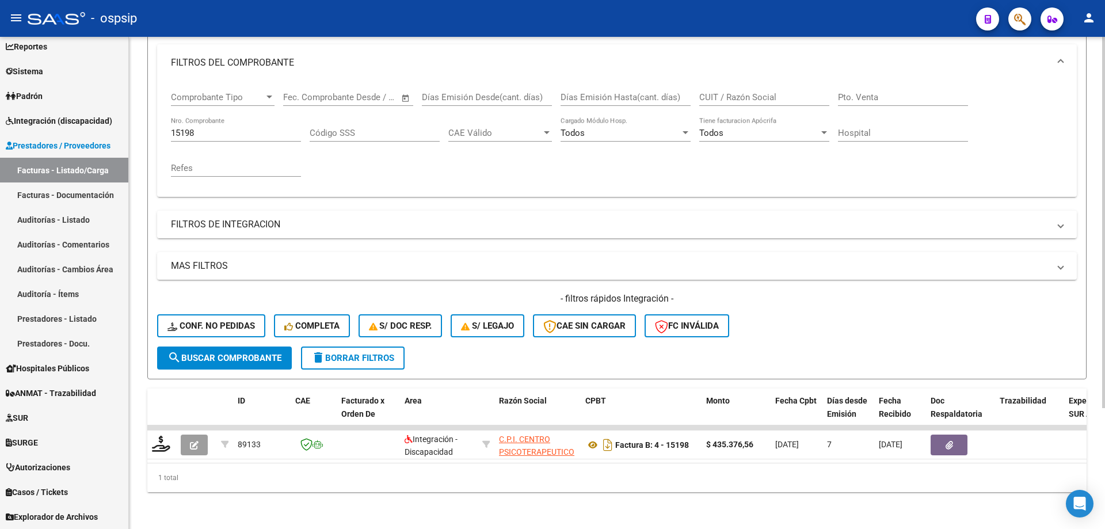
click at [242, 128] on input "15198" at bounding box center [236, 133] width 130 height 10
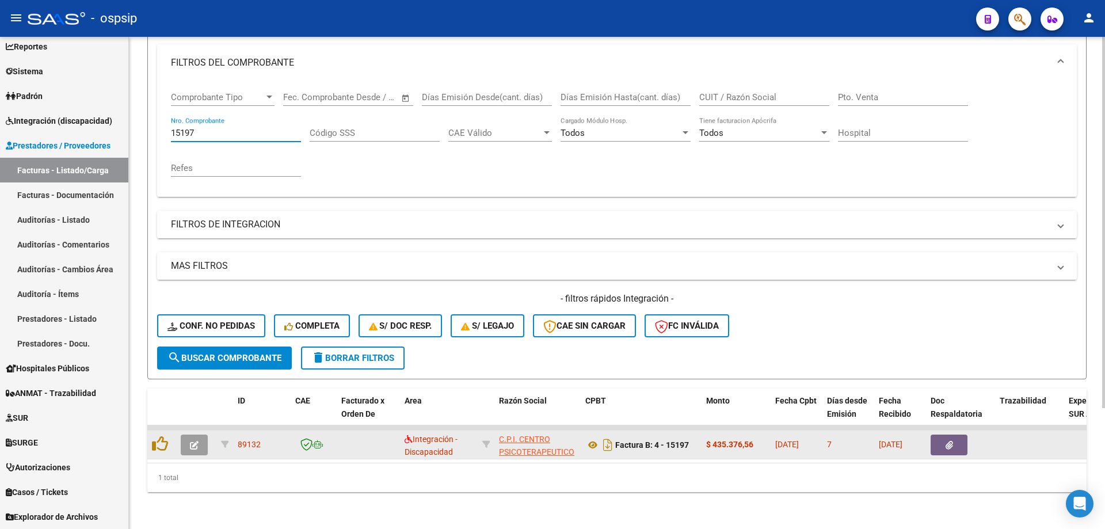
click at [188, 443] on button "button" at bounding box center [194, 445] width 27 height 21
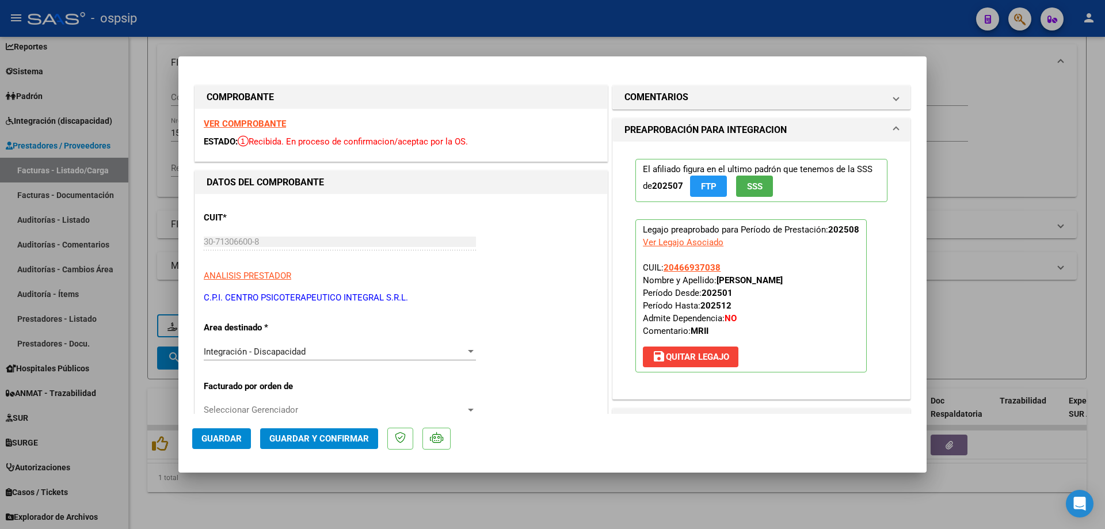
click at [739, 189] on button "SSS" at bounding box center [754, 186] width 37 height 21
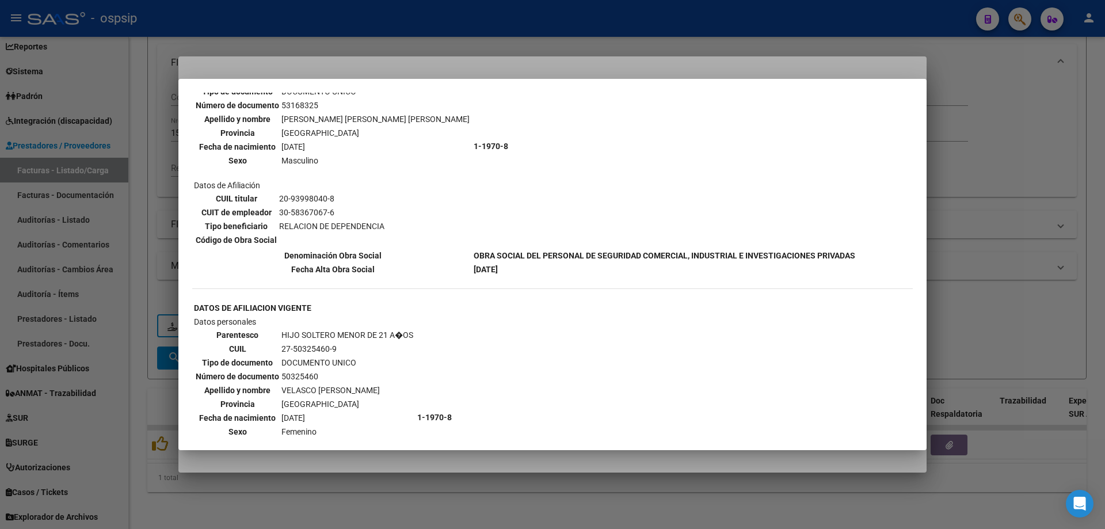
scroll to position [1036, 0]
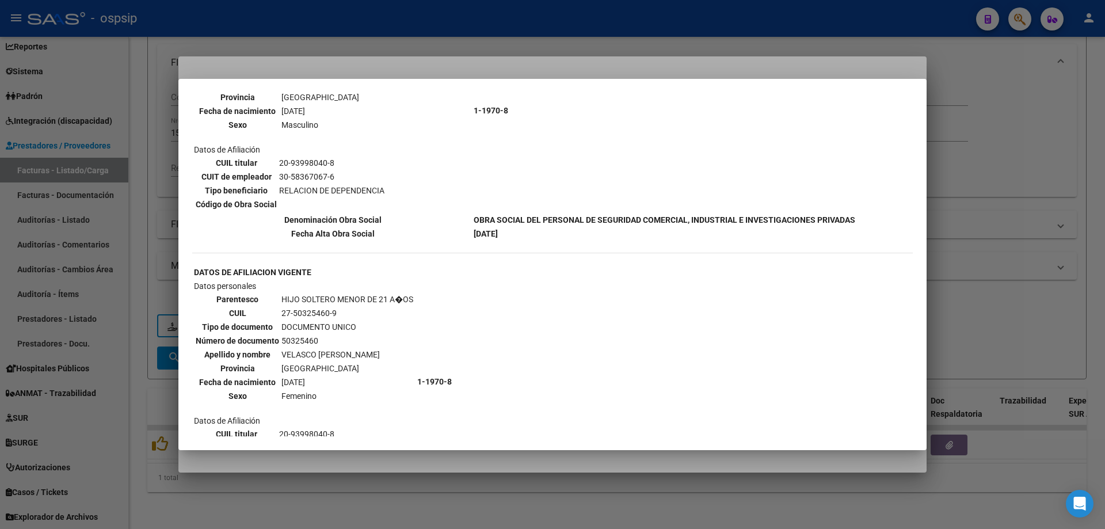
click at [975, 197] on div at bounding box center [552, 264] width 1105 height 529
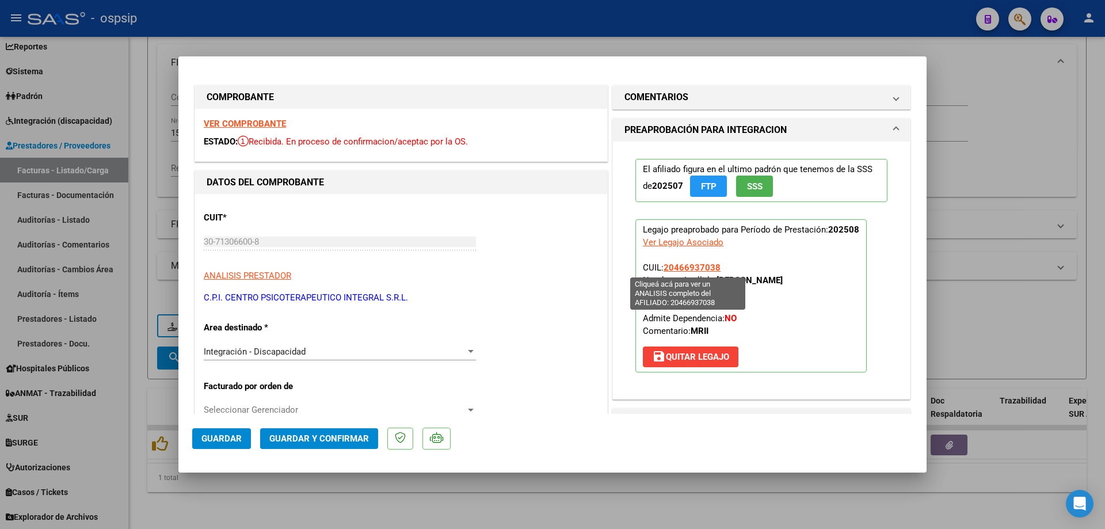
click at [694, 269] on span "20466937038" at bounding box center [692, 268] width 57 height 10
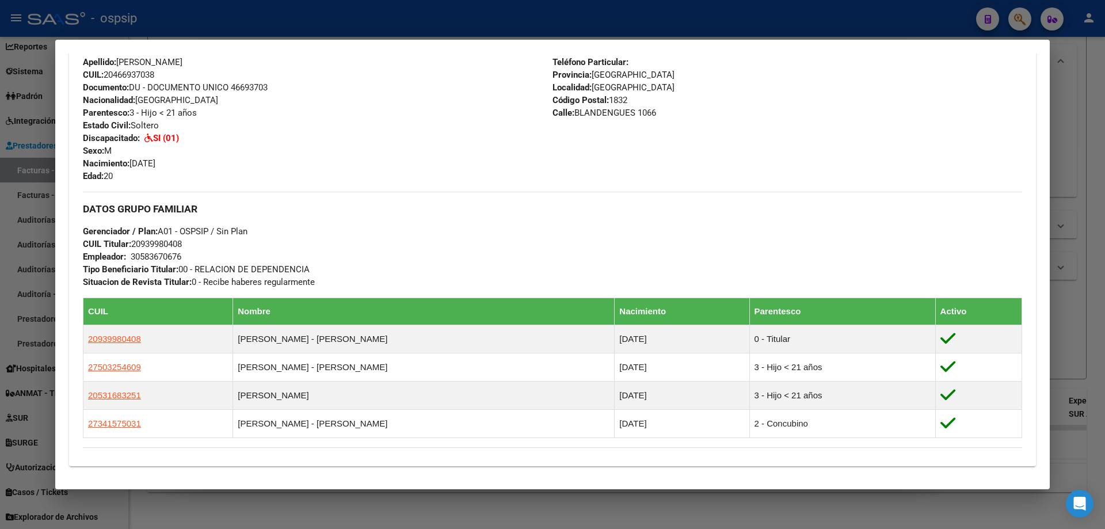
scroll to position [206, 0]
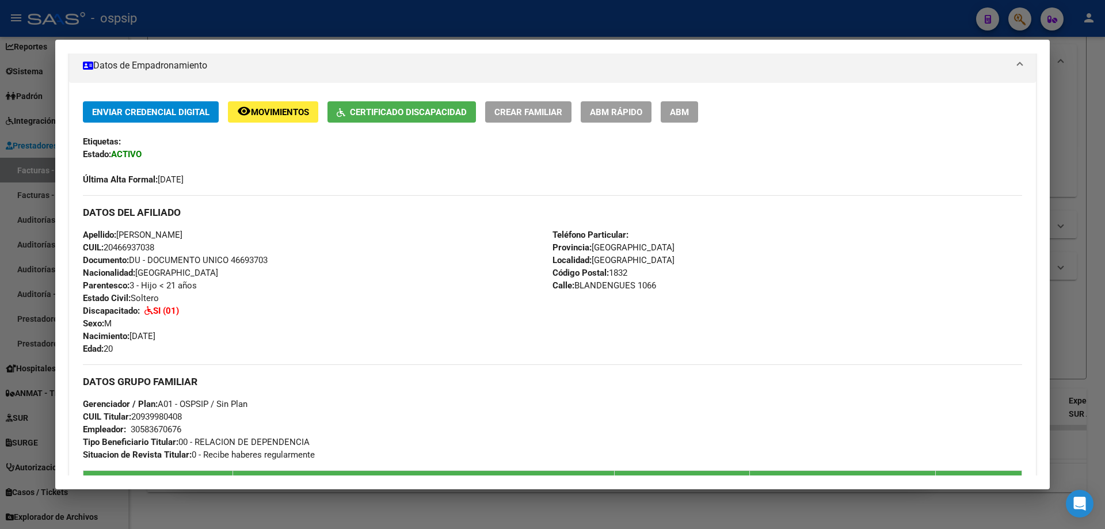
click at [1075, 221] on div at bounding box center [552, 264] width 1105 height 529
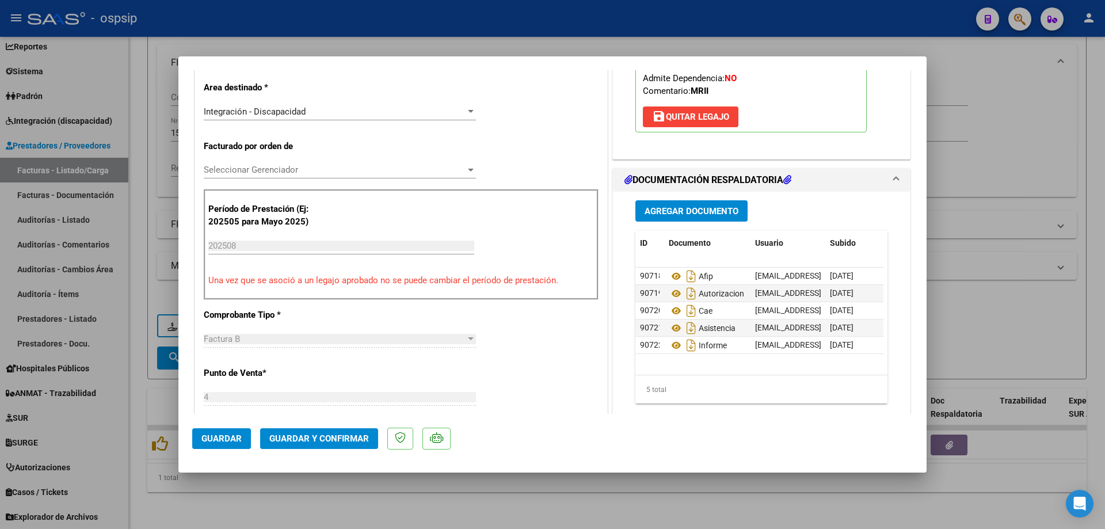
scroll to position [345, 0]
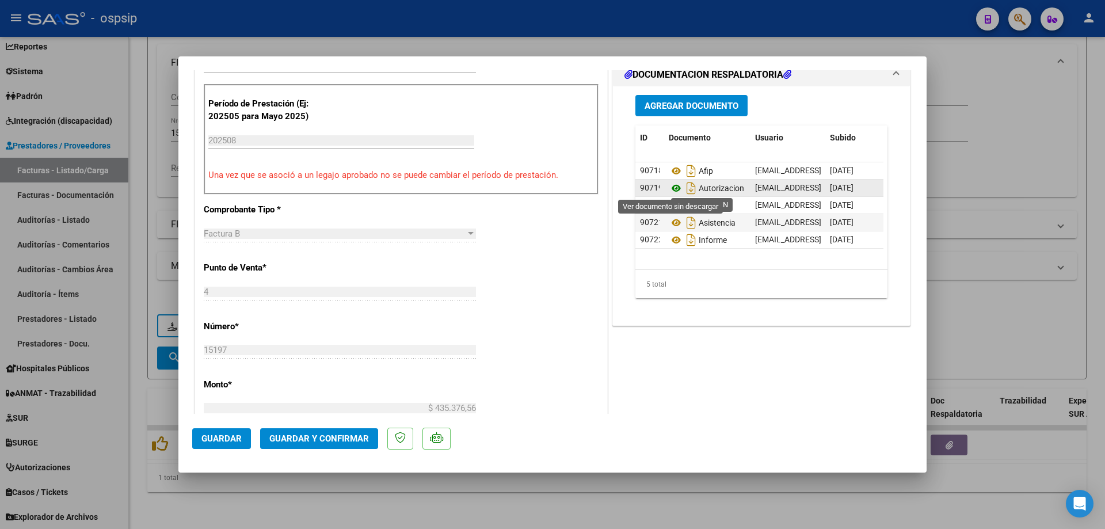
click at [674, 185] on icon at bounding box center [676, 188] width 15 height 14
click at [674, 226] on icon at bounding box center [676, 223] width 15 height 14
click at [309, 438] on span "Guardar y Confirmar" at bounding box center [319, 439] width 100 height 10
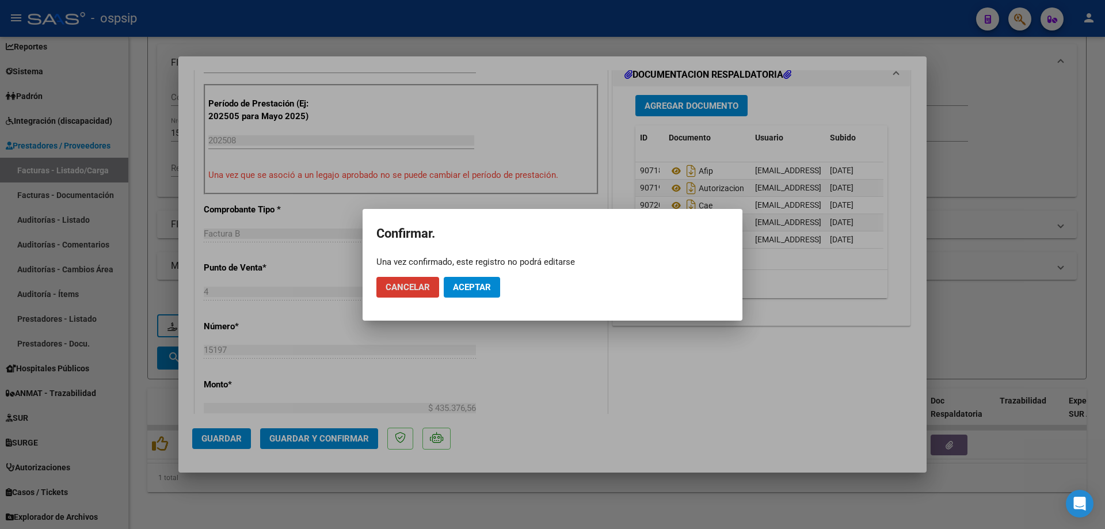
click at [474, 284] on span "Aceptar" at bounding box center [472, 287] width 38 height 10
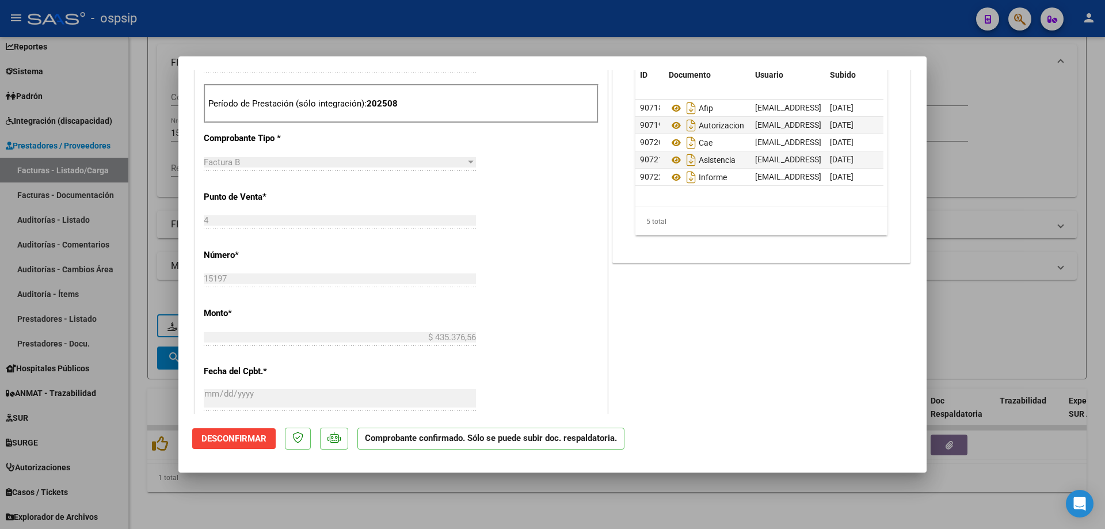
click at [1005, 153] on div at bounding box center [552, 264] width 1105 height 529
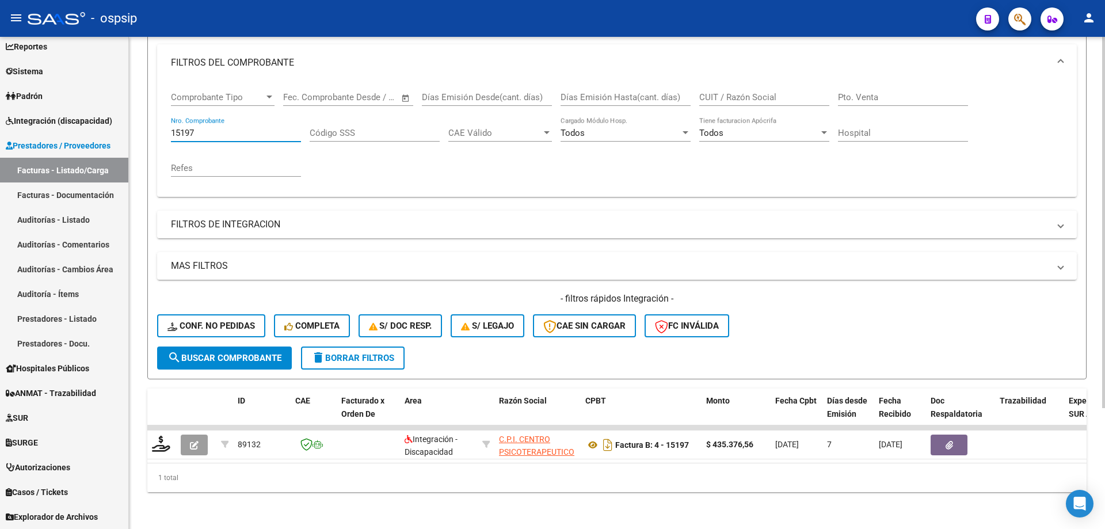
click at [222, 128] on input "15197" at bounding box center [236, 133] width 130 height 10
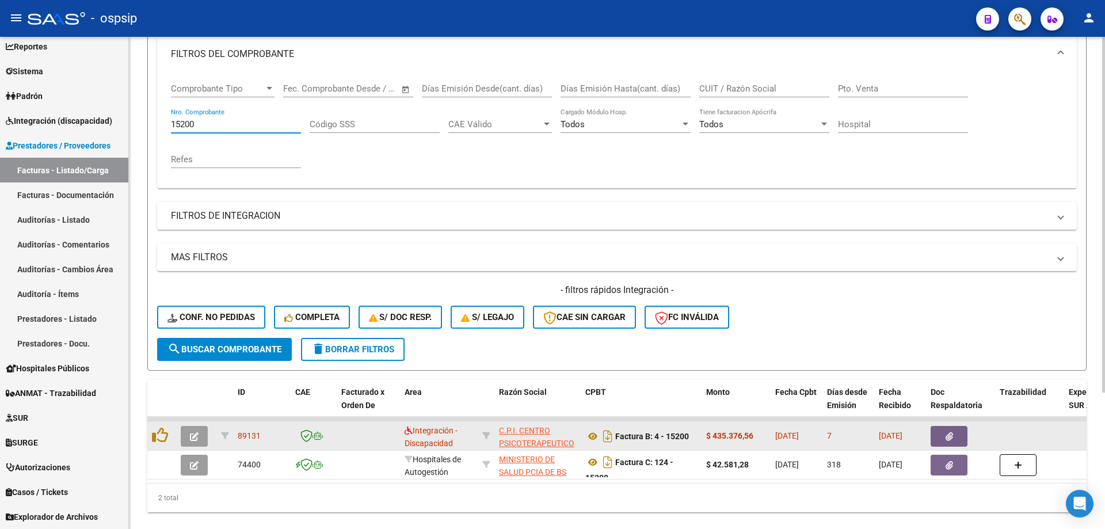
click at [193, 435] on icon "button" at bounding box center [194, 436] width 9 height 9
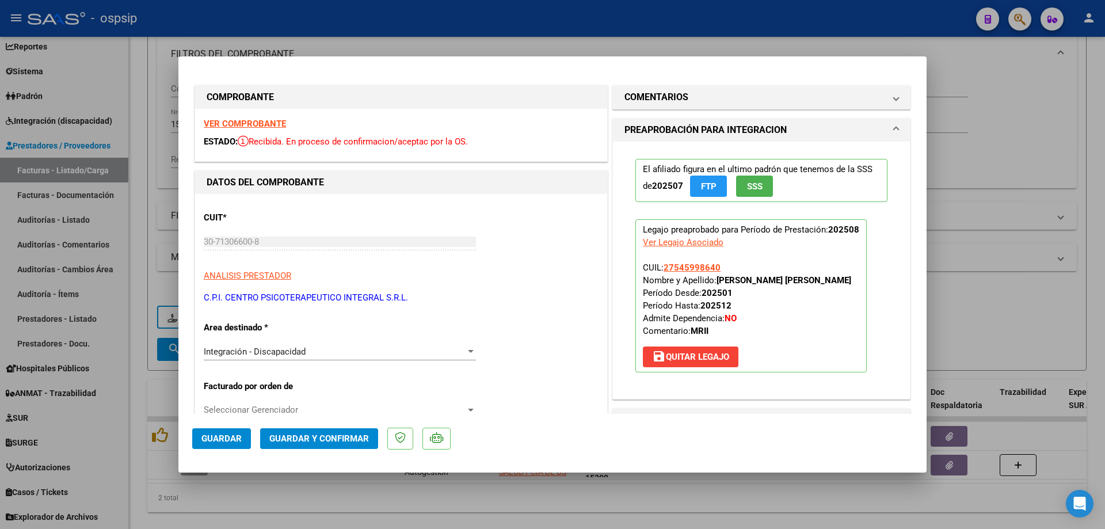
click at [758, 181] on span "SSS" at bounding box center [755, 186] width 16 height 10
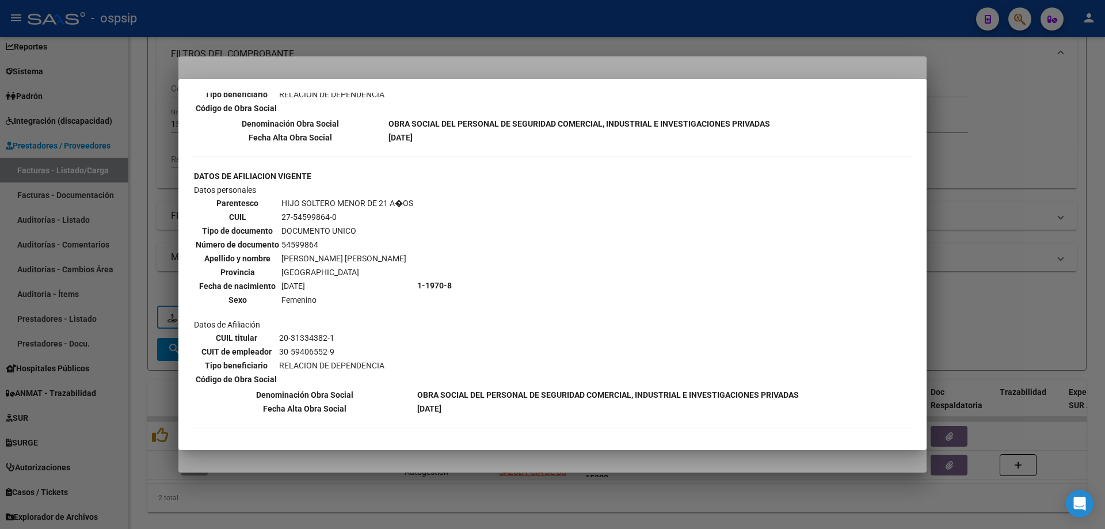
scroll to position [594, 0]
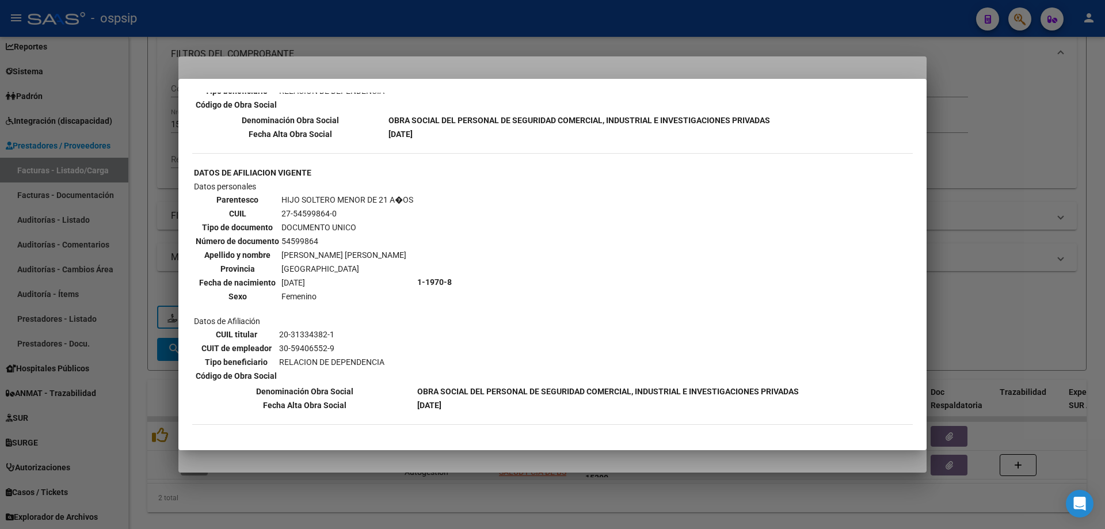
click at [1011, 215] on div at bounding box center [552, 264] width 1105 height 529
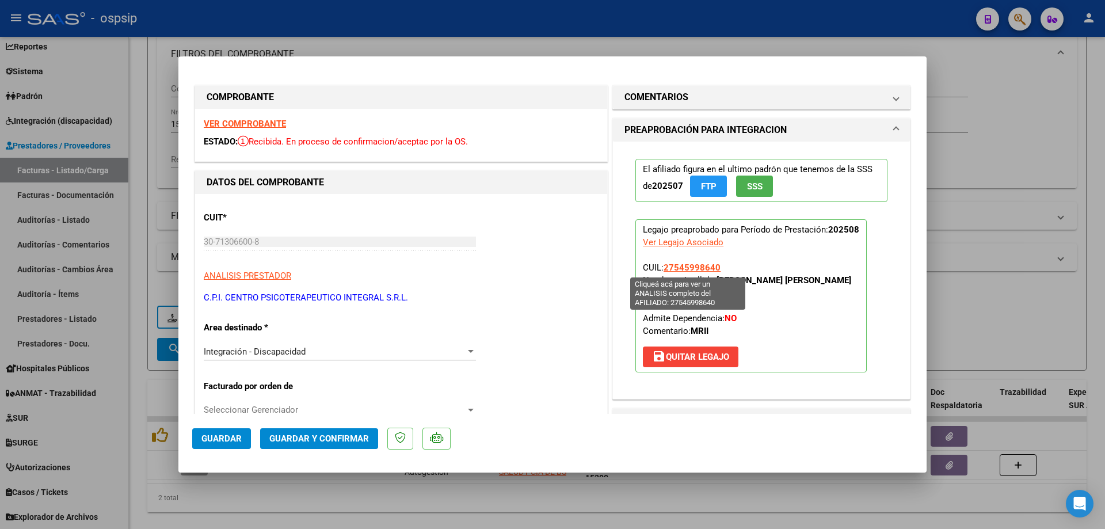
click at [671, 268] on span "27545998640" at bounding box center [692, 268] width 57 height 10
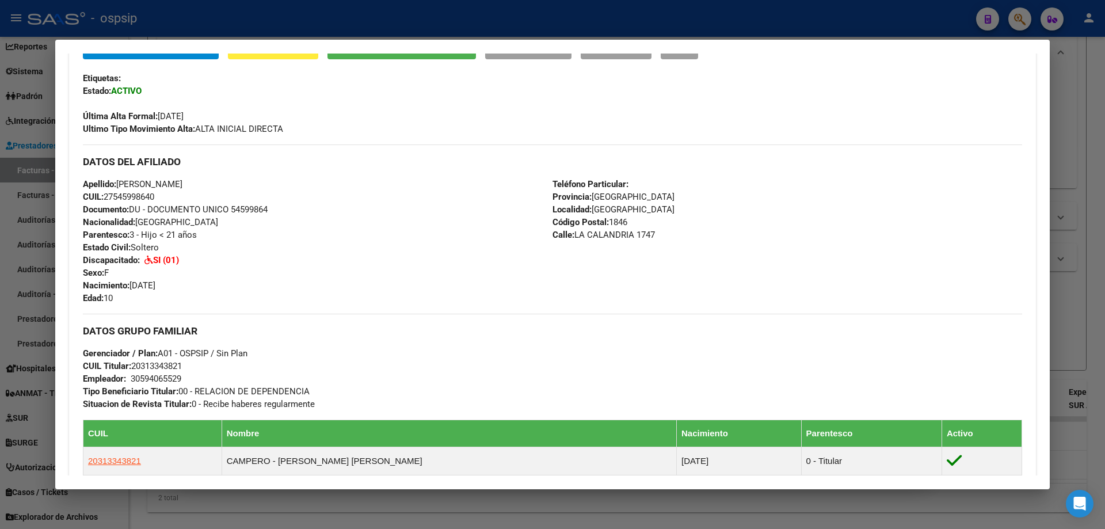
scroll to position [288, 0]
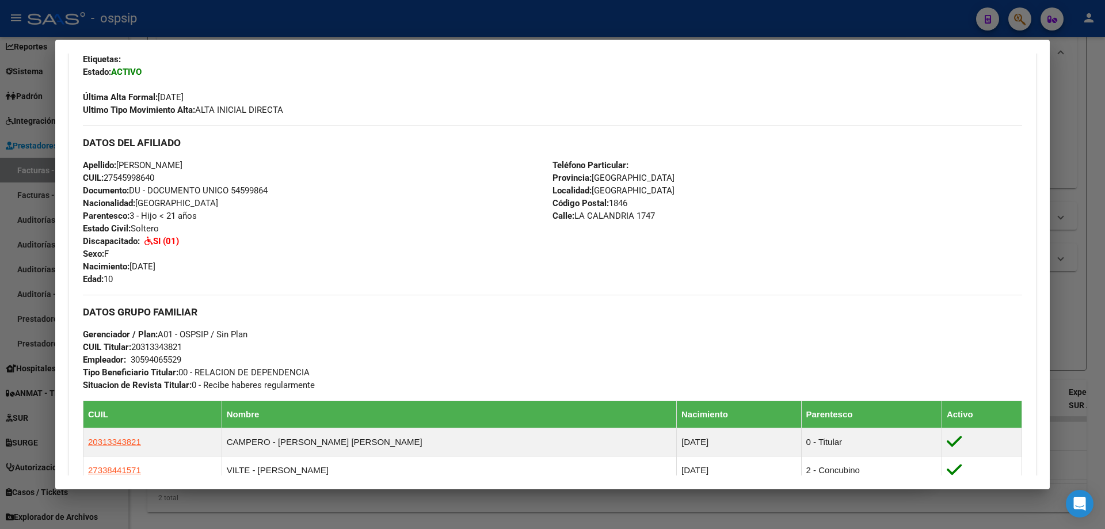
click at [1078, 316] on div at bounding box center [552, 264] width 1105 height 529
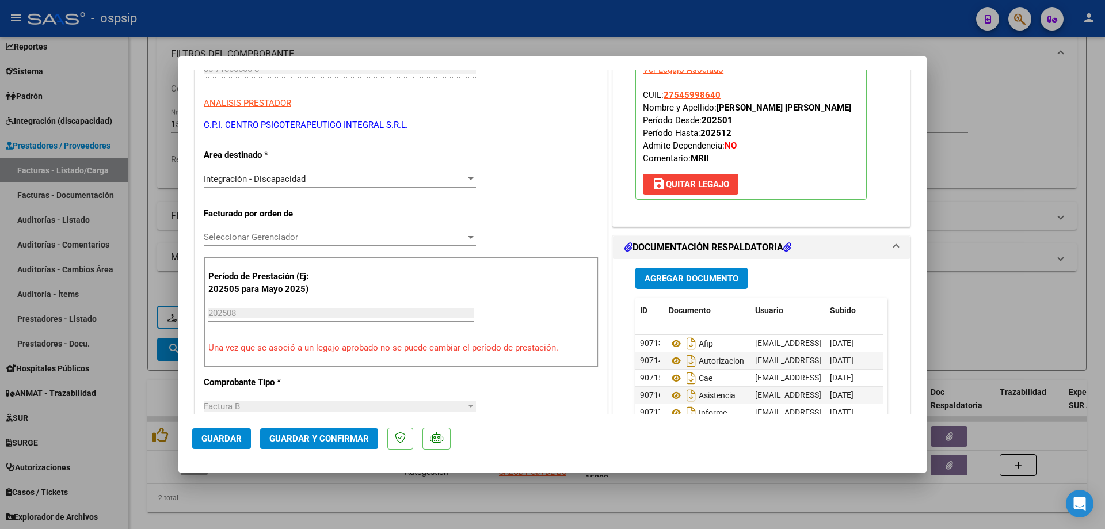
scroll to position [230, 0]
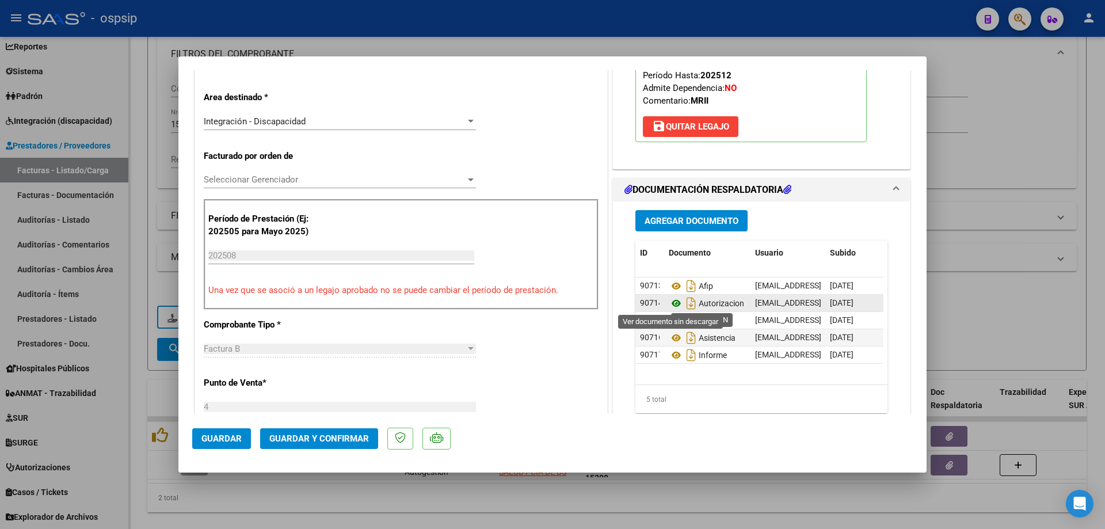
click at [674, 299] on icon at bounding box center [676, 304] width 15 height 14
click at [677, 339] on icon at bounding box center [676, 338] width 15 height 14
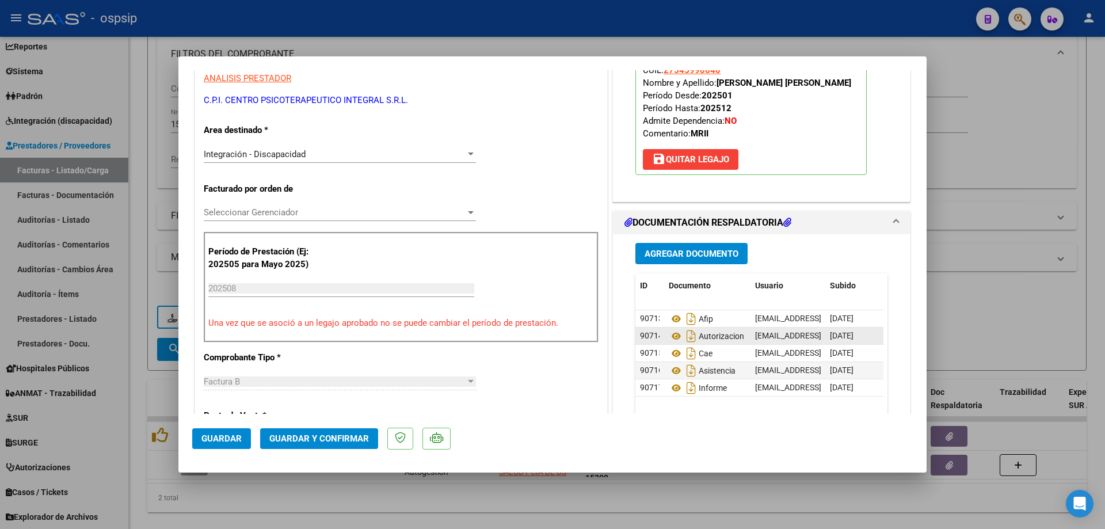
scroll to position [173, 0]
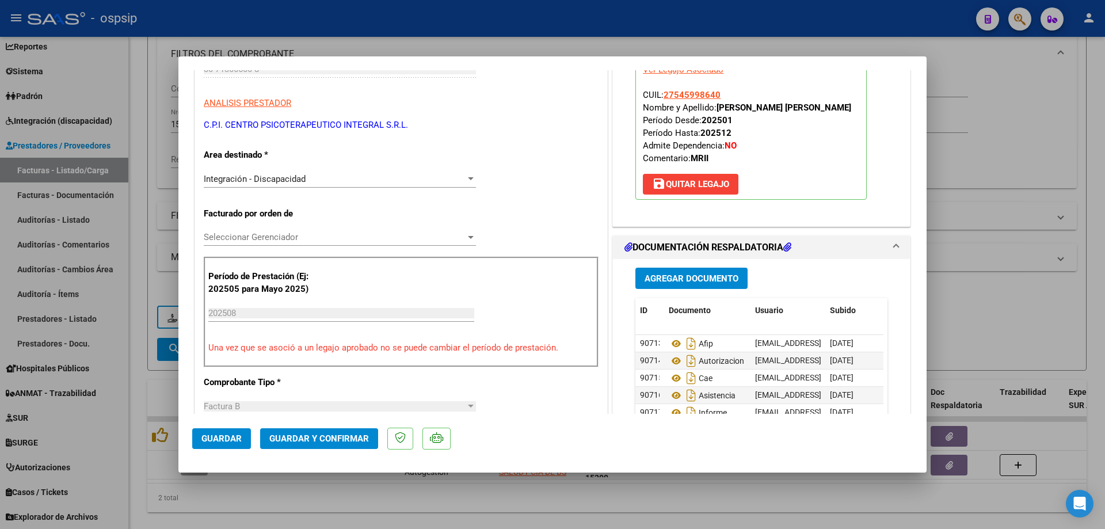
click at [355, 434] on span "Guardar y Confirmar" at bounding box center [319, 439] width 100 height 10
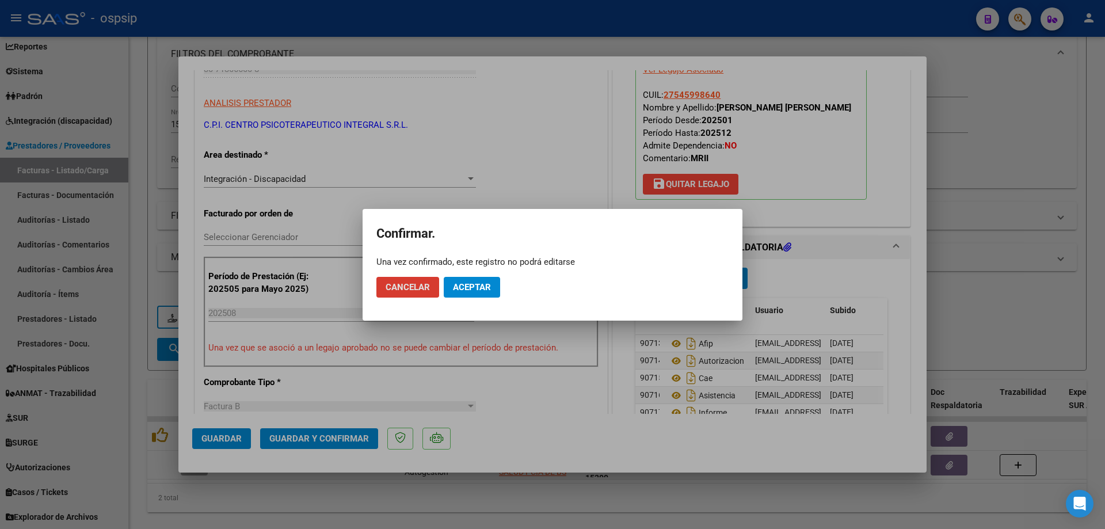
click at [463, 279] on button "Aceptar" at bounding box center [472, 287] width 56 height 21
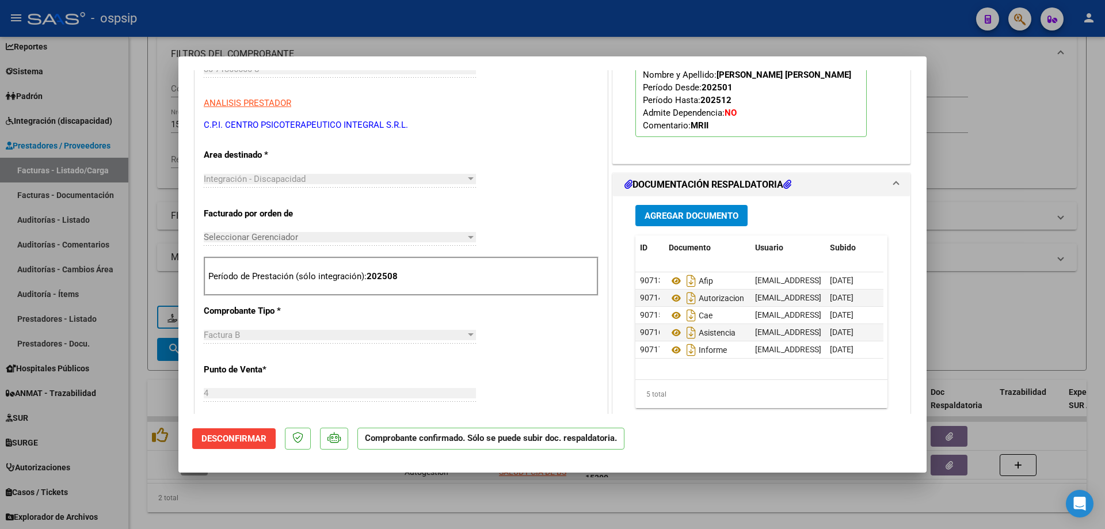
click at [1020, 134] on div at bounding box center [552, 264] width 1105 height 529
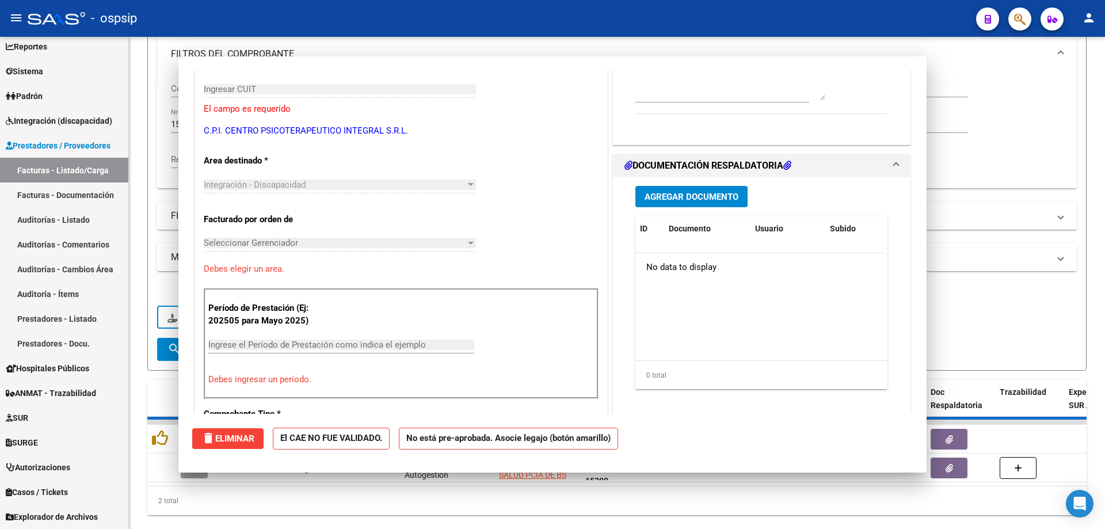
scroll to position [193, 0]
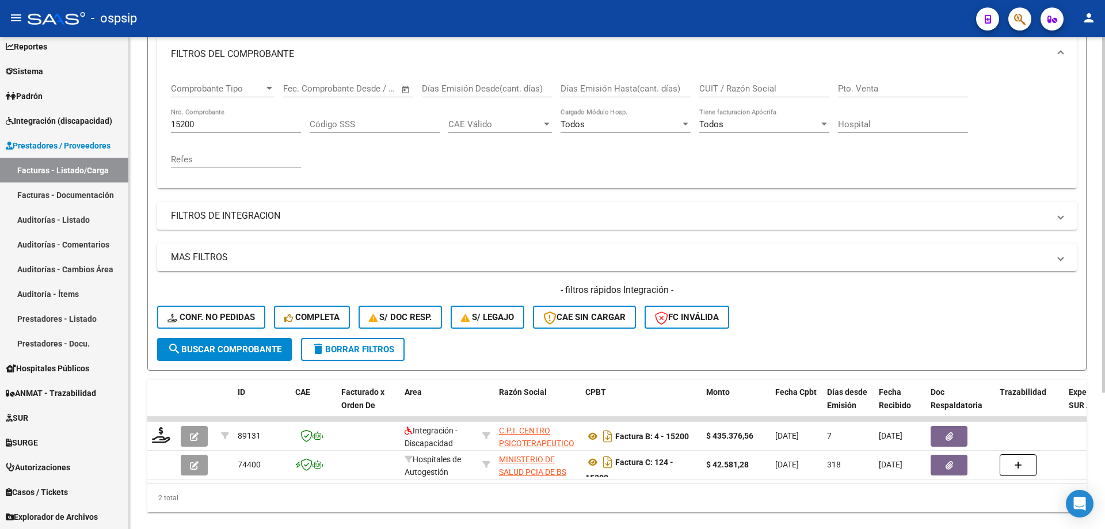
click at [215, 119] on div "15200 Nro. Comprobante" at bounding box center [236, 120] width 130 height 25
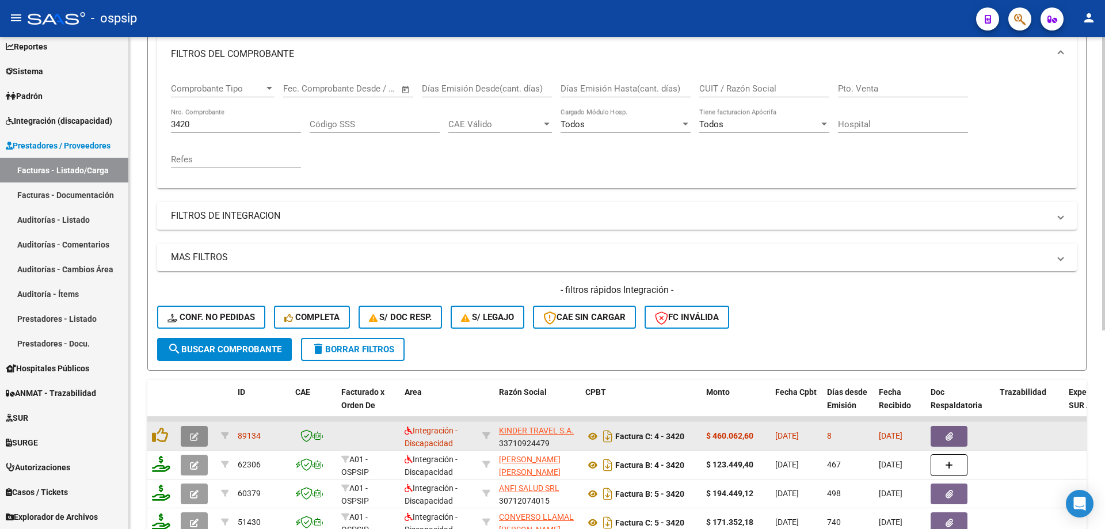
click at [194, 433] on icon "button" at bounding box center [194, 436] width 9 height 9
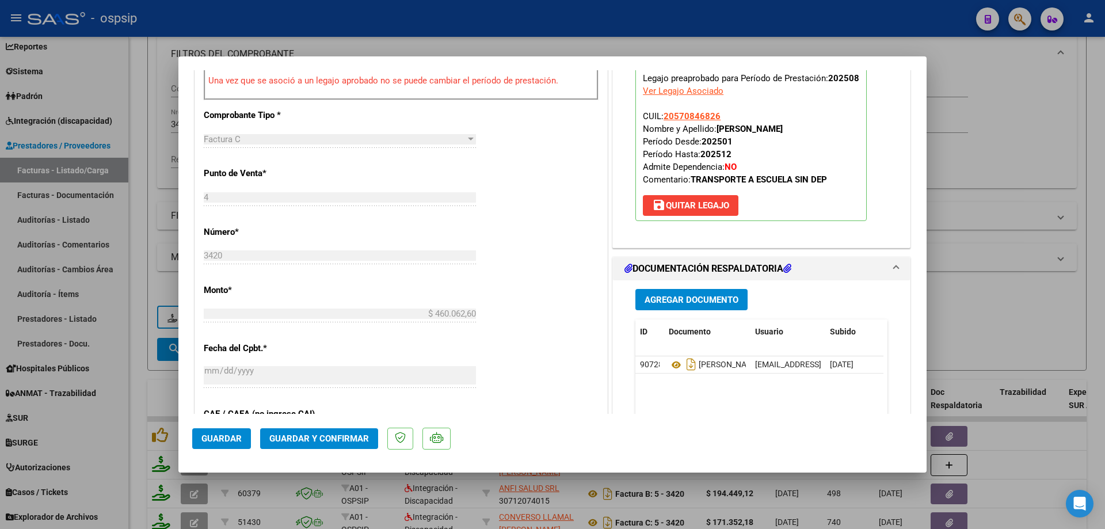
scroll to position [461, 0]
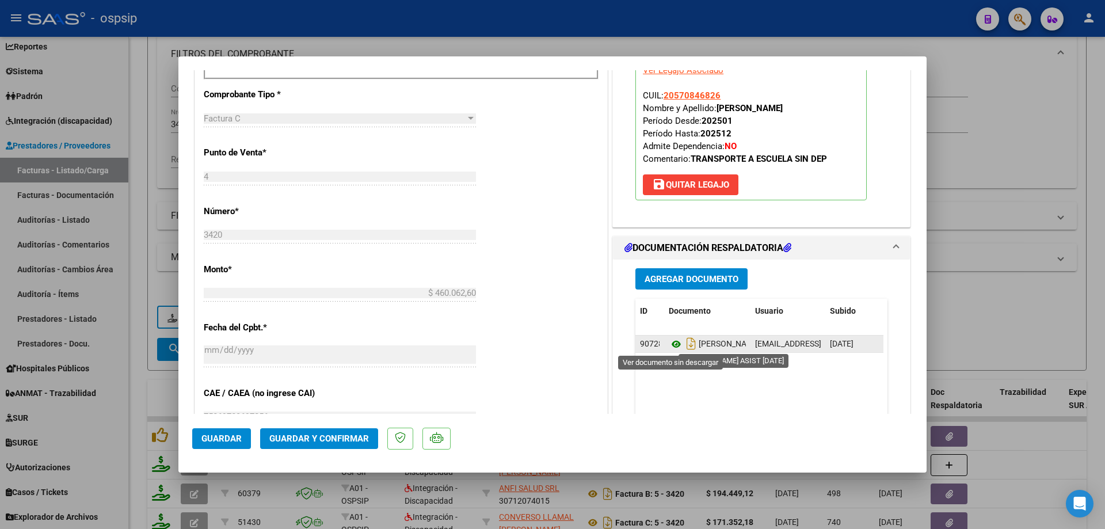
click at [671, 346] on icon at bounding box center [676, 344] width 15 height 14
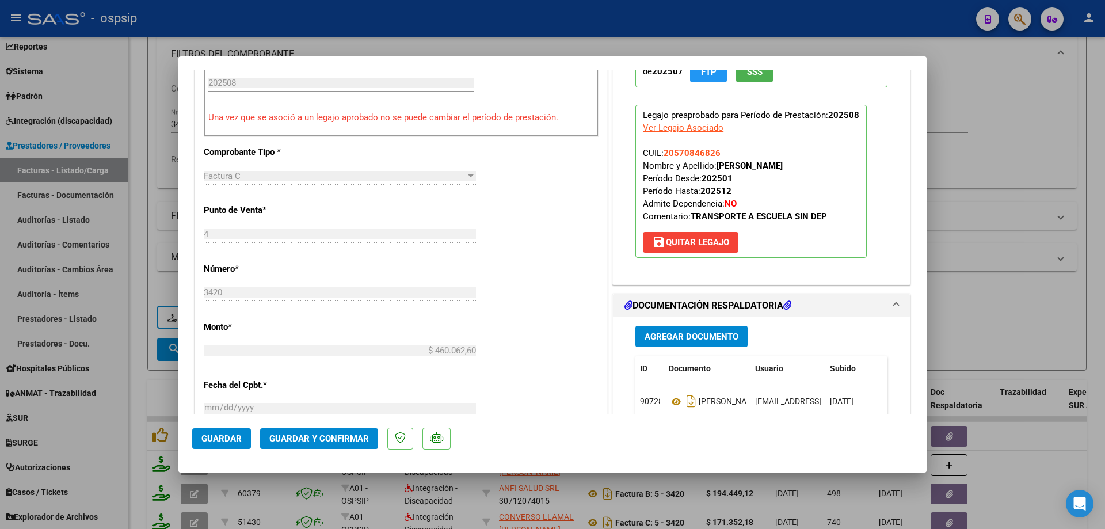
scroll to position [345, 0]
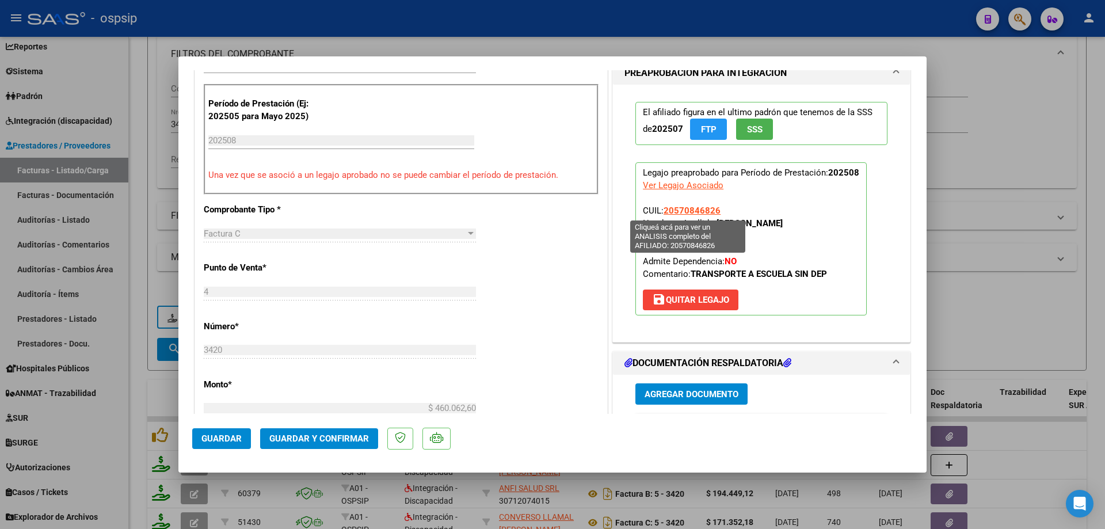
drag, startPoint x: 716, startPoint y: 210, endPoint x: 662, endPoint y: 211, distance: 54.1
click at [662, 211] on p "Legajo preaprobado para Período de Prestación: 202508 Ver Legajo Asociado CUIL:…" at bounding box center [751, 238] width 231 height 153
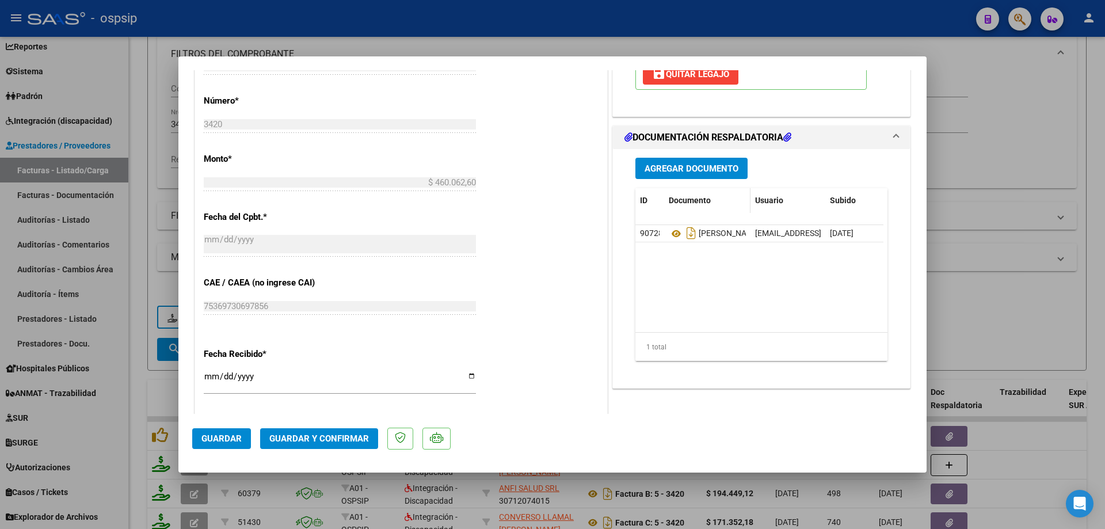
scroll to position [576, 0]
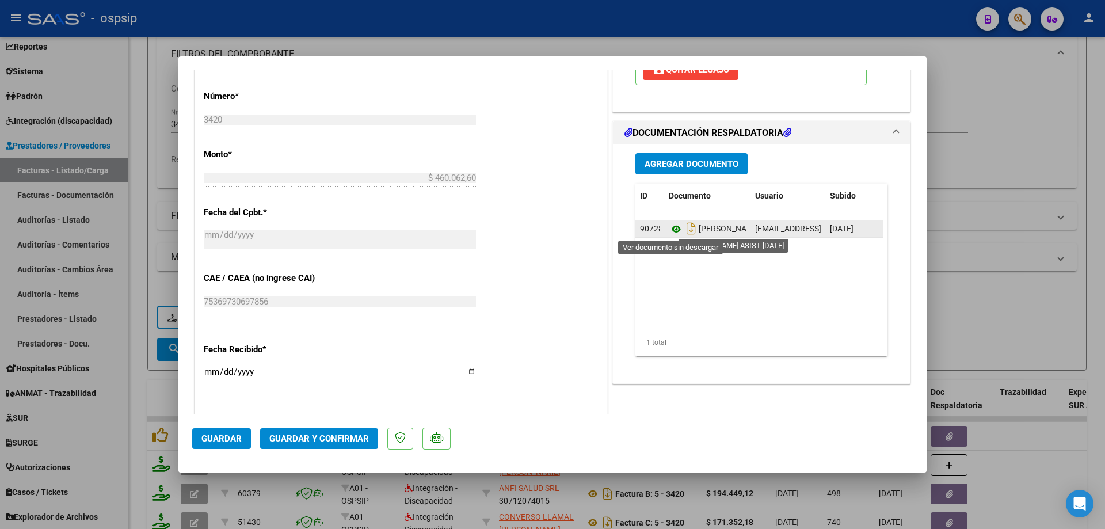
click at [671, 230] on icon at bounding box center [676, 229] width 15 height 14
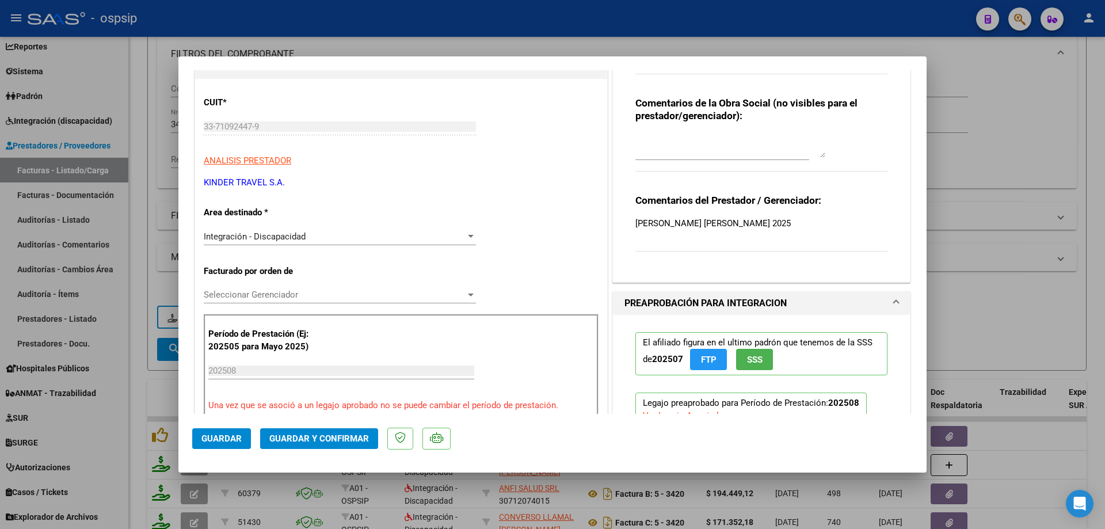
scroll to position [0, 0]
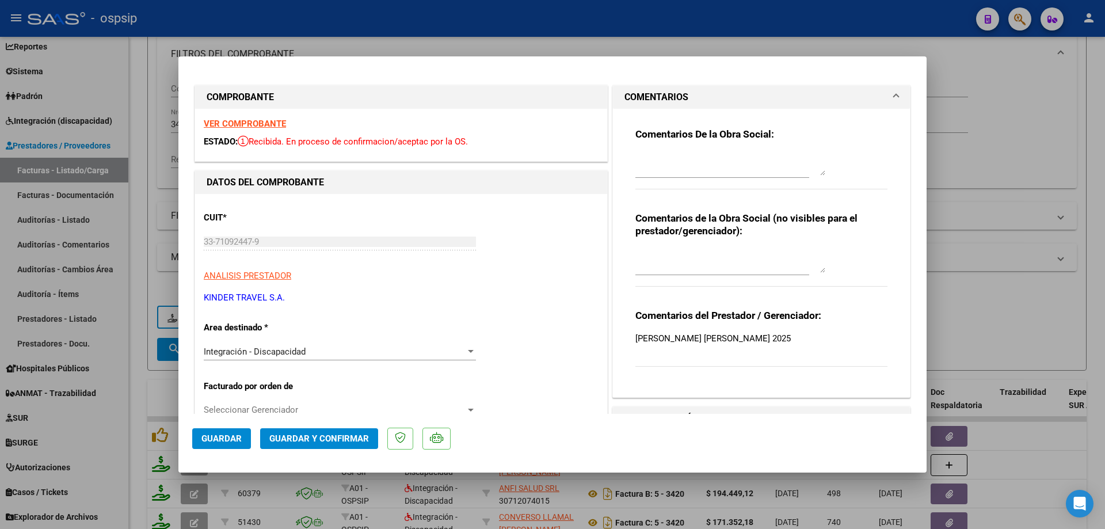
click at [662, 144] on div "Comentarios De la Obra Social:" at bounding box center [762, 165] width 252 height 74
click at [667, 154] on textarea at bounding box center [731, 164] width 190 height 23
click at [731, 155] on textarea "Debito 125471.63 solo asistio 16 [PERSON_NAME] y facturo 22" at bounding box center [731, 164] width 190 height 23
click at [770, 162] on textarea "Debito 125471.63 solo asistió 16 [PERSON_NAME] y facturo 22" at bounding box center [731, 164] width 190 height 23
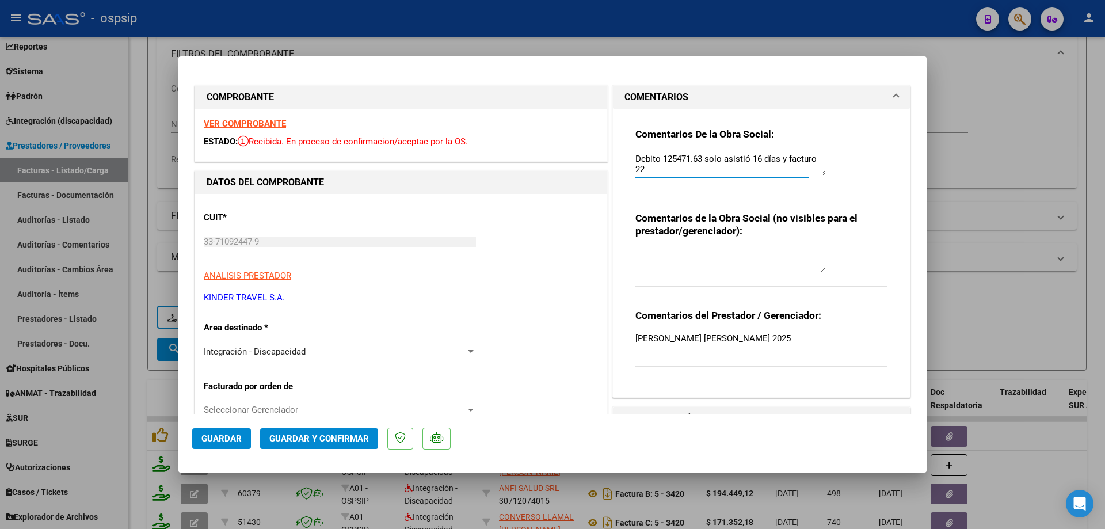
click at [647, 169] on textarea "Debito 125471.63 solo asistió 16 días y facturo 22" at bounding box center [731, 164] width 190 height 23
click at [340, 437] on span "Guardar y Confirmar" at bounding box center [319, 439] width 100 height 10
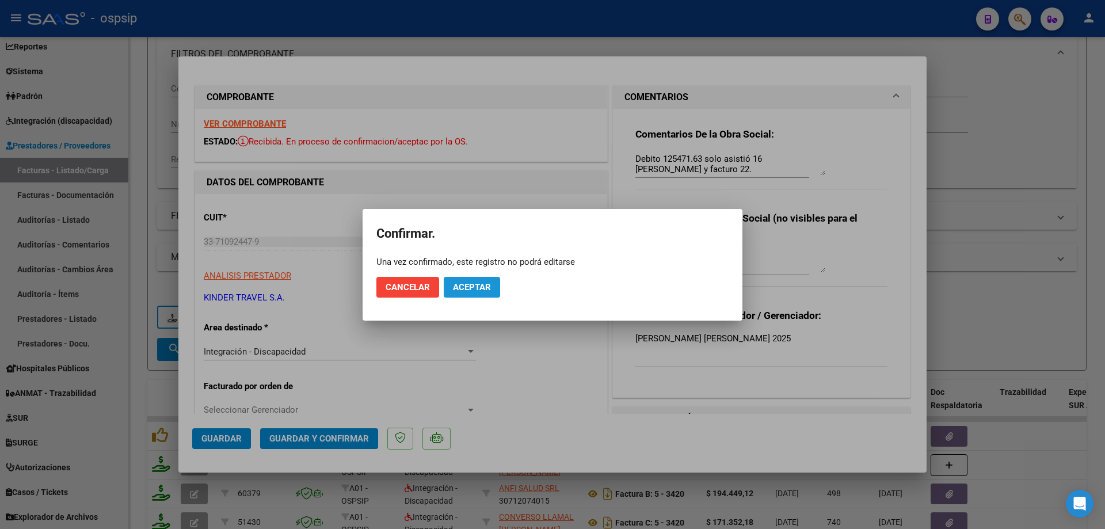
click at [462, 292] on span "Aceptar" at bounding box center [472, 287] width 38 height 10
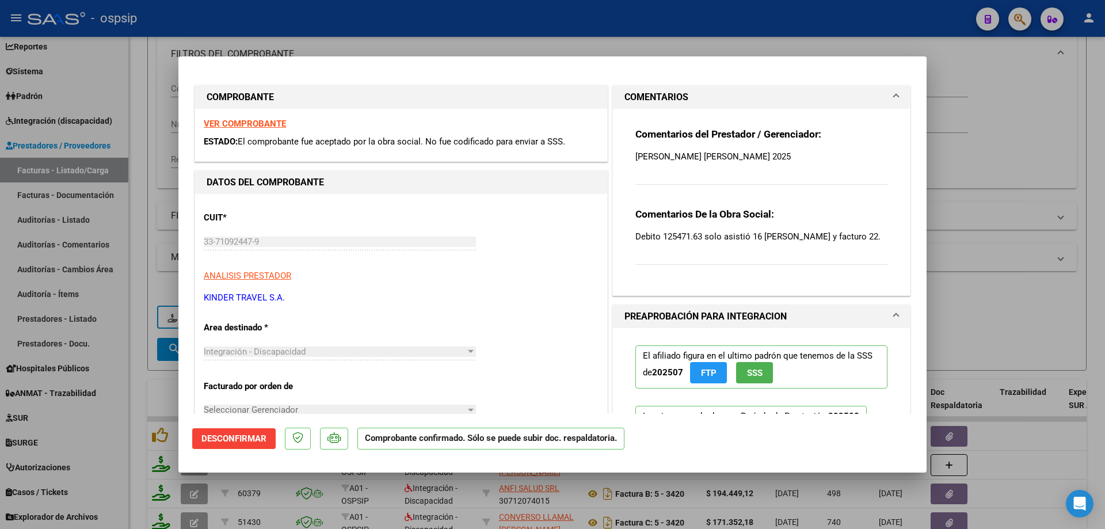
click at [995, 300] on div at bounding box center [552, 264] width 1105 height 529
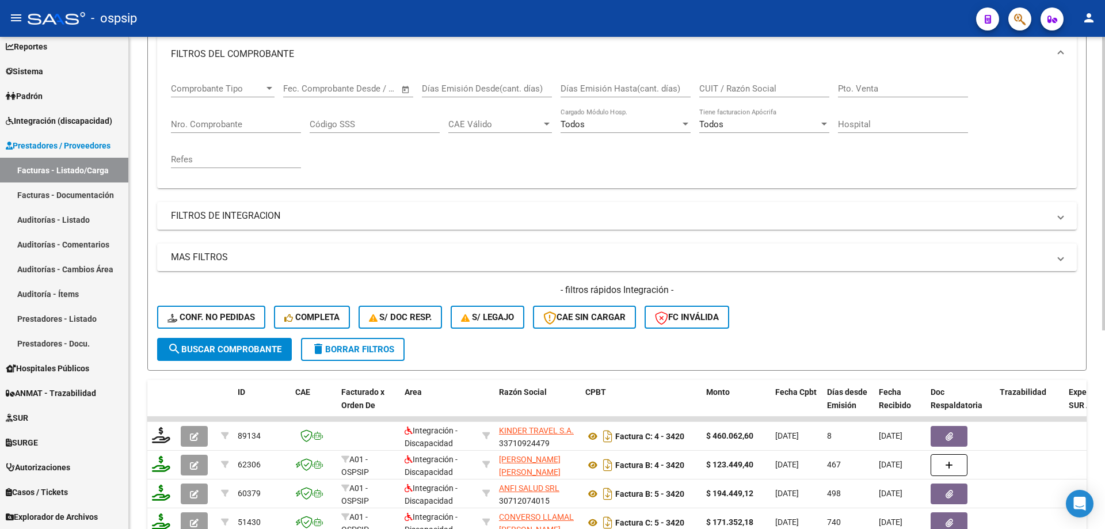
scroll to position [45, 0]
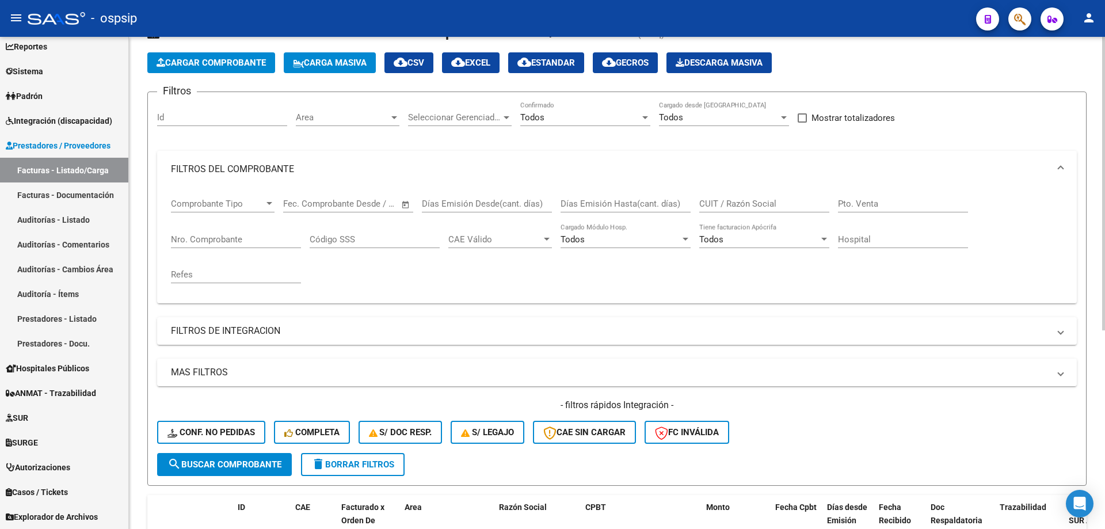
click at [230, 239] on input "Nro. Comprobante" at bounding box center [236, 239] width 130 height 10
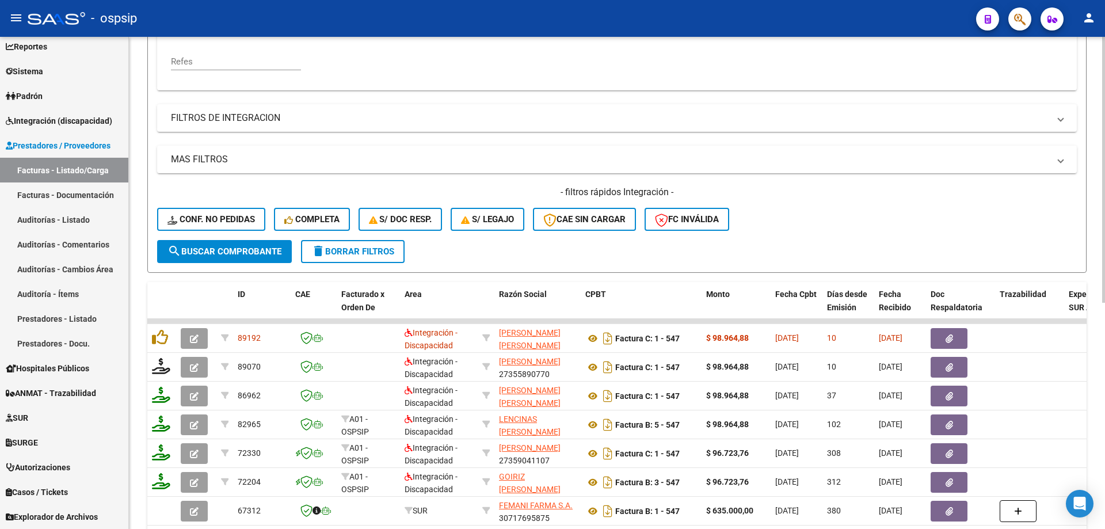
scroll to position [275, 0]
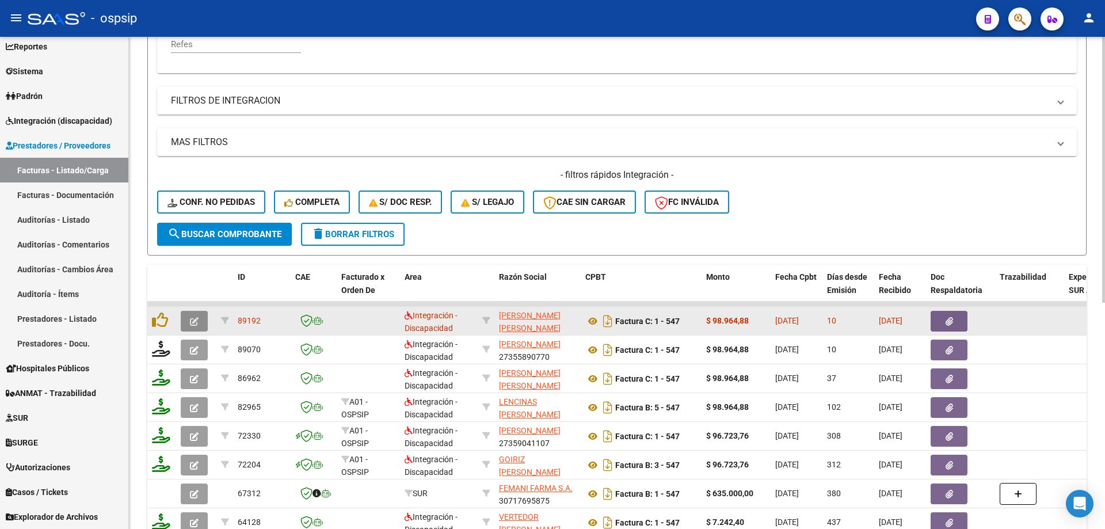
click at [195, 322] on icon "button" at bounding box center [194, 321] width 9 height 9
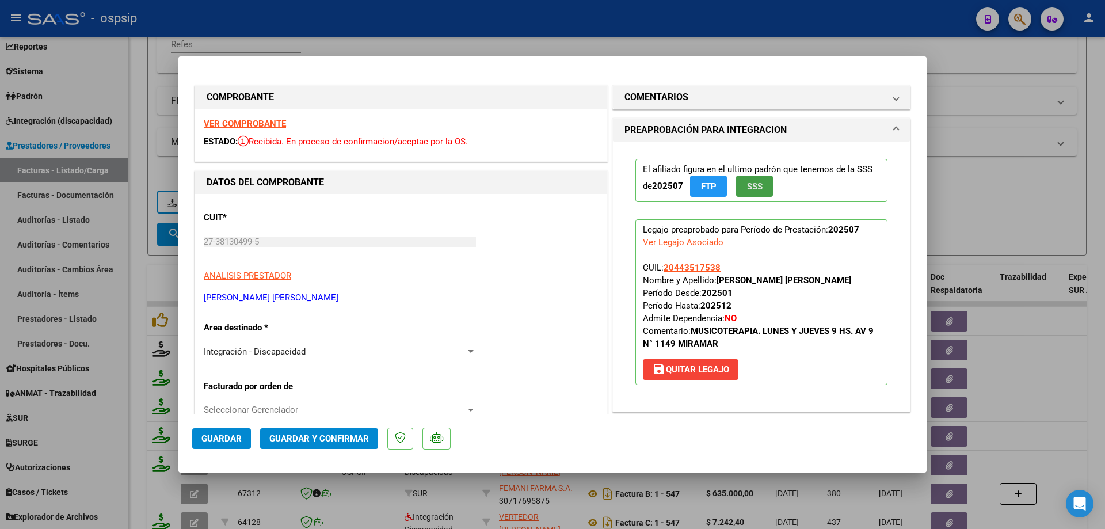
click at [758, 190] on span "SSS" at bounding box center [755, 186] width 16 height 10
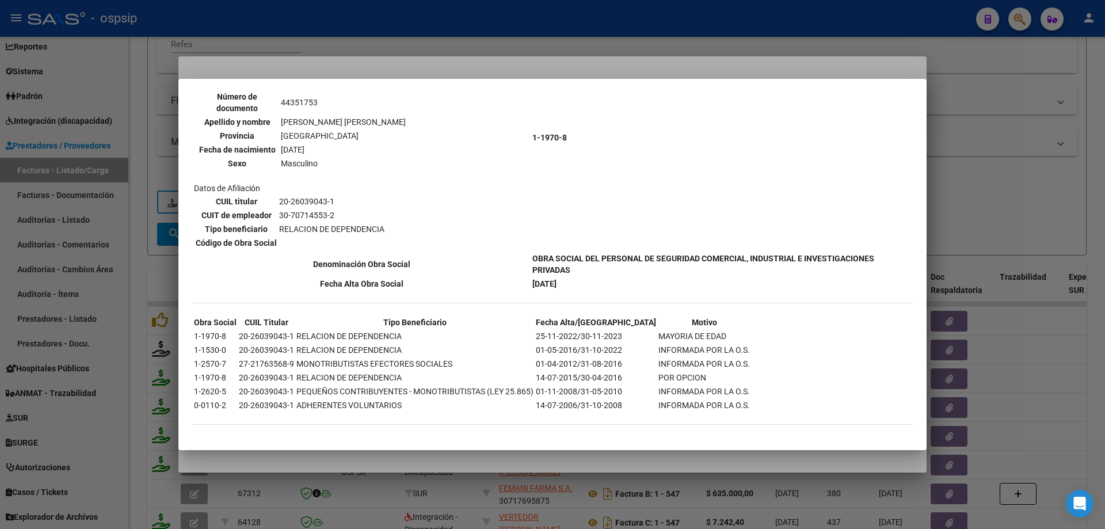
scroll to position [577, 0]
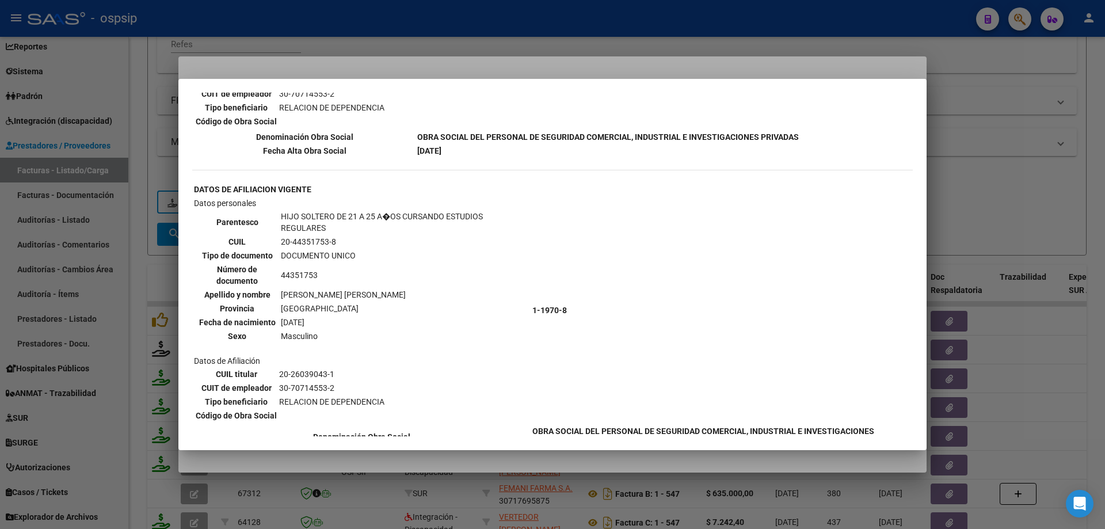
click at [964, 185] on div at bounding box center [552, 264] width 1105 height 529
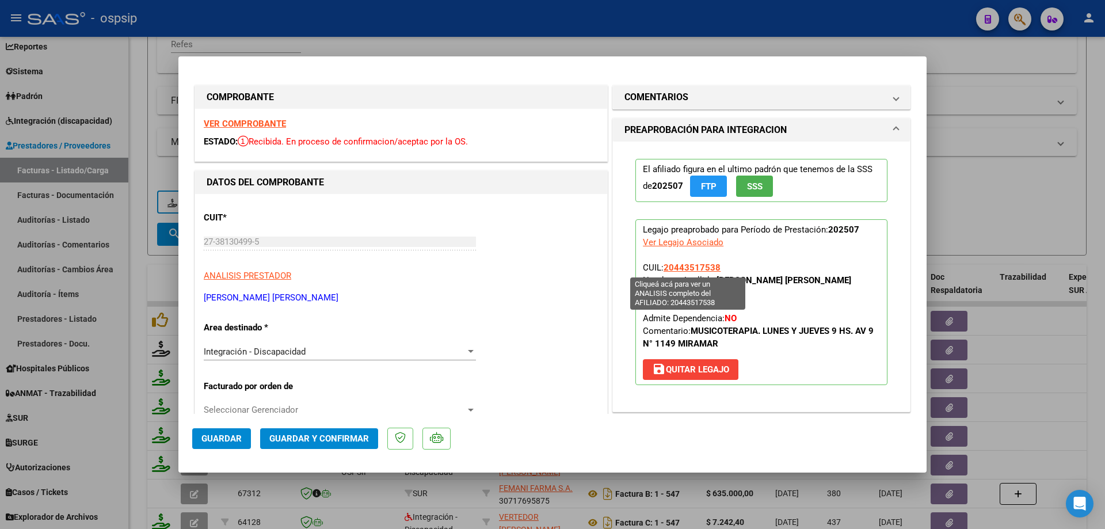
click at [689, 270] on span "20443517538" at bounding box center [692, 268] width 57 height 10
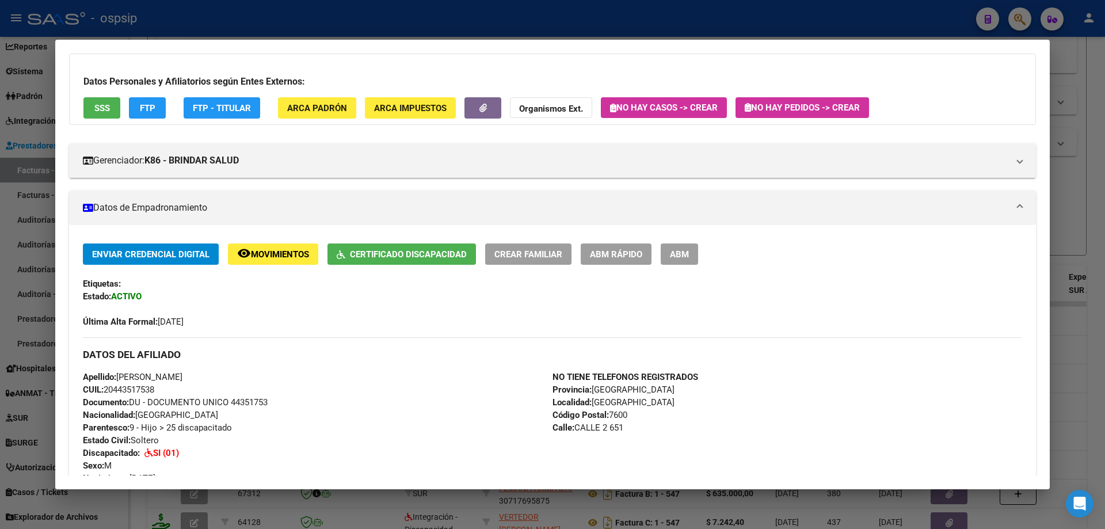
scroll to position [59, 0]
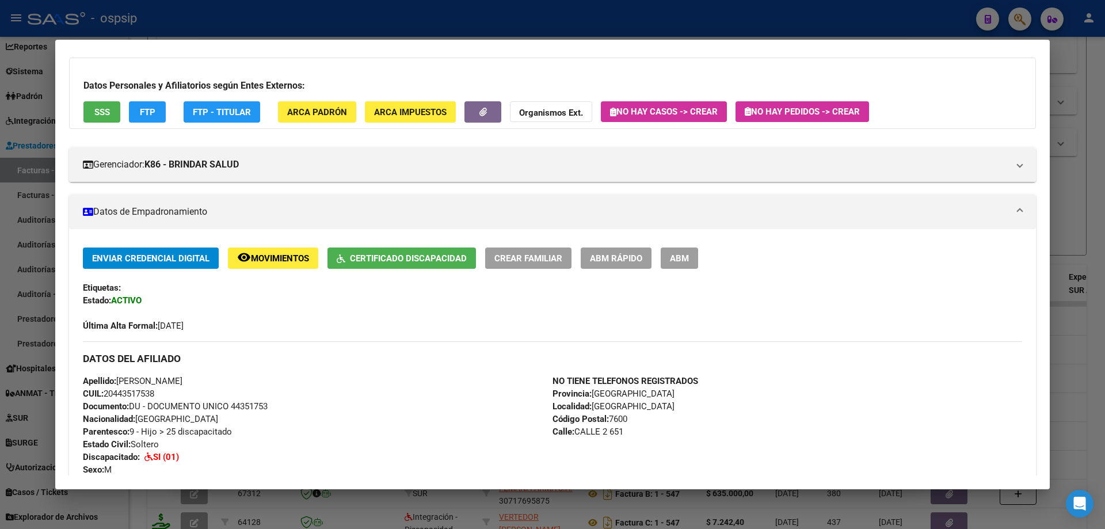
click at [1074, 196] on div at bounding box center [552, 264] width 1105 height 529
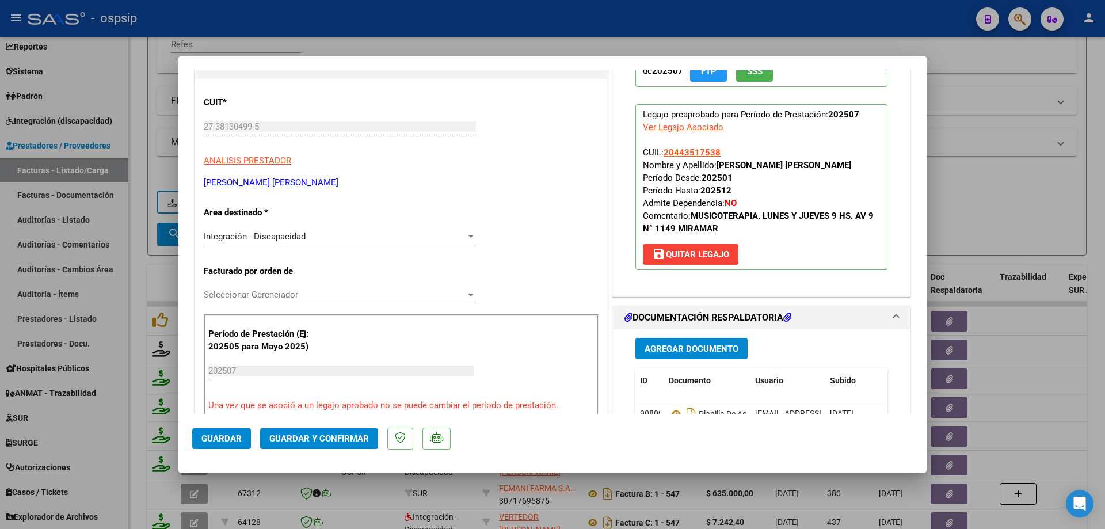
scroll to position [230, 0]
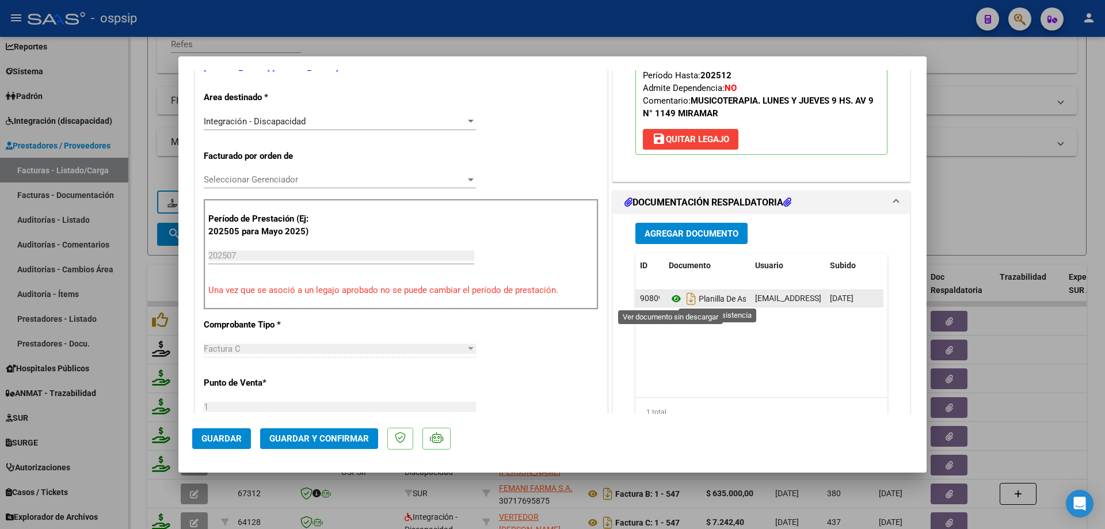
click at [675, 300] on icon at bounding box center [676, 299] width 15 height 14
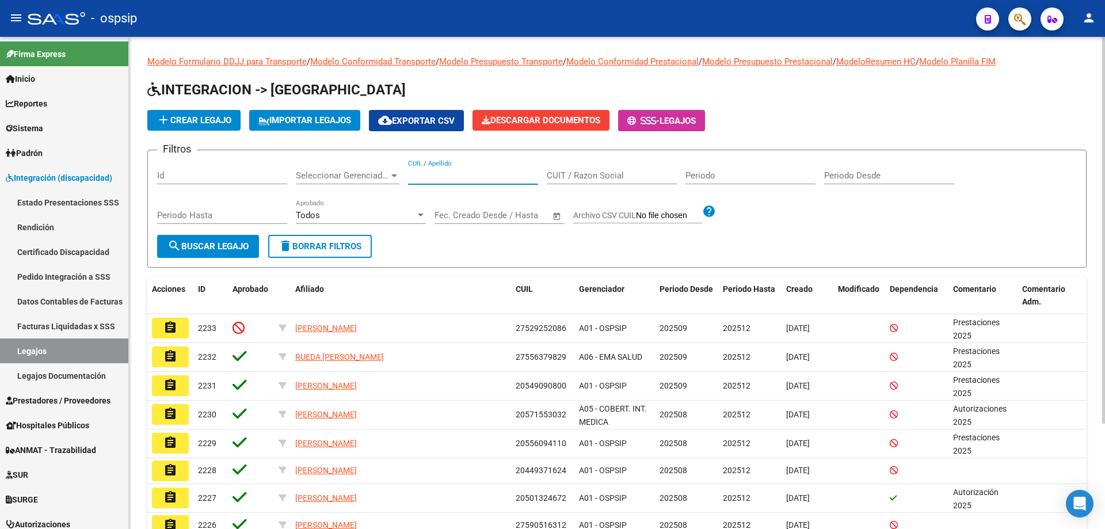
paste input "27480415286"
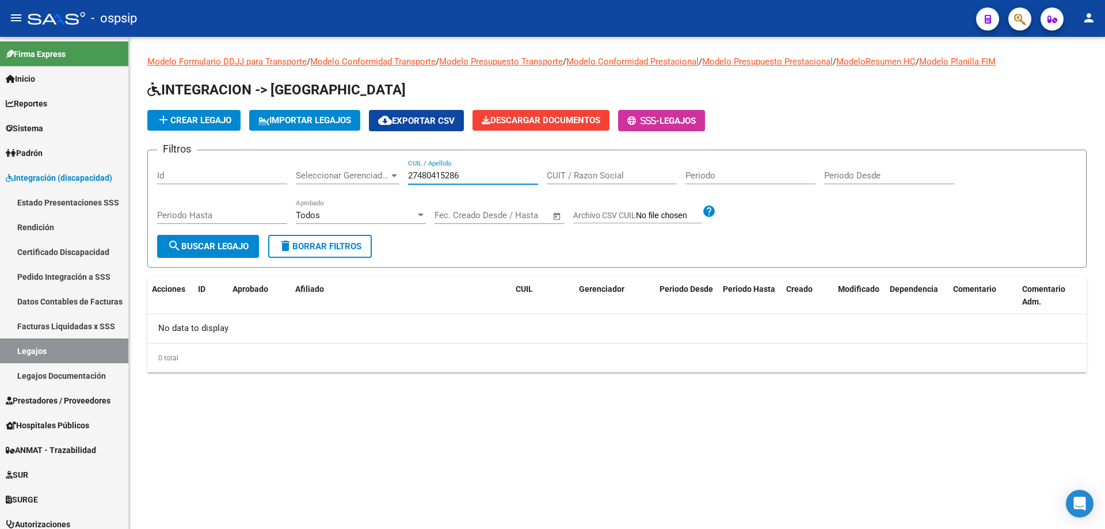
click at [410, 173] on input "27480415286" at bounding box center [473, 175] width 130 height 10
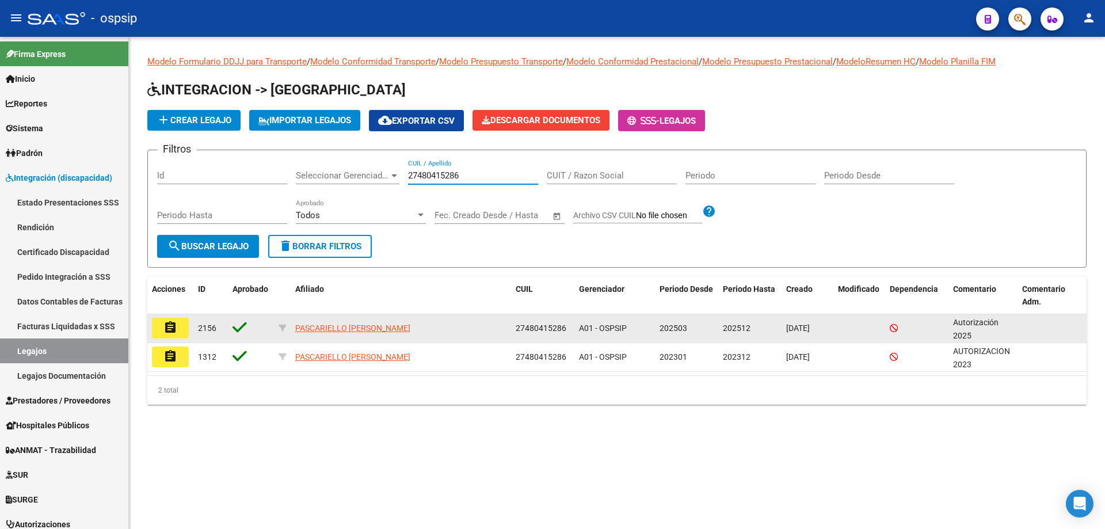
type input "27480415286"
click at [180, 330] on button "assignment" at bounding box center [170, 328] width 37 height 21
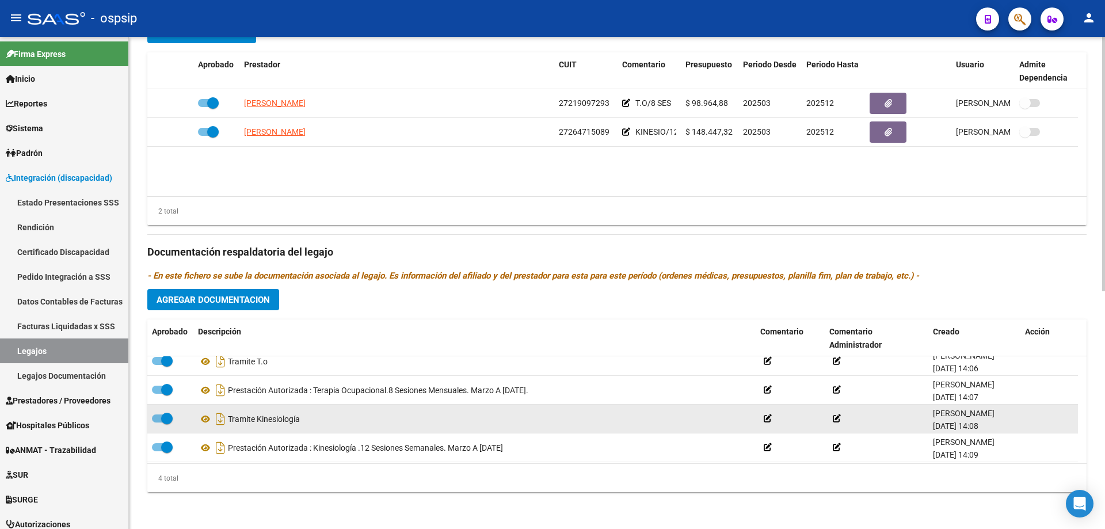
scroll to position [12, 0]
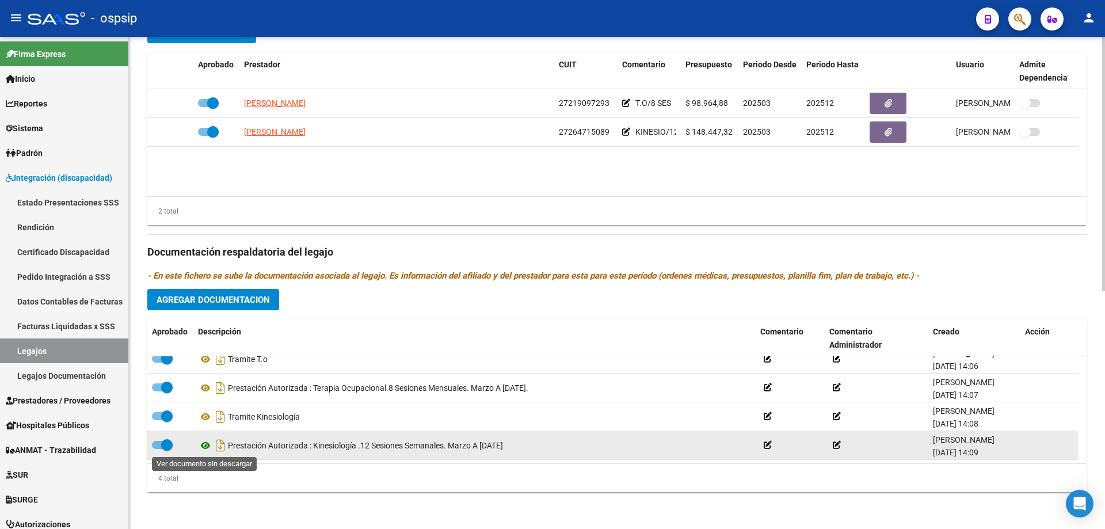
click at [203, 446] on icon at bounding box center [205, 446] width 15 height 14
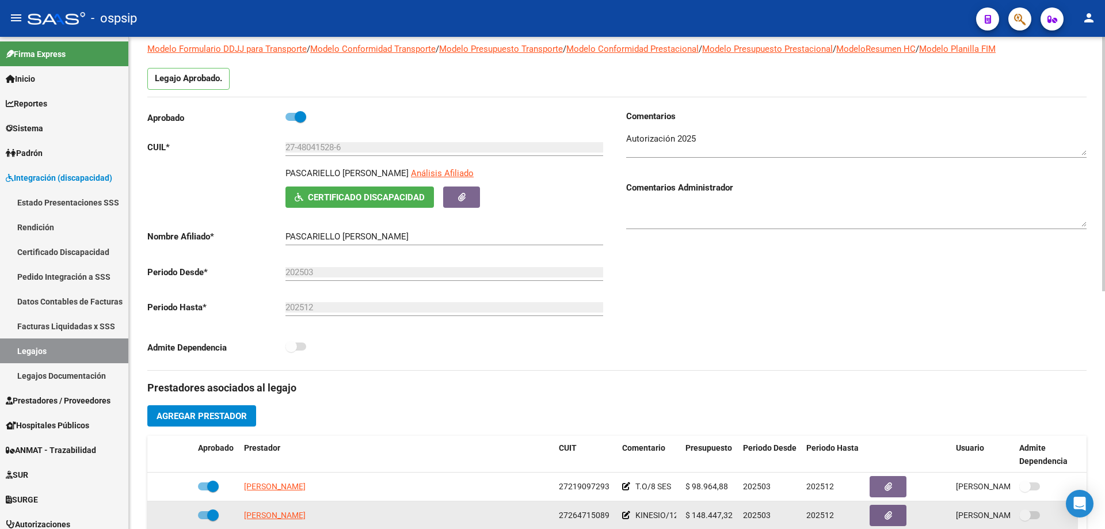
scroll to position [0, 0]
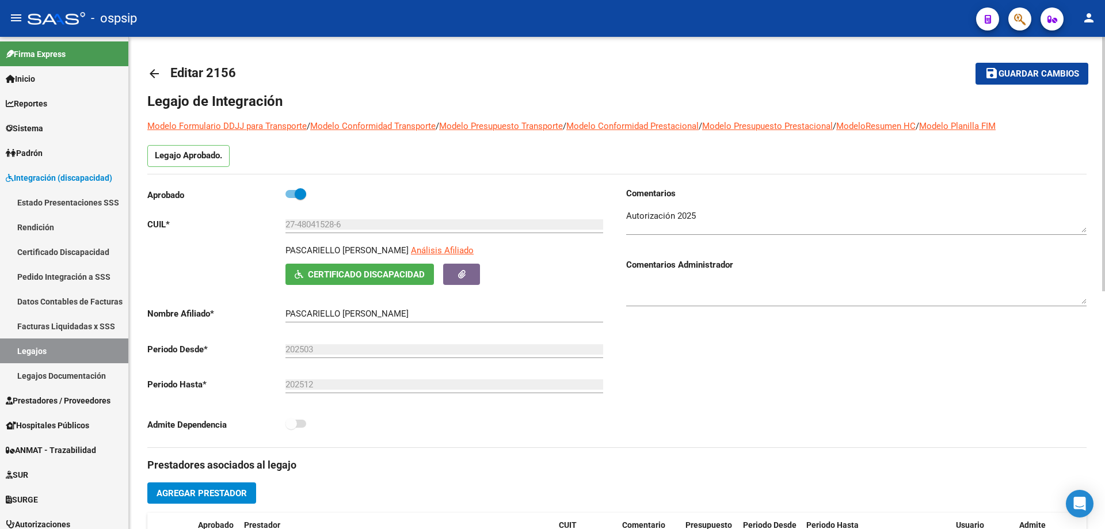
click at [155, 73] on mat-icon "arrow_back" at bounding box center [154, 74] width 14 height 14
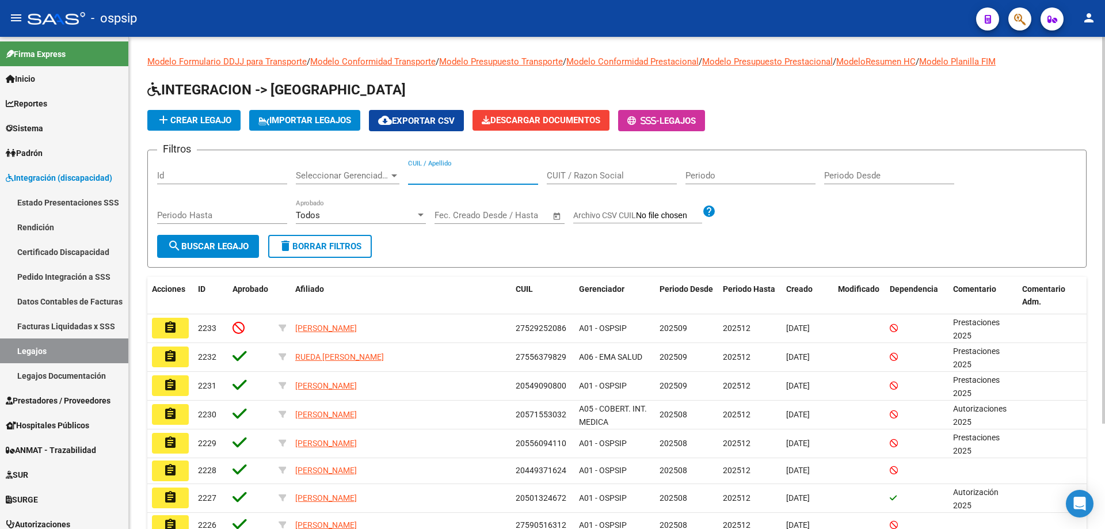
paste input "20530580688"
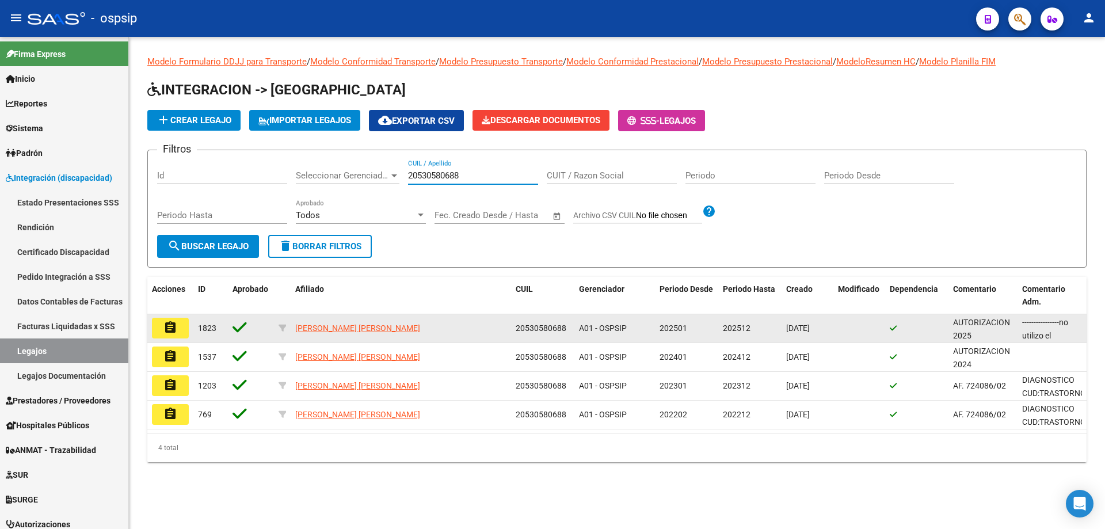
type input "20530580688"
click at [175, 331] on mat-icon "assignment" at bounding box center [171, 328] width 14 height 14
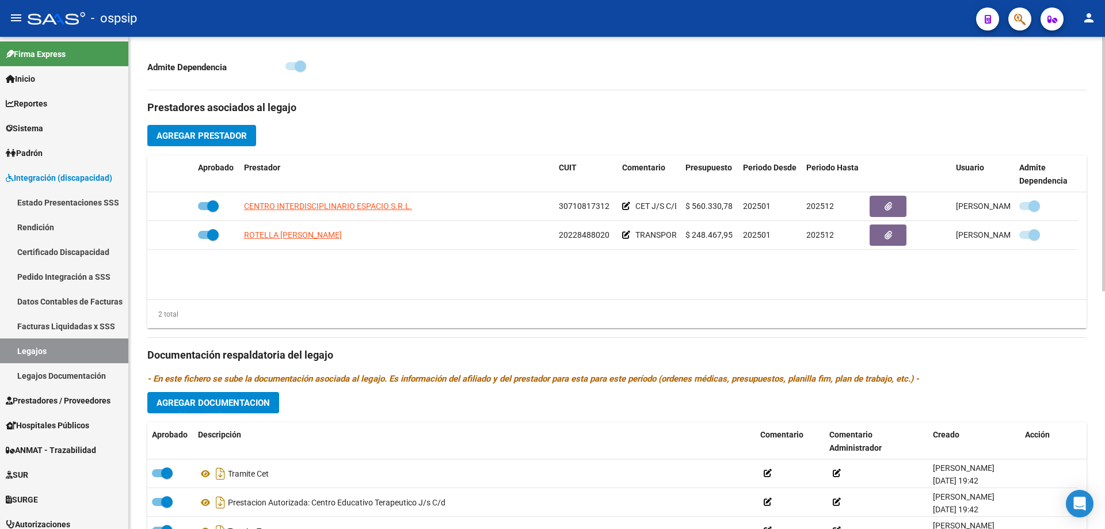
scroll to position [461, 0]
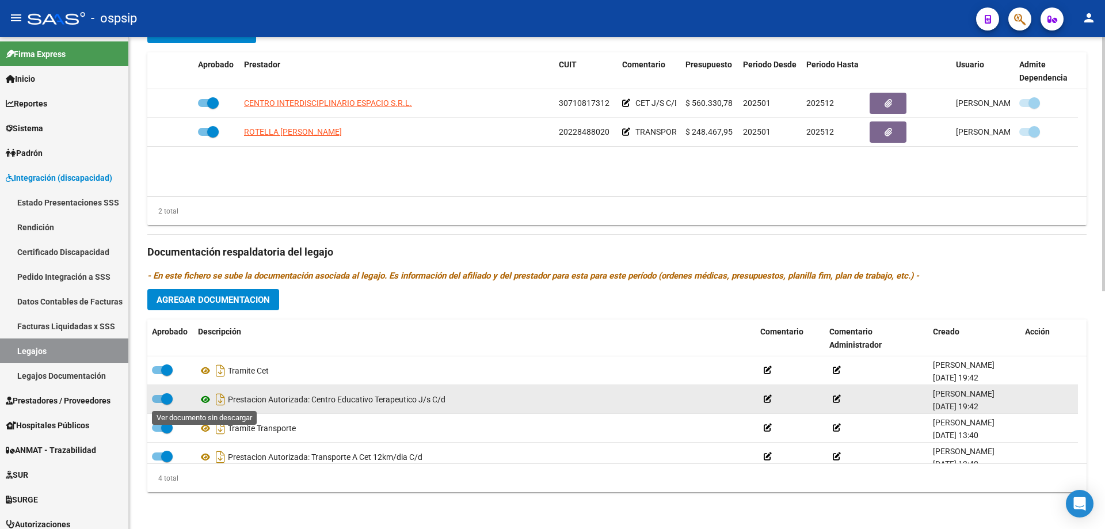
click at [205, 399] on icon at bounding box center [205, 400] width 15 height 14
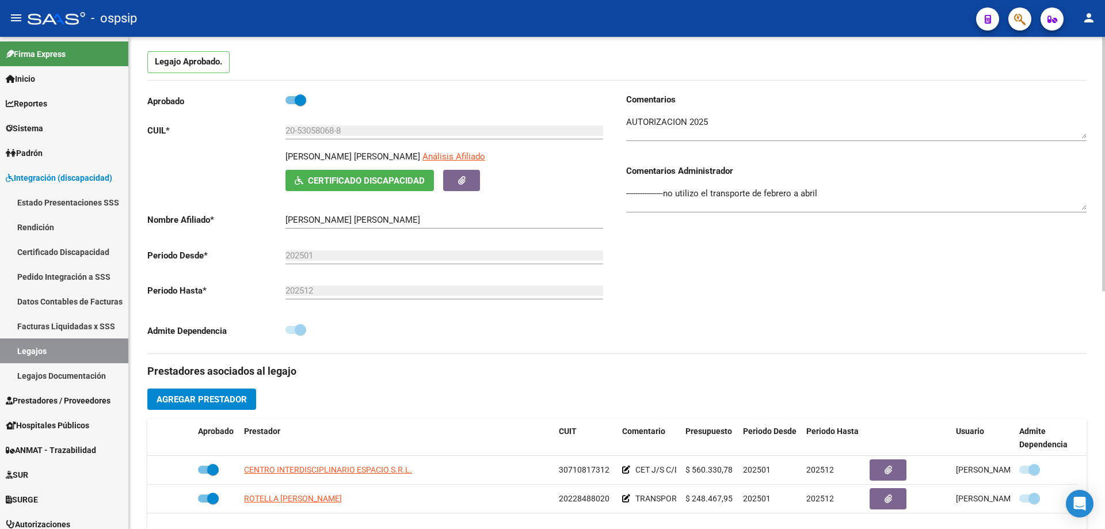
scroll to position [0, 0]
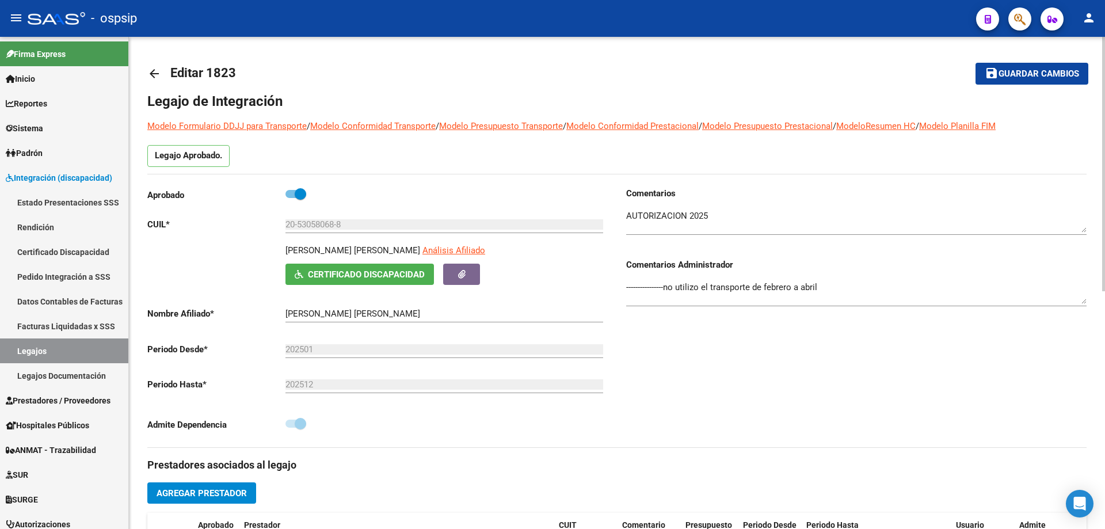
click at [157, 69] on mat-icon "arrow_back" at bounding box center [154, 74] width 14 height 14
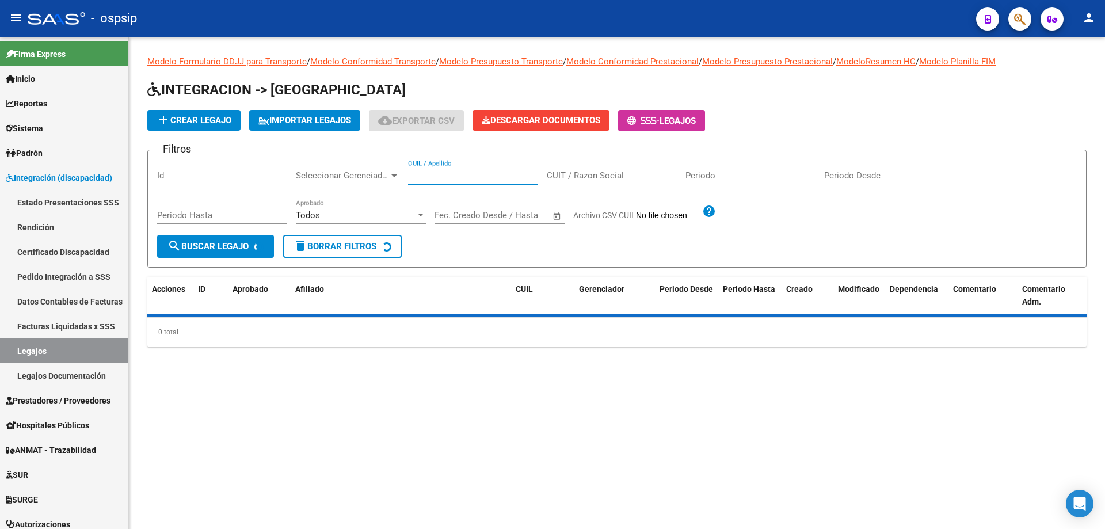
paste input "20582047090"
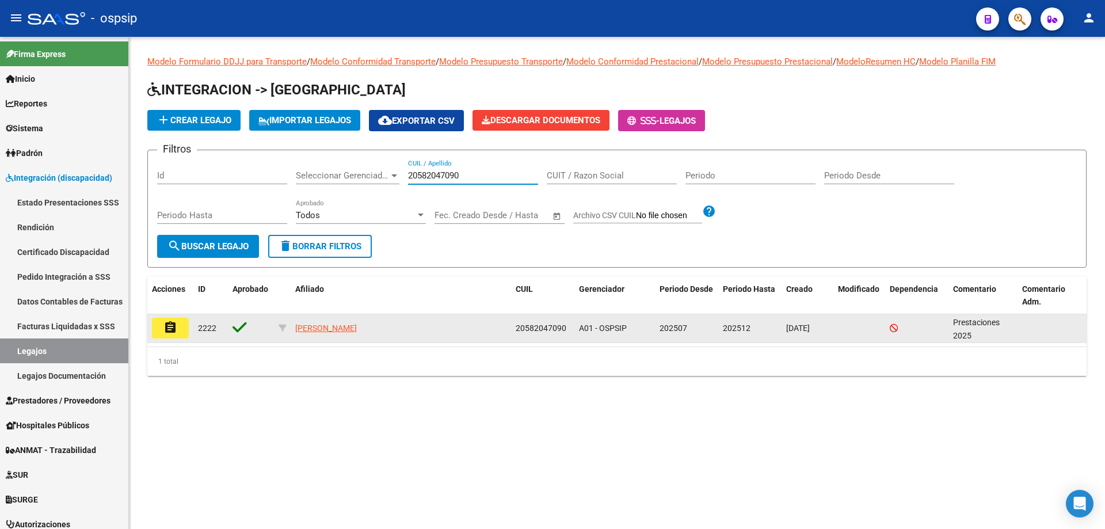
type input "20582047090"
click at [173, 324] on mat-icon "assignment" at bounding box center [171, 328] width 14 height 14
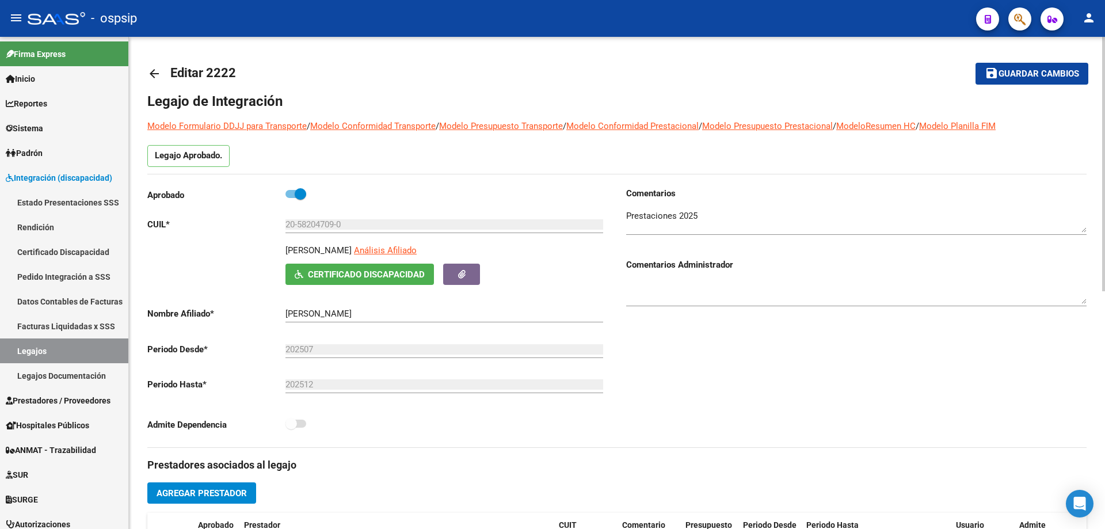
click at [154, 72] on mat-icon "arrow_back" at bounding box center [154, 74] width 14 height 14
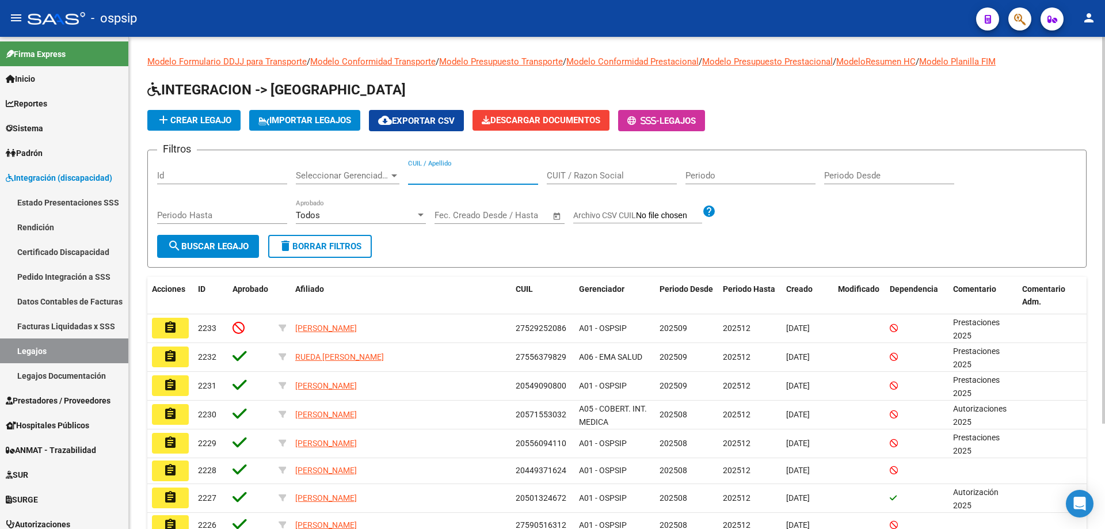
paste input "27497640844"
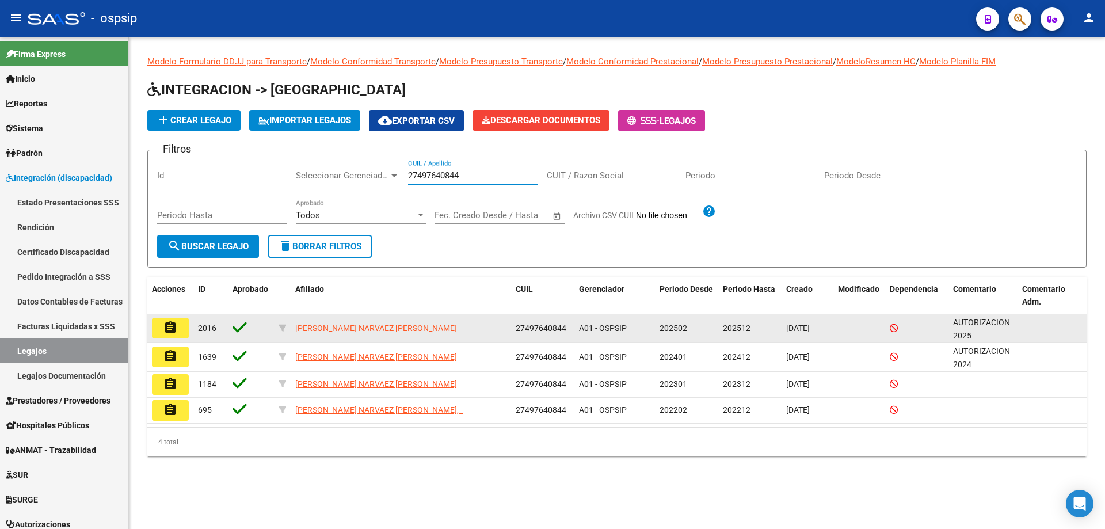
type input "27497640844"
click at [166, 332] on mat-icon "assignment" at bounding box center [171, 328] width 14 height 14
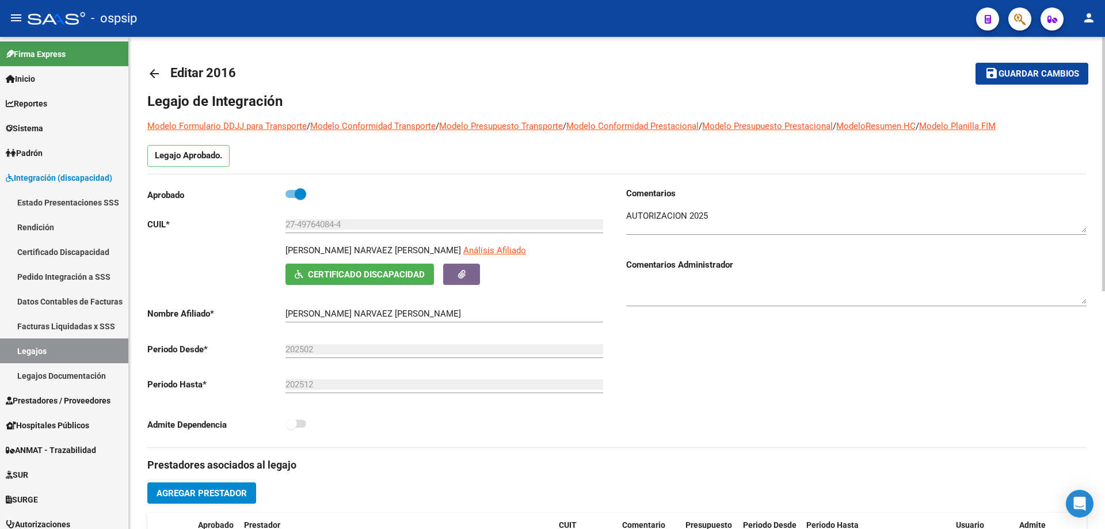
click at [155, 69] on mat-icon "arrow_back" at bounding box center [154, 74] width 14 height 14
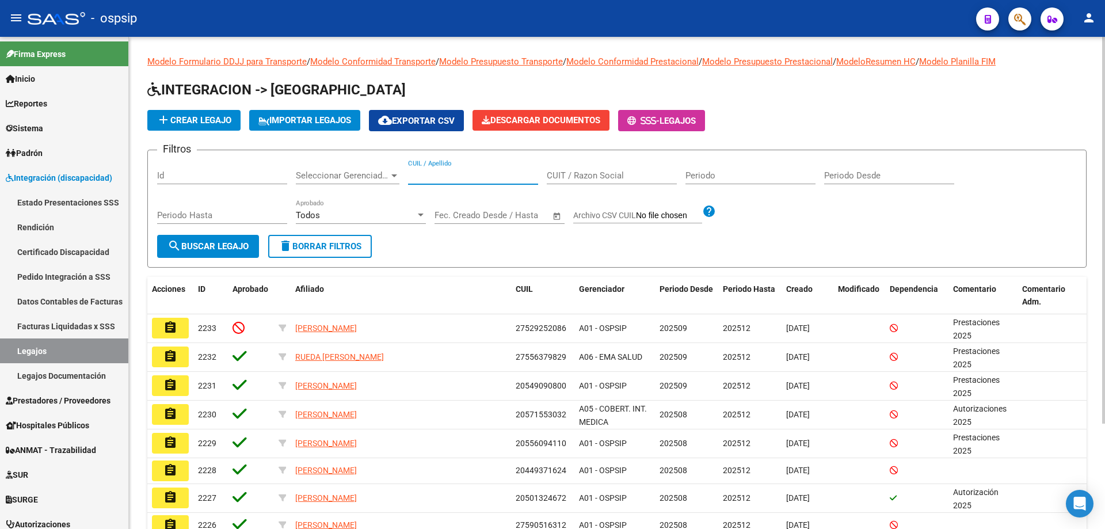
paste input "27345164680"
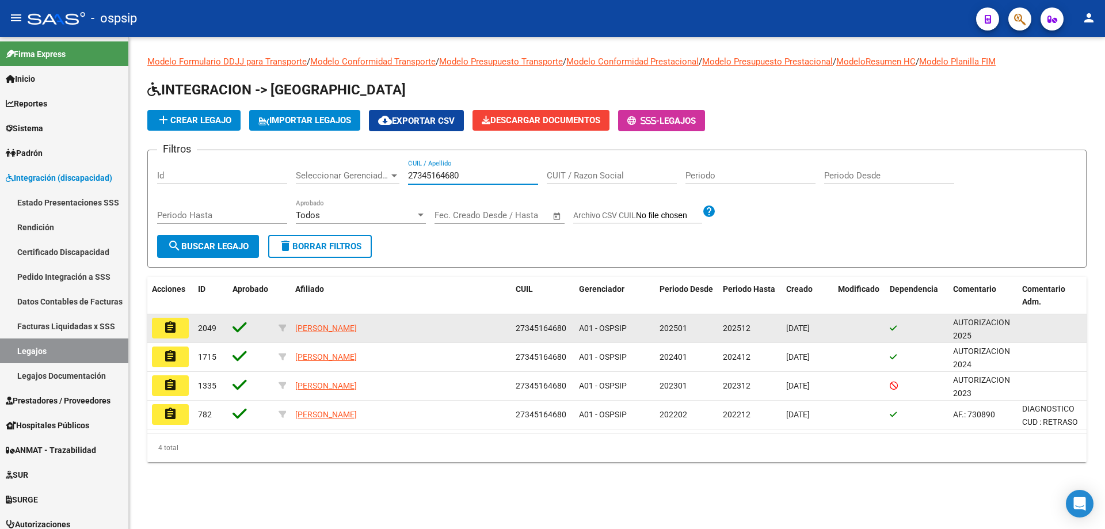
type input "27345164680"
click at [170, 336] on button "assignment" at bounding box center [170, 328] width 37 height 21
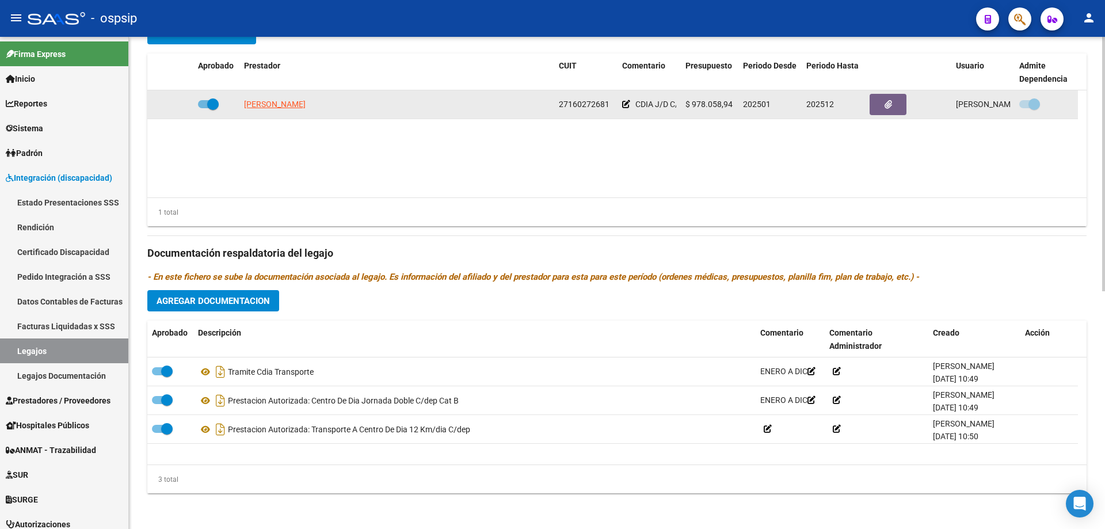
scroll to position [461, 0]
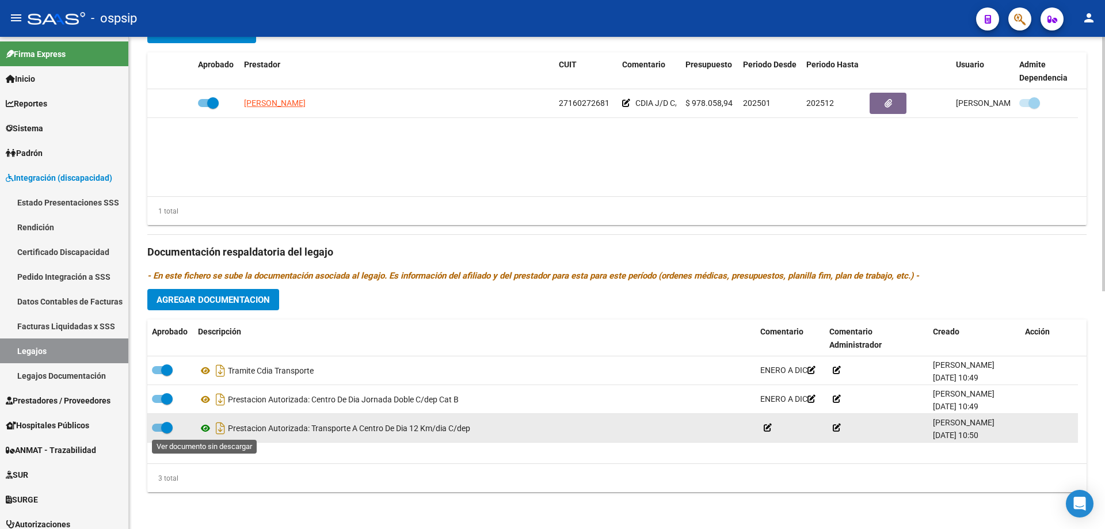
click at [207, 428] on icon at bounding box center [205, 428] width 15 height 14
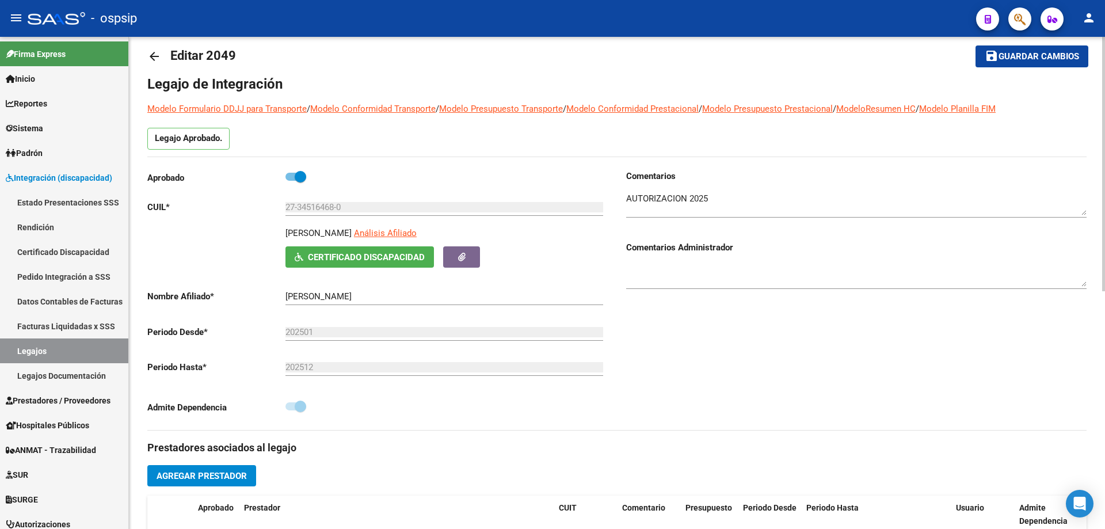
scroll to position [0, 0]
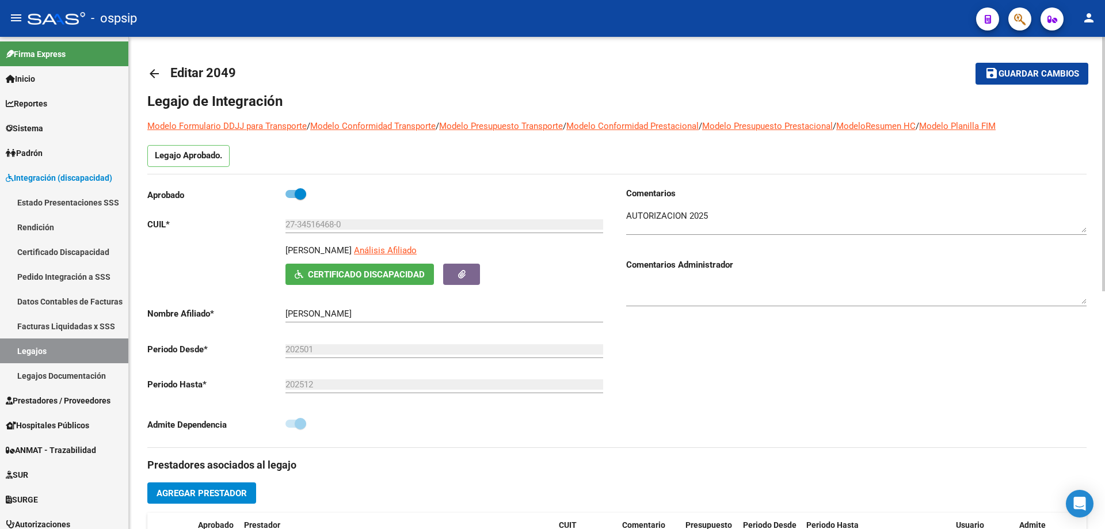
click at [153, 67] on mat-icon "arrow_back" at bounding box center [154, 74] width 14 height 14
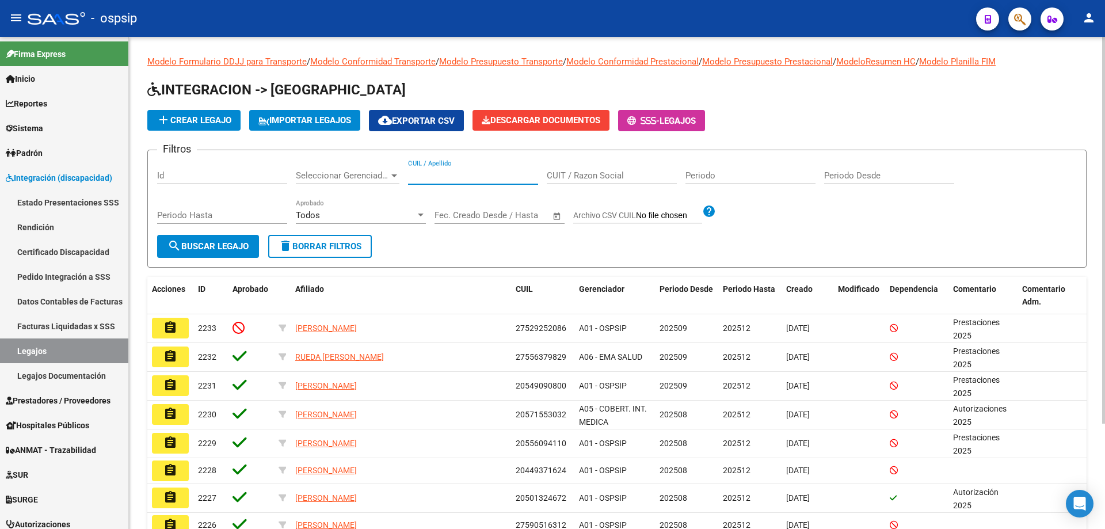
click at [421, 172] on input "CUIL / Apellido" at bounding box center [473, 175] width 130 height 10
paste input "20570923618"
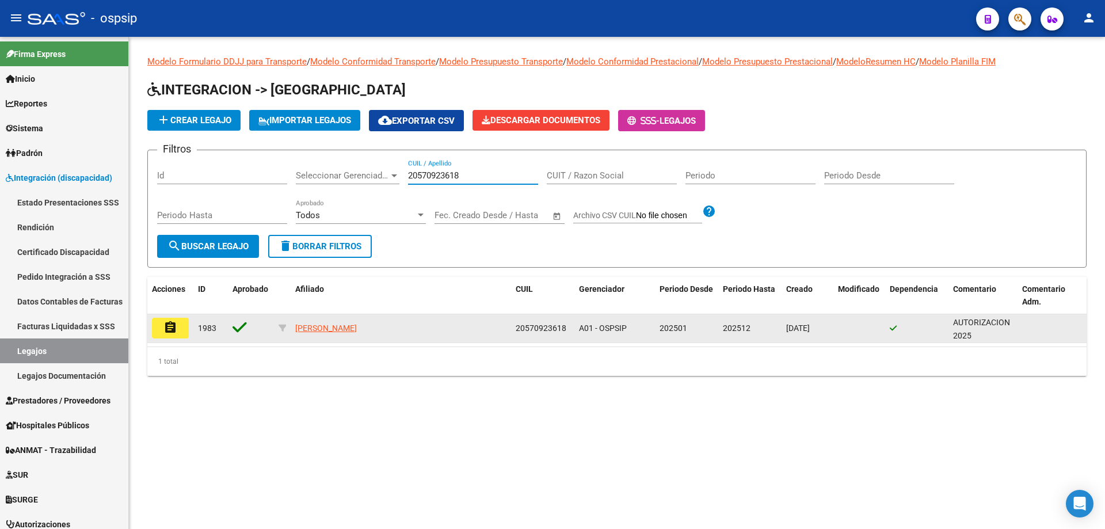
type input "20570923618"
click at [177, 328] on mat-icon "assignment" at bounding box center [171, 328] width 14 height 14
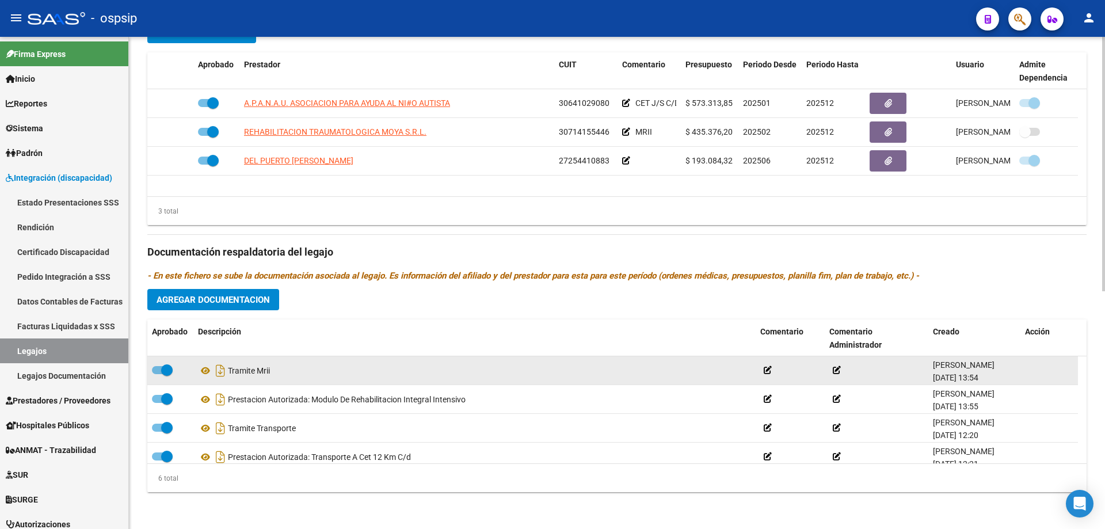
scroll to position [69, 0]
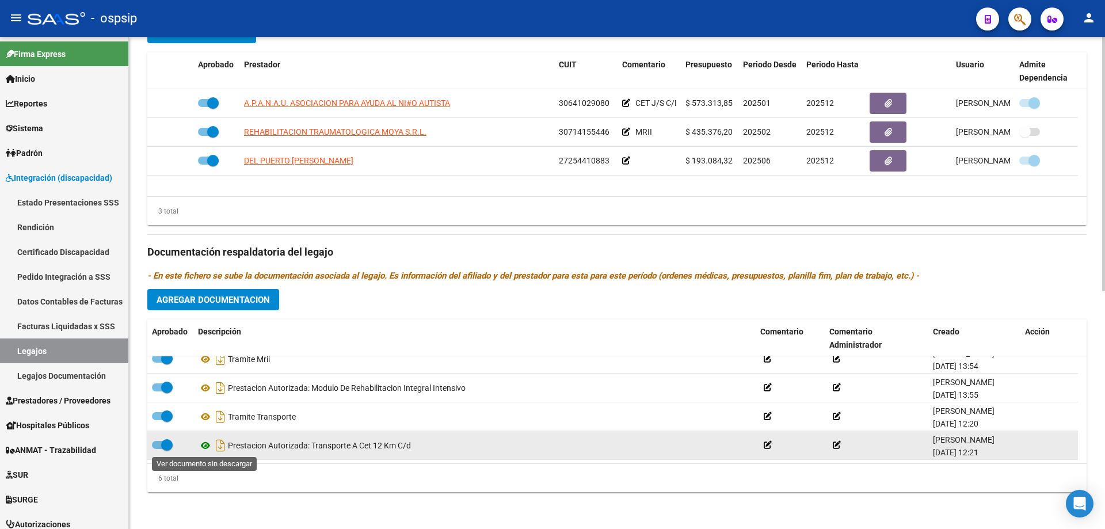
click at [206, 447] on icon at bounding box center [205, 446] width 15 height 14
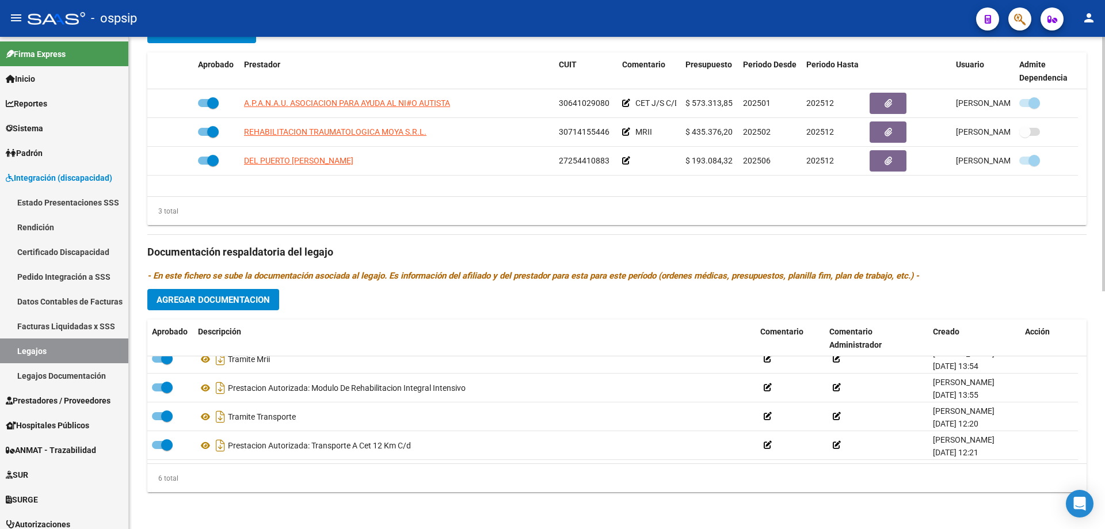
click at [446, 187] on datatable-body "A.P.A.N.A.U. ASOCIACION PARA AYUDA AL NI#O AUTISTA 30641029080 CET J/S C/D $ 57…" at bounding box center [617, 142] width 940 height 107
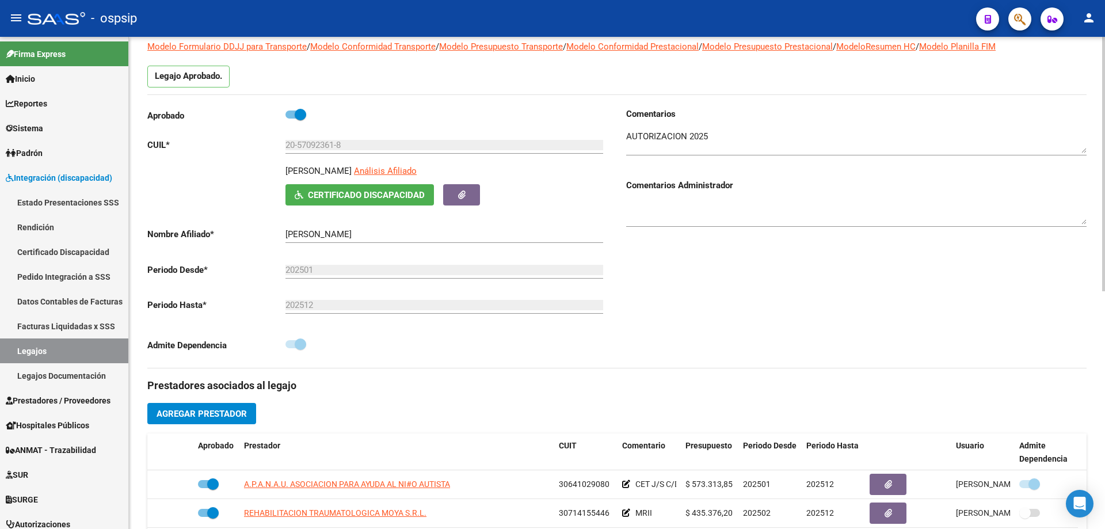
scroll to position [0, 0]
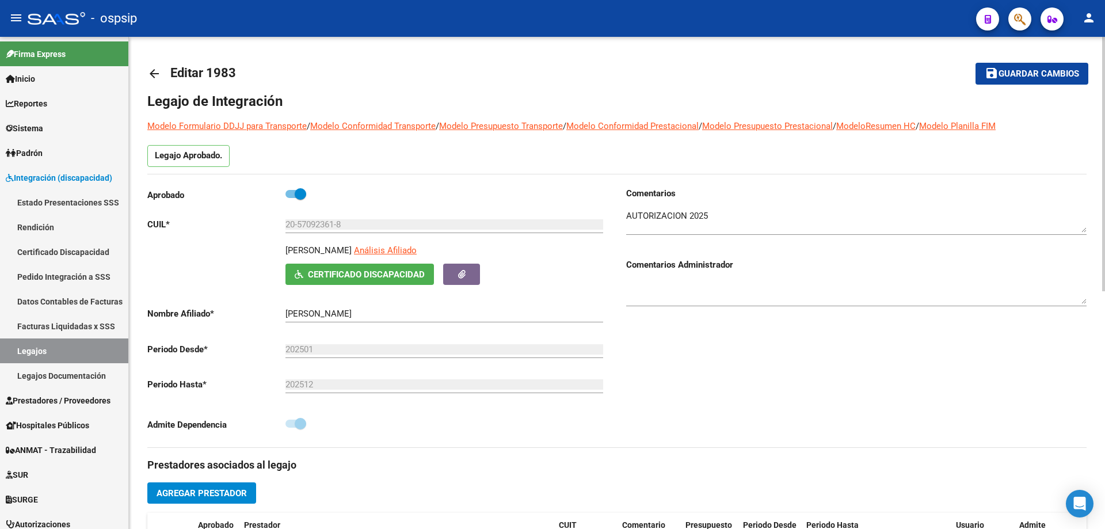
click at [150, 72] on mat-icon "arrow_back" at bounding box center [154, 74] width 14 height 14
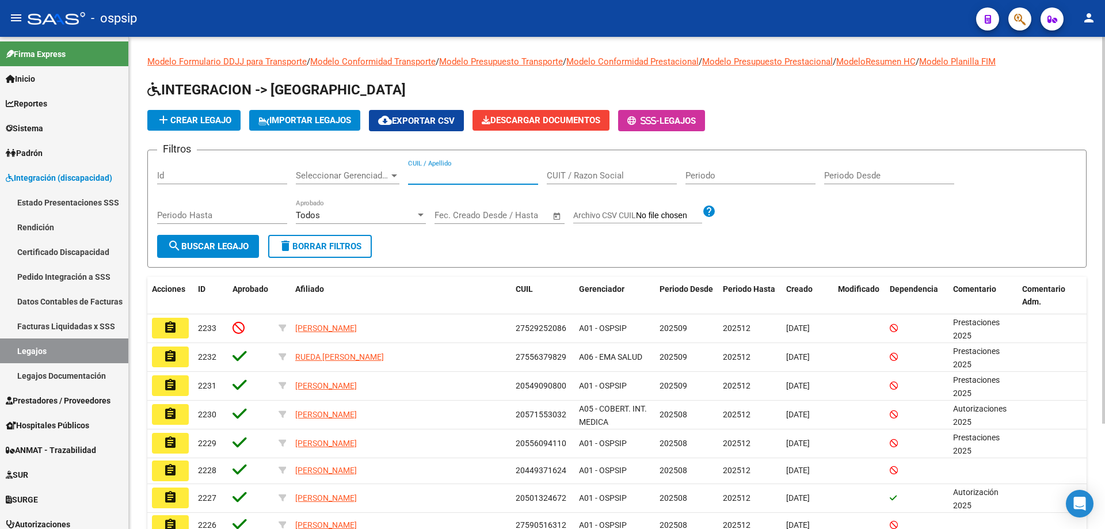
paste input "27463657055"
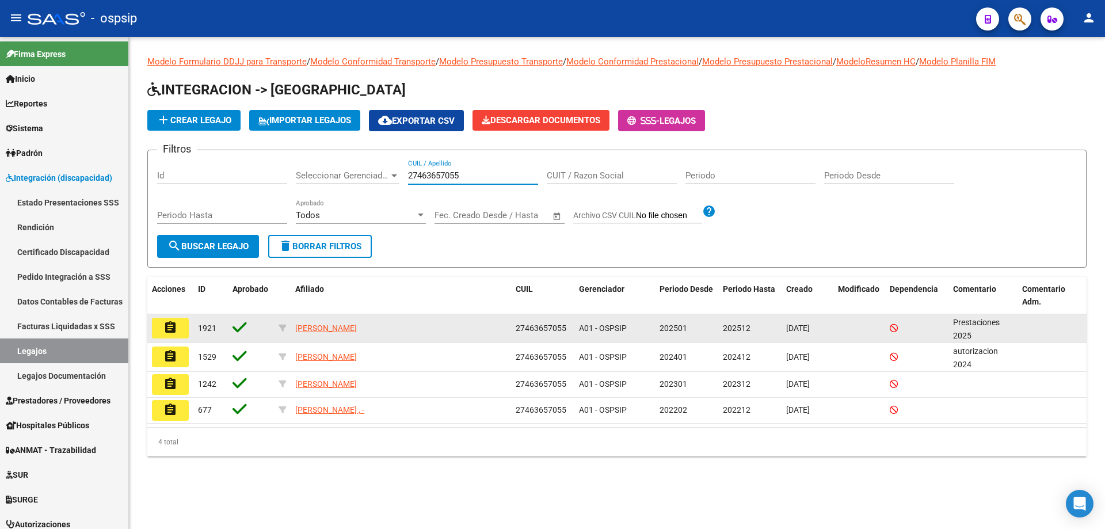
type input "27463657055"
click at [176, 328] on mat-icon "assignment" at bounding box center [171, 328] width 14 height 14
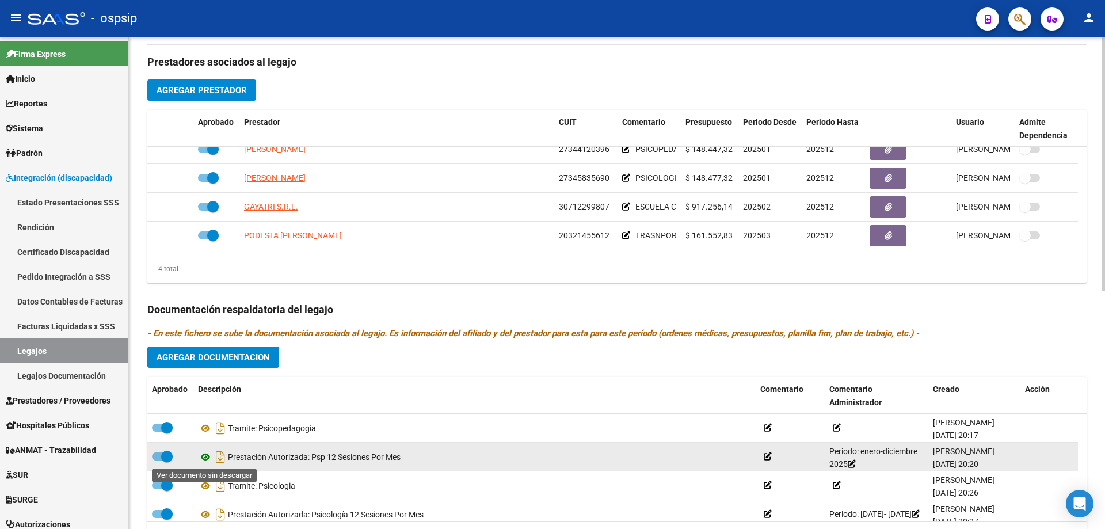
click at [207, 460] on icon at bounding box center [205, 457] width 15 height 14
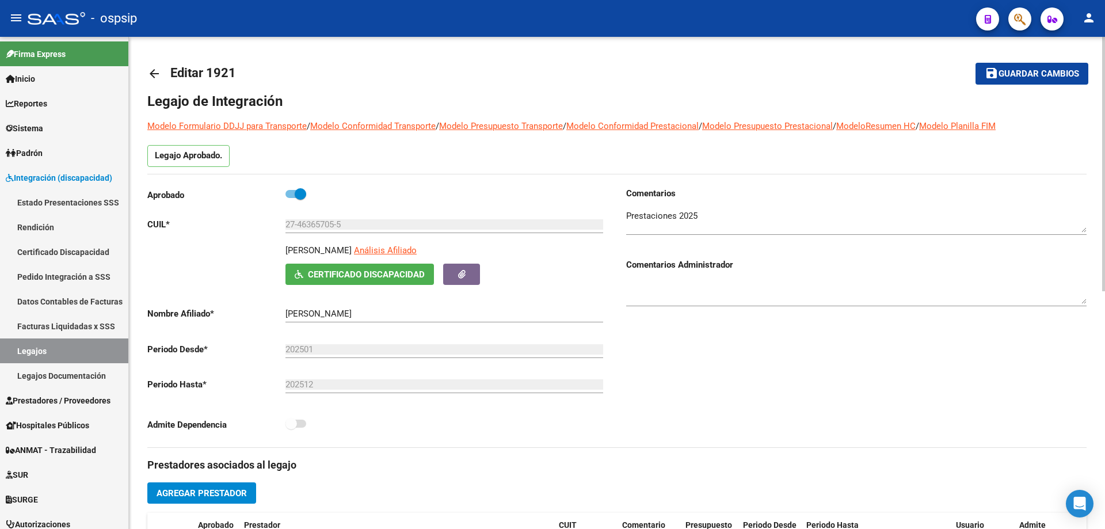
click at [153, 67] on mat-icon "arrow_back" at bounding box center [154, 74] width 14 height 14
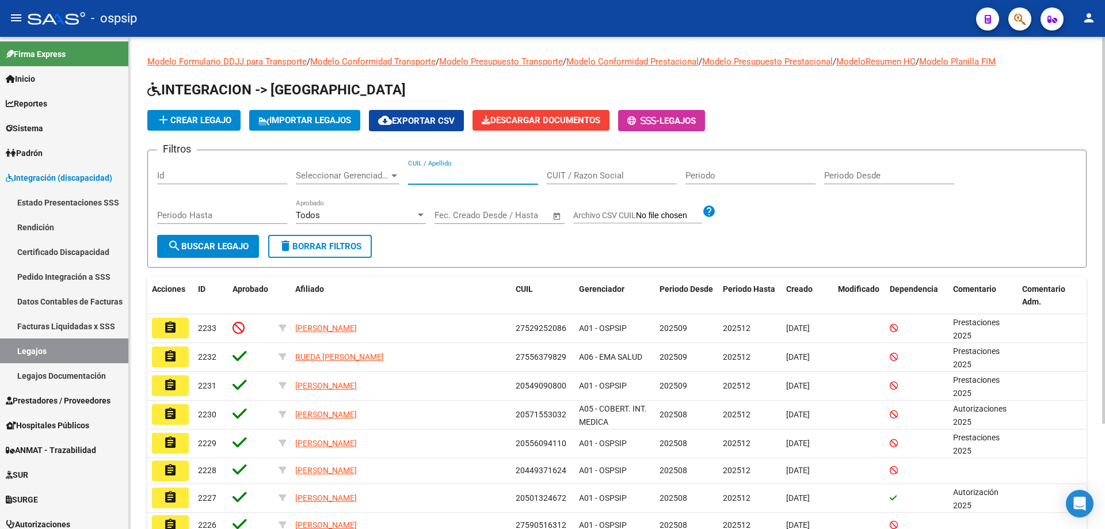
paste input "20460278695"
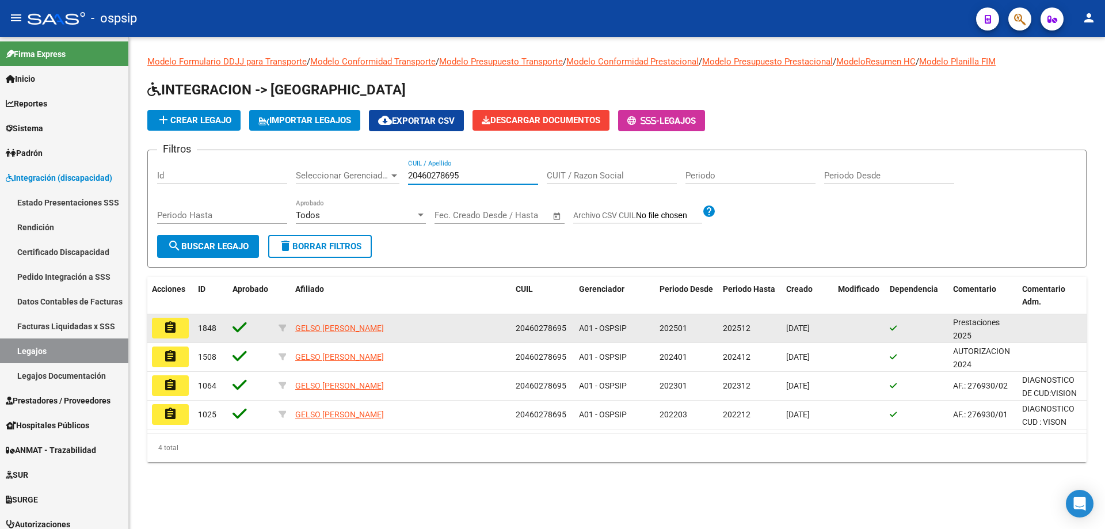
type input "20460278695"
click at [162, 330] on button "assignment" at bounding box center [170, 328] width 37 height 21
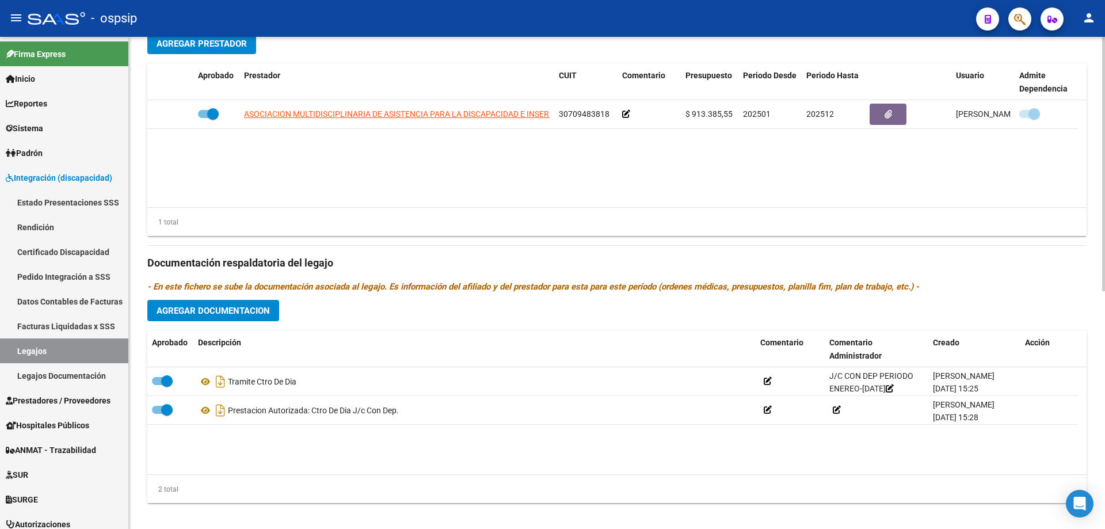
scroll to position [461, 0]
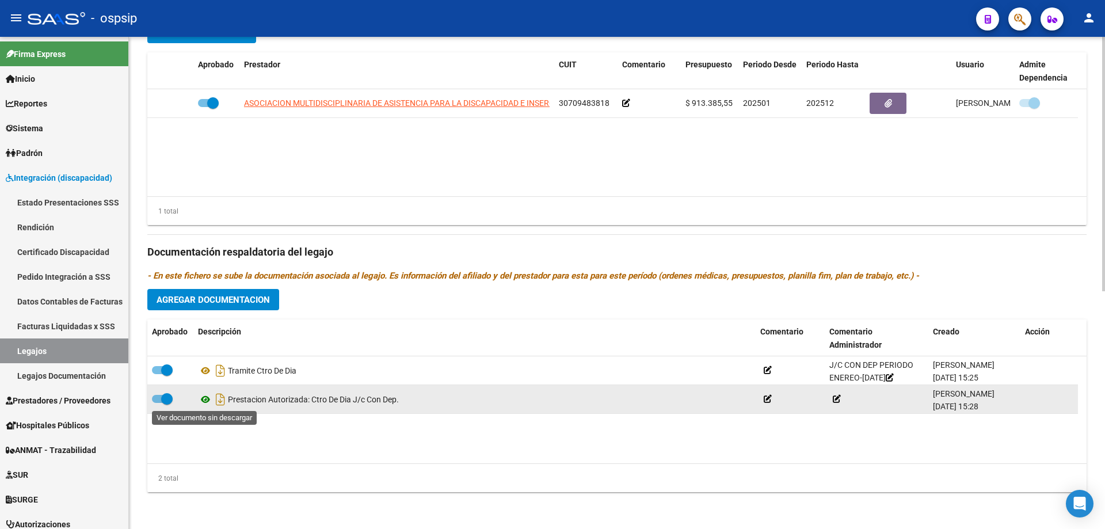
click at [208, 398] on icon at bounding box center [205, 400] width 15 height 14
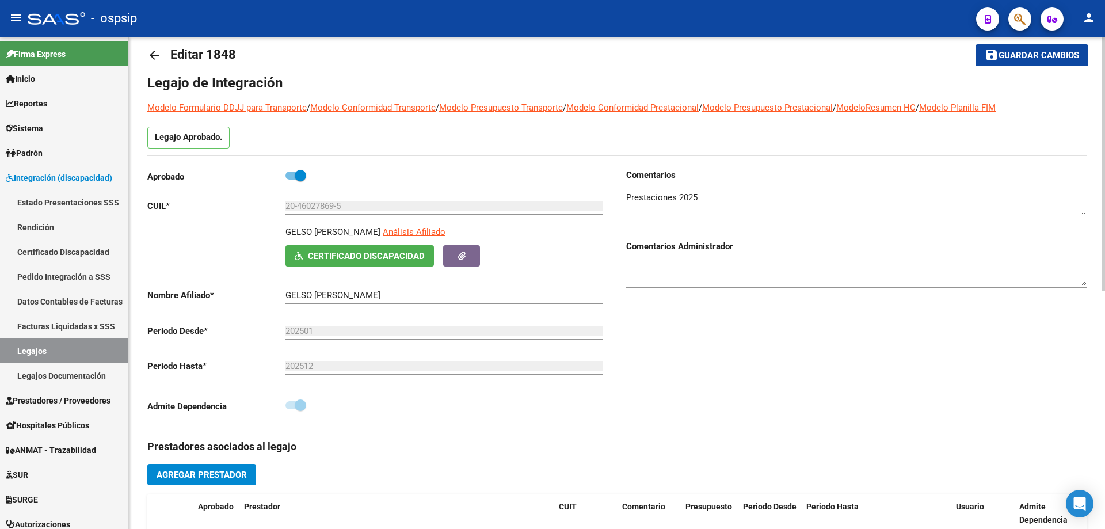
scroll to position [0, 0]
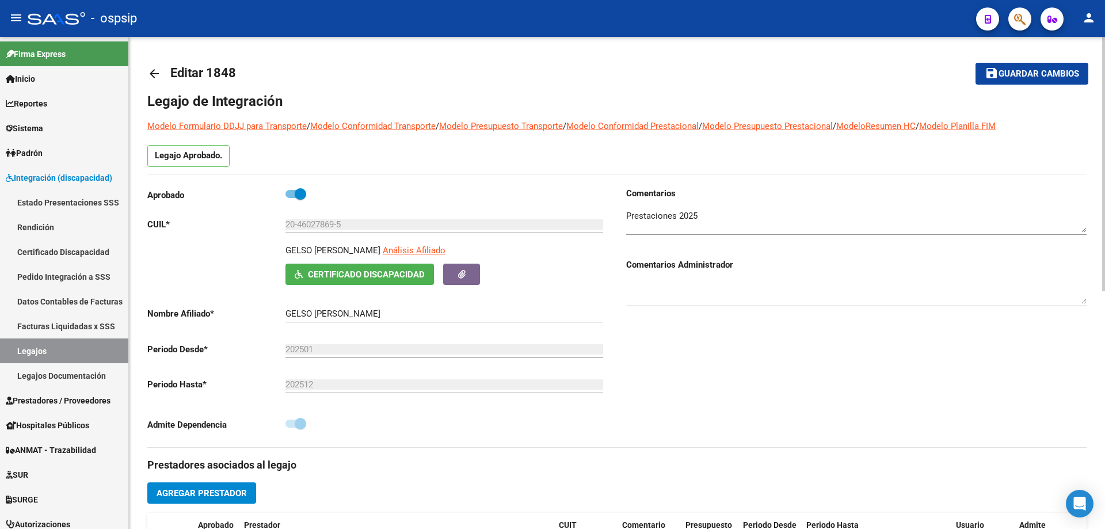
click at [151, 74] on mat-icon "arrow_back" at bounding box center [154, 74] width 14 height 14
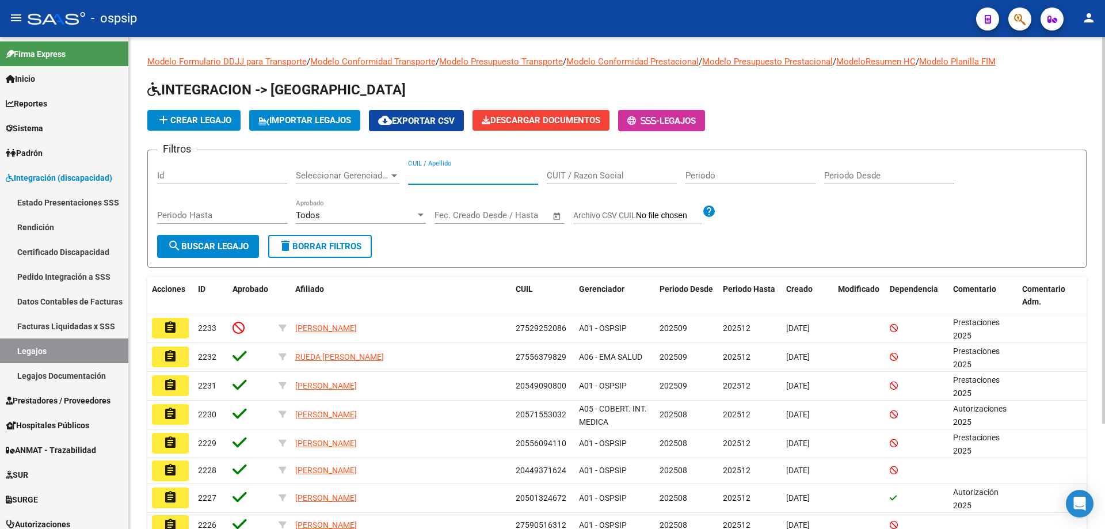
paste input "27495969792"
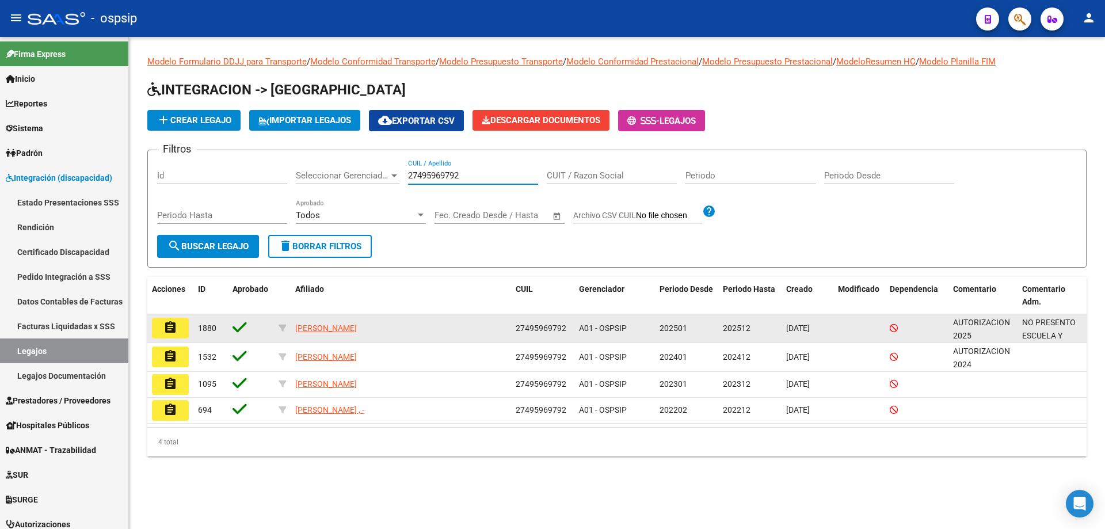
type input "27495969792"
click at [174, 325] on mat-icon "assignment" at bounding box center [171, 328] width 14 height 14
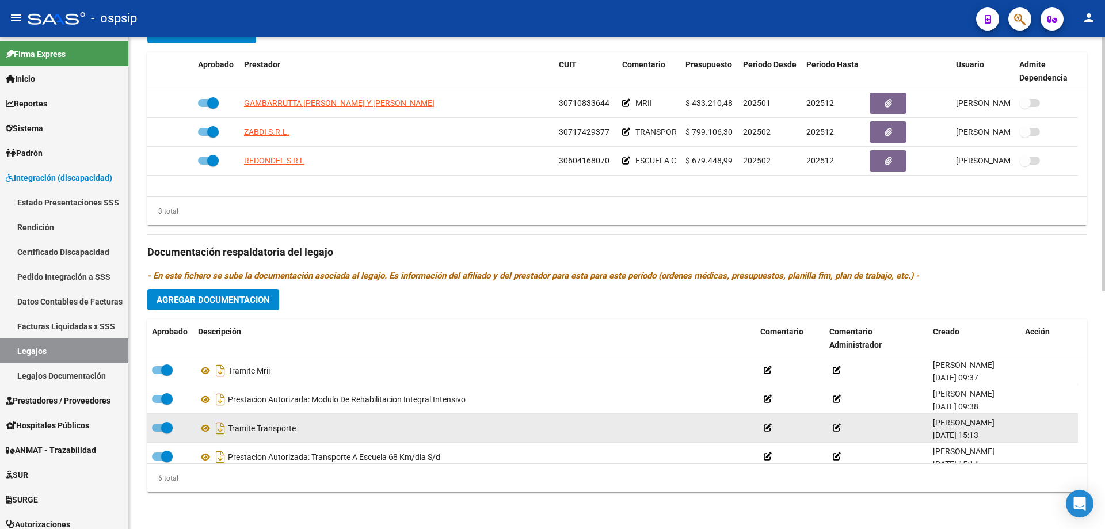
scroll to position [58, 0]
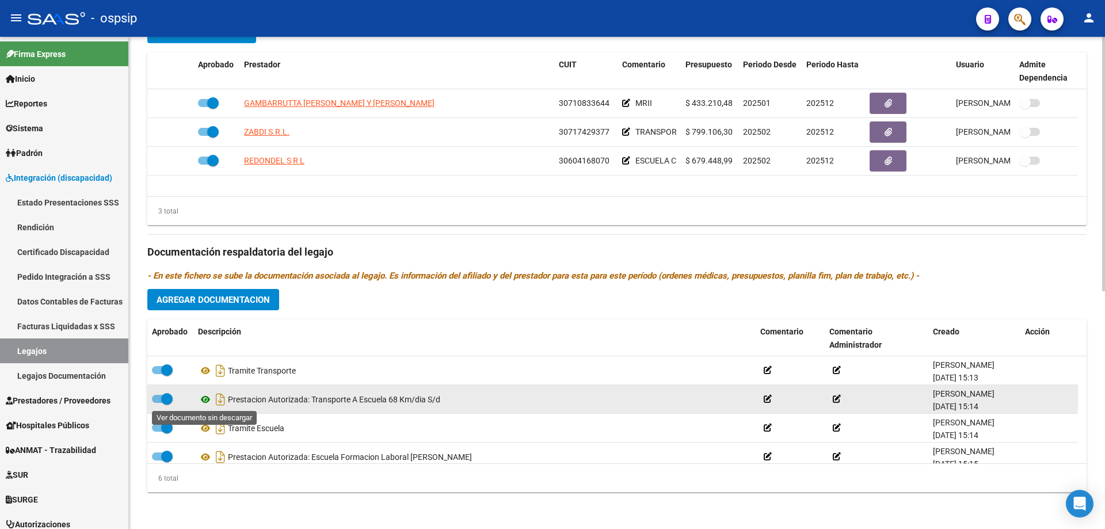
click at [204, 396] on icon at bounding box center [205, 400] width 15 height 14
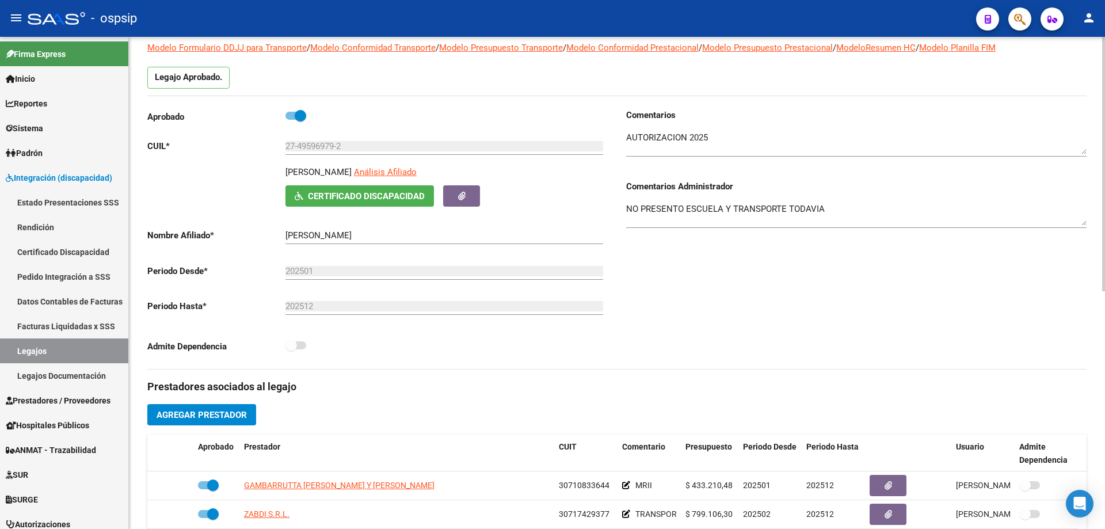
scroll to position [0, 0]
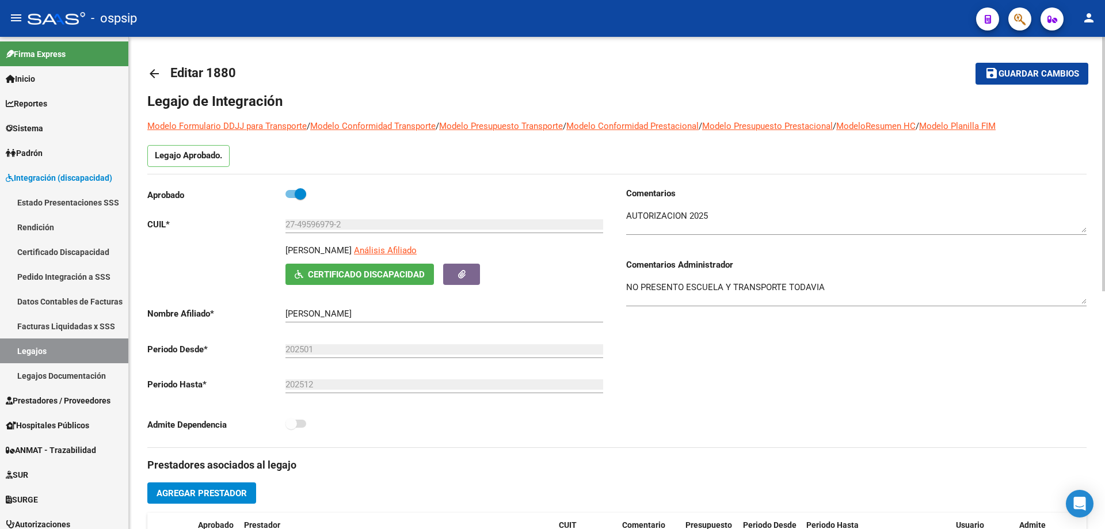
click at [152, 76] on mat-icon "arrow_back" at bounding box center [154, 74] width 14 height 14
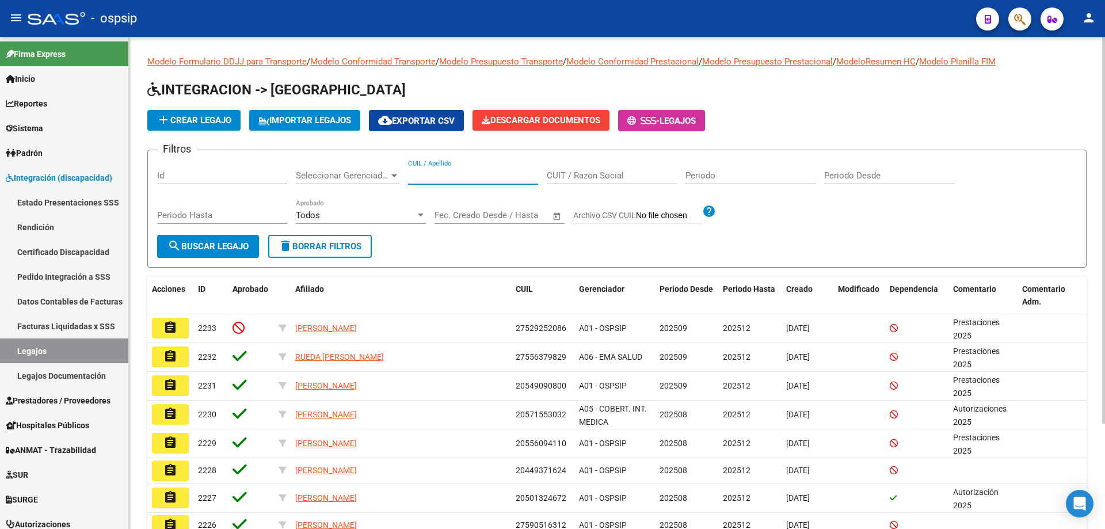
paste input "20564950670"
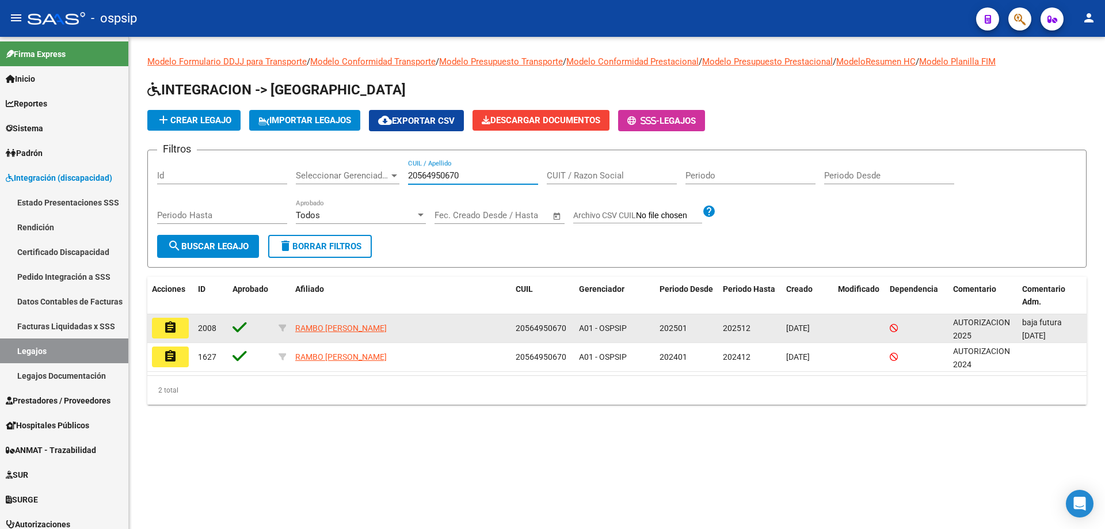
type input "20564950670"
click at [166, 333] on mat-icon "assignment" at bounding box center [171, 328] width 14 height 14
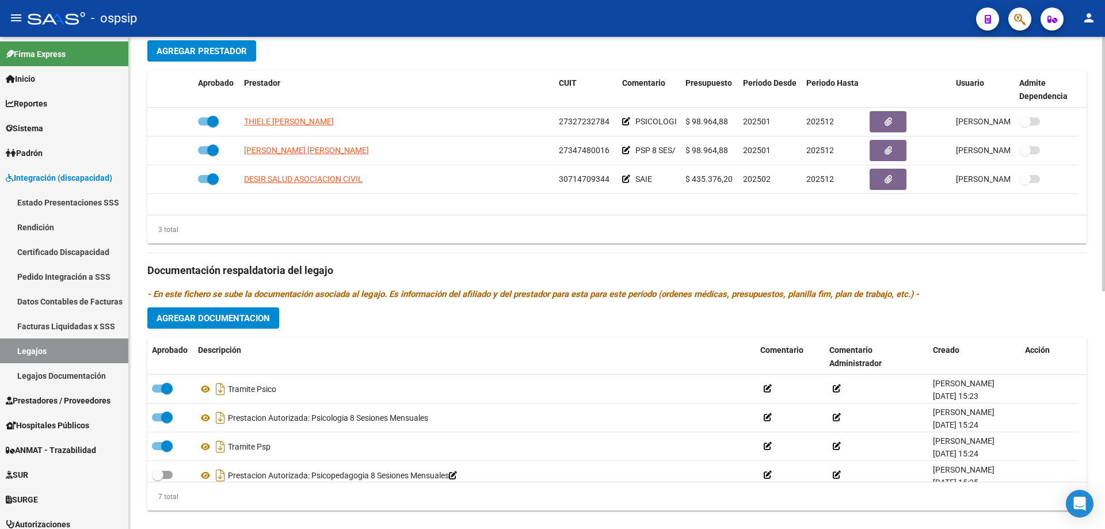
scroll to position [461, 0]
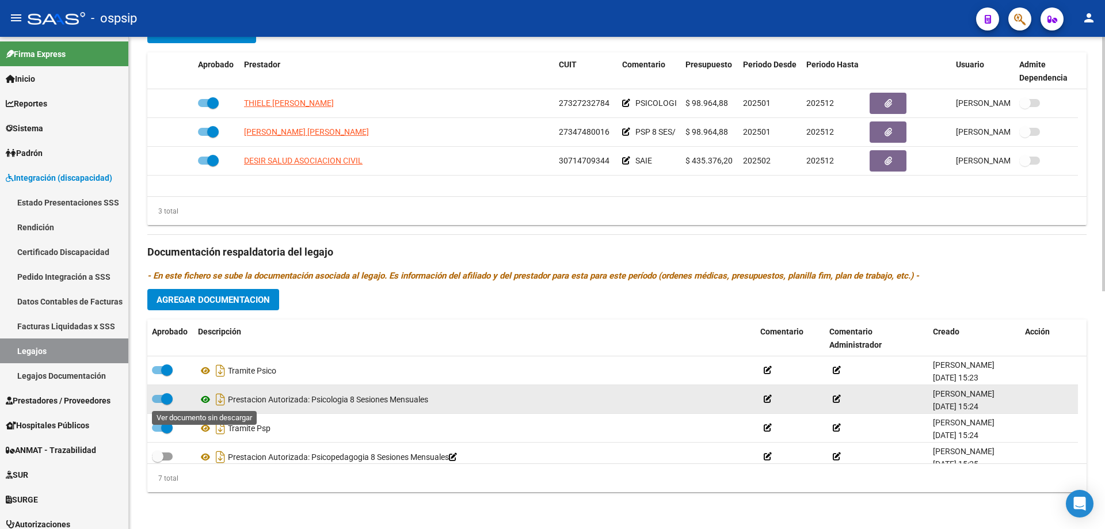
click at [207, 400] on icon at bounding box center [205, 400] width 15 height 14
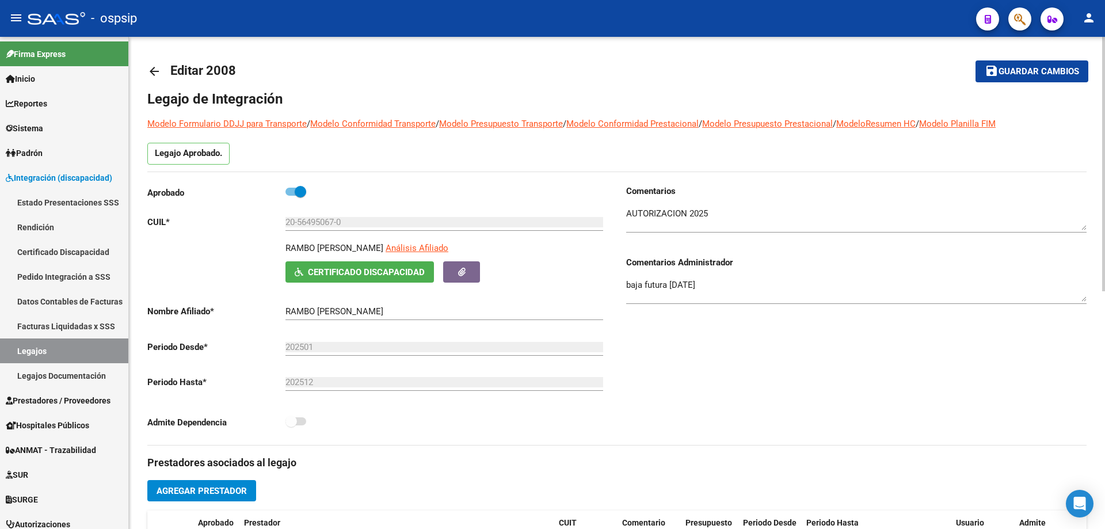
scroll to position [0, 0]
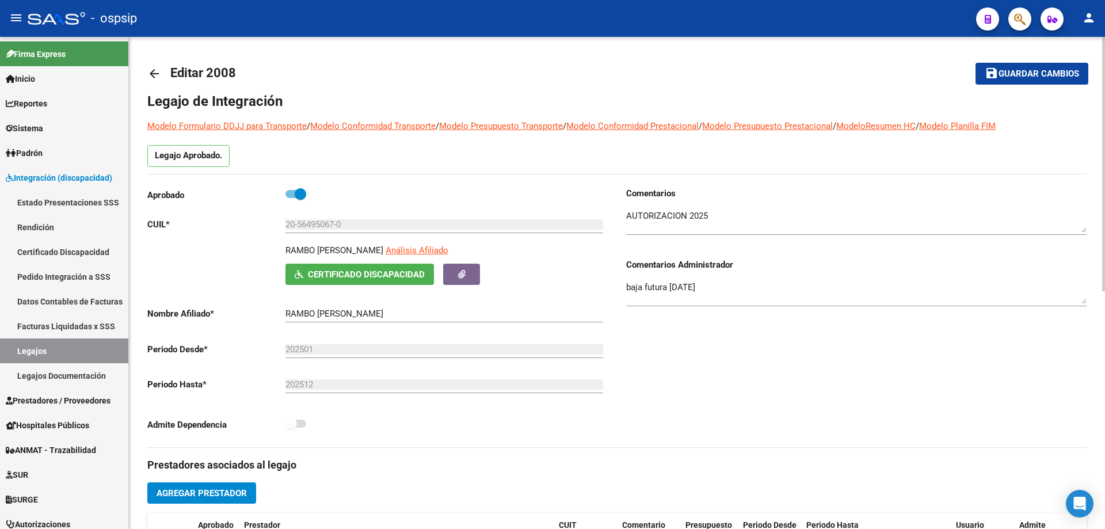
click at [153, 65] on link "arrow_back" at bounding box center [158, 73] width 23 height 27
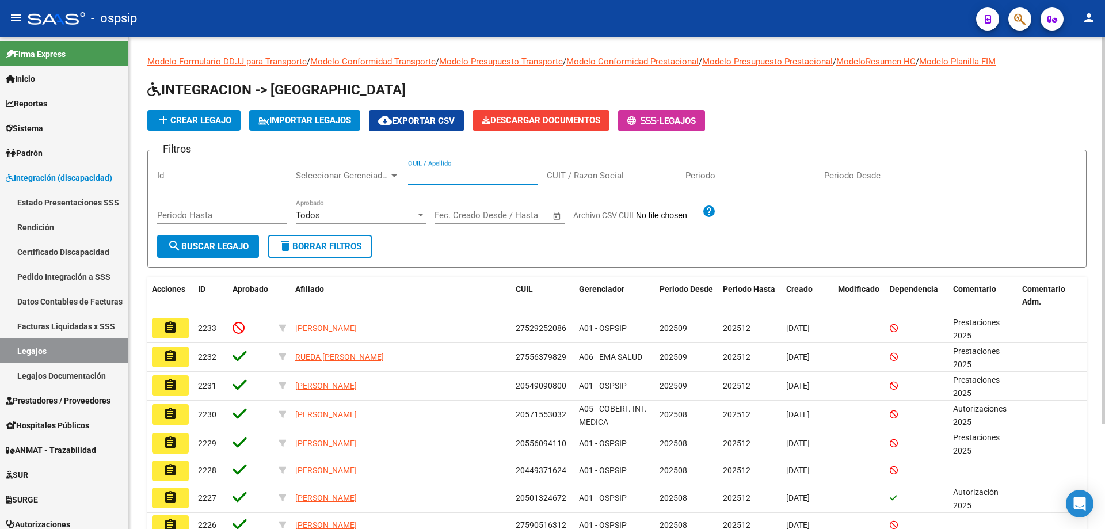
paste input "20466818055"
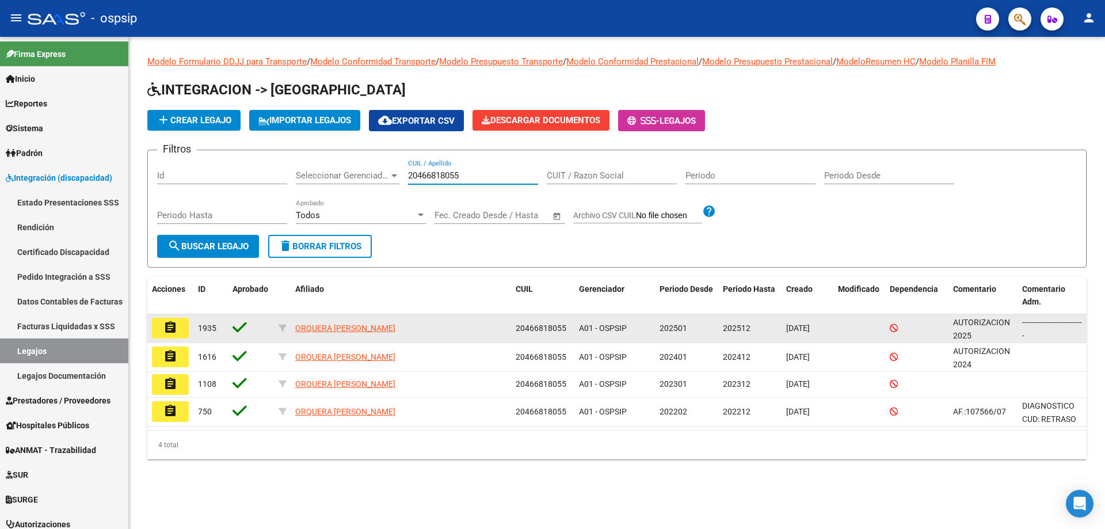
type input "20466818055"
click at [172, 332] on mat-icon "assignment" at bounding box center [171, 328] width 14 height 14
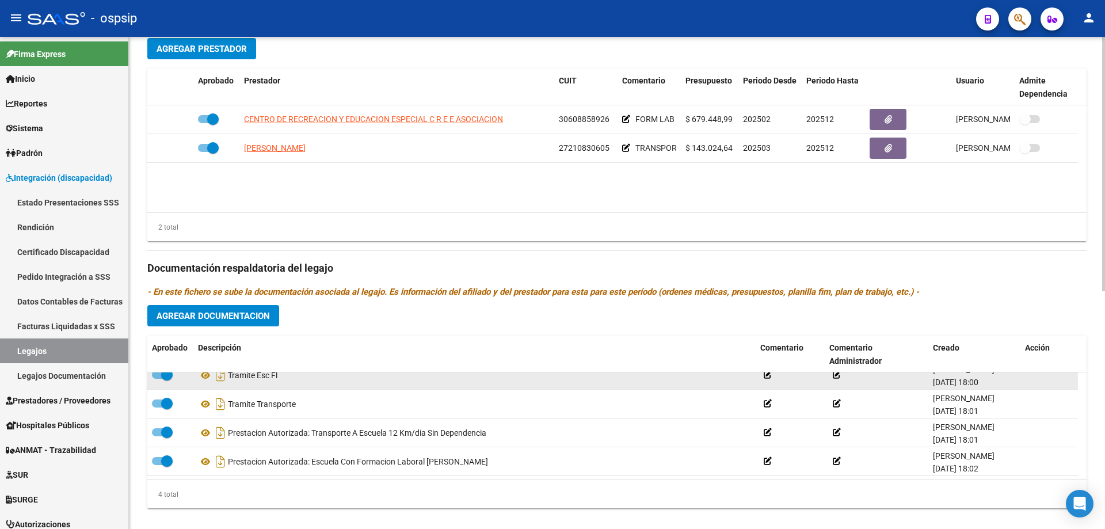
scroll to position [461, 0]
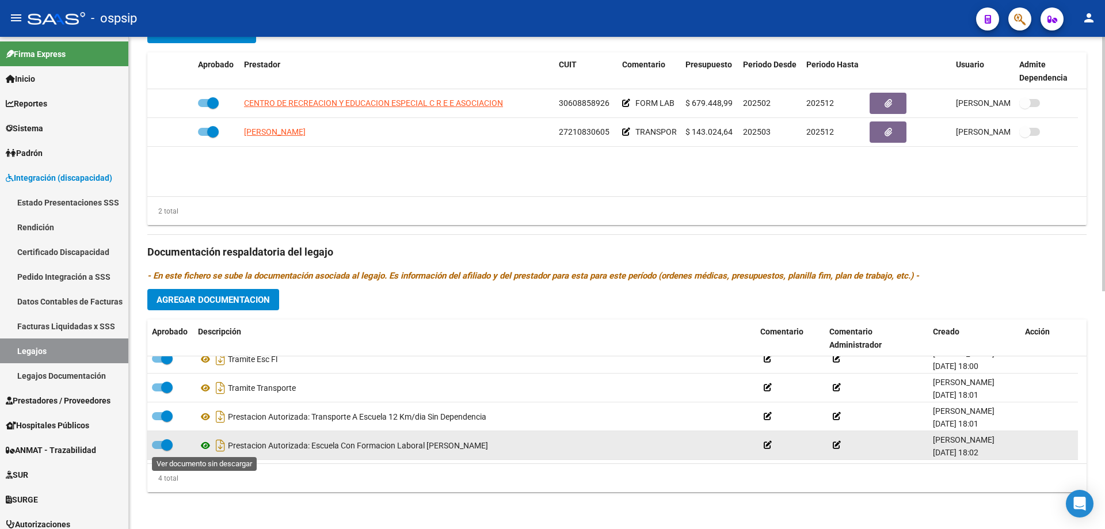
click at [206, 442] on icon at bounding box center [205, 446] width 15 height 14
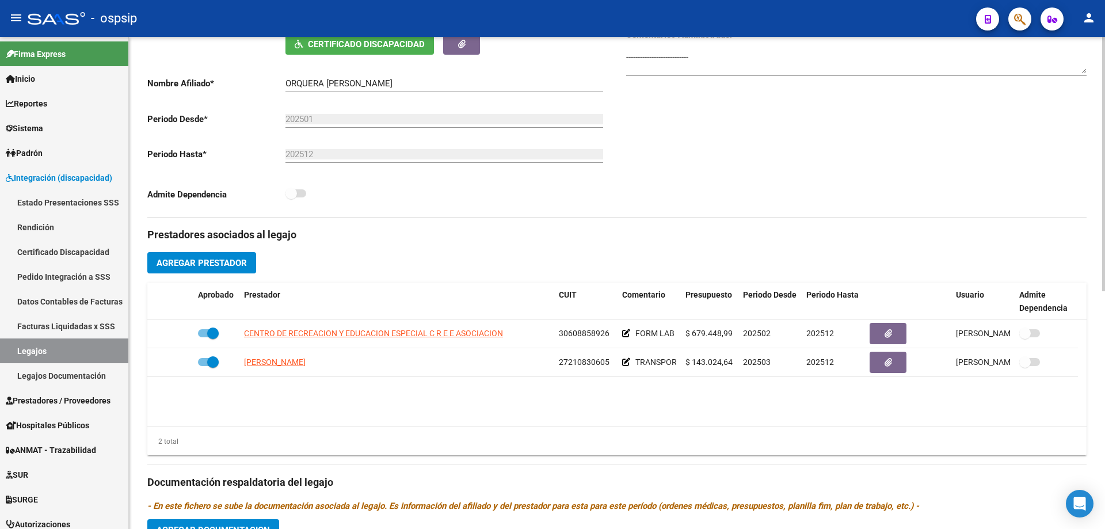
scroll to position [0, 0]
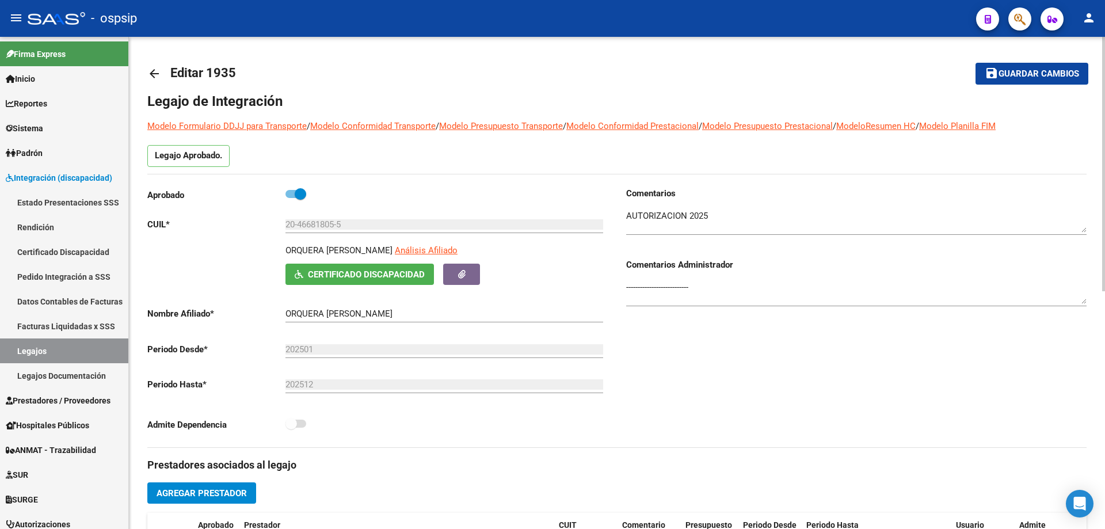
click at [150, 65] on link "arrow_back" at bounding box center [158, 73] width 23 height 27
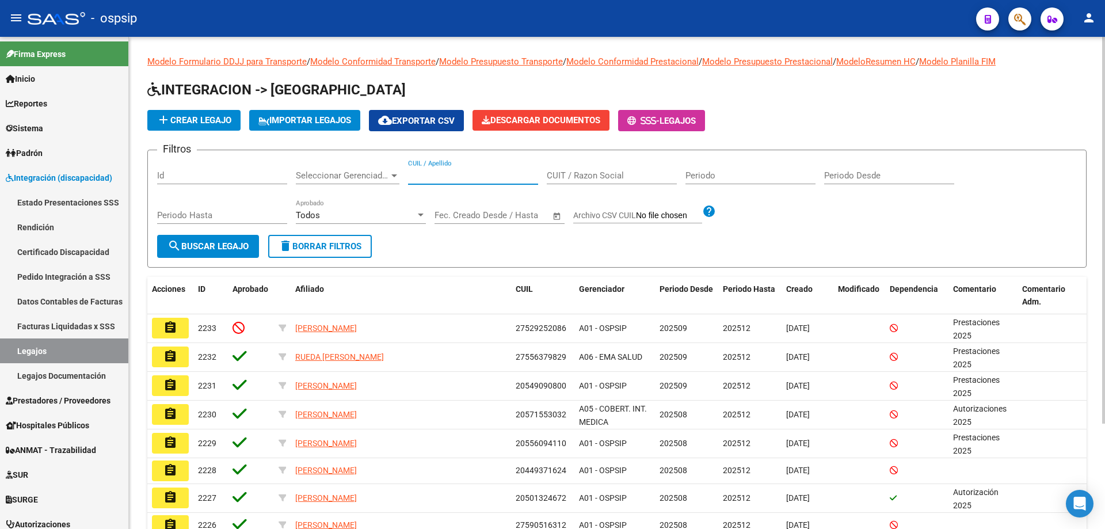
paste input "20494218462"
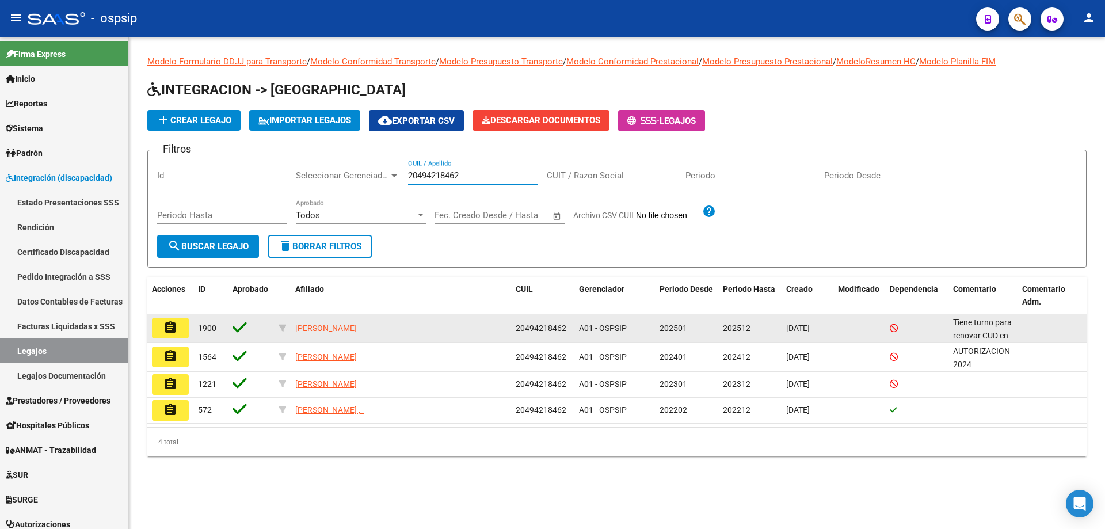
type input "20494218462"
click at [173, 323] on mat-icon "assignment" at bounding box center [171, 328] width 14 height 14
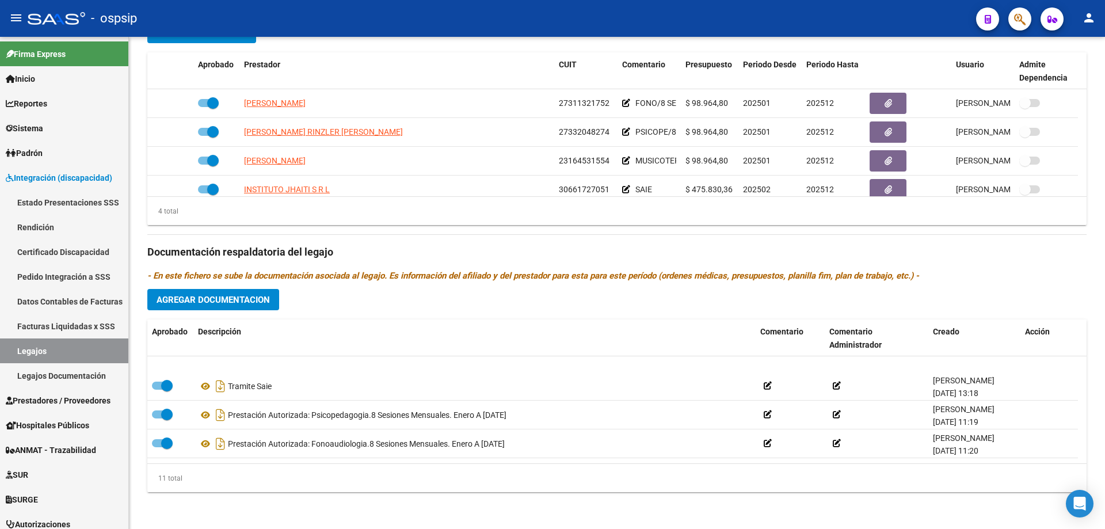
scroll to position [213, 0]
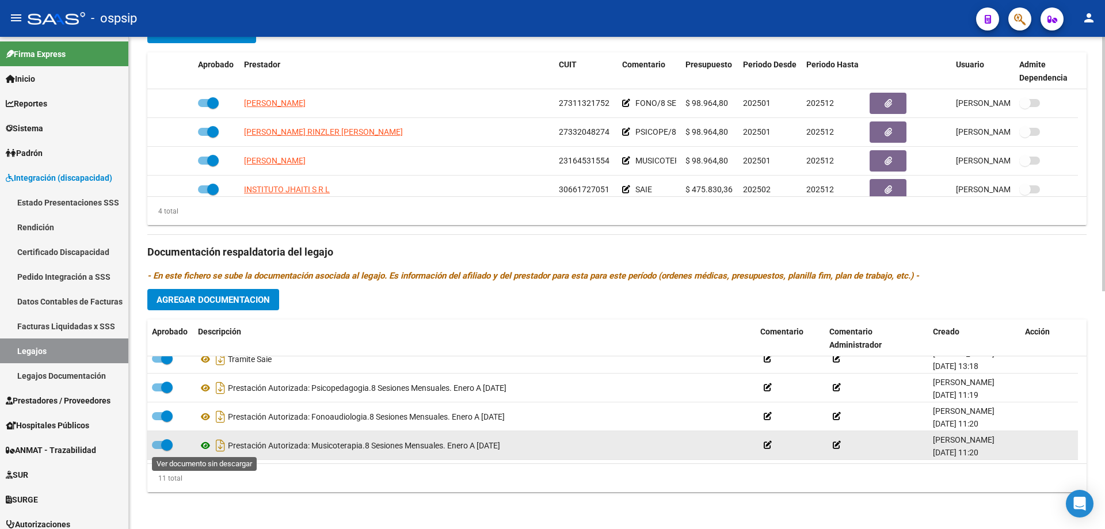
click at [206, 442] on icon at bounding box center [205, 446] width 15 height 14
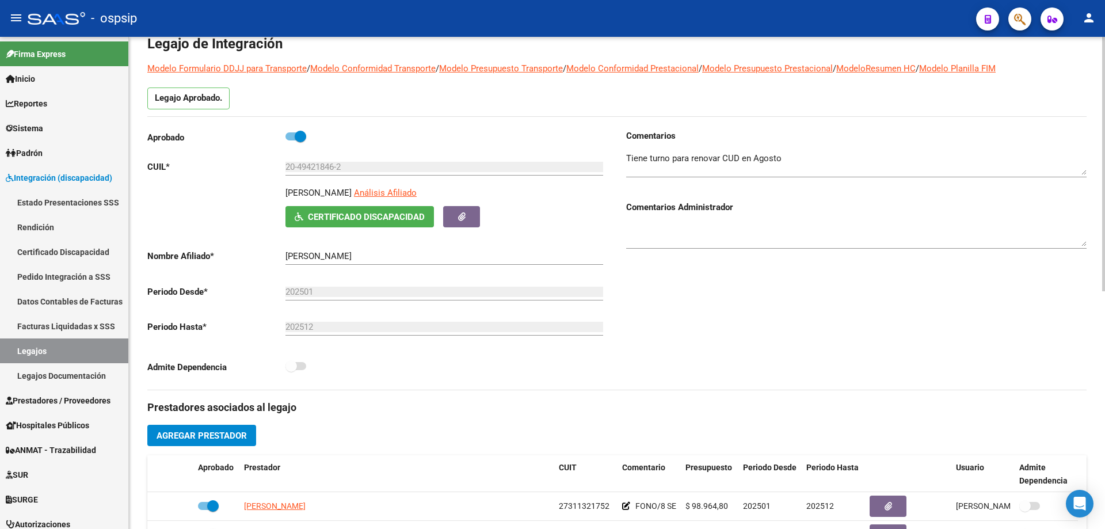
scroll to position [0, 0]
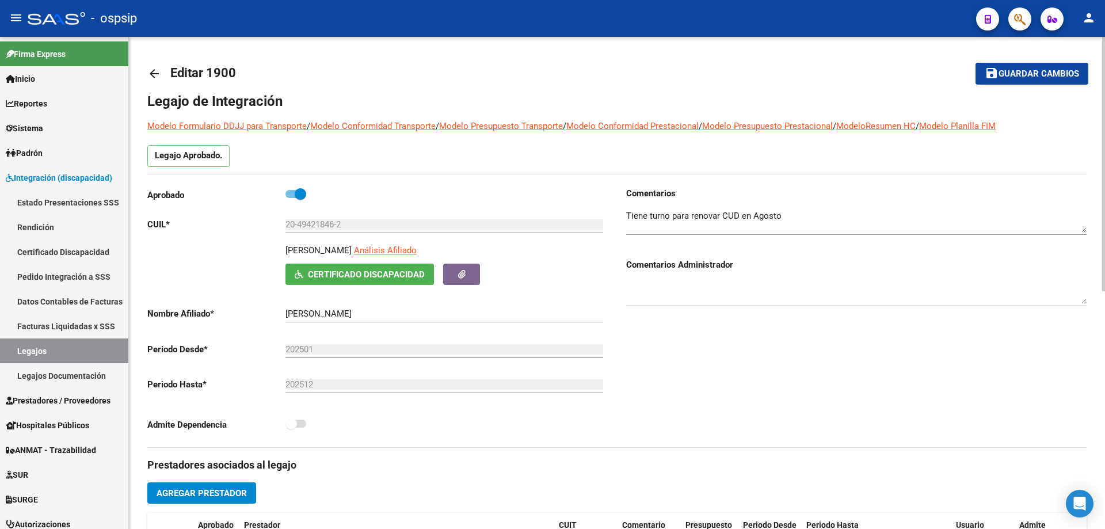
click at [151, 74] on mat-icon "arrow_back" at bounding box center [154, 74] width 14 height 14
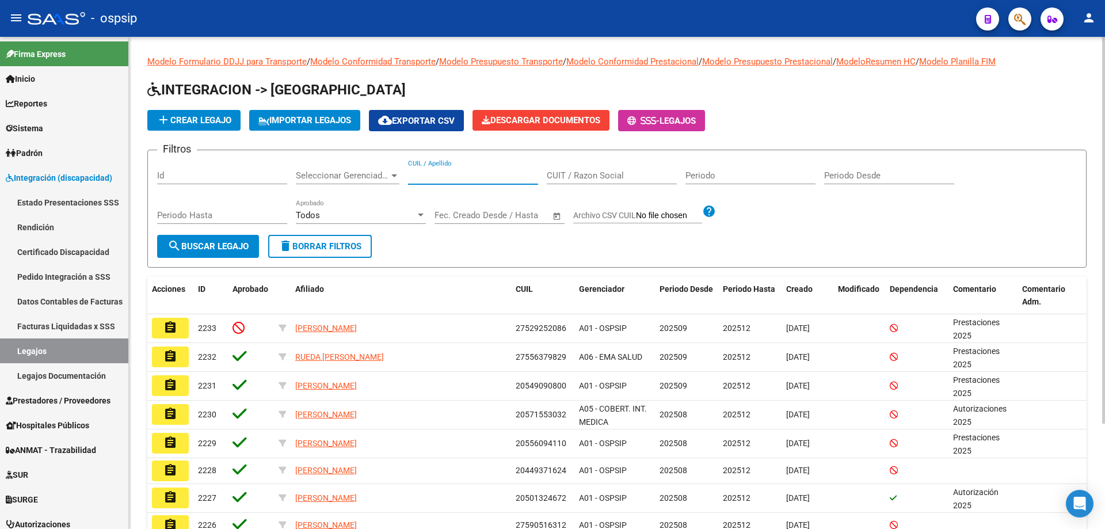
paste input "20554244352"
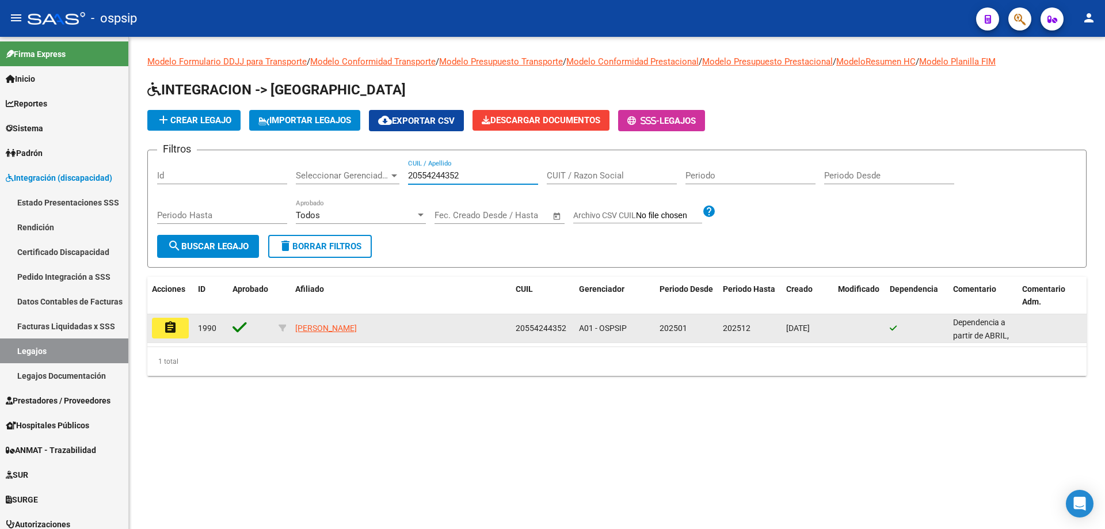
type input "20554244352"
click at [165, 324] on mat-icon "assignment" at bounding box center [171, 328] width 14 height 14
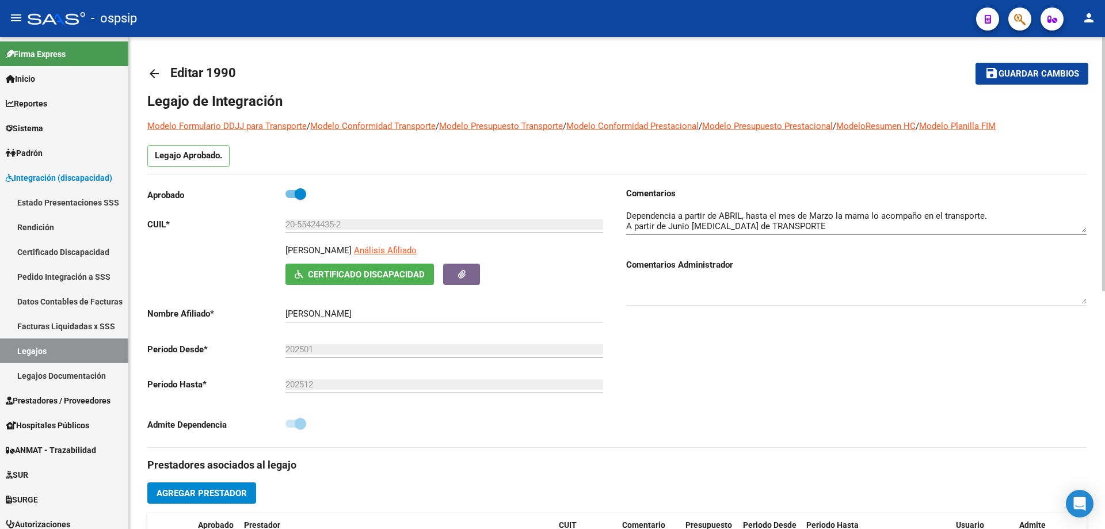
click at [151, 71] on mat-icon "arrow_back" at bounding box center [154, 74] width 14 height 14
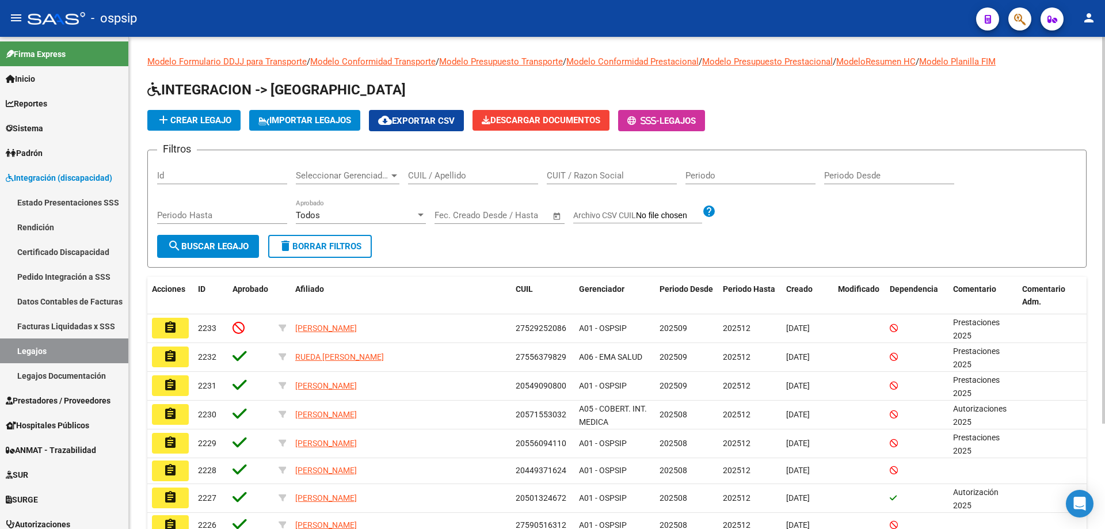
click at [427, 178] on input "CUIL / Apellido" at bounding box center [473, 175] width 130 height 10
paste input "20570846826"
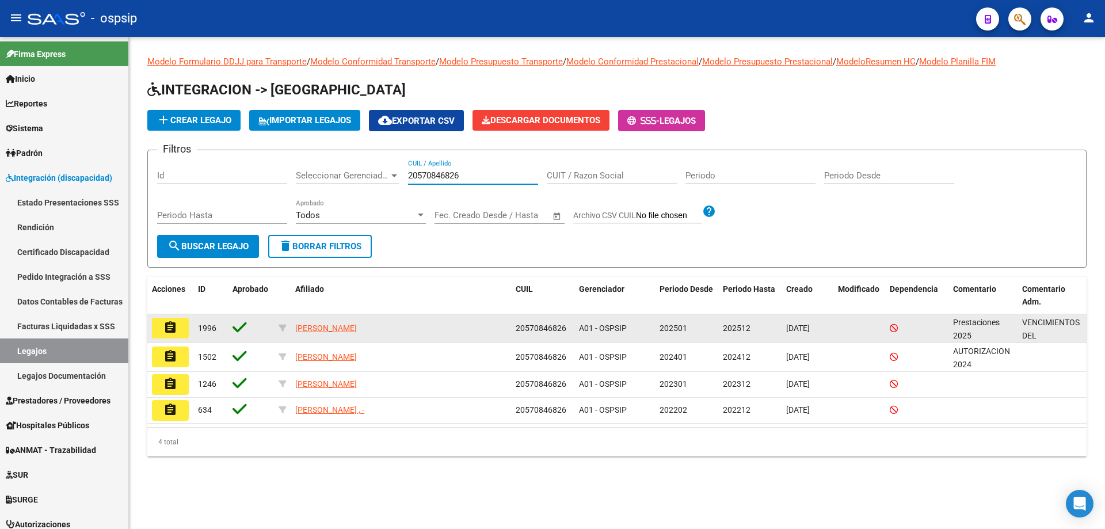
type input "20570846826"
click at [172, 332] on mat-icon "assignment" at bounding box center [171, 328] width 14 height 14
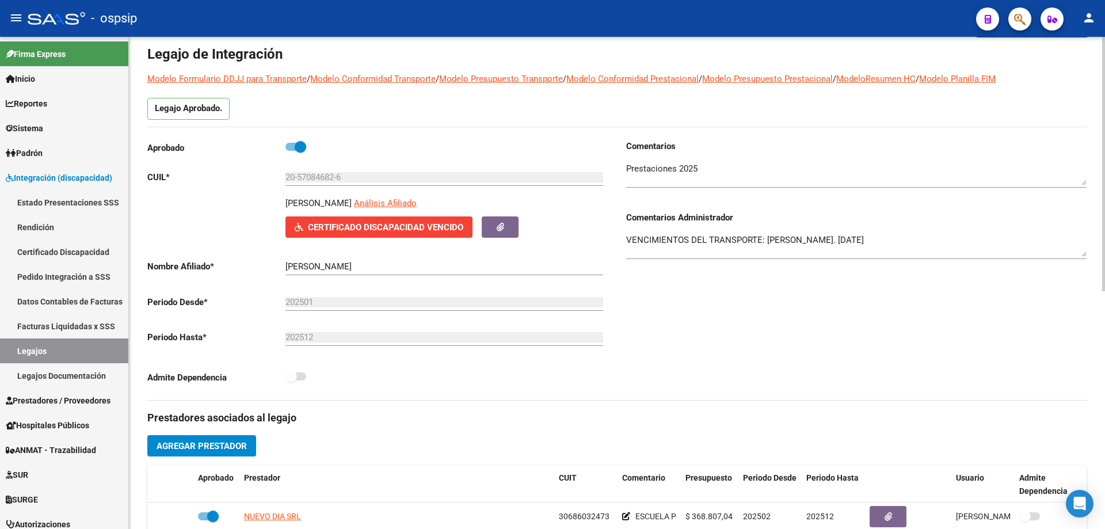
scroll to position [115, 0]
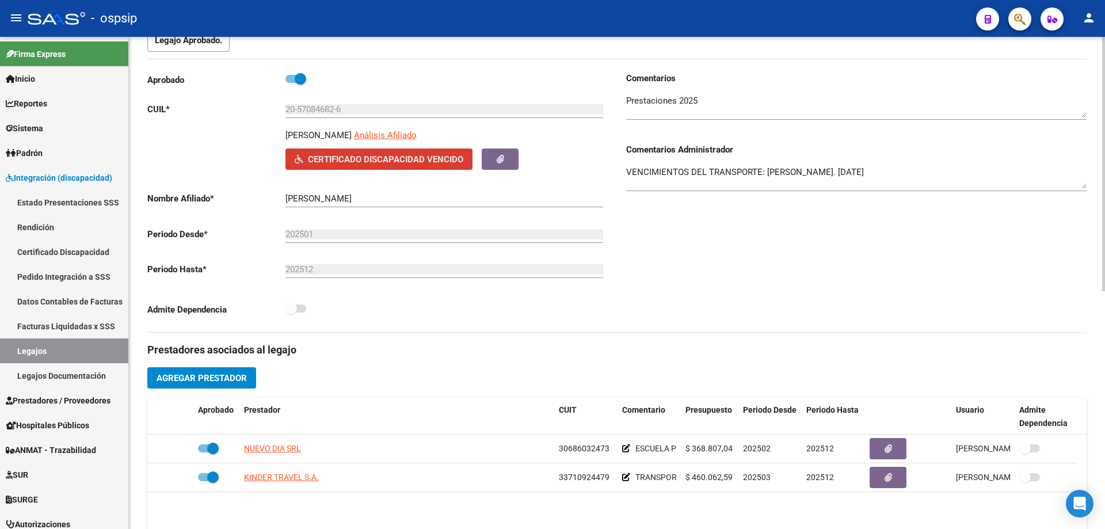
click at [428, 159] on span "Certificado Discapacidad Vencido" at bounding box center [385, 159] width 155 height 10
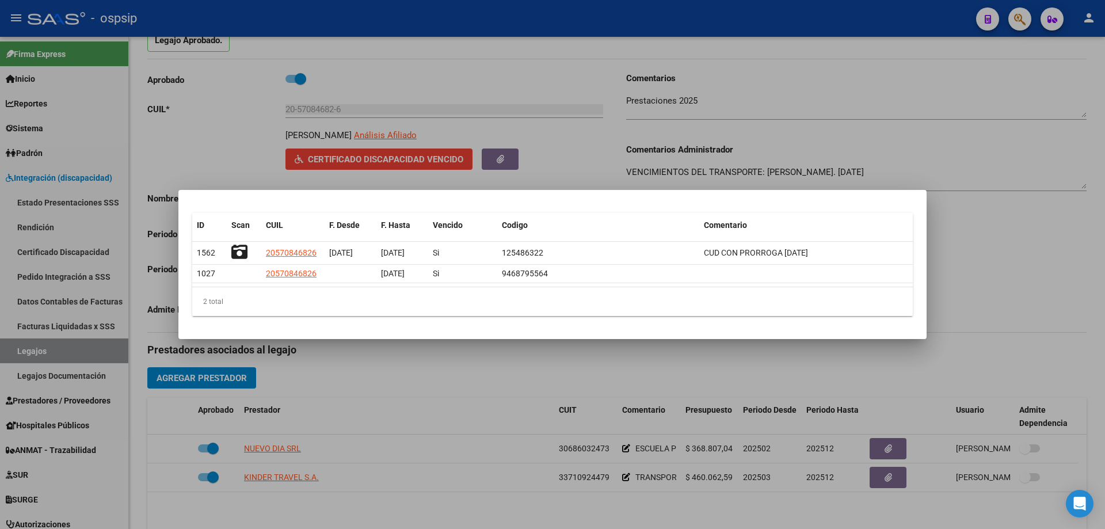
click at [959, 227] on div at bounding box center [552, 264] width 1105 height 529
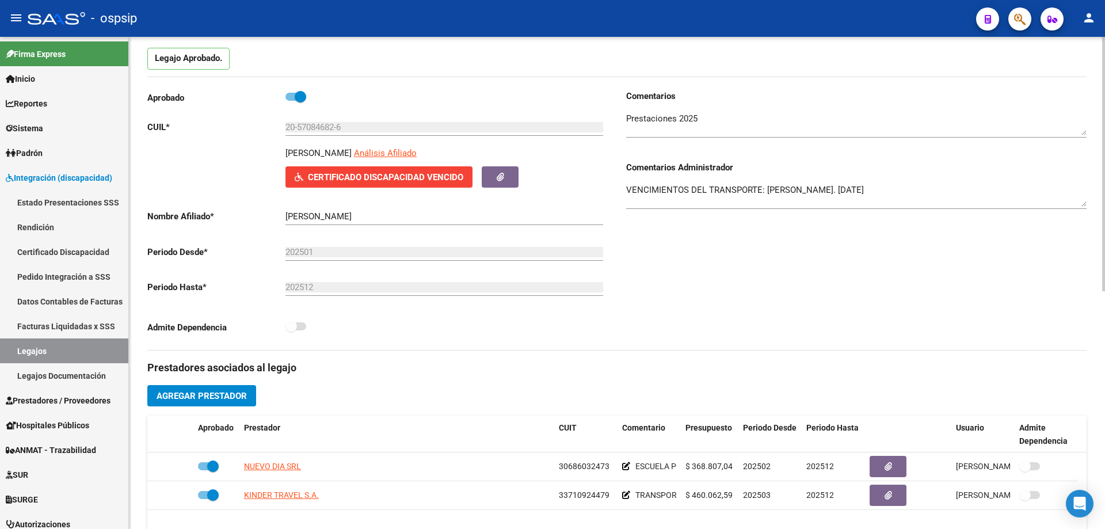
scroll to position [0, 0]
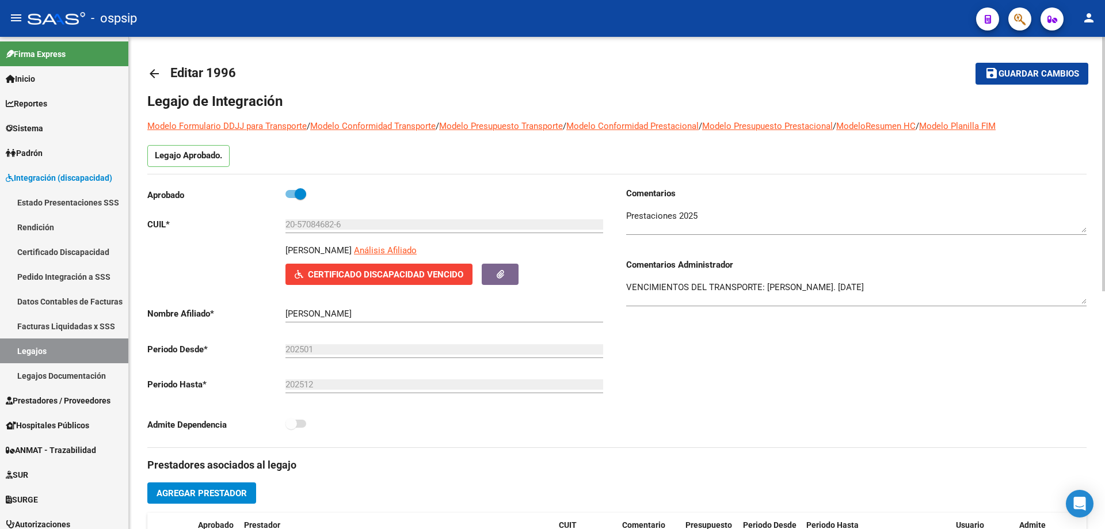
click at [151, 75] on mat-icon "arrow_back" at bounding box center [154, 74] width 14 height 14
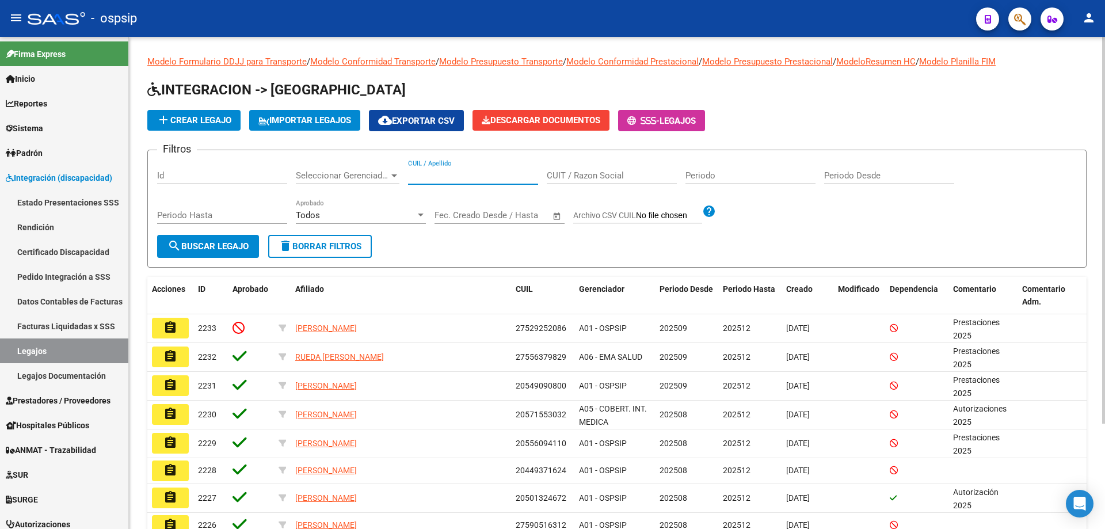
paste input "20443517538"
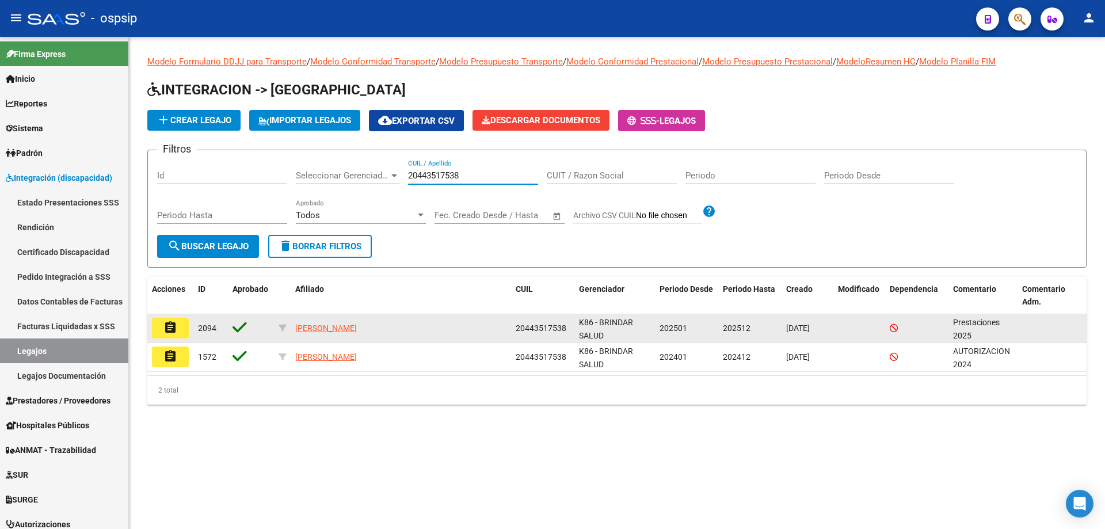
type input "20443517538"
click at [174, 330] on mat-icon "assignment" at bounding box center [171, 328] width 14 height 14
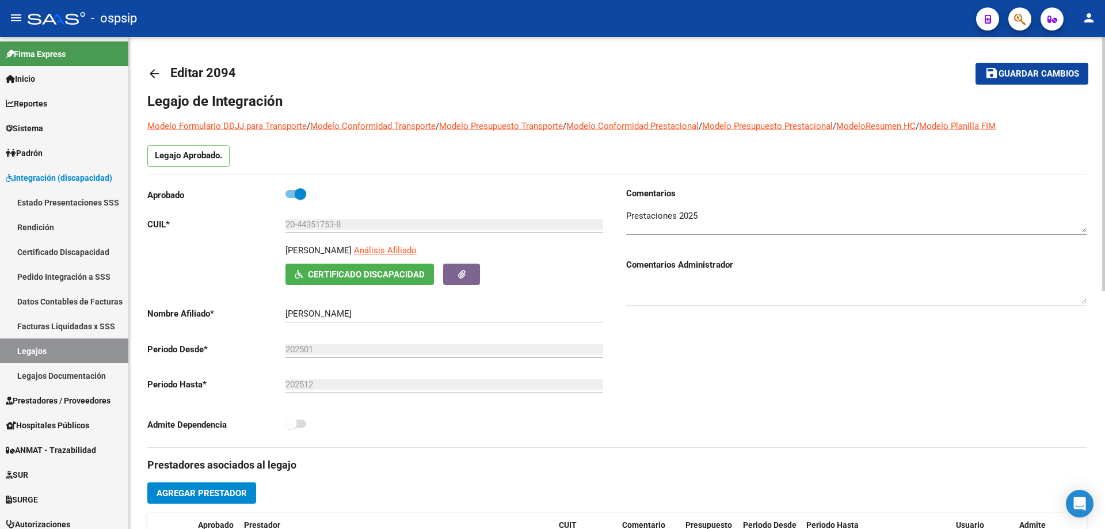
click at [154, 68] on mat-icon "arrow_back" at bounding box center [154, 74] width 14 height 14
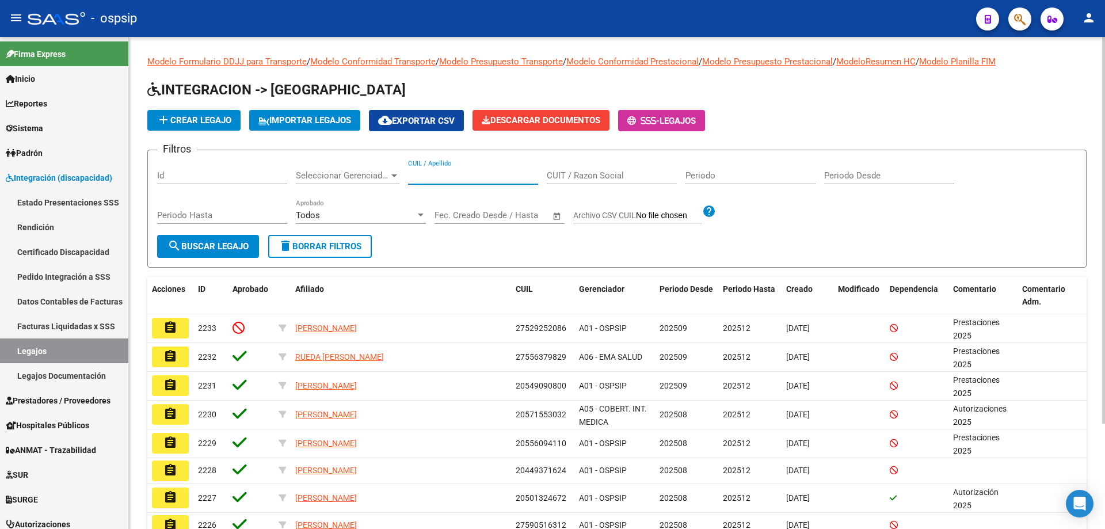
paste input "20443517538"
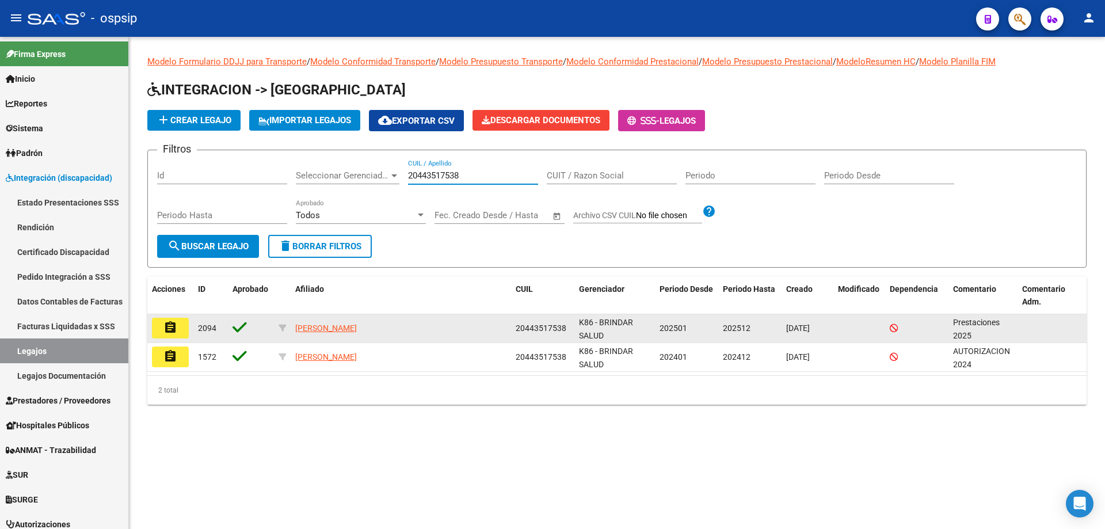
type input "20443517538"
click at [174, 329] on mat-icon "assignment" at bounding box center [171, 328] width 14 height 14
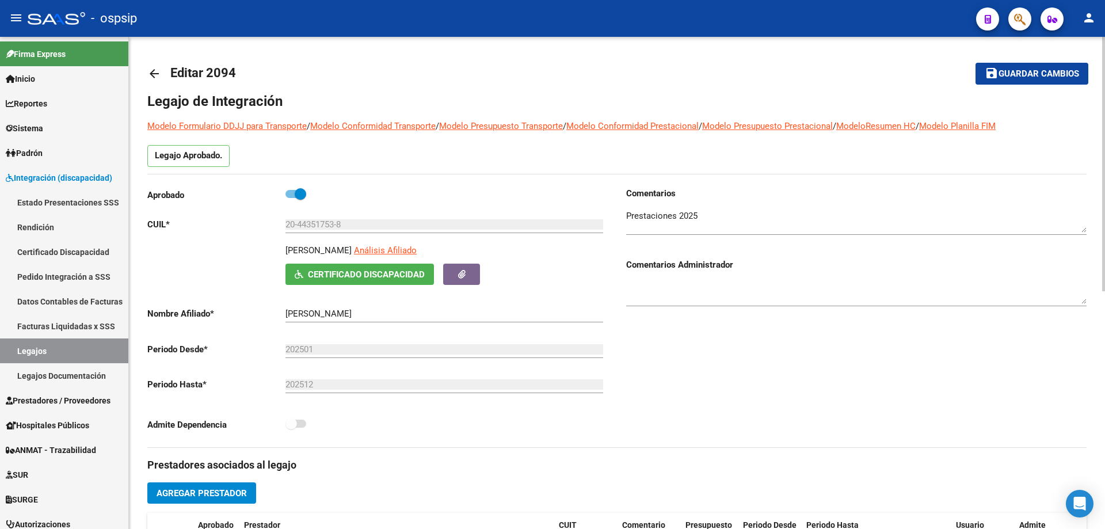
click at [153, 74] on mat-icon "arrow_back" at bounding box center [154, 74] width 14 height 14
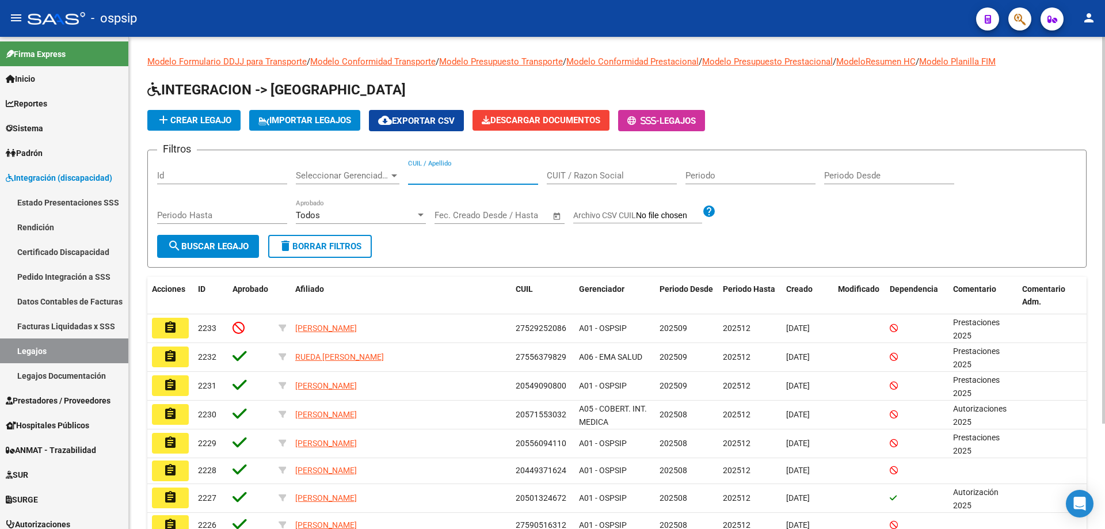
paste input "20584505118"
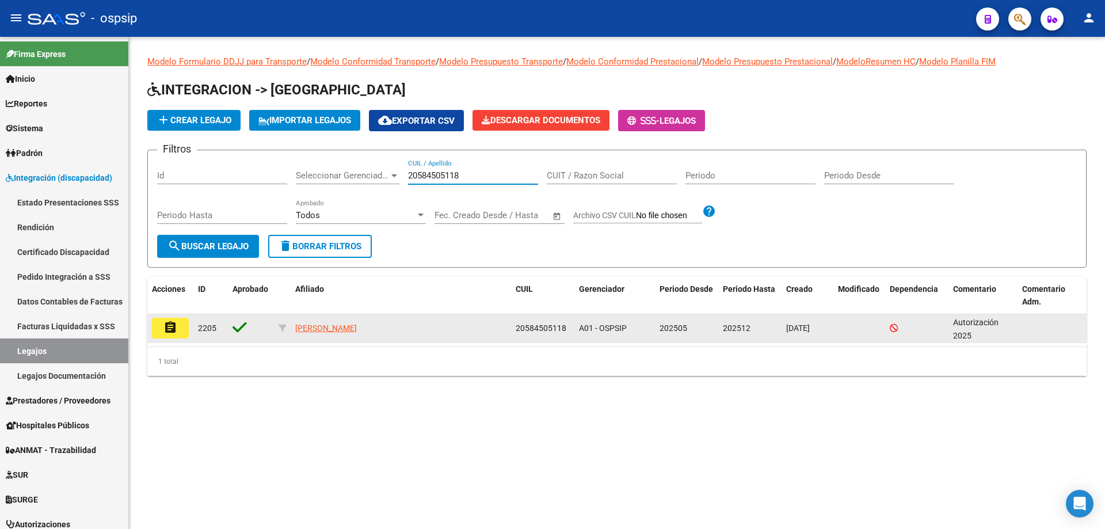
type input "20584505118"
click at [179, 327] on button "assignment" at bounding box center [170, 328] width 37 height 21
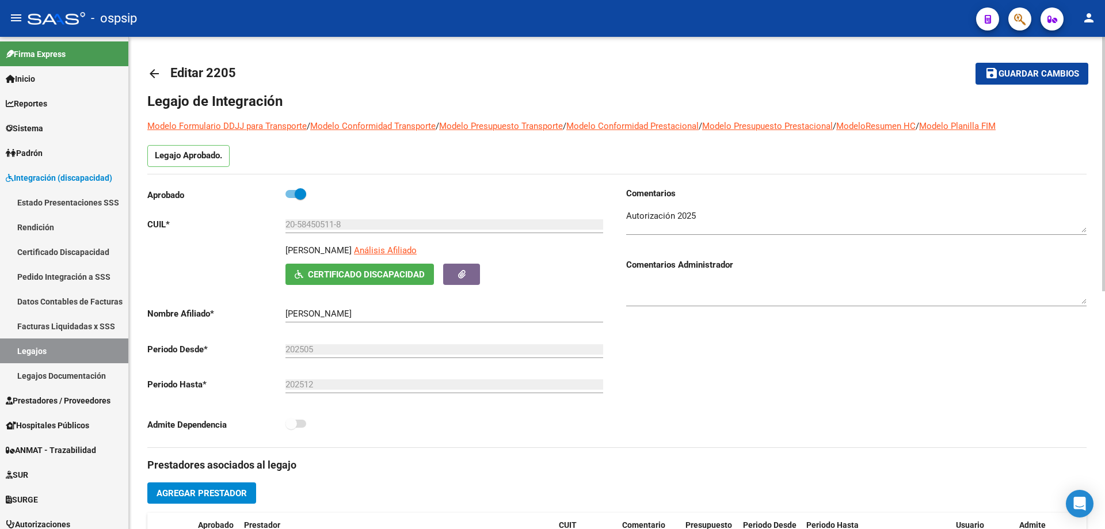
click at [157, 67] on mat-icon "arrow_back" at bounding box center [154, 74] width 14 height 14
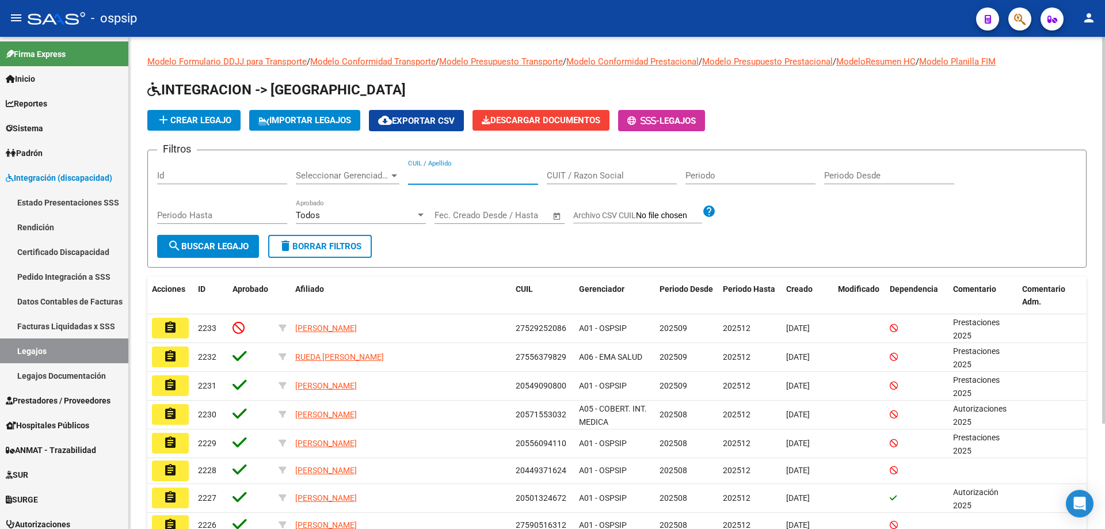
paste input "23570303619"
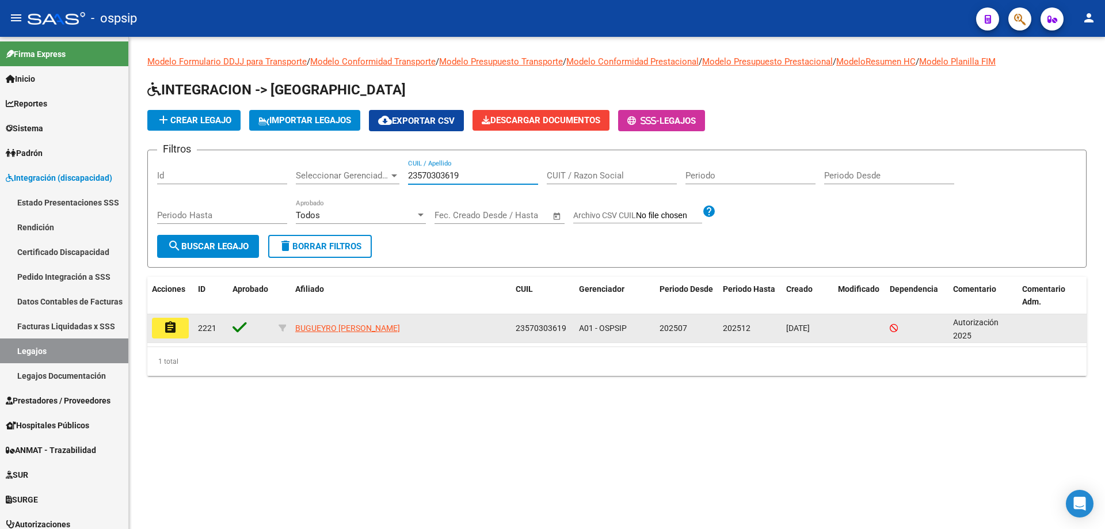
type input "23570303619"
click at [164, 332] on mat-icon "assignment" at bounding box center [171, 328] width 14 height 14
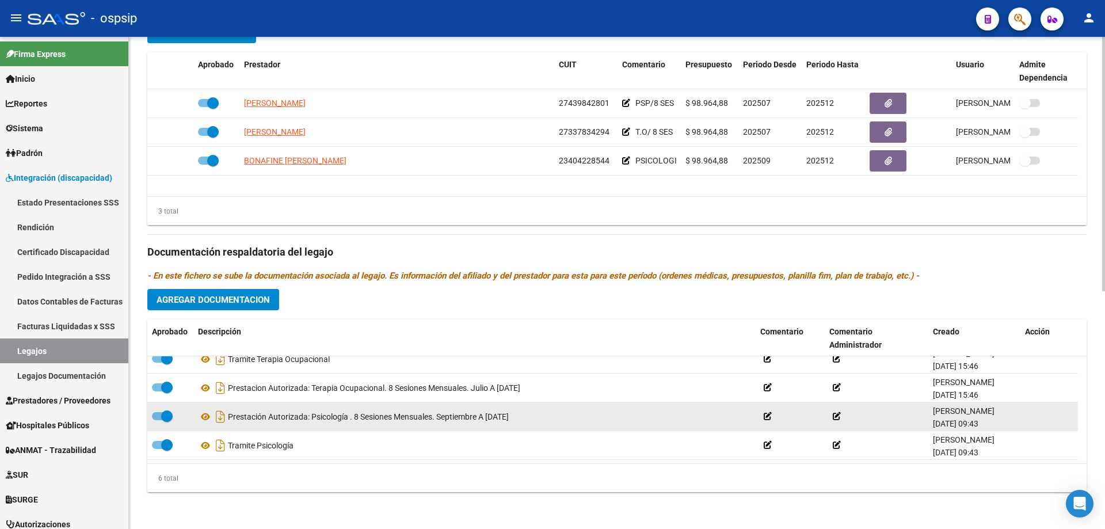
scroll to position [12, 0]
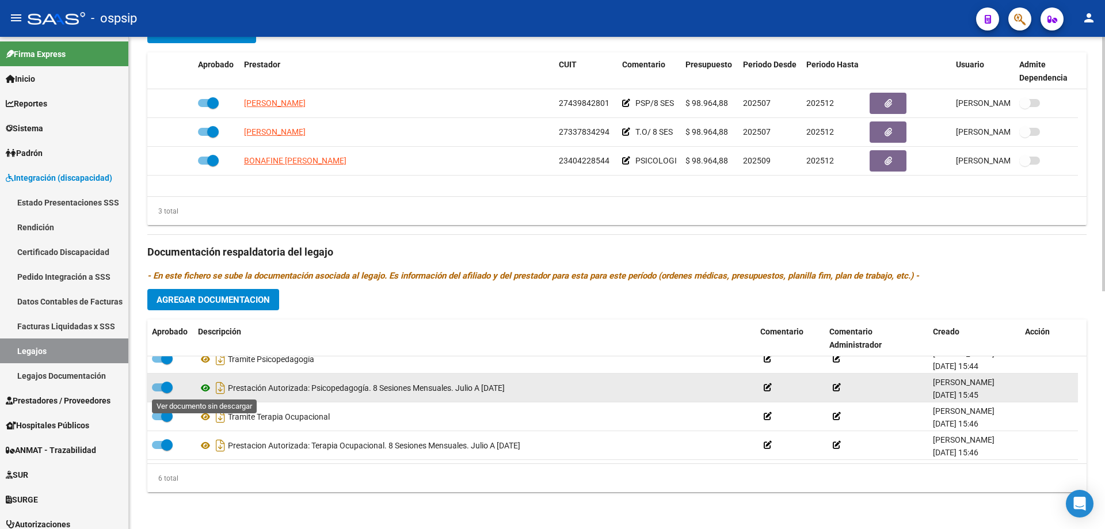
click at [206, 387] on icon at bounding box center [205, 388] width 15 height 14
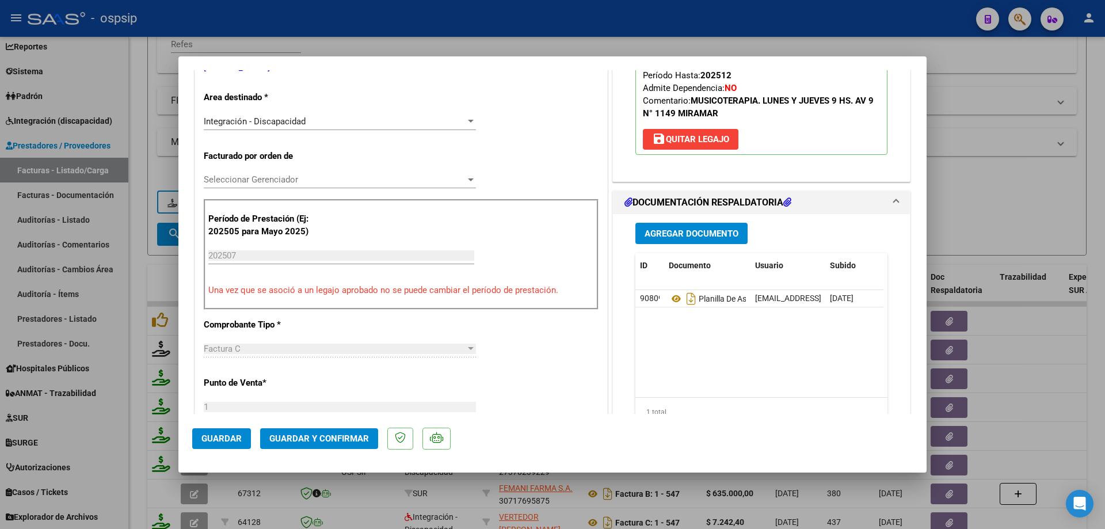
scroll to position [115, 0]
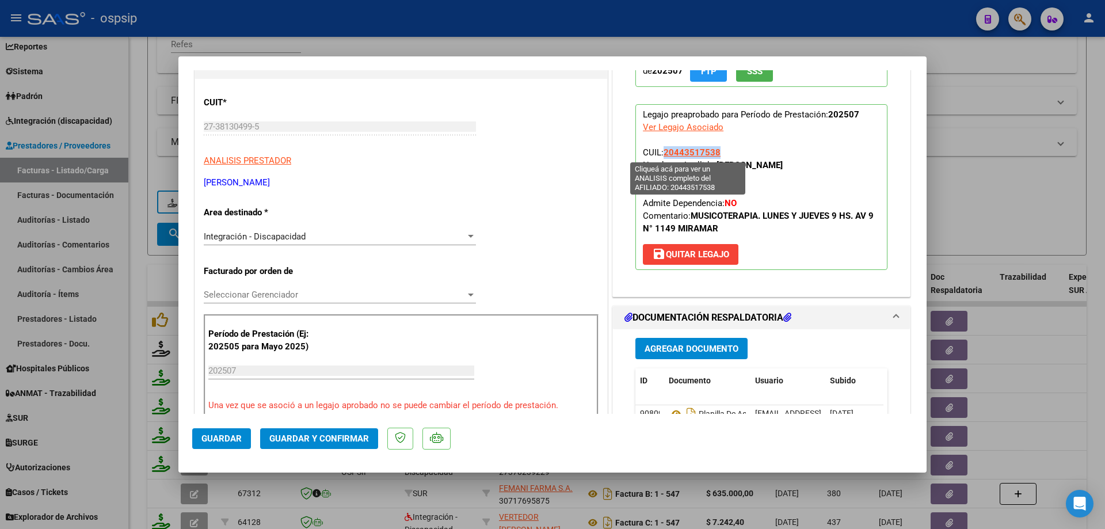
drag, startPoint x: 717, startPoint y: 151, endPoint x: 662, endPoint y: 151, distance: 55.3
click at [662, 151] on p "Legajo preaprobado para Período de Prestación: 202507 Ver Legajo Asociado CUIL:…" at bounding box center [762, 187] width 252 height 166
copy span "20443517538"
click at [338, 436] on span "Guardar y Confirmar" at bounding box center [319, 439] width 100 height 10
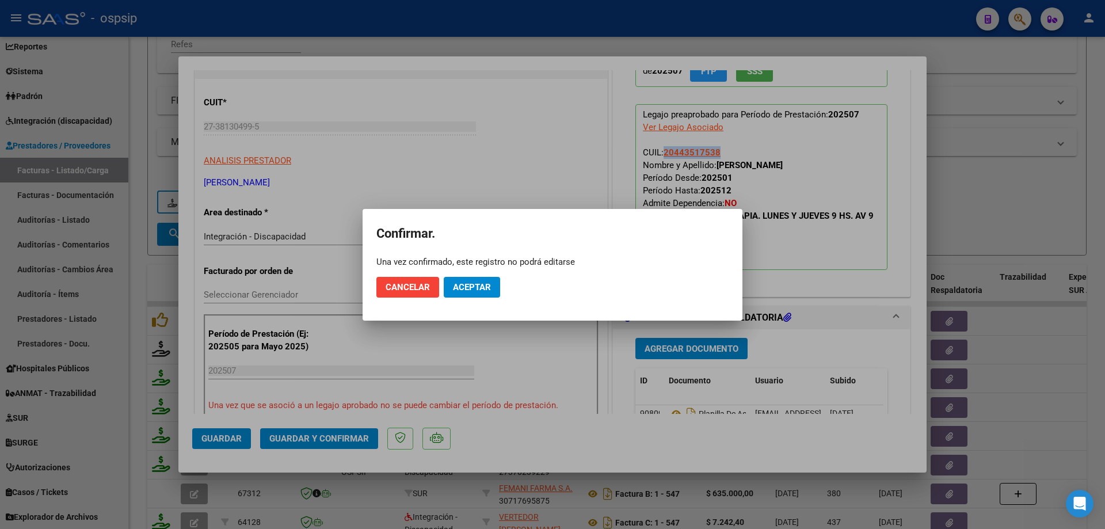
click at [478, 275] on mat-dialog-actions "Cancelar Aceptar" at bounding box center [553, 287] width 352 height 39
click at [478, 286] on span "Aceptar" at bounding box center [472, 287] width 38 height 10
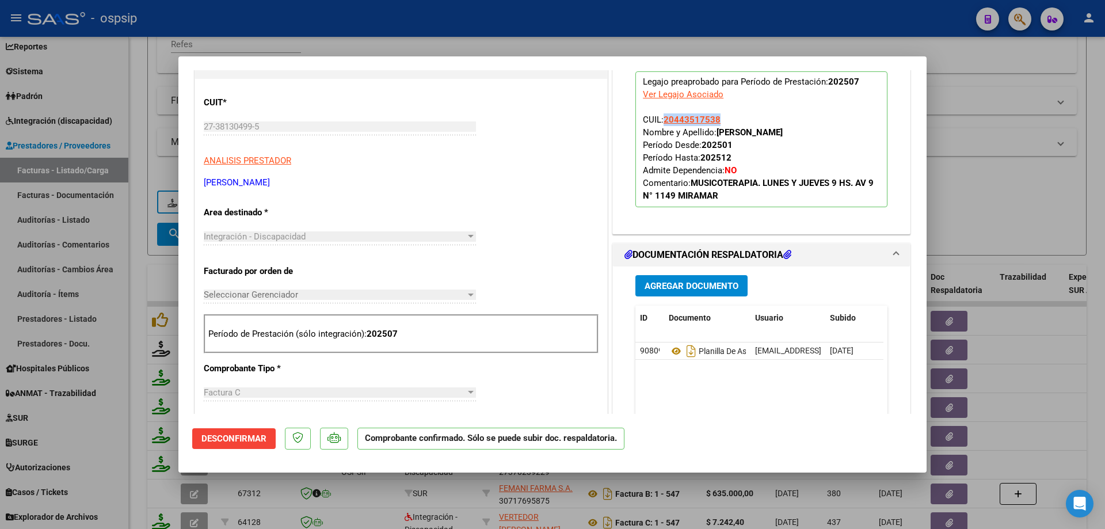
click at [956, 204] on div at bounding box center [552, 264] width 1105 height 529
type input "$ 0,00"
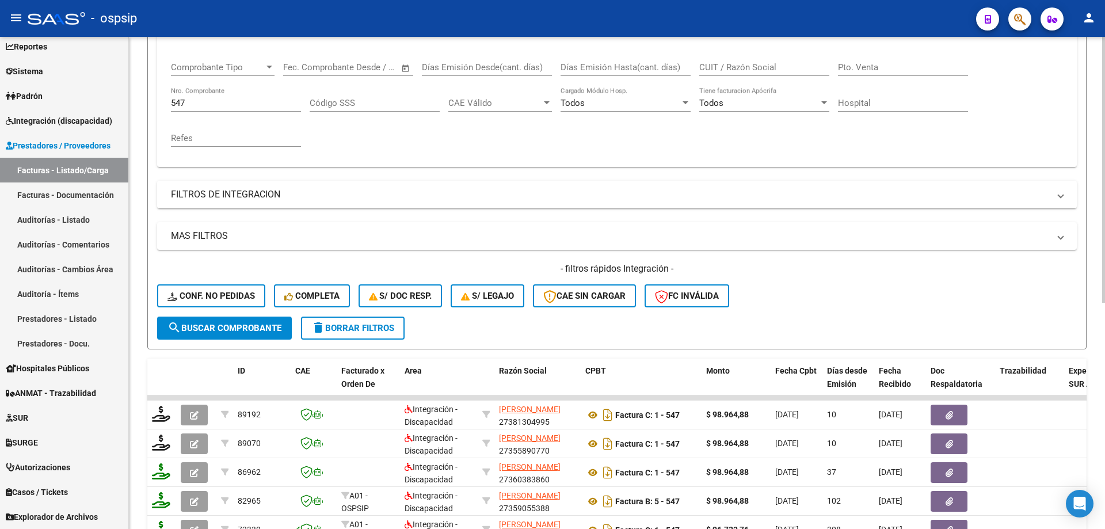
scroll to position [218, 0]
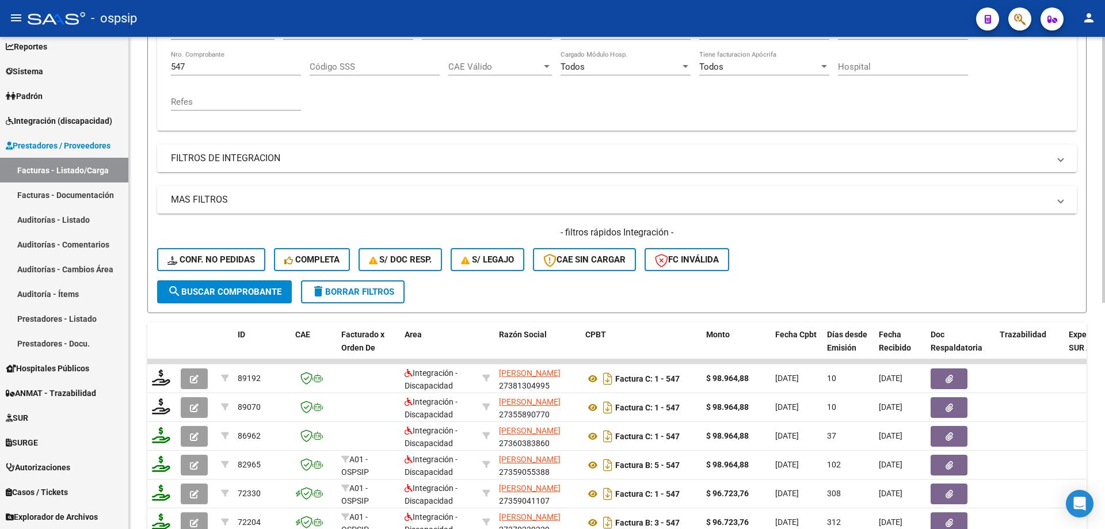
click at [223, 72] on div "547 Nro. Comprobante" at bounding box center [236, 63] width 130 height 25
type input "5"
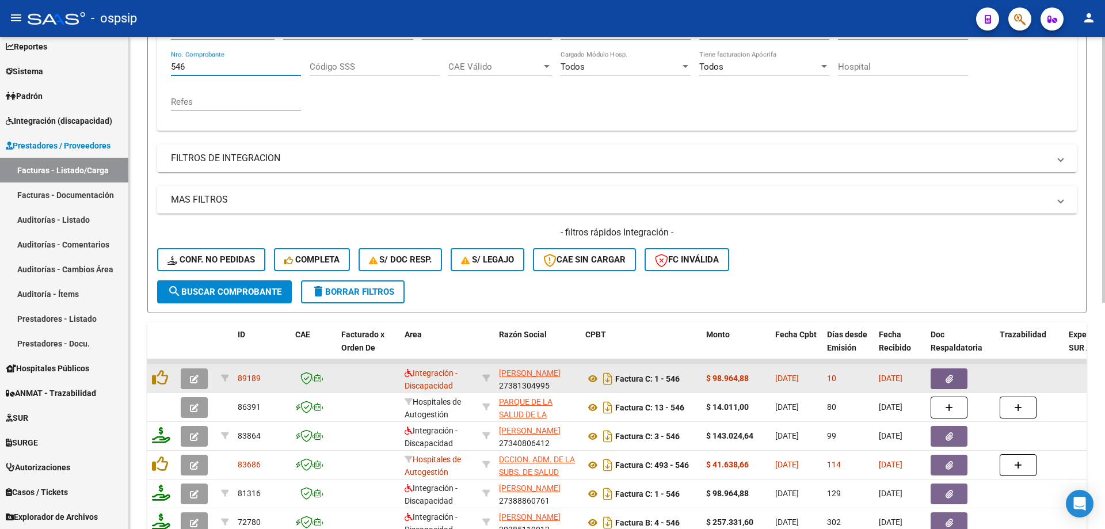
type input "546"
click at [190, 377] on icon "button" at bounding box center [194, 379] width 9 height 9
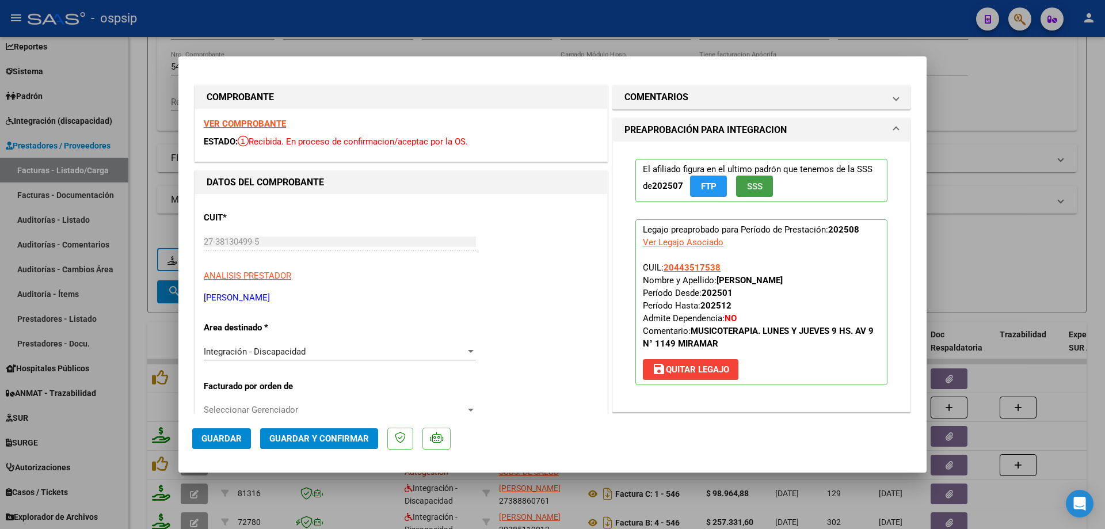
click at [758, 187] on span "SSS" at bounding box center [755, 186] width 16 height 10
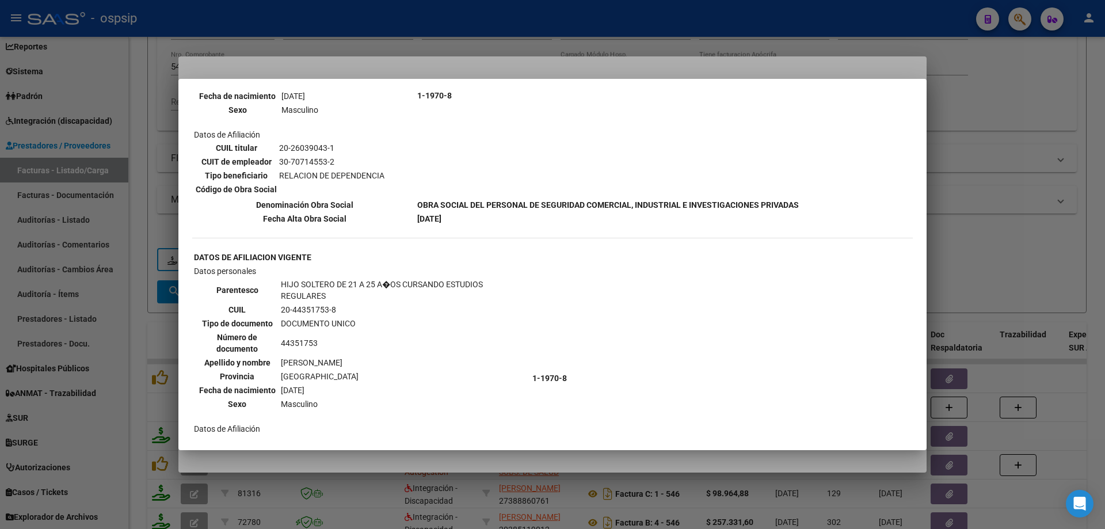
scroll to position [518, 0]
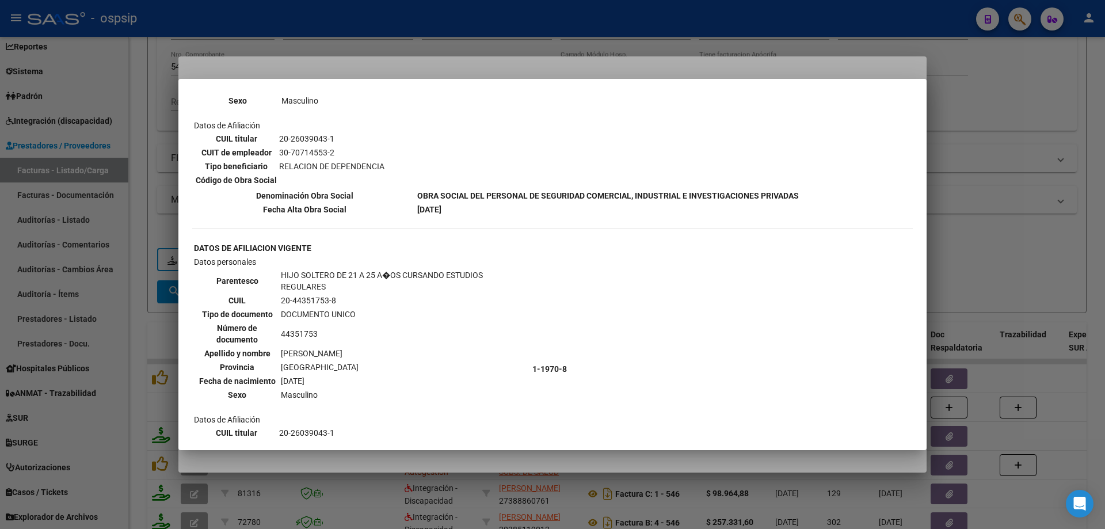
click at [984, 231] on div at bounding box center [552, 264] width 1105 height 529
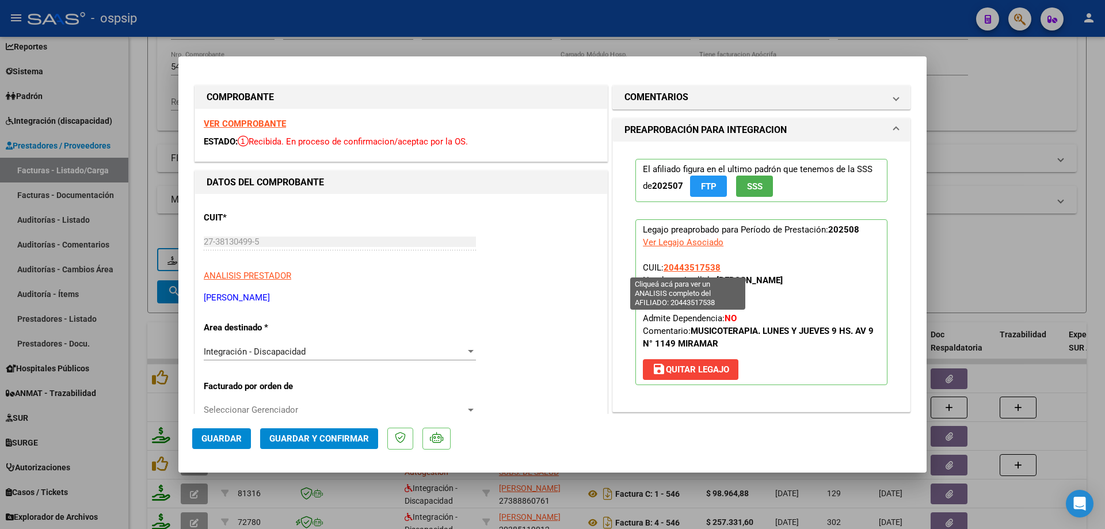
click at [706, 269] on span "20443517538" at bounding box center [692, 268] width 57 height 10
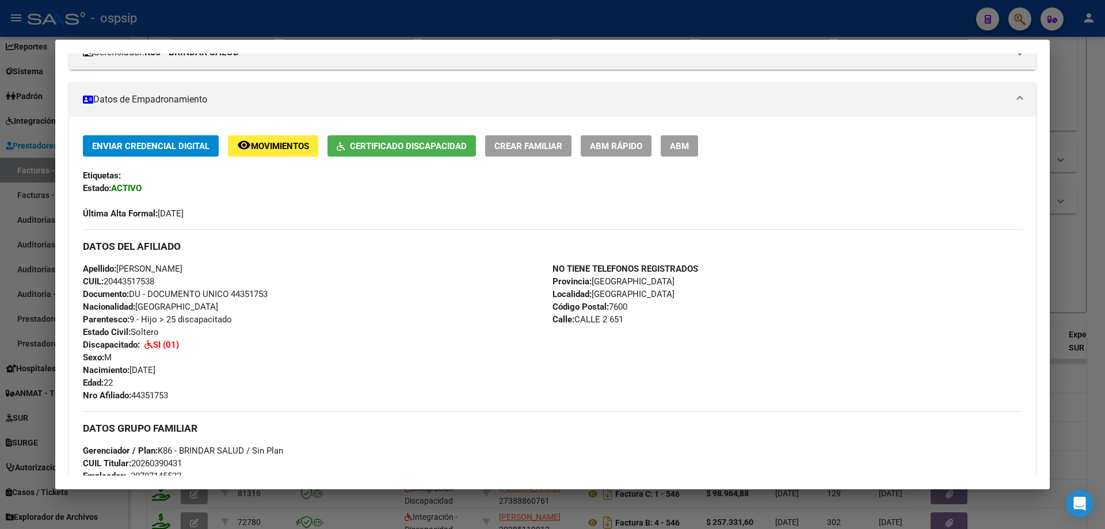
scroll to position [117, 0]
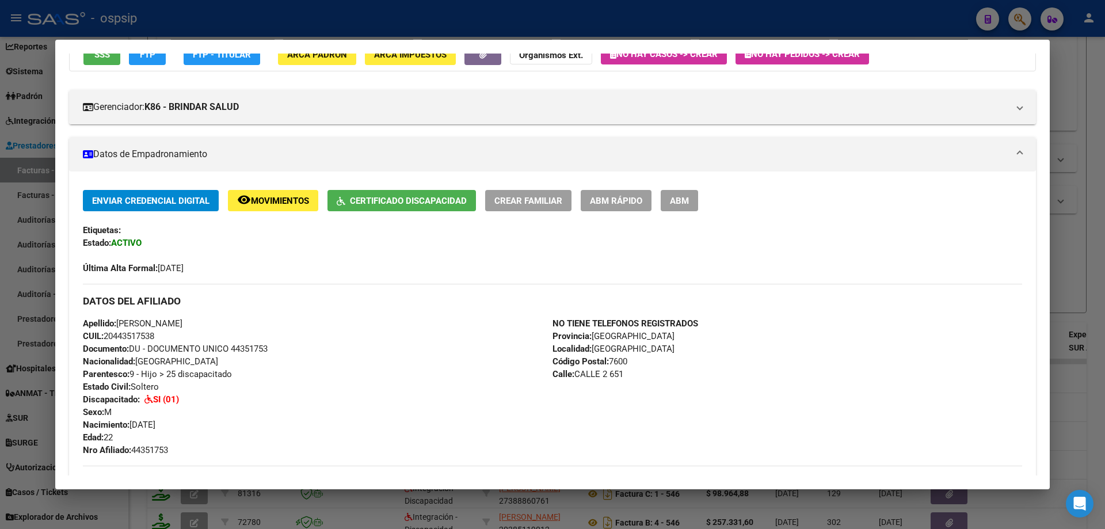
click at [1086, 260] on div at bounding box center [552, 264] width 1105 height 529
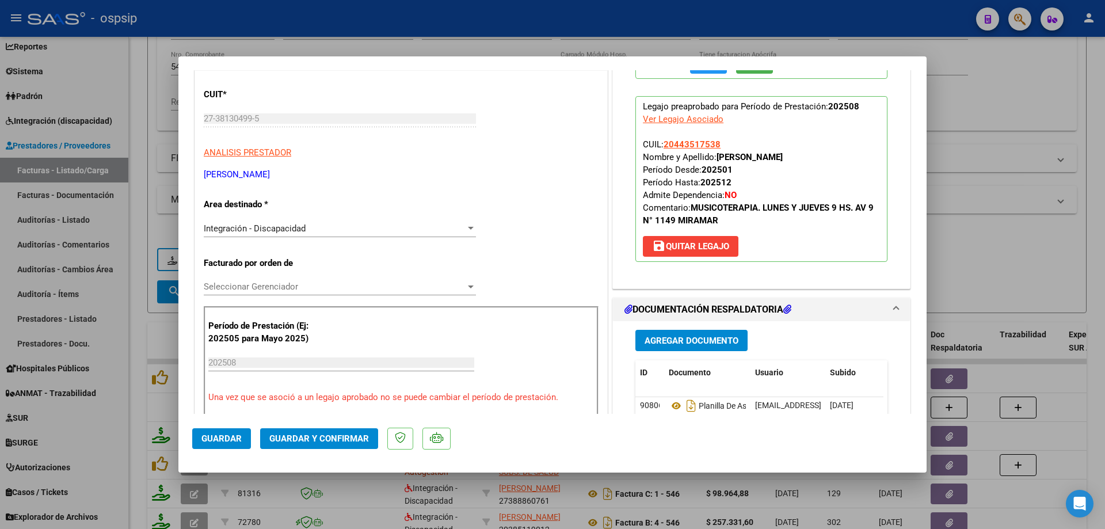
scroll to position [173, 0]
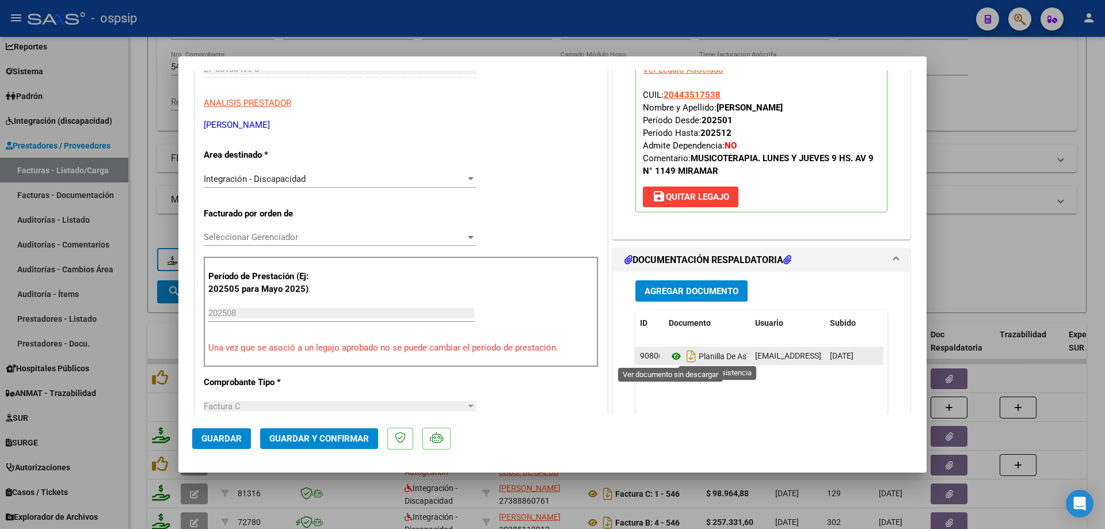
click at [672, 355] on icon at bounding box center [676, 356] width 15 height 14
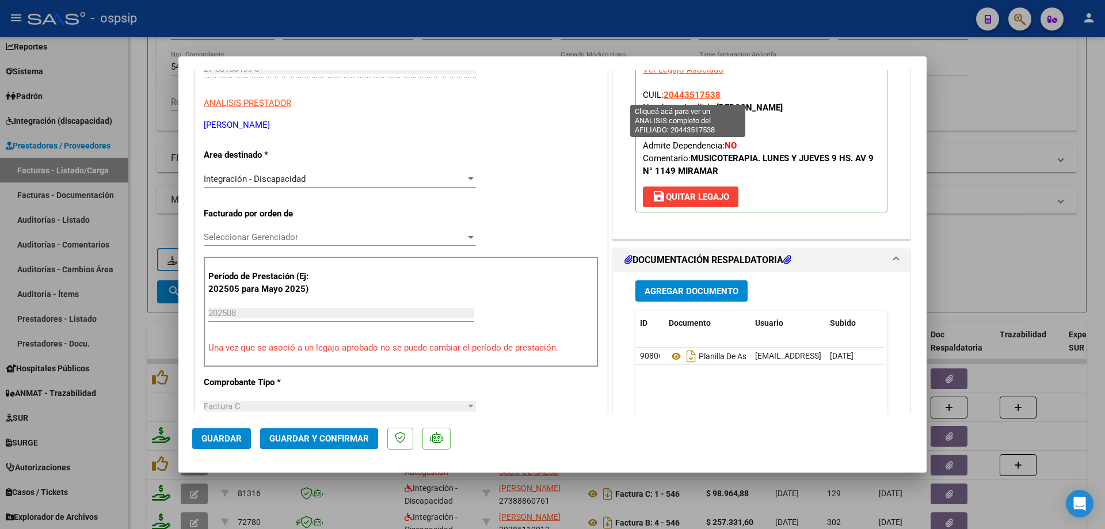
drag, startPoint x: 719, startPoint y: 95, endPoint x: 660, endPoint y: 92, distance: 58.8
click at [660, 92] on p "Legajo preaprobado para Período de Prestación: 202508 Ver Legajo Asociado CUIL:…" at bounding box center [762, 130] width 252 height 166
copy span "20443517538"
click at [359, 438] on span "Guardar y Confirmar" at bounding box center [319, 439] width 100 height 10
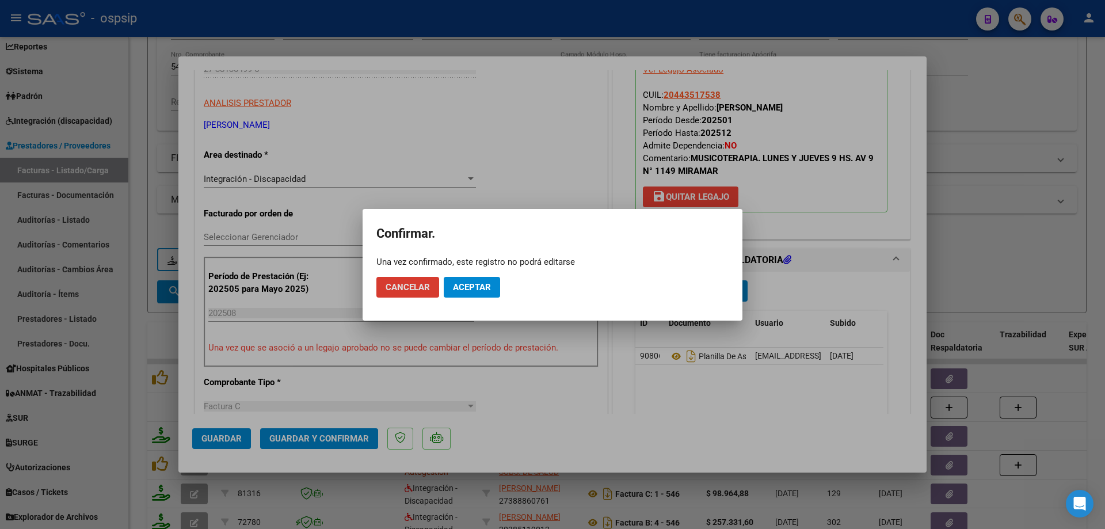
click at [480, 289] on span "Aceptar" at bounding box center [472, 287] width 38 height 10
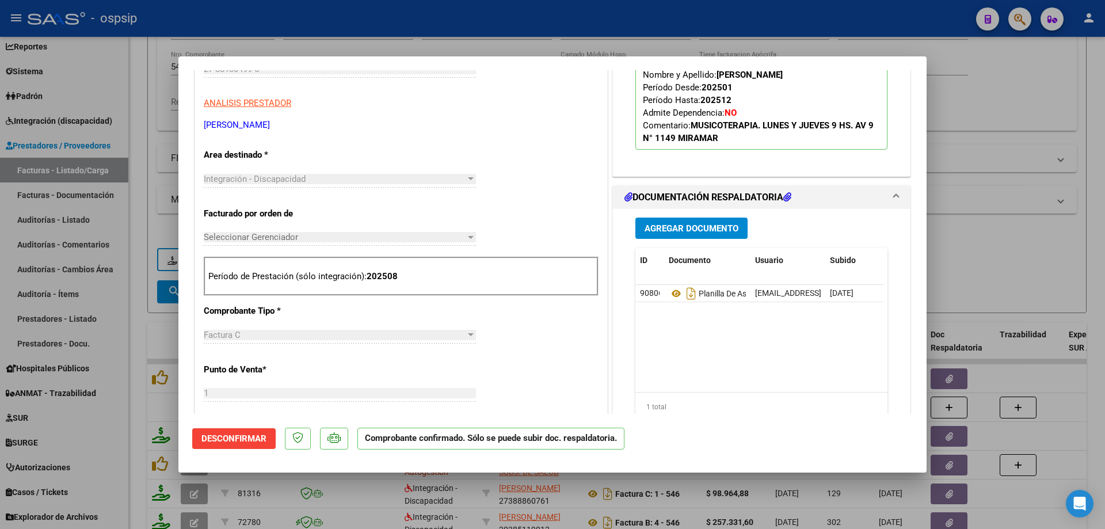
click at [957, 128] on div at bounding box center [552, 264] width 1105 height 529
type input "$ 0,00"
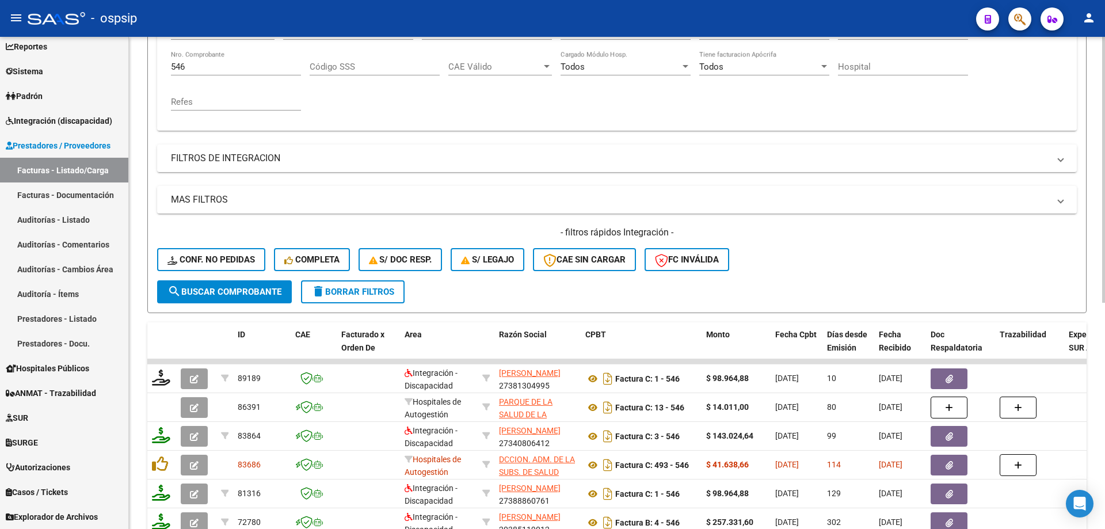
click at [200, 71] on input "546" at bounding box center [236, 67] width 130 height 10
type input "5"
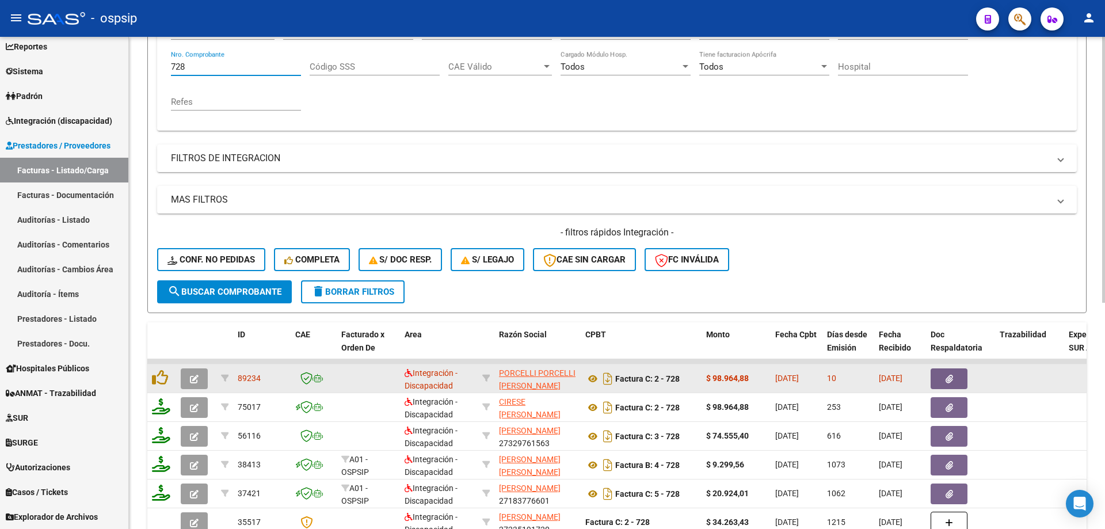
type input "728"
click at [192, 382] on icon "button" at bounding box center [194, 379] width 9 height 9
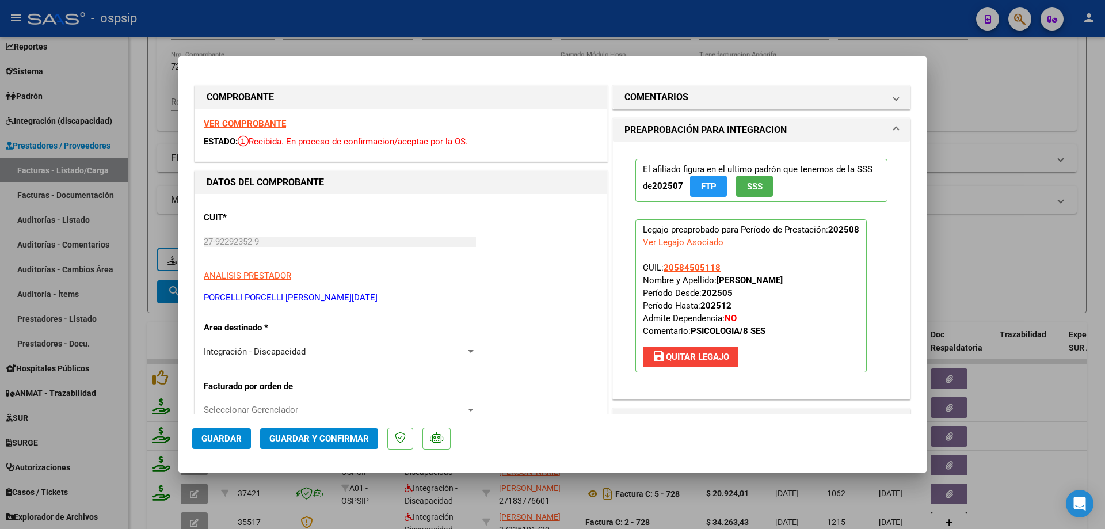
click at [747, 190] on span "SSS" at bounding box center [755, 186] width 16 height 10
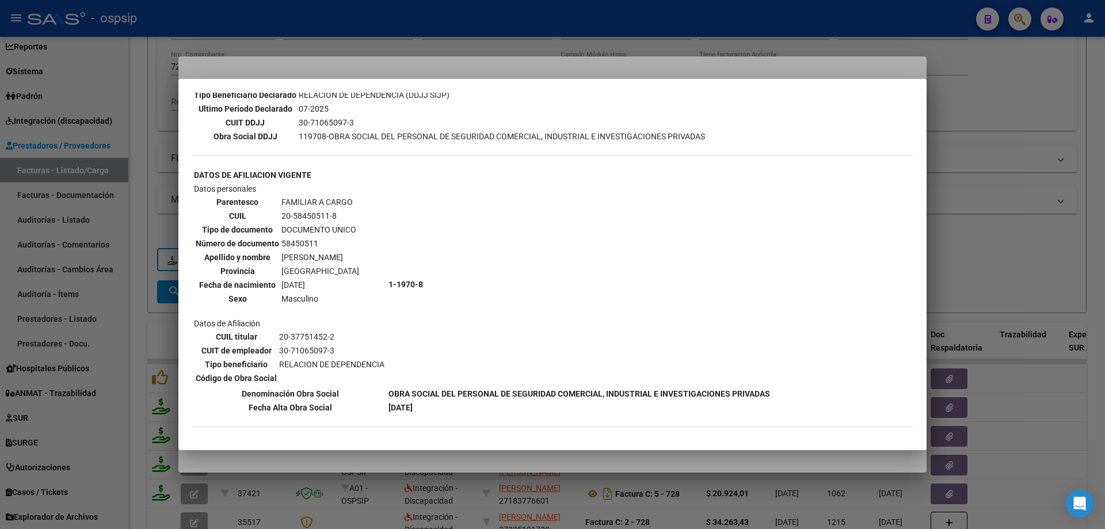
scroll to position [322, 0]
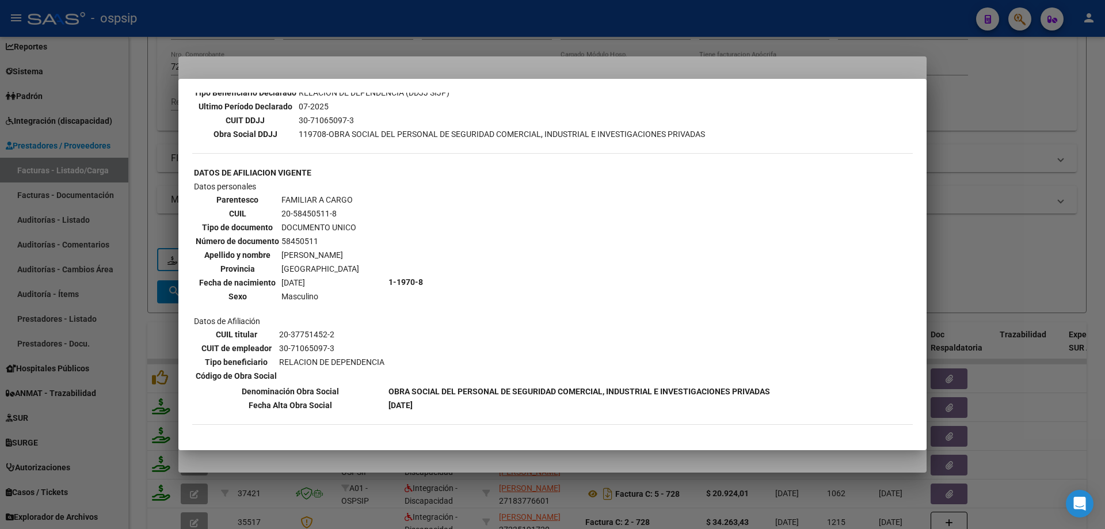
click at [1018, 199] on div at bounding box center [552, 264] width 1105 height 529
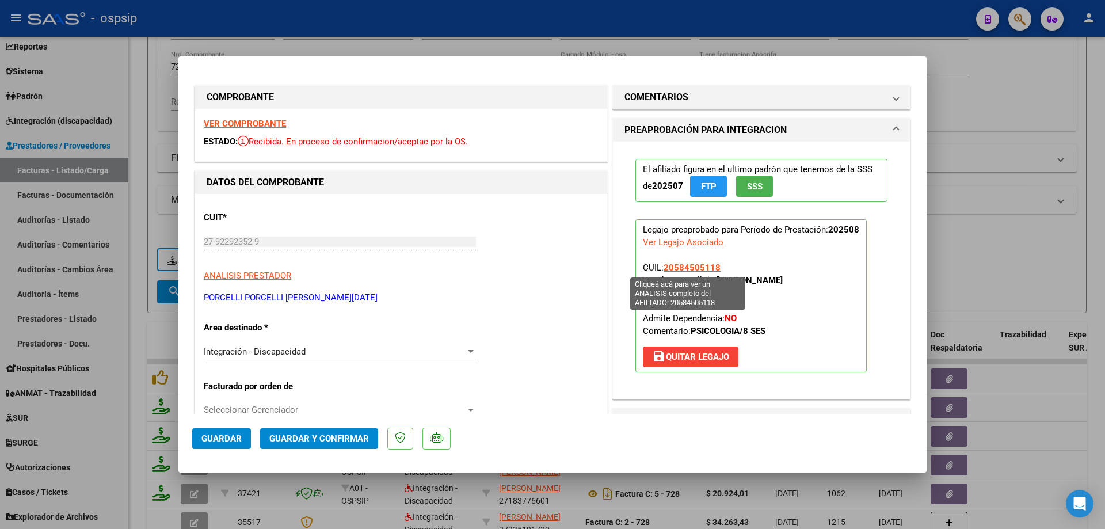
click at [695, 266] on span "20584505118" at bounding box center [692, 268] width 57 height 10
type textarea "20584505118"
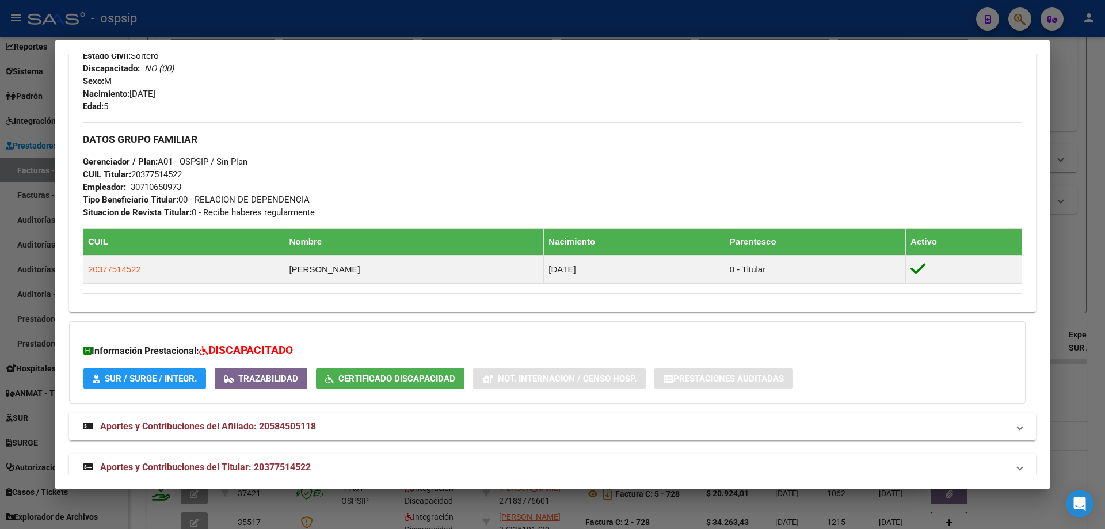
scroll to position [479, 0]
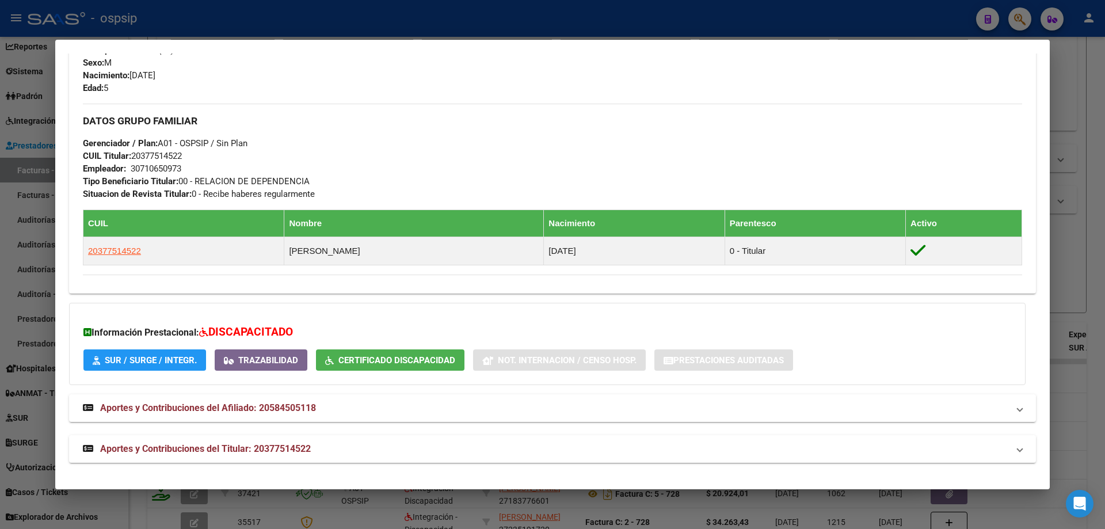
click at [1088, 280] on div at bounding box center [552, 264] width 1105 height 529
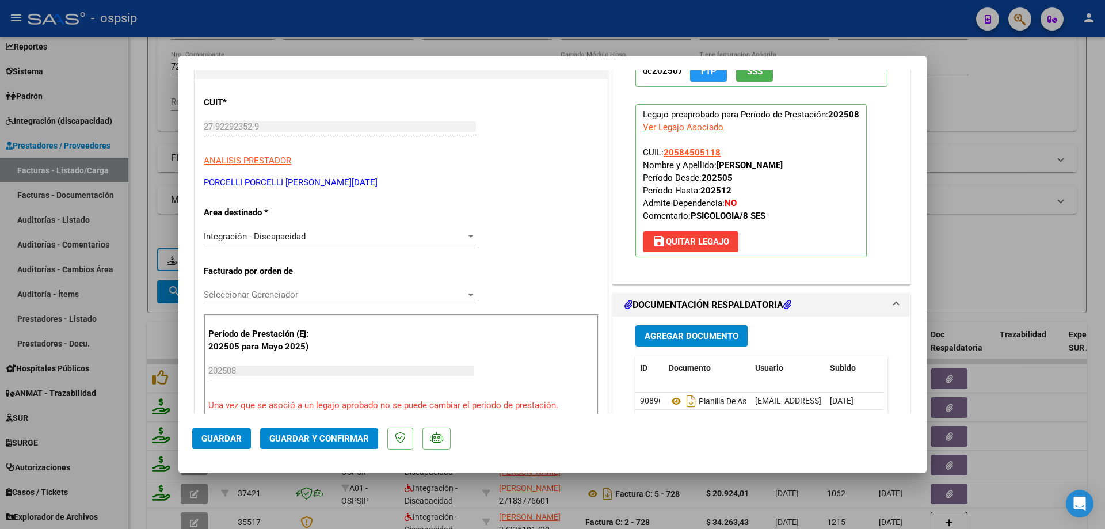
scroll to position [230, 0]
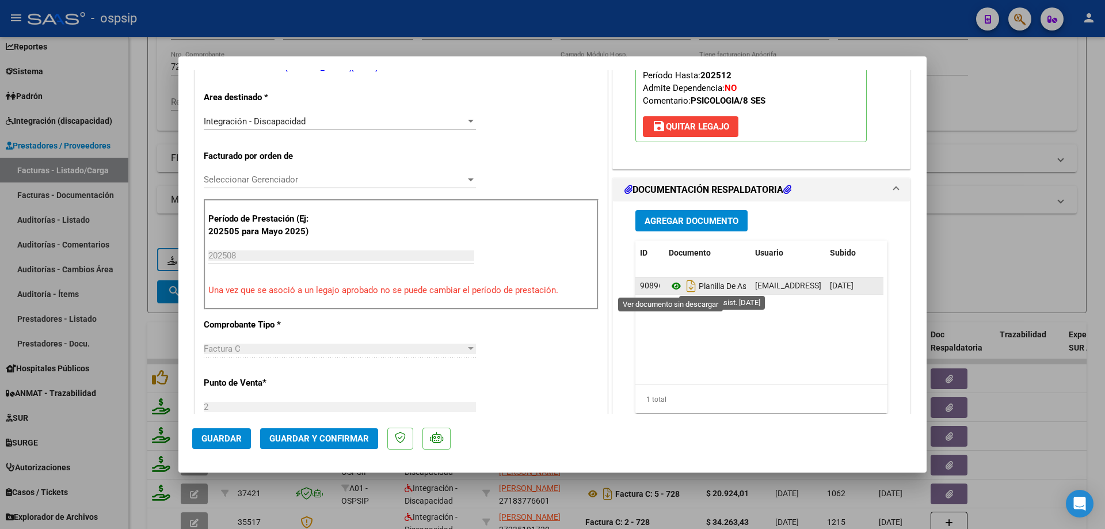
click at [670, 285] on icon at bounding box center [676, 286] width 15 height 14
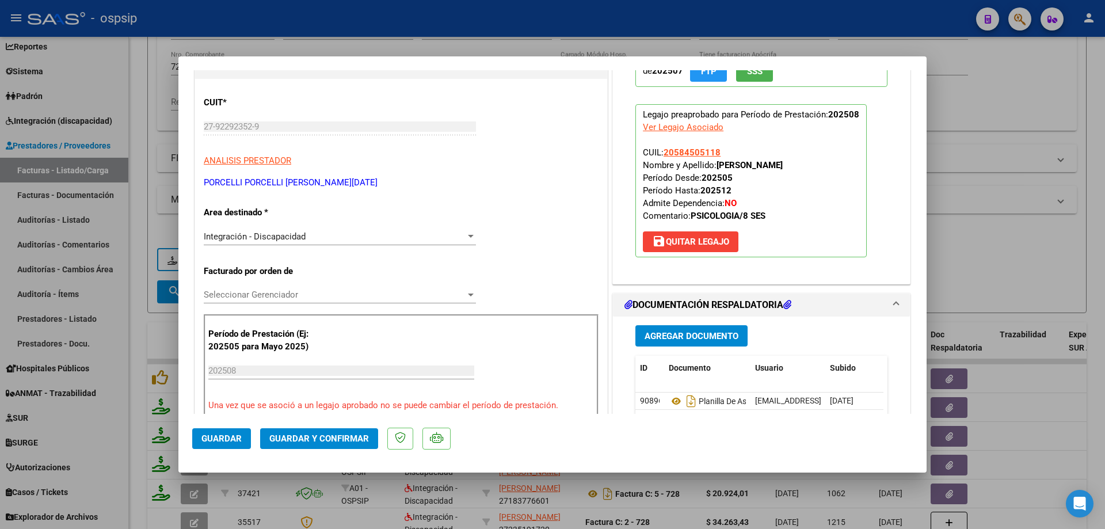
scroll to position [58, 0]
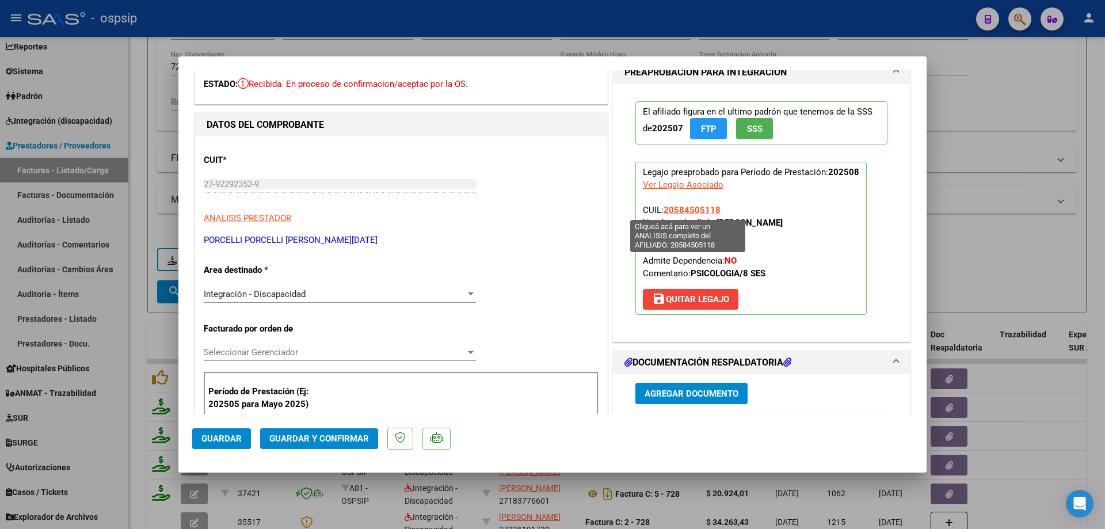
drag, startPoint x: 719, startPoint y: 212, endPoint x: 662, endPoint y: 208, distance: 57.1
click at [662, 208] on p "Legajo preaprobado para Período de Prestación: 202508 Ver Legajo Asociado CUIL:…" at bounding box center [751, 238] width 231 height 153
copy span "20584505118"
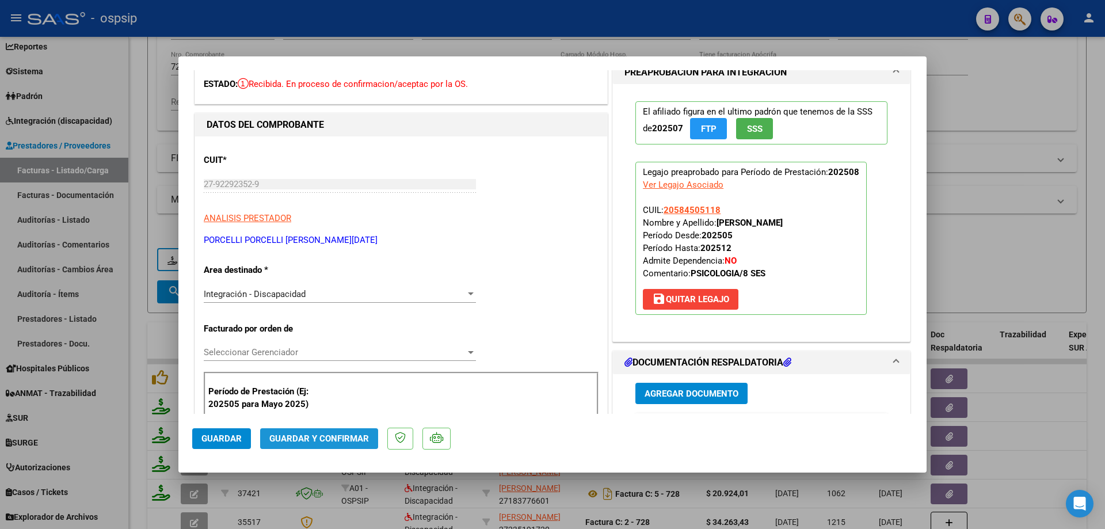
click at [352, 435] on span "Guardar y Confirmar" at bounding box center [319, 439] width 100 height 10
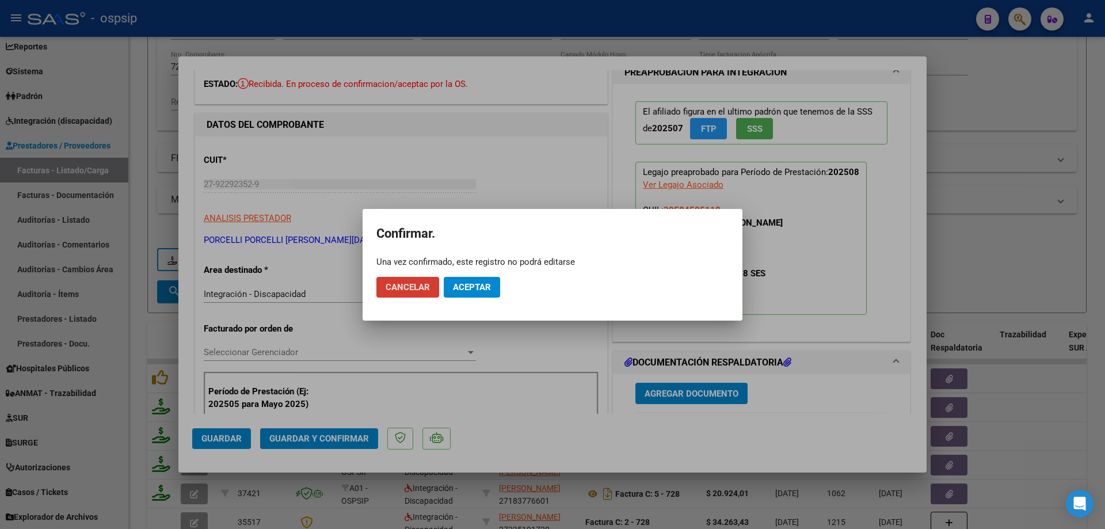
click at [471, 283] on span "Aceptar" at bounding box center [472, 287] width 38 height 10
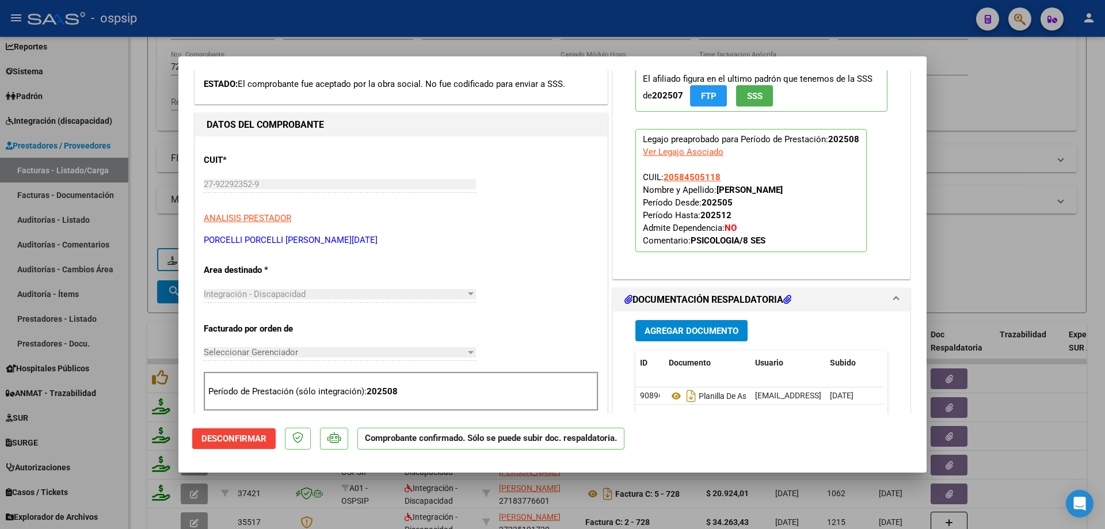
click at [982, 273] on div at bounding box center [552, 264] width 1105 height 529
type input "$ 0,00"
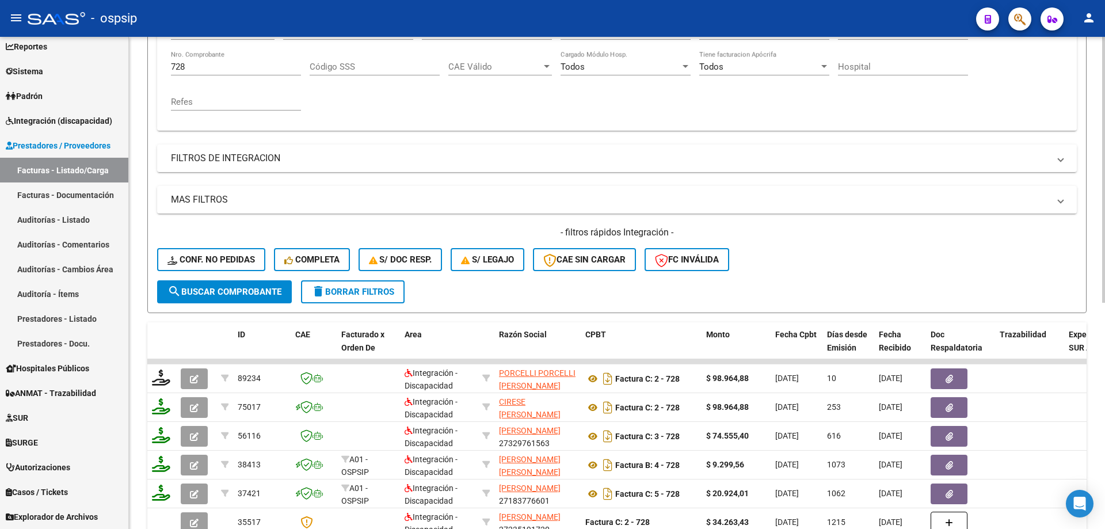
click at [206, 71] on input "728" at bounding box center [236, 67] width 130 height 10
type input "7"
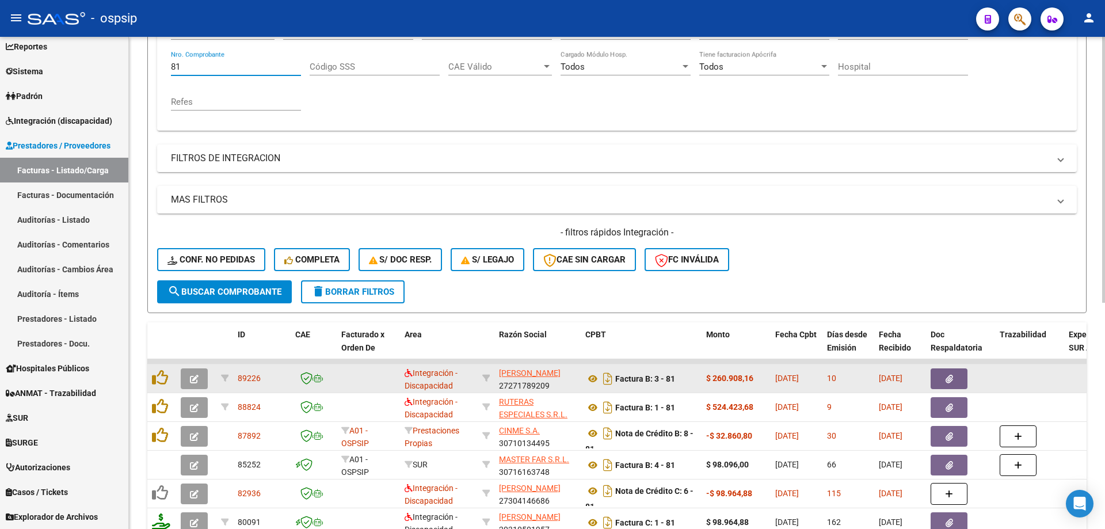
type input "81"
click at [191, 379] on icon "button" at bounding box center [194, 379] width 9 height 9
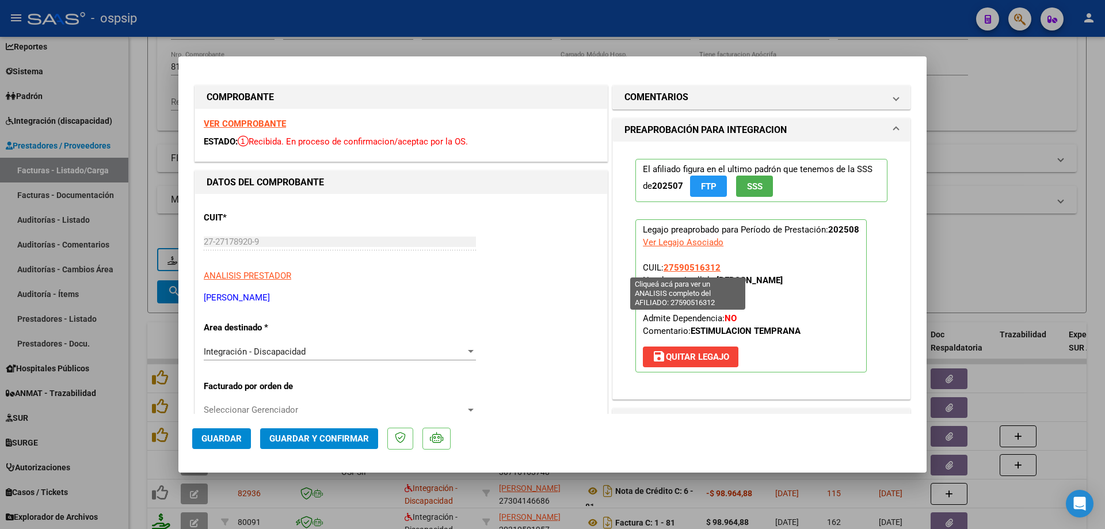
click at [699, 267] on span "27590516312" at bounding box center [692, 268] width 57 height 10
type textarea "27590516312"
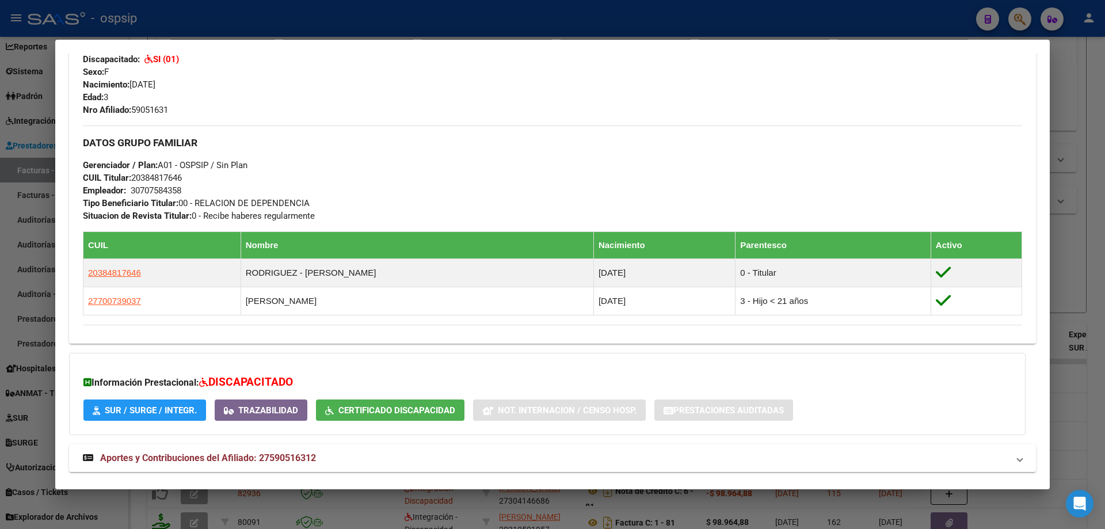
scroll to position [507, 0]
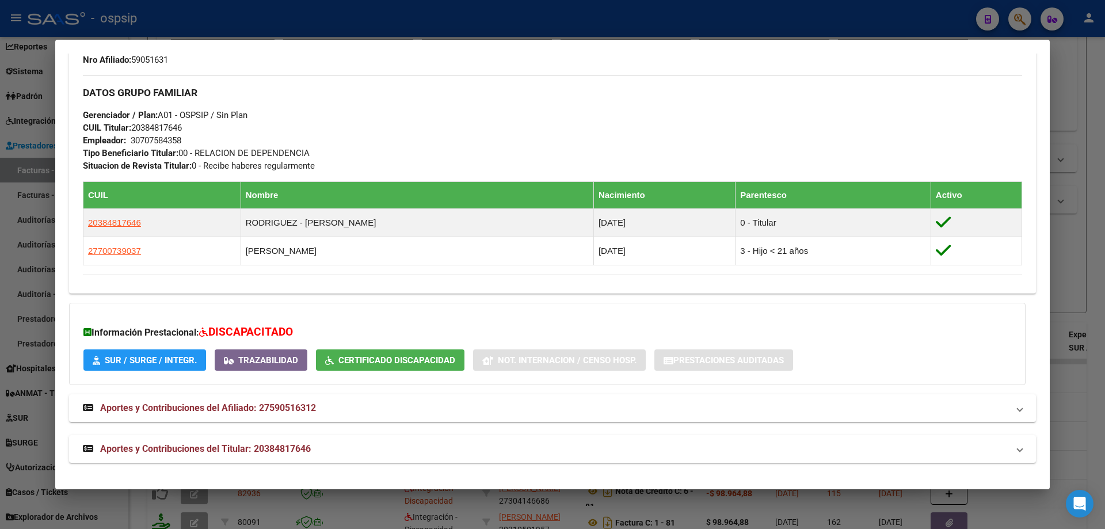
click at [1105, 279] on div at bounding box center [552, 264] width 1105 height 529
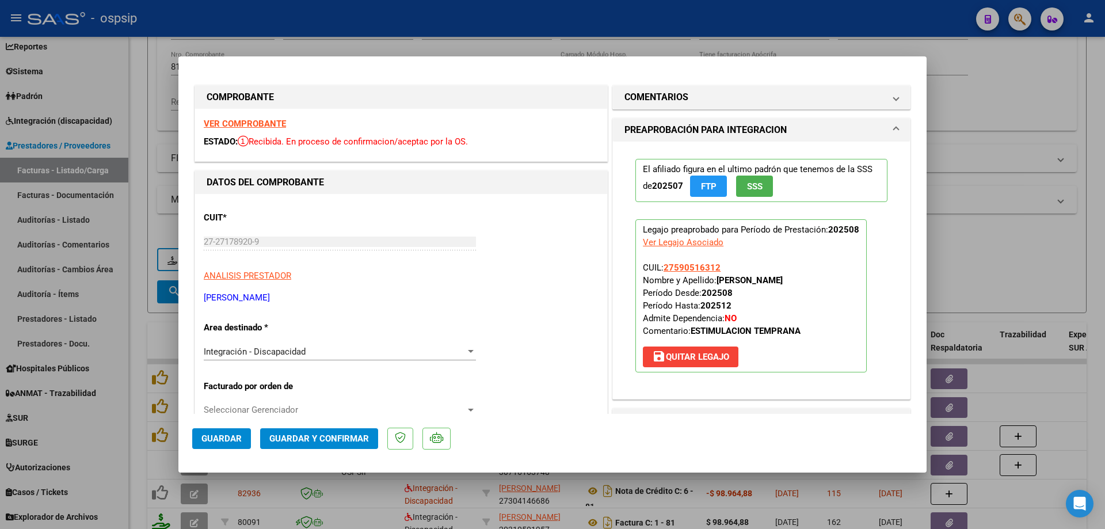
click at [753, 189] on span "SSS" at bounding box center [755, 186] width 16 height 10
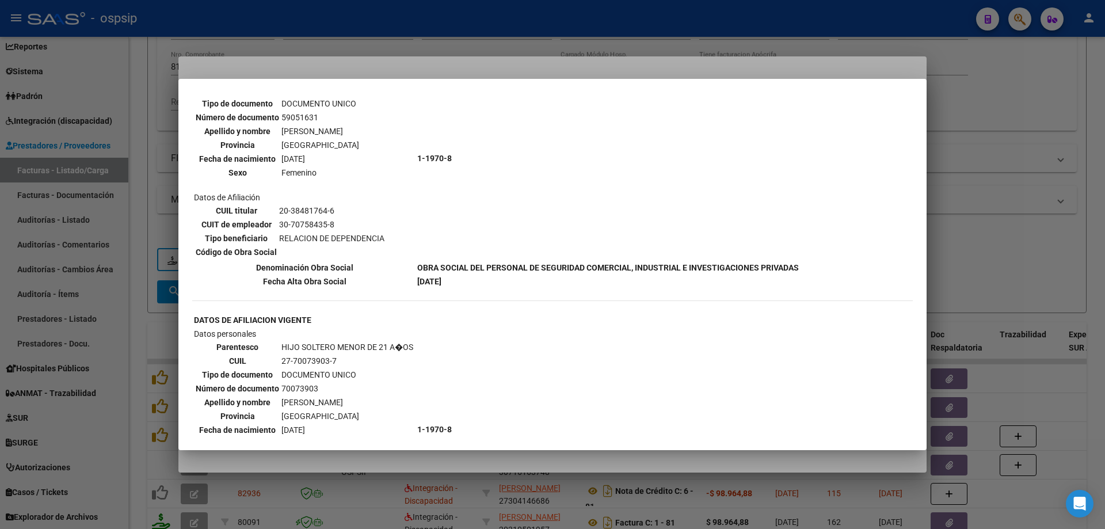
scroll to position [461, 0]
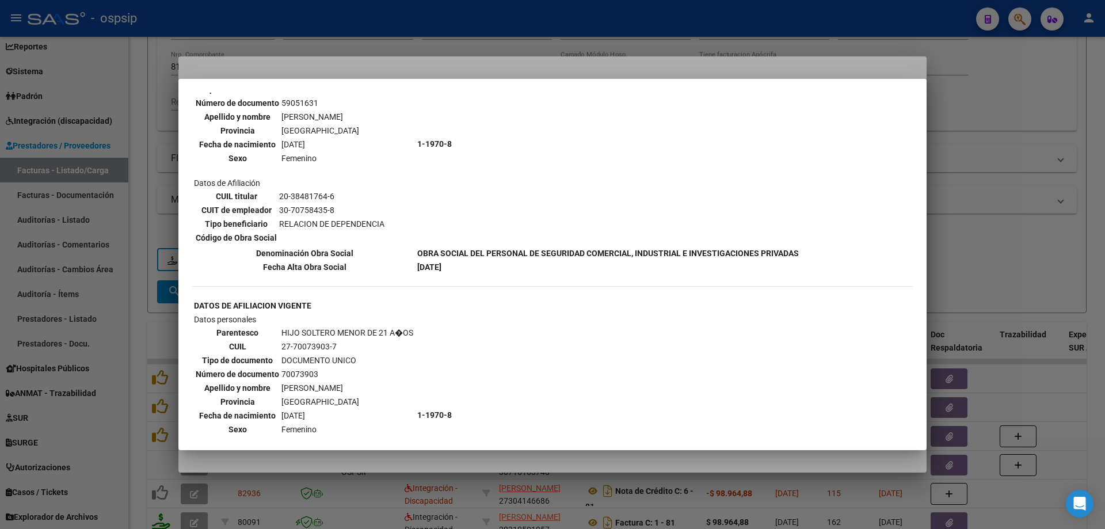
click at [975, 211] on div at bounding box center [552, 264] width 1105 height 529
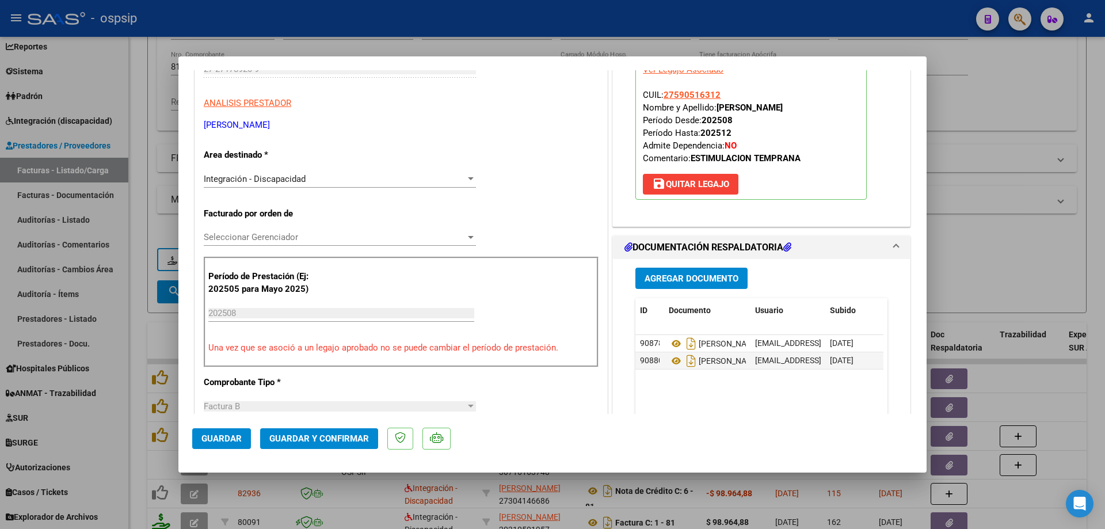
scroll to position [230, 0]
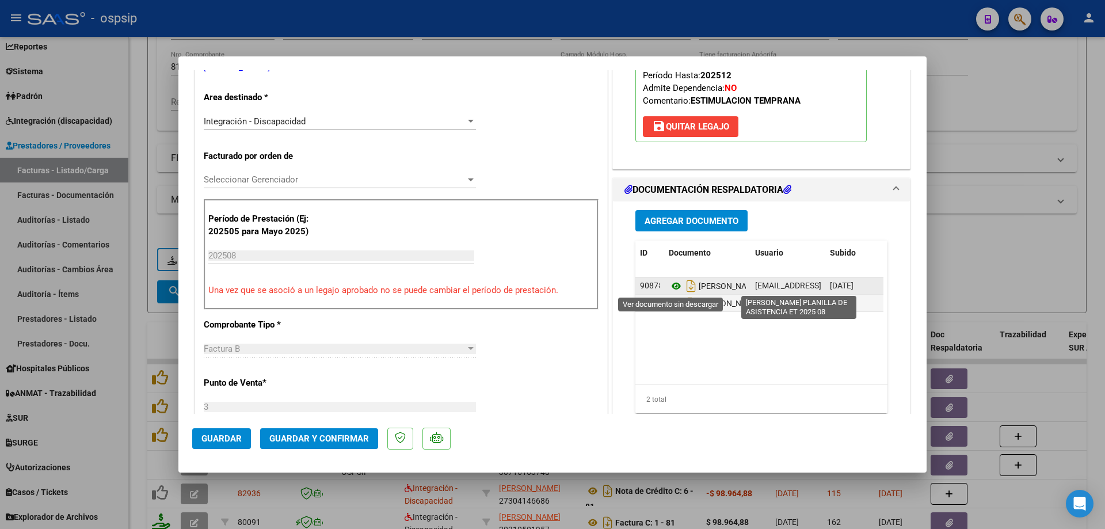
click at [672, 285] on icon at bounding box center [676, 286] width 15 height 14
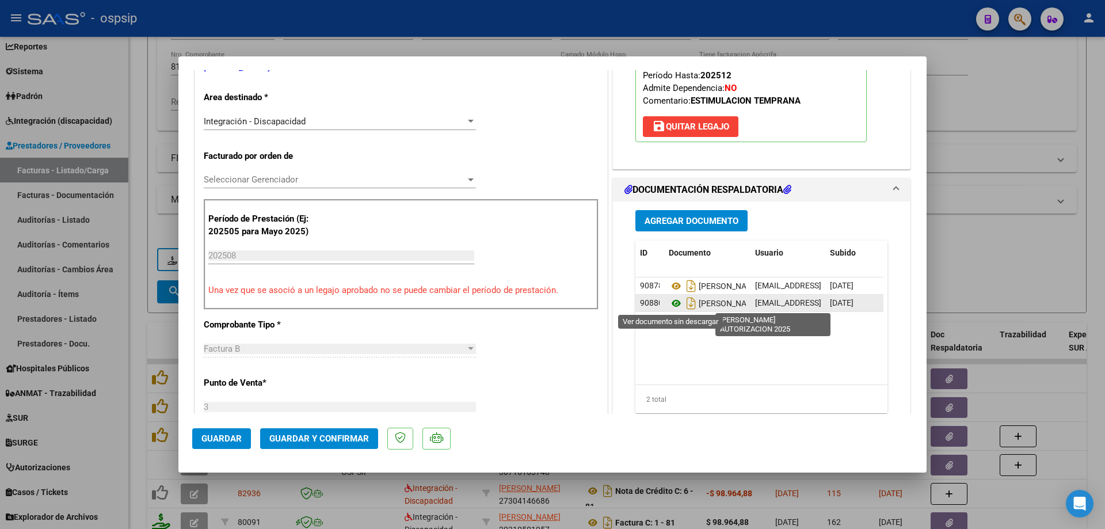
click at [669, 303] on icon at bounding box center [676, 304] width 15 height 14
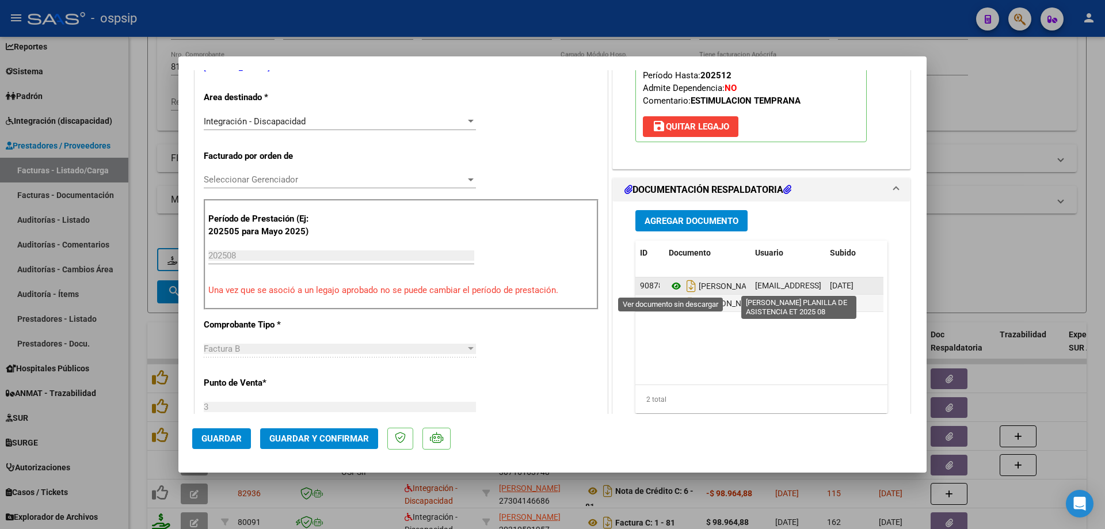
click at [671, 289] on icon at bounding box center [676, 286] width 15 height 14
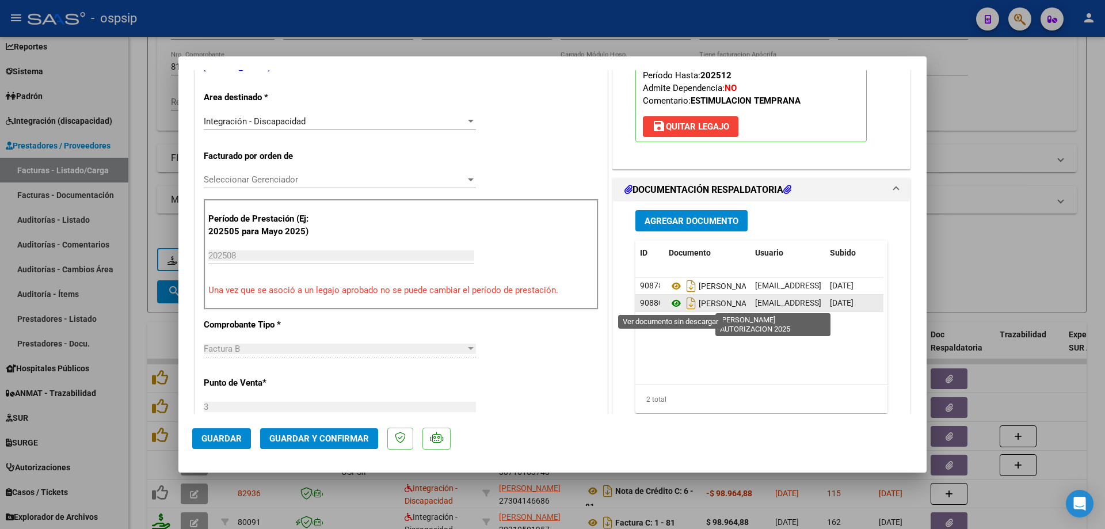
click at [669, 305] on icon at bounding box center [676, 304] width 15 height 14
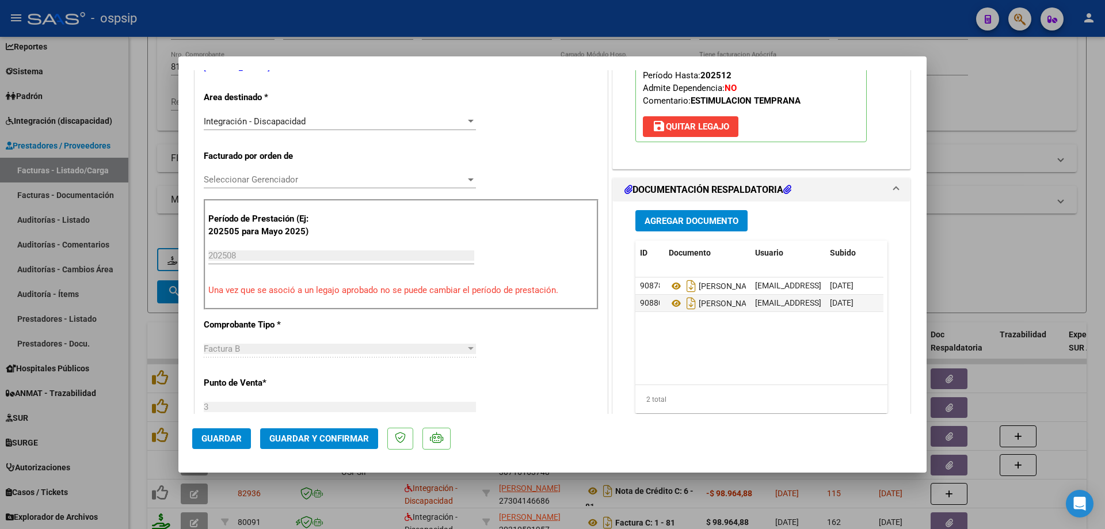
click at [346, 443] on span "Guardar y Confirmar" at bounding box center [319, 439] width 100 height 10
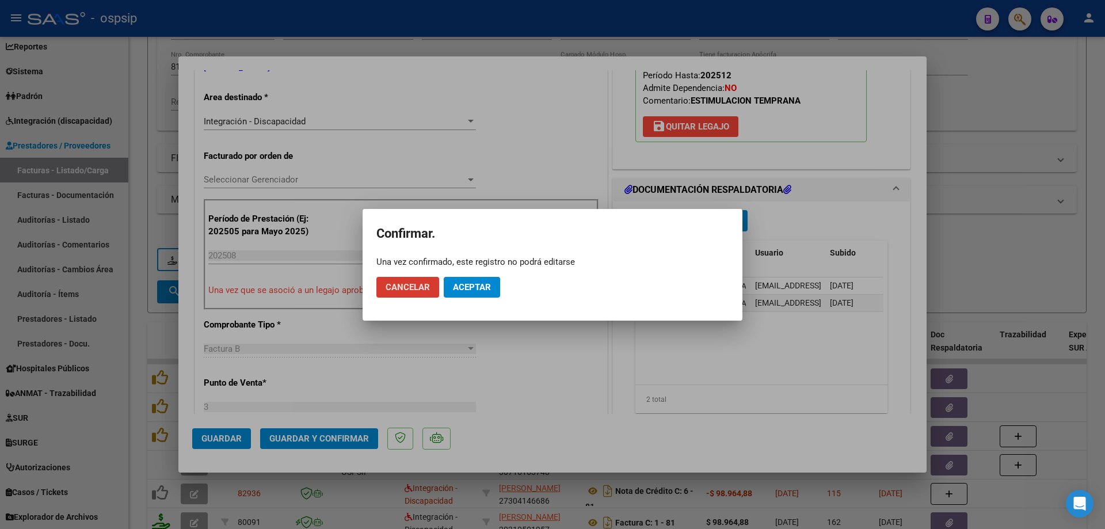
click at [481, 279] on button "Aceptar" at bounding box center [472, 287] width 56 height 21
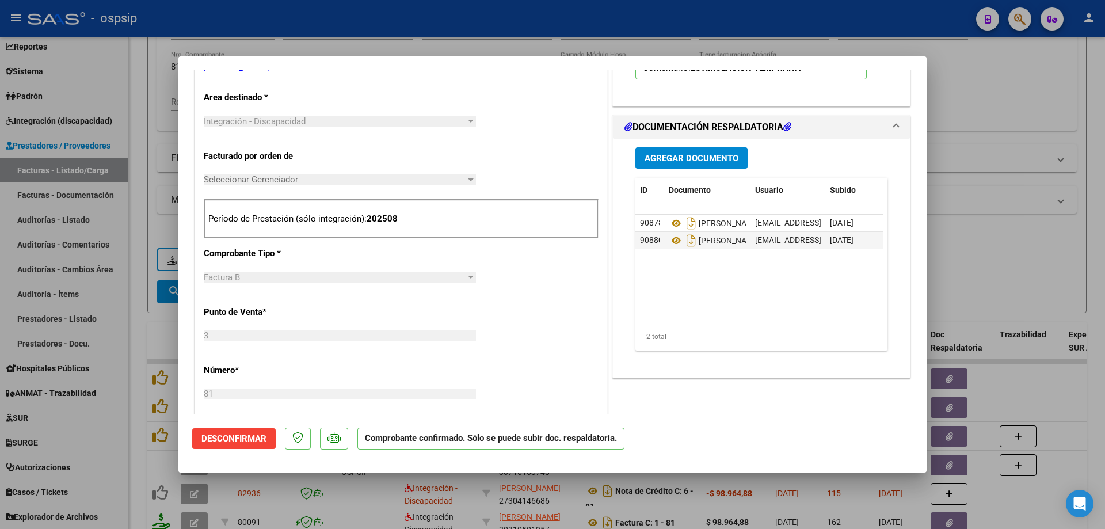
click at [960, 245] on div at bounding box center [552, 264] width 1105 height 529
type input "$ 0,00"
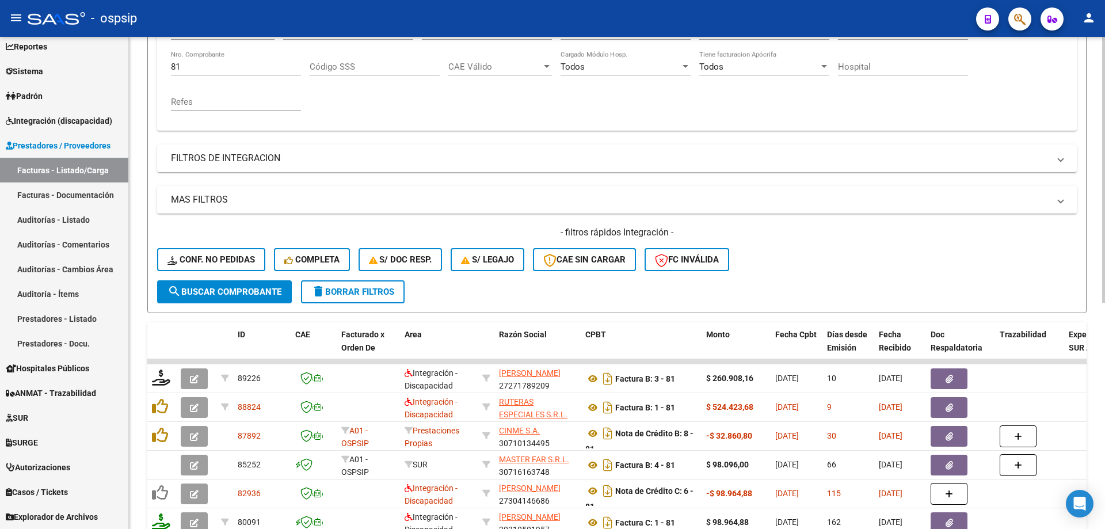
click at [227, 63] on input "81" at bounding box center [236, 67] width 130 height 10
type input "8"
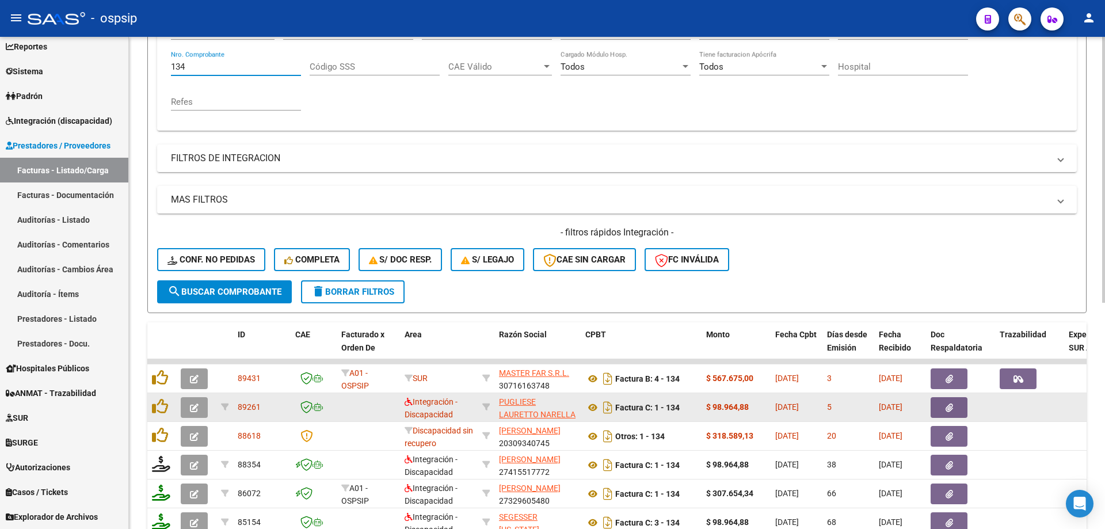
type input "134"
click at [187, 409] on button "button" at bounding box center [194, 407] width 27 height 21
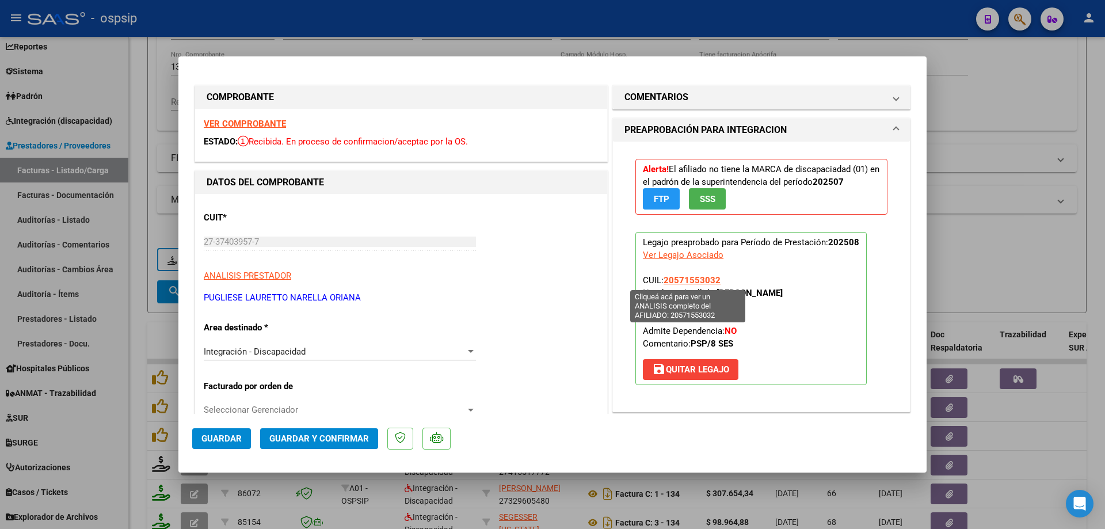
click at [687, 280] on span "20571553032" at bounding box center [692, 280] width 57 height 10
type textarea "20571553032"
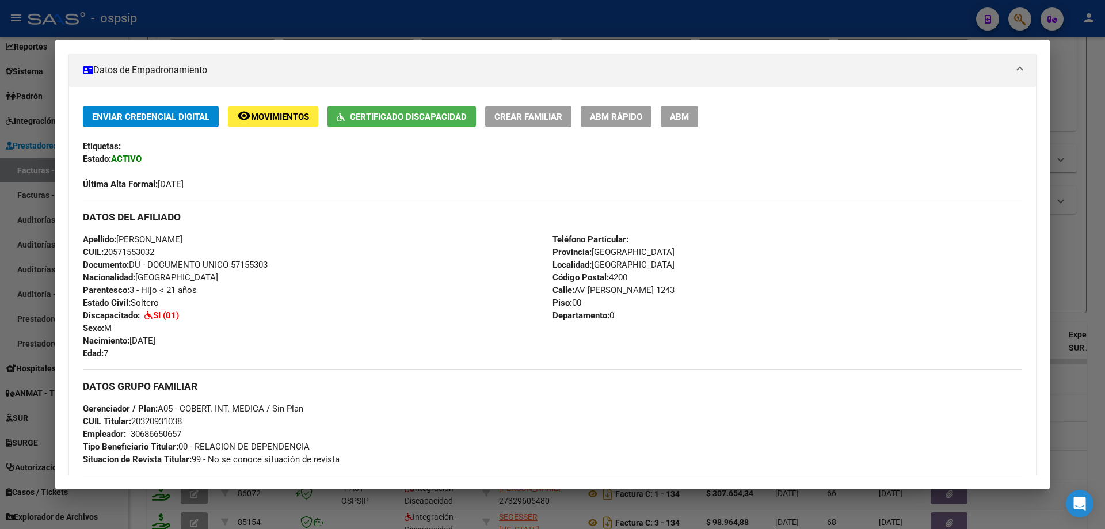
scroll to position [92, 0]
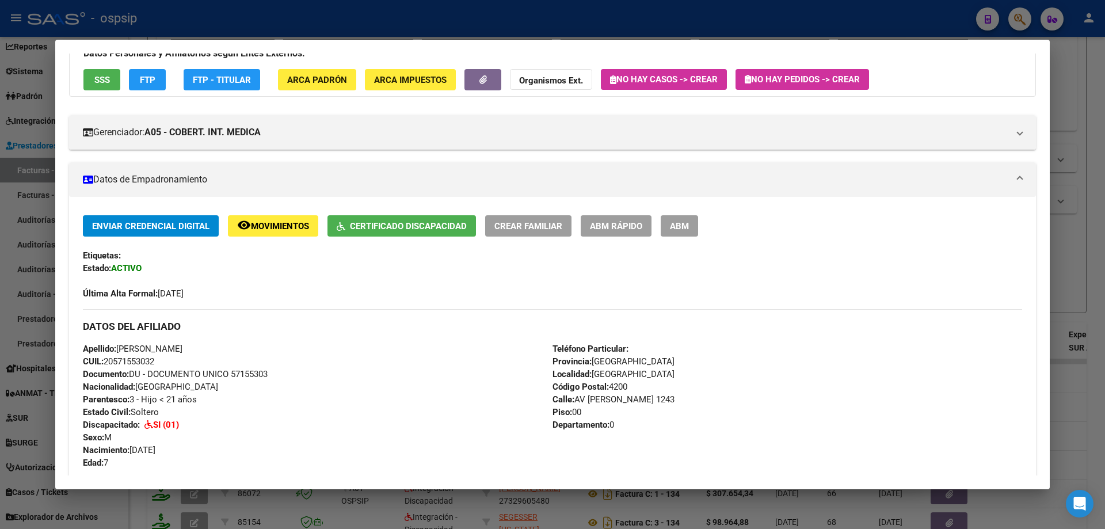
click at [1078, 247] on div at bounding box center [552, 264] width 1105 height 529
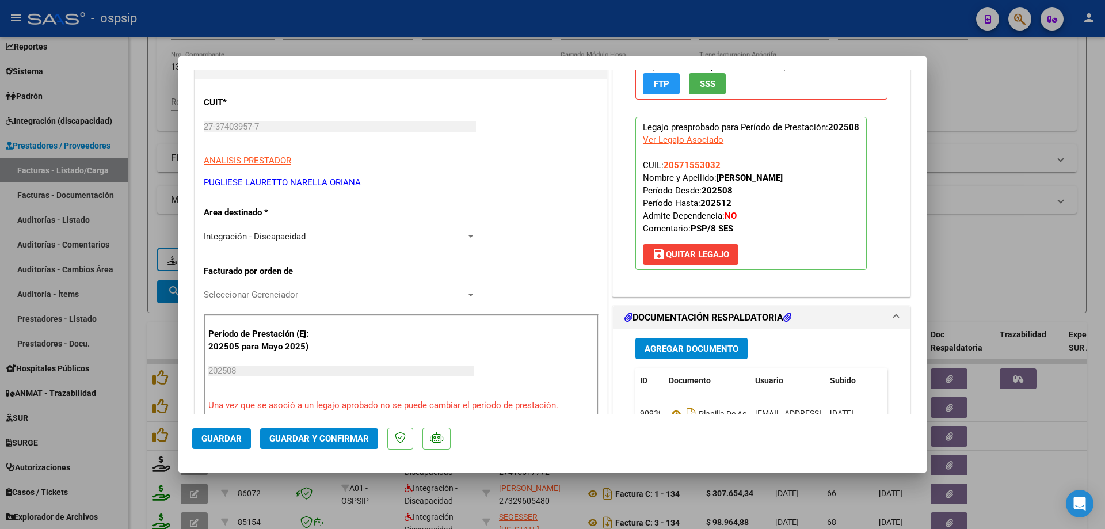
scroll to position [230, 0]
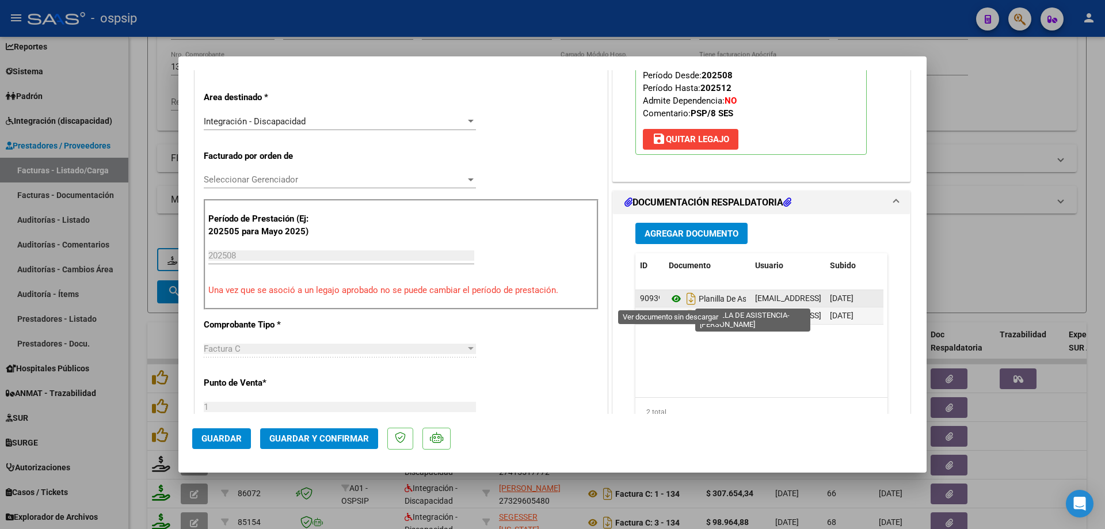
click at [675, 299] on icon at bounding box center [676, 299] width 15 height 14
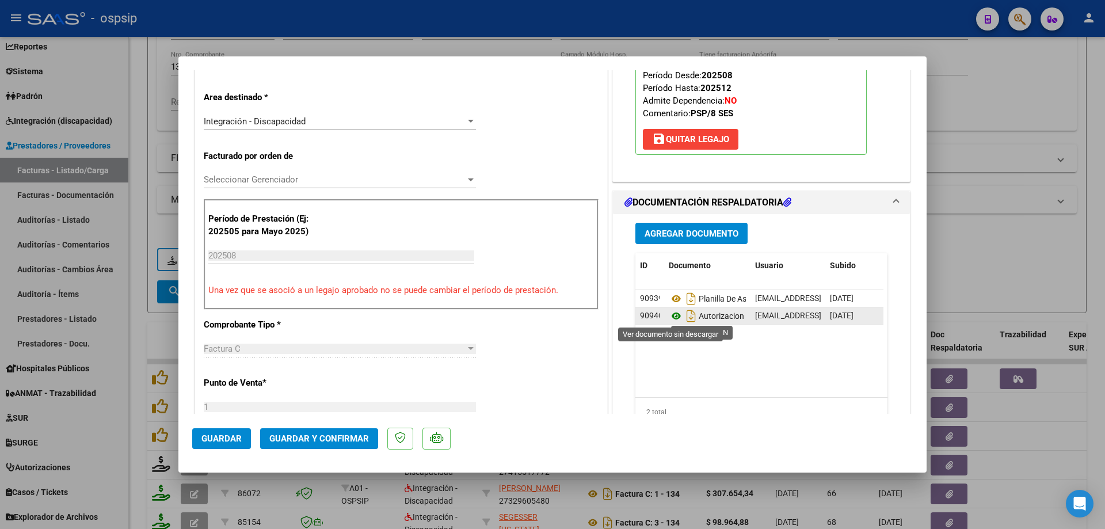
click at [675, 317] on icon at bounding box center [676, 316] width 15 height 14
click at [337, 440] on span "Guardar y Confirmar" at bounding box center [319, 439] width 100 height 10
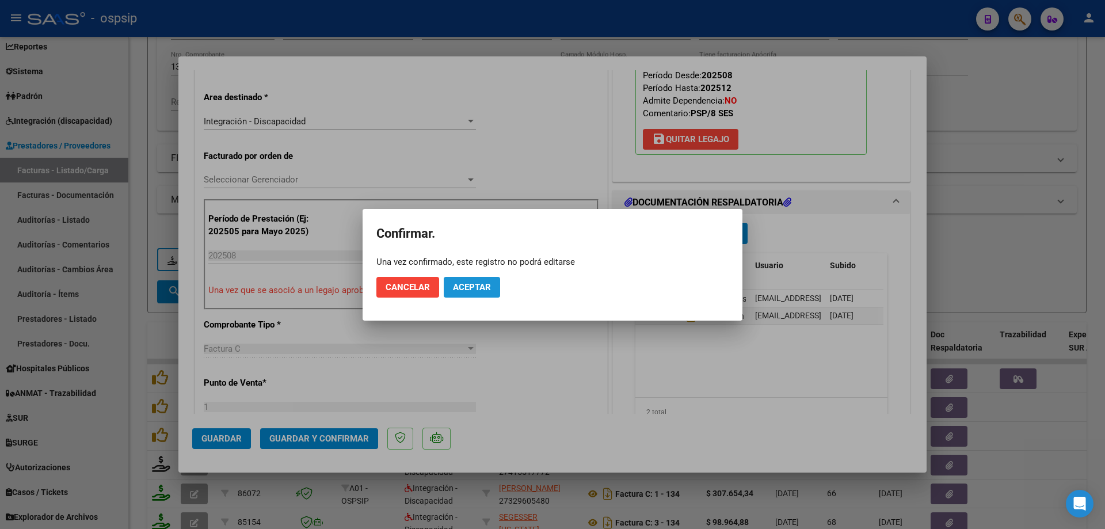
click at [463, 289] on span "Aceptar" at bounding box center [472, 287] width 38 height 10
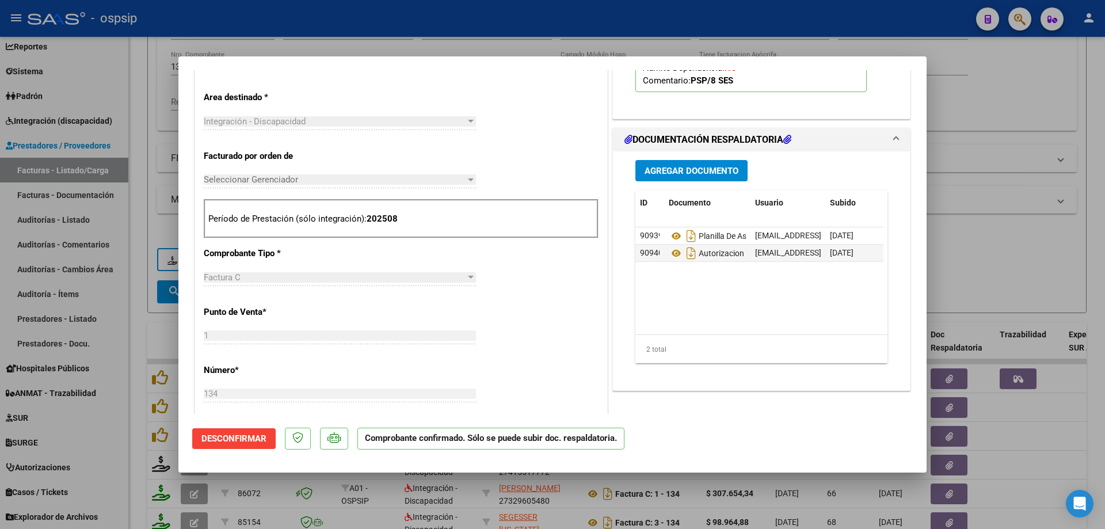
click at [991, 277] on div at bounding box center [552, 264] width 1105 height 529
type input "$ 0,00"
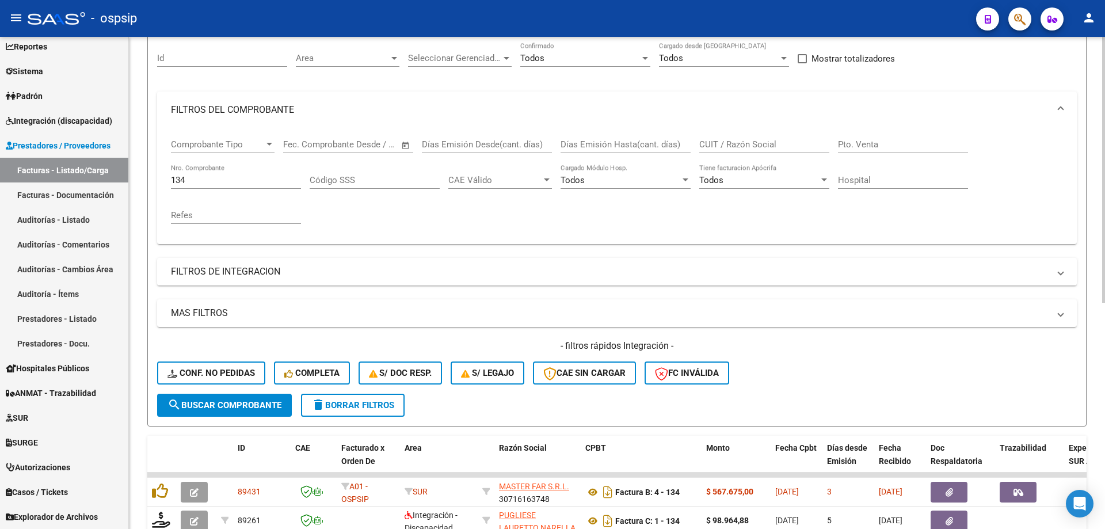
scroll to position [102, 0]
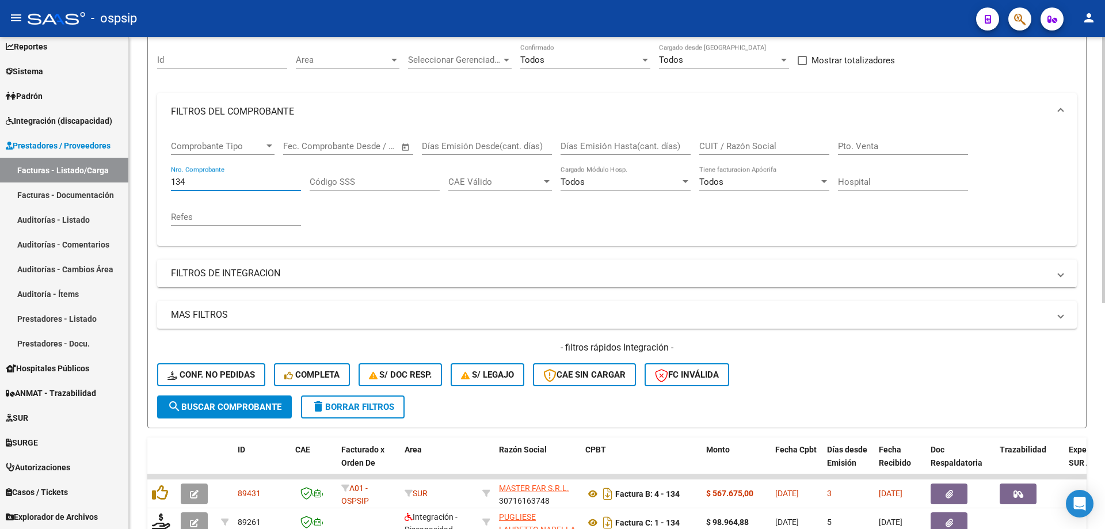
click at [232, 180] on input "134" at bounding box center [236, 182] width 130 height 10
type input "1"
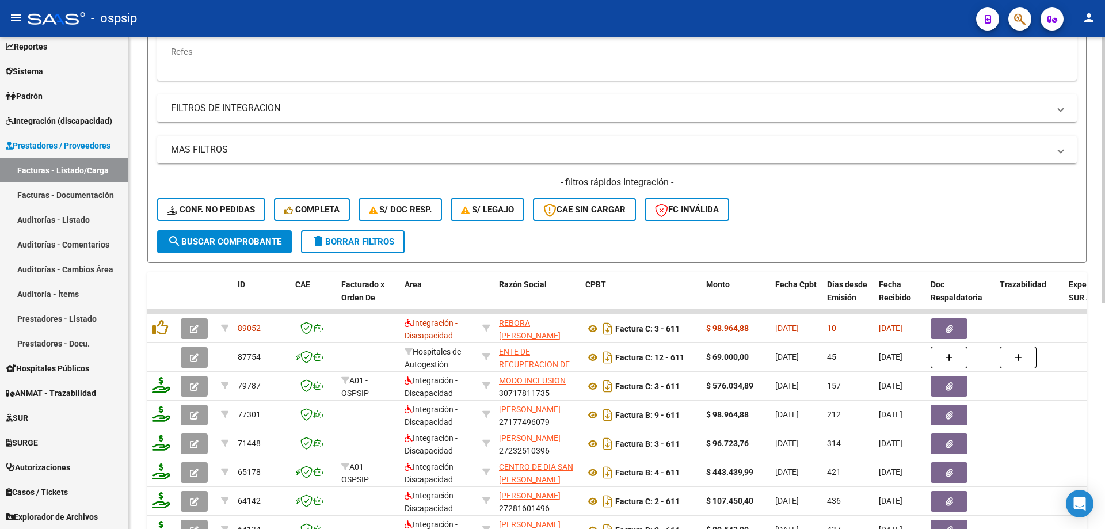
scroll to position [333, 0]
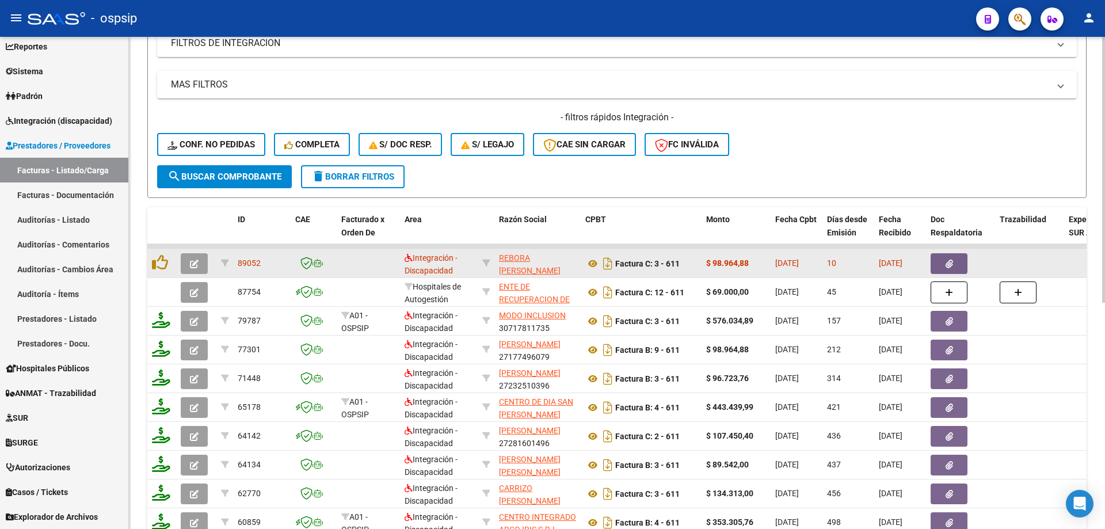
type input "611"
click at [186, 269] on button "button" at bounding box center [194, 263] width 27 height 21
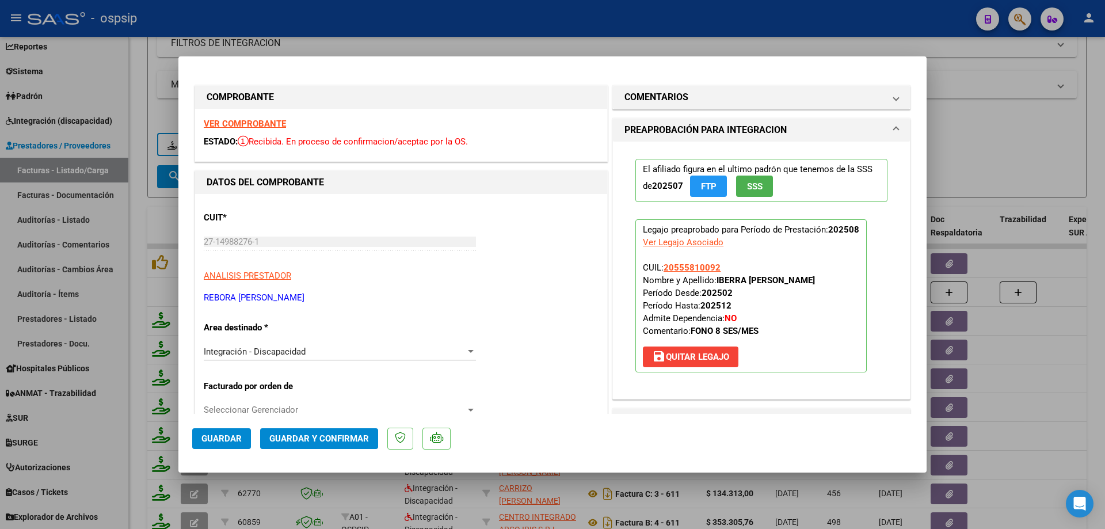
click at [750, 181] on span "SSS" at bounding box center [755, 186] width 16 height 10
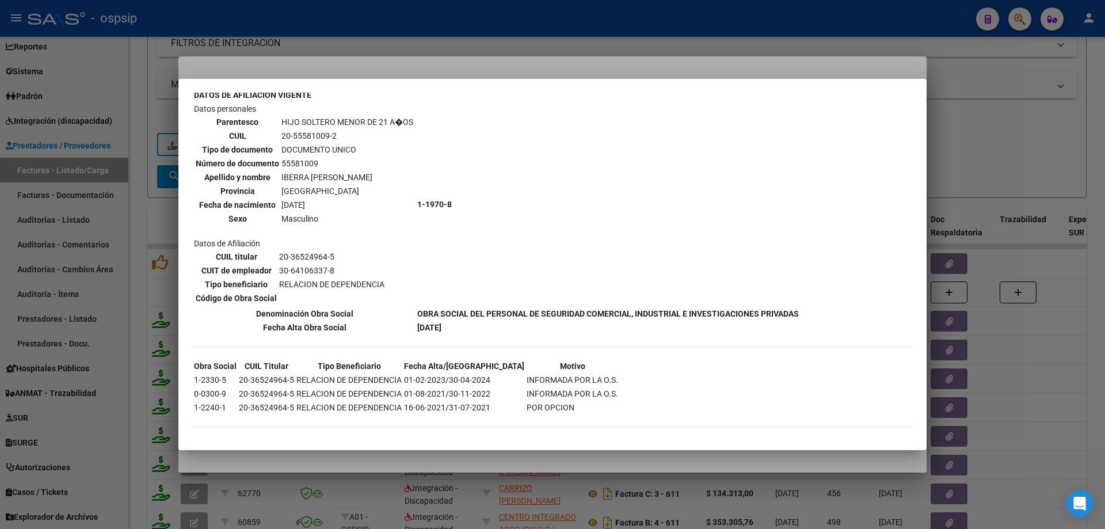
scroll to position [402, 0]
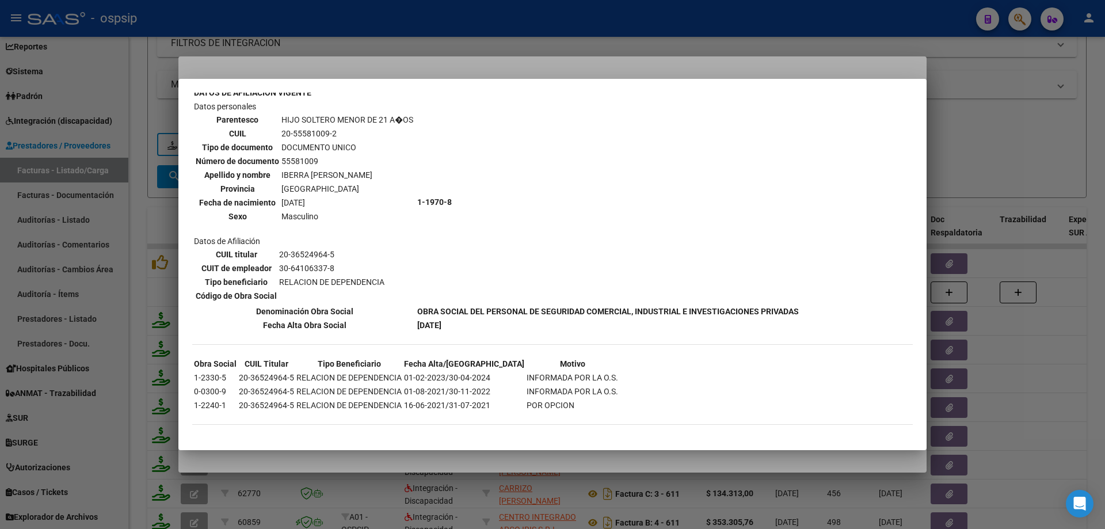
click at [1056, 120] on div at bounding box center [552, 264] width 1105 height 529
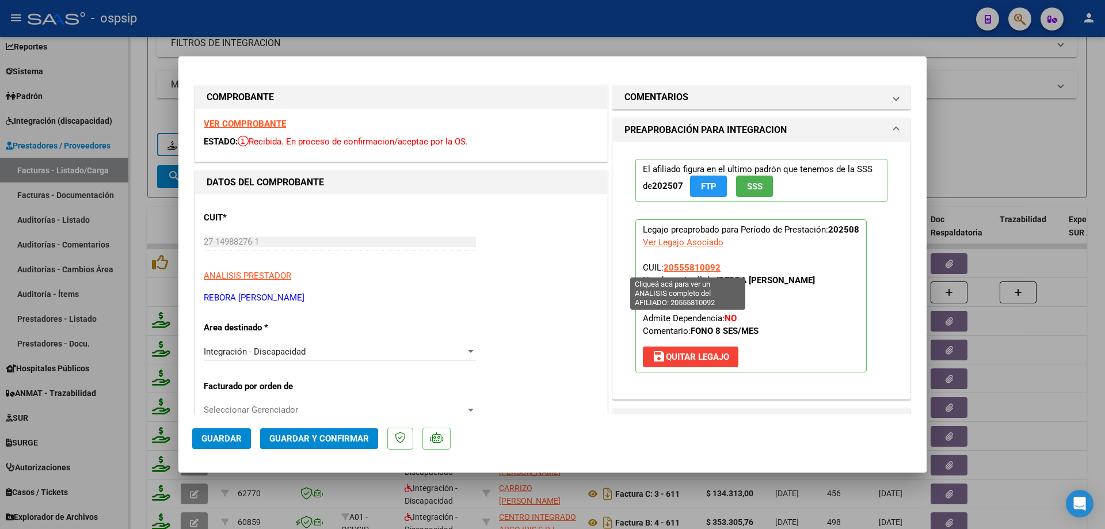
click at [697, 267] on span "20555810092" at bounding box center [692, 268] width 57 height 10
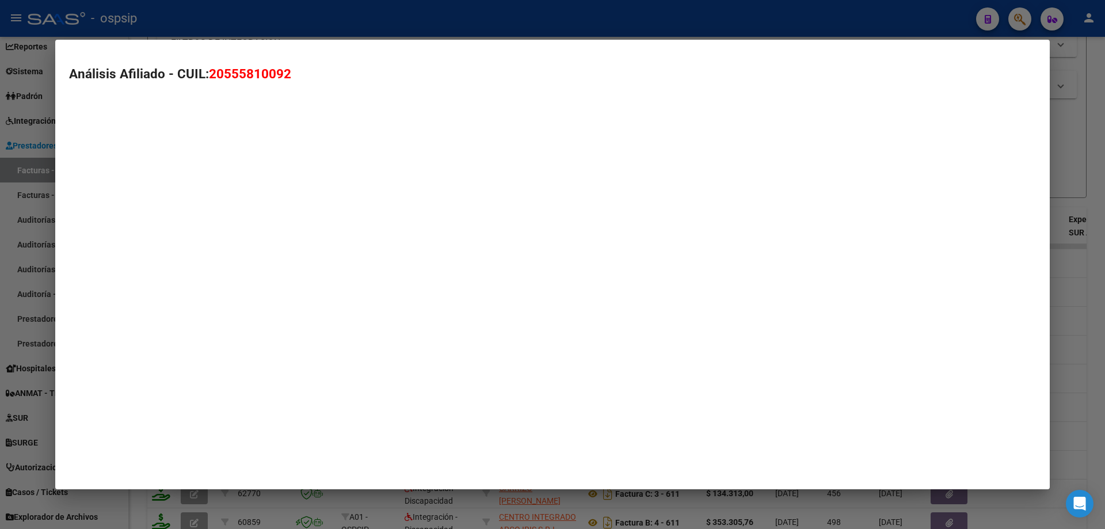
type textarea "20555810092"
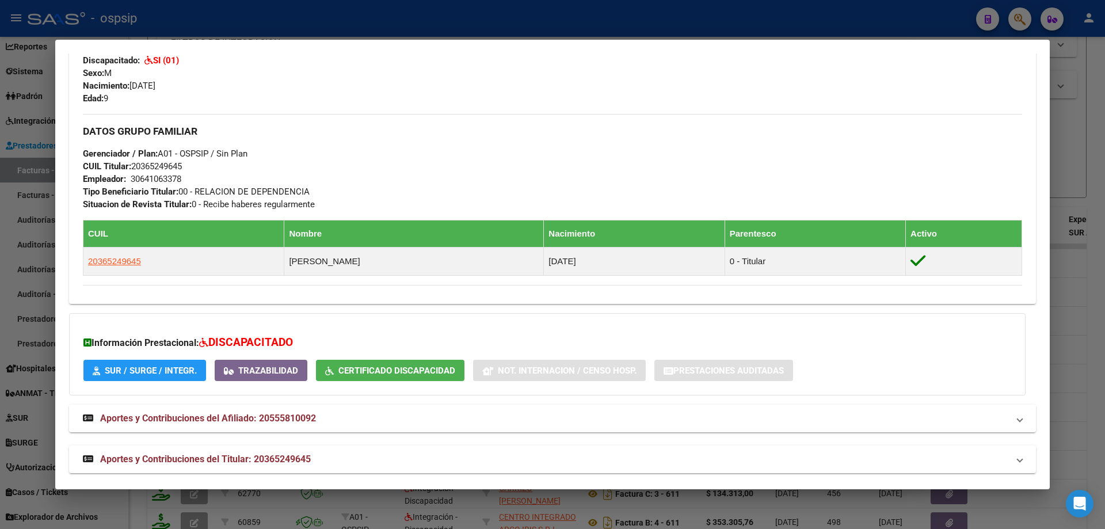
scroll to position [466, 0]
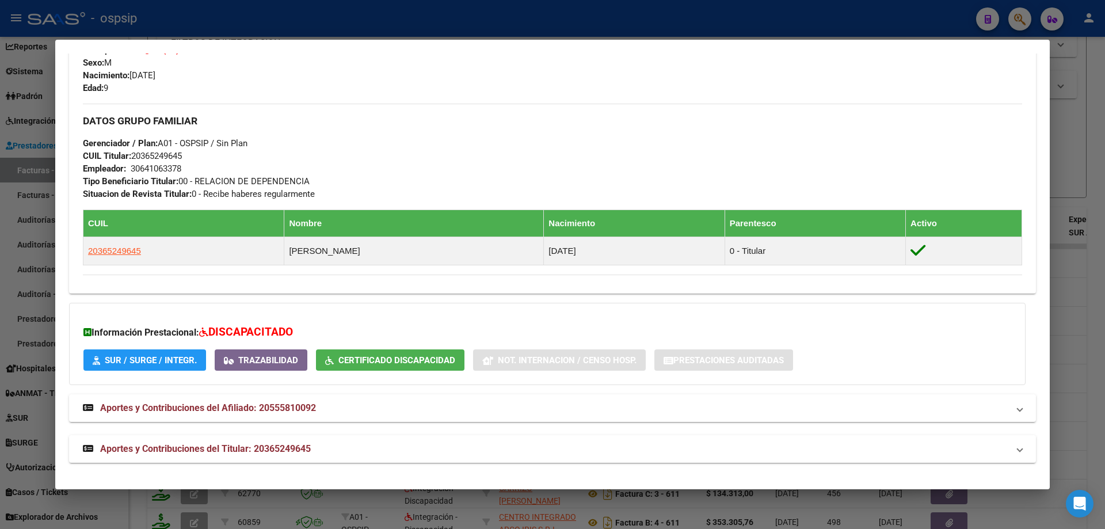
click at [1090, 177] on div at bounding box center [552, 264] width 1105 height 529
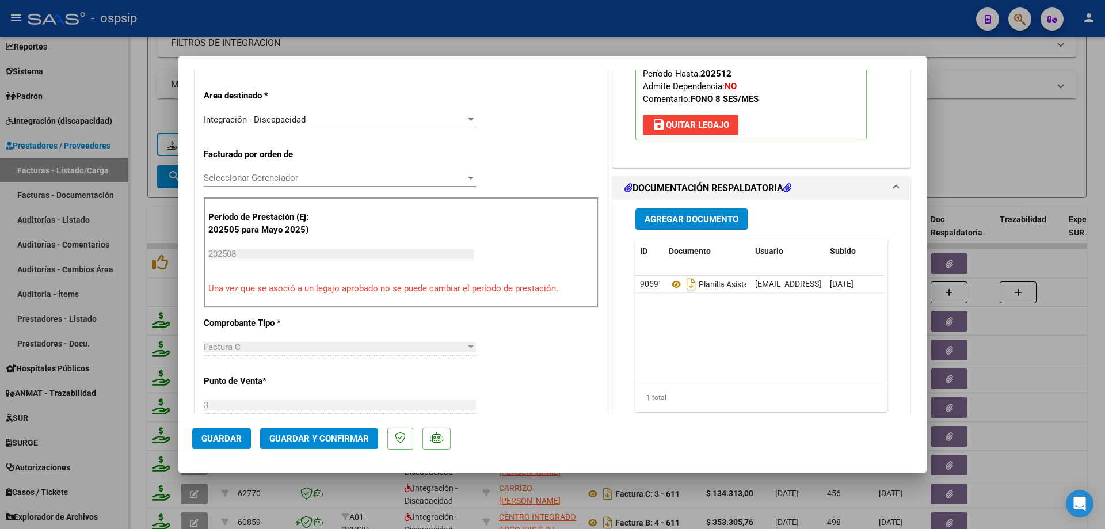
scroll to position [288, 0]
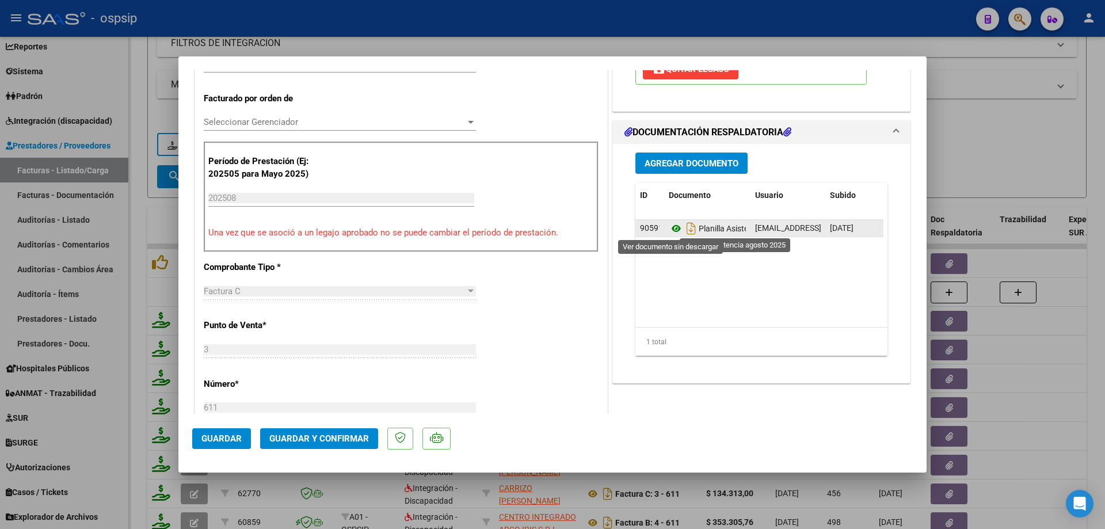
click at [671, 225] on icon at bounding box center [676, 229] width 15 height 14
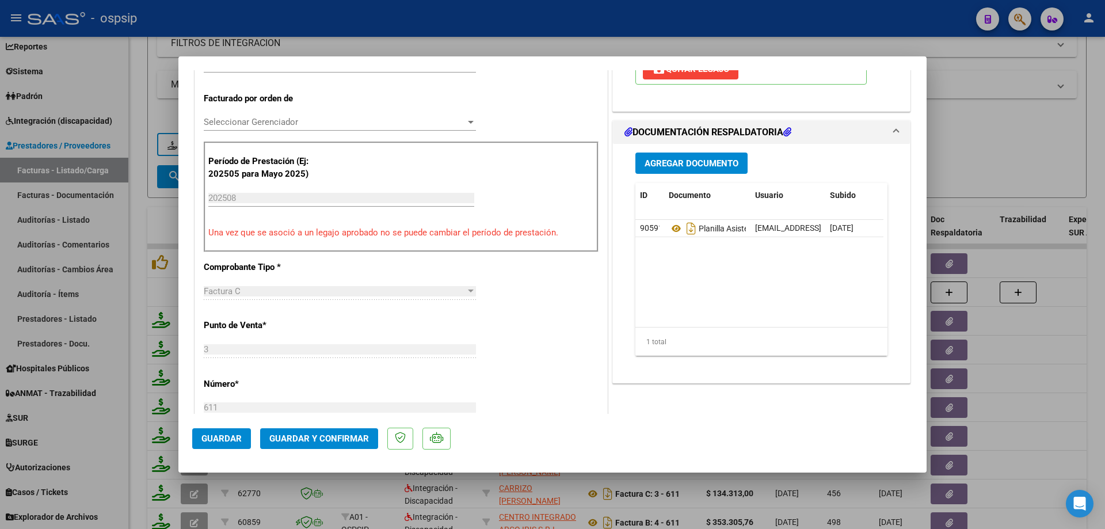
click at [348, 433] on button "Guardar y Confirmar" at bounding box center [319, 438] width 118 height 21
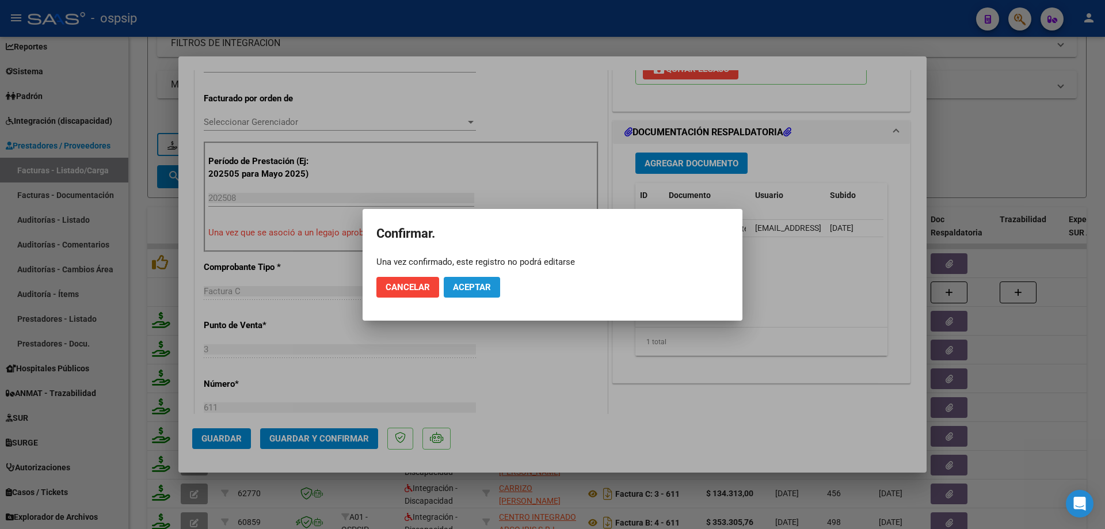
click at [476, 296] on button "Aceptar" at bounding box center [472, 287] width 56 height 21
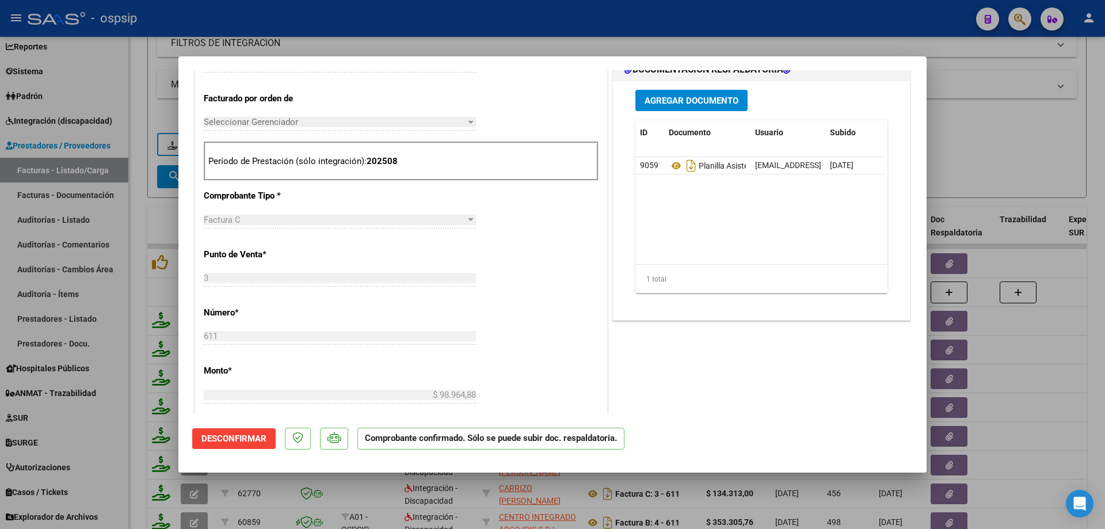
click at [988, 163] on div at bounding box center [552, 264] width 1105 height 529
type input "$ 0,00"
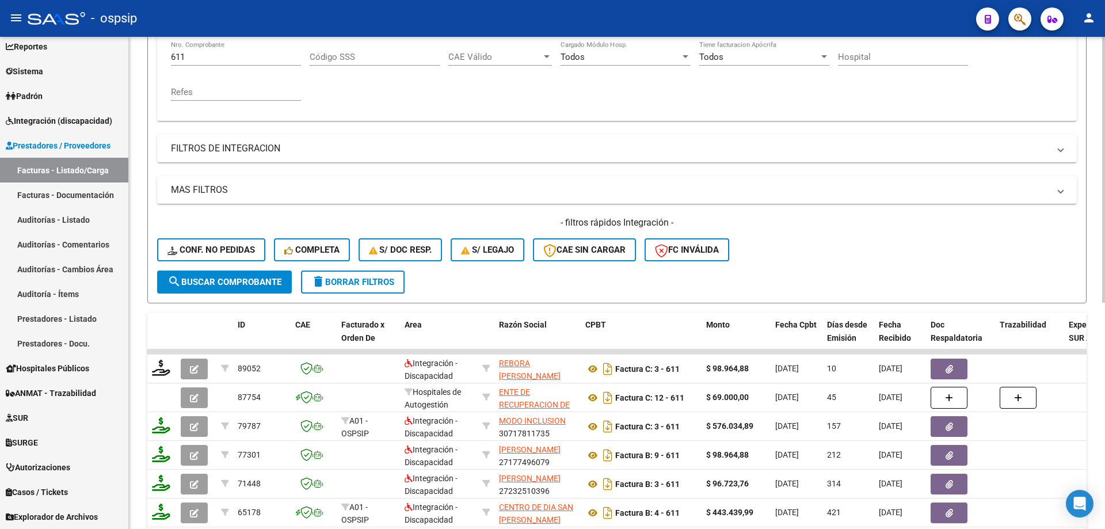
scroll to position [218, 0]
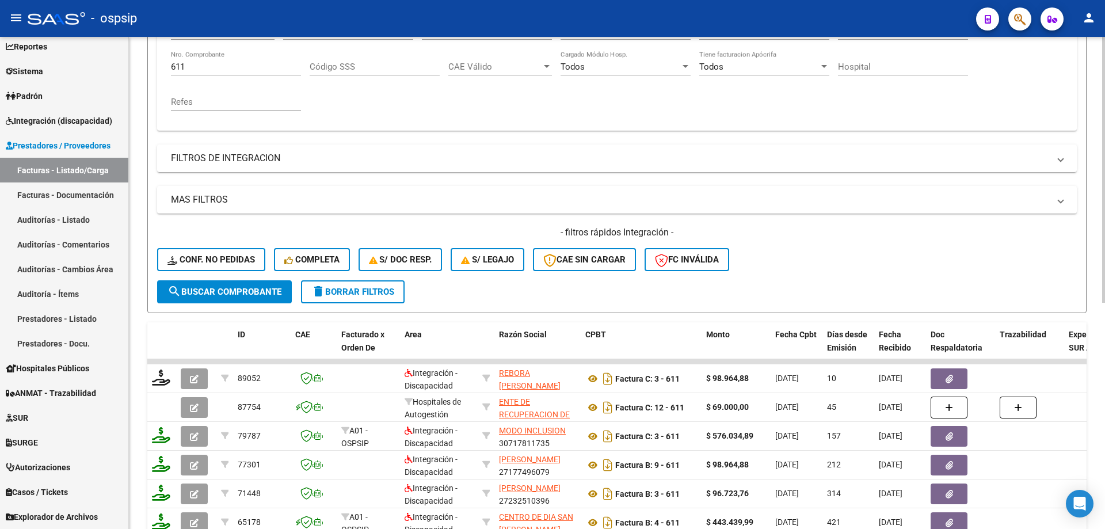
click at [199, 64] on input "611" at bounding box center [236, 67] width 130 height 10
type input "6"
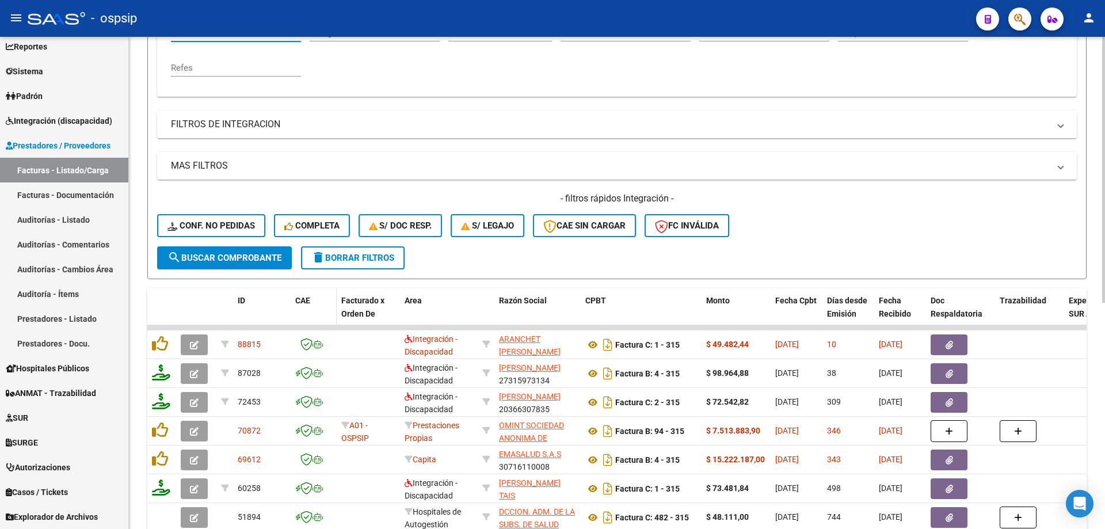
scroll to position [275, 0]
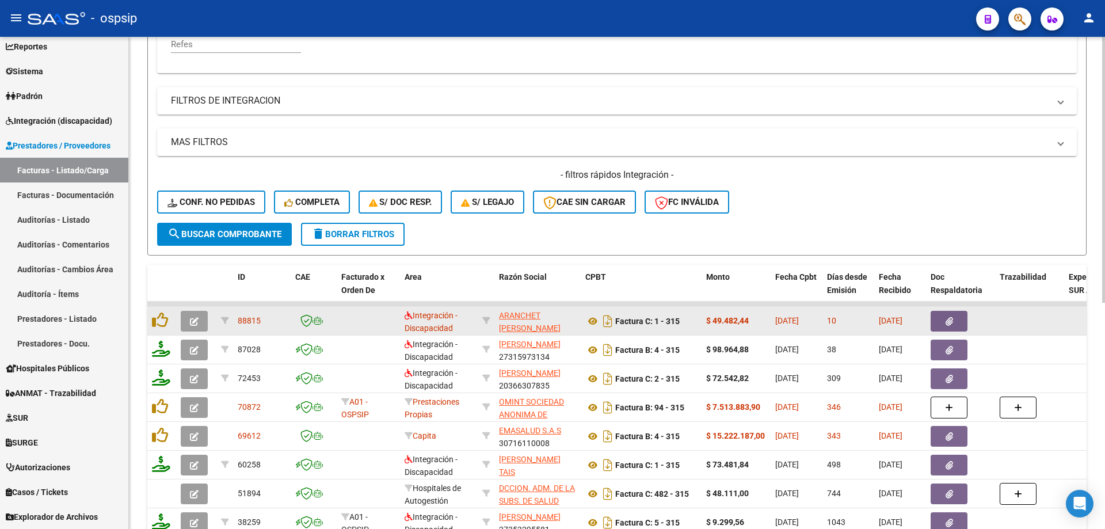
type input "315"
click at [196, 321] on icon "button" at bounding box center [194, 321] width 9 height 9
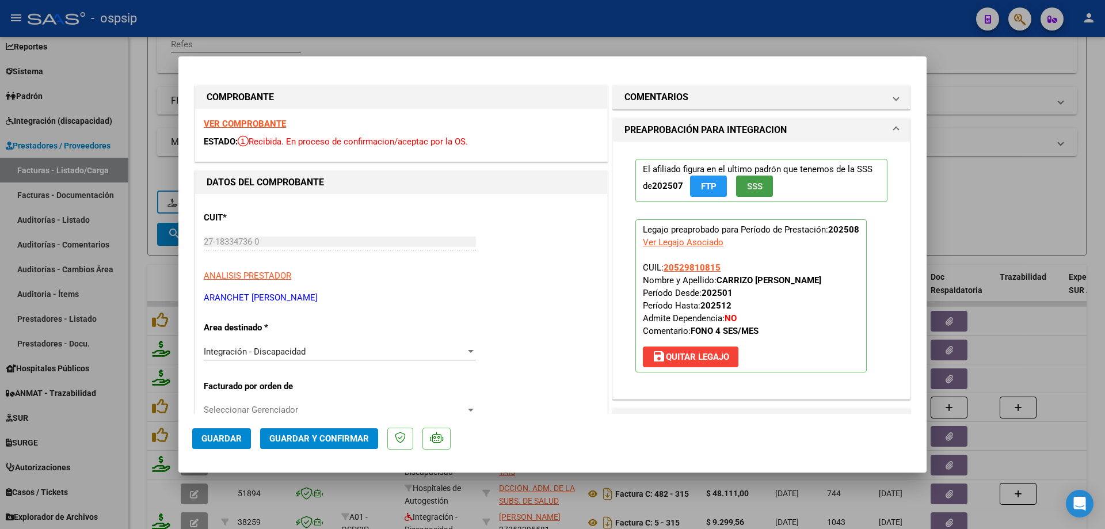
click at [747, 185] on span "SSS" at bounding box center [755, 186] width 16 height 10
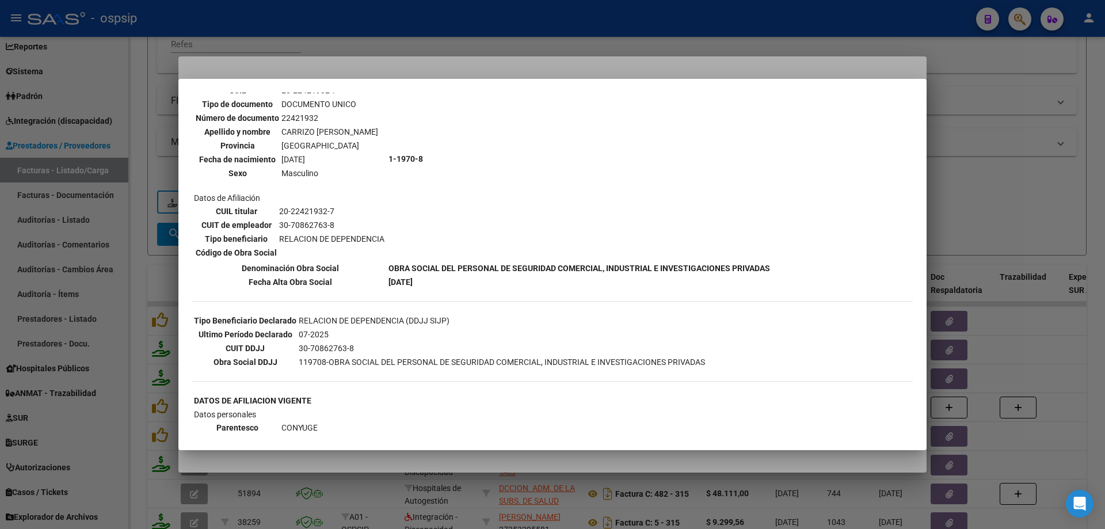
scroll to position [0, 0]
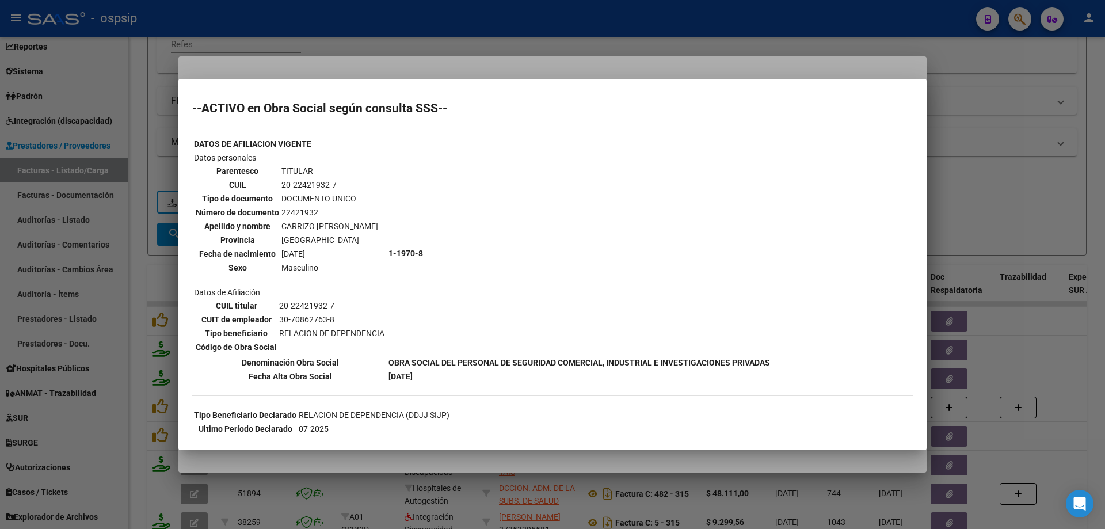
click at [972, 203] on div at bounding box center [552, 264] width 1105 height 529
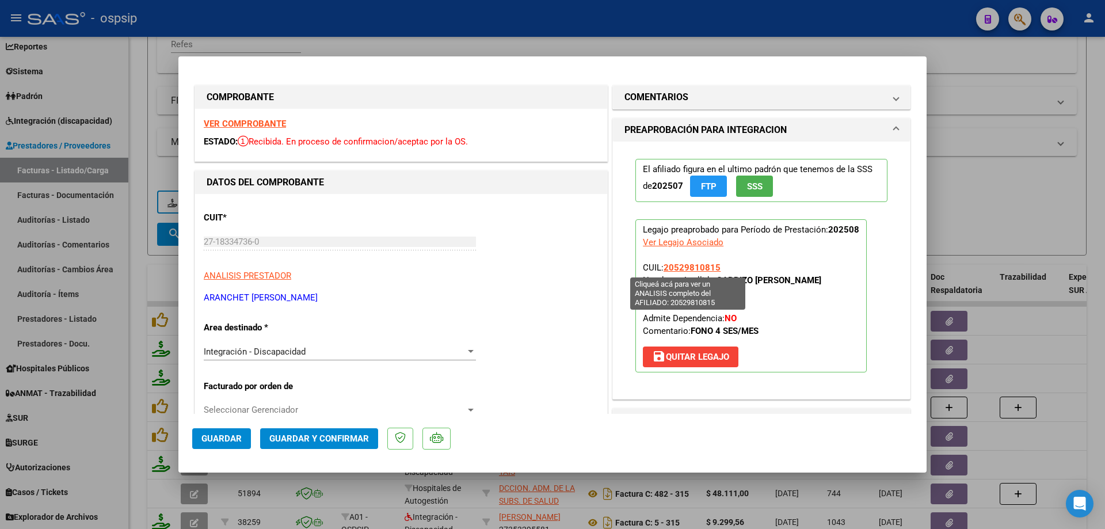
click at [688, 267] on span "20529810815" at bounding box center [692, 268] width 57 height 10
type textarea "20529810815"
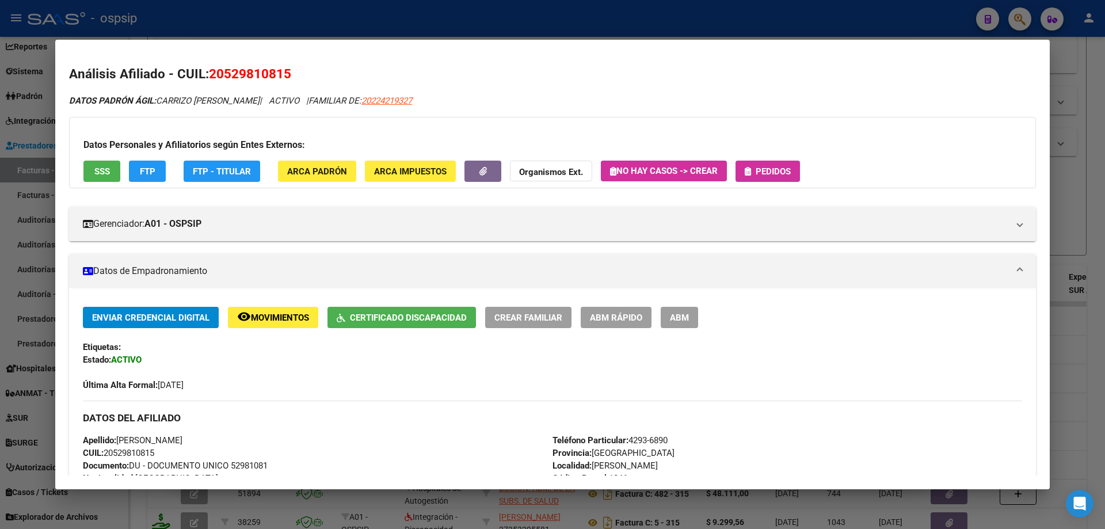
click at [1085, 228] on div at bounding box center [552, 264] width 1105 height 529
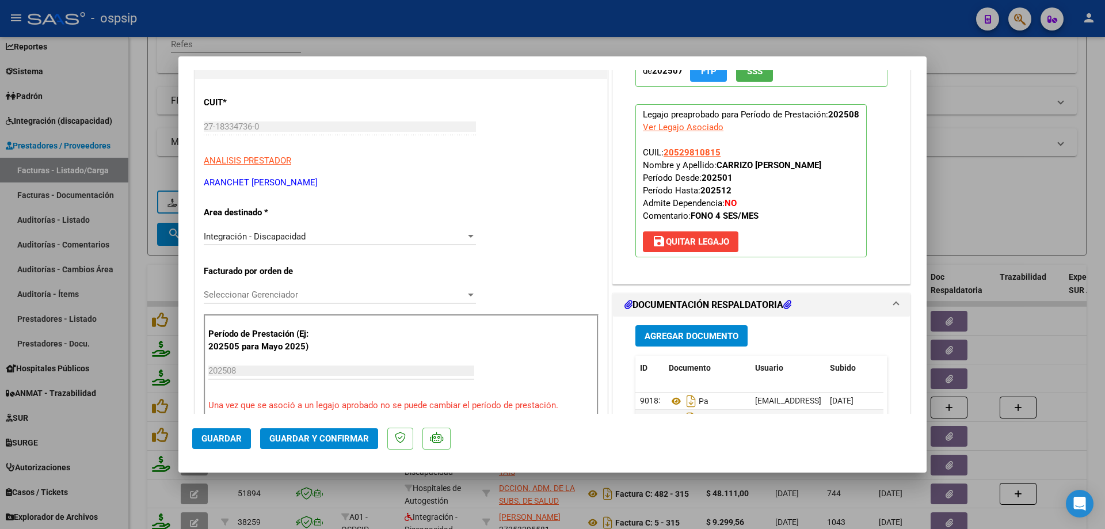
scroll to position [230, 0]
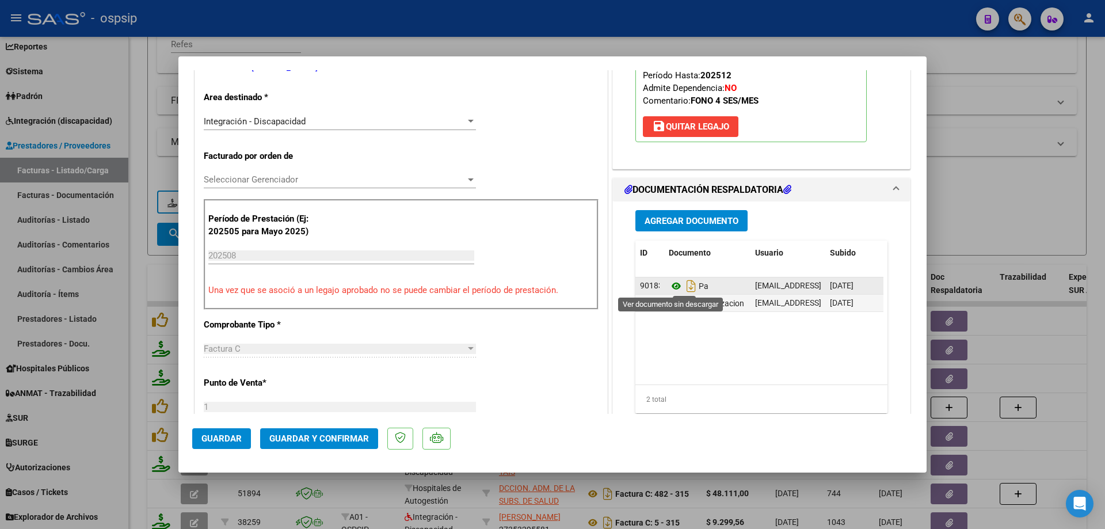
click at [672, 286] on icon at bounding box center [676, 286] width 15 height 14
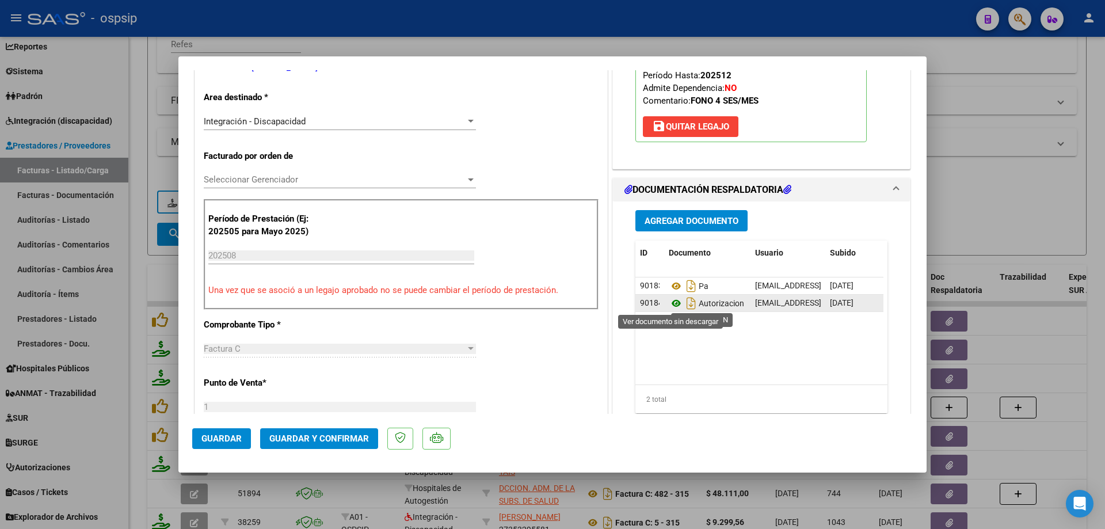
click at [670, 305] on icon at bounding box center [676, 304] width 15 height 14
click at [334, 436] on span "Guardar y Confirmar" at bounding box center [319, 439] width 100 height 10
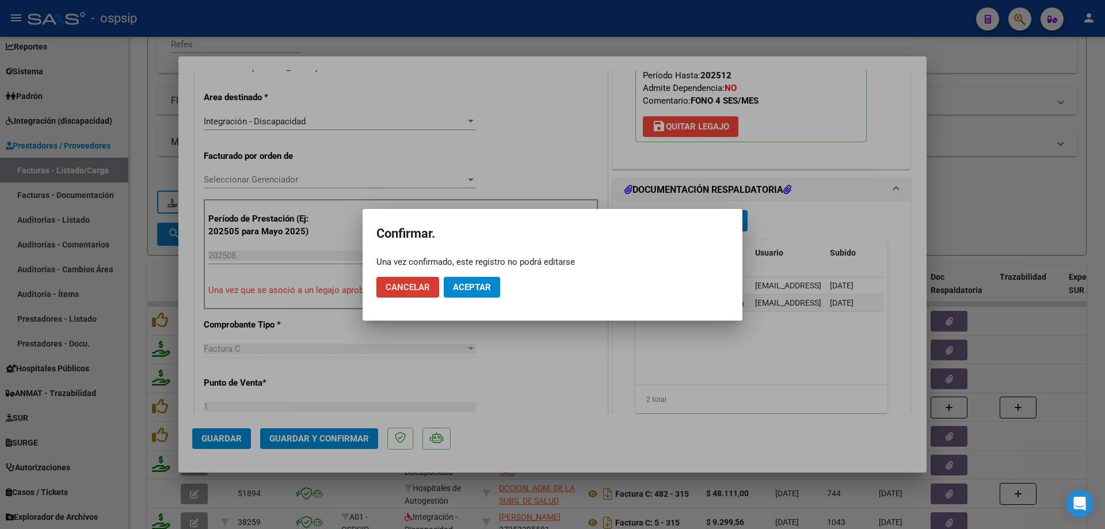
click at [473, 289] on span "Aceptar" at bounding box center [472, 287] width 38 height 10
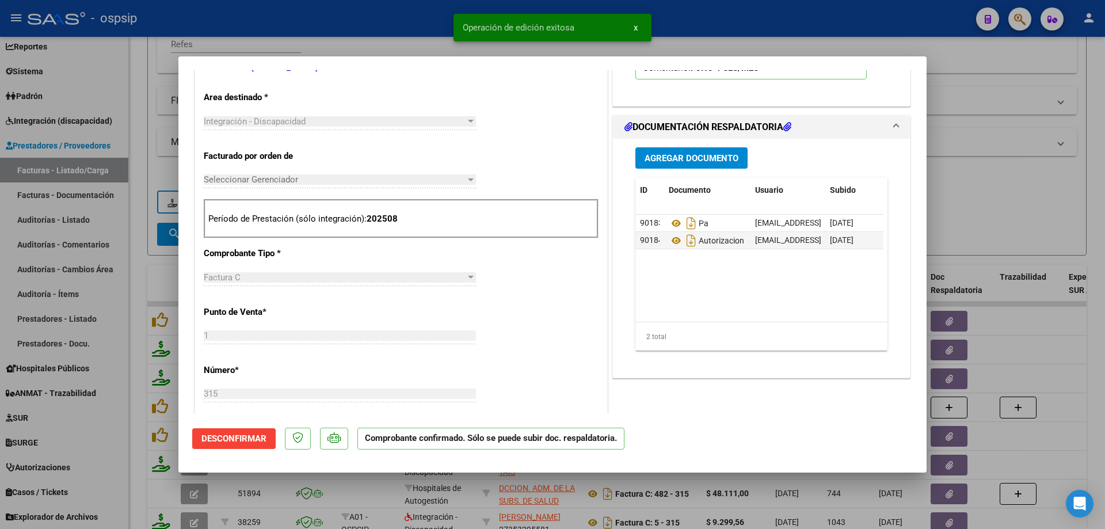
click at [1033, 204] on div at bounding box center [552, 264] width 1105 height 529
type input "$ 0,00"
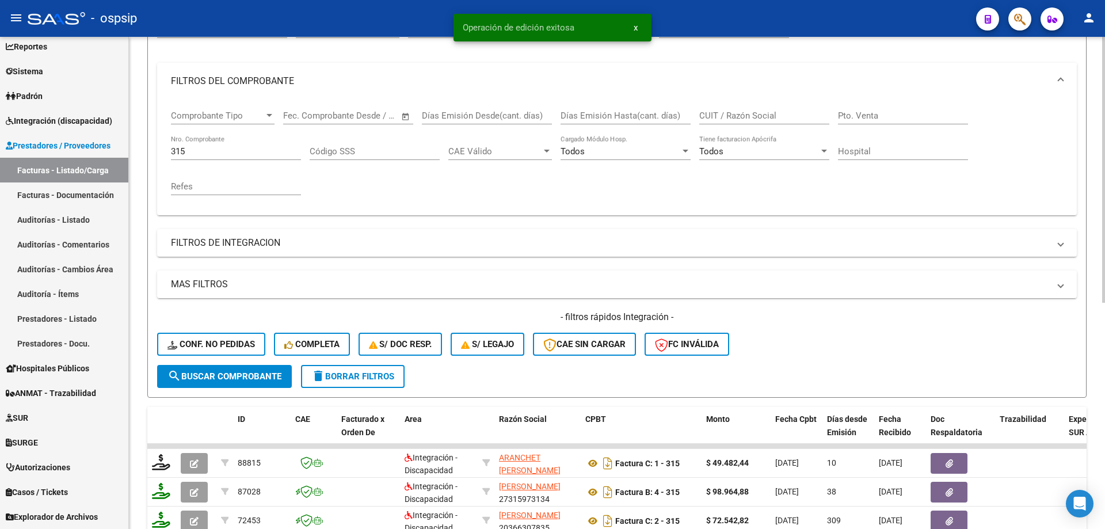
scroll to position [45, 0]
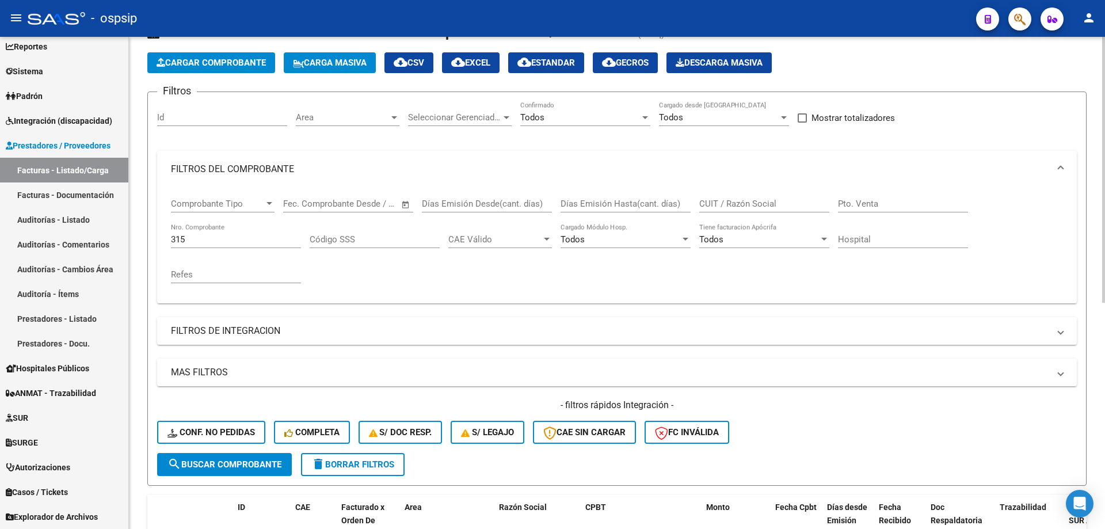
click at [207, 233] on div "315 Nro. Comprobante" at bounding box center [236, 235] width 130 height 25
type input "3"
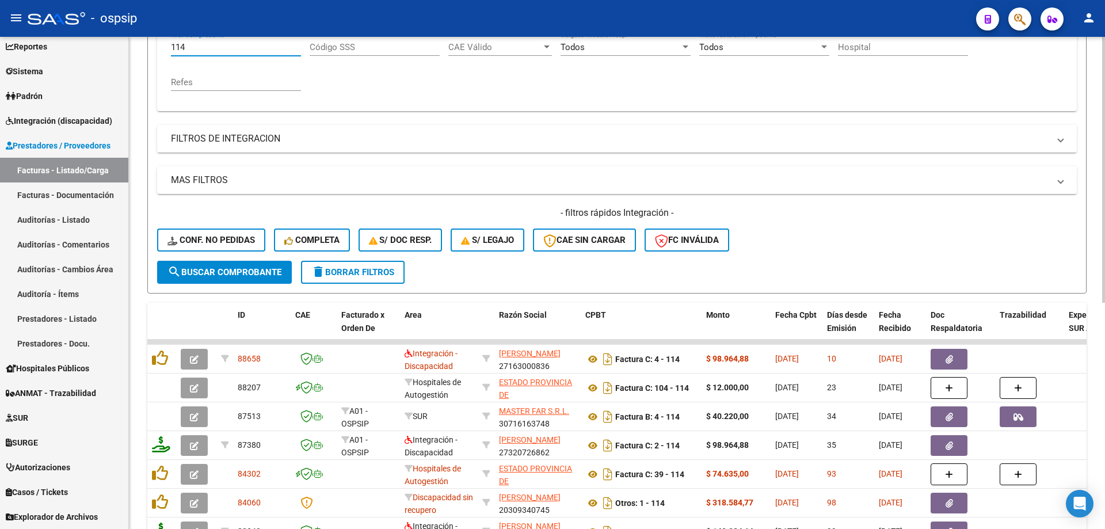
scroll to position [275, 0]
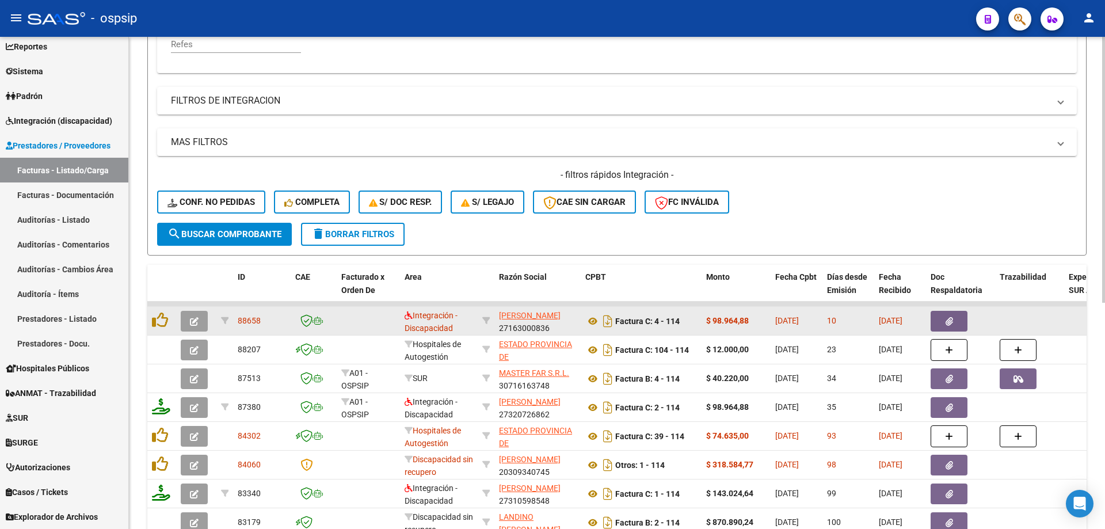
type input "114"
click at [197, 324] on icon "button" at bounding box center [194, 321] width 9 height 9
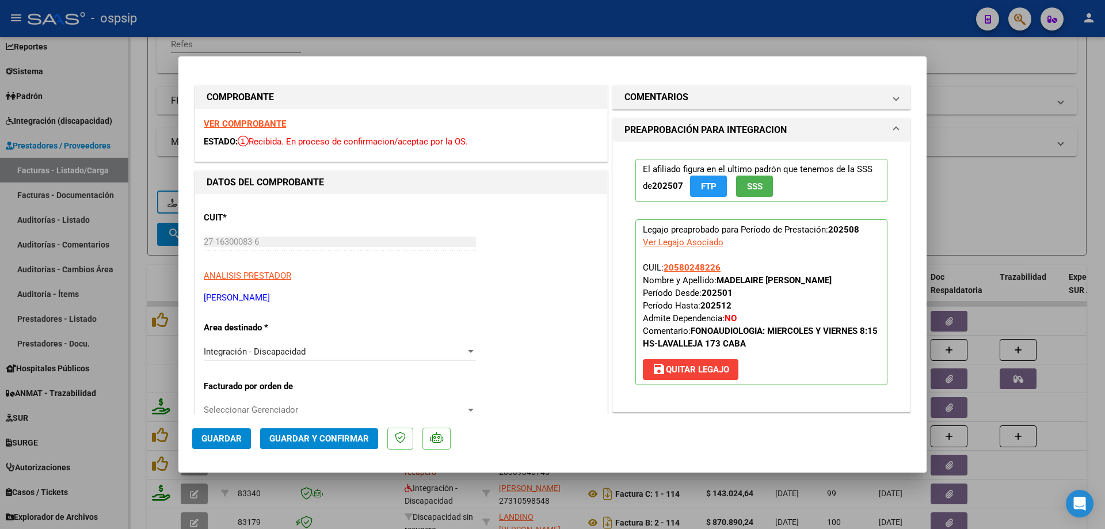
click at [747, 183] on span "SSS" at bounding box center [755, 186] width 16 height 10
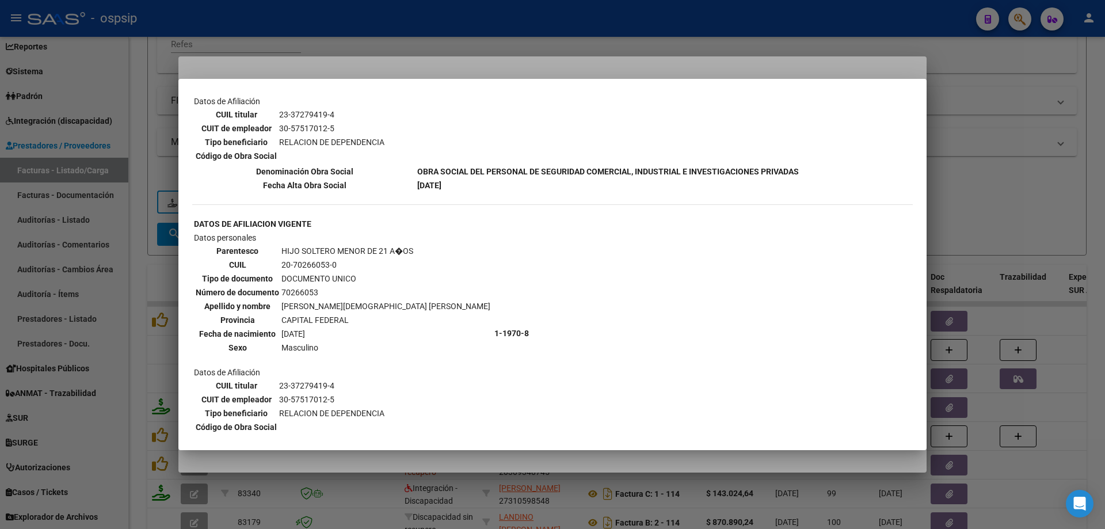
scroll to position [660, 0]
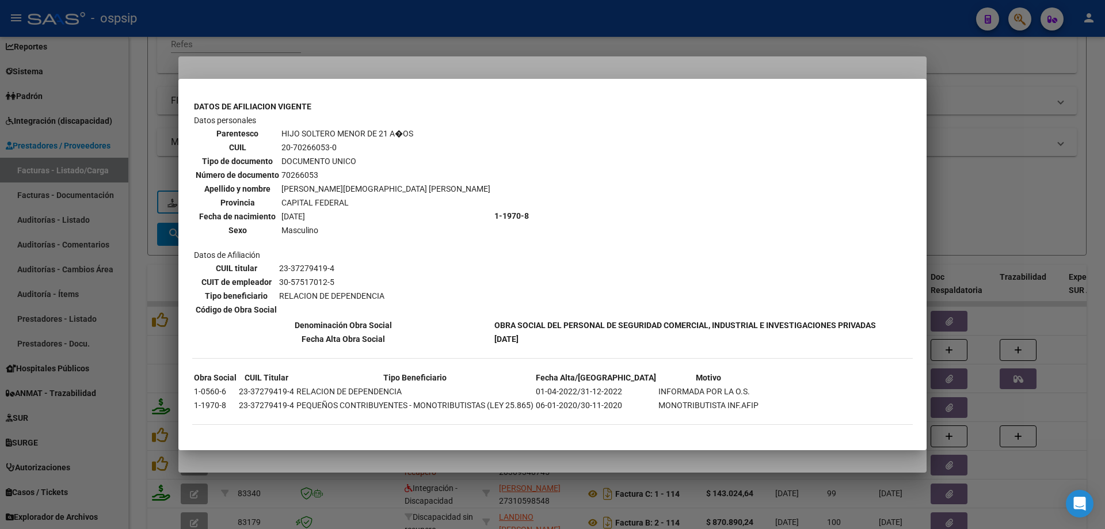
click at [973, 190] on div at bounding box center [552, 264] width 1105 height 529
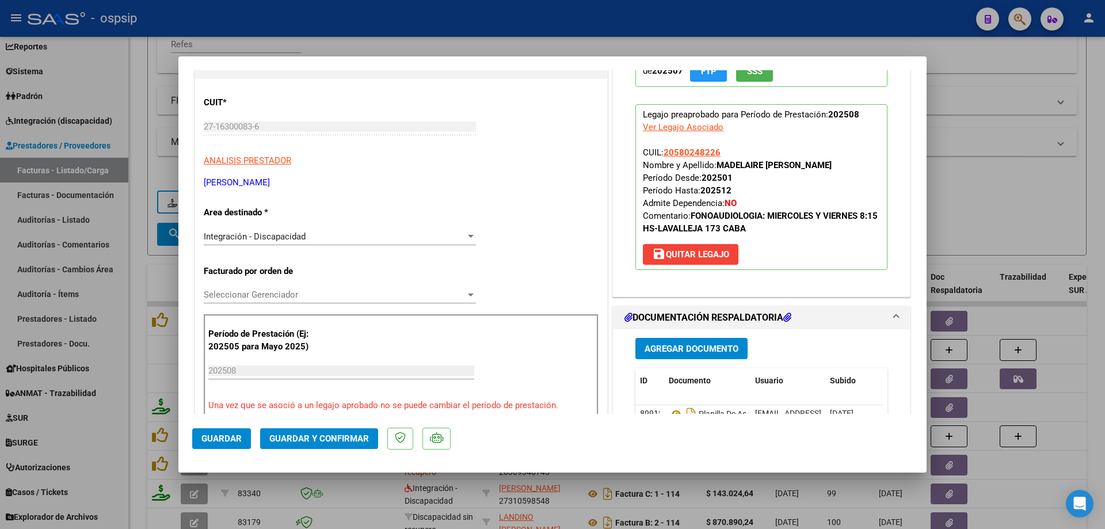
scroll to position [173, 0]
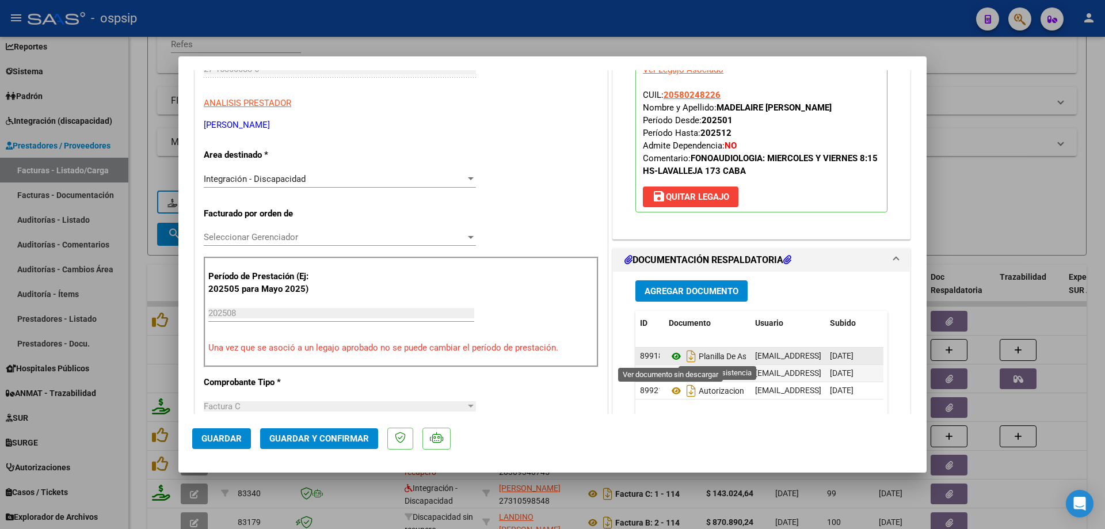
click at [673, 355] on icon at bounding box center [676, 356] width 15 height 14
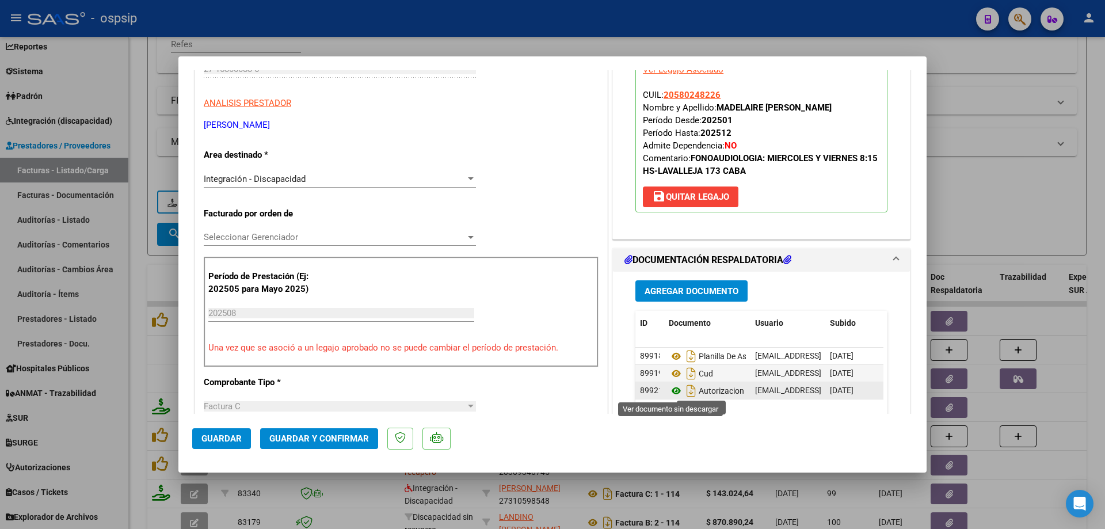
click at [671, 393] on icon at bounding box center [676, 391] width 15 height 14
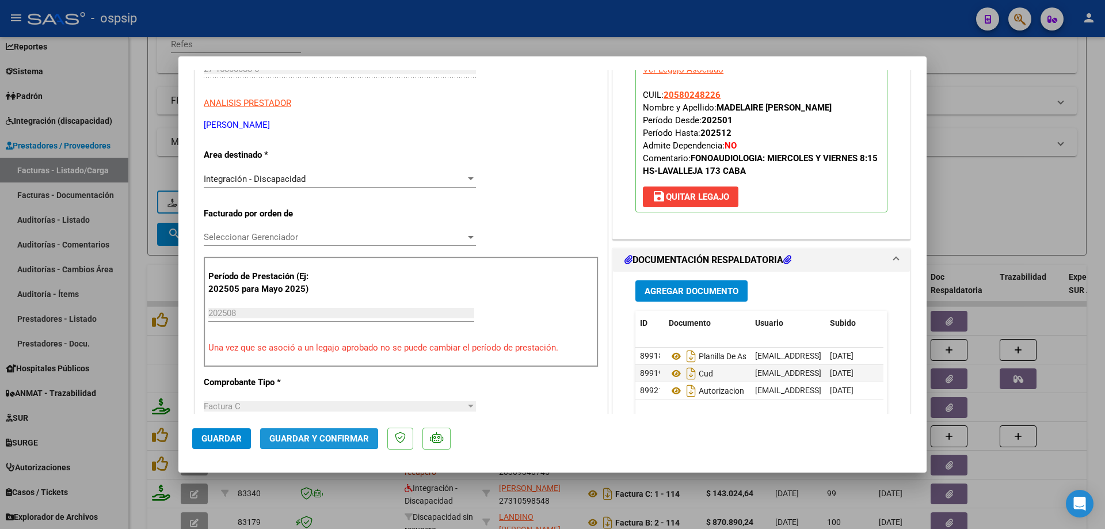
click at [321, 434] on span "Guardar y Confirmar" at bounding box center [319, 439] width 100 height 10
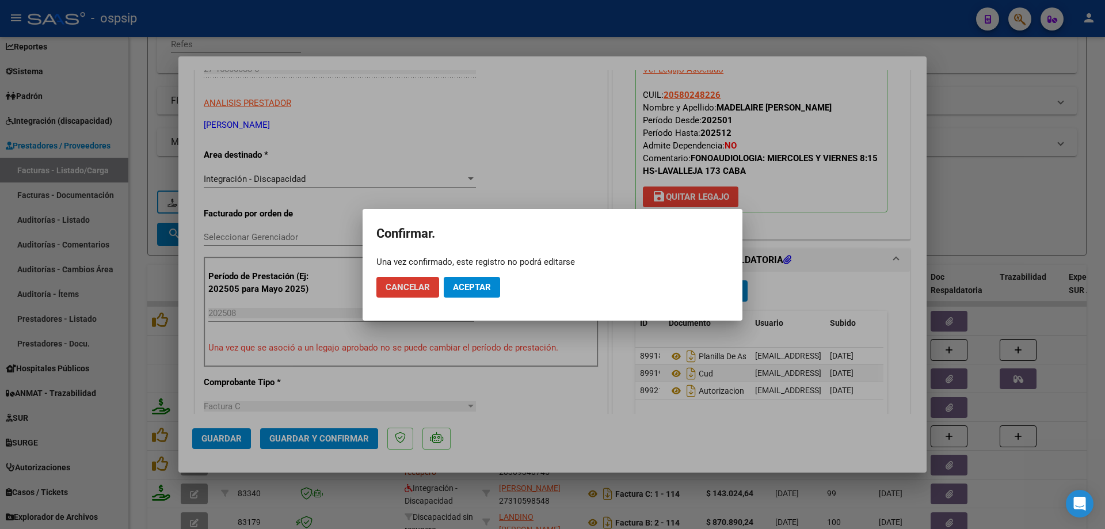
click at [480, 292] on button "Aceptar" at bounding box center [472, 287] width 56 height 21
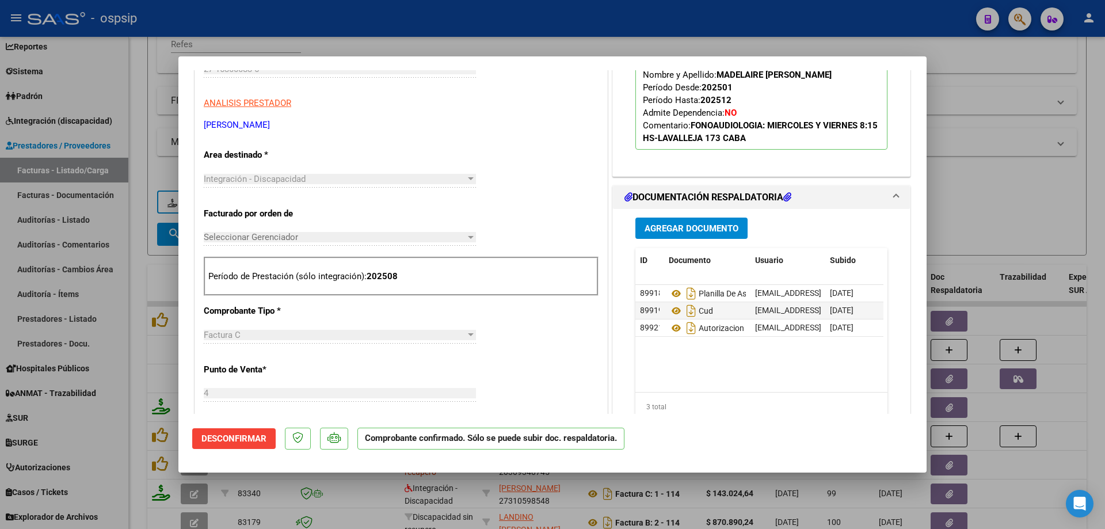
click at [1003, 223] on div at bounding box center [552, 264] width 1105 height 529
type input "$ 0,00"
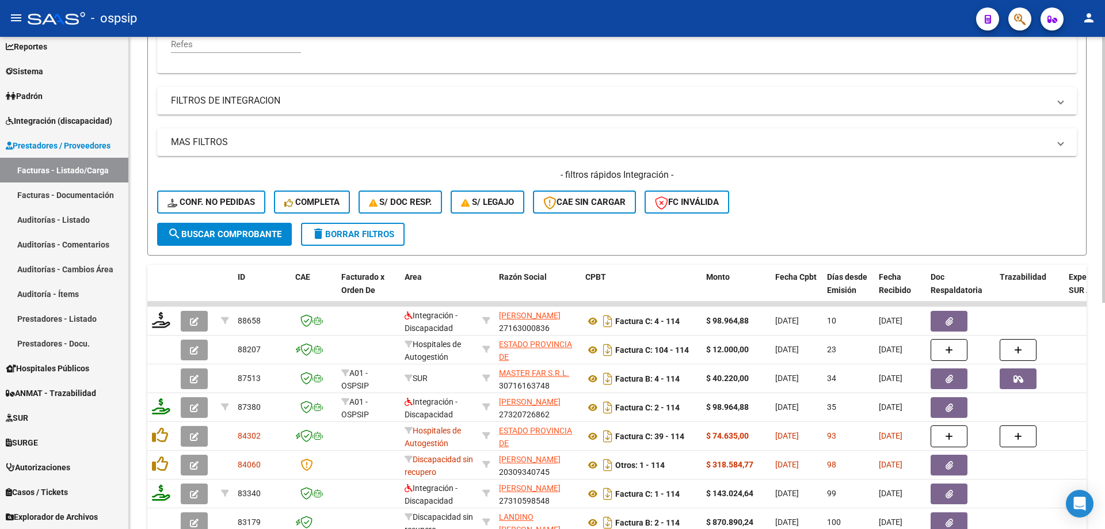
scroll to position [160, 0]
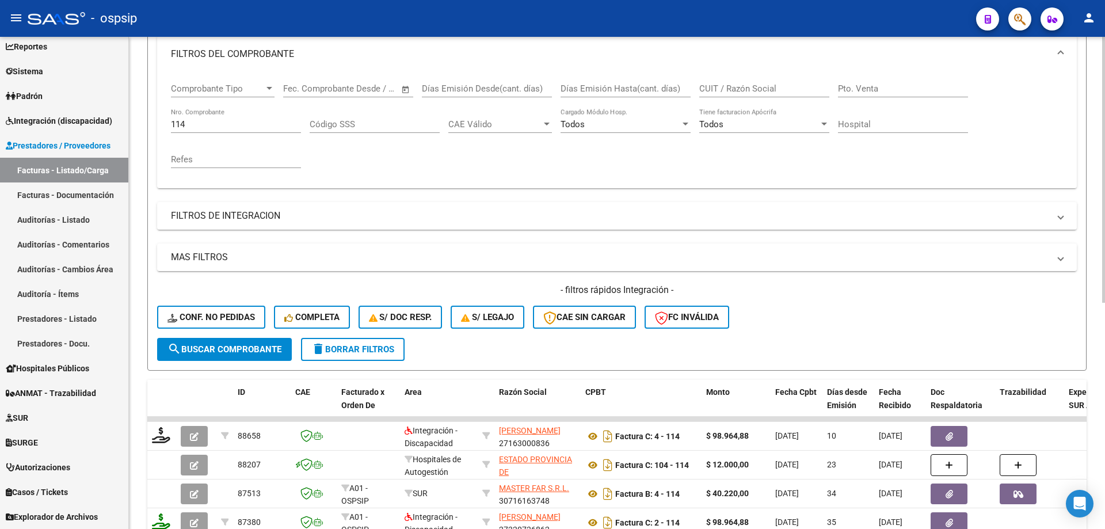
click at [204, 123] on input "114" at bounding box center [236, 124] width 130 height 10
type input "1"
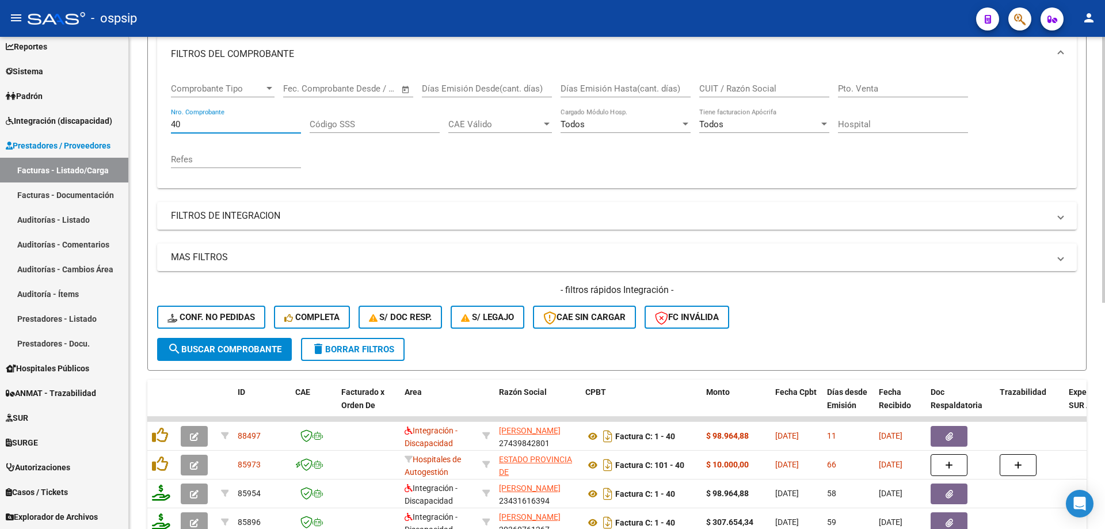
scroll to position [275, 0]
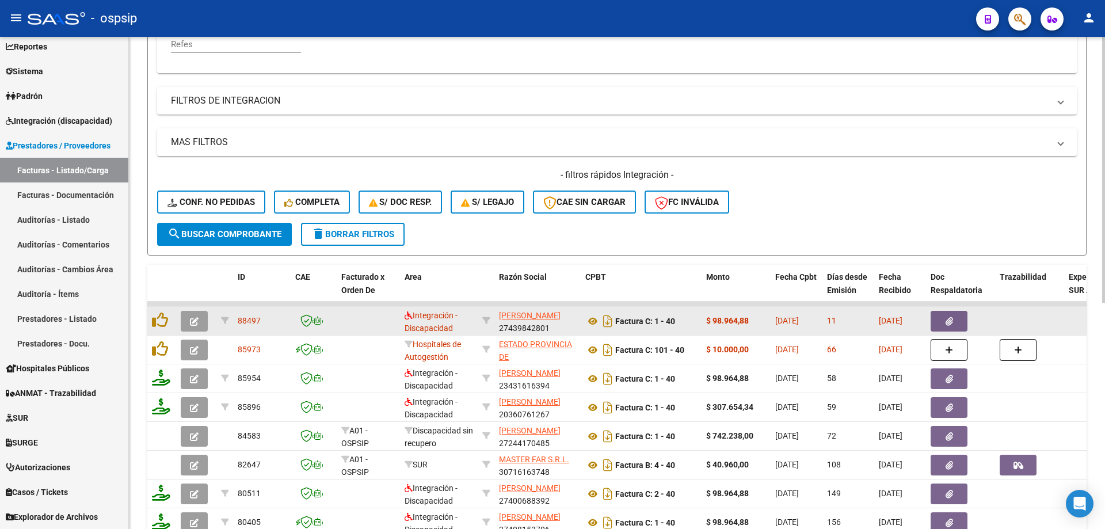
type input "40"
click at [193, 318] on icon "button" at bounding box center [194, 321] width 9 height 9
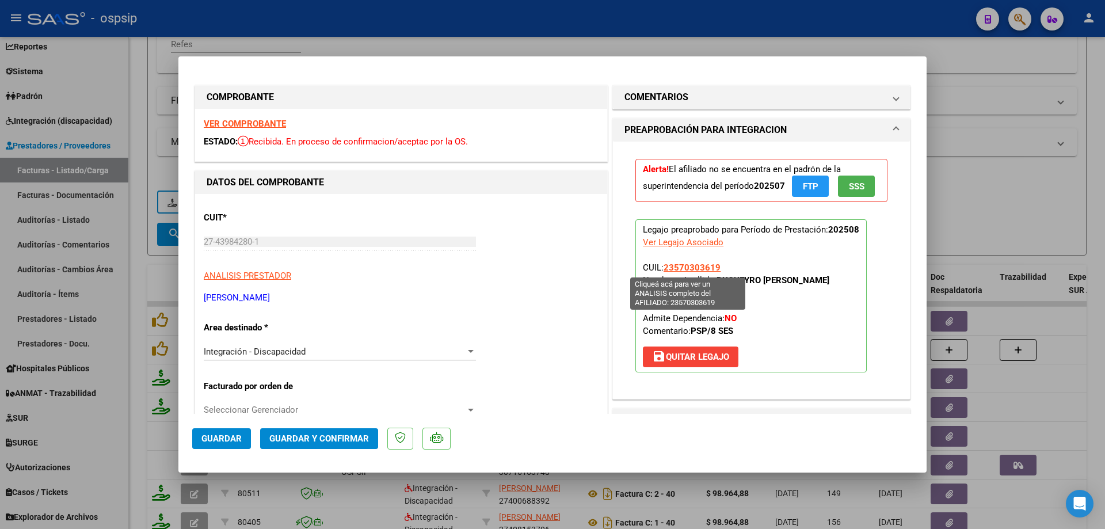
click at [694, 271] on span "23570303619" at bounding box center [692, 268] width 57 height 10
type textarea "23570303619"
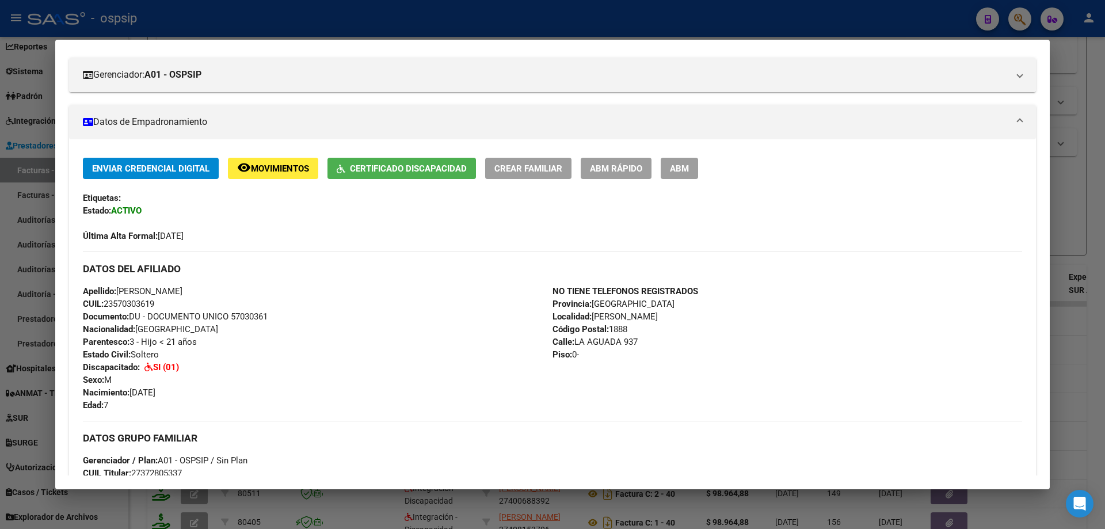
scroll to position [34, 0]
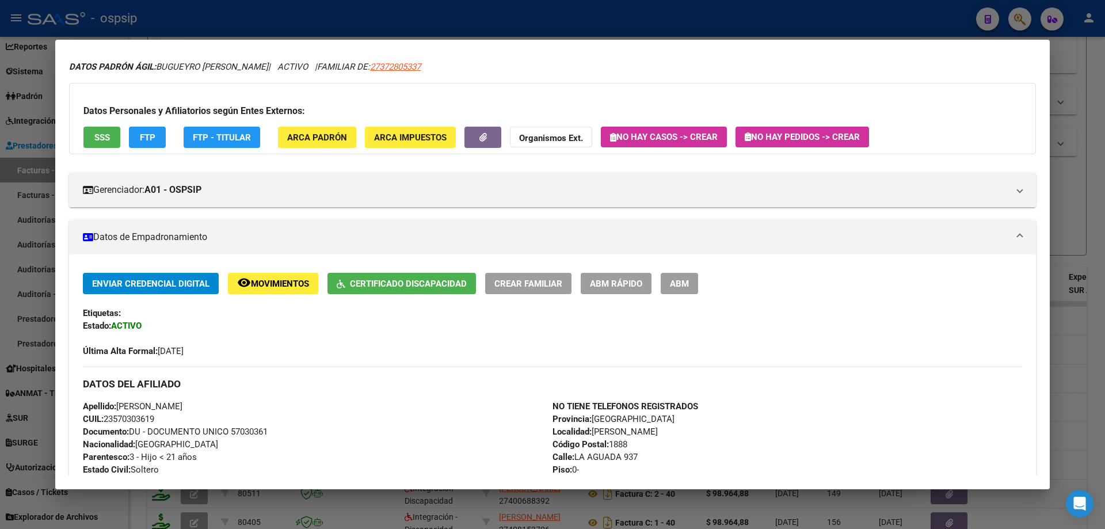
click at [1082, 323] on div at bounding box center [552, 264] width 1105 height 529
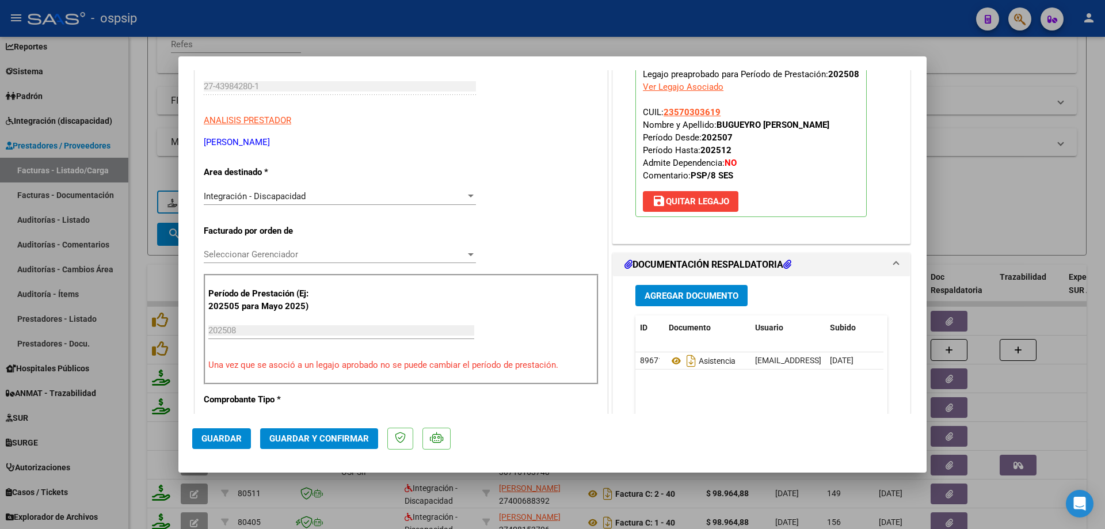
scroll to position [173, 0]
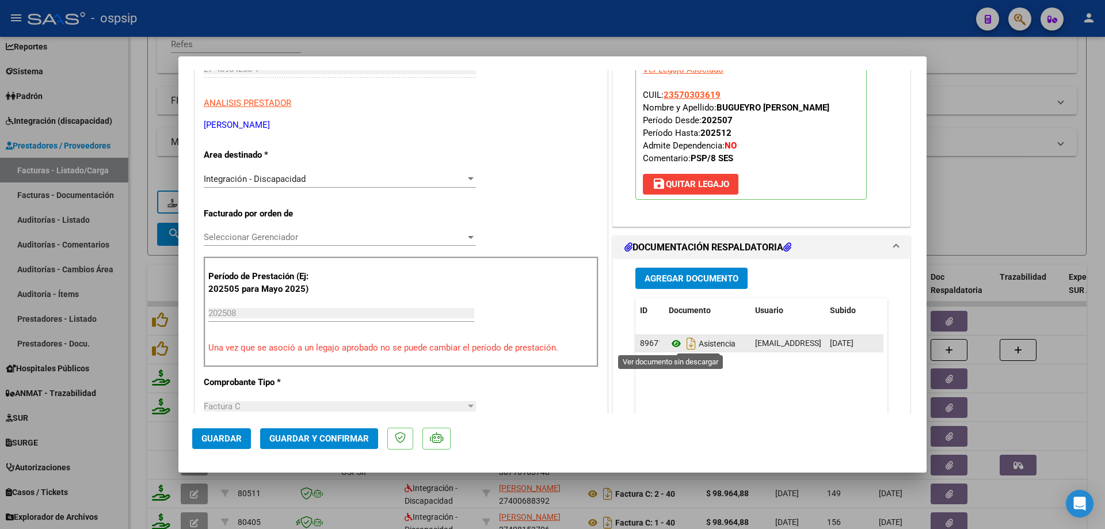
click at [670, 346] on icon at bounding box center [676, 344] width 15 height 14
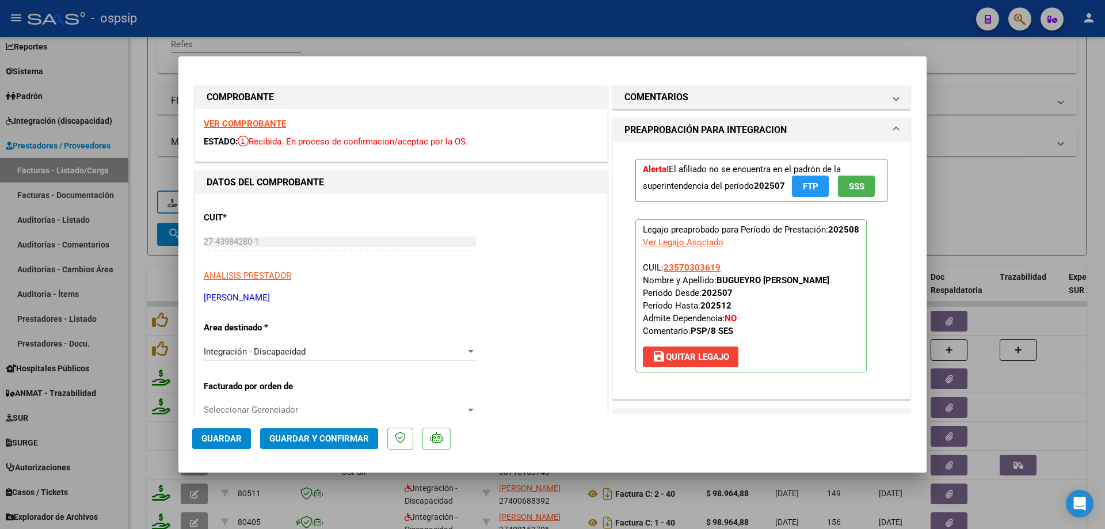
drag, startPoint x: 716, startPoint y: 267, endPoint x: 660, endPoint y: 263, distance: 56.0
click at [660, 263] on p "Legajo preaprobado para Período de Prestación: 202508 Ver Legajo Asociado CUIL:…" at bounding box center [751, 295] width 231 height 153
copy span "23570303619"
click at [316, 444] on span "Guardar y Confirmar" at bounding box center [319, 439] width 100 height 10
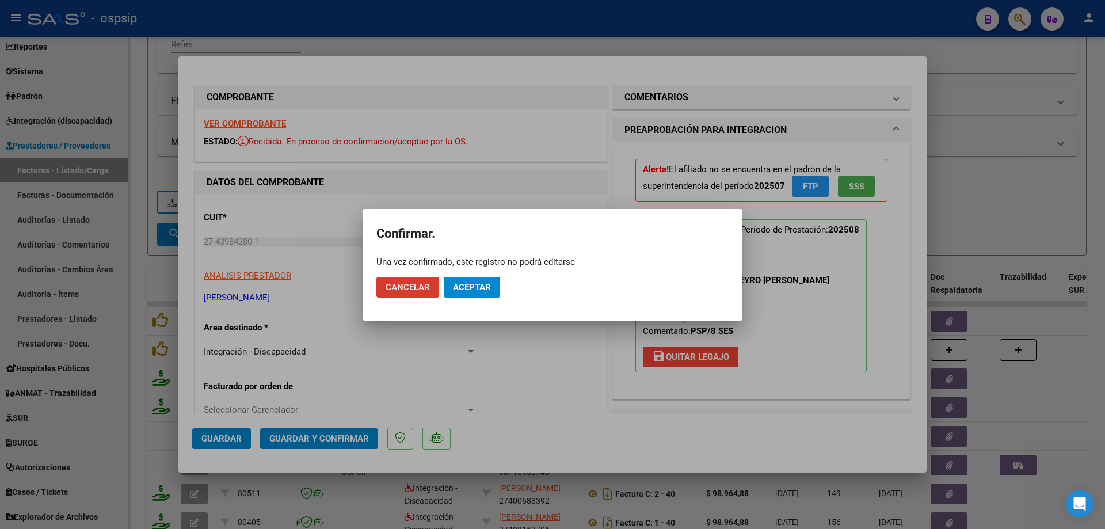
click at [474, 284] on span "Aceptar" at bounding box center [472, 287] width 38 height 10
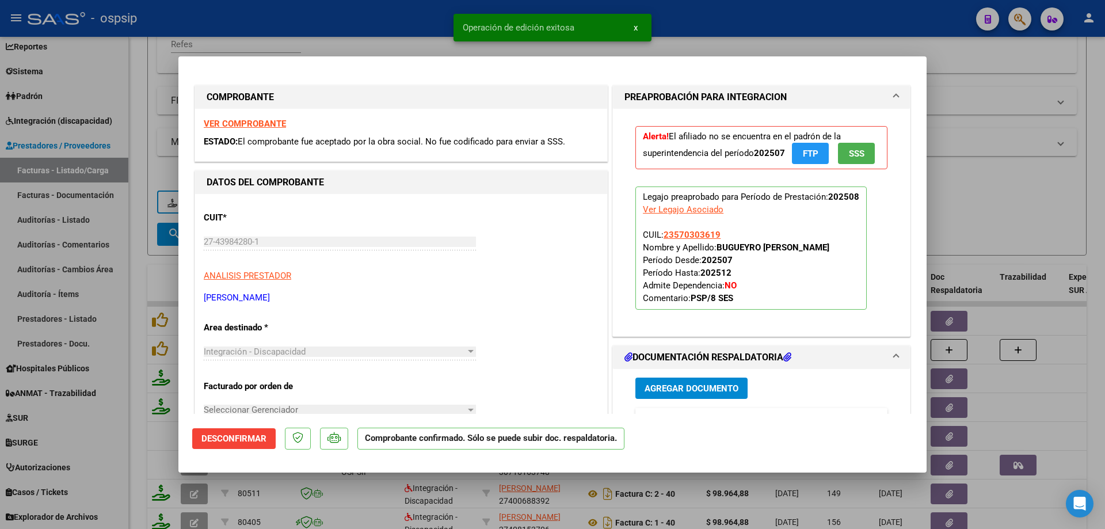
click at [1005, 205] on div at bounding box center [552, 264] width 1105 height 529
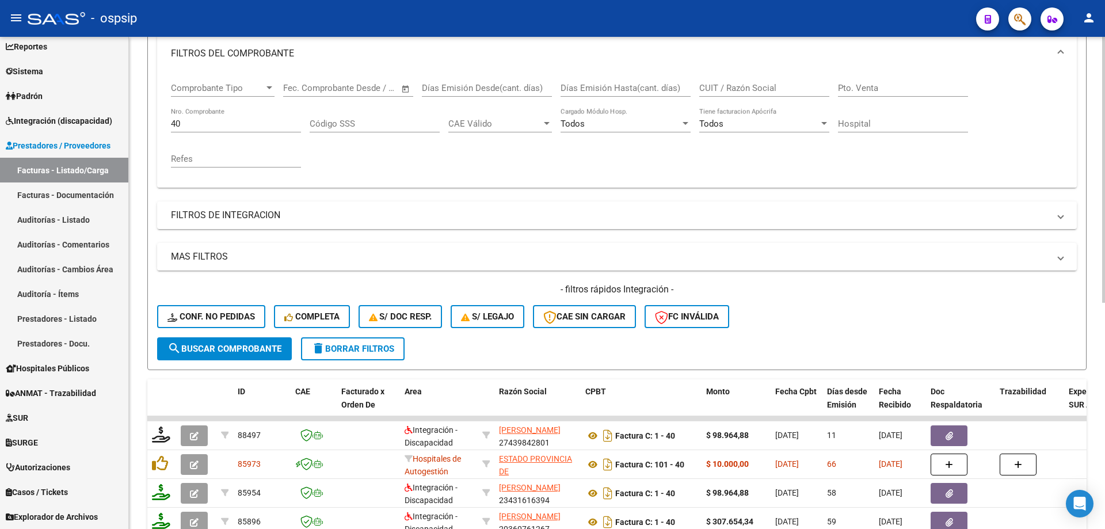
scroll to position [160, 0]
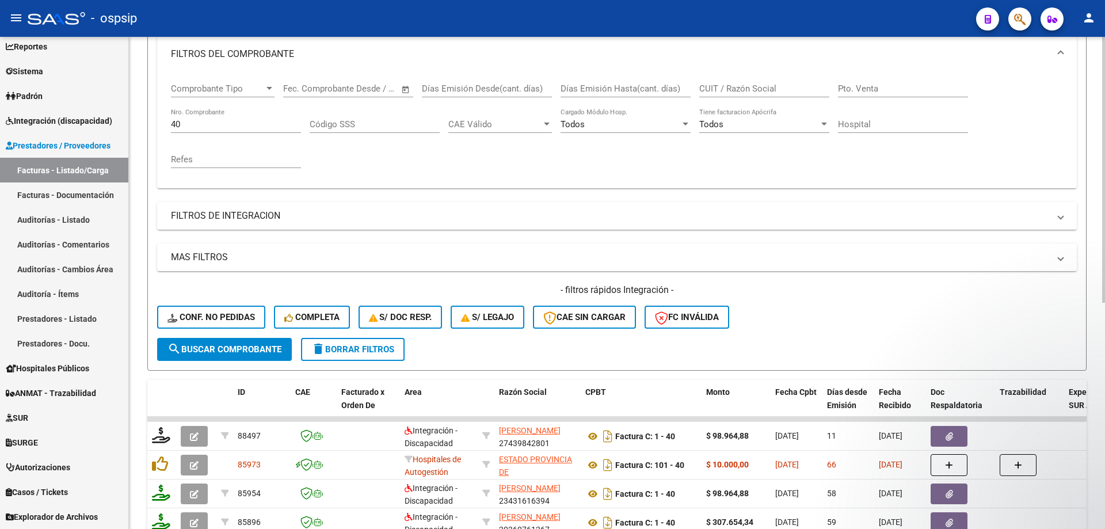
click at [211, 126] on input "40" at bounding box center [236, 124] width 130 height 10
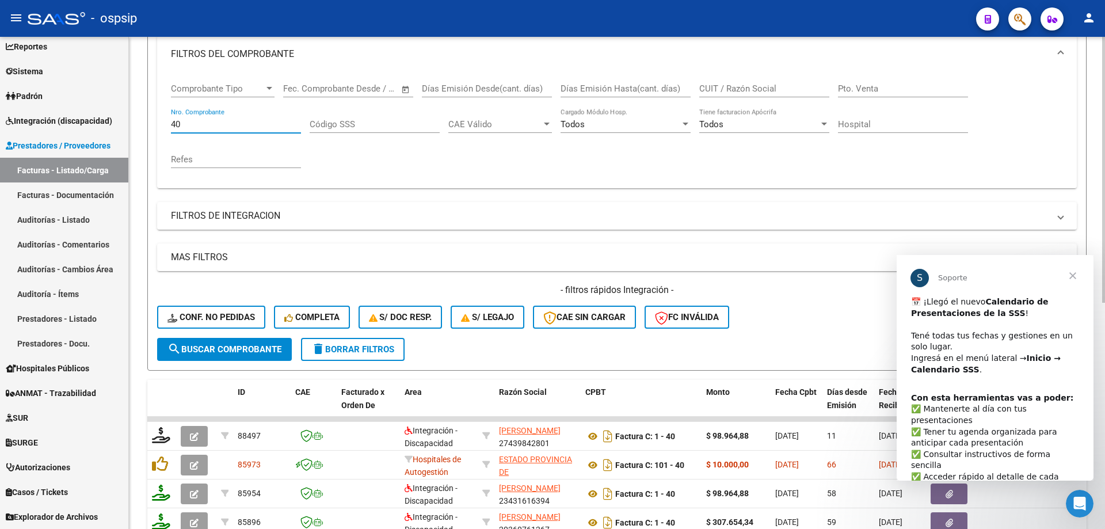
scroll to position [0, 0]
type input "4"
click at [1071, 273] on span "Cerrar" at bounding box center [1072, 275] width 41 height 41
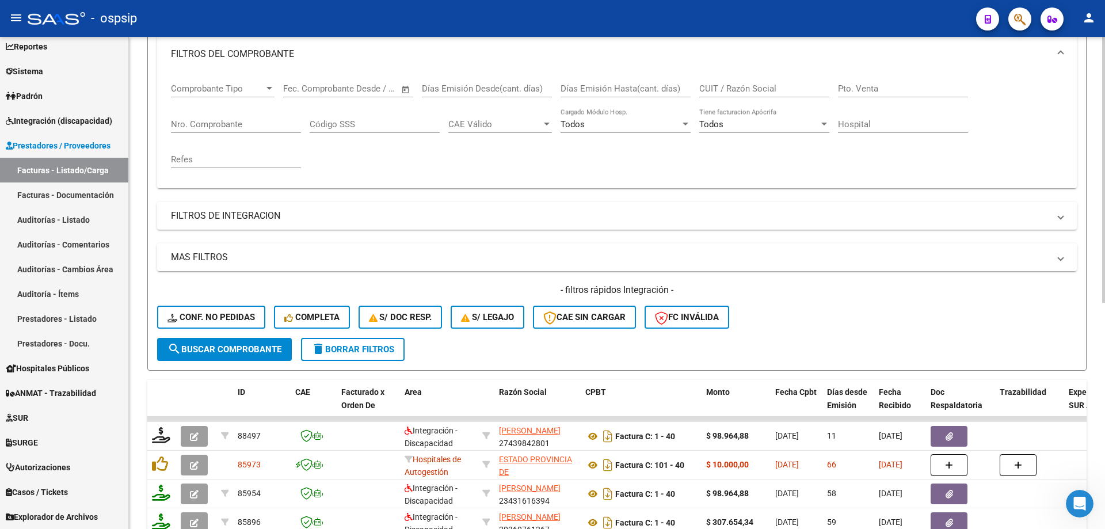
click at [253, 123] on input "Nro. Comprobante" at bounding box center [236, 124] width 130 height 10
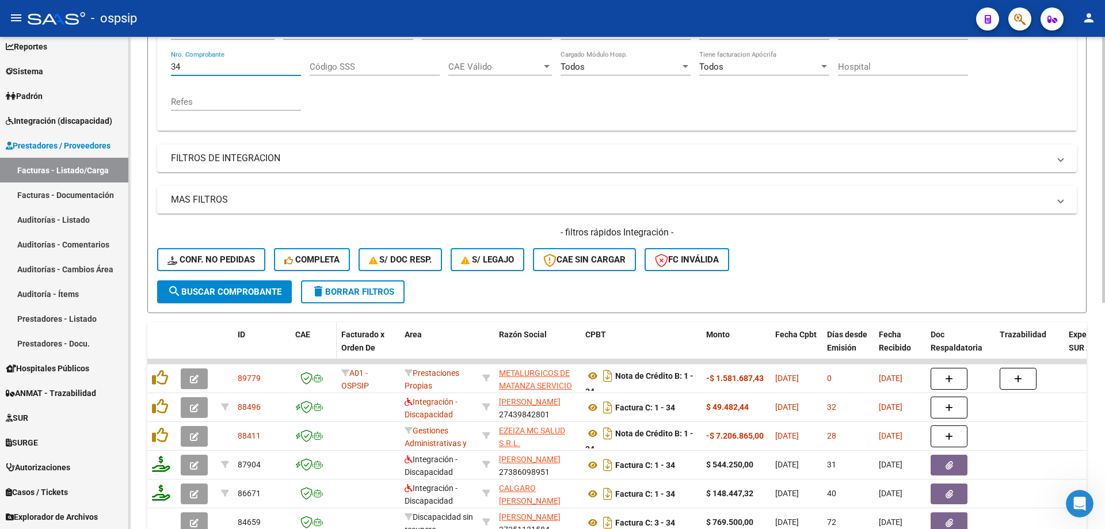
scroll to position [275, 0]
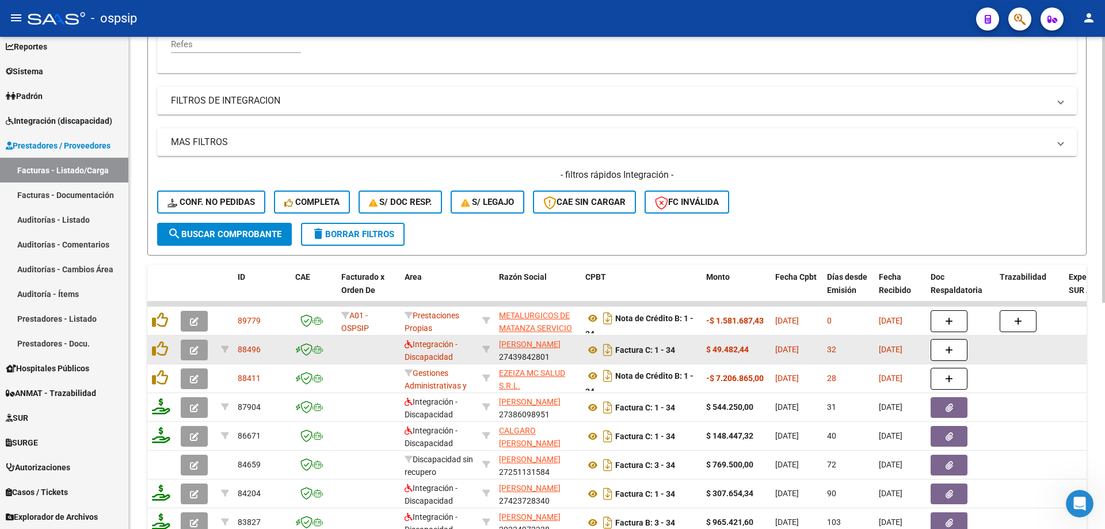
type input "34"
click at [191, 352] on icon "button" at bounding box center [194, 350] width 9 height 9
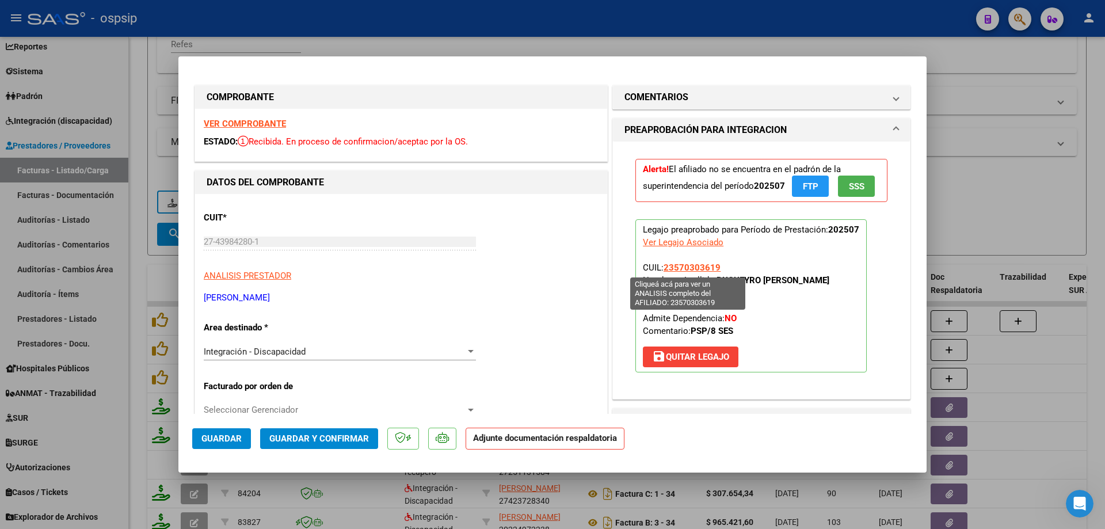
click at [679, 265] on span "23570303619" at bounding box center [692, 268] width 57 height 10
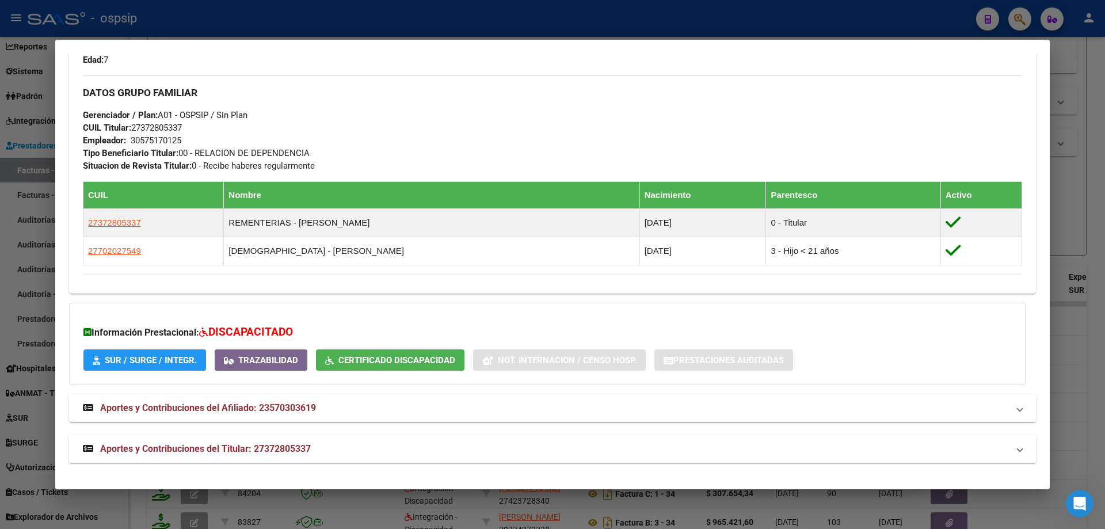
scroll to position [322, 0]
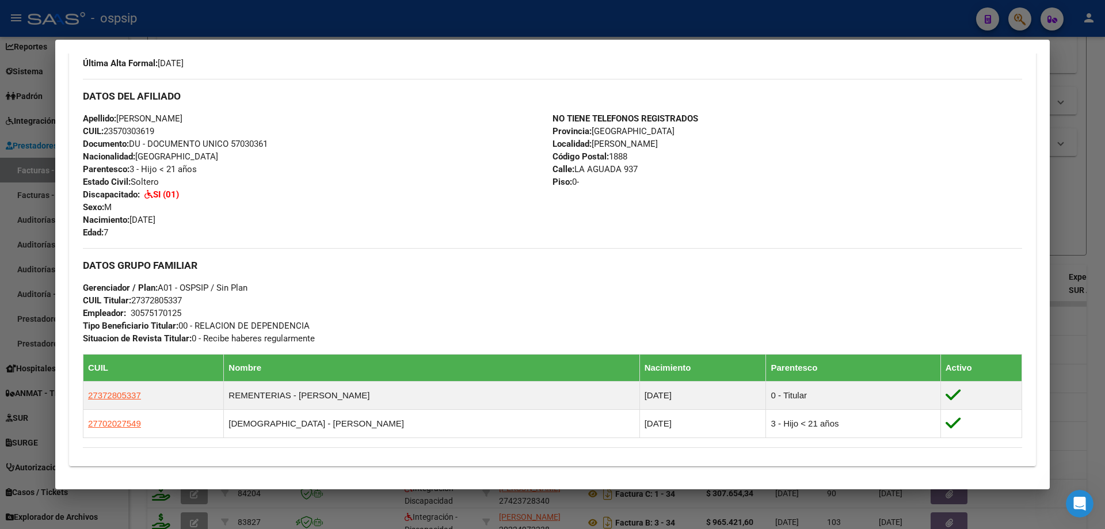
click at [1093, 355] on div at bounding box center [552, 264] width 1105 height 529
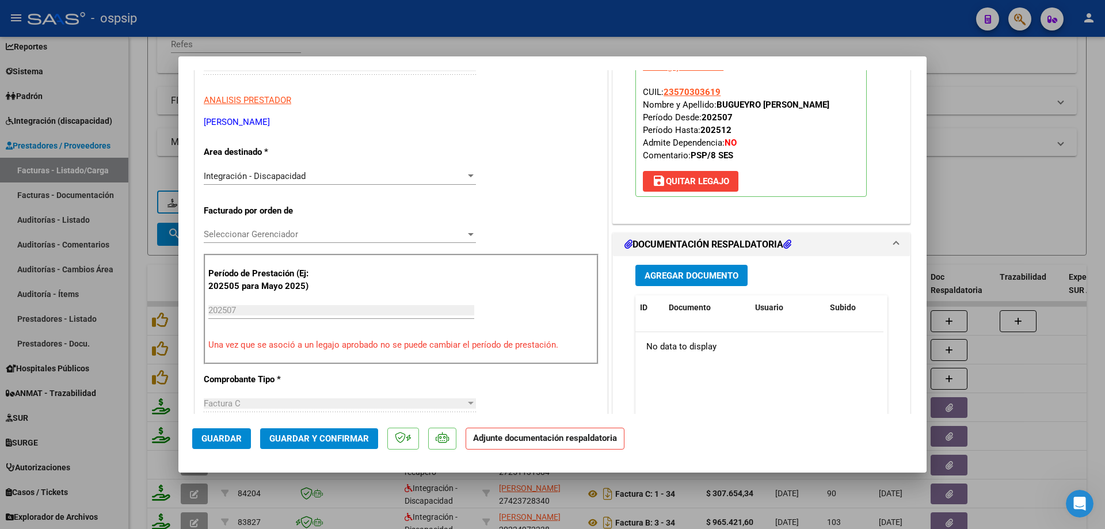
scroll to position [230, 0]
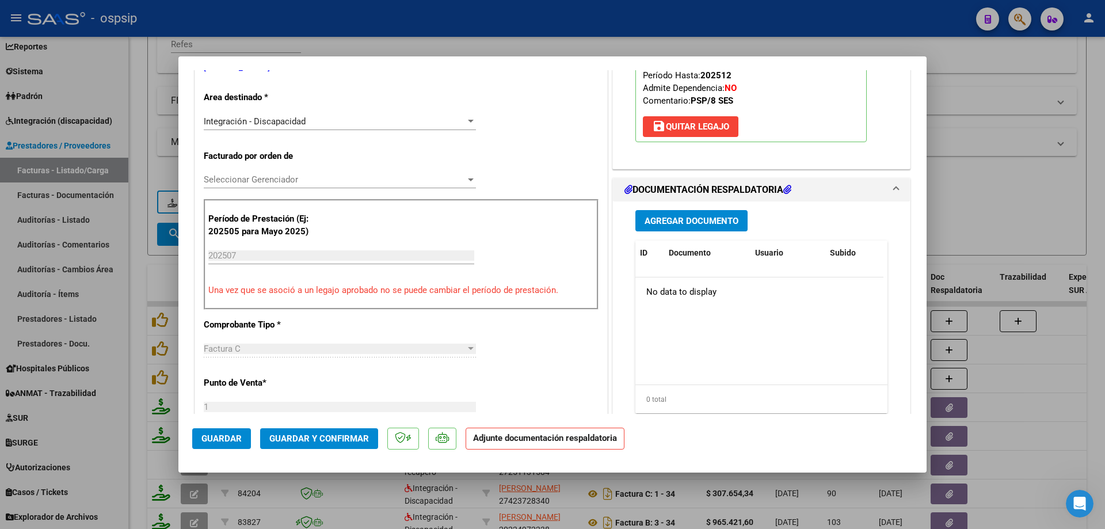
click at [1041, 184] on div at bounding box center [552, 264] width 1105 height 529
type input "$ 0,00"
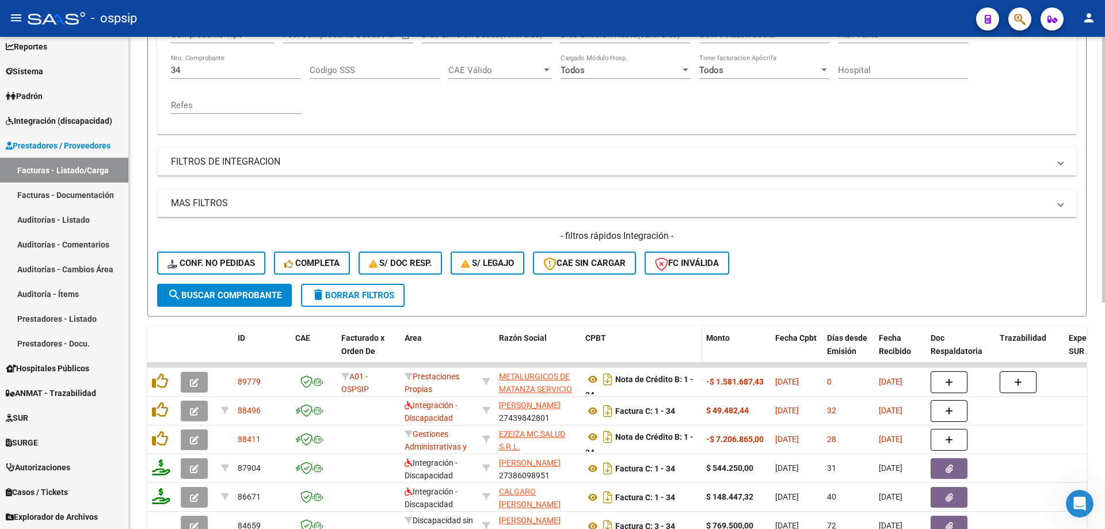
scroll to position [160, 0]
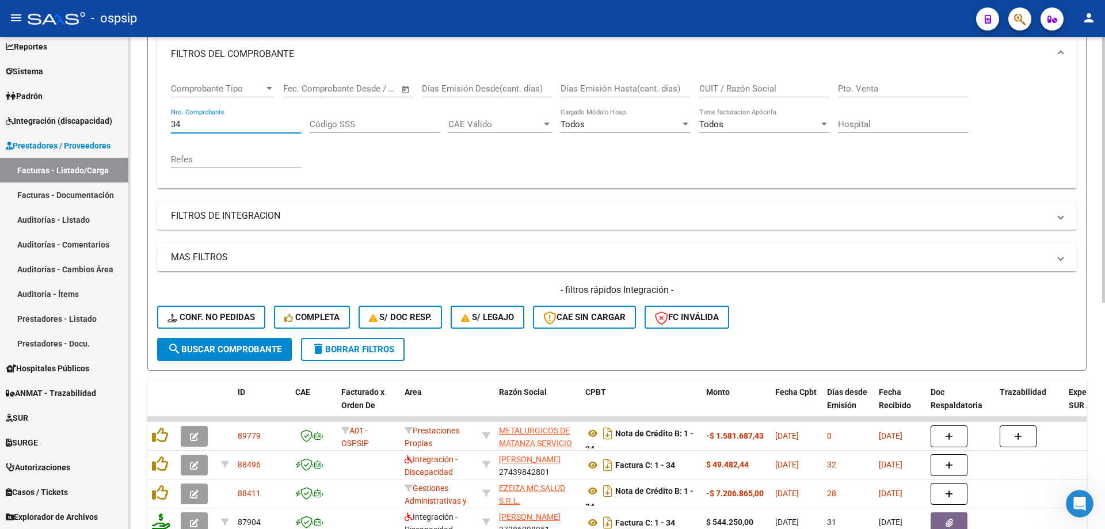
click at [228, 119] on input "34" at bounding box center [236, 124] width 130 height 10
type input "3"
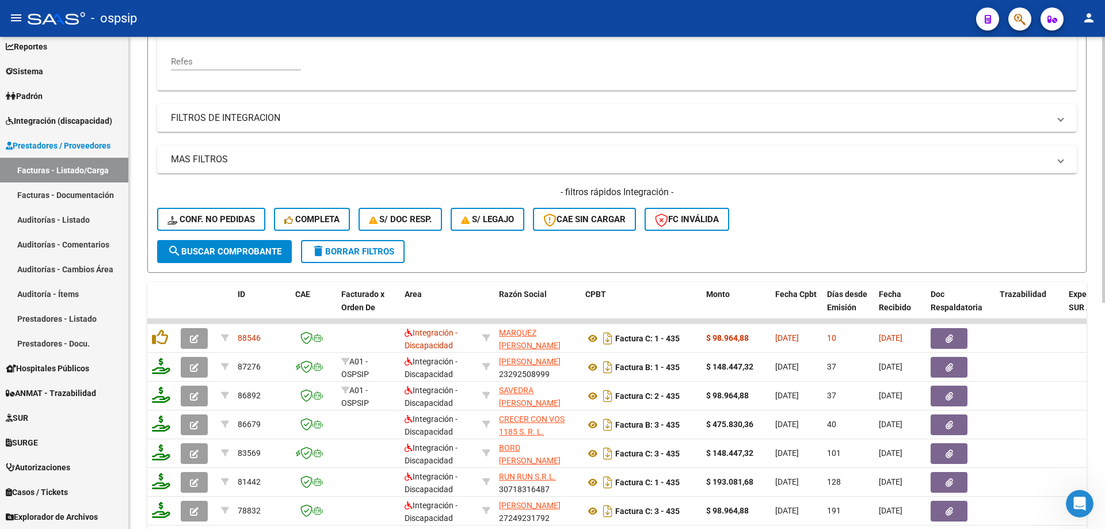
scroll to position [275, 0]
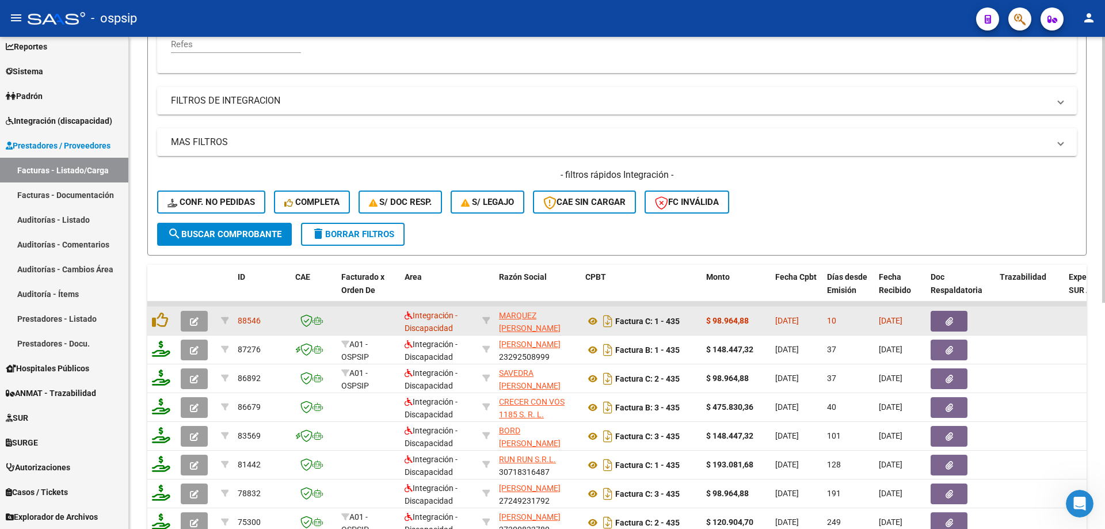
type input "435"
click at [196, 321] on icon "button" at bounding box center [194, 321] width 9 height 9
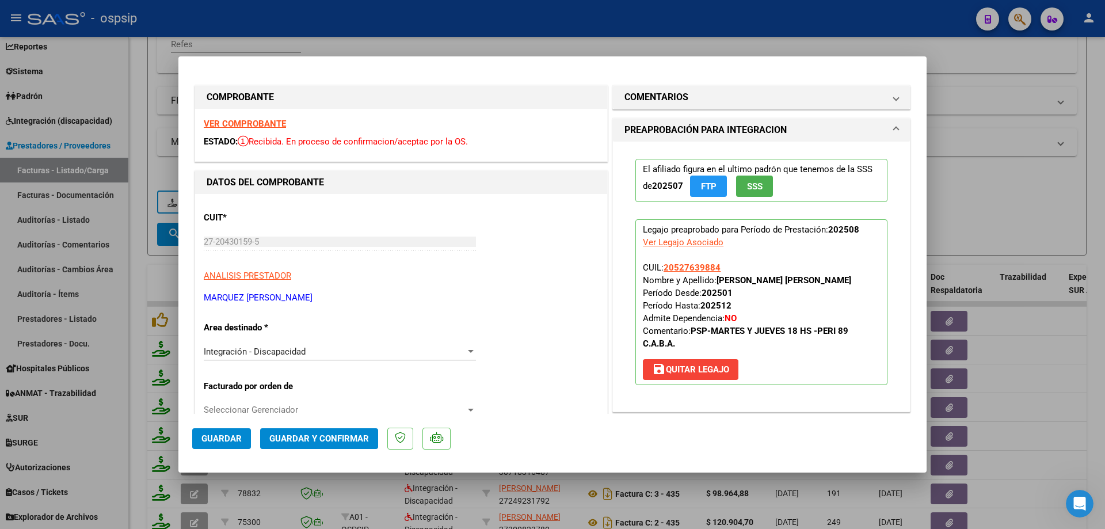
click at [762, 192] on button "SSS" at bounding box center [754, 186] width 37 height 21
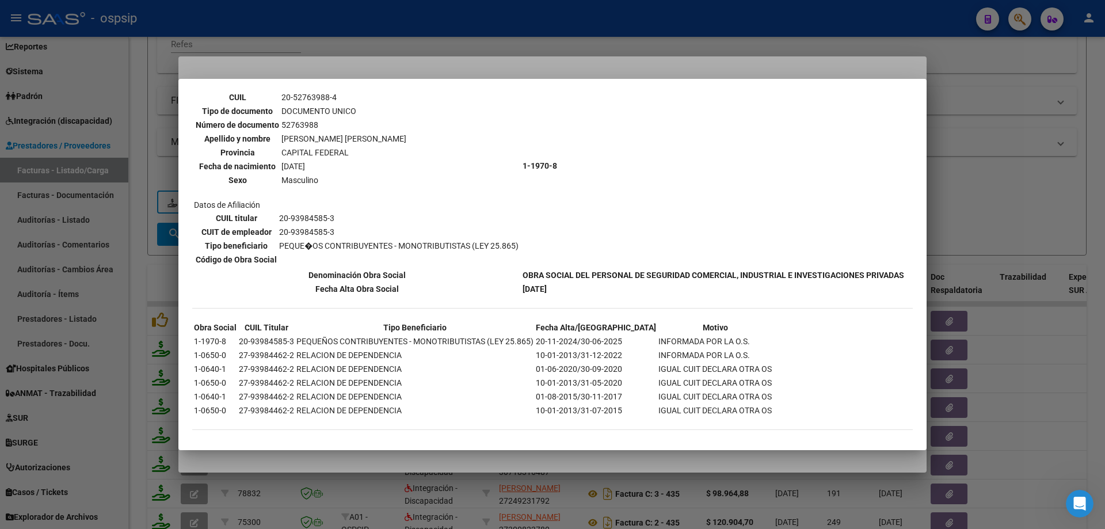
scroll to position [633, 0]
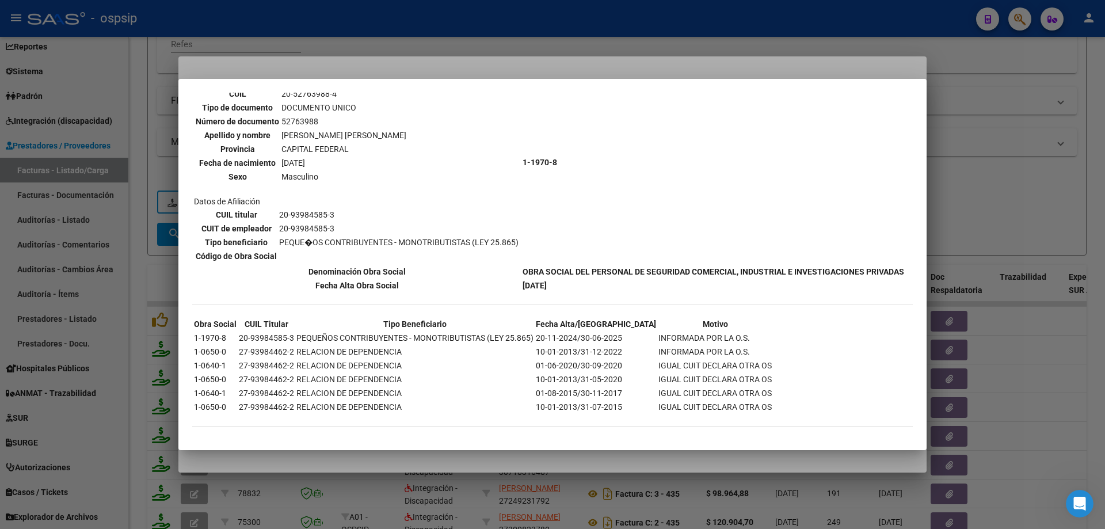
click at [1008, 209] on div at bounding box center [552, 264] width 1105 height 529
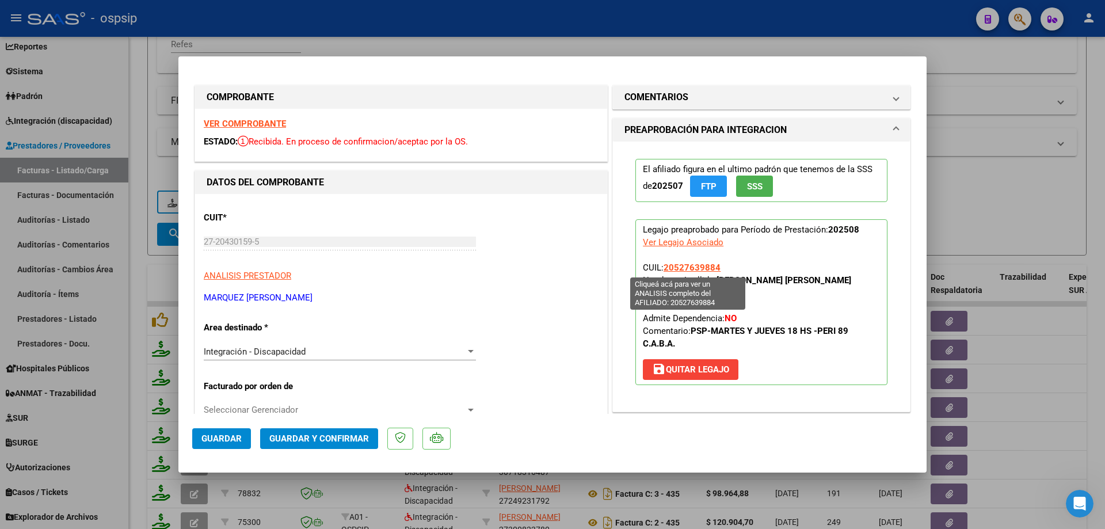
click at [693, 267] on span "20527639884" at bounding box center [692, 268] width 57 height 10
type textarea "20527639884"
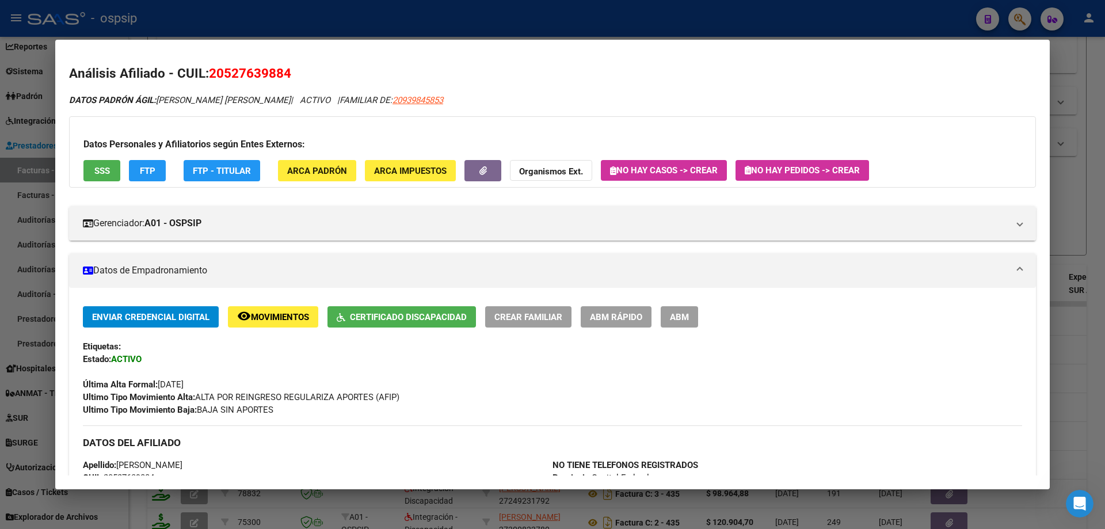
scroll to position [0, 0]
click at [1062, 214] on div at bounding box center [552, 264] width 1105 height 529
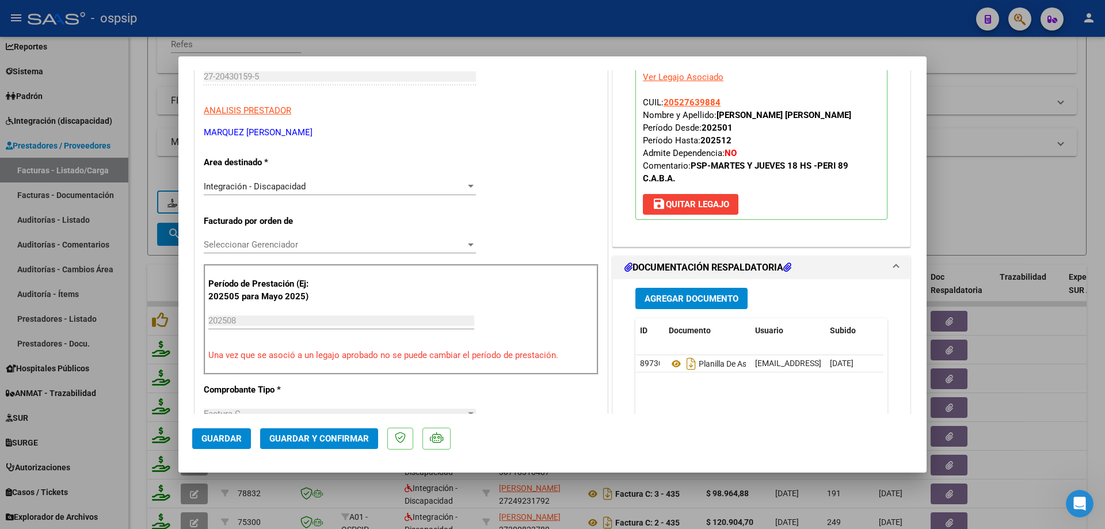
scroll to position [230, 0]
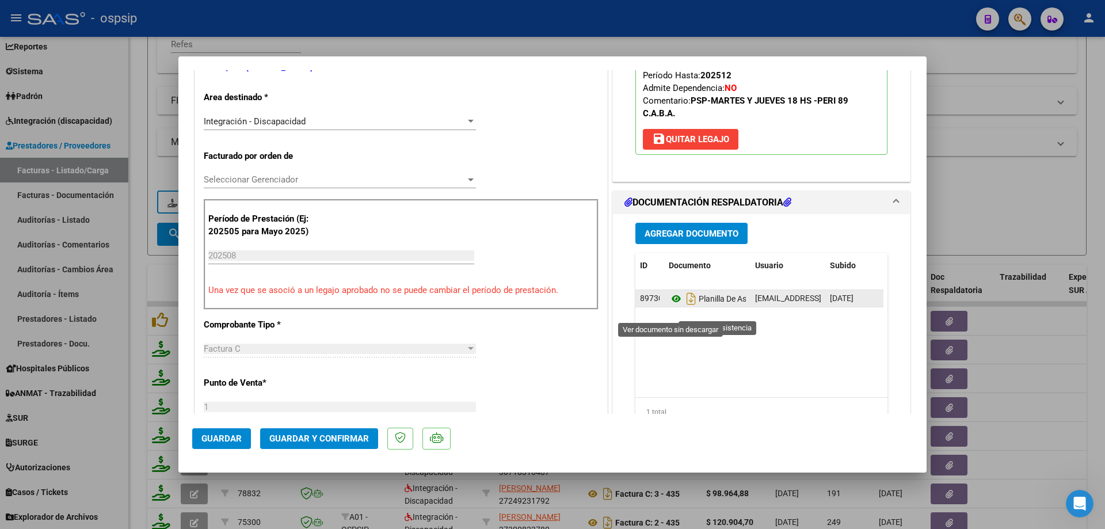
click at [672, 306] on icon at bounding box center [676, 299] width 15 height 14
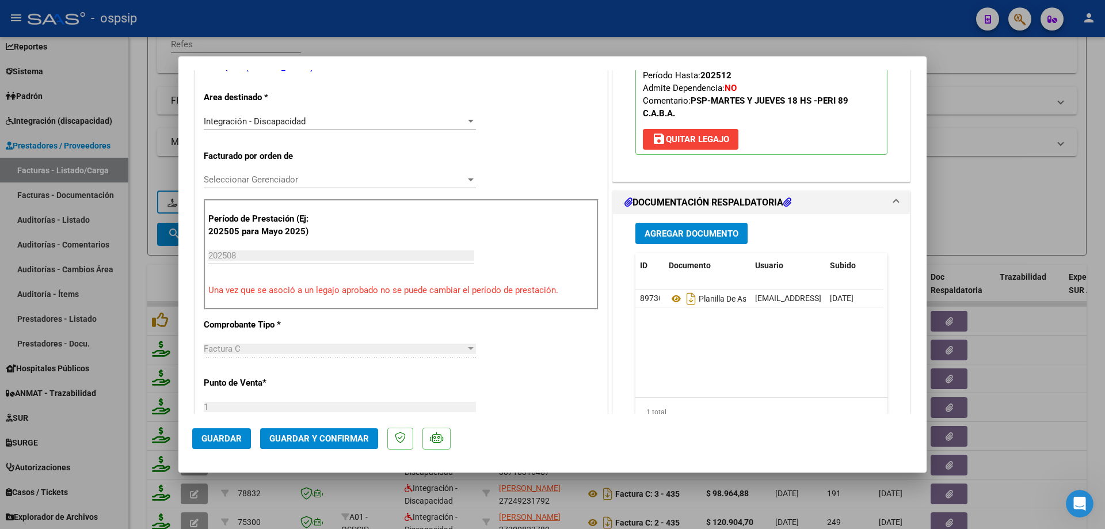
click at [348, 436] on span "Guardar y Confirmar" at bounding box center [319, 439] width 100 height 10
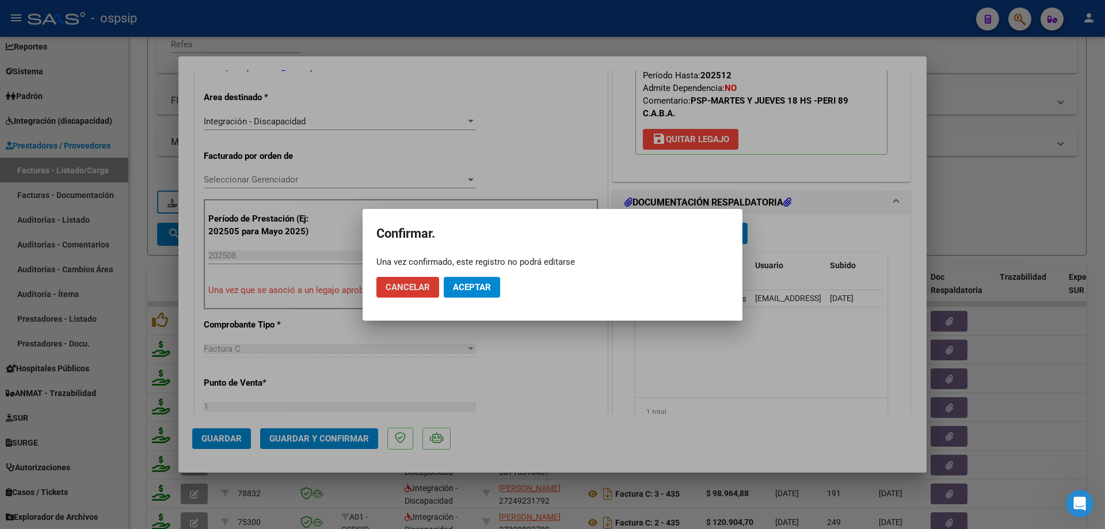
click at [482, 291] on span "Aceptar" at bounding box center [472, 287] width 38 height 10
